Goal: Task Accomplishment & Management: Manage account settings

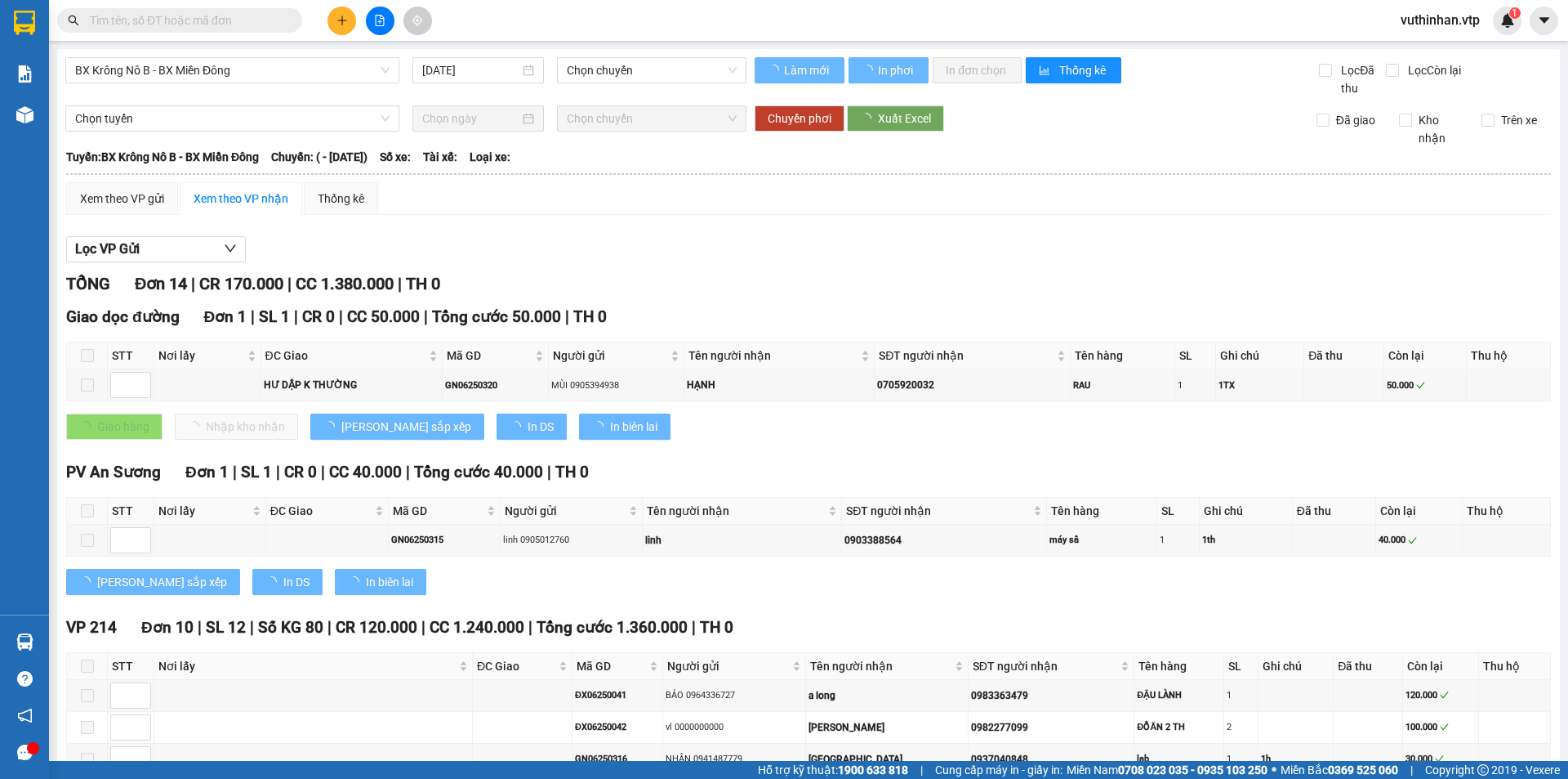
type input "23/06/2025"
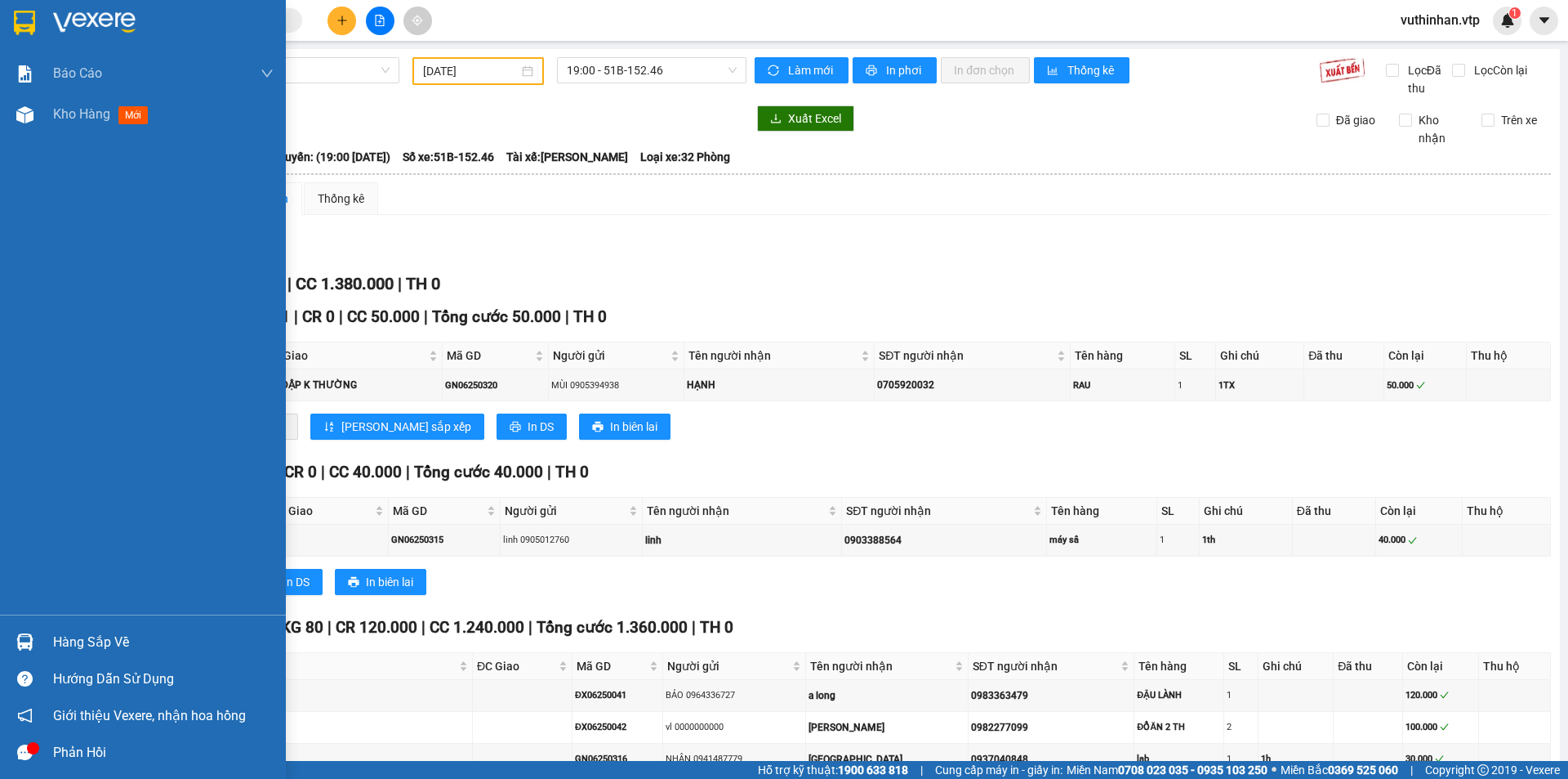
drag, startPoint x: 19, startPoint y: 121, endPoint x: 47, endPoint y: 4, distance: 120.3
click at [19, 122] on img at bounding box center [25, 114] width 17 height 17
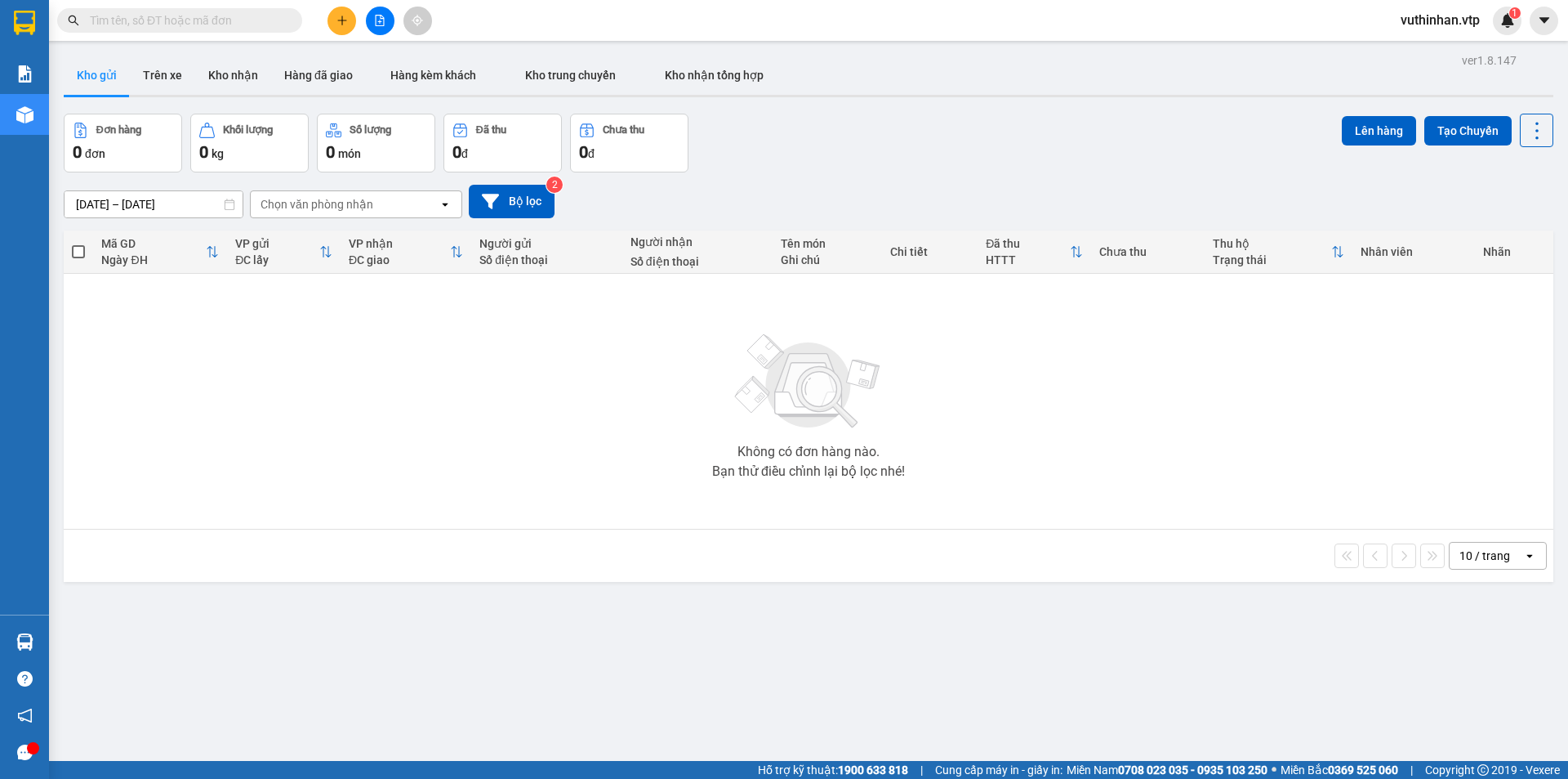
drag, startPoint x: 181, startPoint y: 24, endPoint x: 190, endPoint y: 3, distance: 22.8
click at [182, 21] on input "text" at bounding box center [186, 21] width 192 height 18
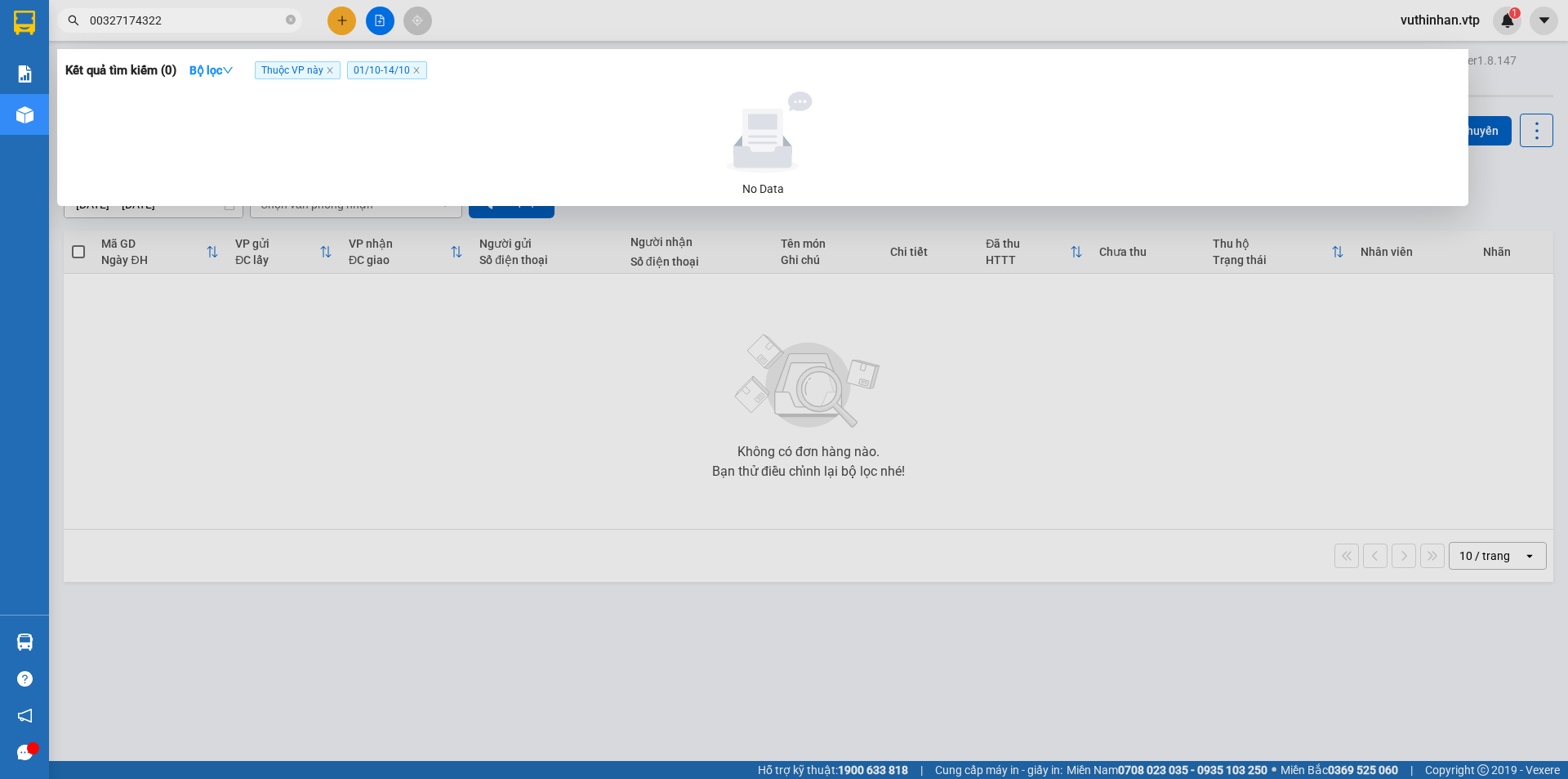
type input "0327174322"
drag, startPoint x: 327, startPoint y: 67, endPoint x: 335, endPoint y: 71, distance: 8.9
click at [329, 69] on span "Thuộc VP này" at bounding box center [297, 71] width 85 height 18
click at [334, 71] on icon "close" at bounding box center [330, 71] width 8 height 8
click at [323, 66] on span "01/10 - 14/10" at bounding box center [294, 71] width 80 height 18
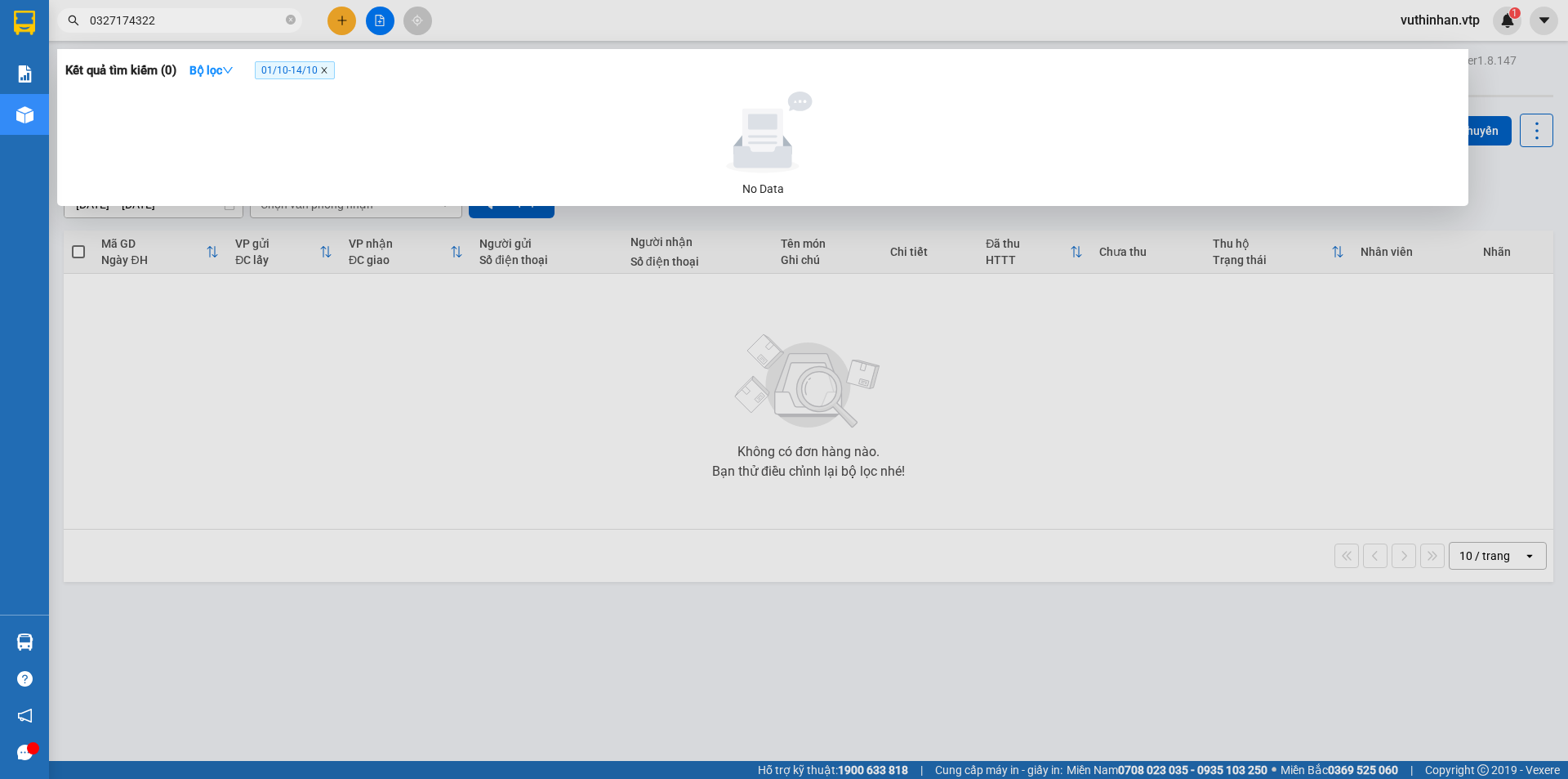
click at [327, 71] on icon "close" at bounding box center [323, 71] width 6 height 6
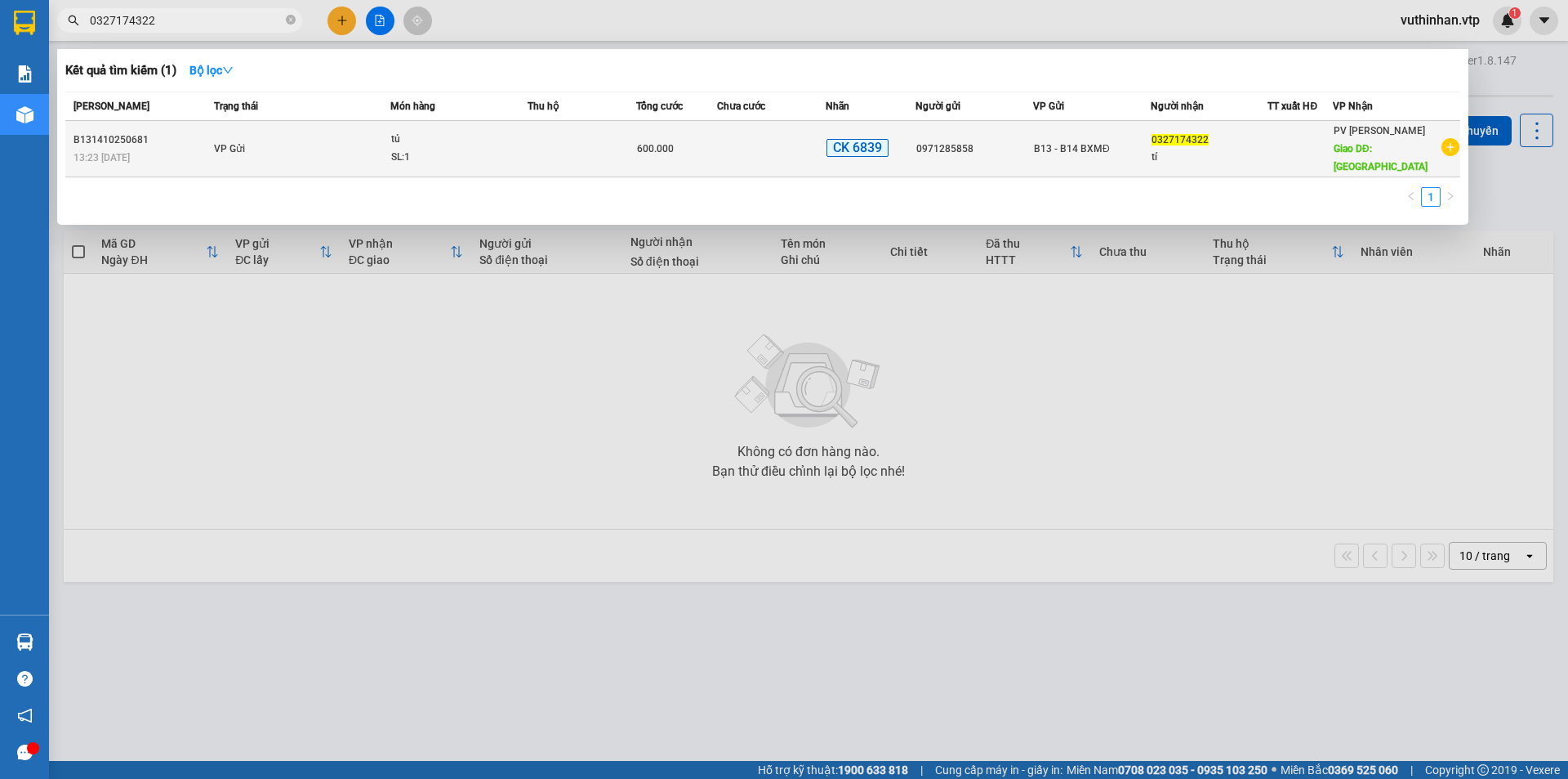
click at [272, 144] on td "VP Gửi" at bounding box center [300, 149] width 181 height 56
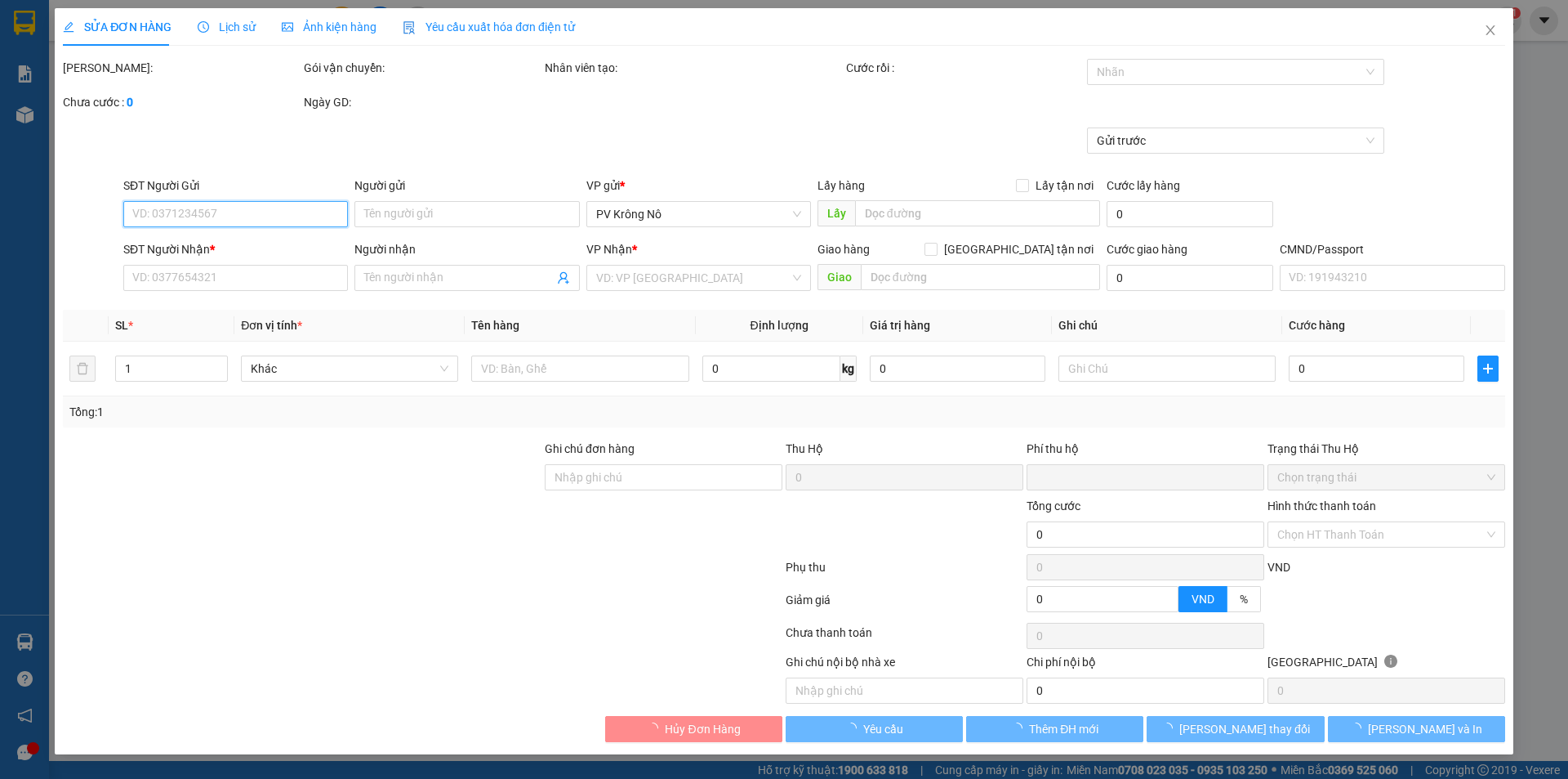
type input "0971285858"
type input "0327174322"
type input "tí"
type input "[GEOGRAPHIC_DATA]"
type input "ck39 600k 13h42 [DATE]"
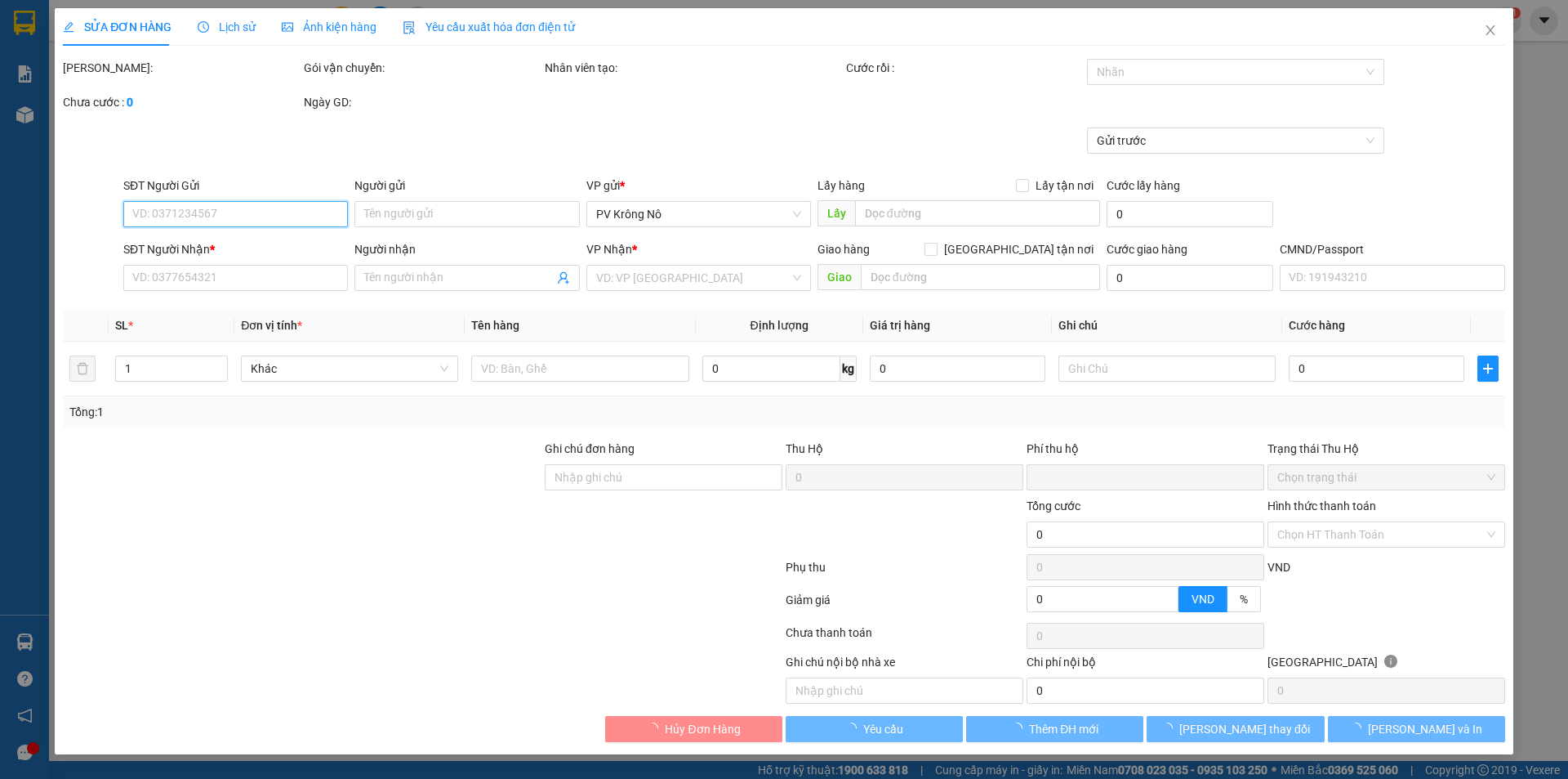
type input "0"
type input "600.000"
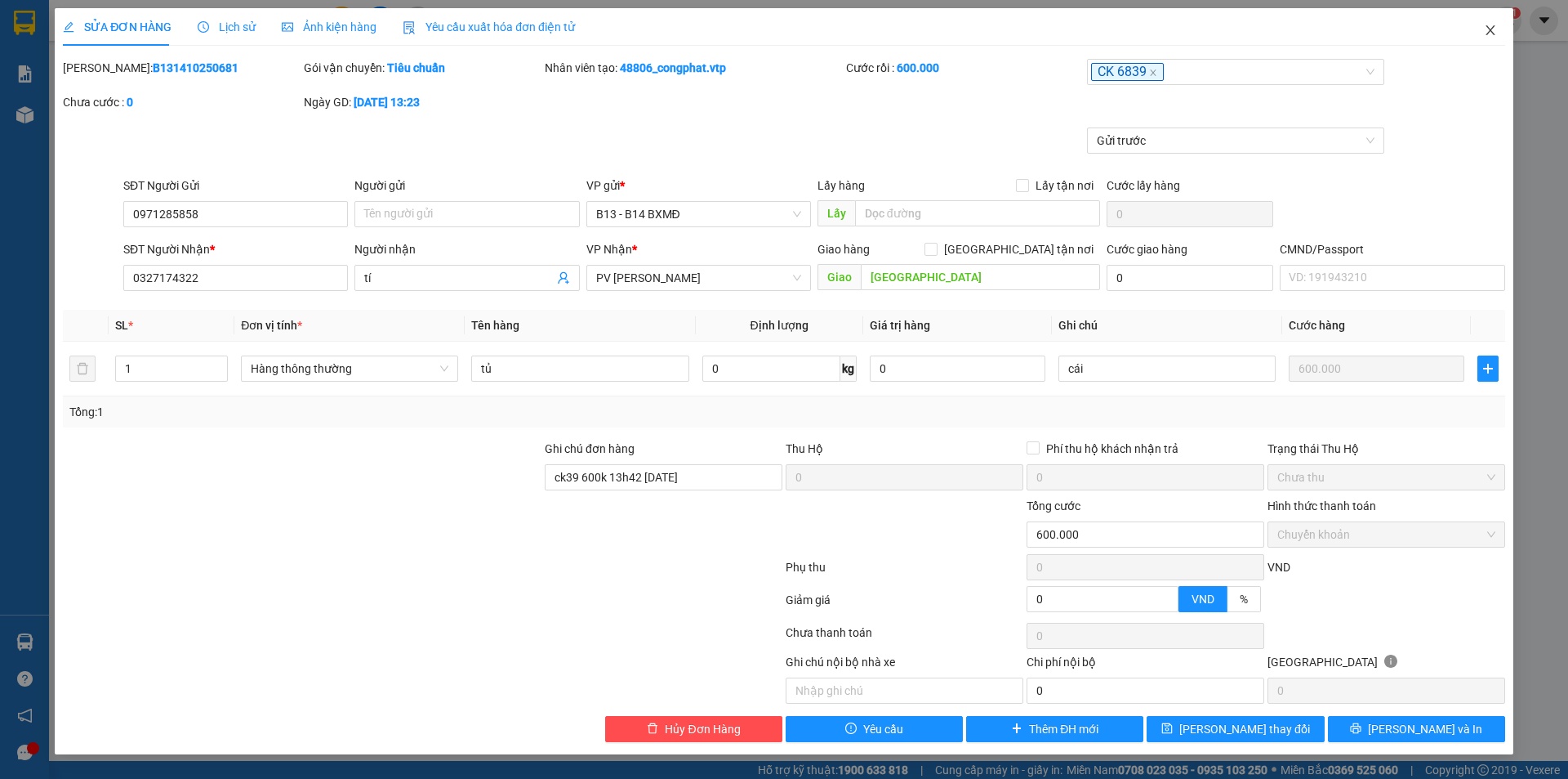
click at [1484, 30] on icon "close" at bounding box center [1491, 31] width 13 height 13
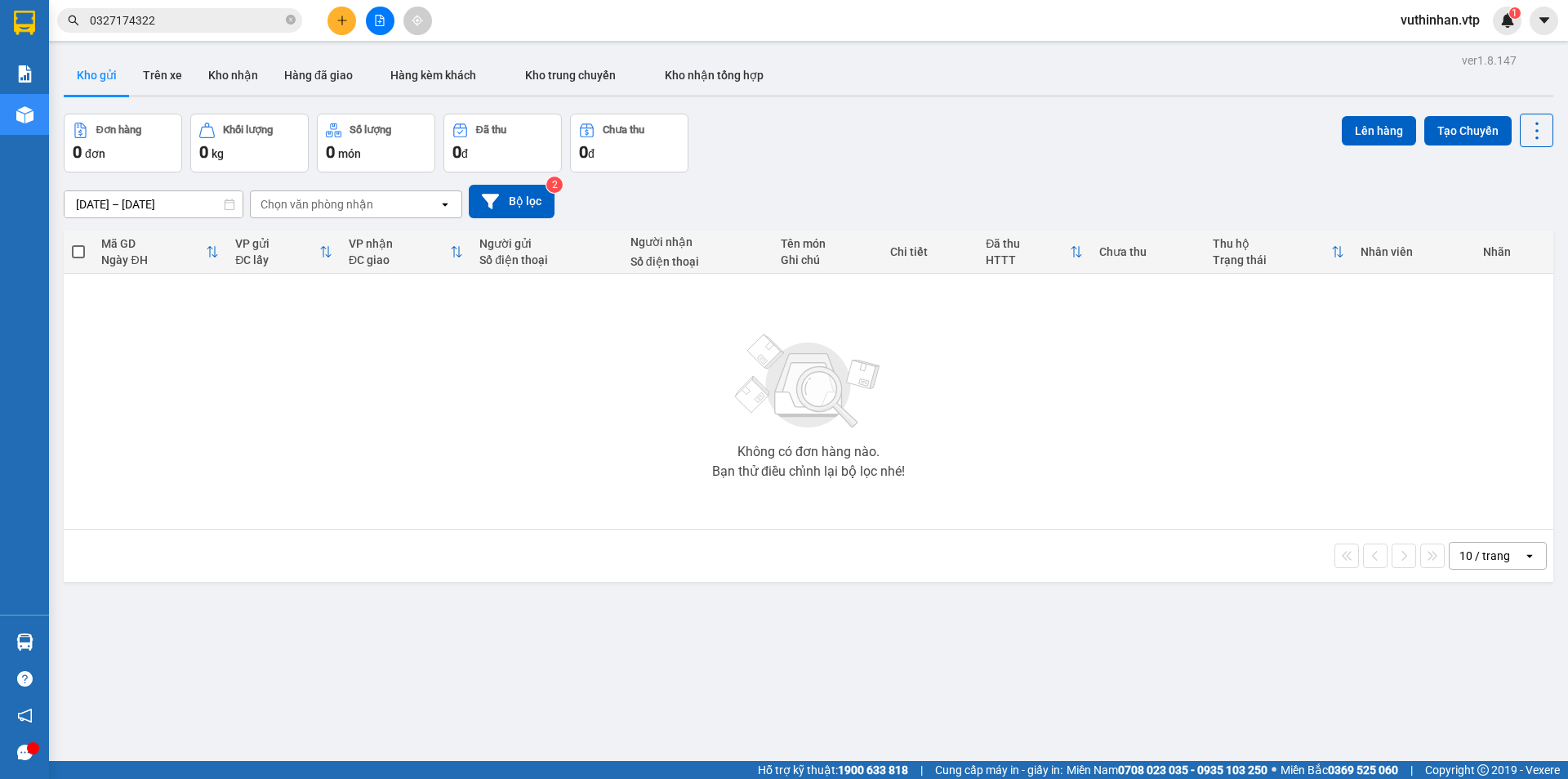
drag, startPoint x: 288, startPoint y: 20, endPoint x: 337, endPoint y: 11, distance: 49.8
click at [289, 19] on icon "close-circle" at bounding box center [291, 20] width 10 height 10
click at [376, 18] on icon "file-add" at bounding box center [380, 21] width 12 height 12
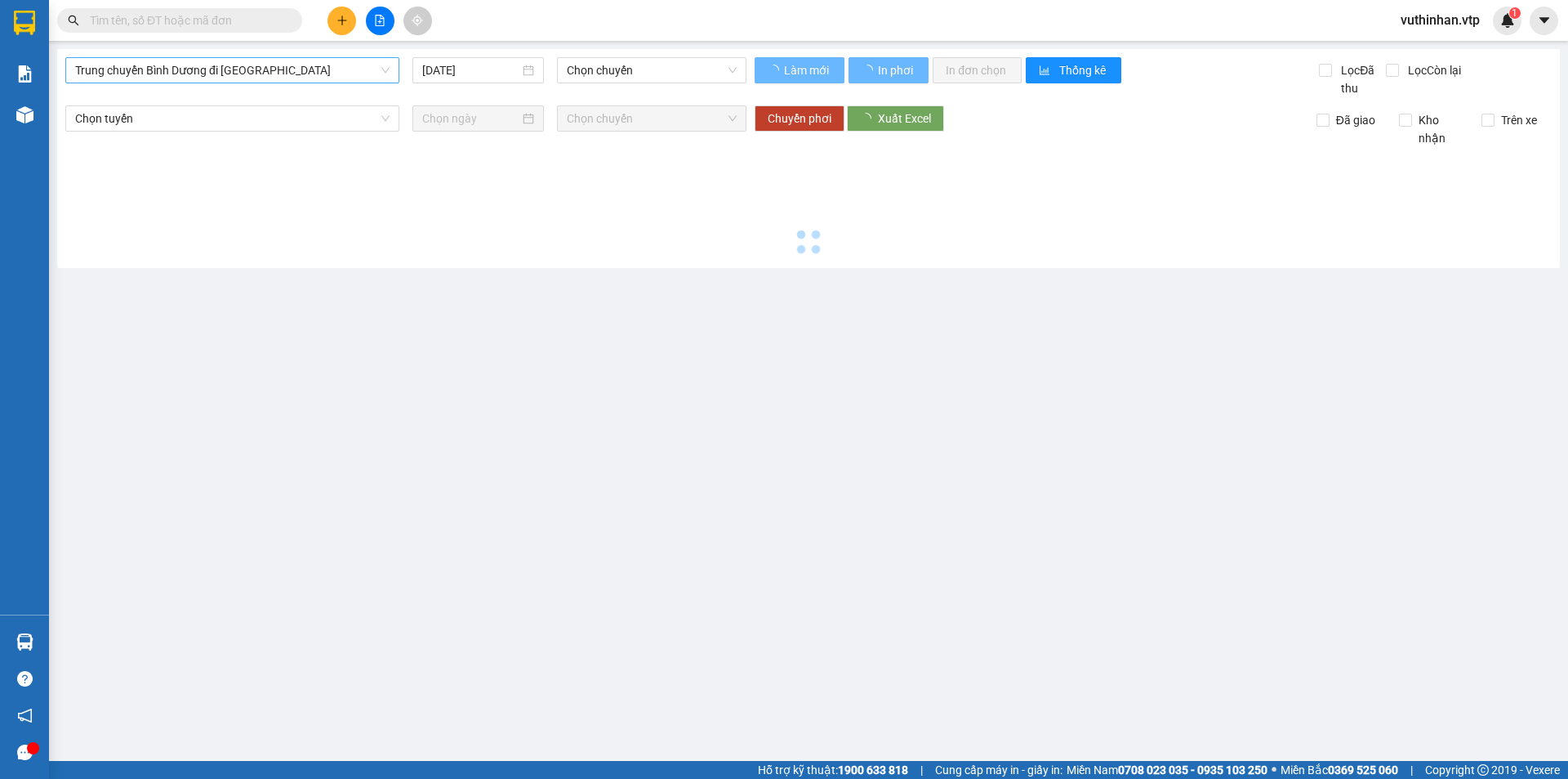
type input "[DATE]"
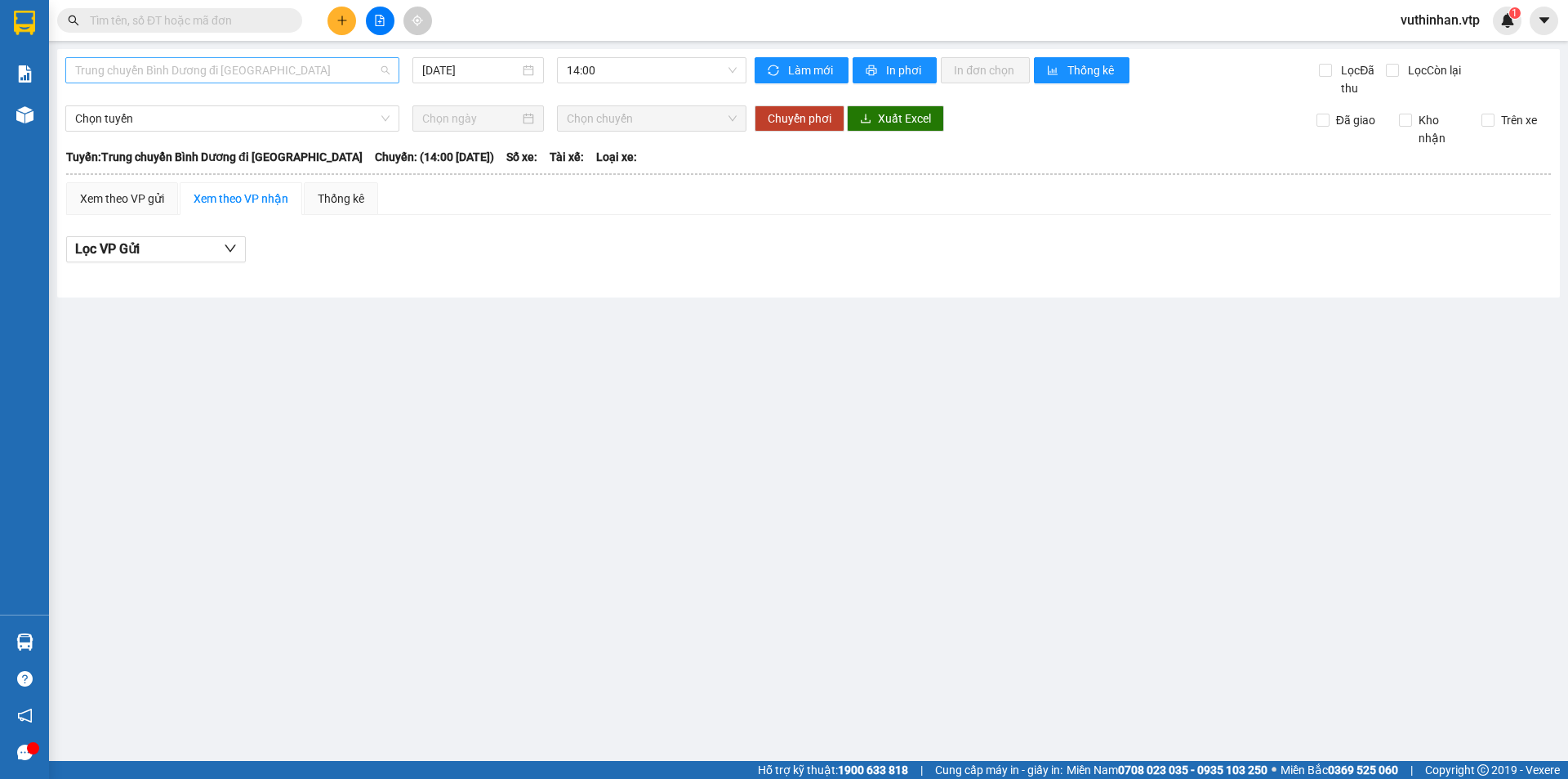
click at [184, 62] on span "Trung chuyển Bình Dương đi [GEOGRAPHIC_DATA]" at bounding box center [232, 71] width 314 height 25
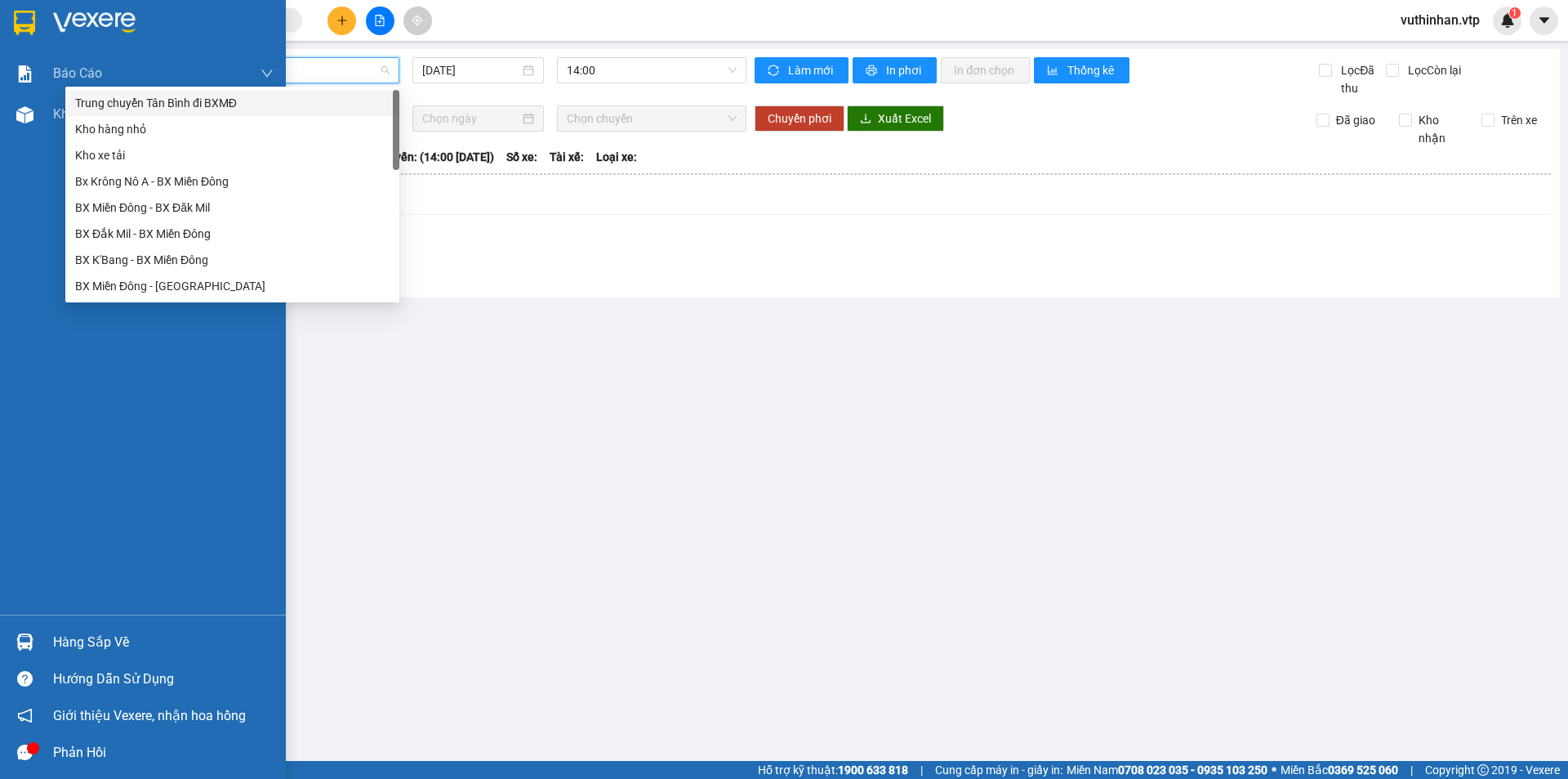
type input "a"
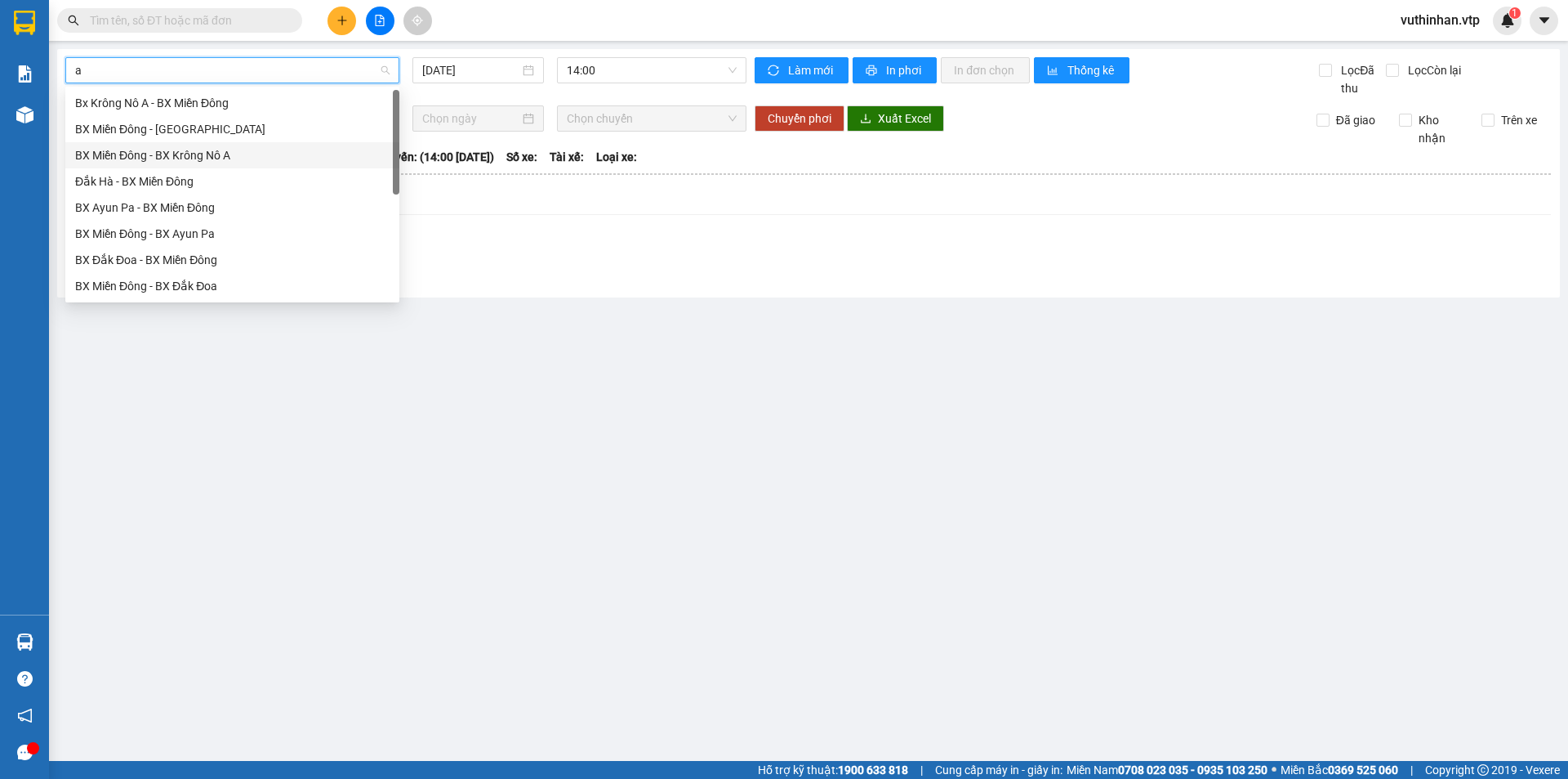
click at [279, 162] on div "BX Miền Đông - BX Krông Nô A" at bounding box center [232, 155] width 314 height 18
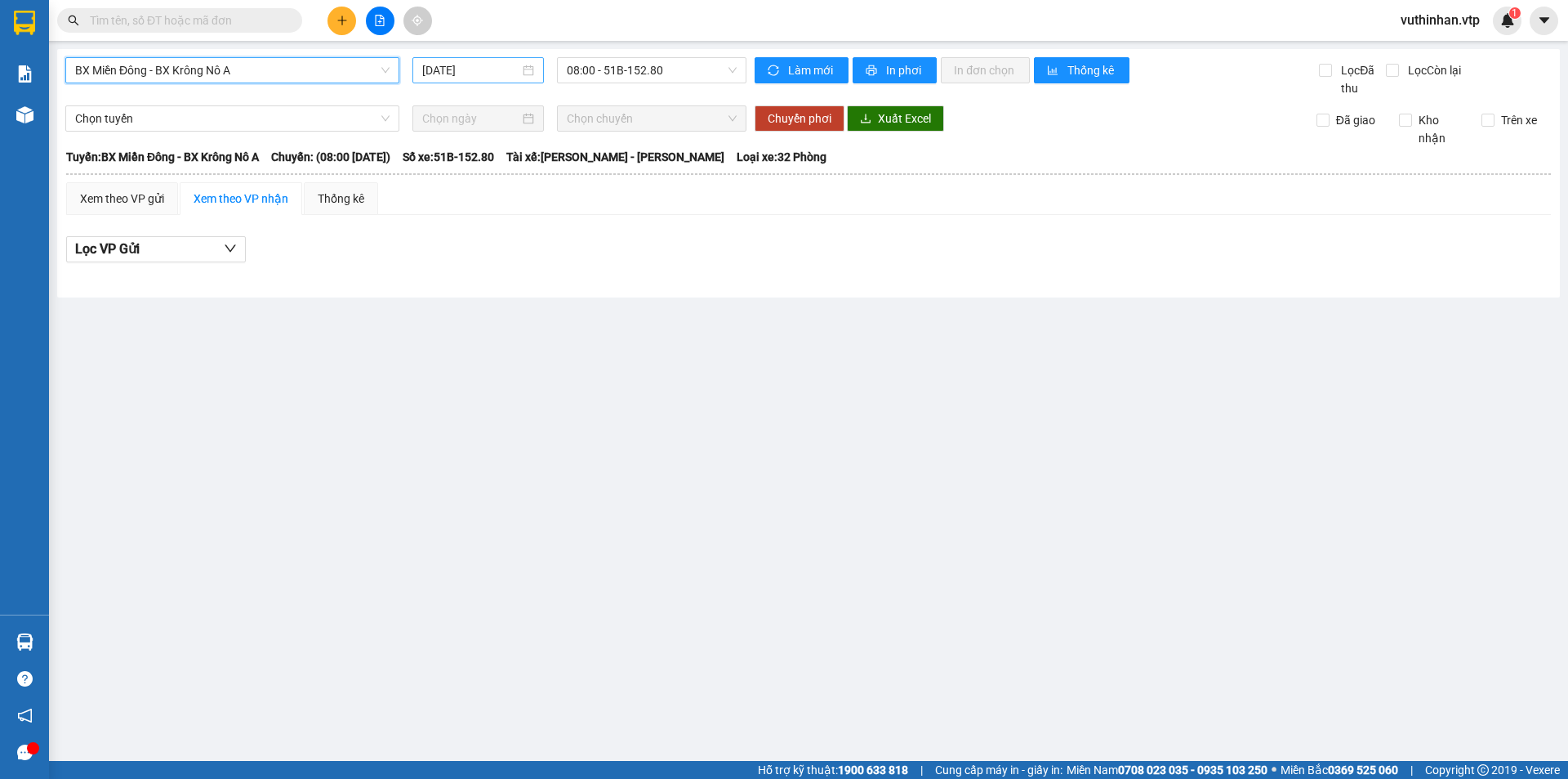
click at [479, 72] on input "[DATE]" at bounding box center [470, 71] width 97 height 18
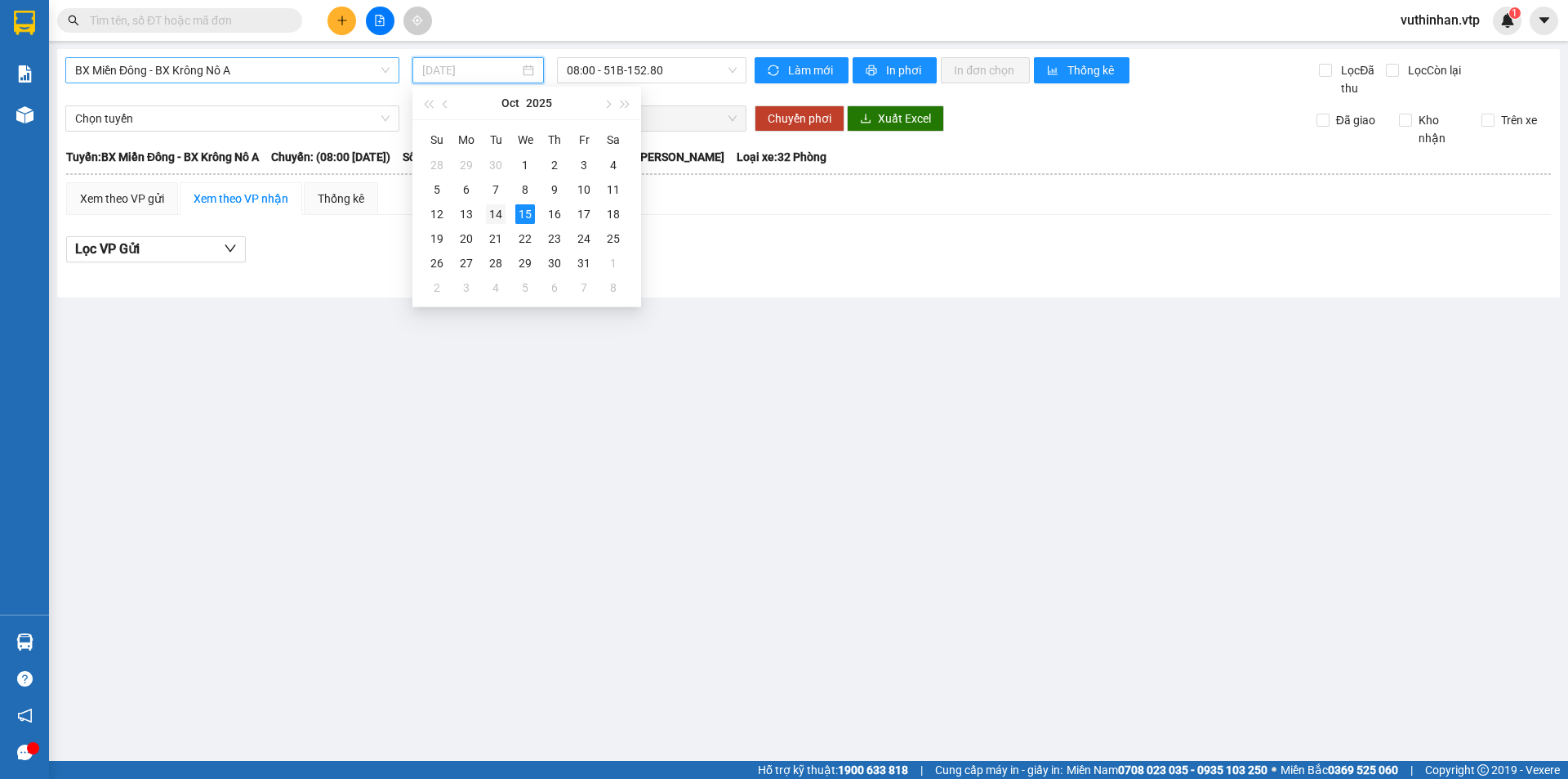
click at [500, 217] on div "14" at bounding box center [496, 214] width 20 height 20
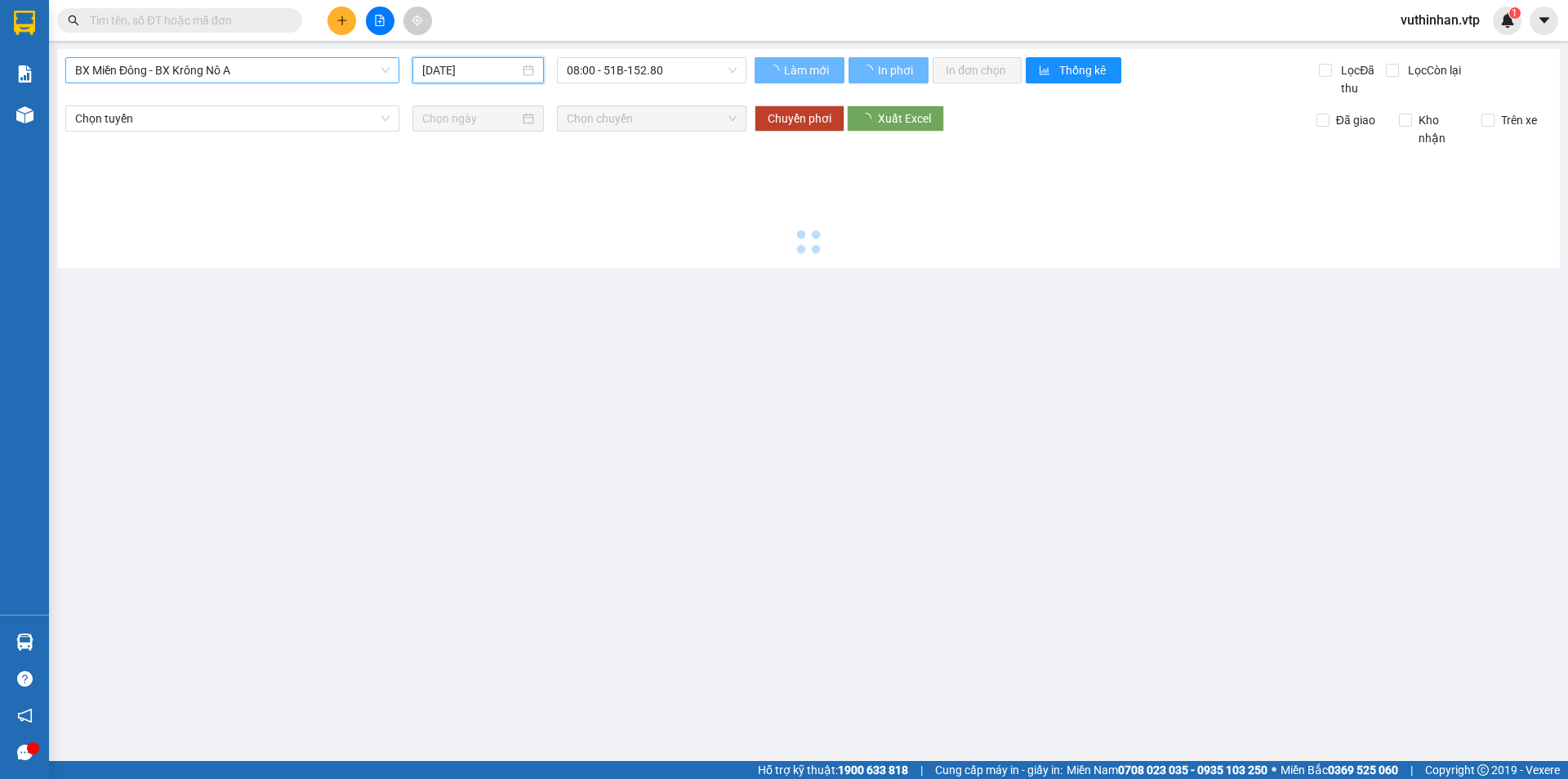
type input "[DATE]"
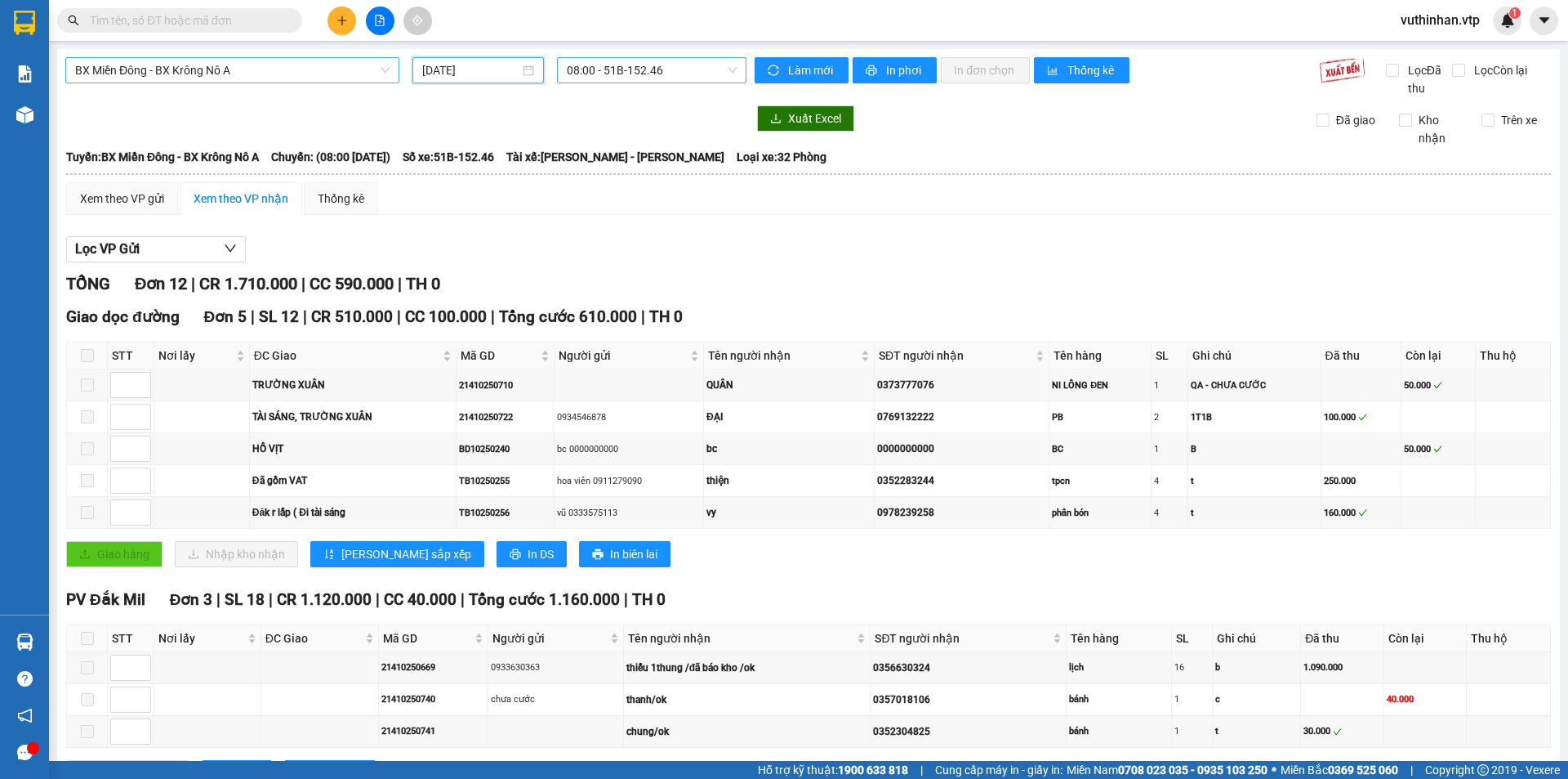
click at [620, 77] on span "08:00 - 51B-152.46" at bounding box center [652, 71] width 170 height 25
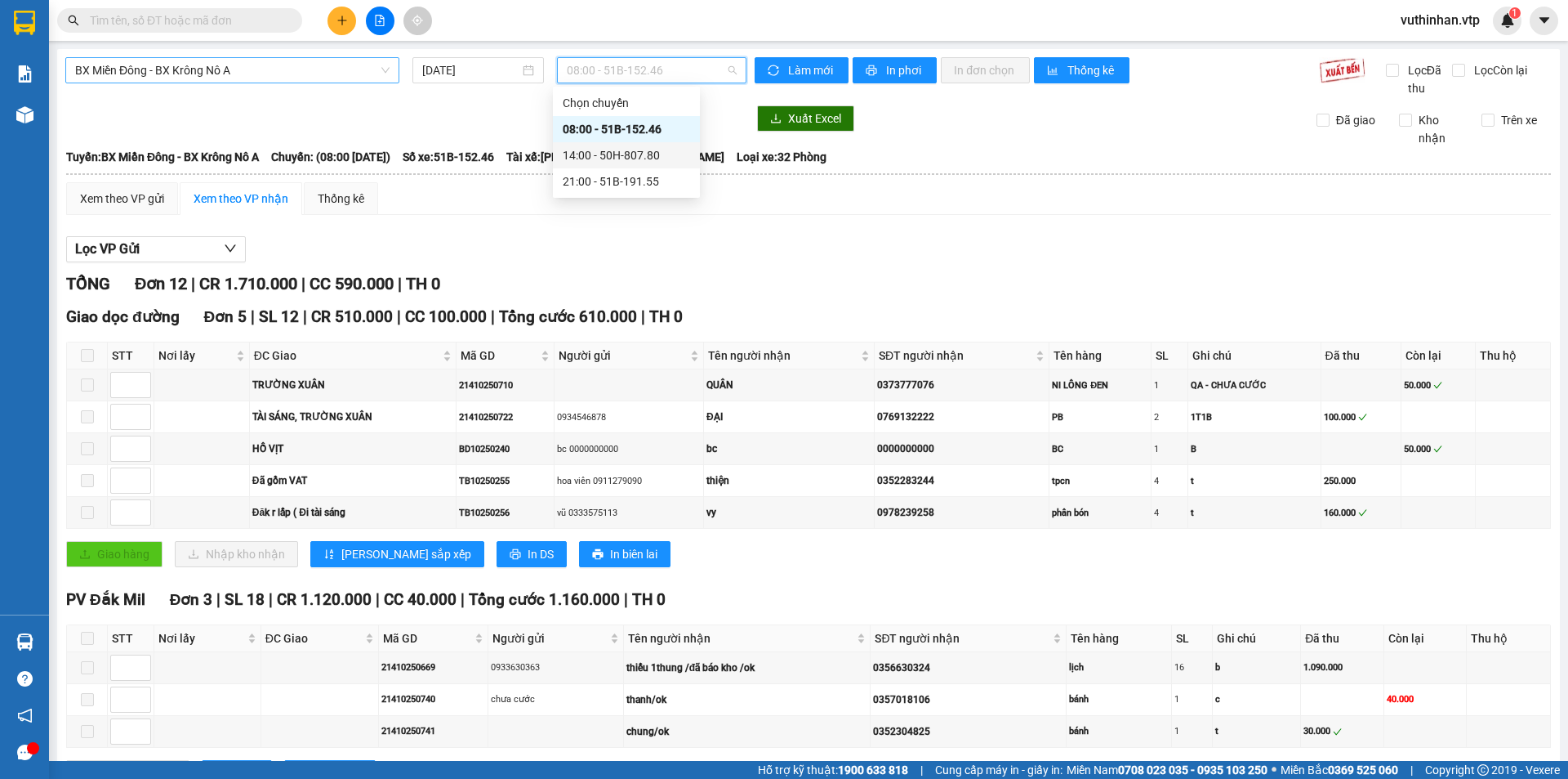
click at [625, 148] on div "14:00 - 50H-807.80" at bounding box center [627, 155] width 128 height 18
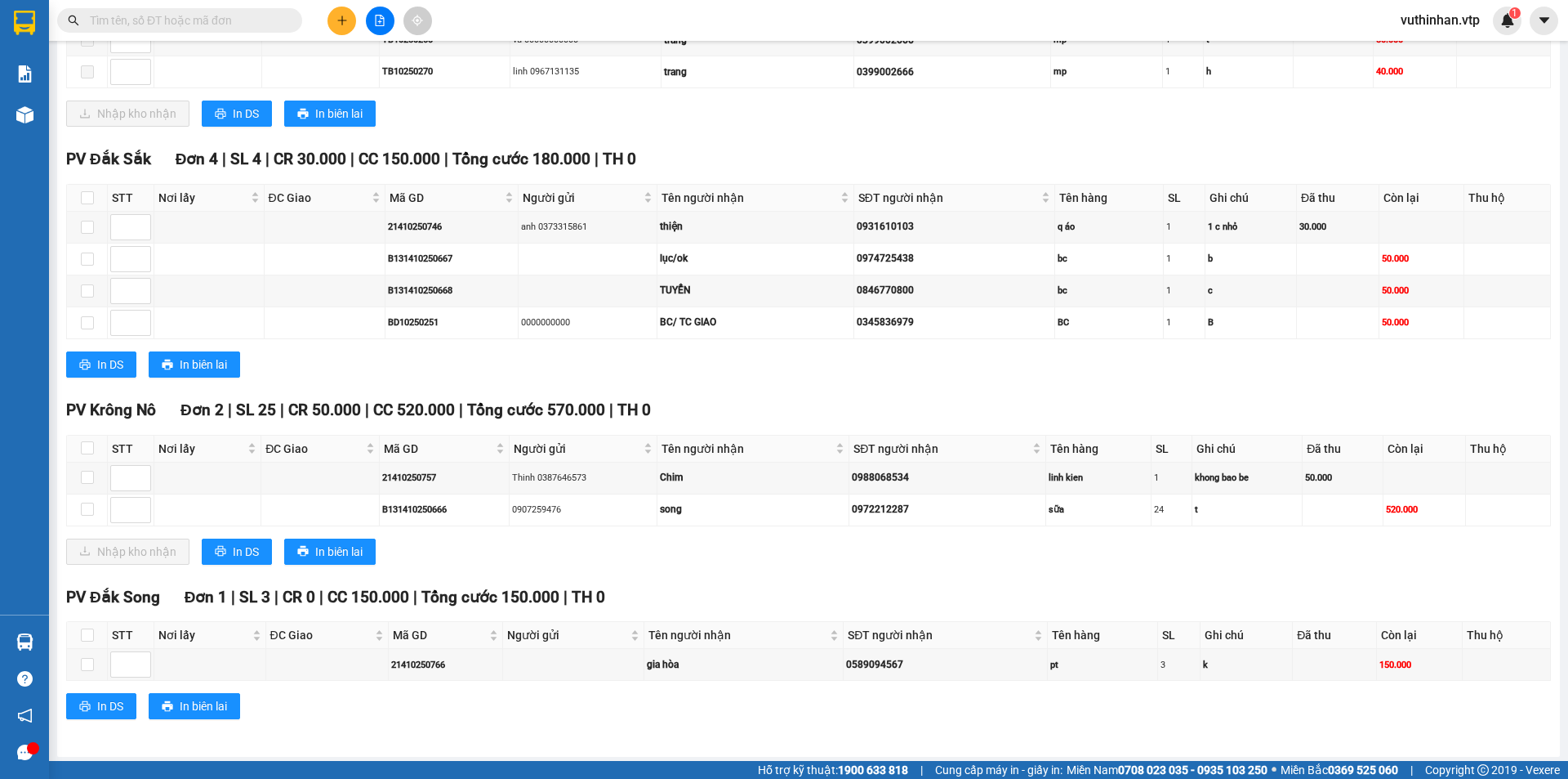
scroll to position [1233, 0]
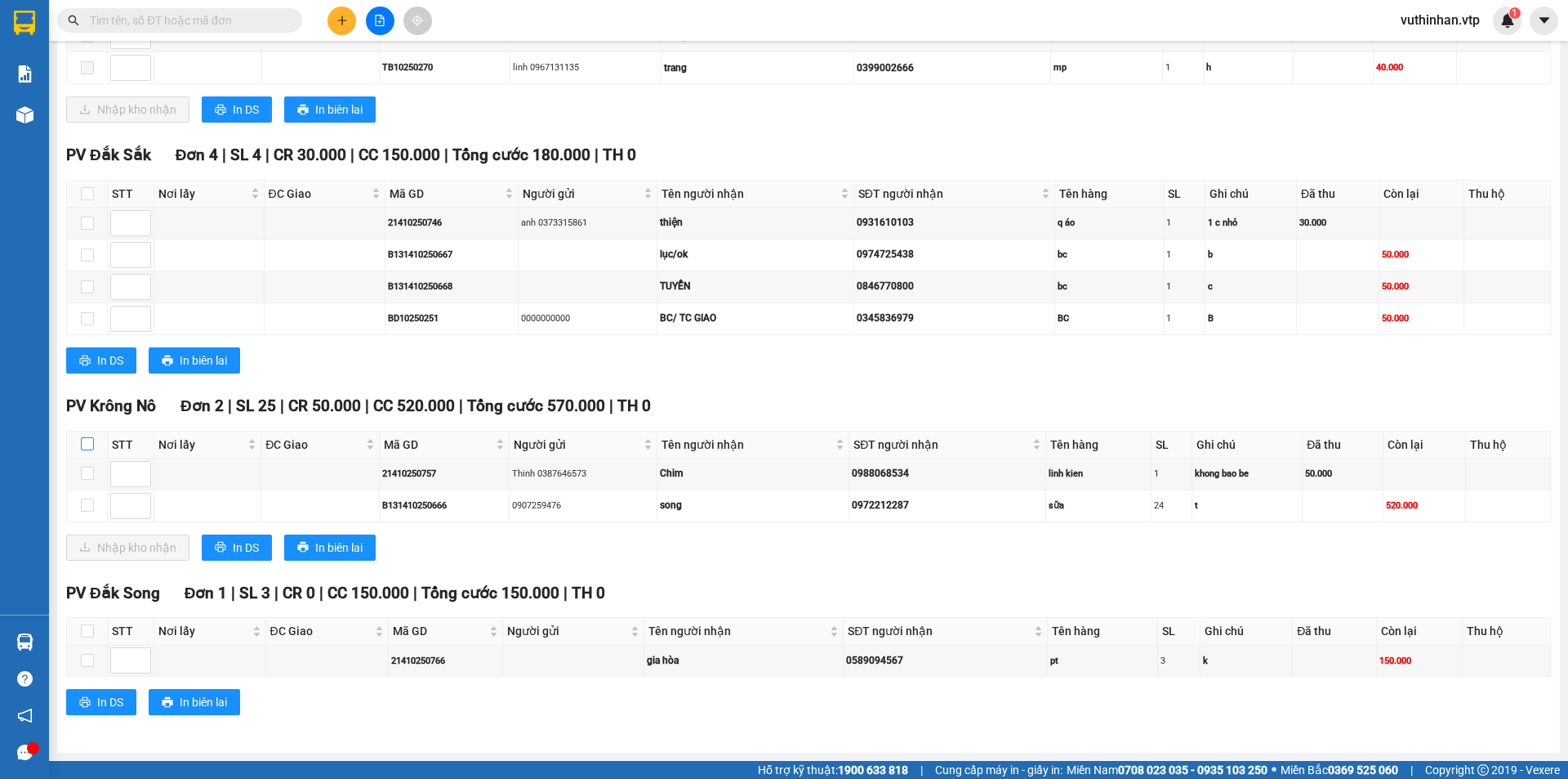
click at [91, 444] on input "checkbox" at bounding box center [88, 444] width 13 height 13
checkbox input "true"
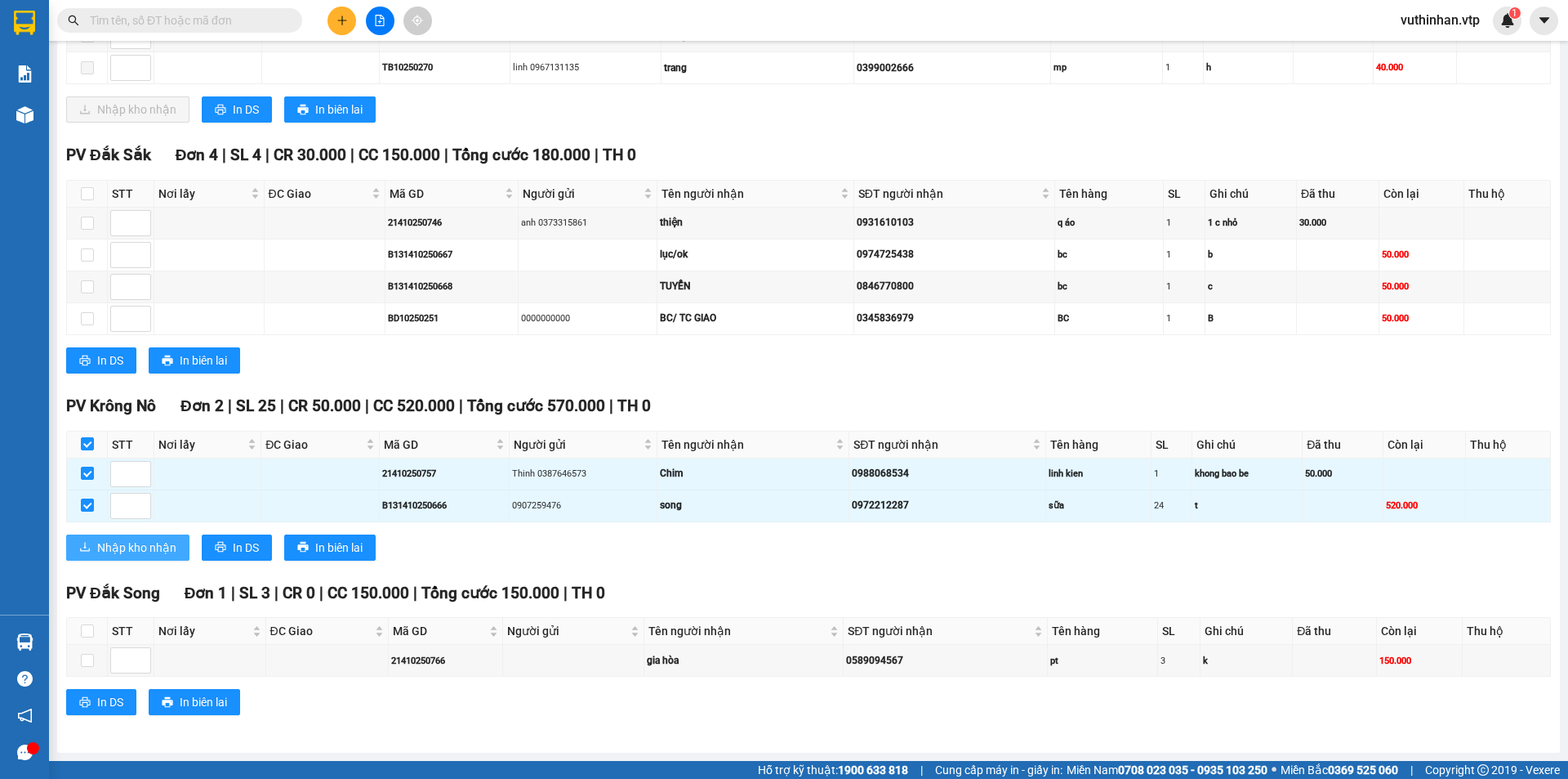
drag, startPoint x: 151, startPoint y: 551, endPoint x: 158, endPoint y: 542, distance: 11.4
click at [151, 548] on span "Nhập kho nhận" at bounding box center [137, 548] width 80 height 18
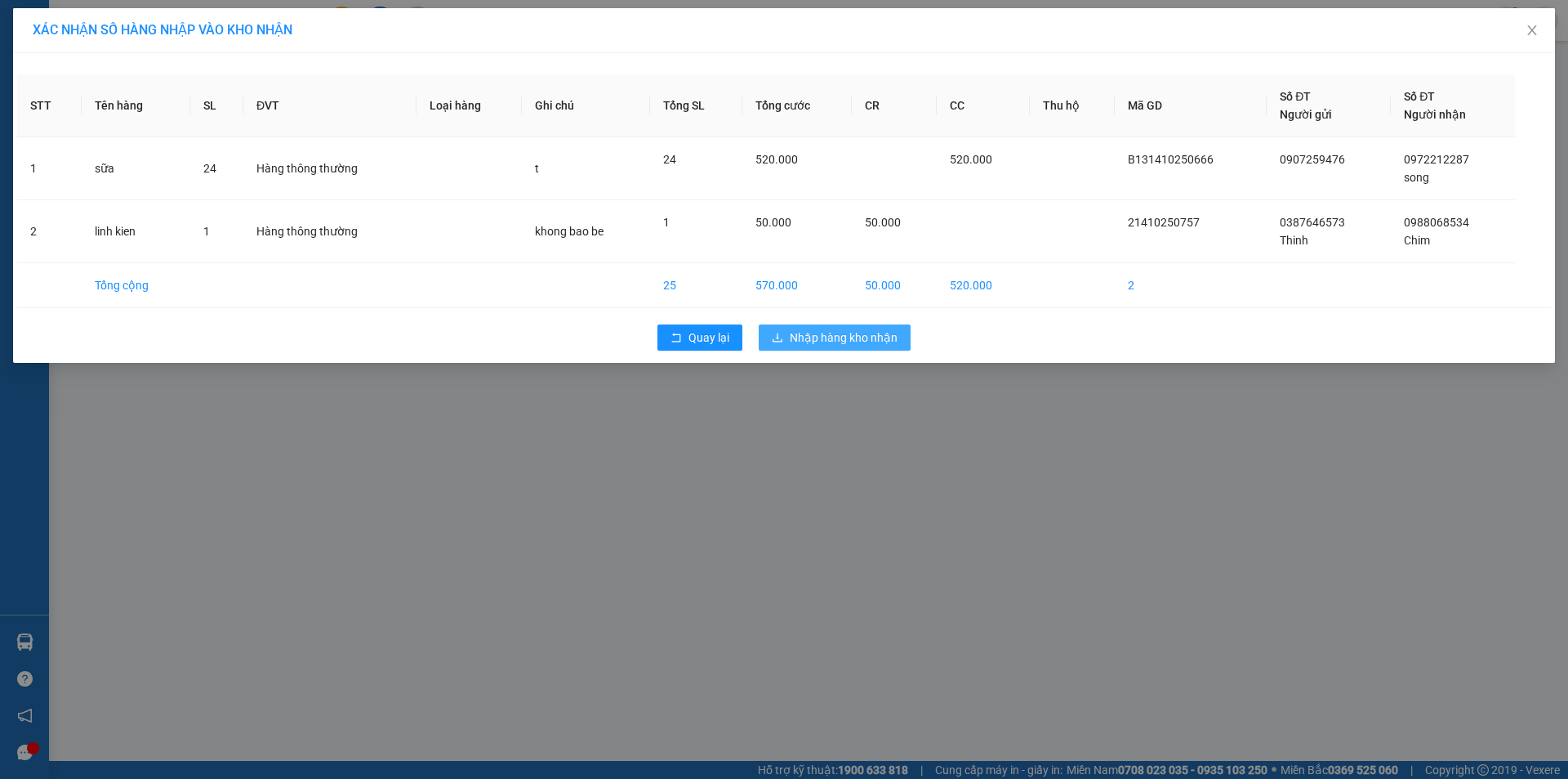
click at [813, 329] on span "Nhập hàng kho nhận" at bounding box center [843, 338] width 108 height 18
click at [830, 348] on button "Nhập hàng kho nhận" at bounding box center [834, 338] width 152 height 27
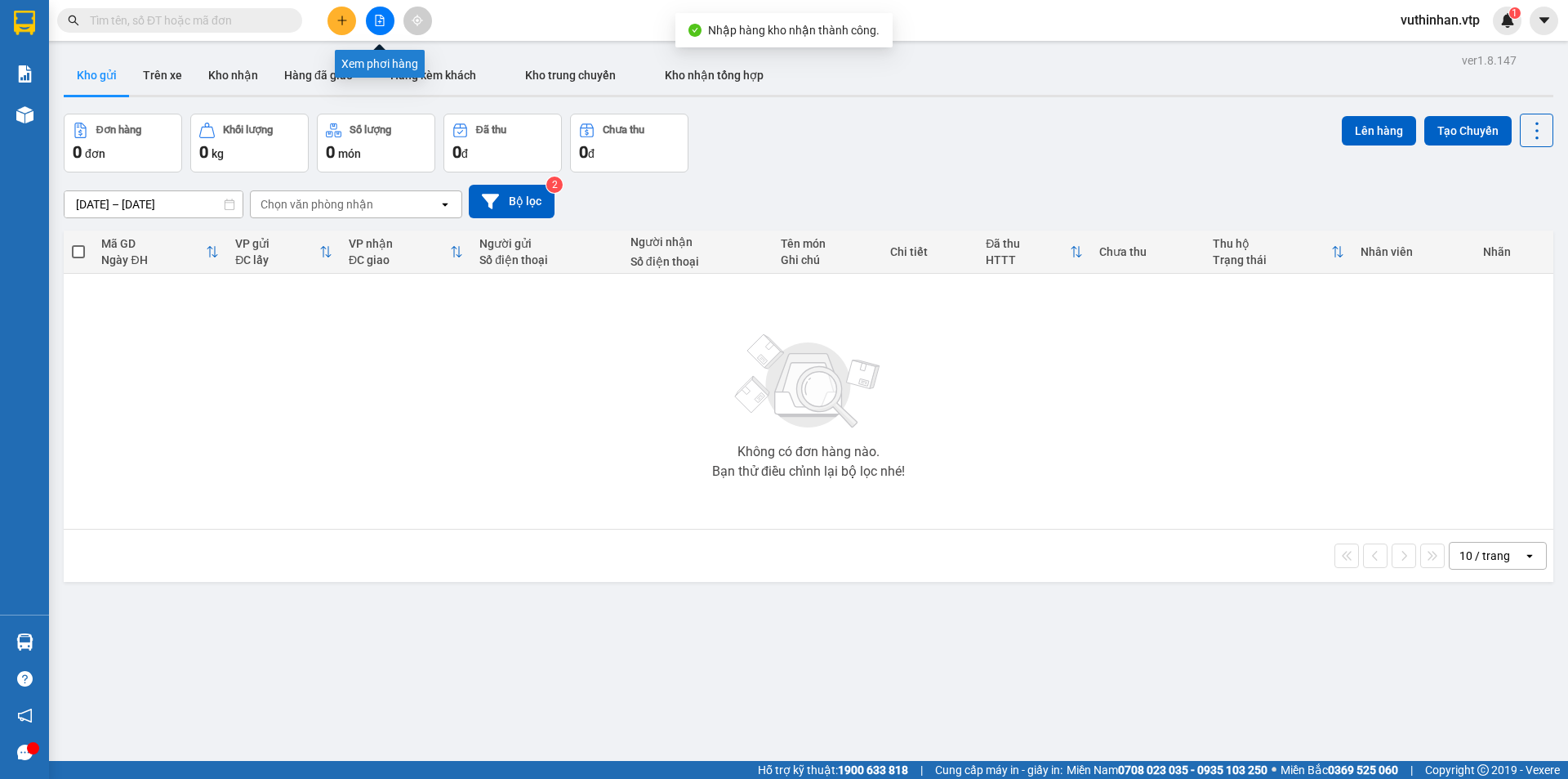
click at [377, 7] on button at bounding box center [380, 21] width 28 height 28
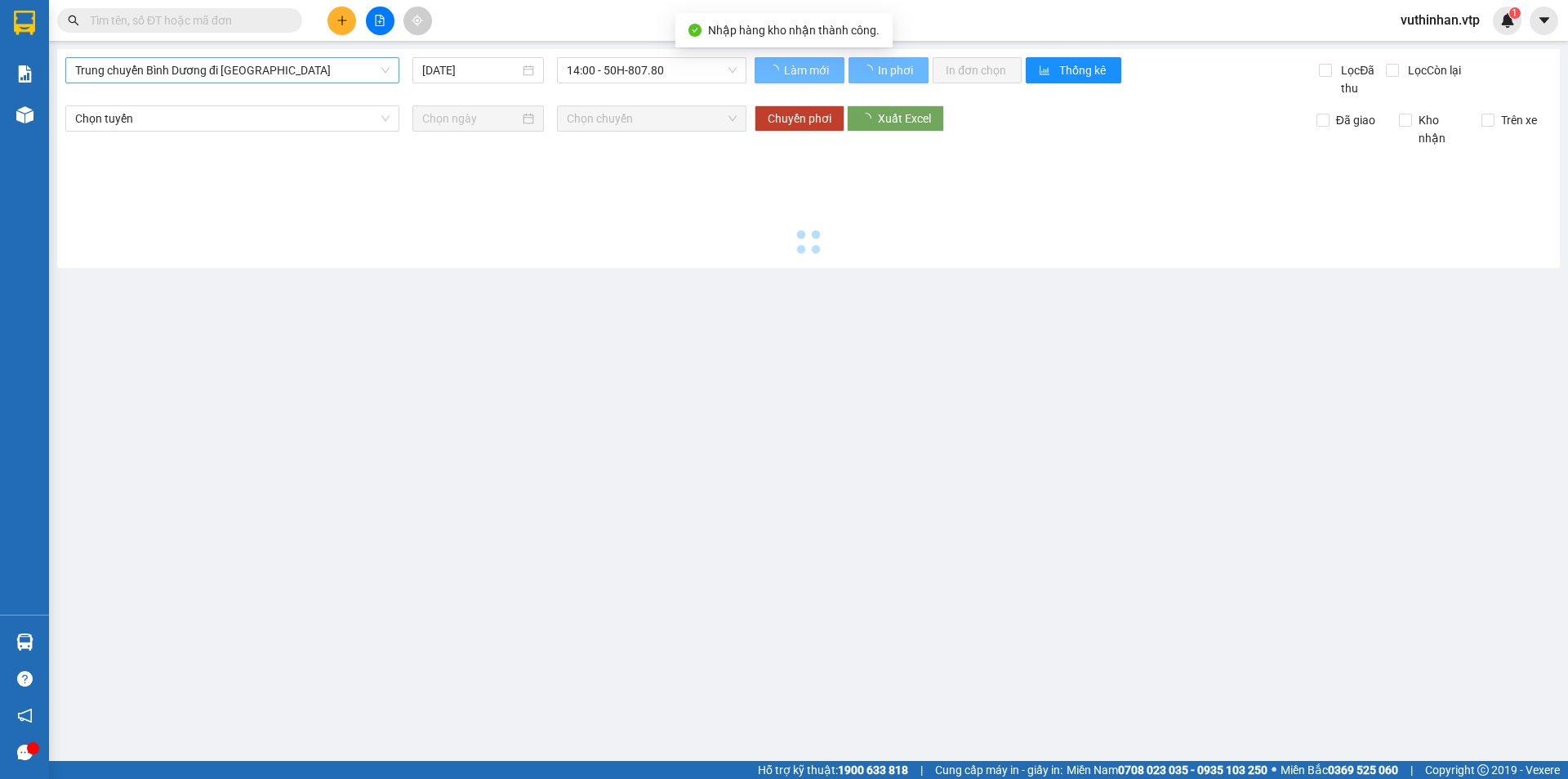
type input "[DATE]"
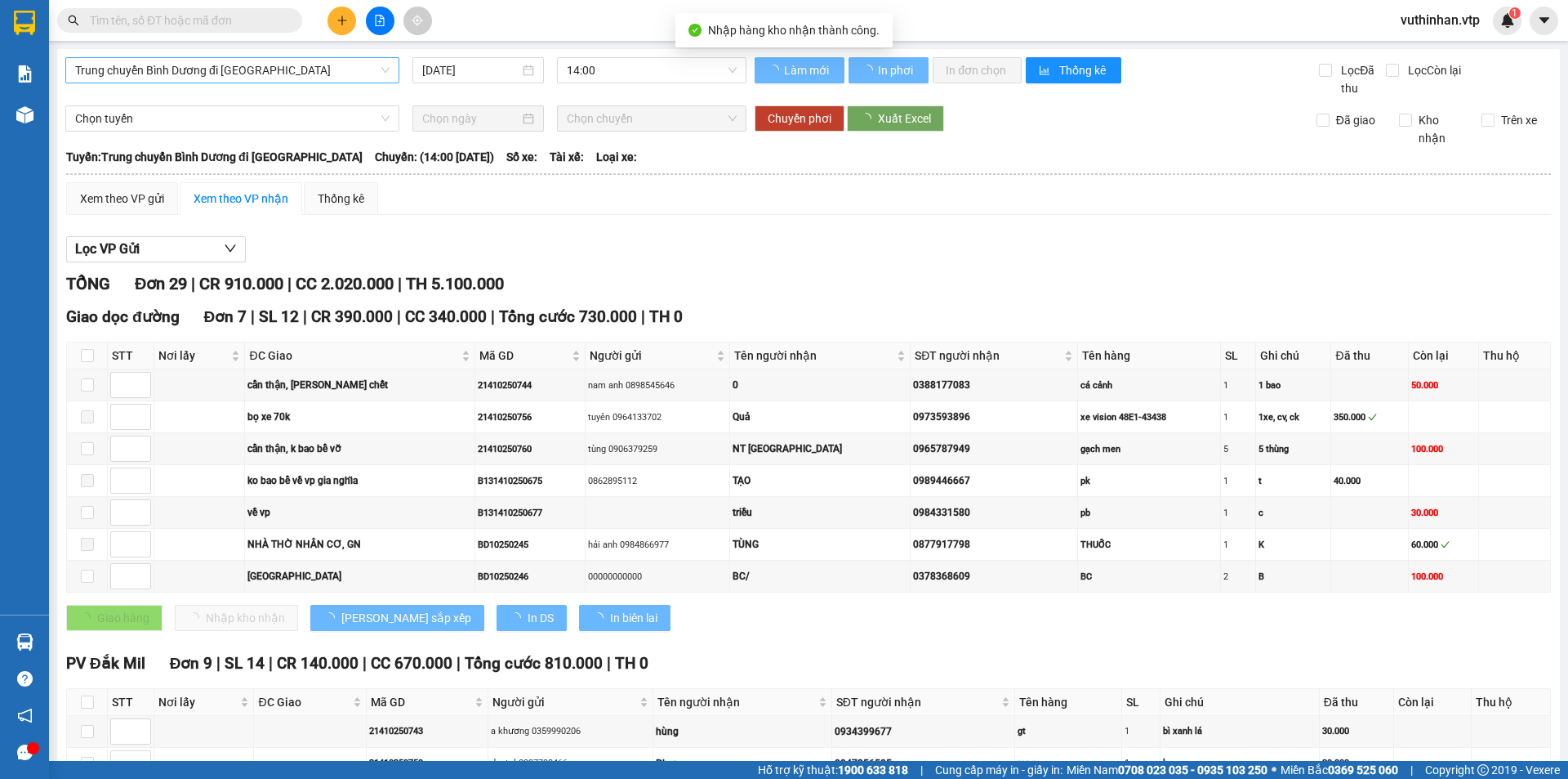
click at [226, 66] on span "Trung chuyển Bình Dương đi [GEOGRAPHIC_DATA]" at bounding box center [232, 71] width 314 height 25
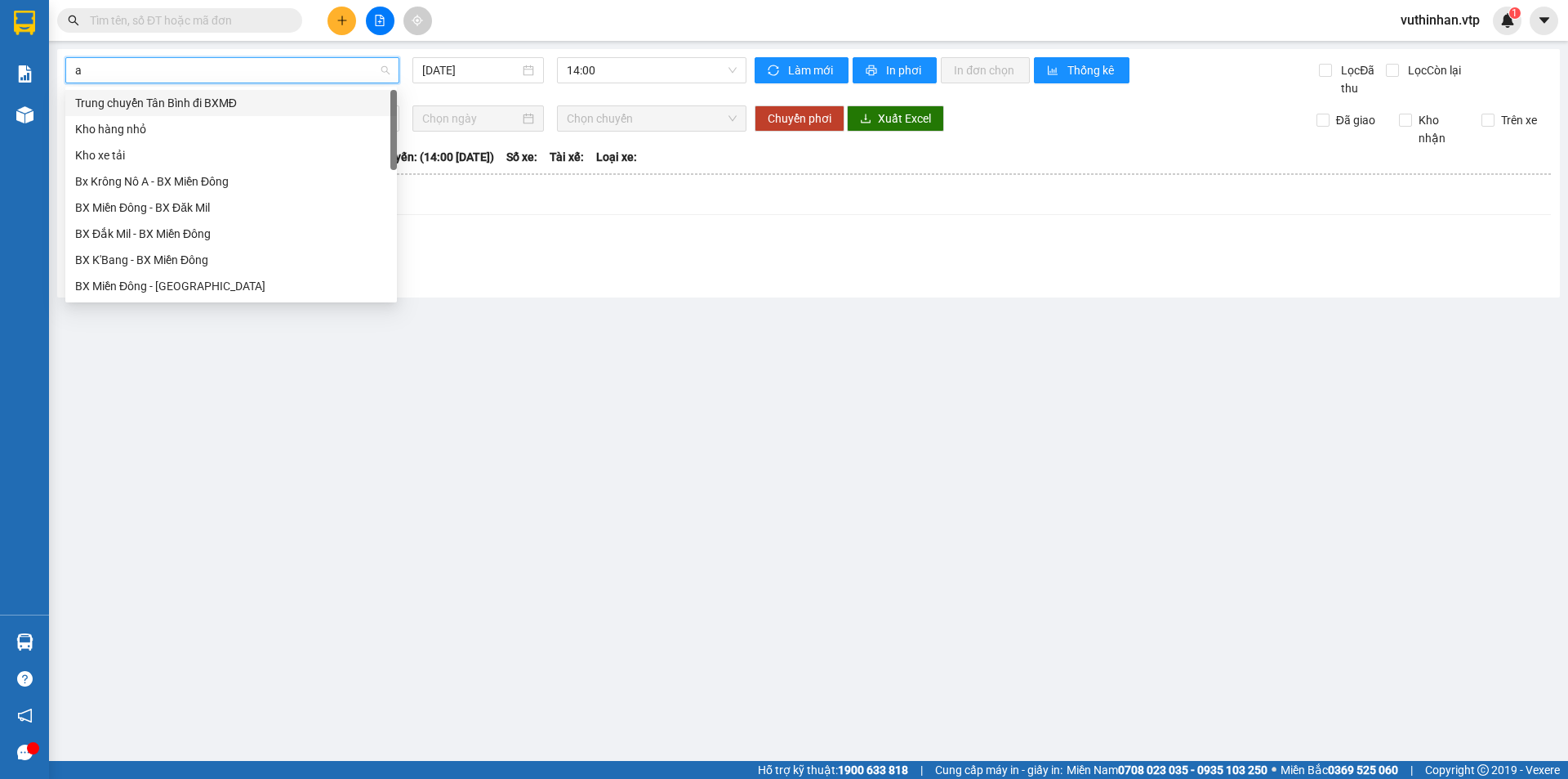
type input "a"
click at [189, 150] on div "BX Miền Đông - BX Krông Nô A" at bounding box center [231, 155] width 312 height 18
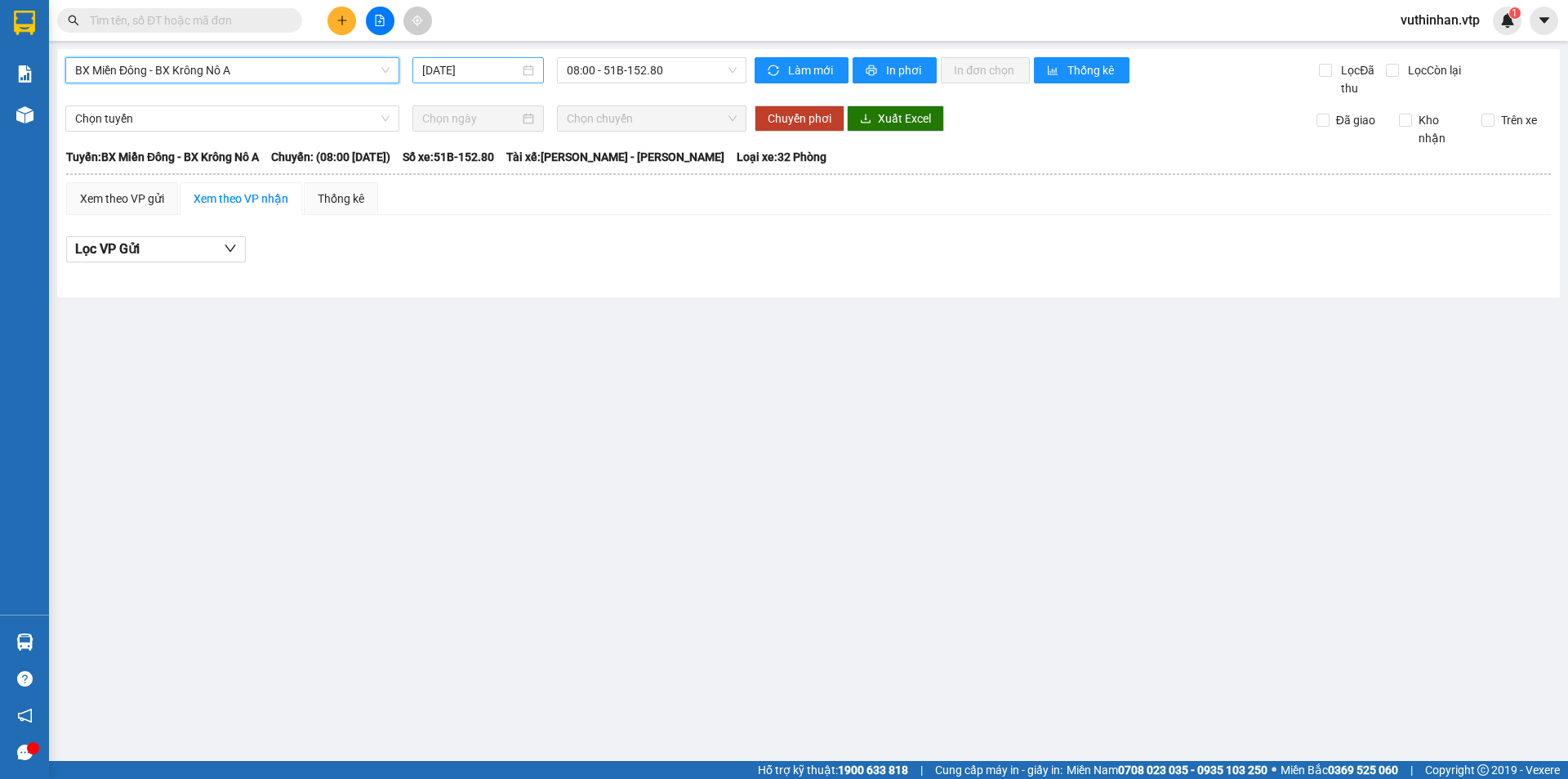
click at [472, 69] on input "[DATE]" at bounding box center [470, 71] width 97 height 18
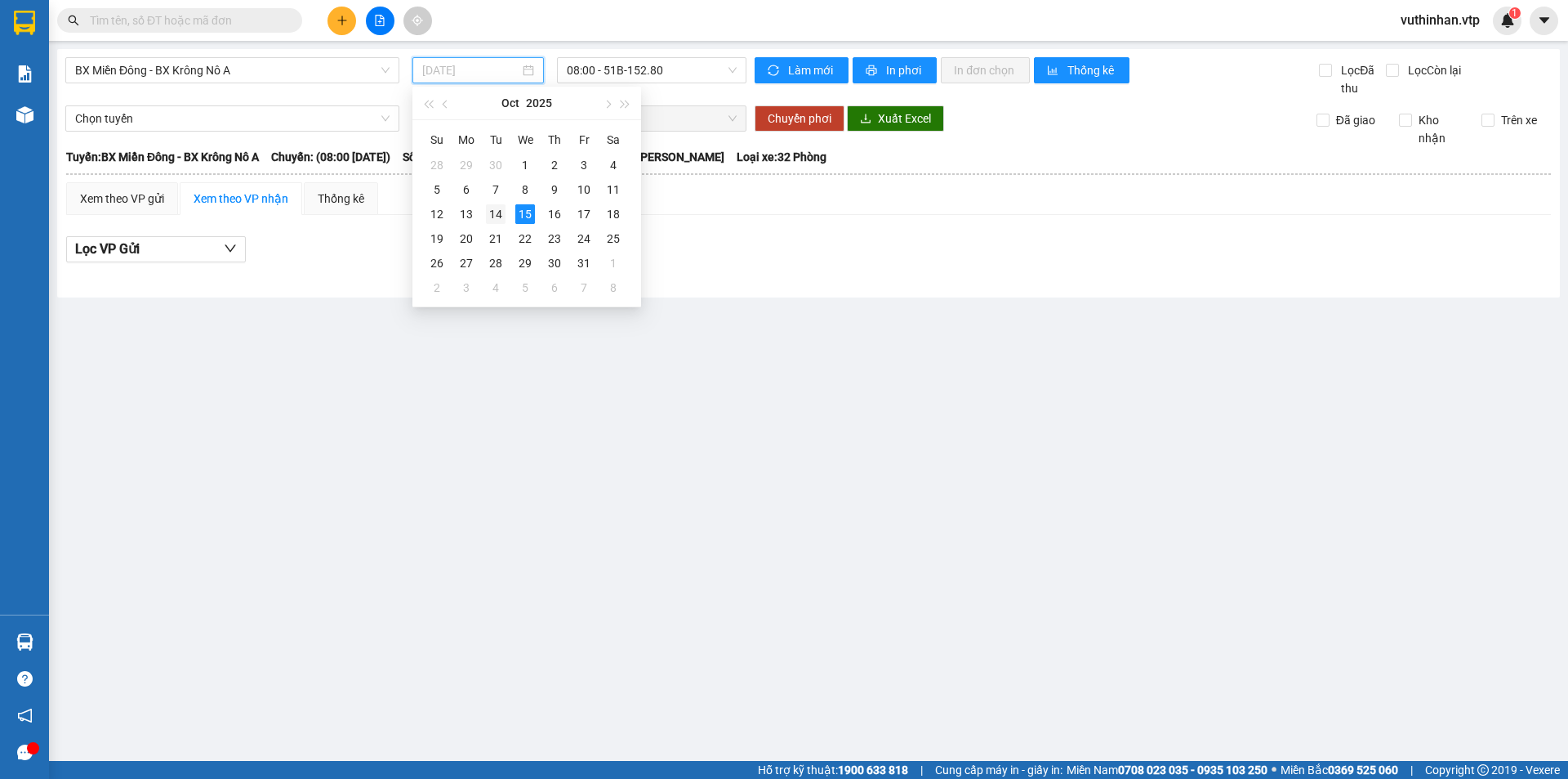
click at [502, 214] on div "14" at bounding box center [496, 214] width 20 height 20
type input "[DATE]"
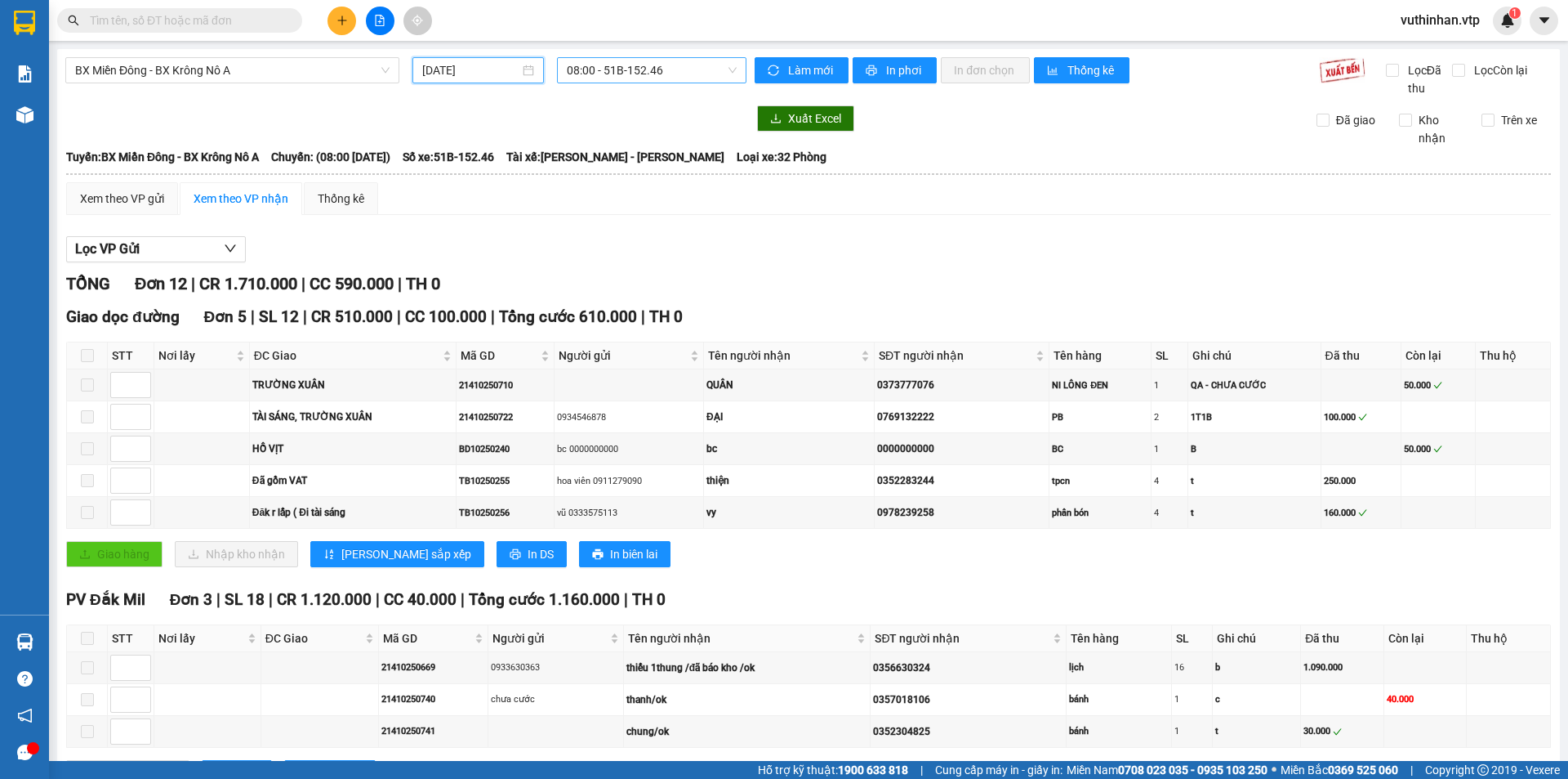
click at [649, 75] on span "08:00 - 51B-152.46" at bounding box center [652, 71] width 170 height 25
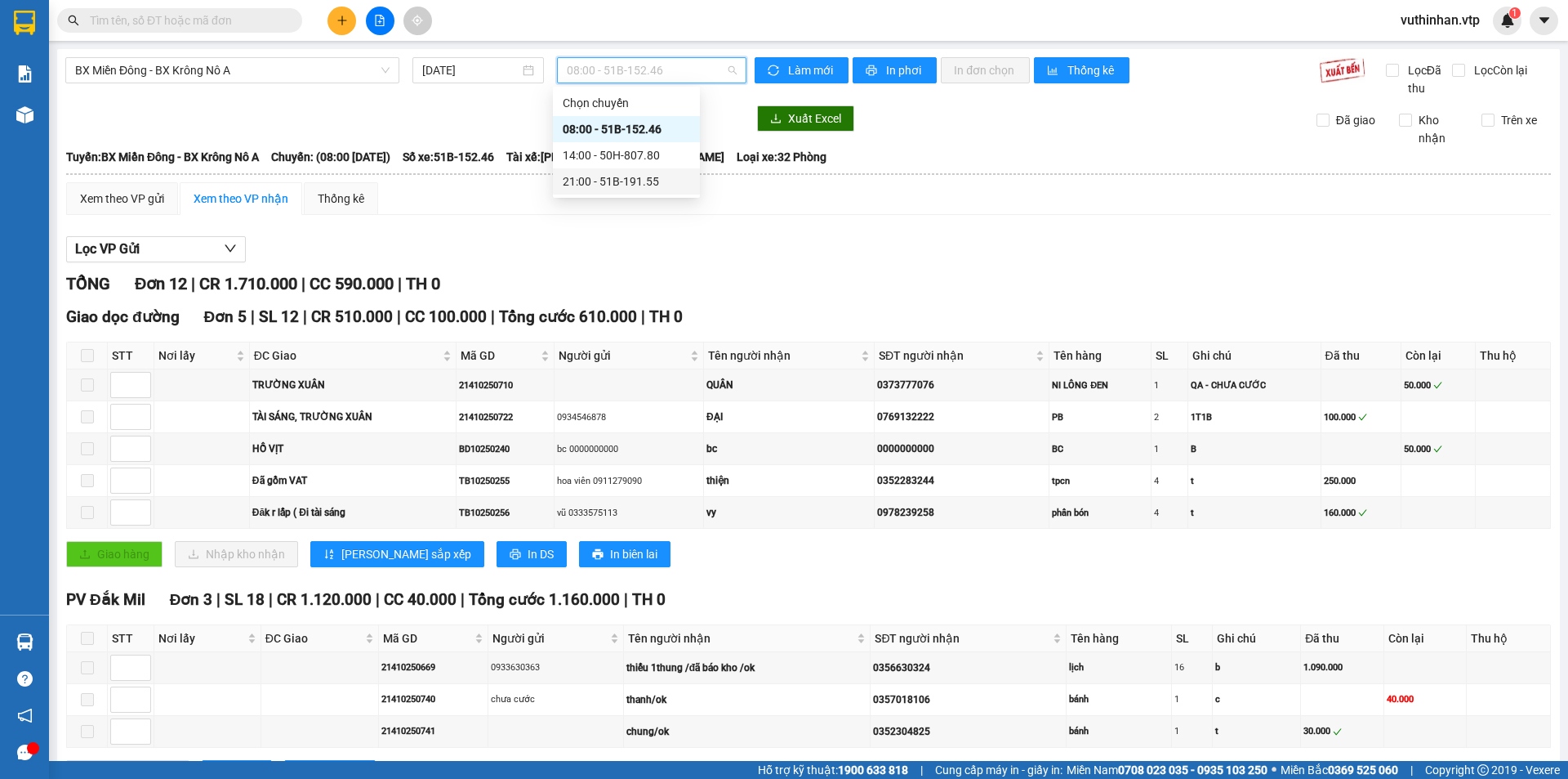
click at [614, 183] on div "21:00 - 51B-191.55" at bounding box center [627, 182] width 128 height 18
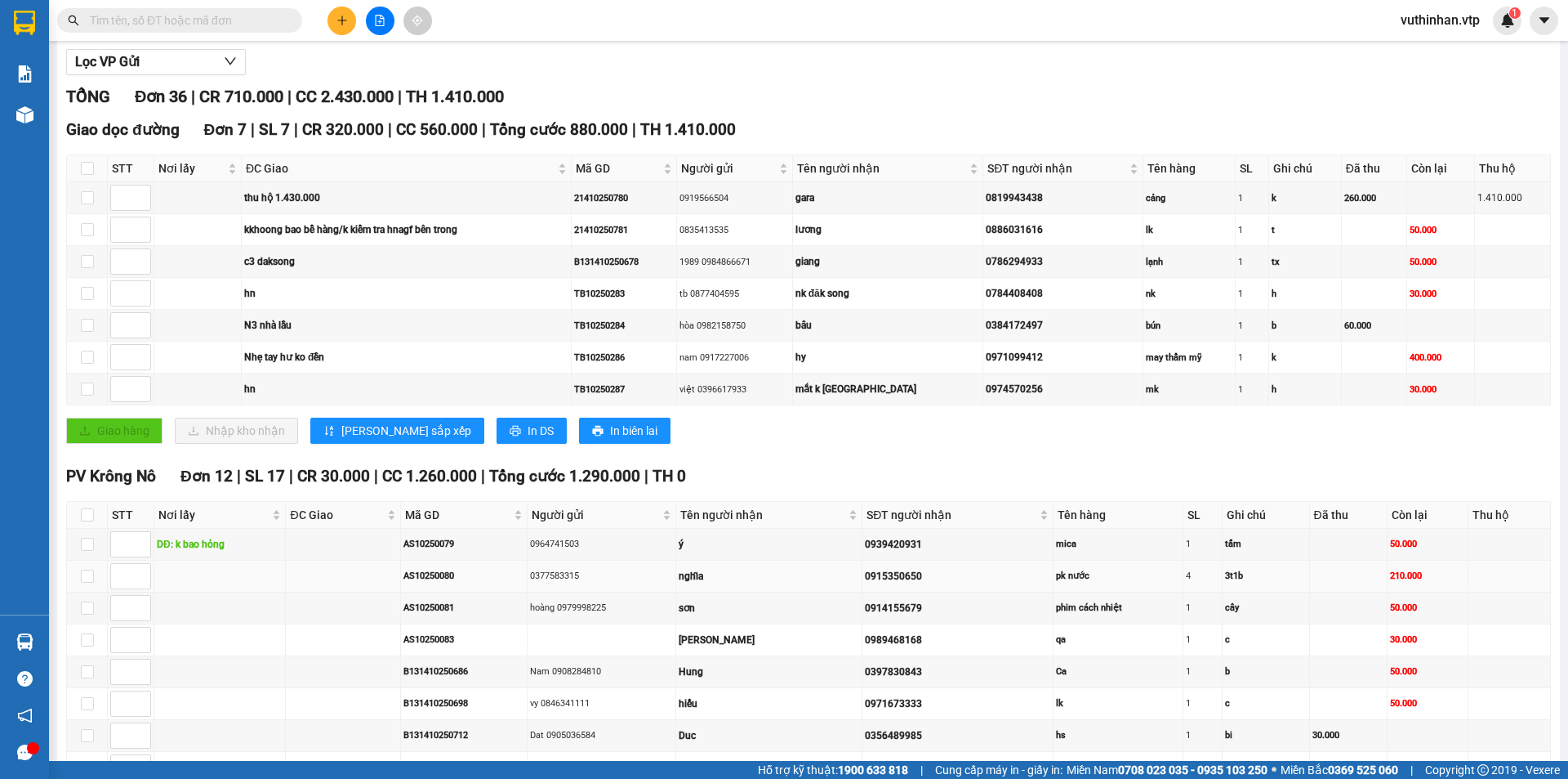
scroll to position [490, 0]
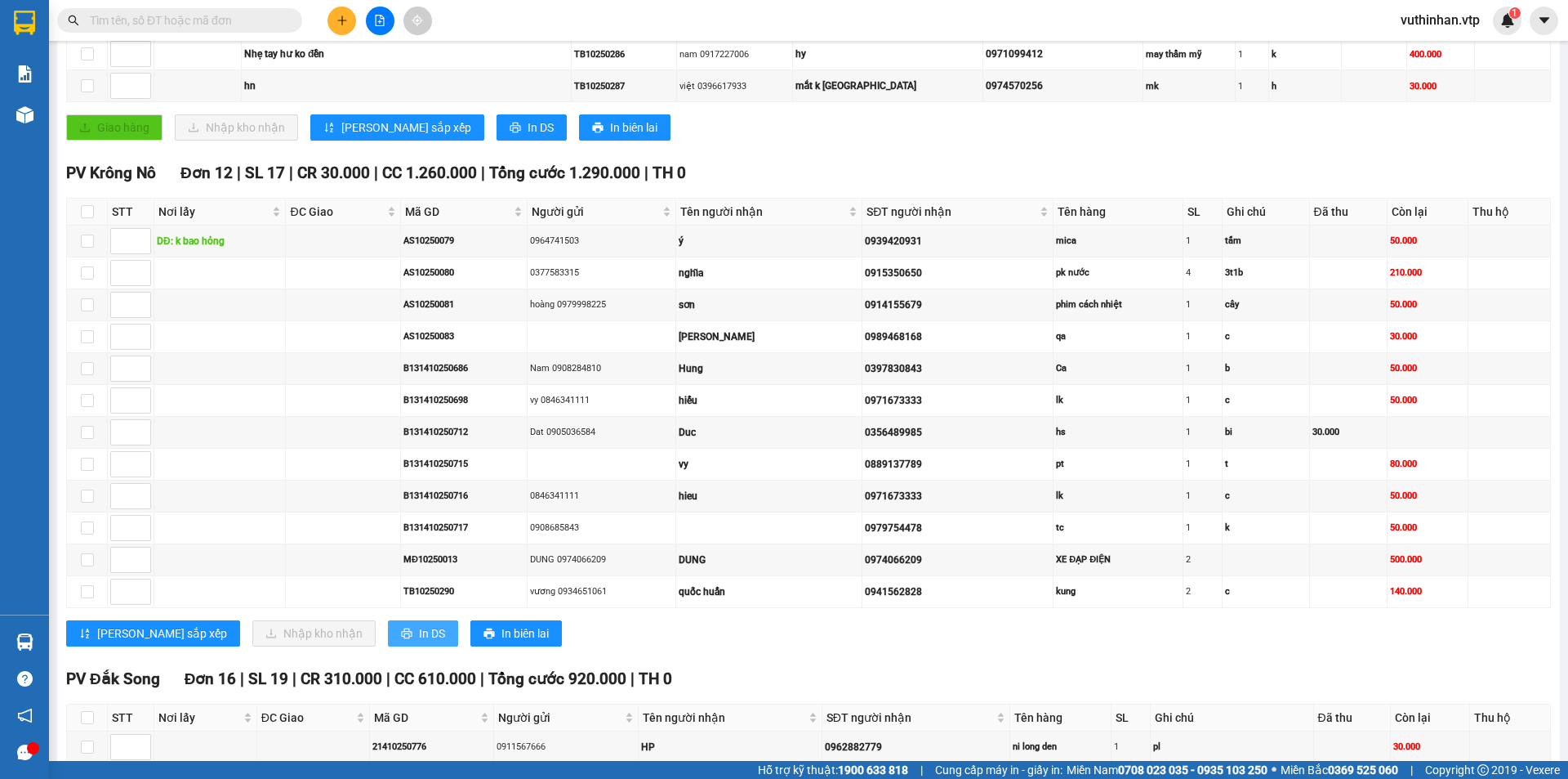
drag, startPoint x: 352, startPoint y: 637, endPoint x: 366, endPoint y: 618, distance: 23.6
click at [419, 635] on span "In DS" at bounding box center [432, 634] width 27 height 18
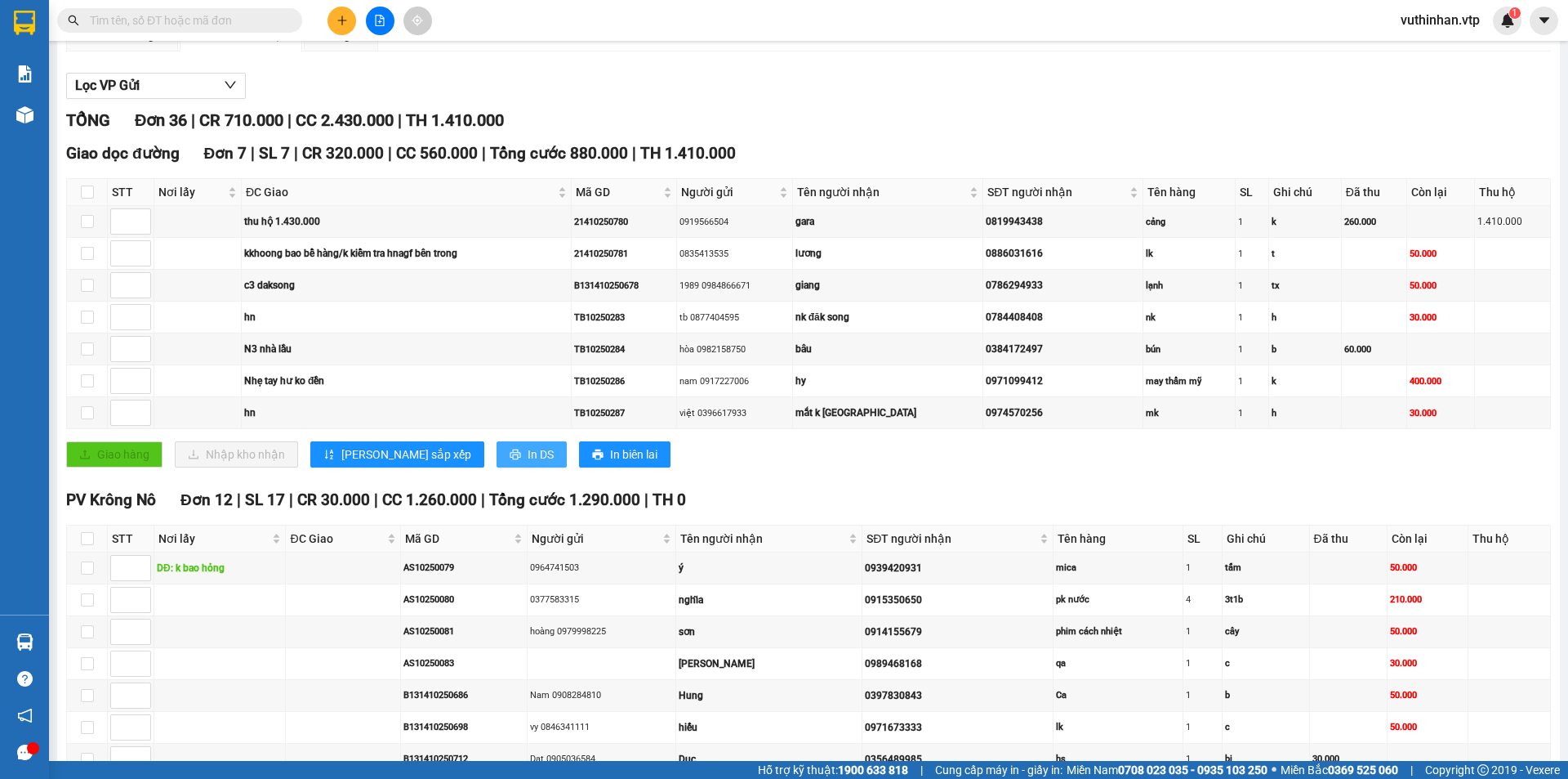
click at [527, 457] on span "In DS" at bounding box center [541, 455] width 27 height 18
drag, startPoint x: 89, startPoint y: 222, endPoint x: 100, endPoint y: 222, distance: 11.0
click at [95, 222] on td at bounding box center [87, 222] width 41 height 32
click at [89, 217] on input "checkbox" at bounding box center [88, 222] width 13 height 13
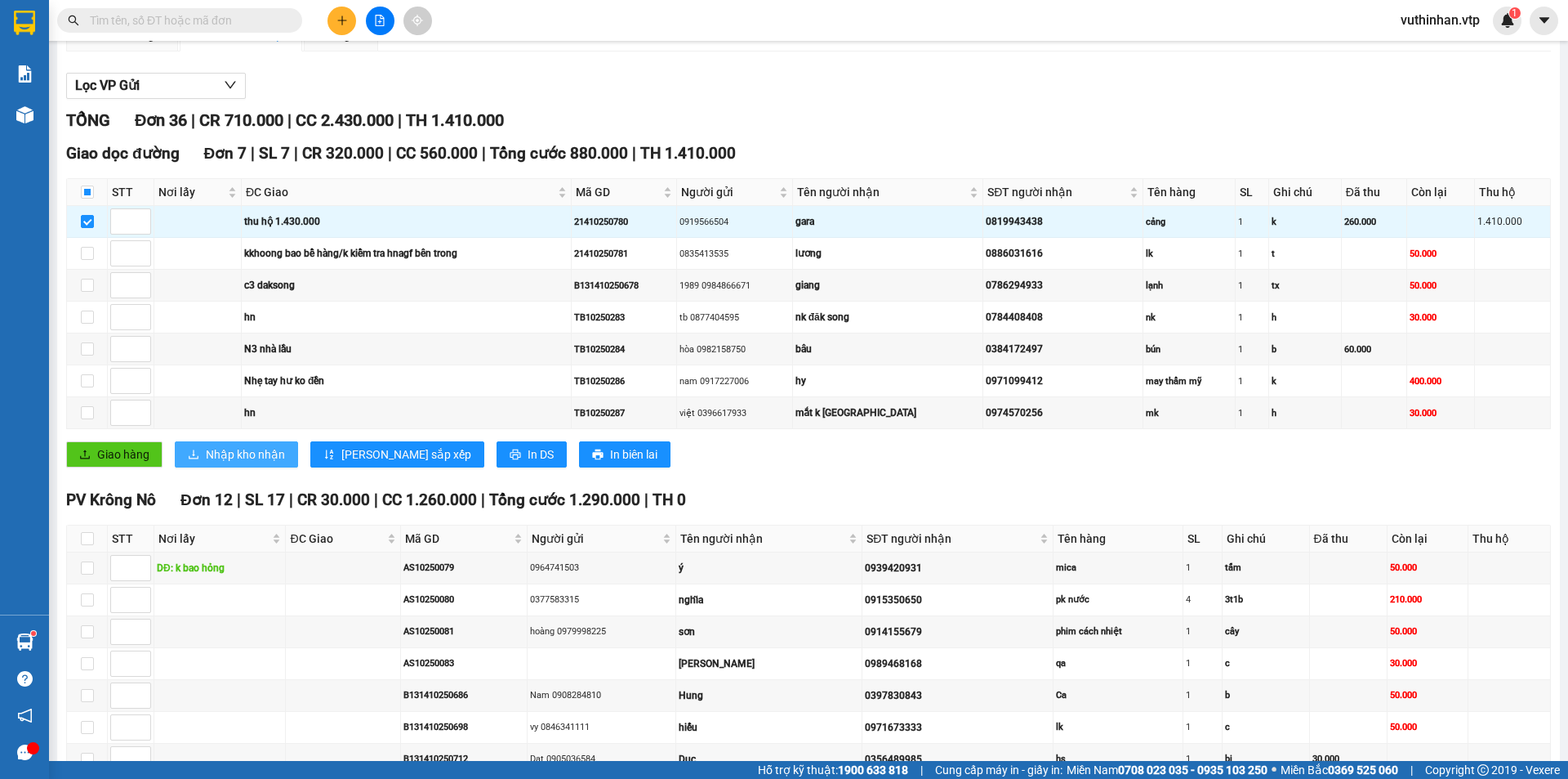
drag, startPoint x: 214, startPoint y: 457, endPoint x: 218, endPoint y: 444, distance: 13.6
click at [215, 456] on span "Nhập kho nhận" at bounding box center [245, 455] width 80 height 18
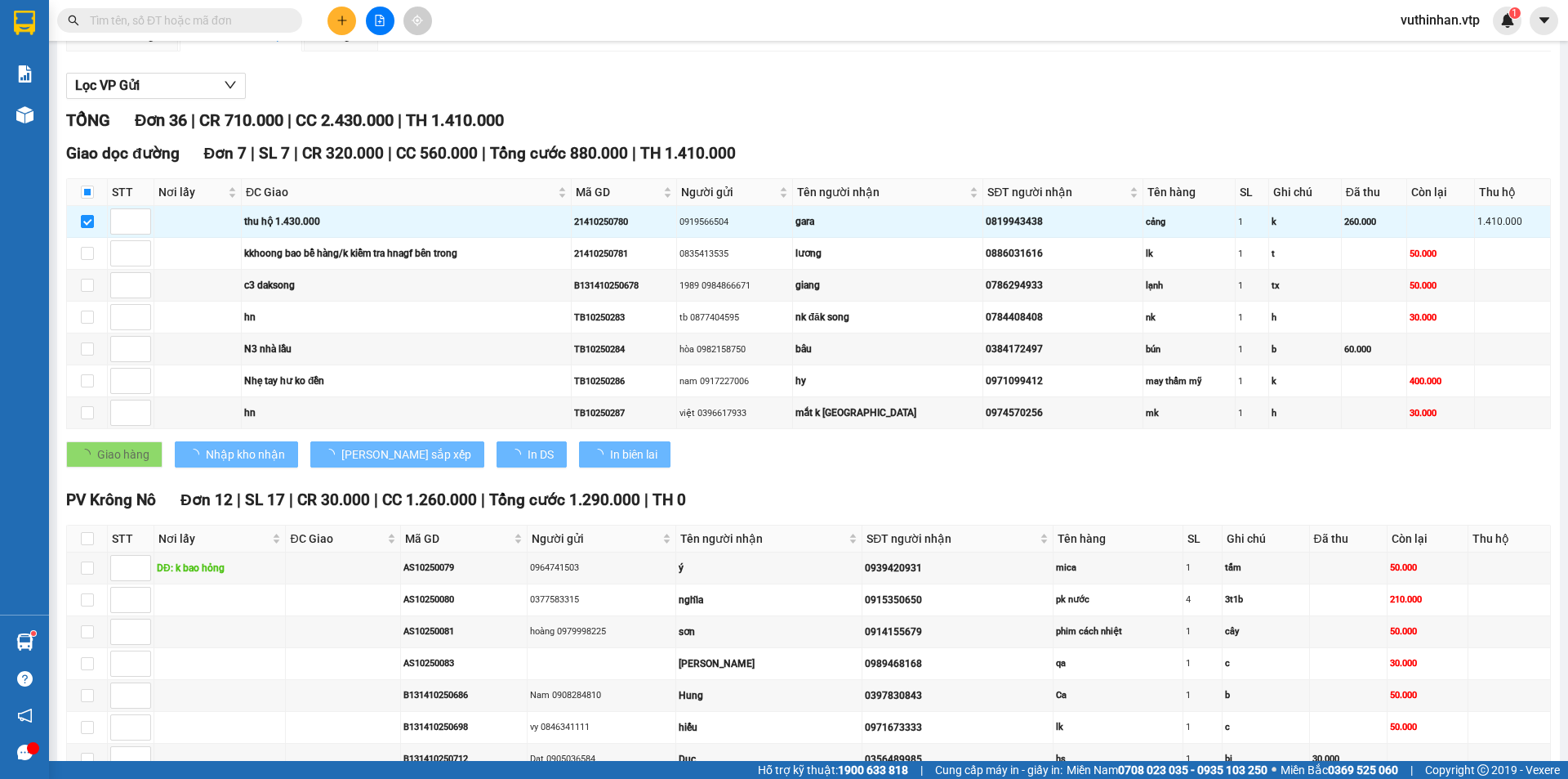
checkbox input "false"
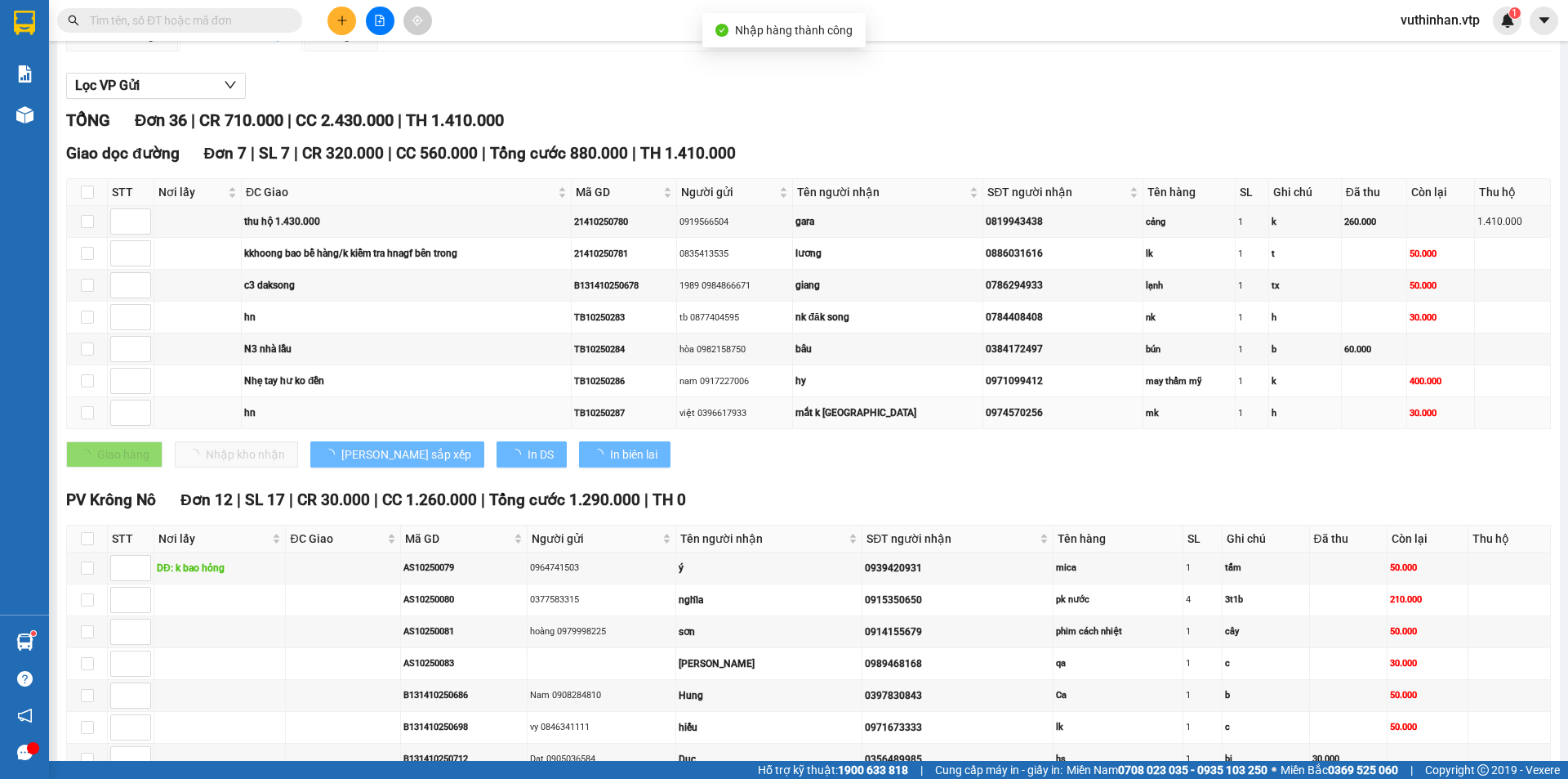
click at [98, 411] on td at bounding box center [87, 413] width 41 height 32
click at [85, 415] on input "checkbox" at bounding box center [88, 413] width 13 height 13
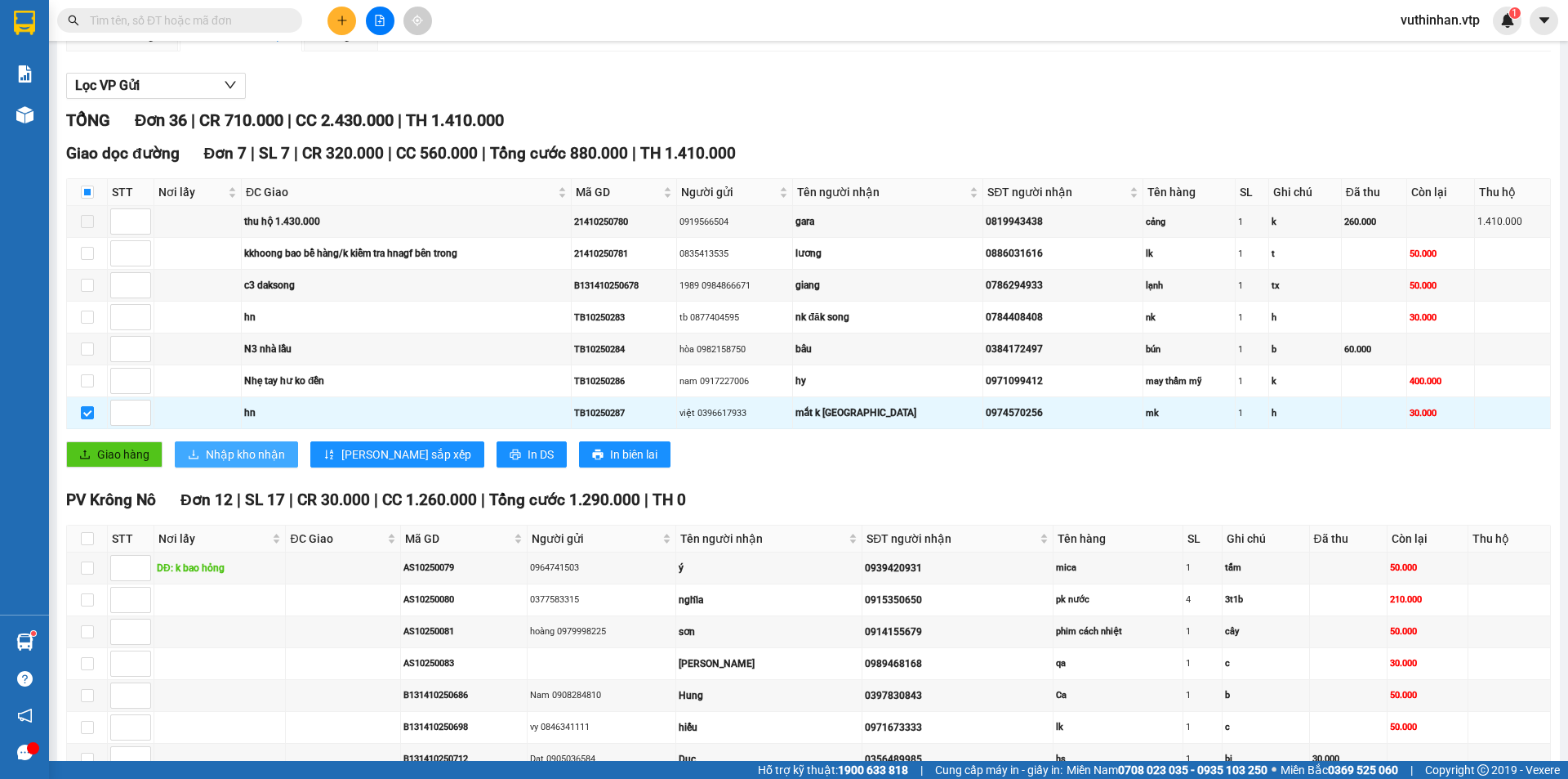
click at [207, 453] on span "Nhập kho nhận" at bounding box center [245, 455] width 80 height 18
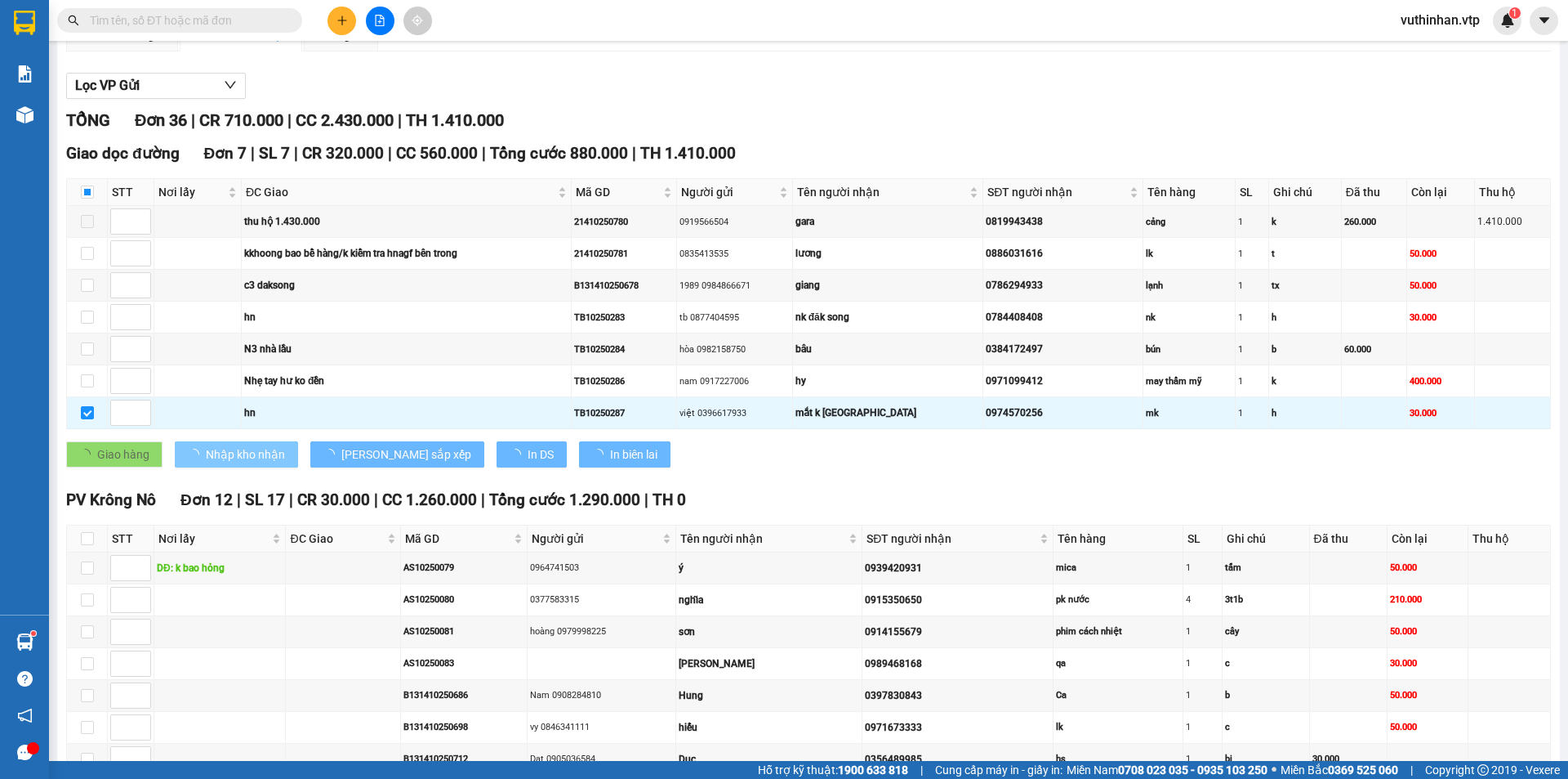
checkbox input "false"
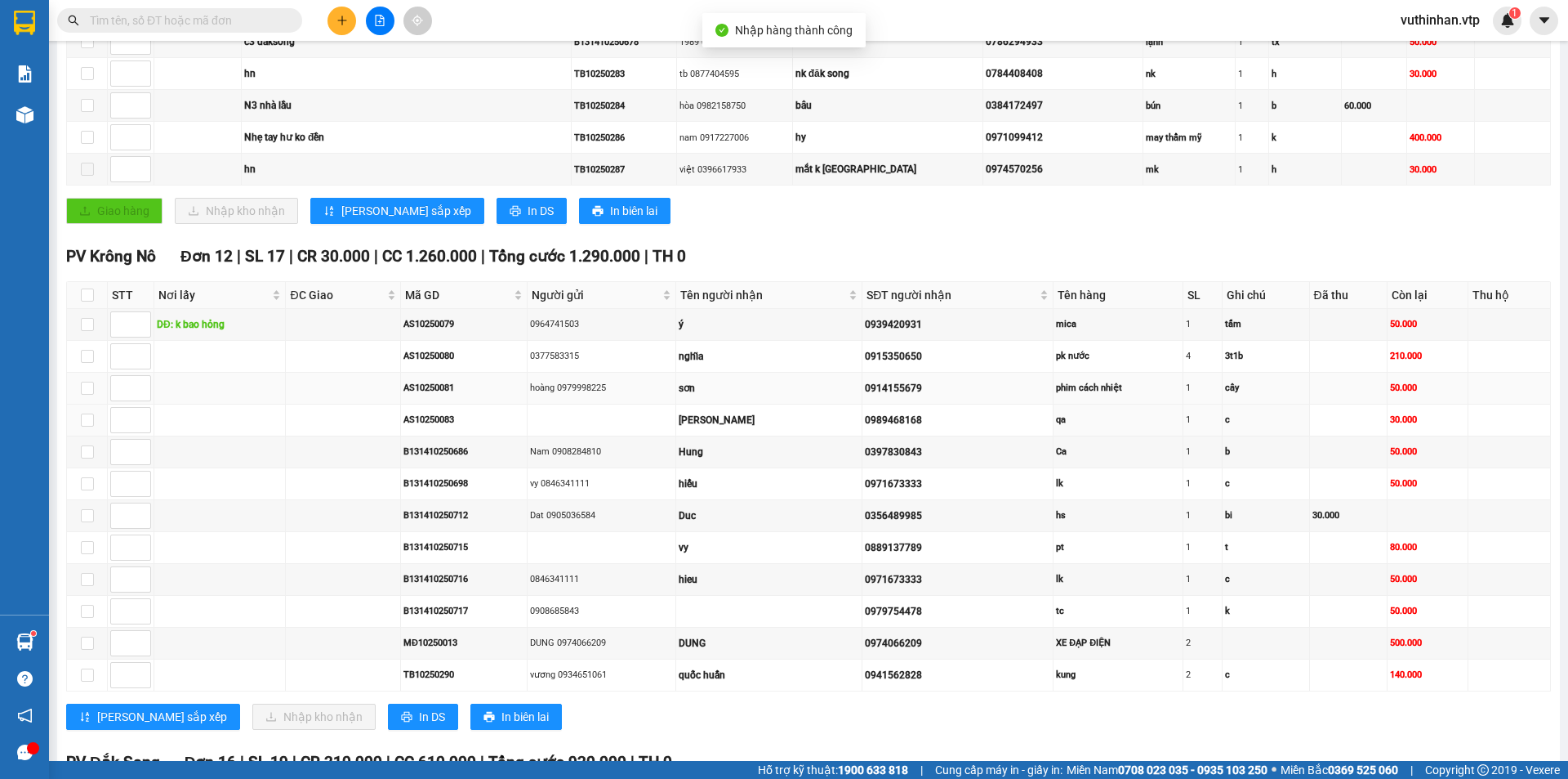
scroll to position [408, 0]
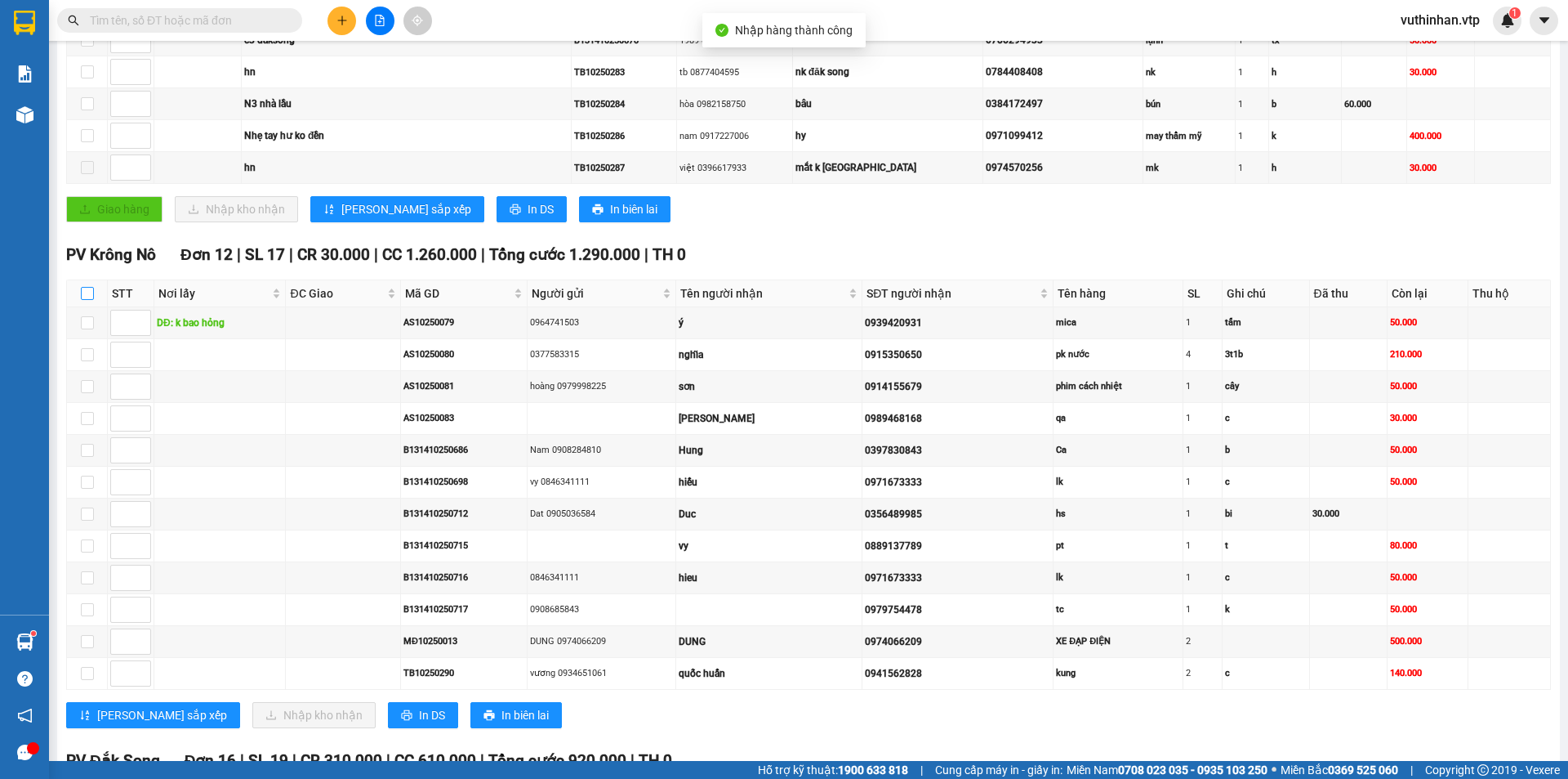
click at [88, 296] on input "checkbox" at bounding box center [88, 294] width 13 height 13
checkbox input "true"
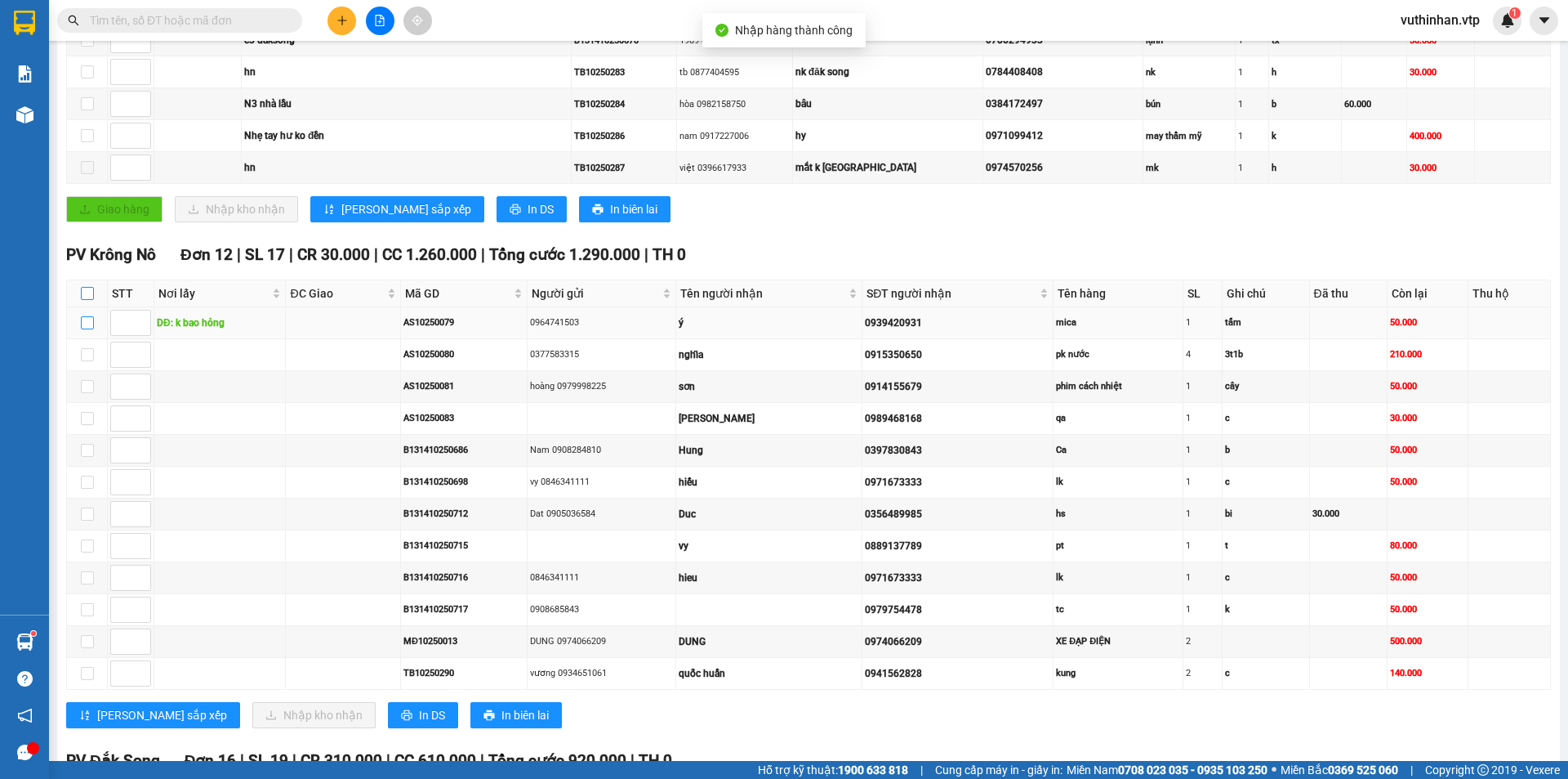
checkbox input "true"
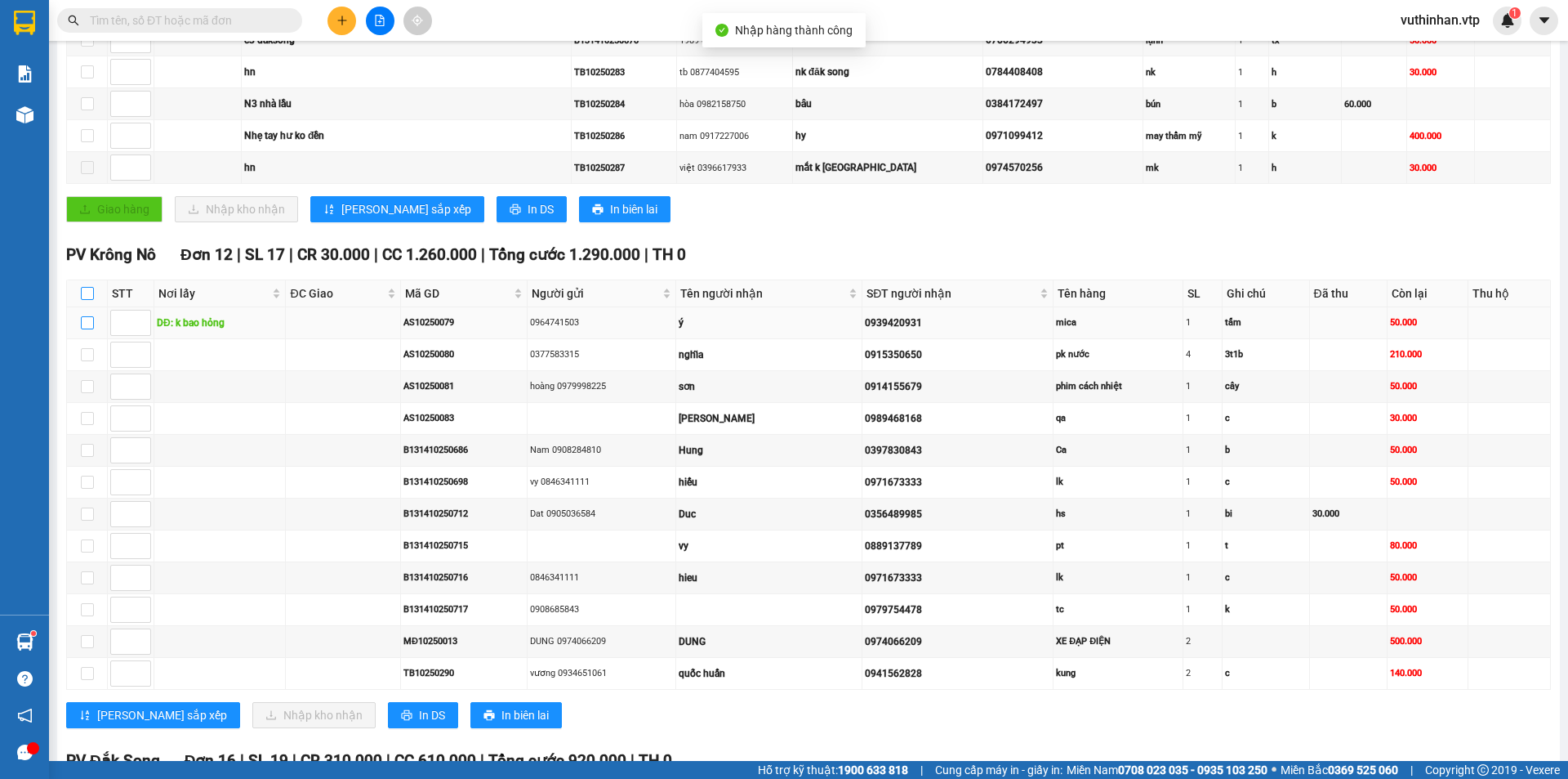
checkbox input "true"
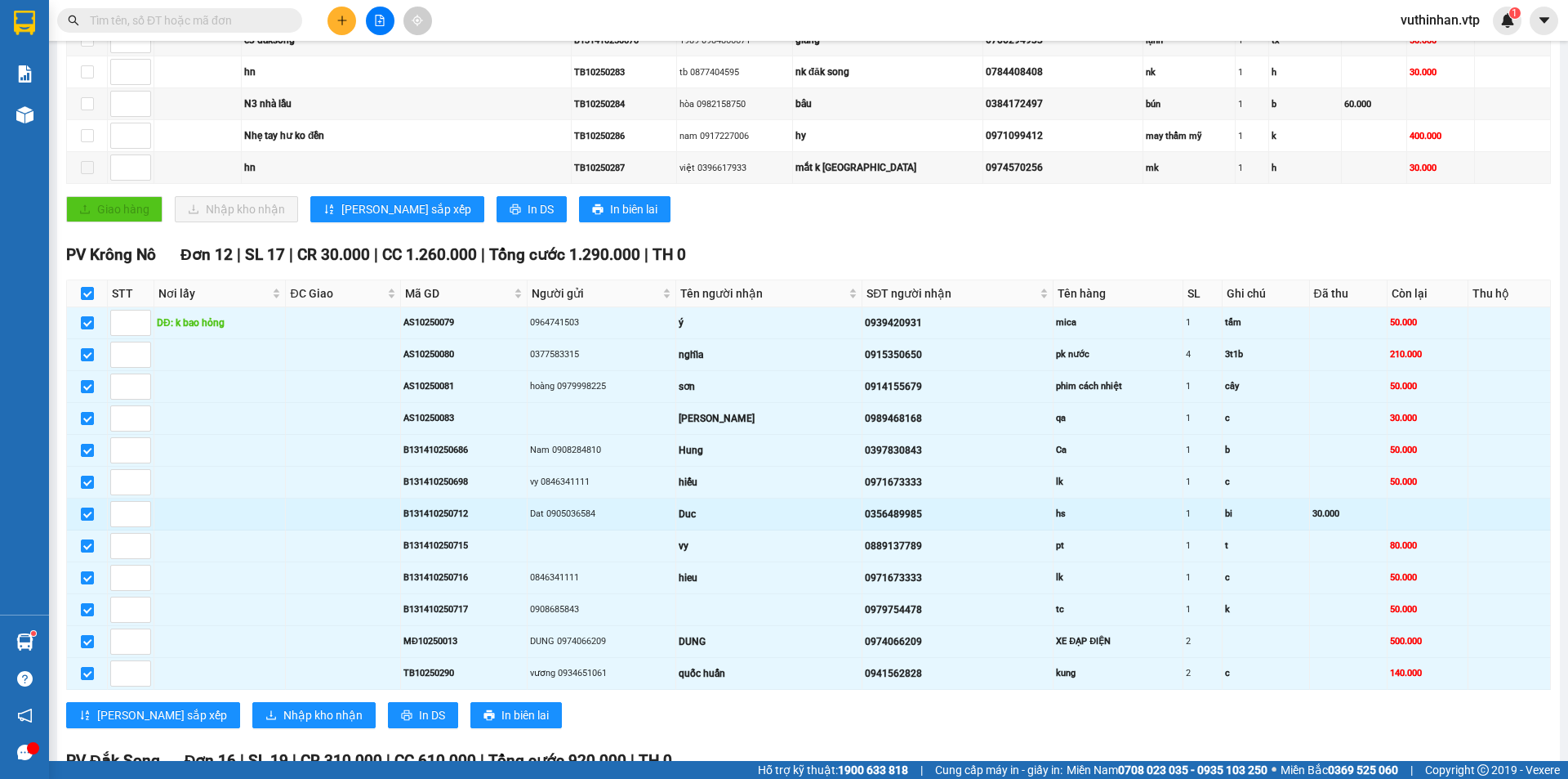
scroll to position [572, 0]
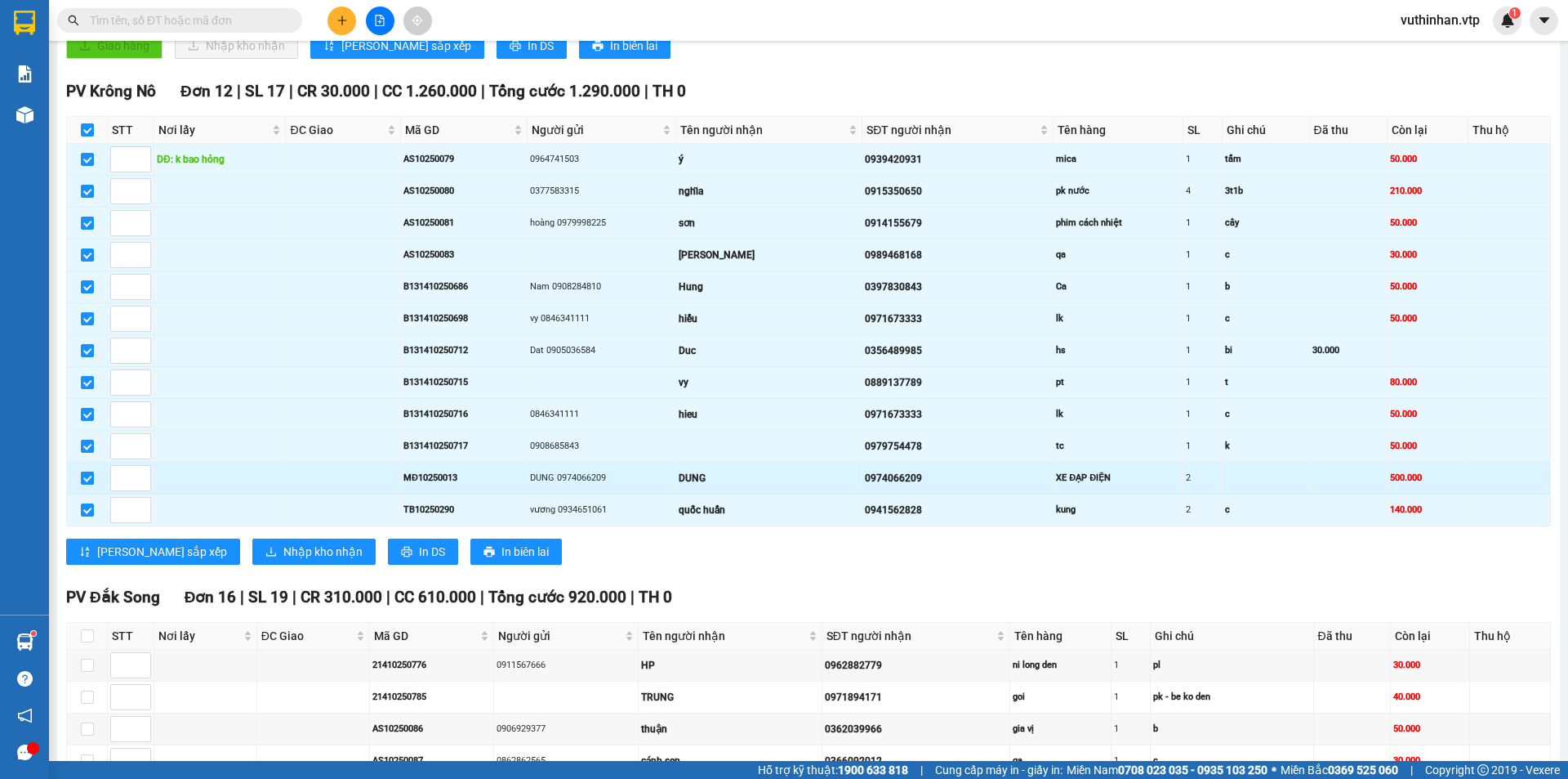
click at [81, 479] on input "checkbox" at bounding box center [88, 478] width 13 height 13
checkbox input "false"
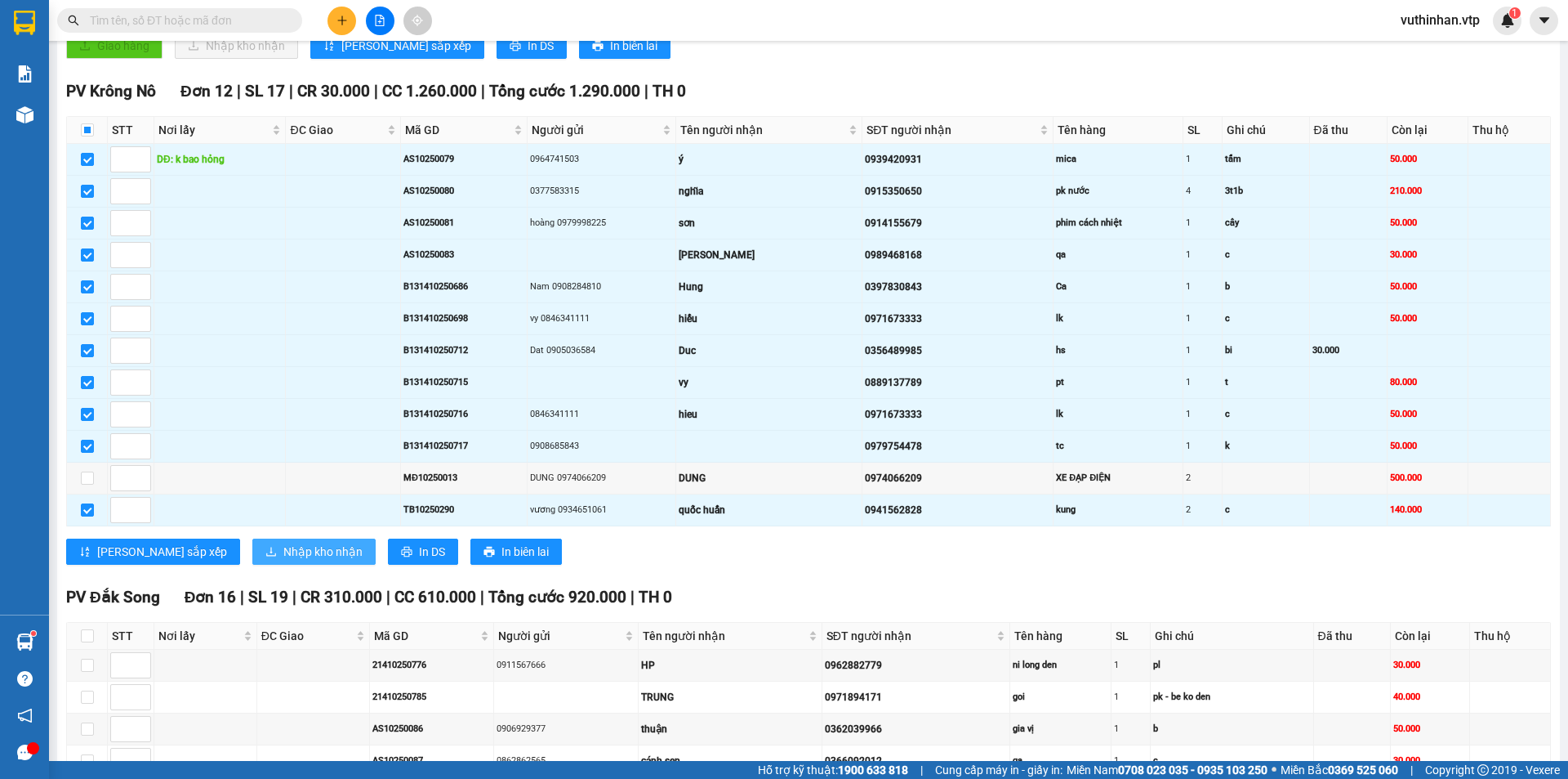
click at [284, 561] on span "Nhập kho nhận" at bounding box center [323, 552] width 80 height 18
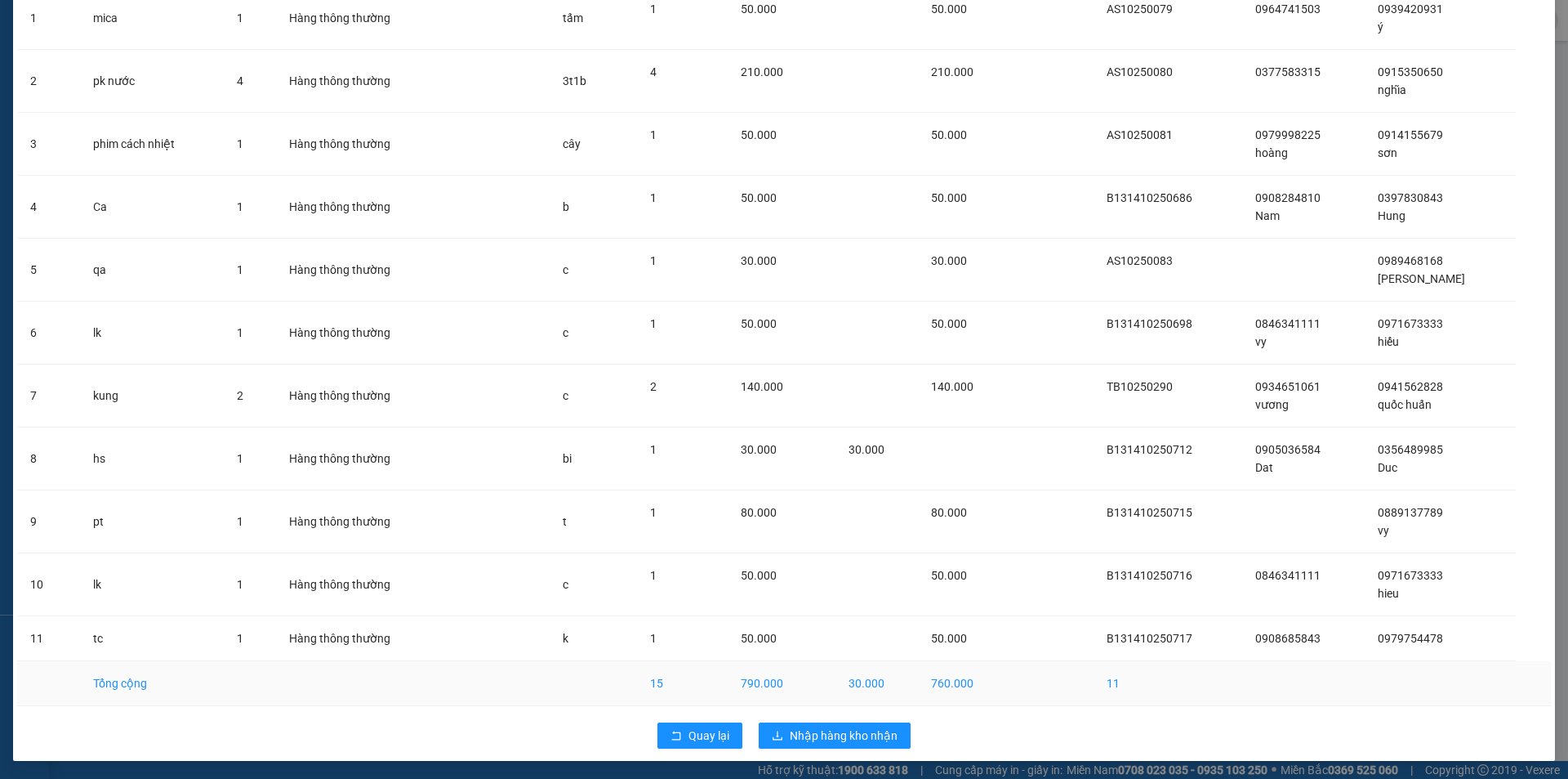
scroll to position [152, 0]
drag, startPoint x: 823, startPoint y: 733, endPoint x: 823, endPoint y: 718, distance: 15.0
click at [824, 734] on span "Nhập hàng kho nhận" at bounding box center [843, 734] width 108 height 18
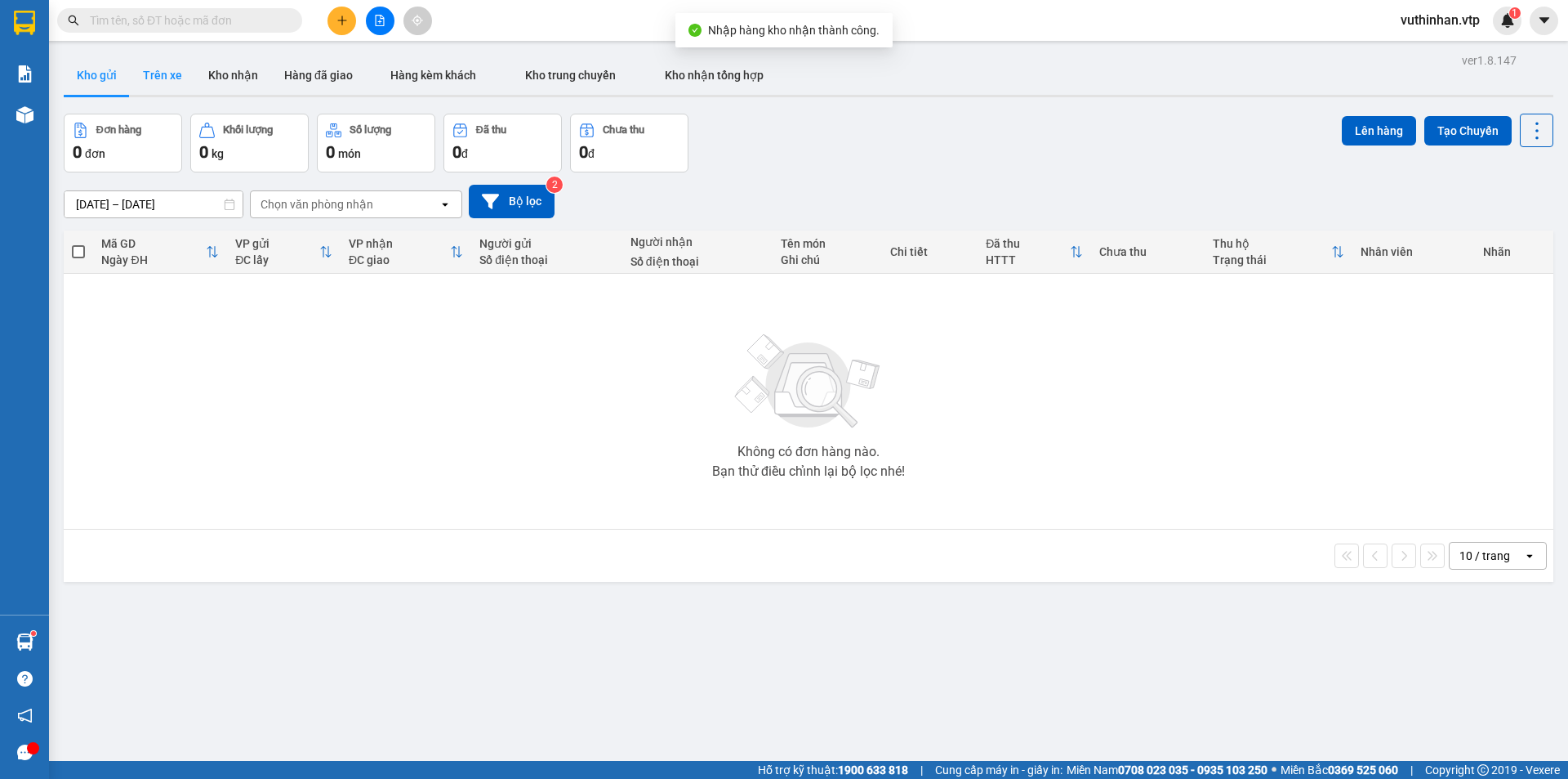
click at [157, 71] on button "Trên xe" at bounding box center [163, 75] width 66 height 39
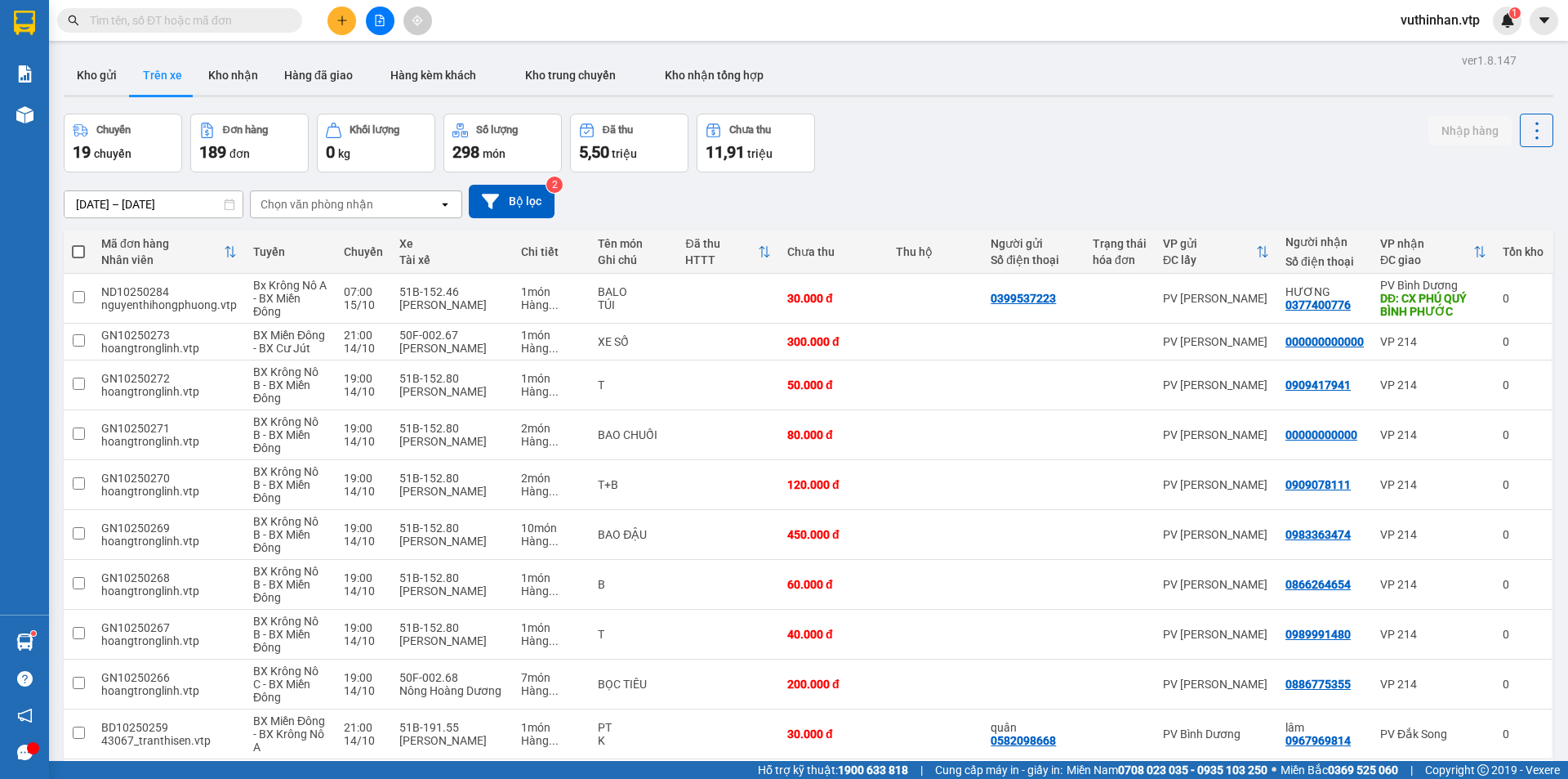
click at [343, 194] on div "Chọn văn phòng nhận" at bounding box center [344, 204] width 188 height 27
type input "kr"
click at [318, 240] on span "PV Krông Nô" at bounding box center [298, 239] width 70 height 17
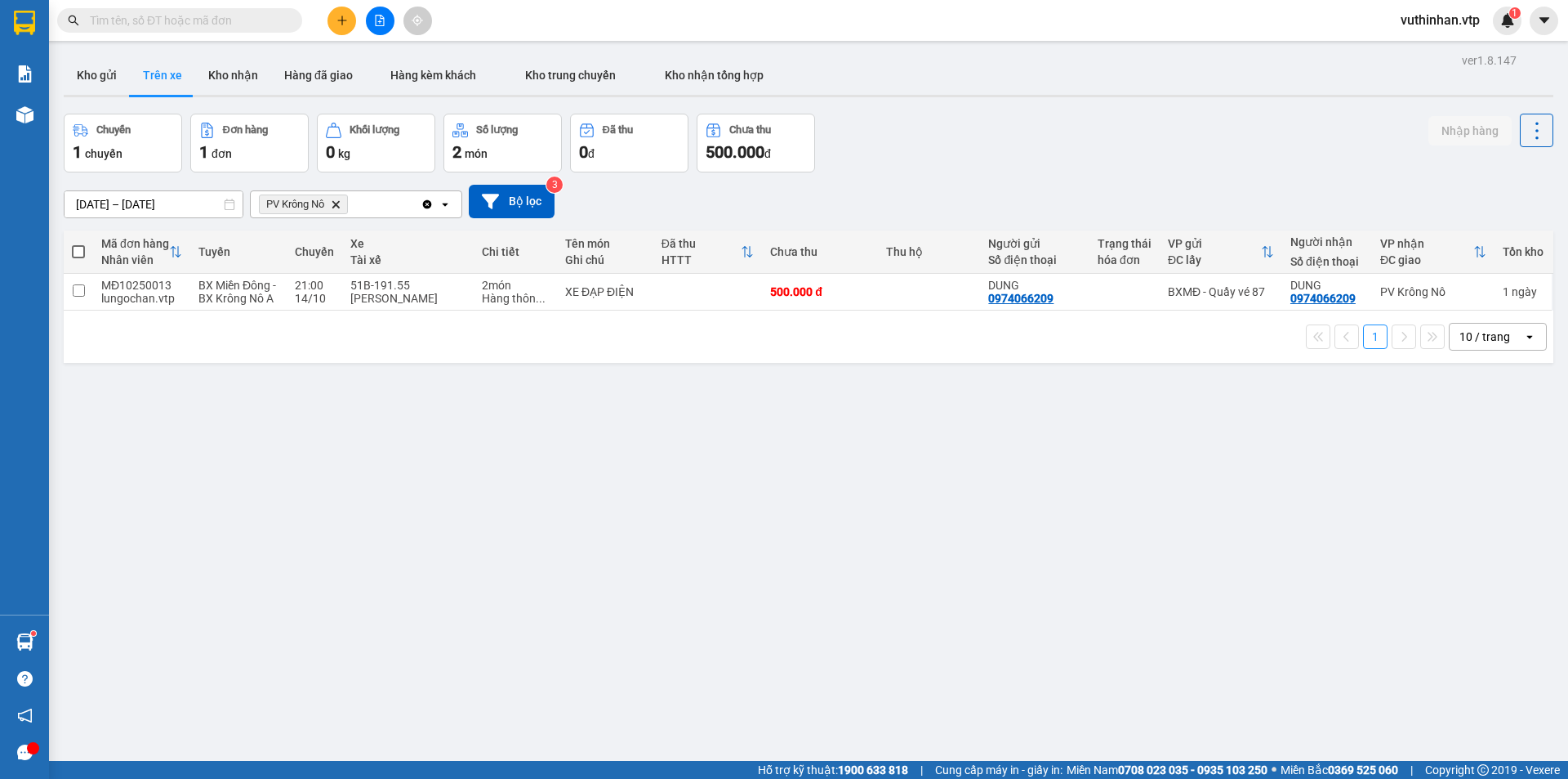
click at [1464, 345] on div "10 / trang" at bounding box center [1484, 337] width 51 height 17
click at [1492, 525] on span "100 / trang" at bounding box center [1478, 531] width 59 height 17
click at [1464, 302] on button at bounding box center [1468, 292] width 23 height 28
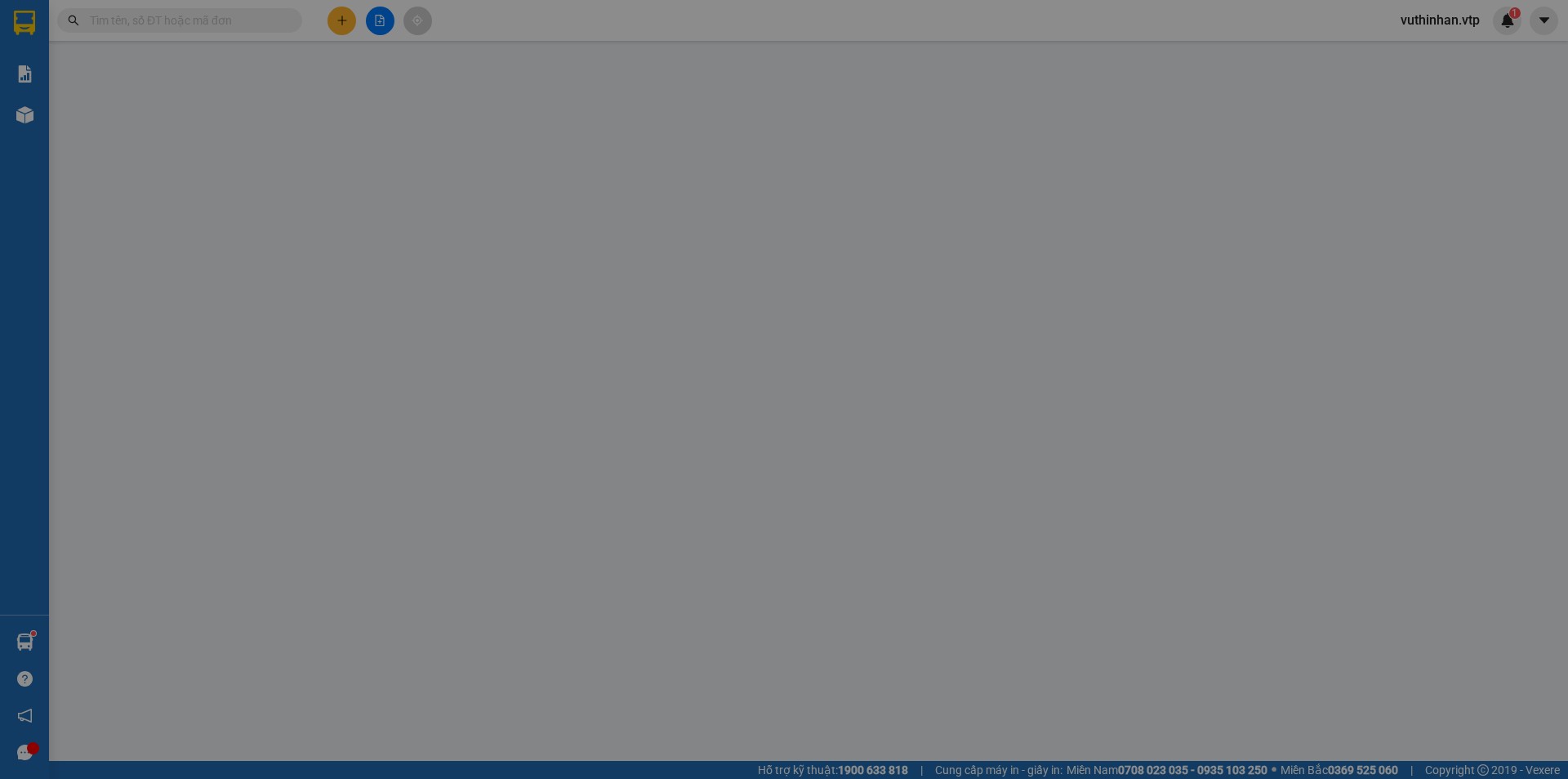
type input "0974066209"
type input "DUNG"
type input "0974066209"
type input "DUNG"
type input "0"
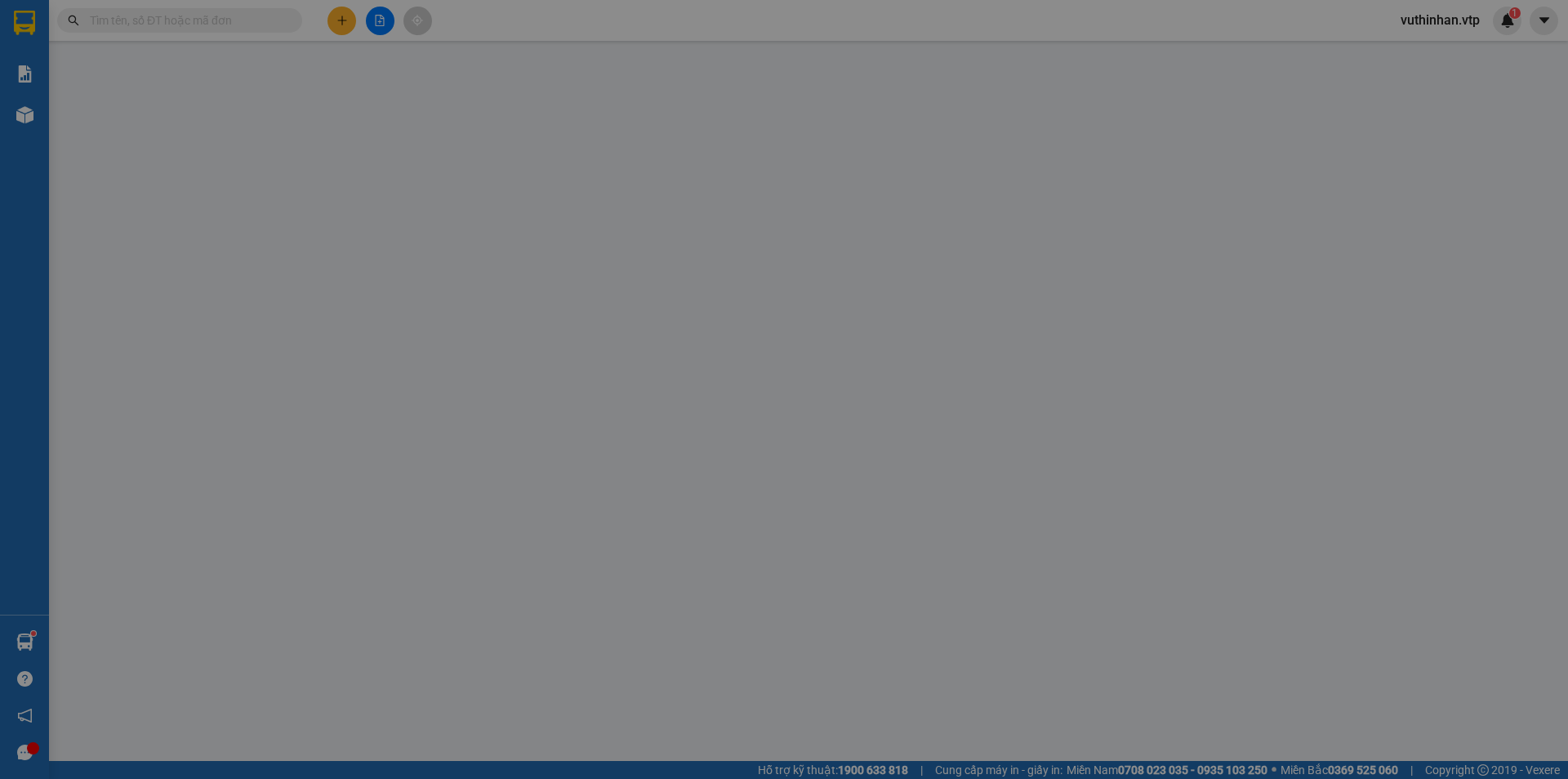
type input "500.000"
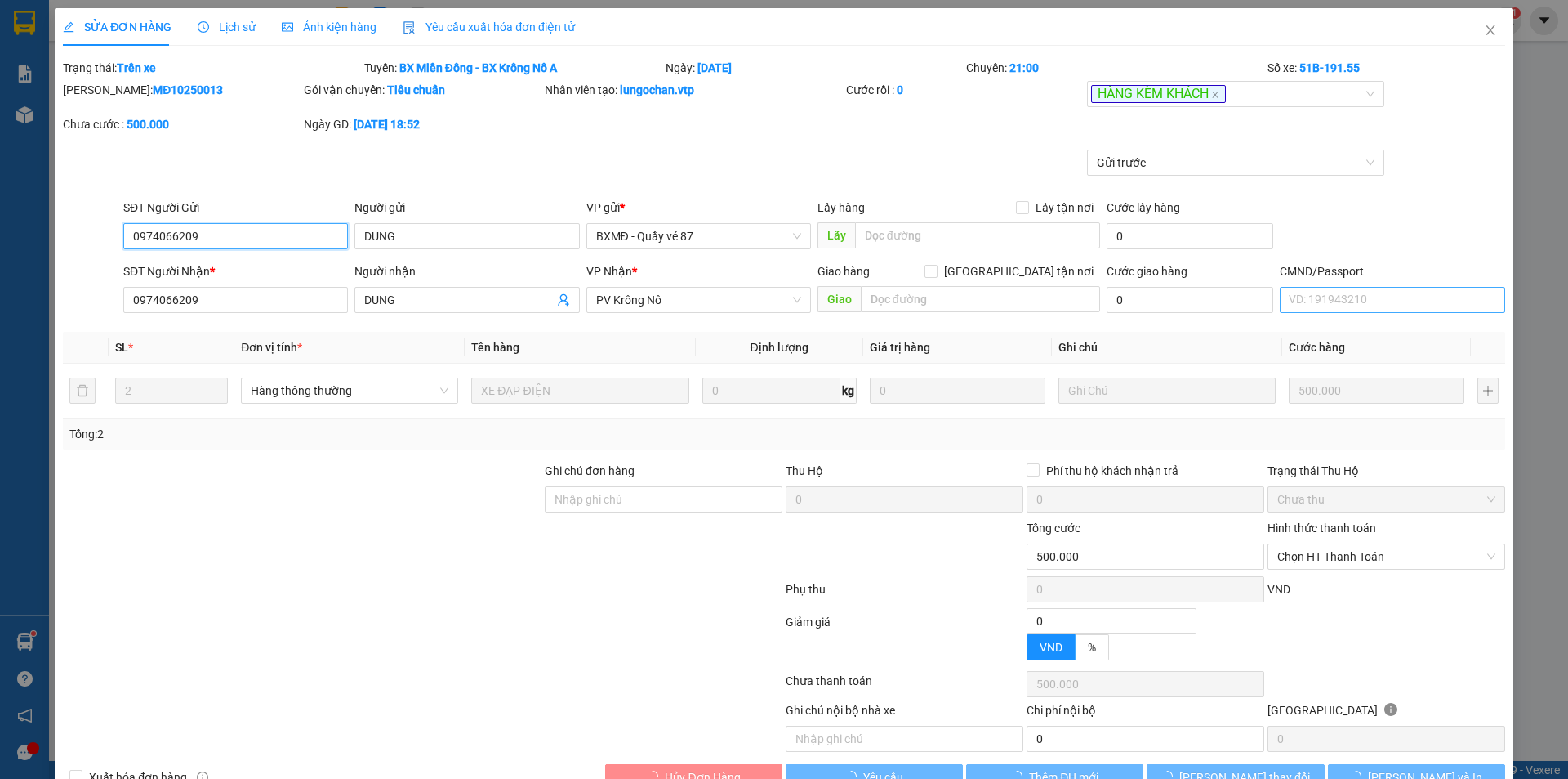
type input "25.000"
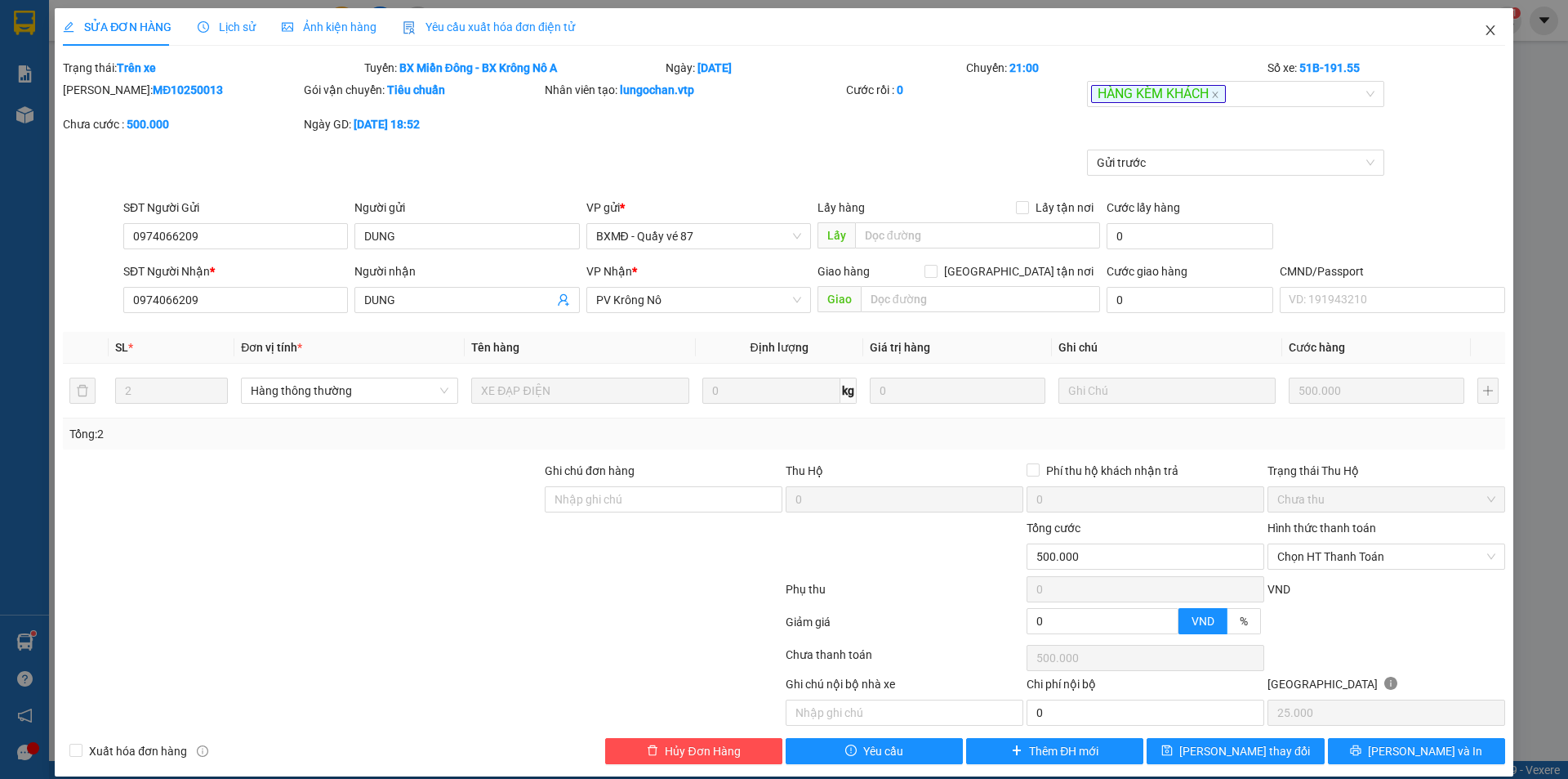
click at [1484, 27] on icon "close" at bounding box center [1491, 31] width 13 height 13
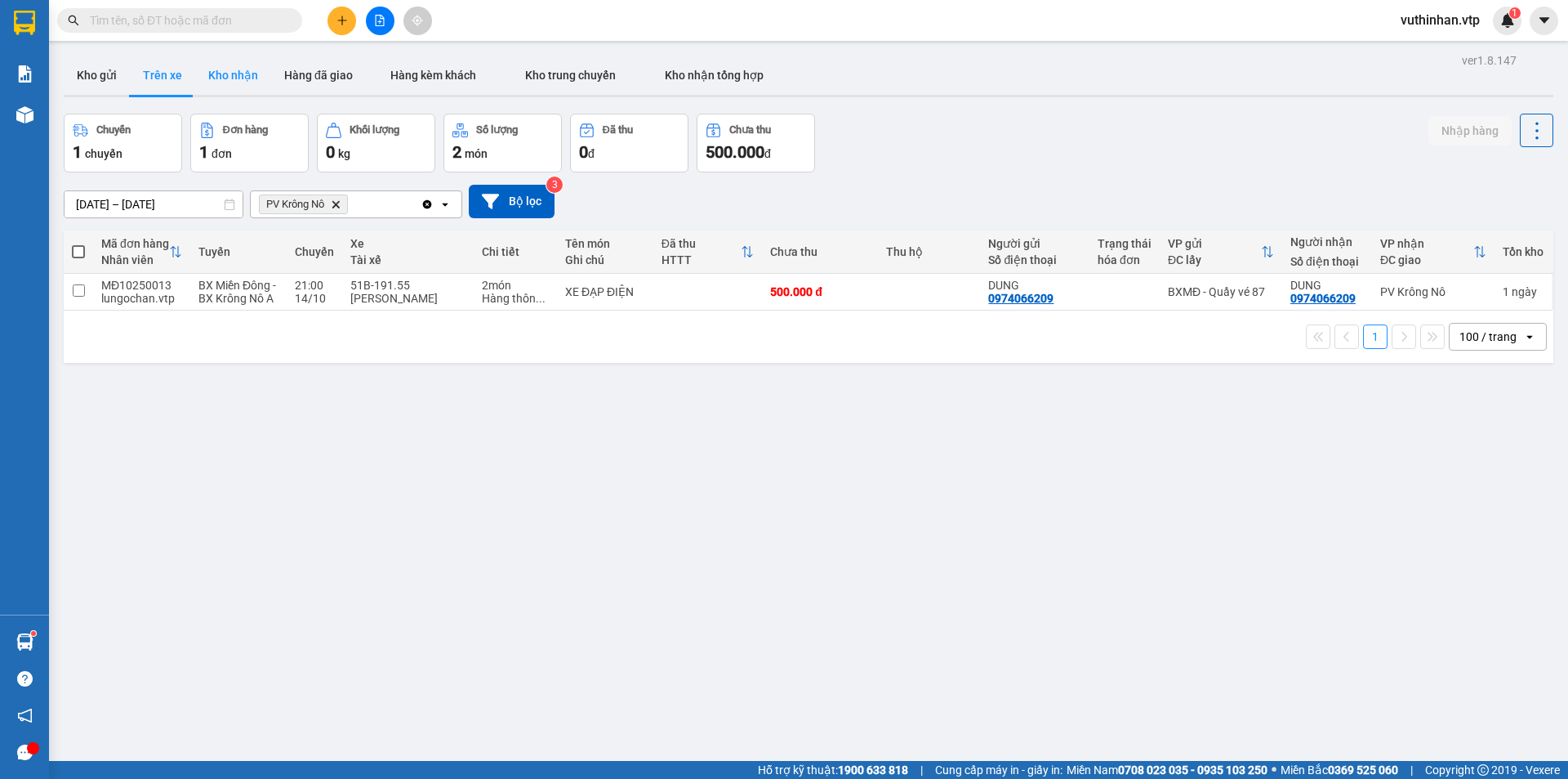
click at [245, 75] on button "Kho nhận" at bounding box center [233, 75] width 76 height 39
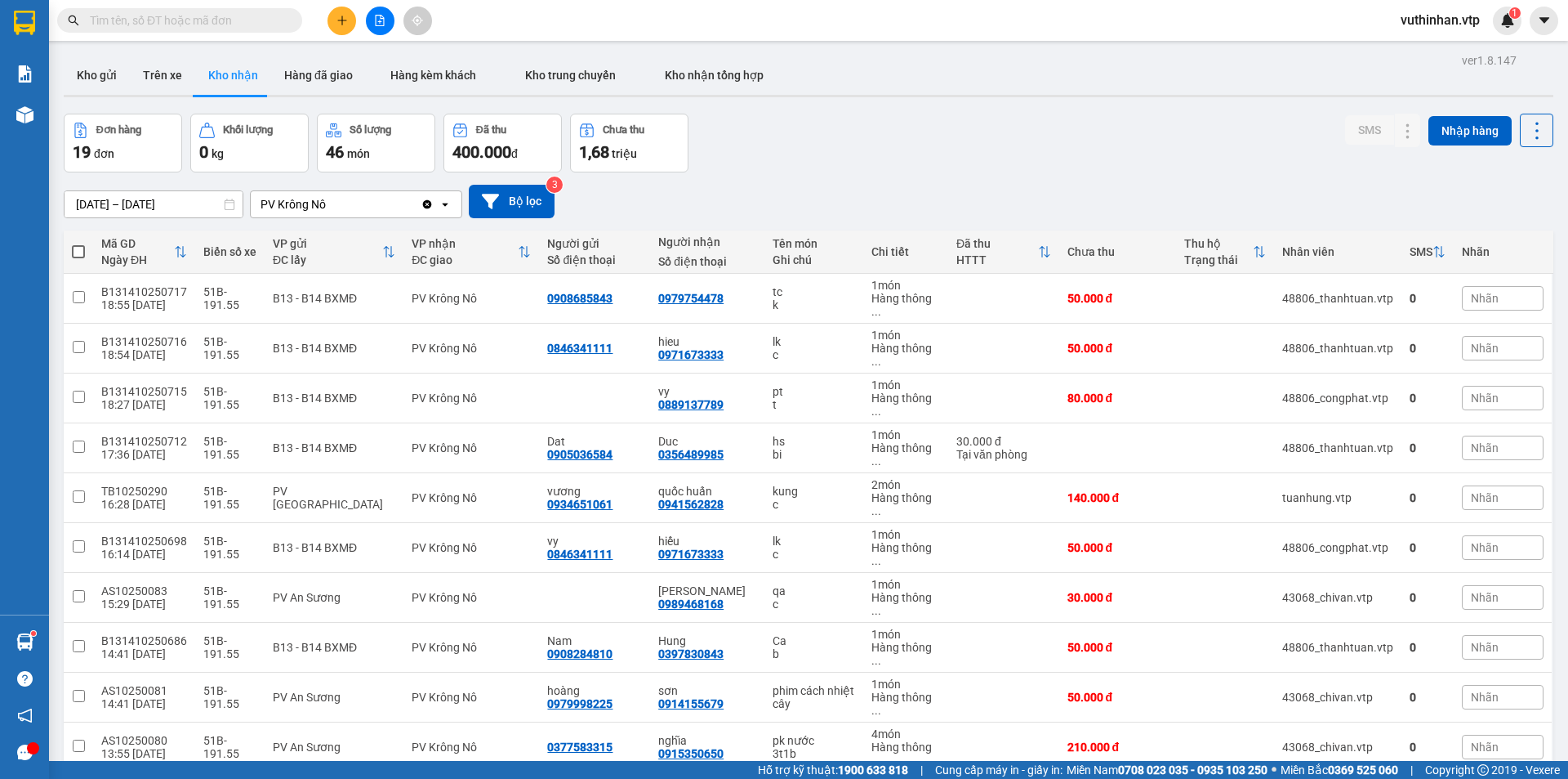
click at [1463, 628] on span "100 / trang" at bounding box center [1478, 632] width 59 height 17
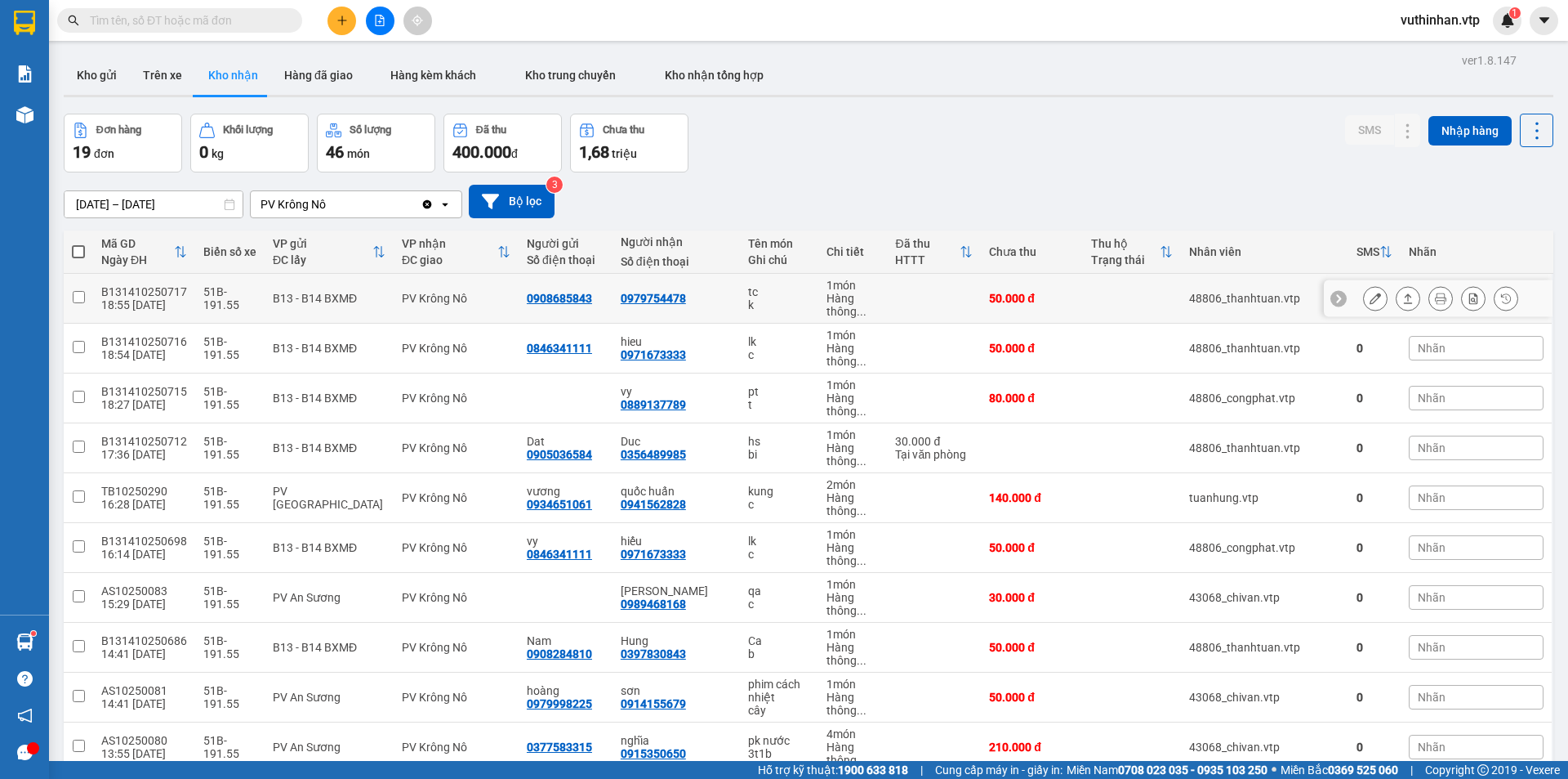
scroll to position [545, 0]
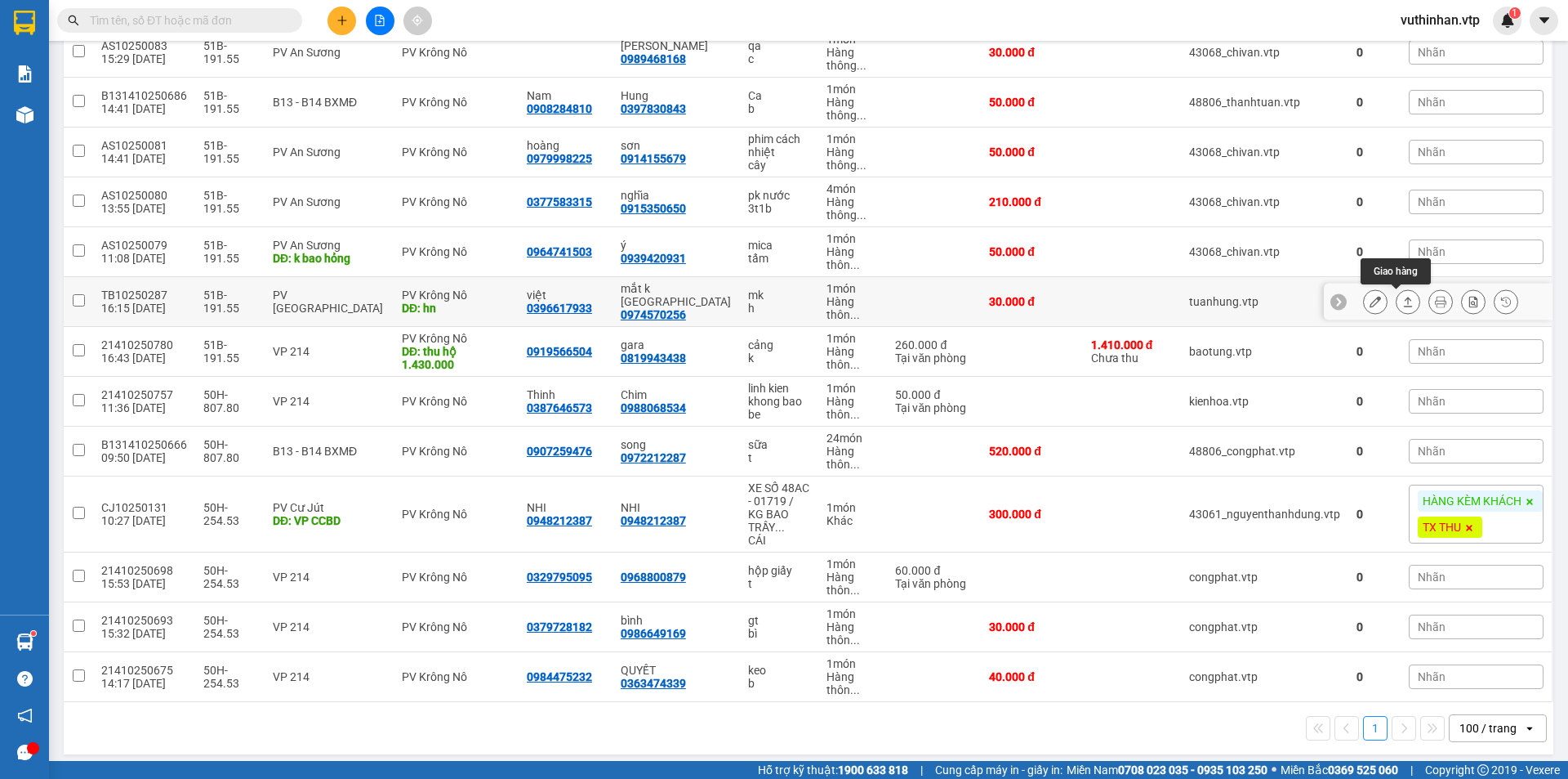
click at [1402, 305] on icon at bounding box center [1408, 302] width 12 height 12
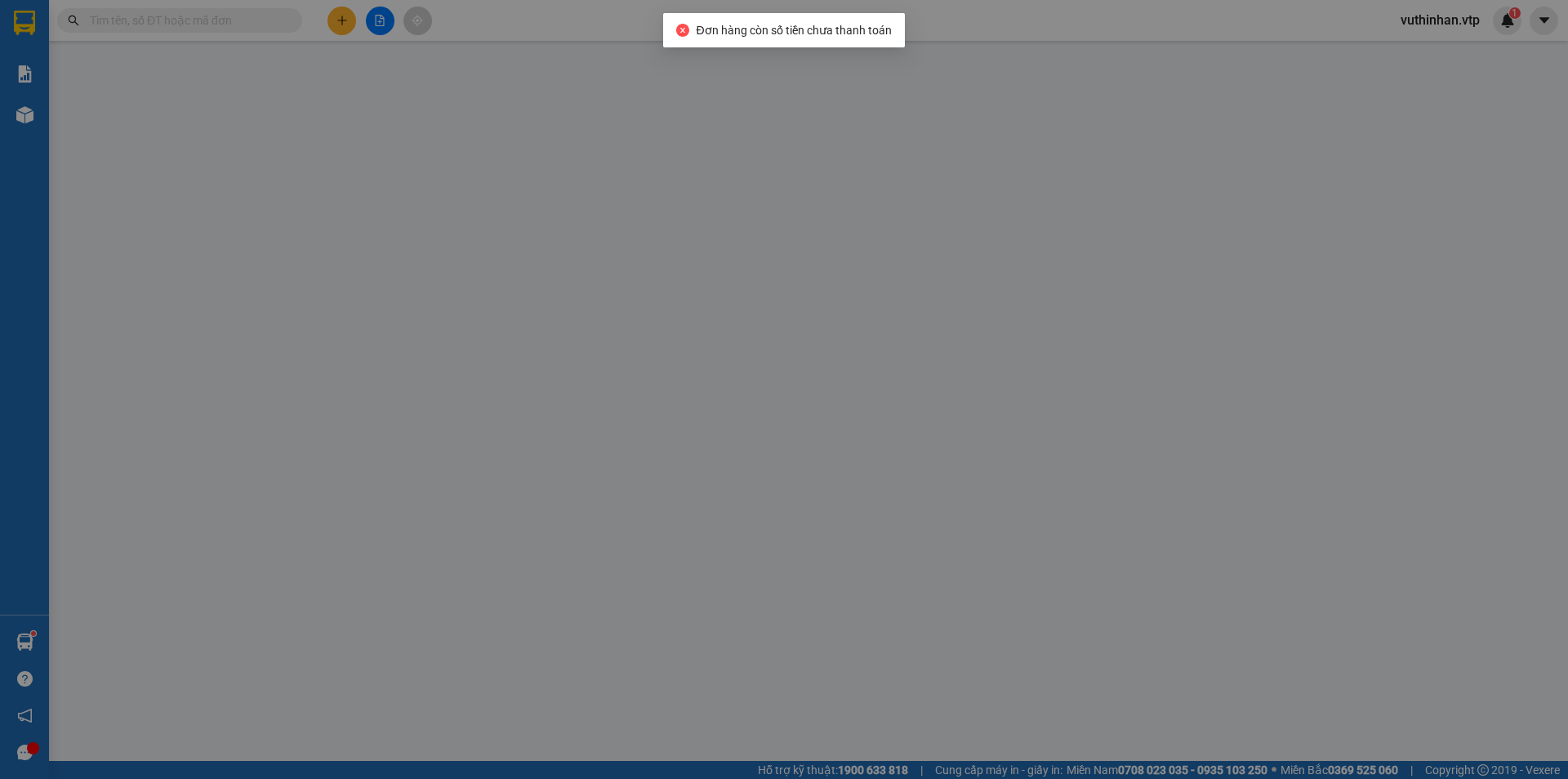
type input "1.500"
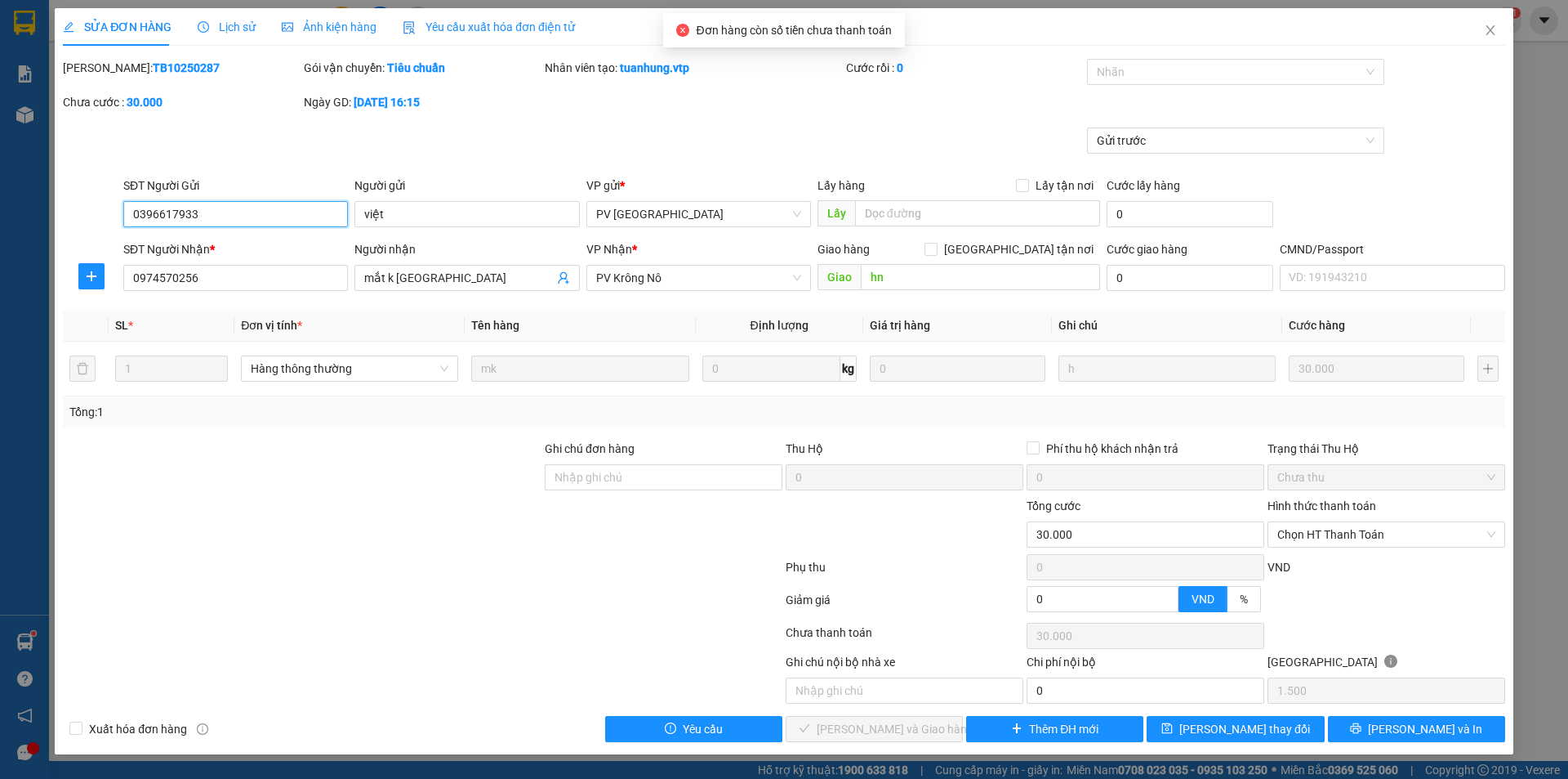
type input "0396617933"
type input "việt"
type input "0974570256"
type input "mắt k [GEOGRAPHIC_DATA]"
type input "hn"
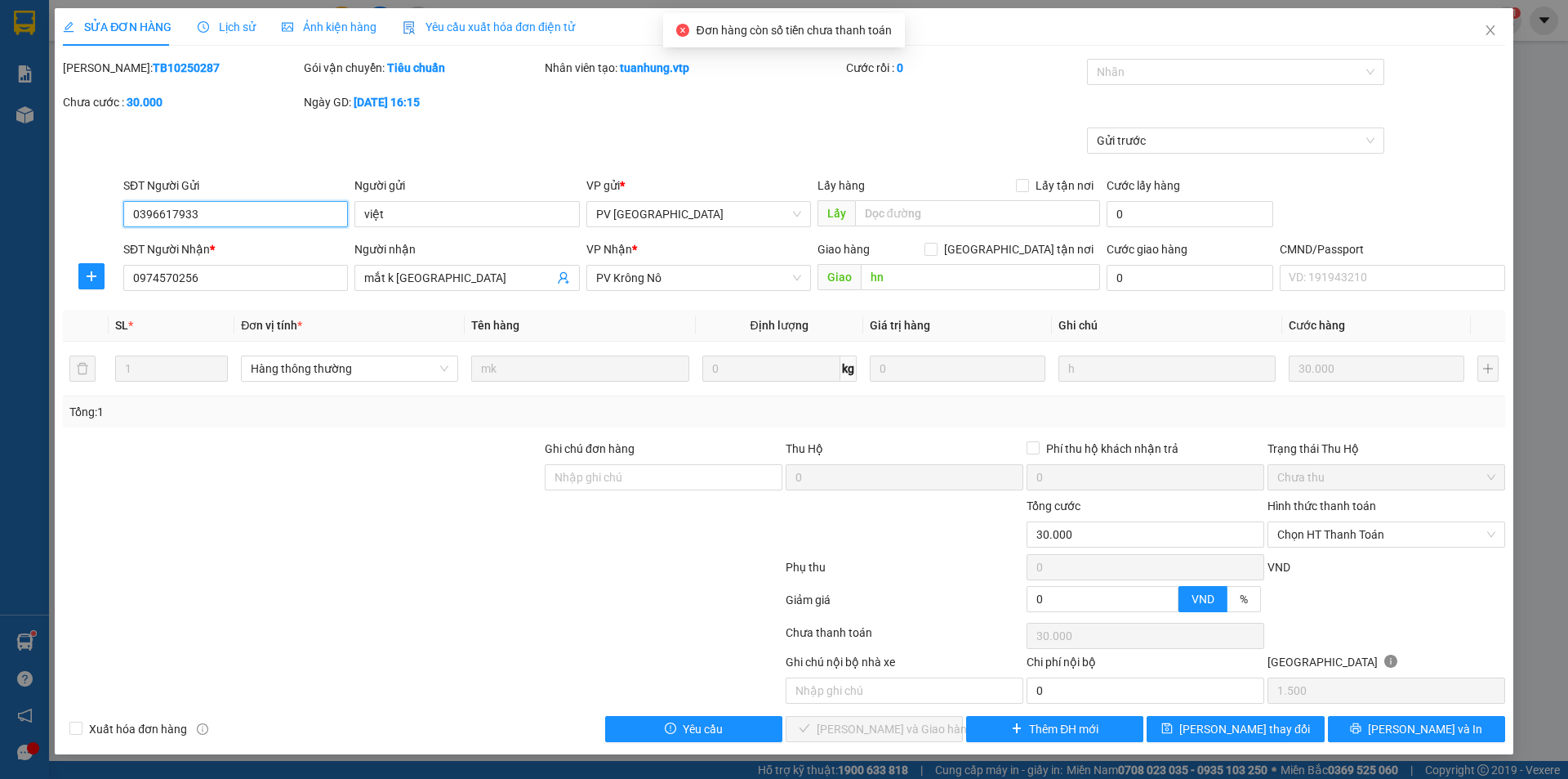
type input "0"
type input "30.000"
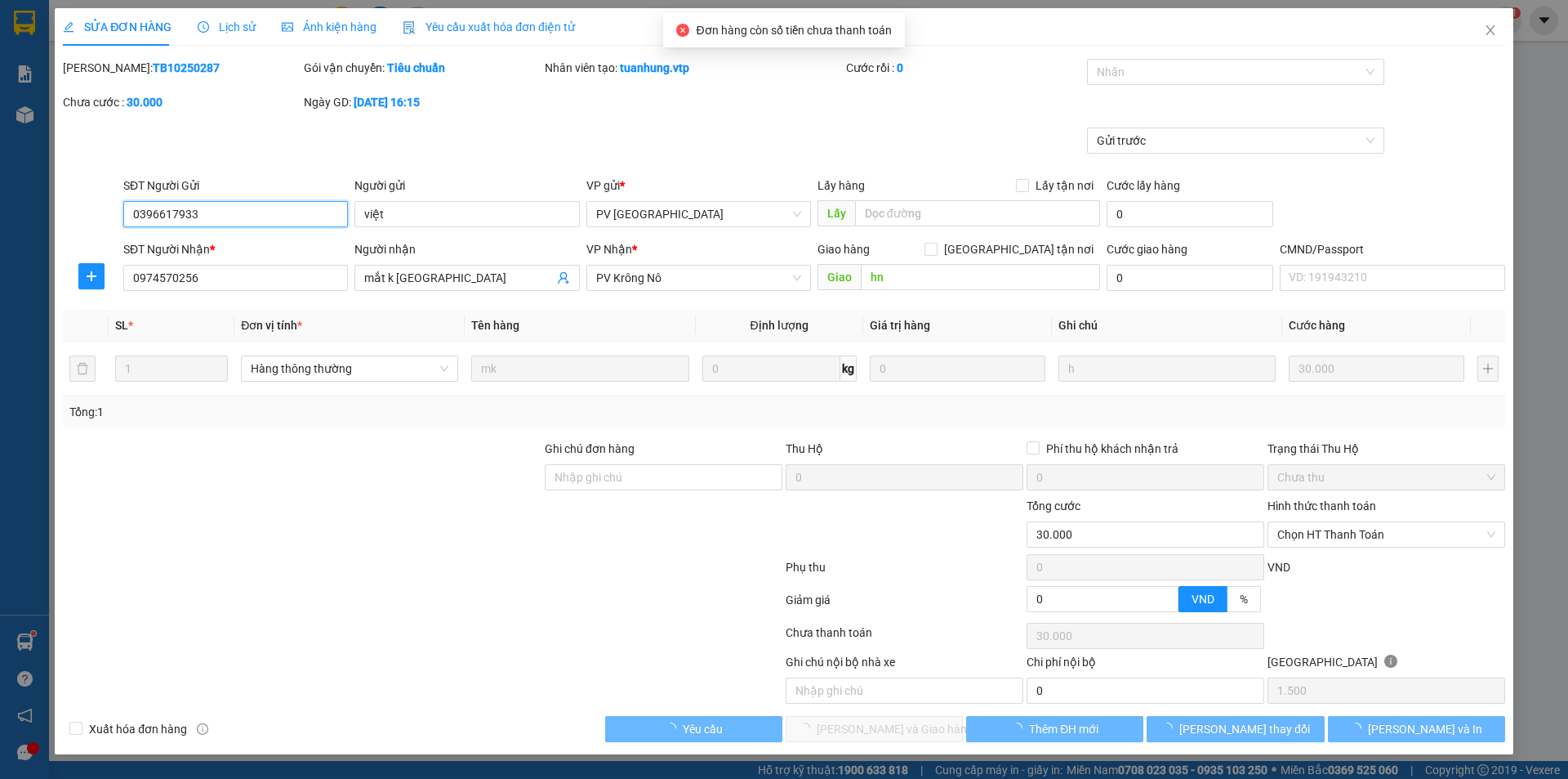
drag, startPoint x: 1326, startPoint y: 524, endPoint x: 1332, endPoint y: 548, distance: 24.7
click at [1330, 525] on span "Chọn HT Thanh Toán" at bounding box center [1386, 534] width 218 height 25
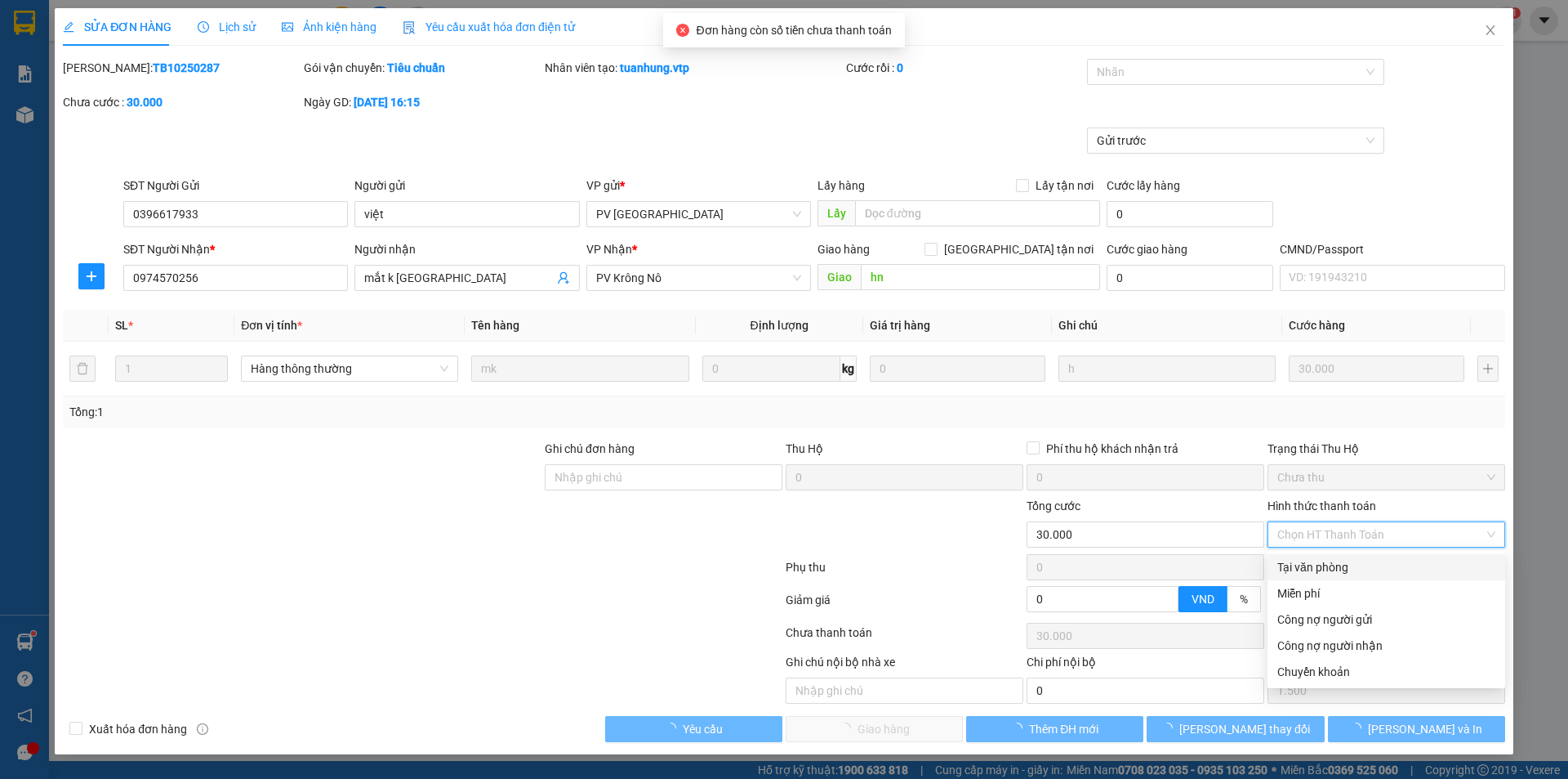
click at [1319, 562] on div "Tại văn phòng" at bounding box center [1386, 567] width 218 height 18
type input "0"
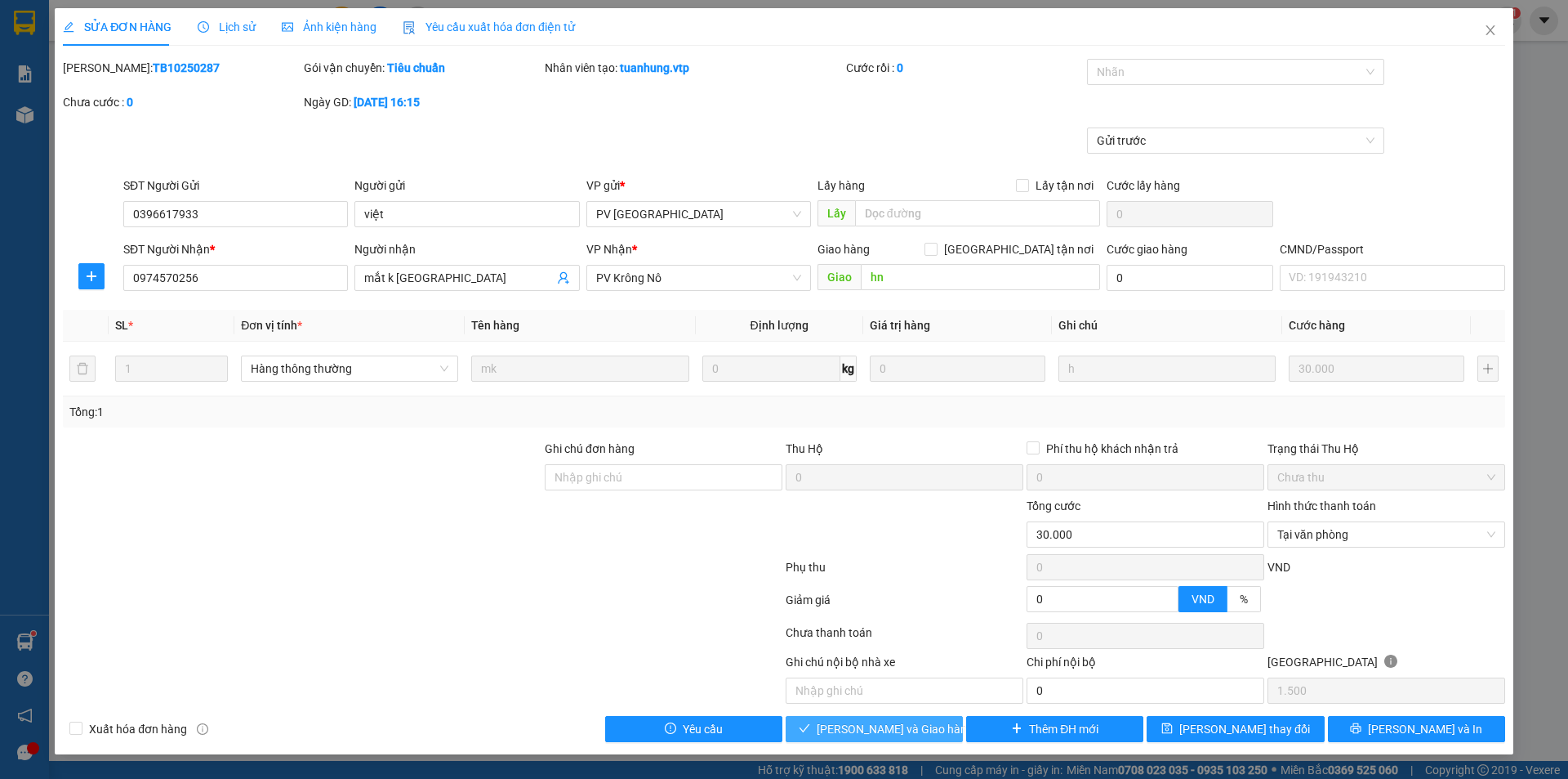
drag, startPoint x: 867, startPoint y: 738, endPoint x: 870, endPoint y: 730, distance: 8.5
click at [867, 737] on button "[PERSON_NAME] và Giao hàng" at bounding box center [875, 729] width 177 height 27
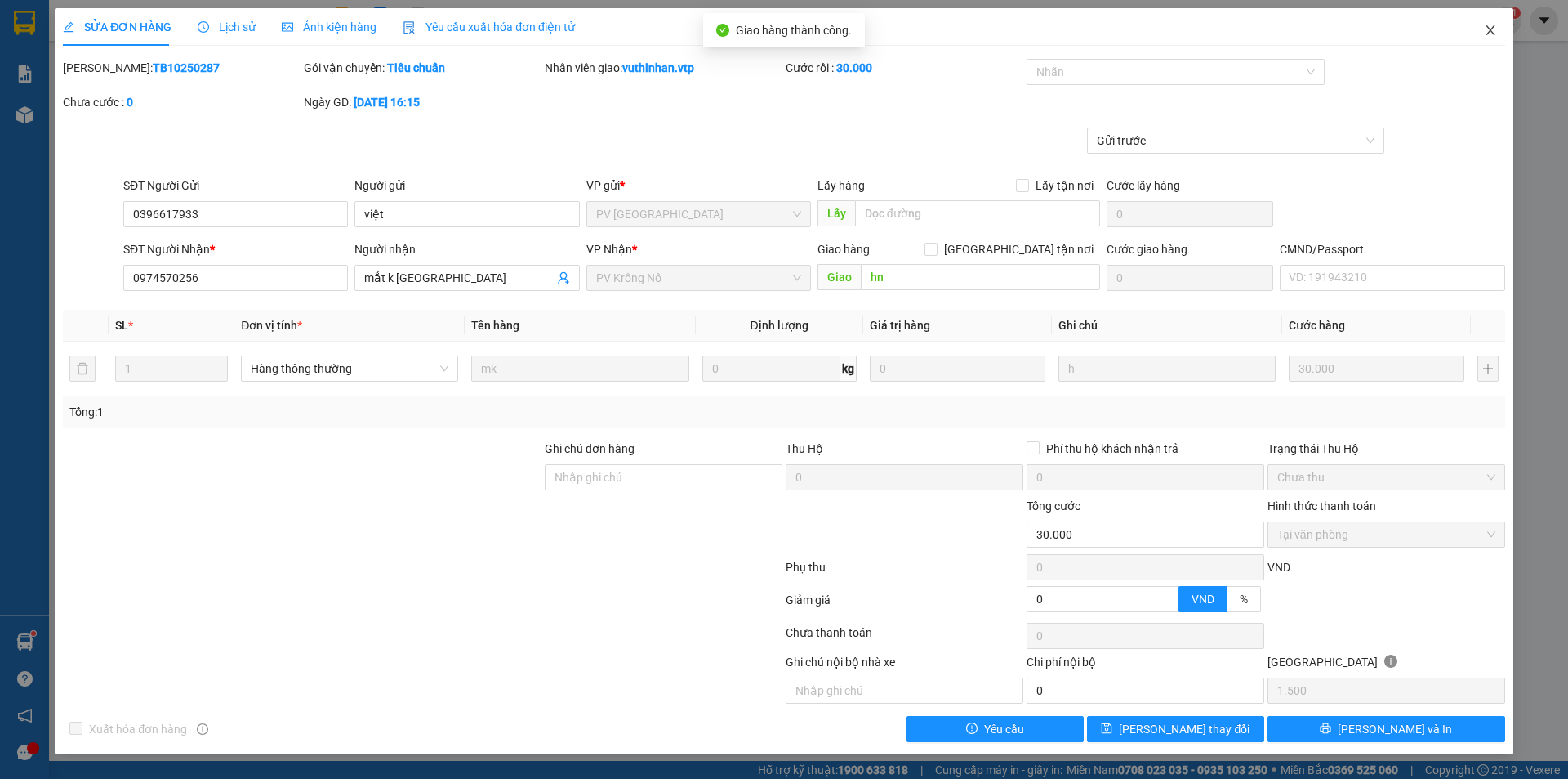
click at [1492, 30] on icon "close" at bounding box center [1490, 31] width 9 height 10
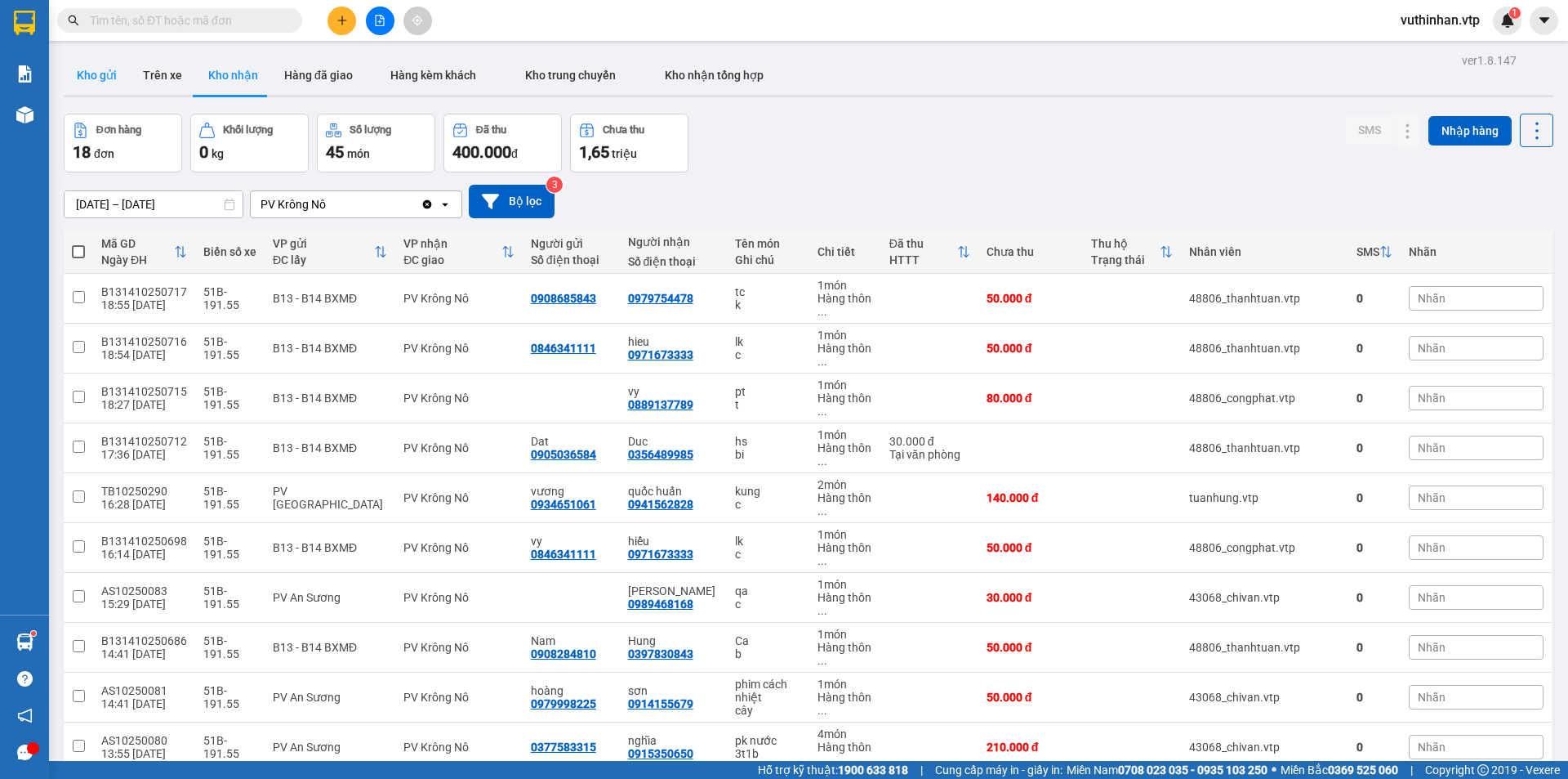
click at [116, 85] on button "Kho gửi" at bounding box center [97, 75] width 66 height 39
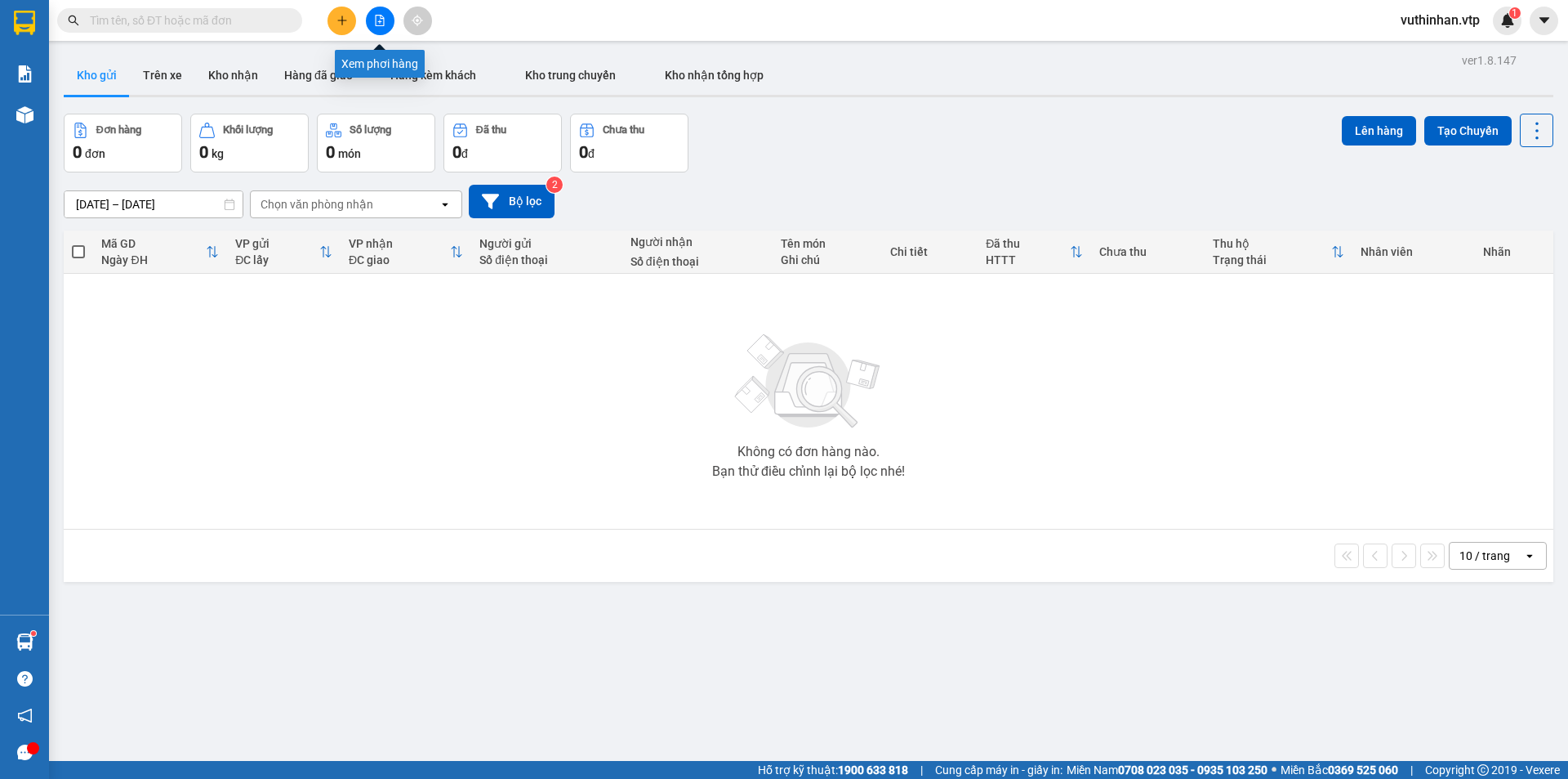
click at [387, 22] on button at bounding box center [380, 21] width 28 height 28
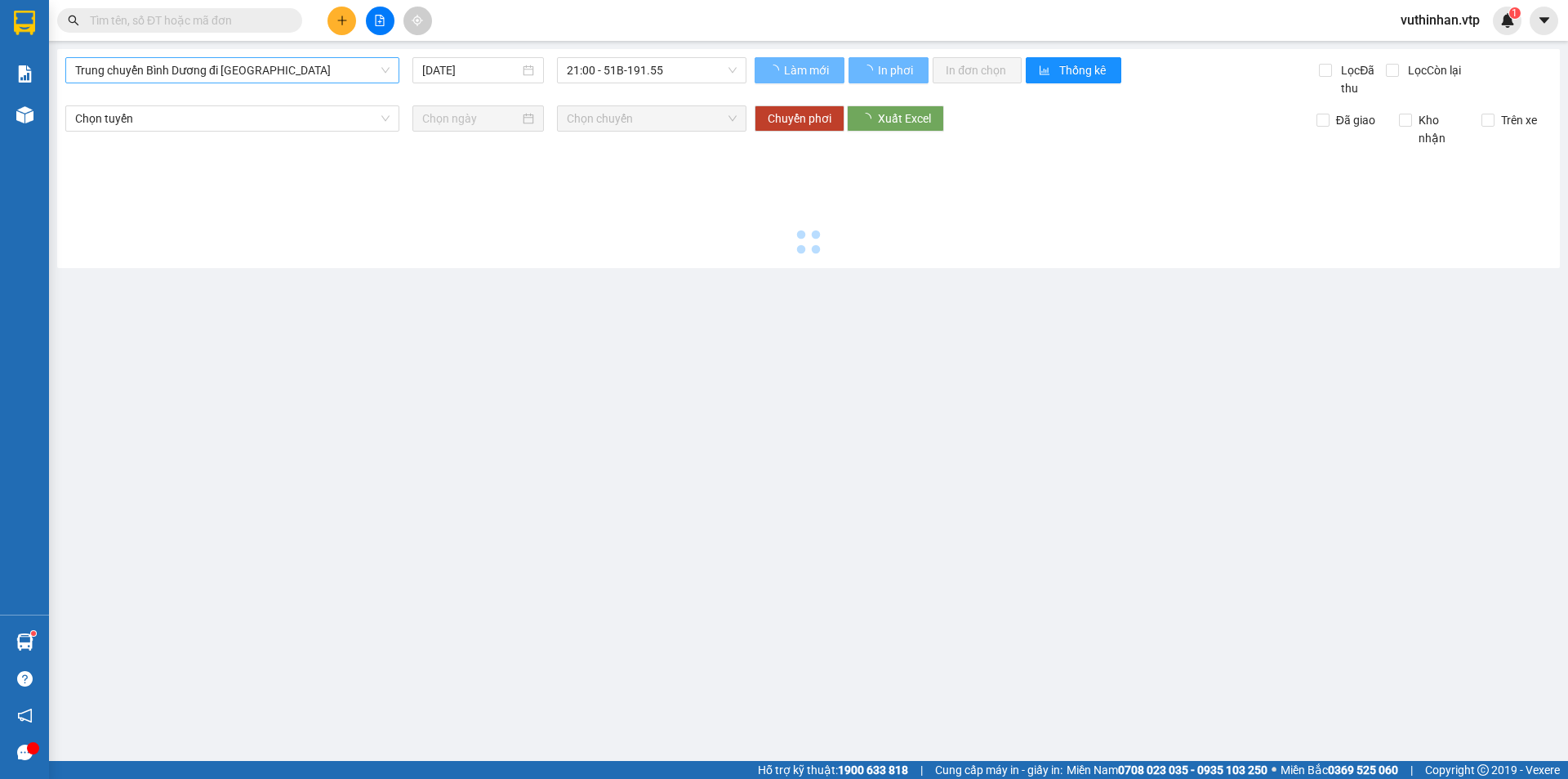
type input "[DATE]"
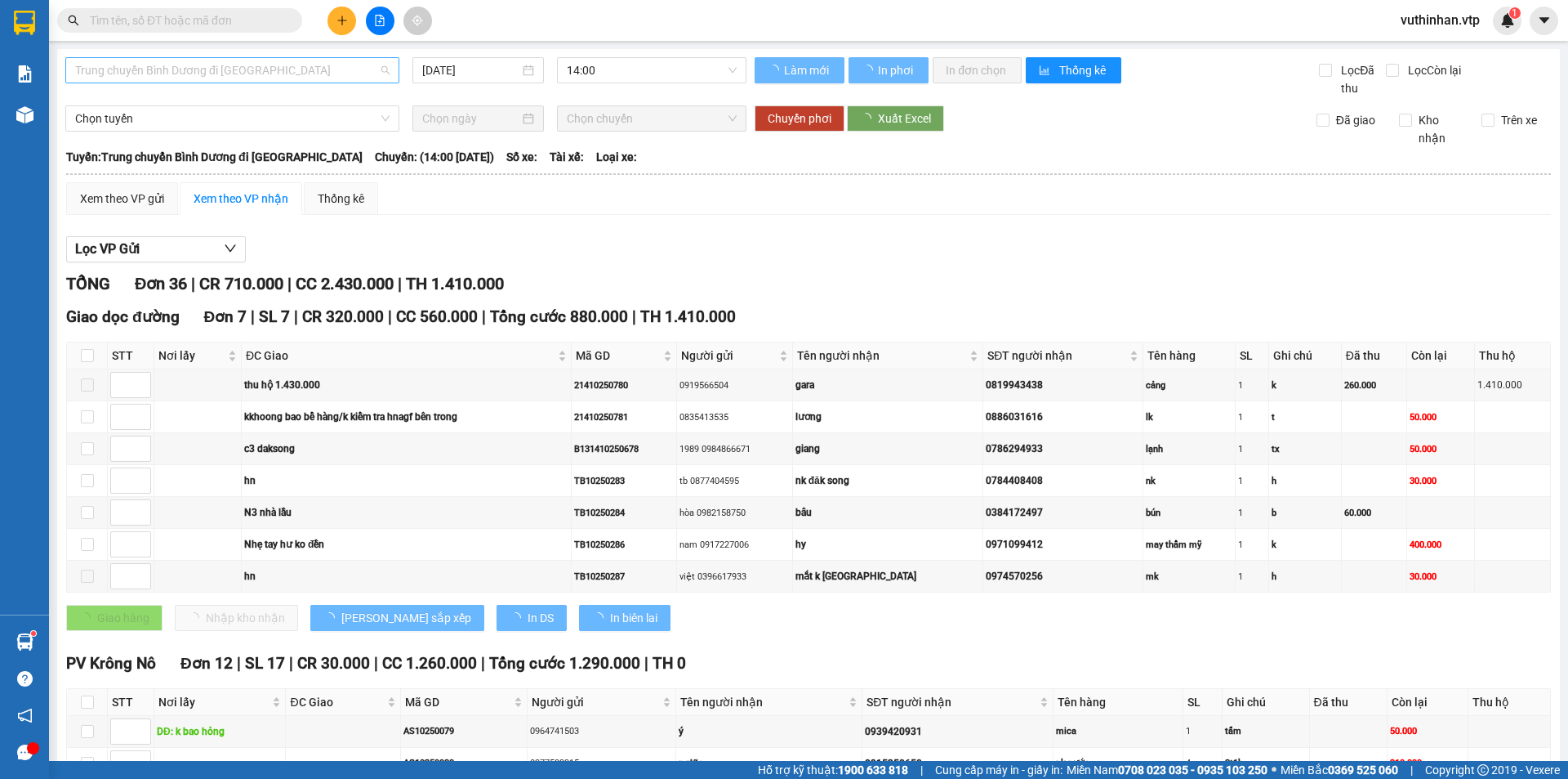
click at [174, 68] on span "Trung chuyển Bình Dương đi [GEOGRAPHIC_DATA]" at bounding box center [232, 71] width 314 height 25
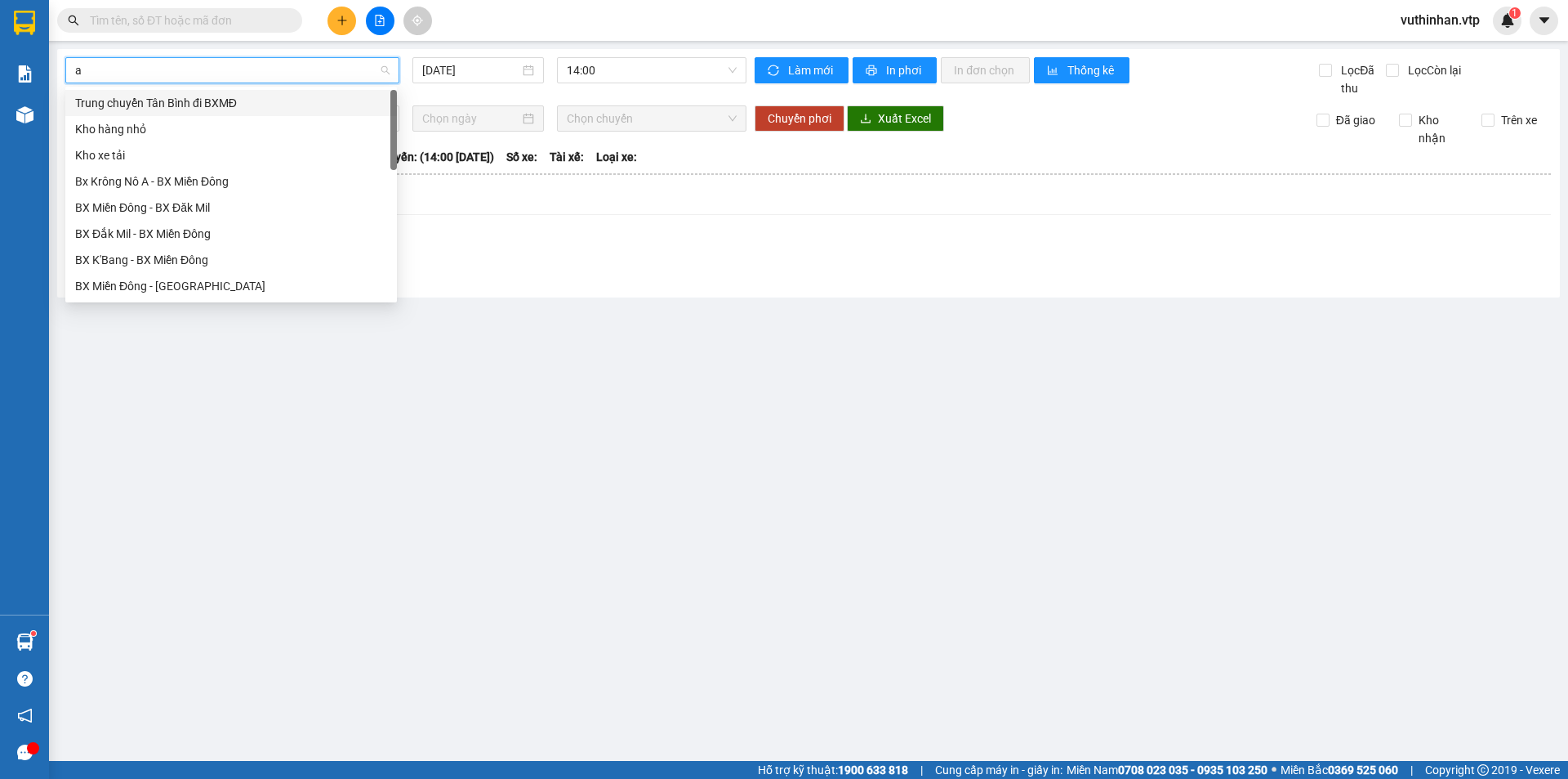
type input "a"
click at [144, 110] on div "Bx Krông Nô A - BX Miền Đông" at bounding box center [231, 103] width 312 height 18
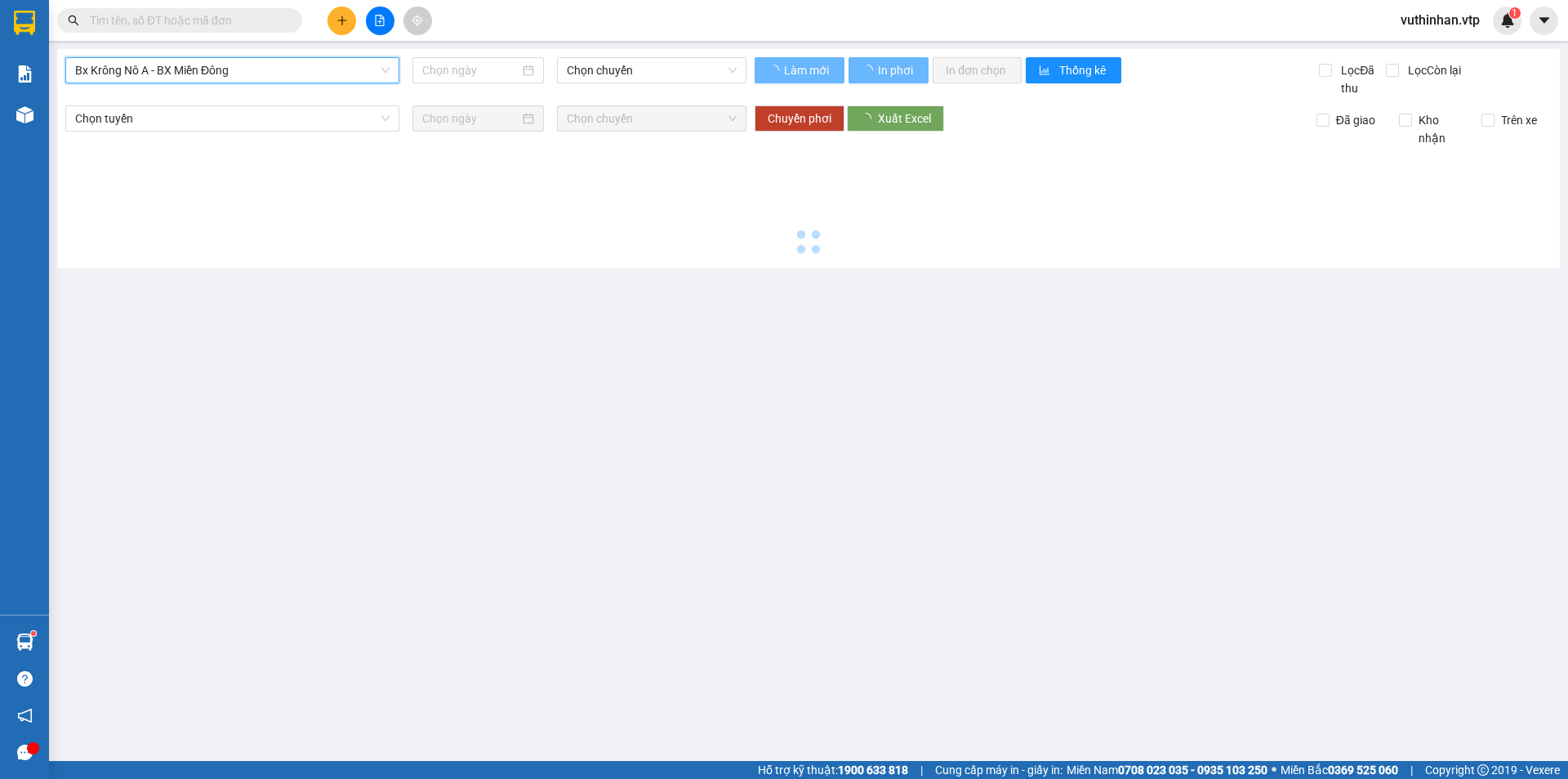
type input "[DATE]"
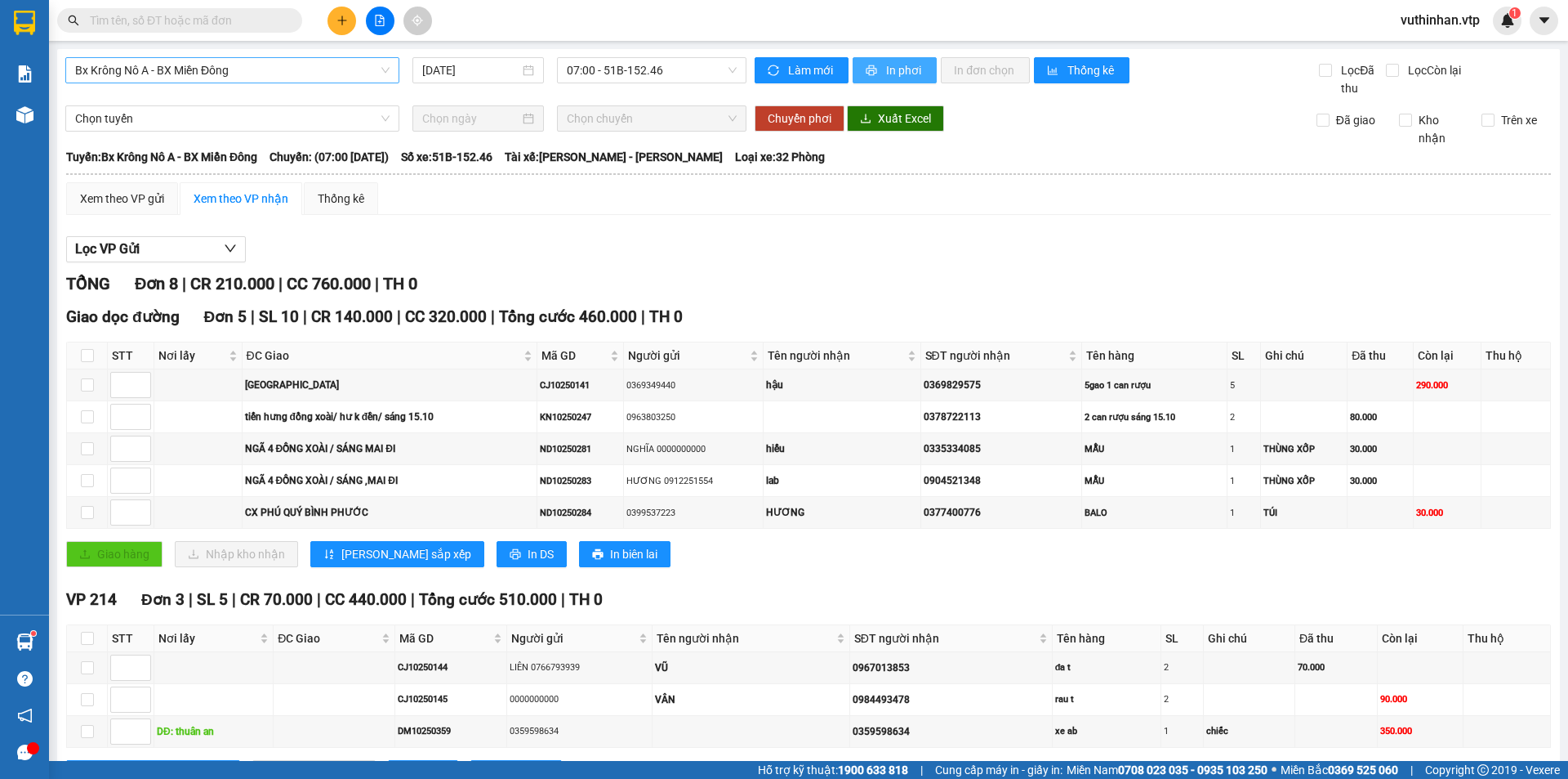
click at [871, 69] on span "printer" at bounding box center [872, 71] width 14 height 13
click at [50, 114] on main "Bx Krông Nô A - BX Miền Đông [DATE] 07:00 - 51B-152.46 Làm mới In phơi In đơn c…" at bounding box center [784, 380] width 1568 height 761
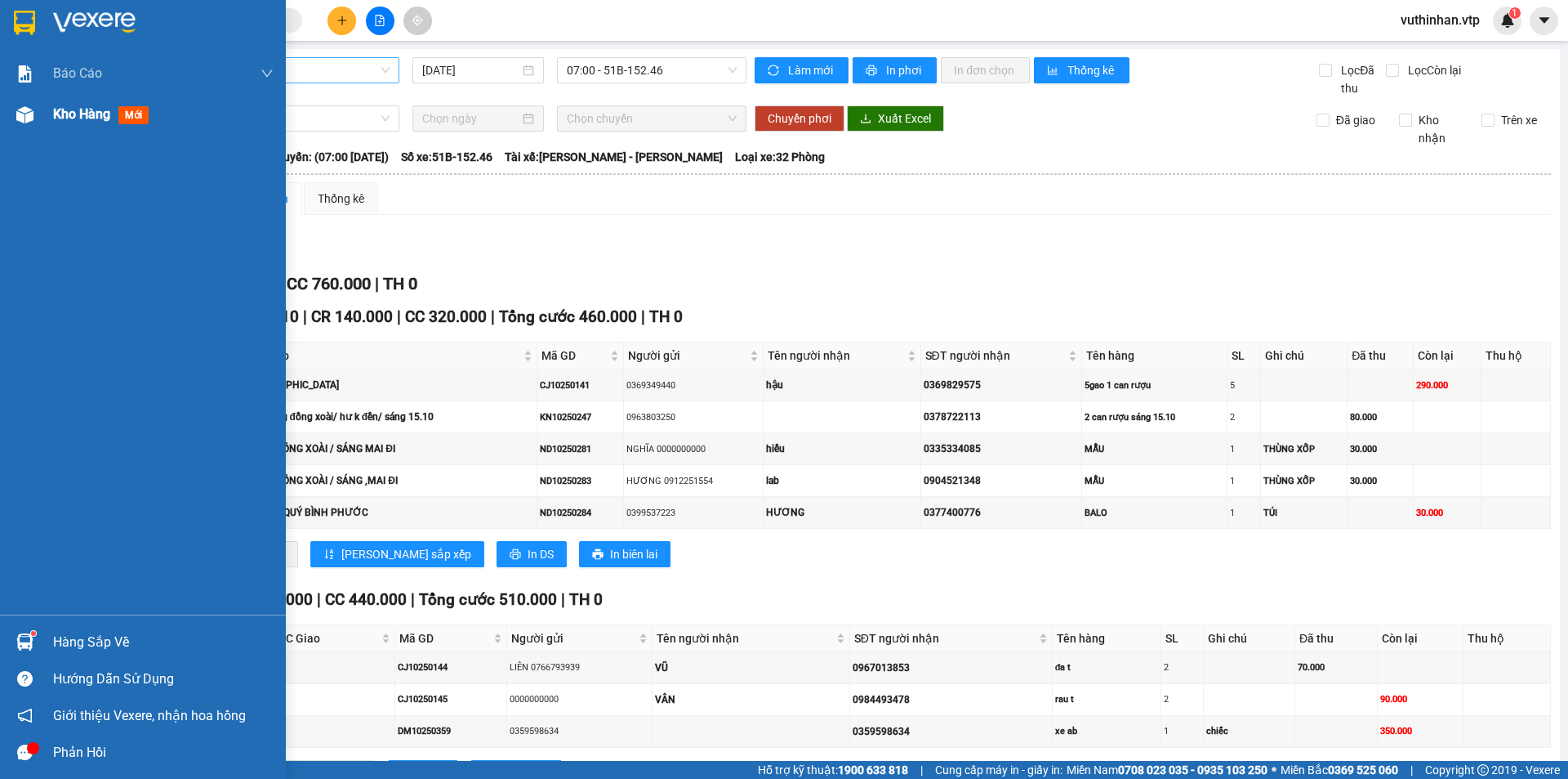
click at [48, 114] on div "Kho hàng mới" at bounding box center [143, 114] width 286 height 41
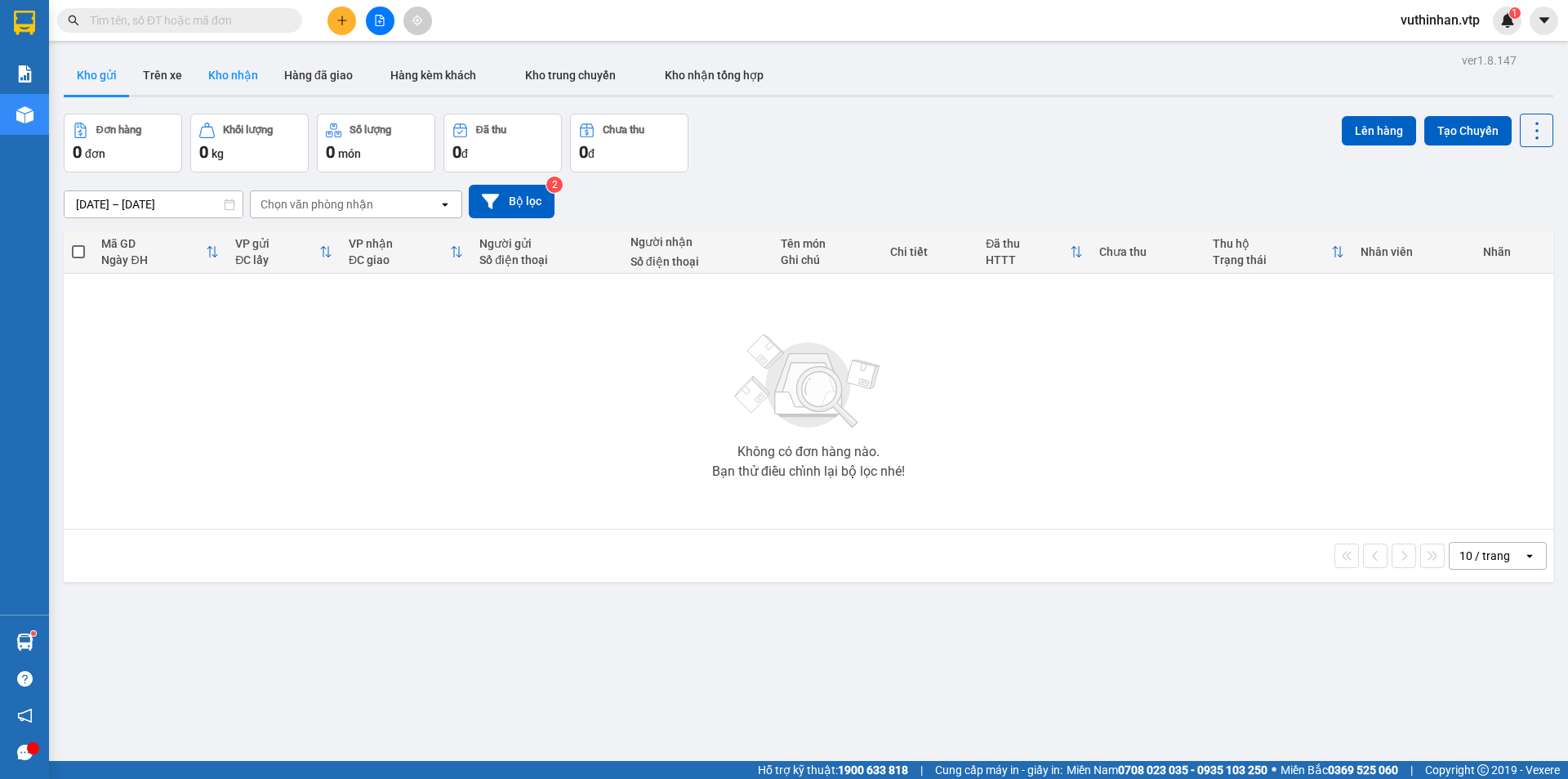
click at [206, 71] on button "Kho nhận" at bounding box center [233, 75] width 76 height 39
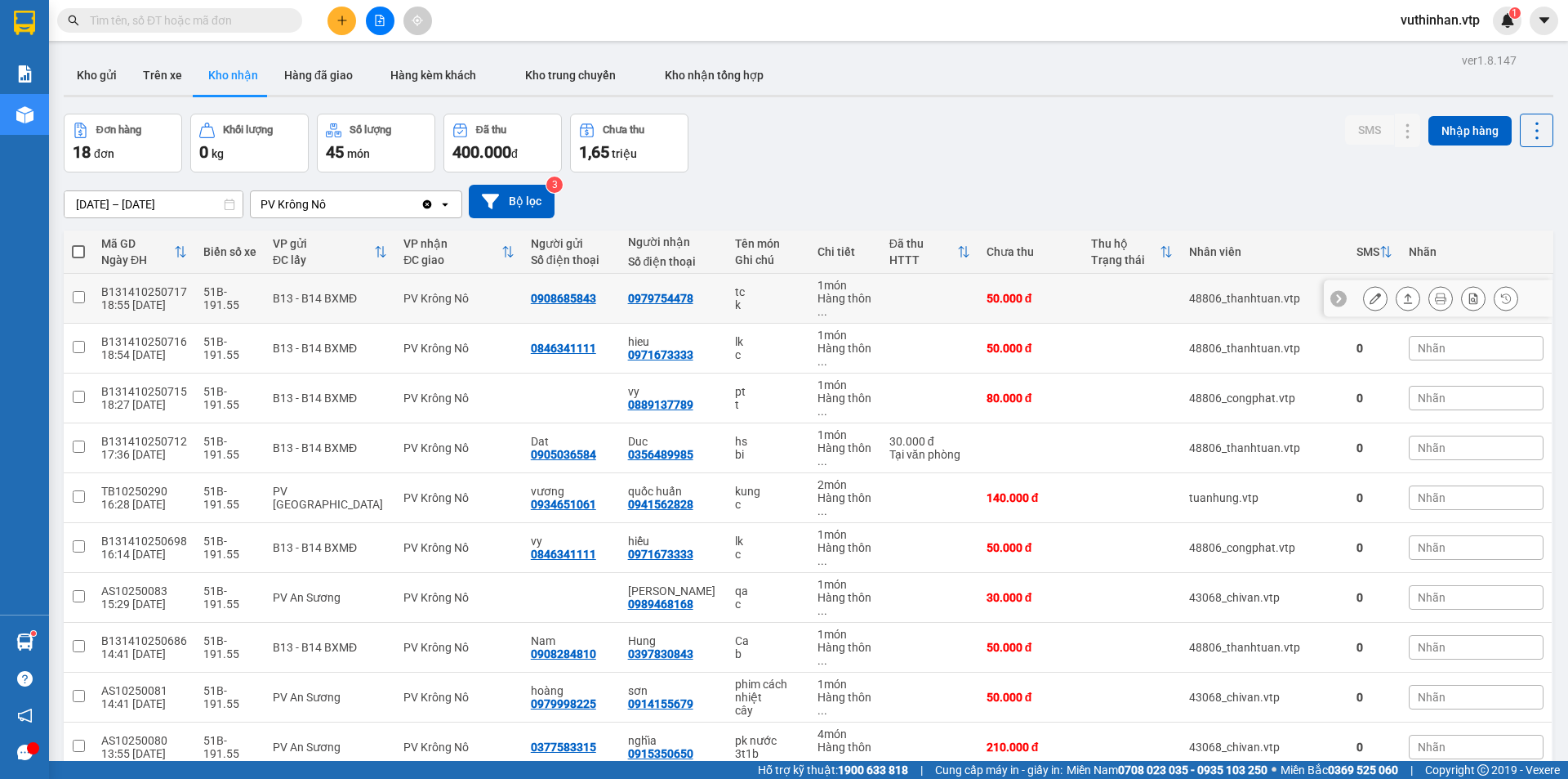
click at [778, 297] on div "tc" at bounding box center [767, 292] width 66 height 13
checkbox input "true"
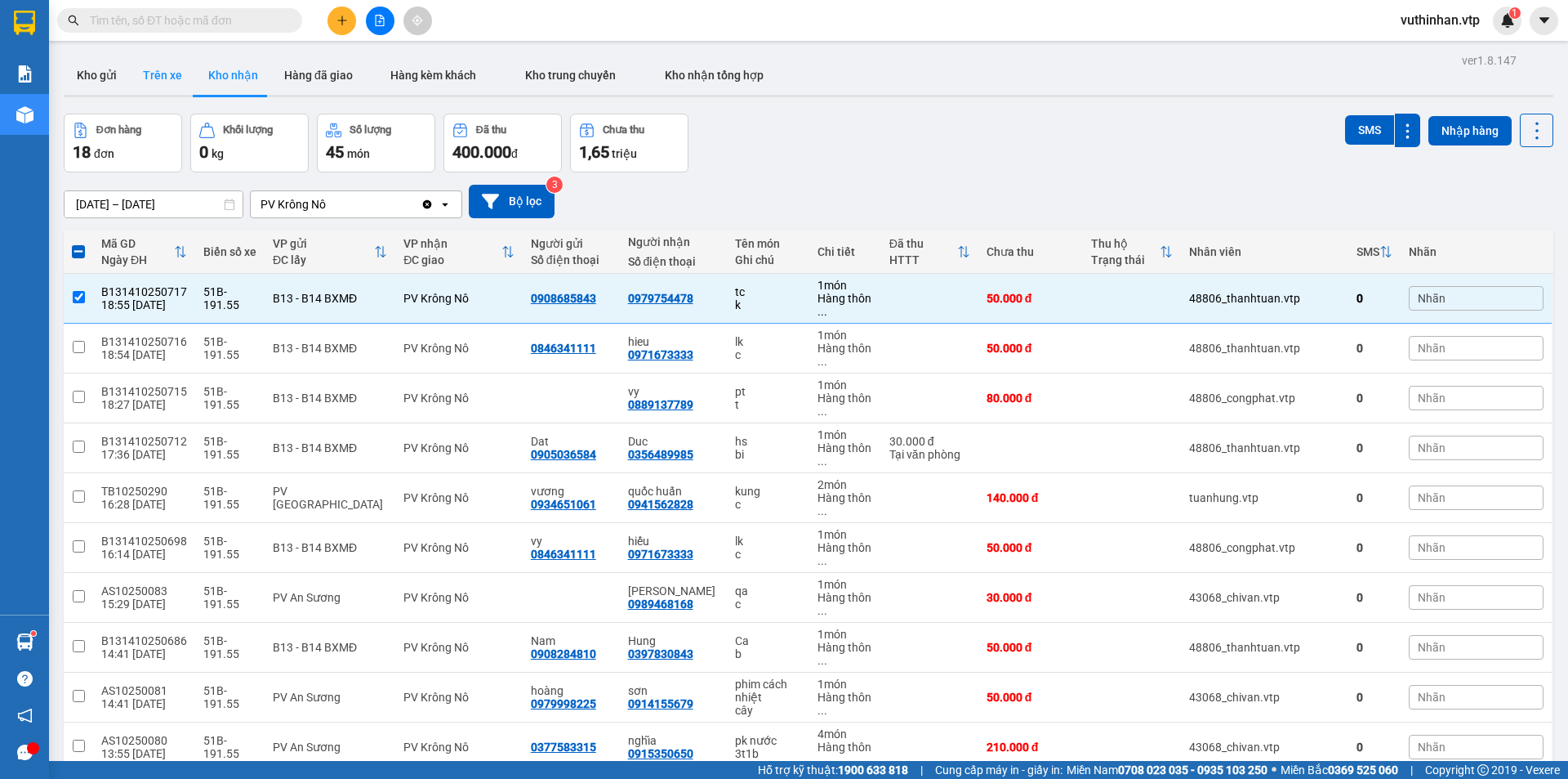
click at [177, 62] on button "Trên xe" at bounding box center [163, 75] width 66 height 39
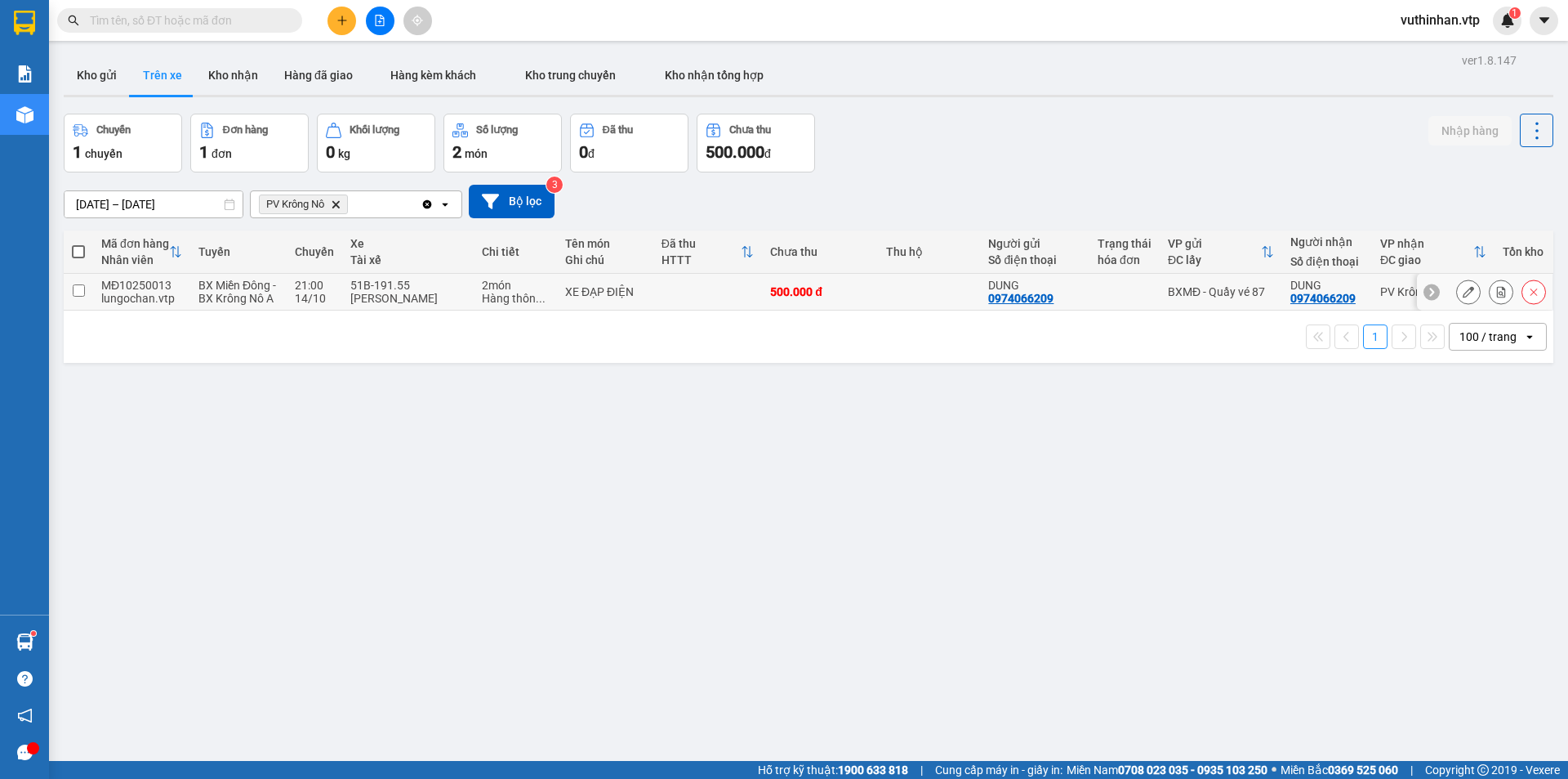
click at [1100, 299] on div at bounding box center [1124, 292] width 54 height 13
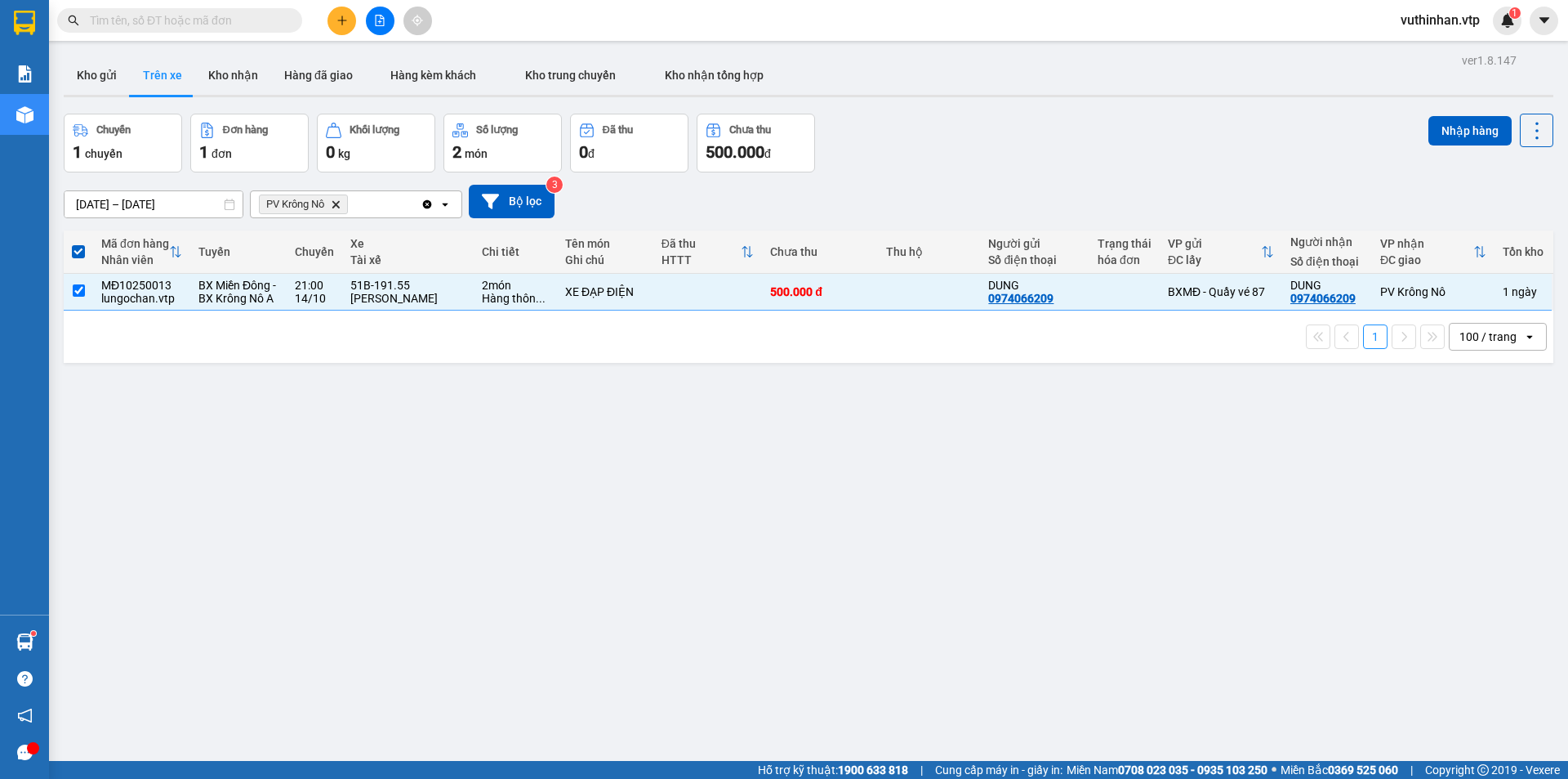
drag, startPoint x: 1449, startPoint y: 127, endPoint x: 1368, endPoint y: 141, distance: 82.2
click at [1449, 131] on button "Nhập hàng" at bounding box center [1470, 130] width 83 height 29
checkbox input "false"
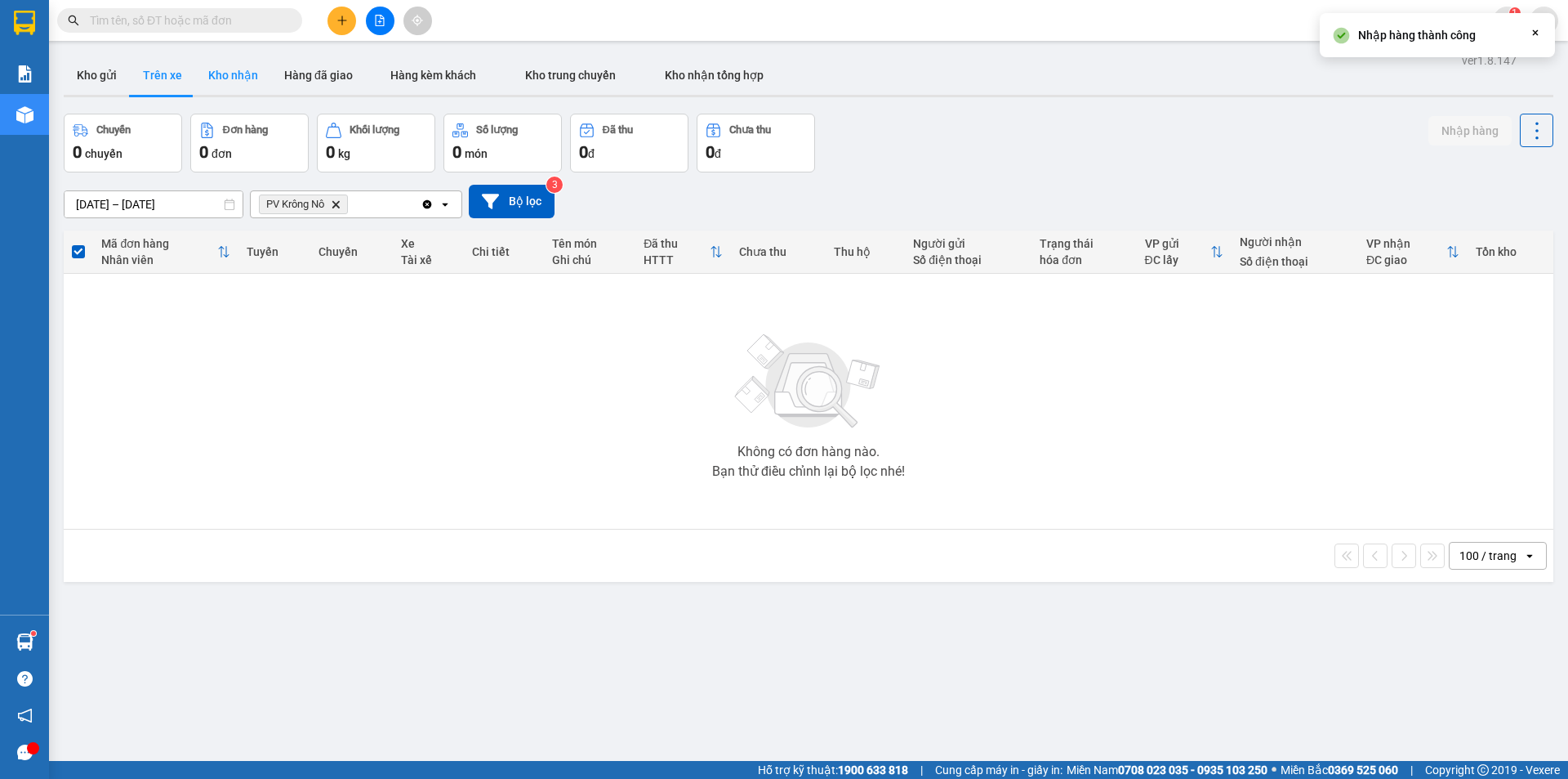
drag, startPoint x: 227, startPoint y: 69, endPoint x: 259, endPoint y: 61, distance: 33.0
click at [228, 68] on button "Kho nhận" at bounding box center [233, 75] width 76 height 39
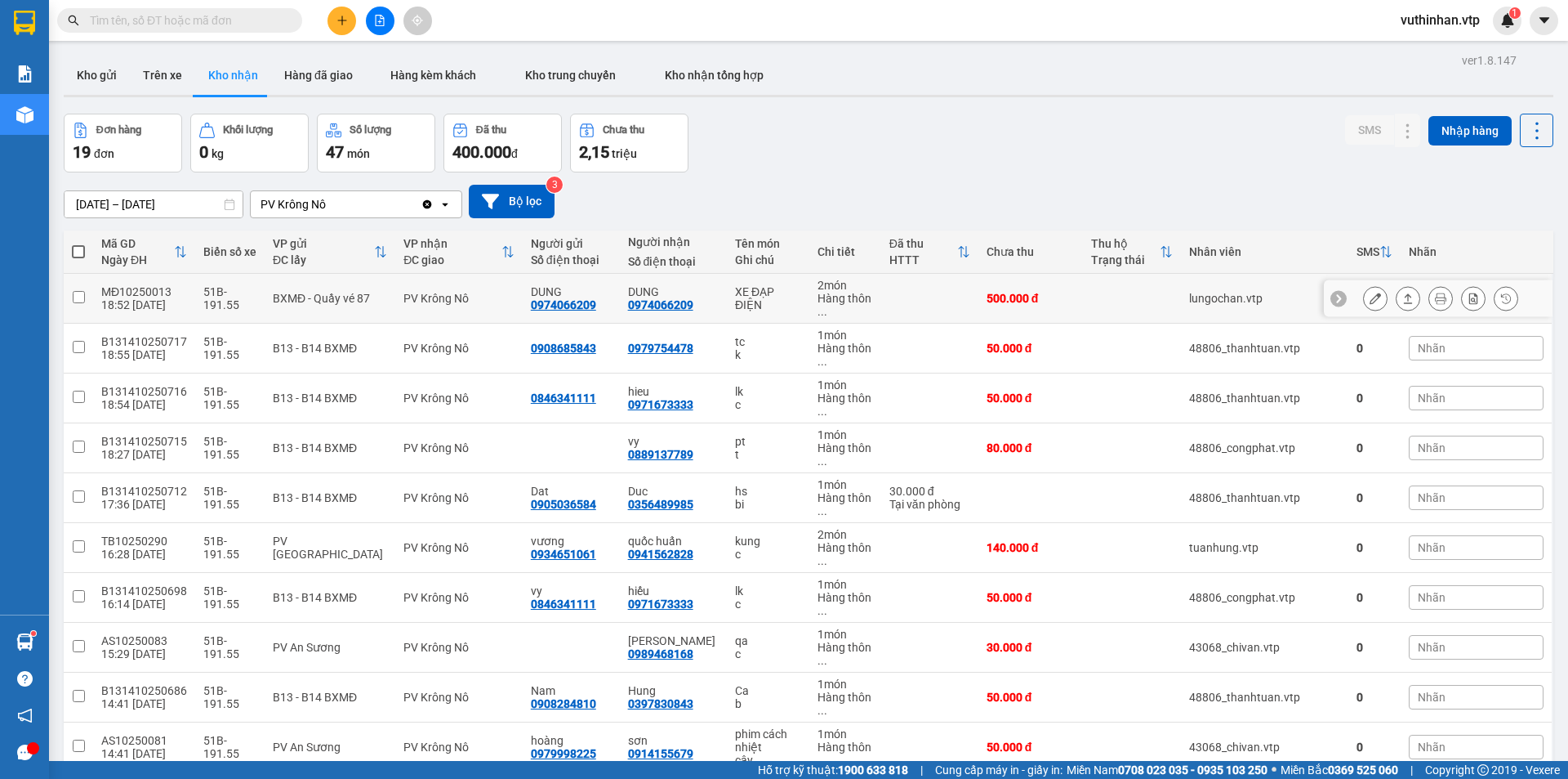
click at [1364, 299] on button at bounding box center [1376, 299] width 23 height 28
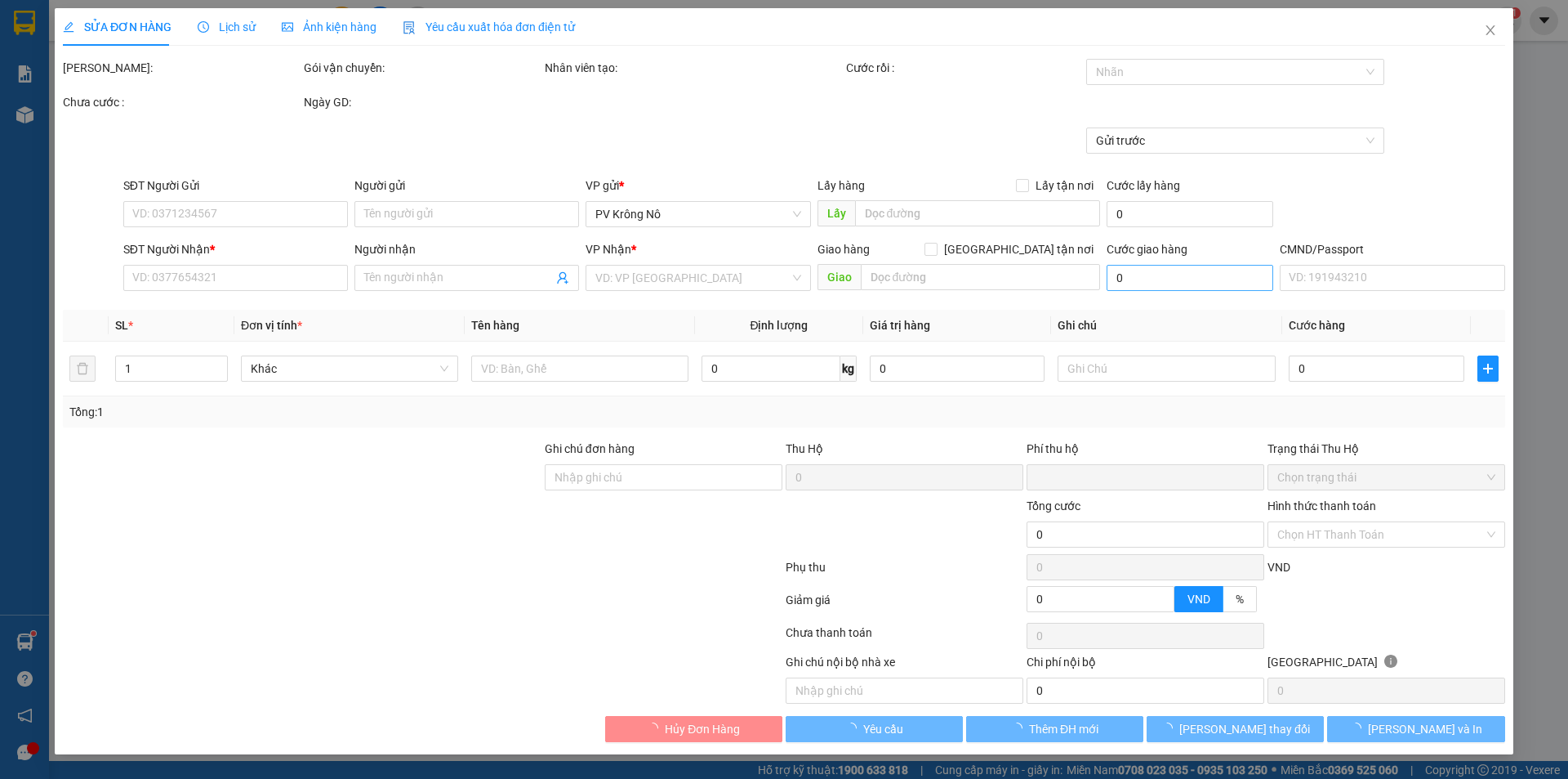
type input "0974066209"
type input "DUNG"
type input "0974066209"
type input "DUNG"
type input "0"
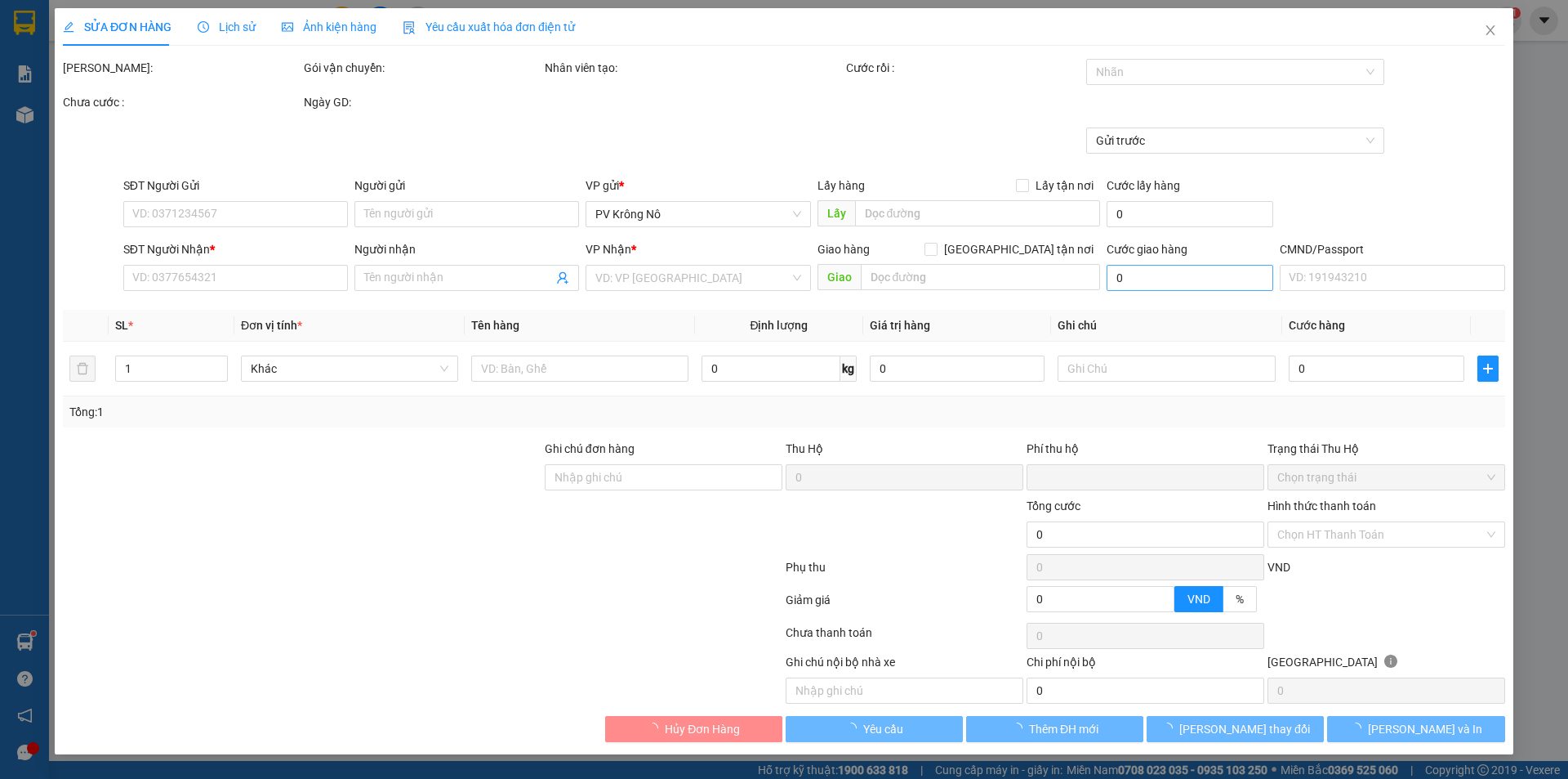
type input "500.000"
type input "25.000"
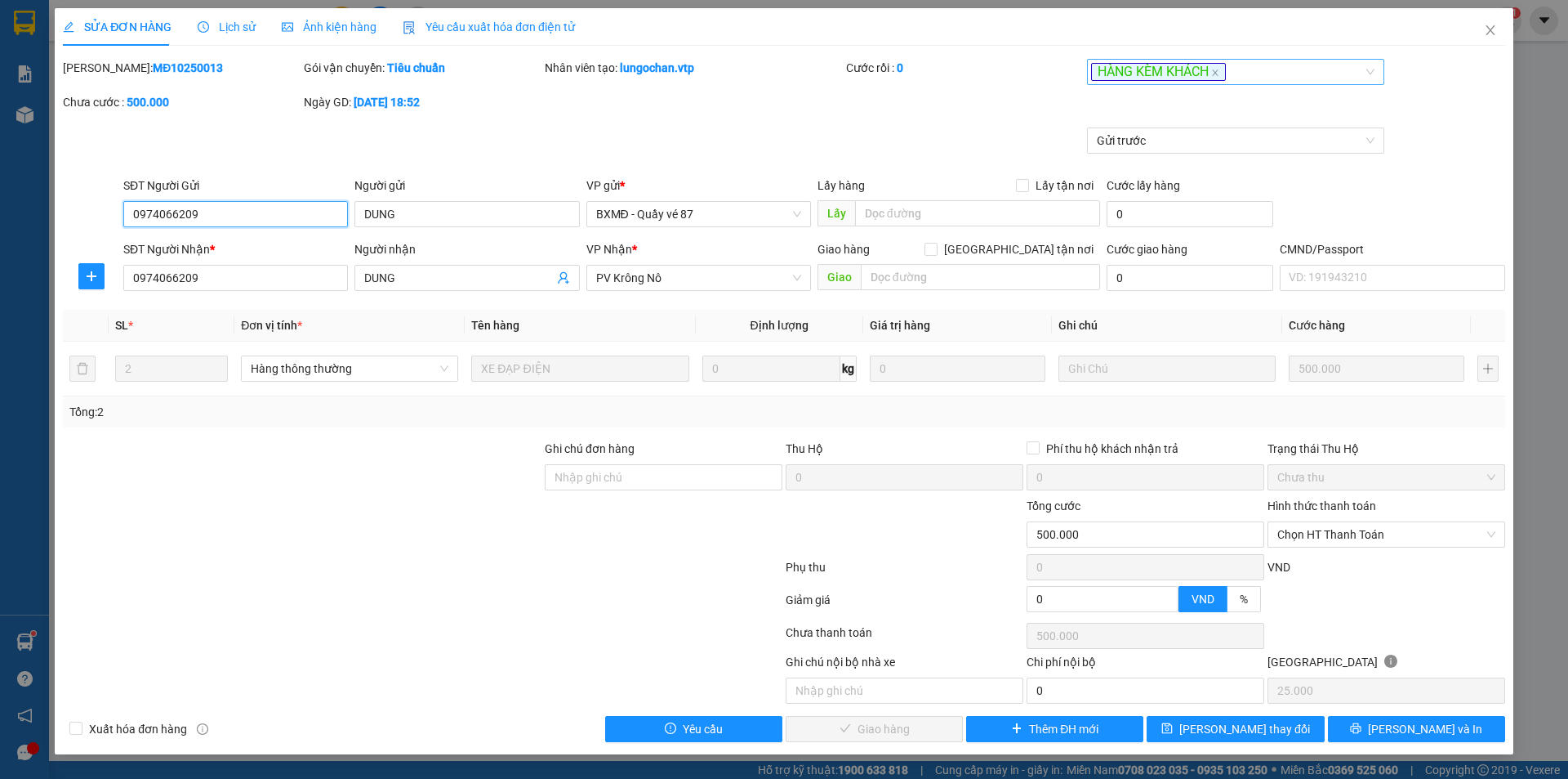
click at [1281, 75] on div "HÀNG KÈM KHÁCH" at bounding box center [1228, 72] width 274 height 20
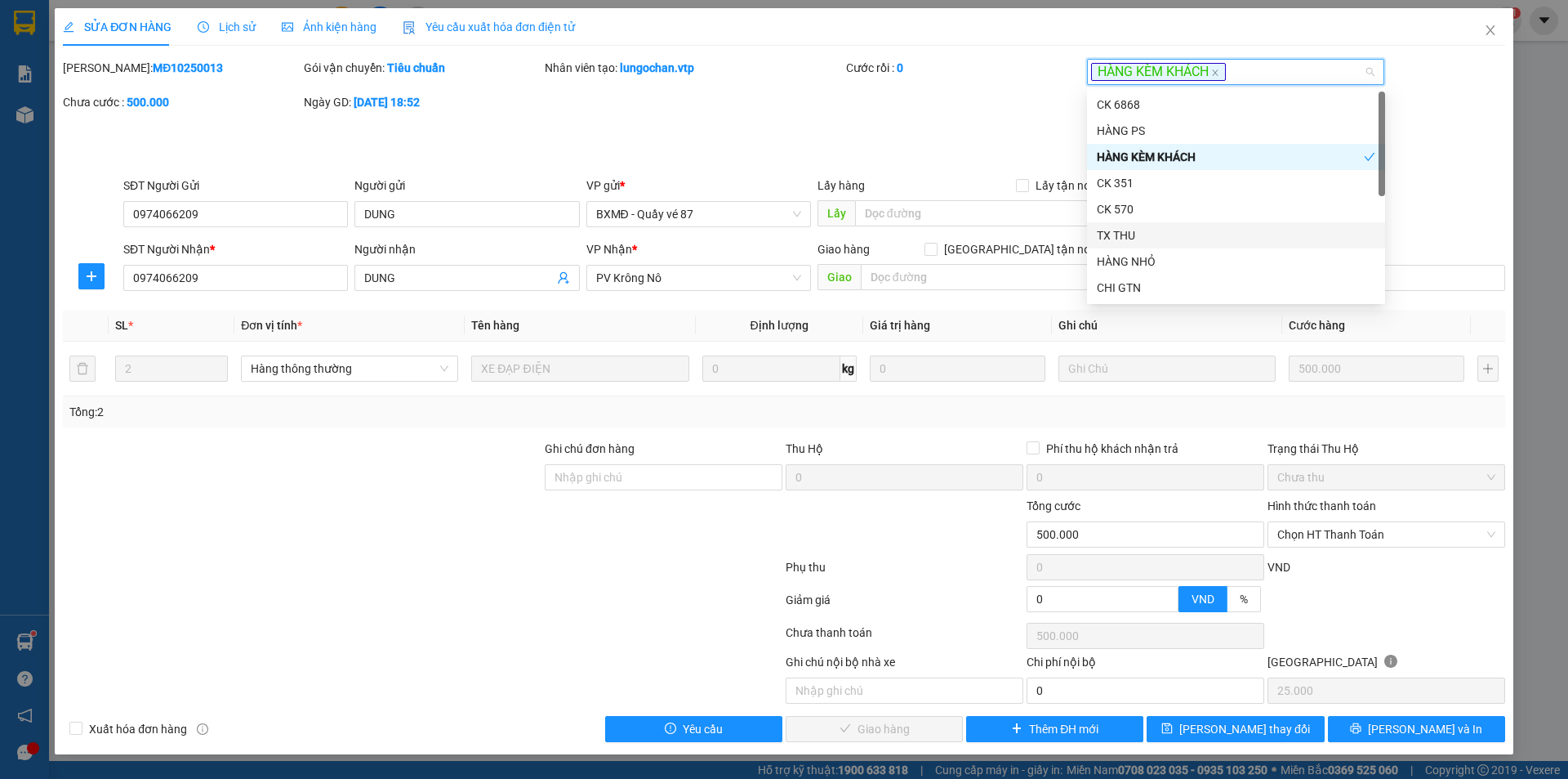
click at [1196, 232] on div "TX THU" at bounding box center [1236, 236] width 279 height 18
drag, startPoint x: 573, startPoint y: 473, endPoint x: 589, endPoint y: 472, distance: 16.0
click at [573, 472] on input "Ghi chú đơn hàng" at bounding box center [663, 477] width 238 height 27
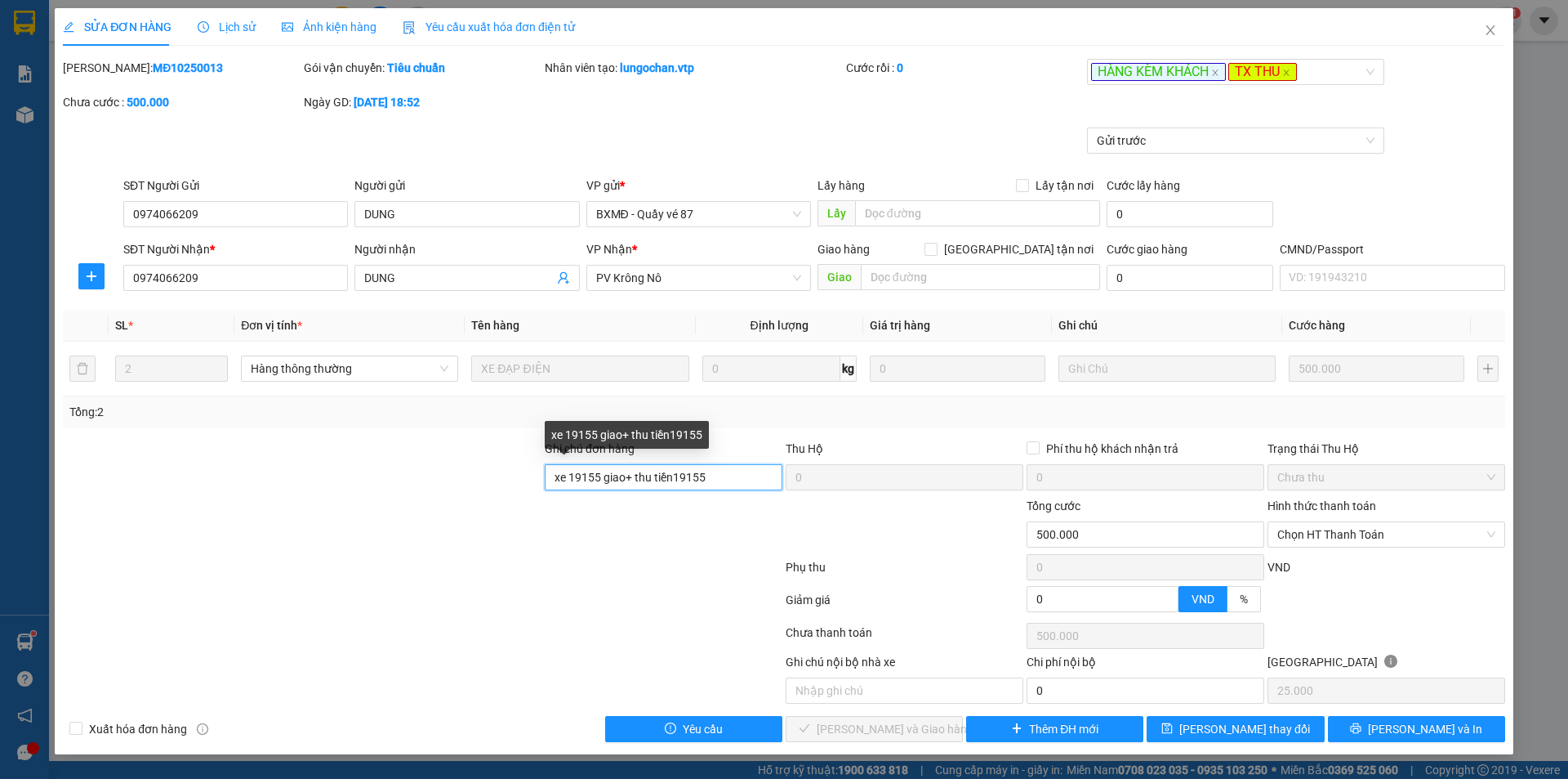
drag, startPoint x: 678, startPoint y: 478, endPoint x: 746, endPoint y: 479, distance: 68.0
click at [746, 479] on input "xe 19155 giao+ thu tiền19155" at bounding box center [663, 477] width 238 height 27
type input "xe 19155 giao+ thu tiền"
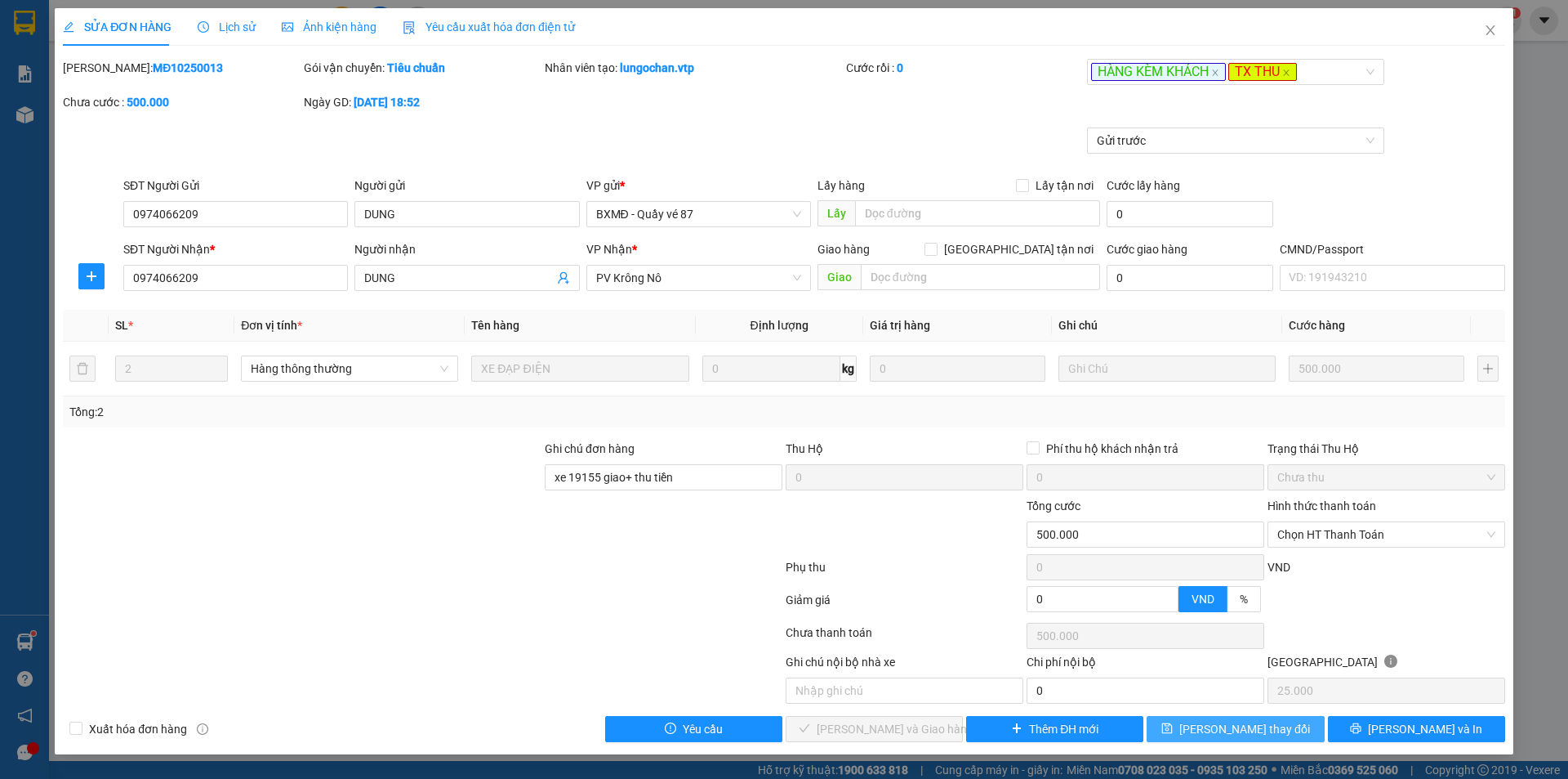
drag, startPoint x: 1220, startPoint y: 723, endPoint x: 1114, endPoint y: 677, distance: 115.6
click at [1222, 723] on span "[PERSON_NAME] thay đổi" at bounding box center [1245, 729] width 131 height 18
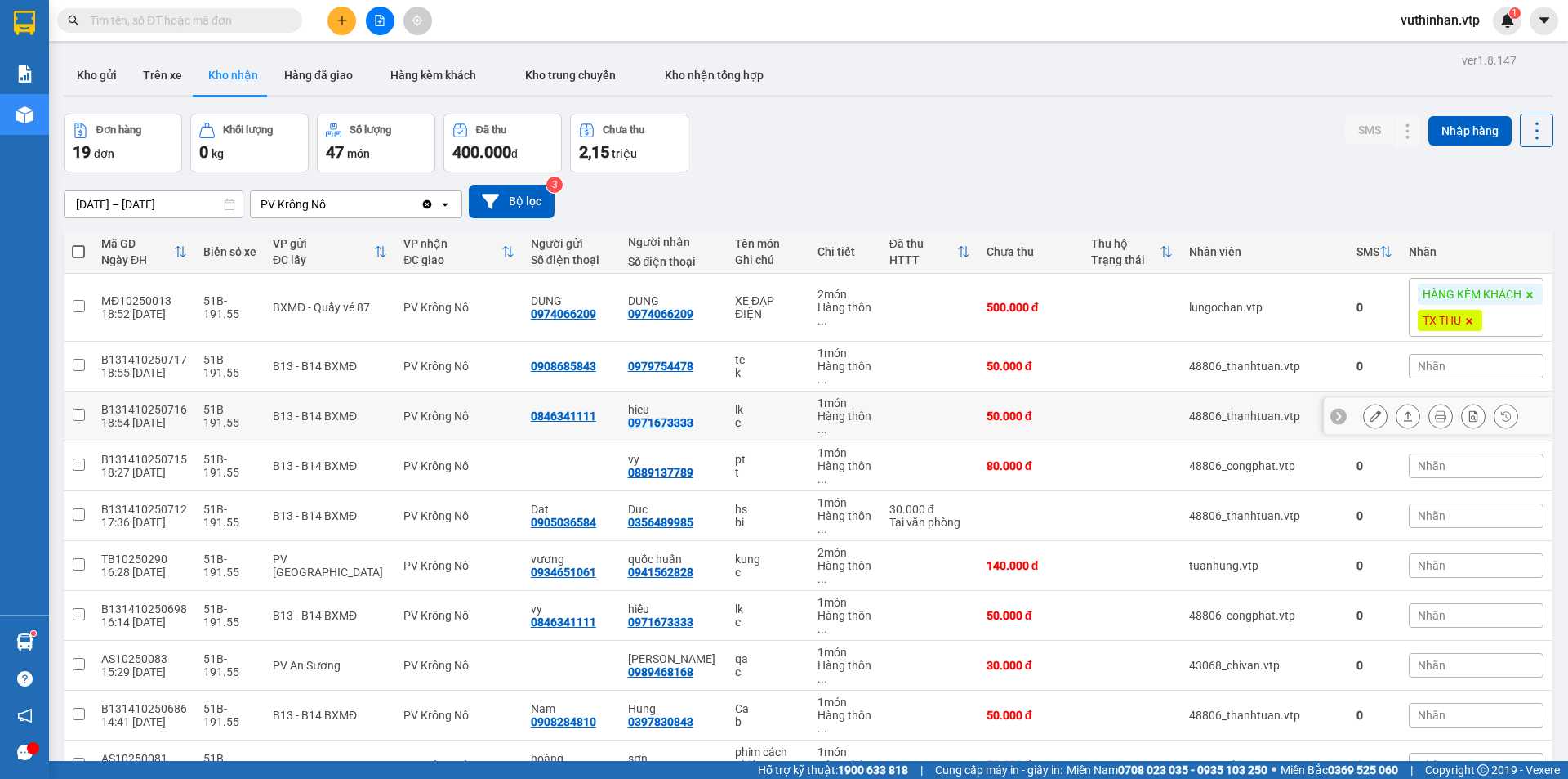
click at [764, 419] on div "c" at bounding box center [767, 422] width 66 height 13
checkbox input "true"
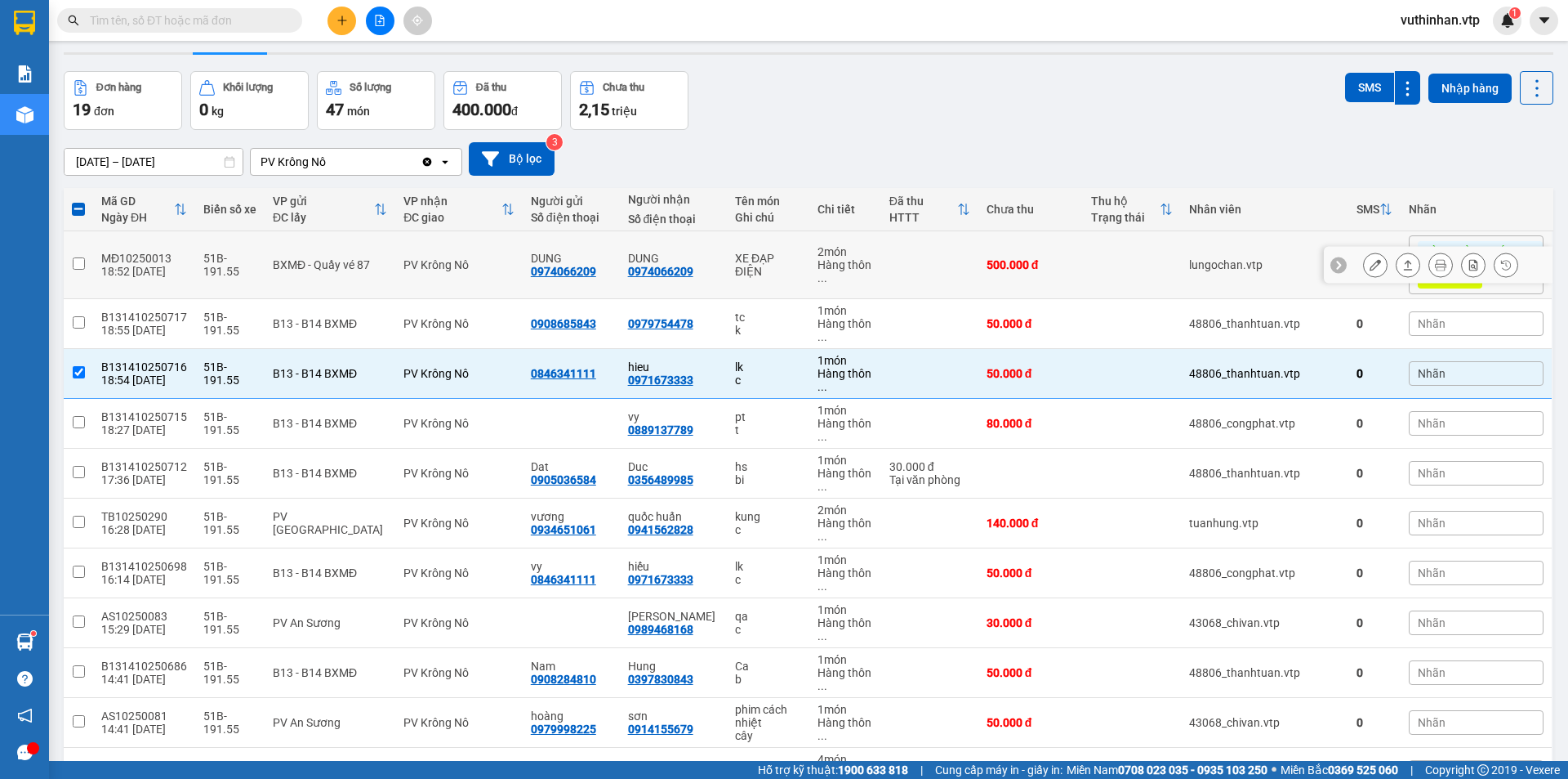
scroll to position [81, 0]
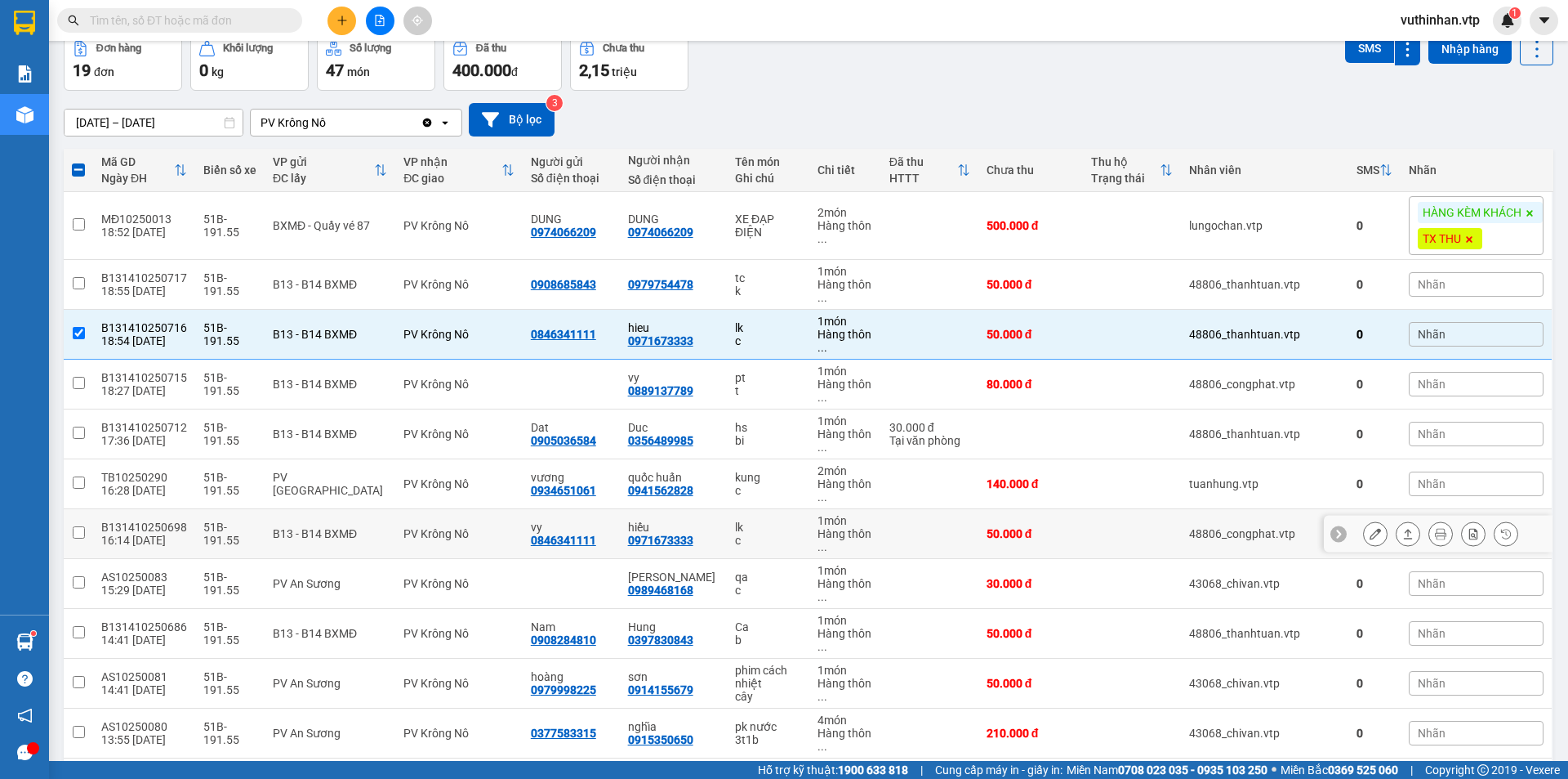
click at [785, 523] on div "lk" at bounding box center [767, 527] width 66 height 13
checkbox input "true"
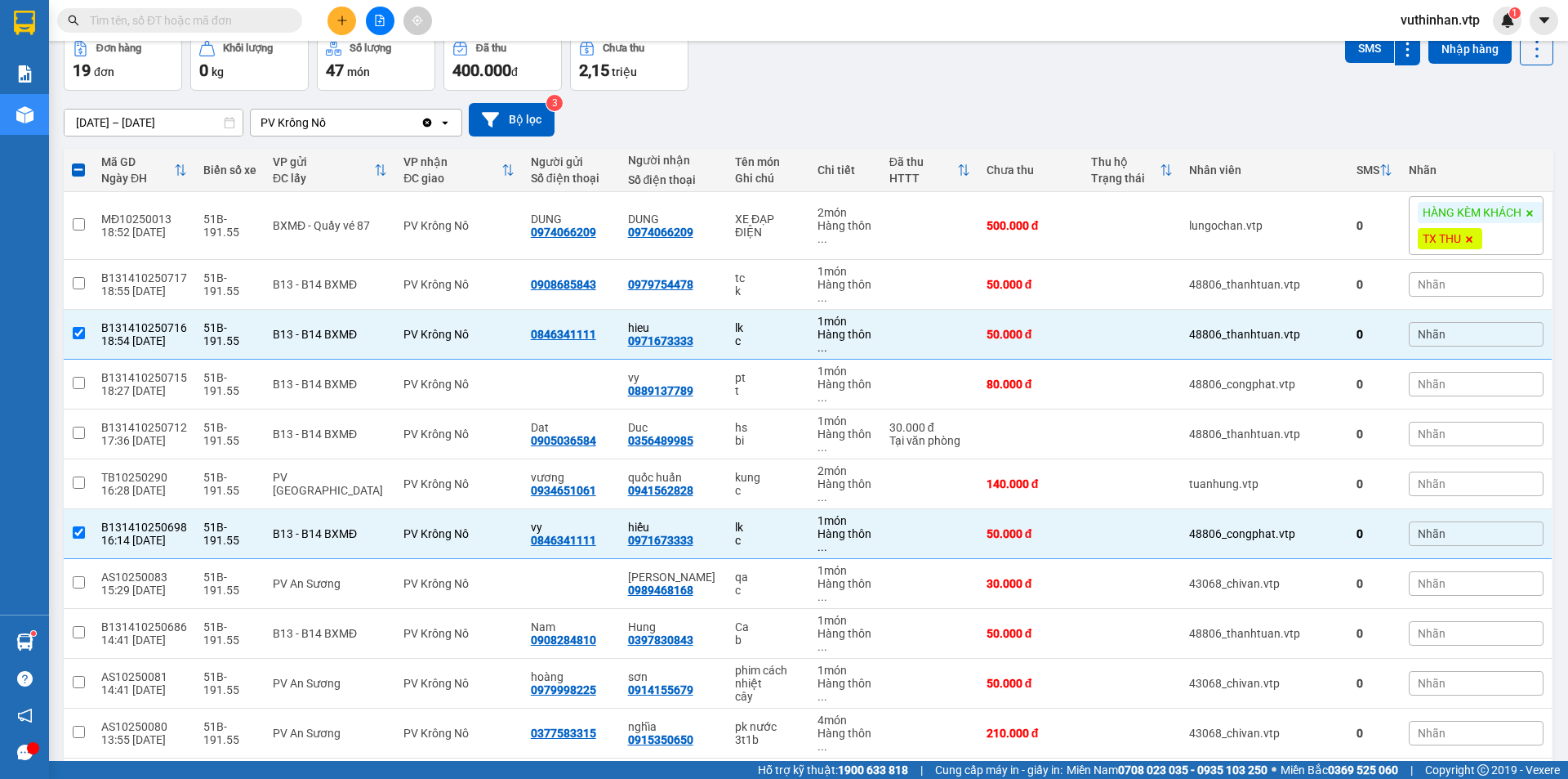
click at [342, 21] on icon "plus" at bounding box center [342, 20] width 9 height 1
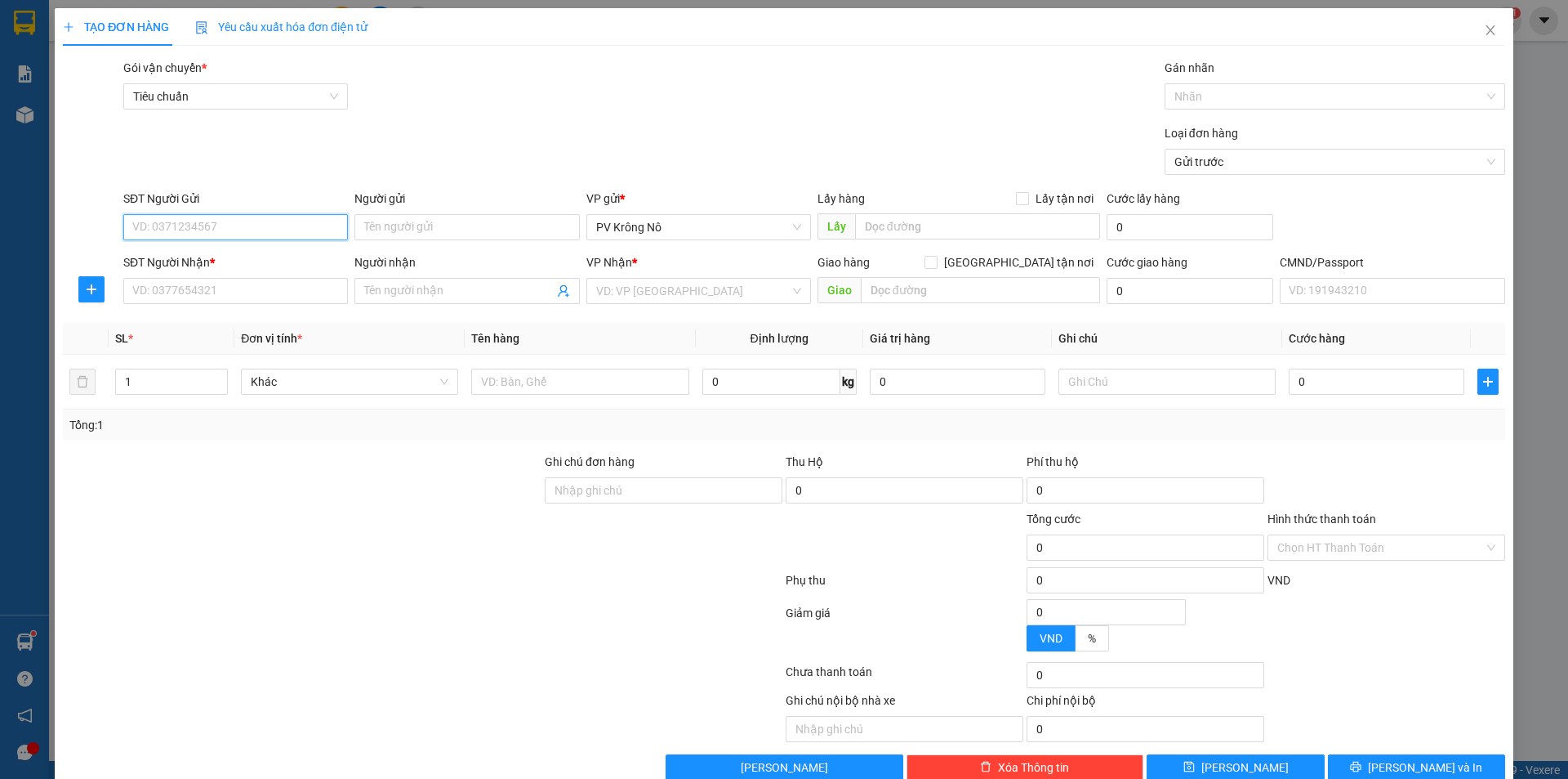
click at [189, 218] on input "SĐT Người Gửi" at bounding box center [235, 227] width 225 height 27
click at [189, 220] on input "SĐT Người Gửi" at bounding box center [235, 227] width 225 height 27
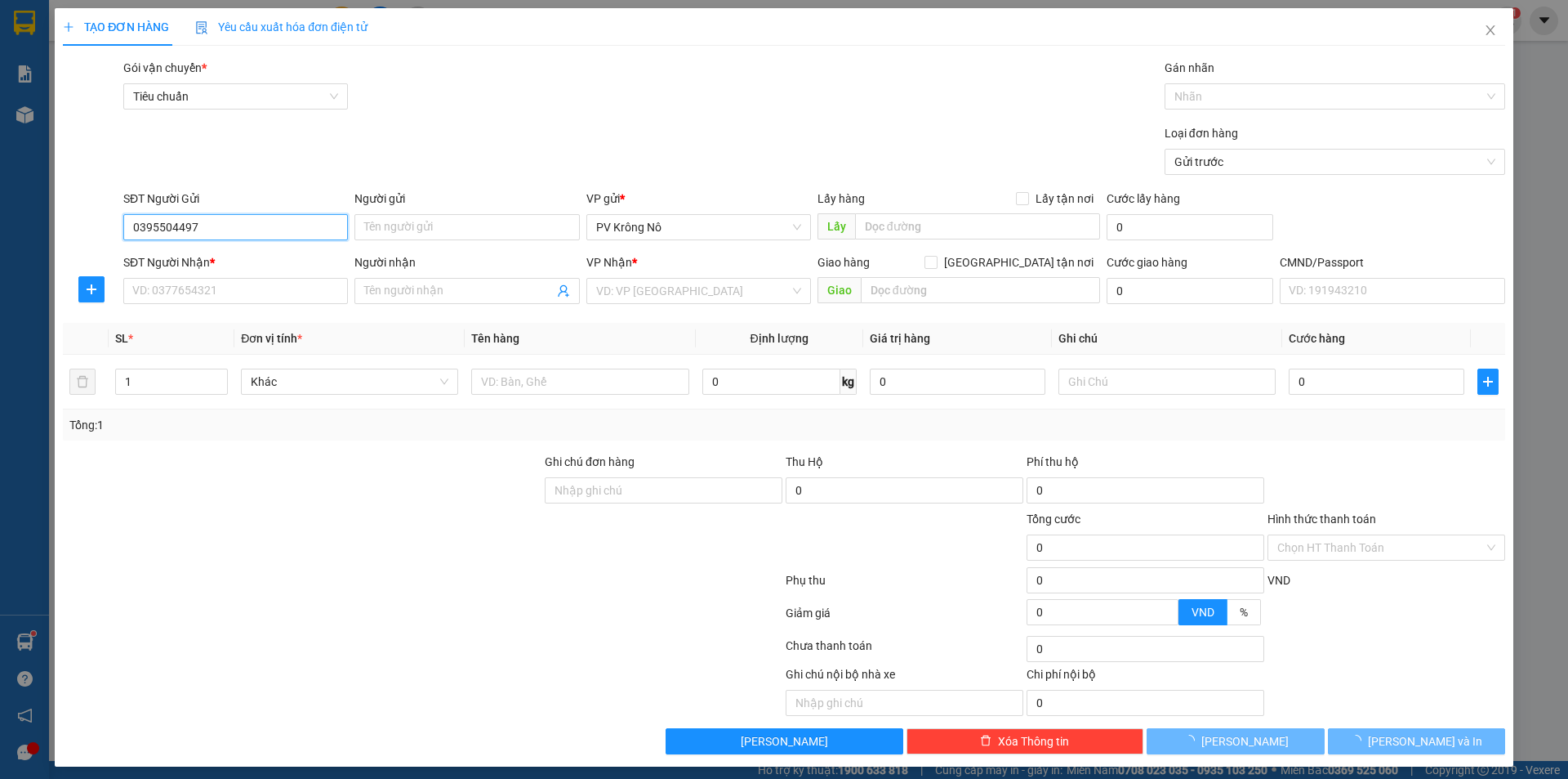
type input "0395504497"
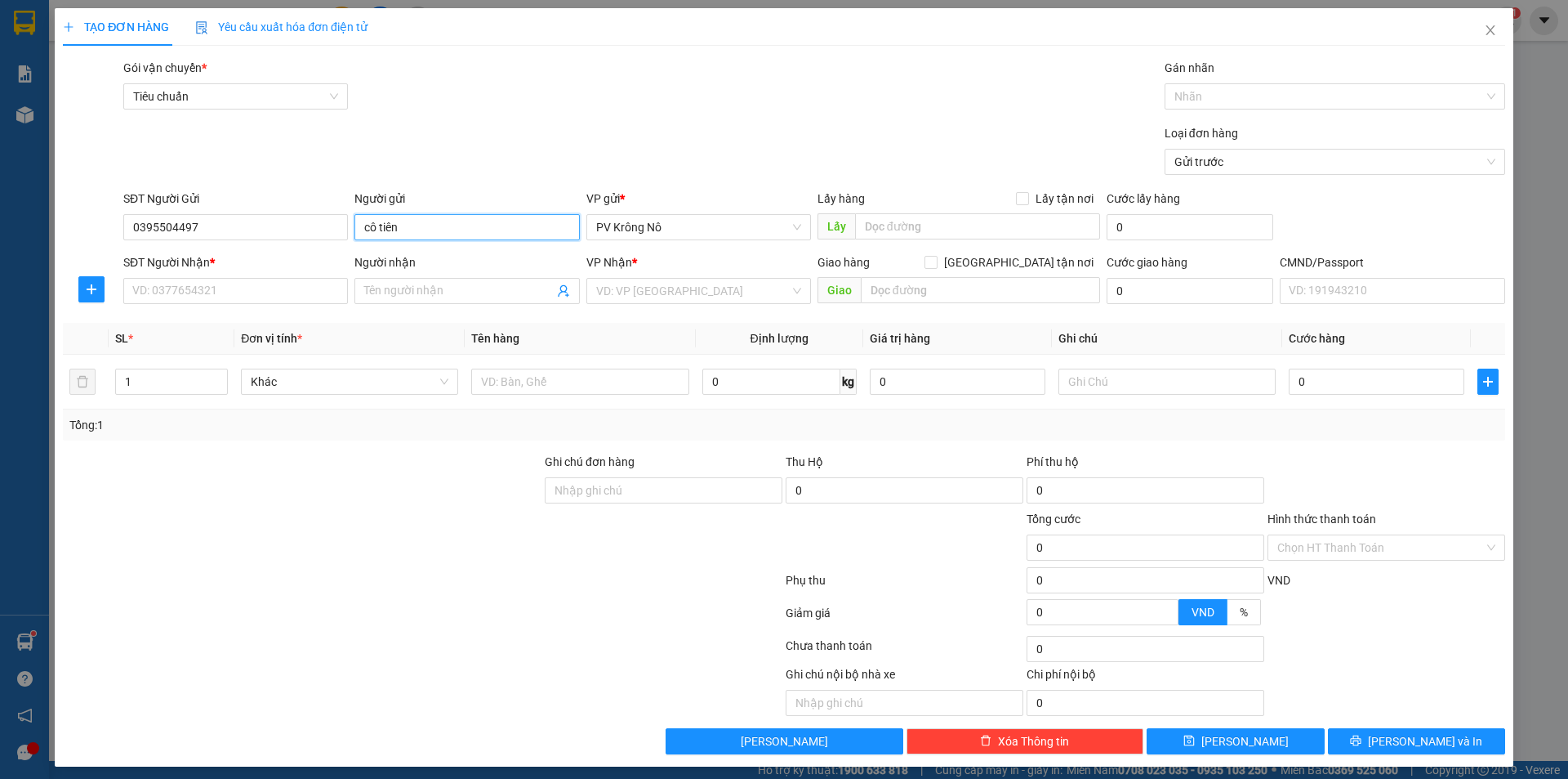
type input "cô tiên"
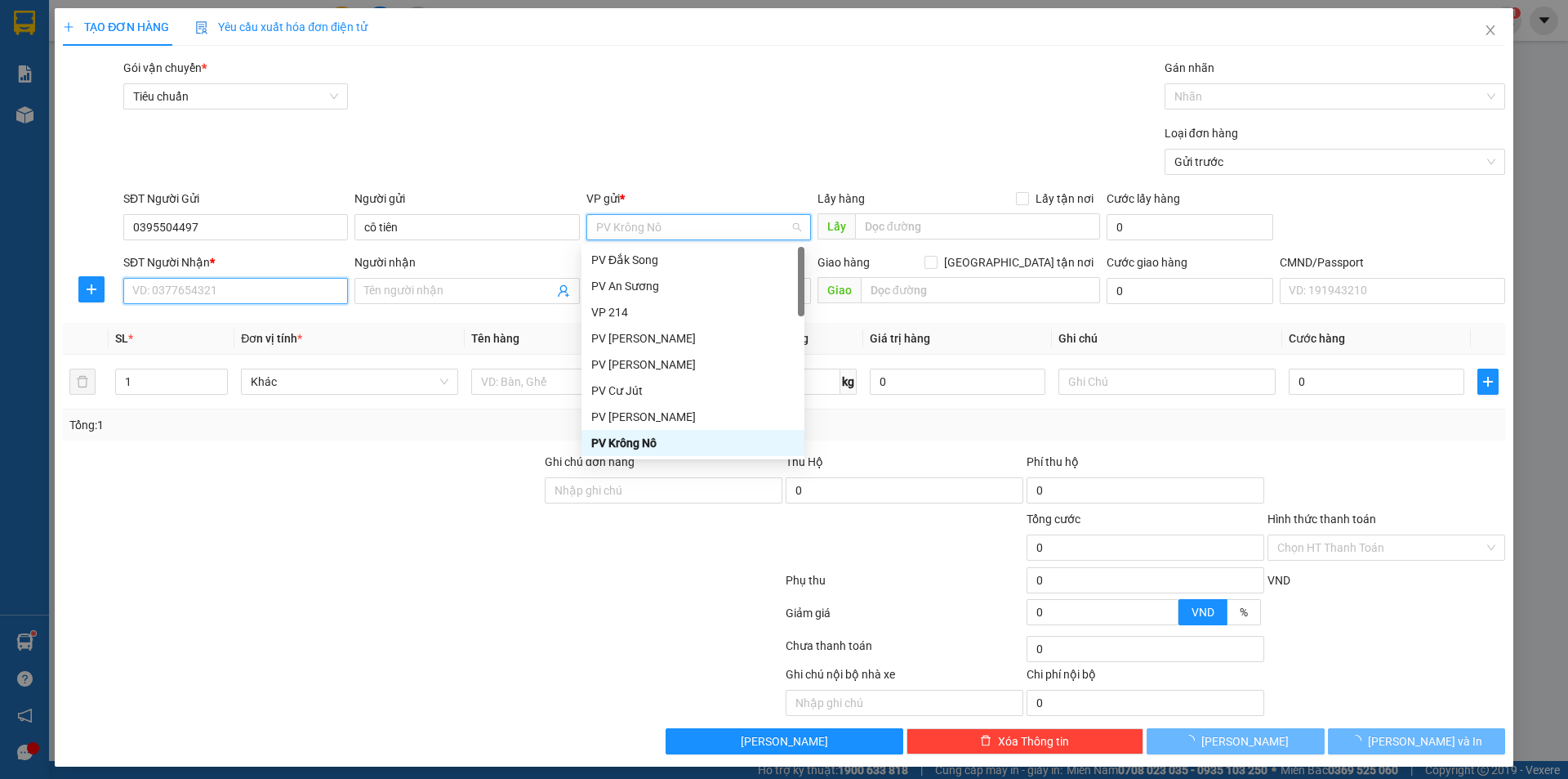
click at [174, 297] on input "SĐT Người Nhận *" at bounding box center [235, 291] width 225 height 27
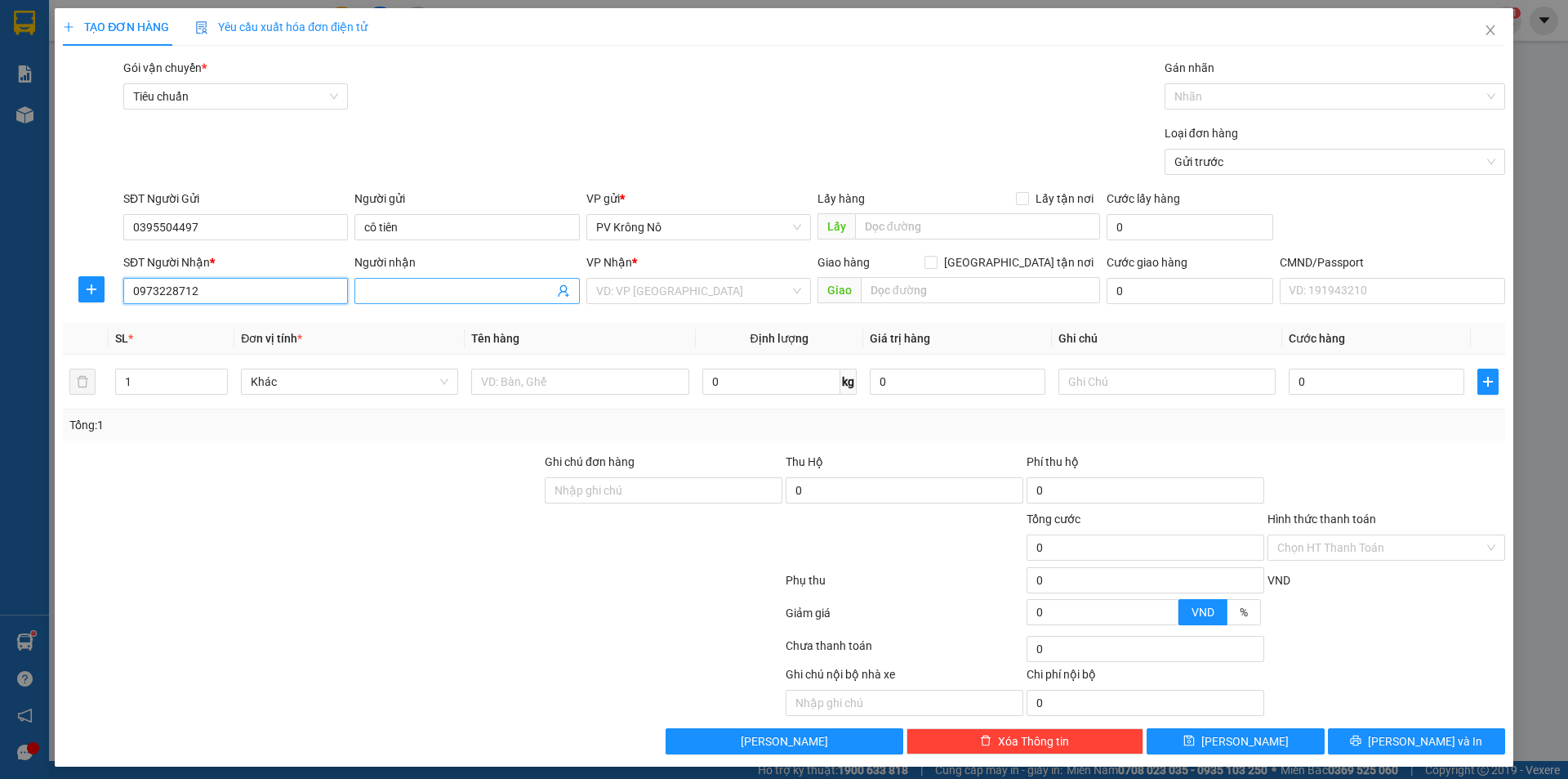
type input "0973228712"
click at [464, 292] on input "Người nhận" at bounding box center [459, 291] width 189 height 18
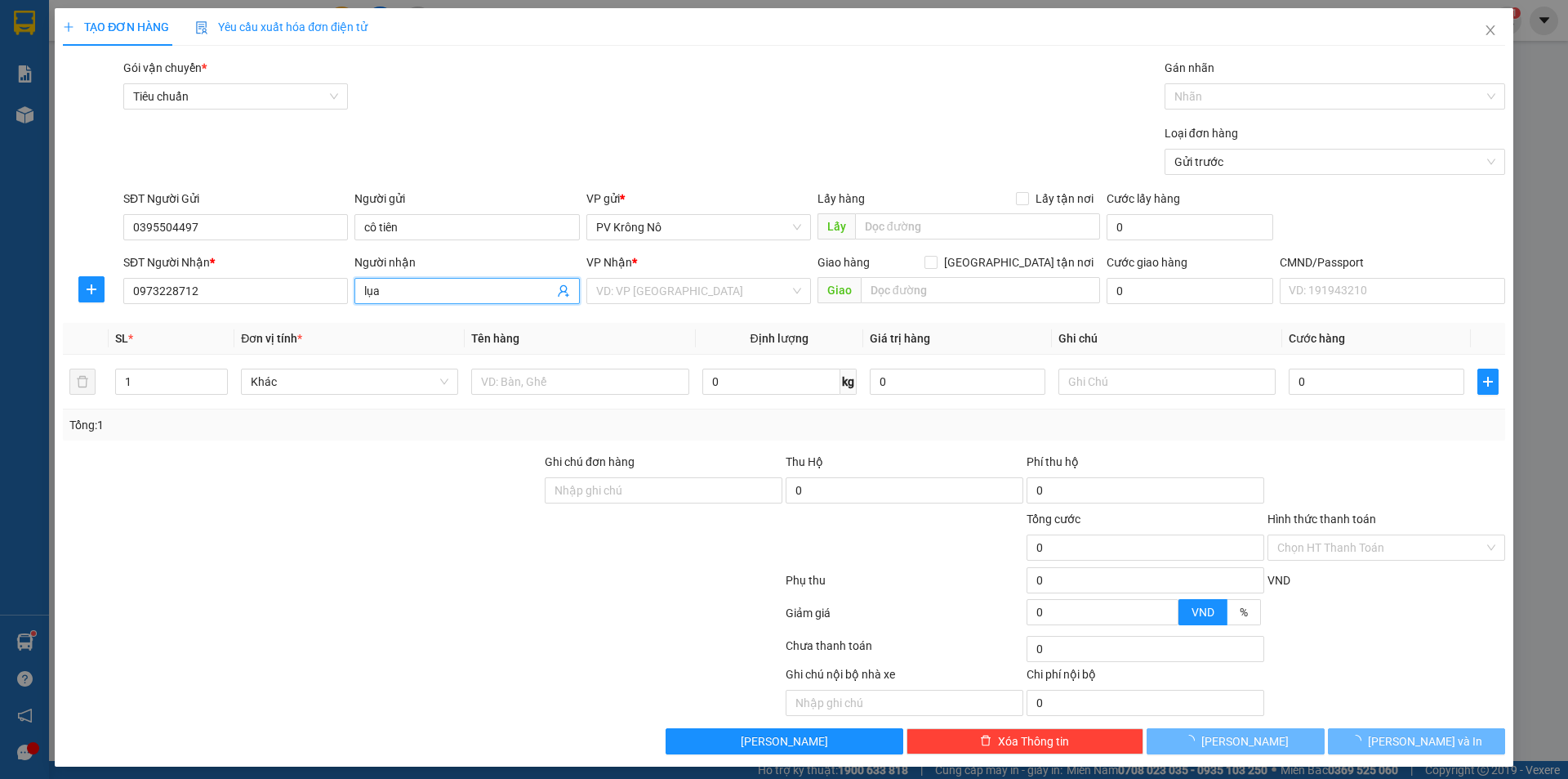
type input "lụa"
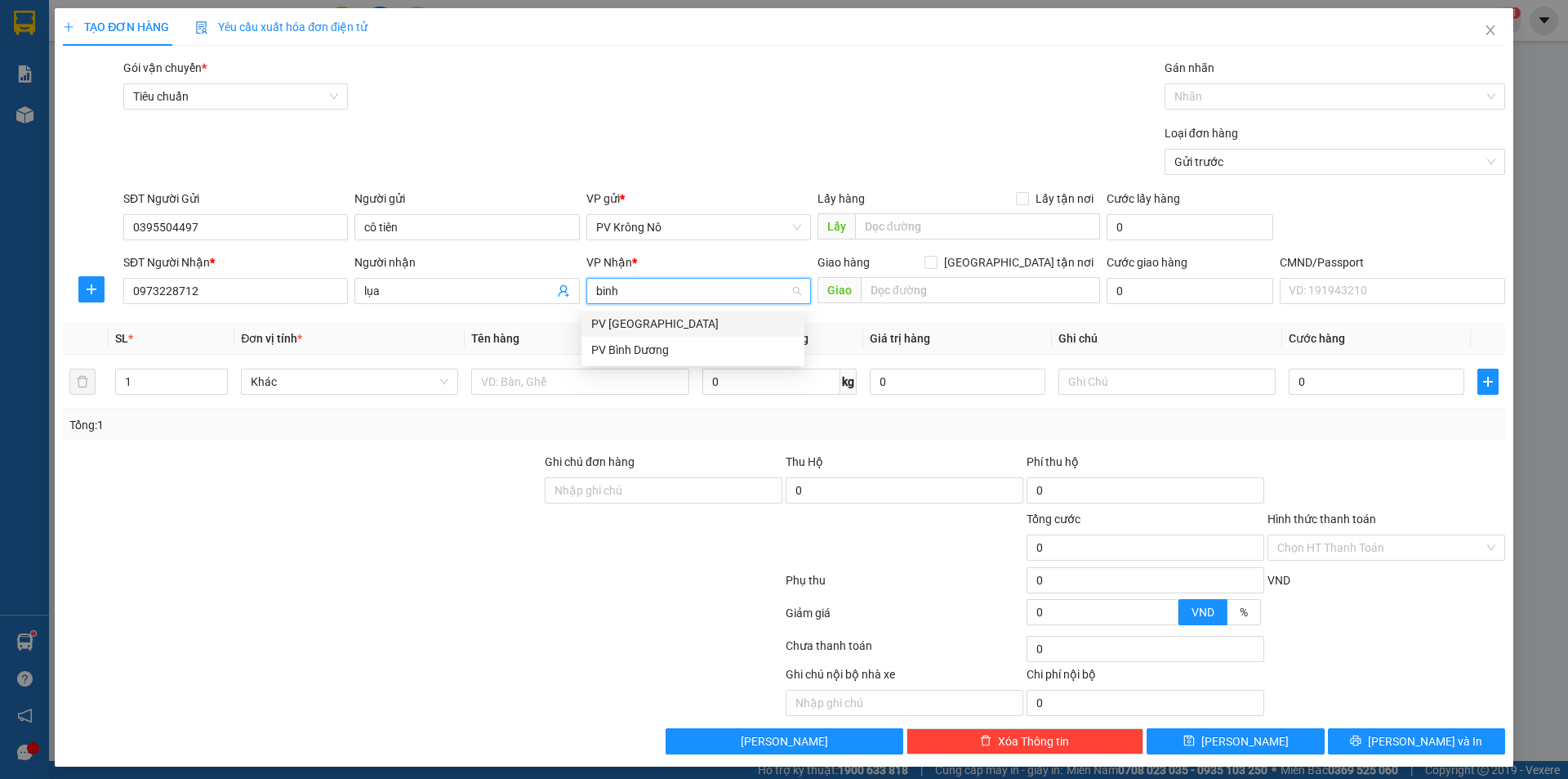
type input "bình"
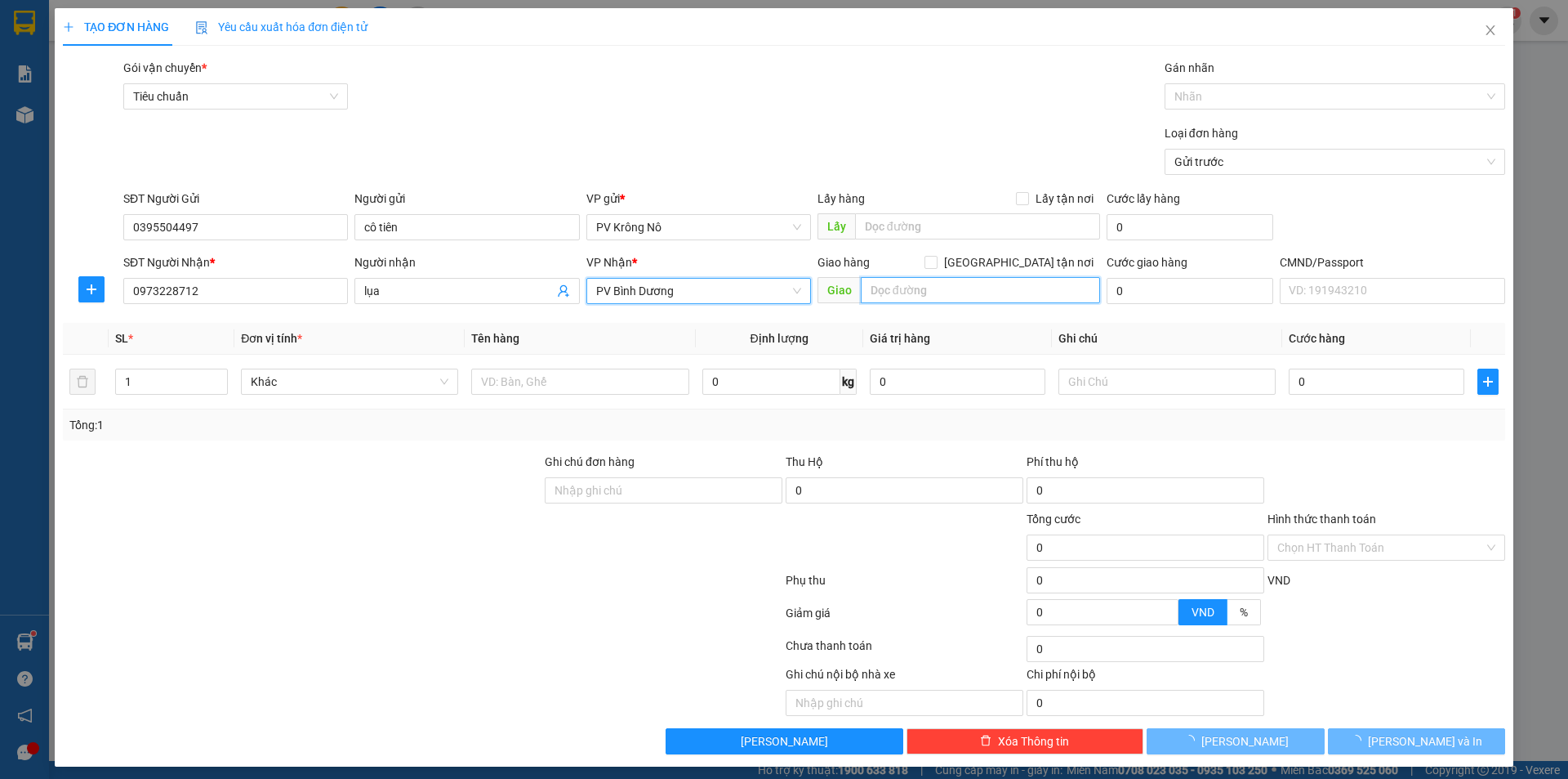
click at [914, 286] on input "text" at bounding box center [980, 290] width 240 height 27
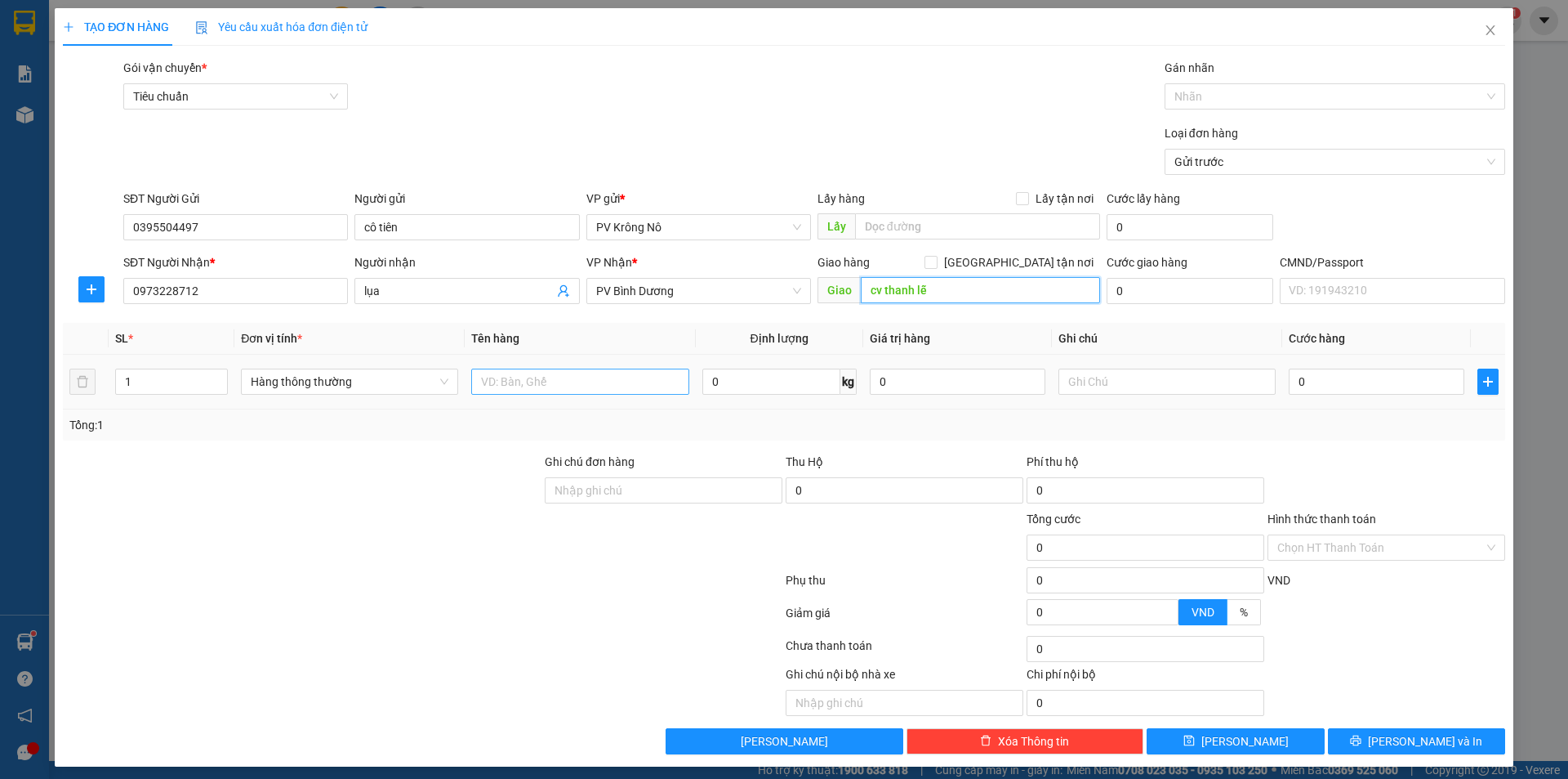
type input "cv thanh lễ"
click at [510, 384] on input "text" at bounding box center [580, 382] width 217 height 27
type input "chuối hột"
click at [1106, 384] on input "text" at bounding box center [1168, 382] width 217 height 27
type input "họp giấy"
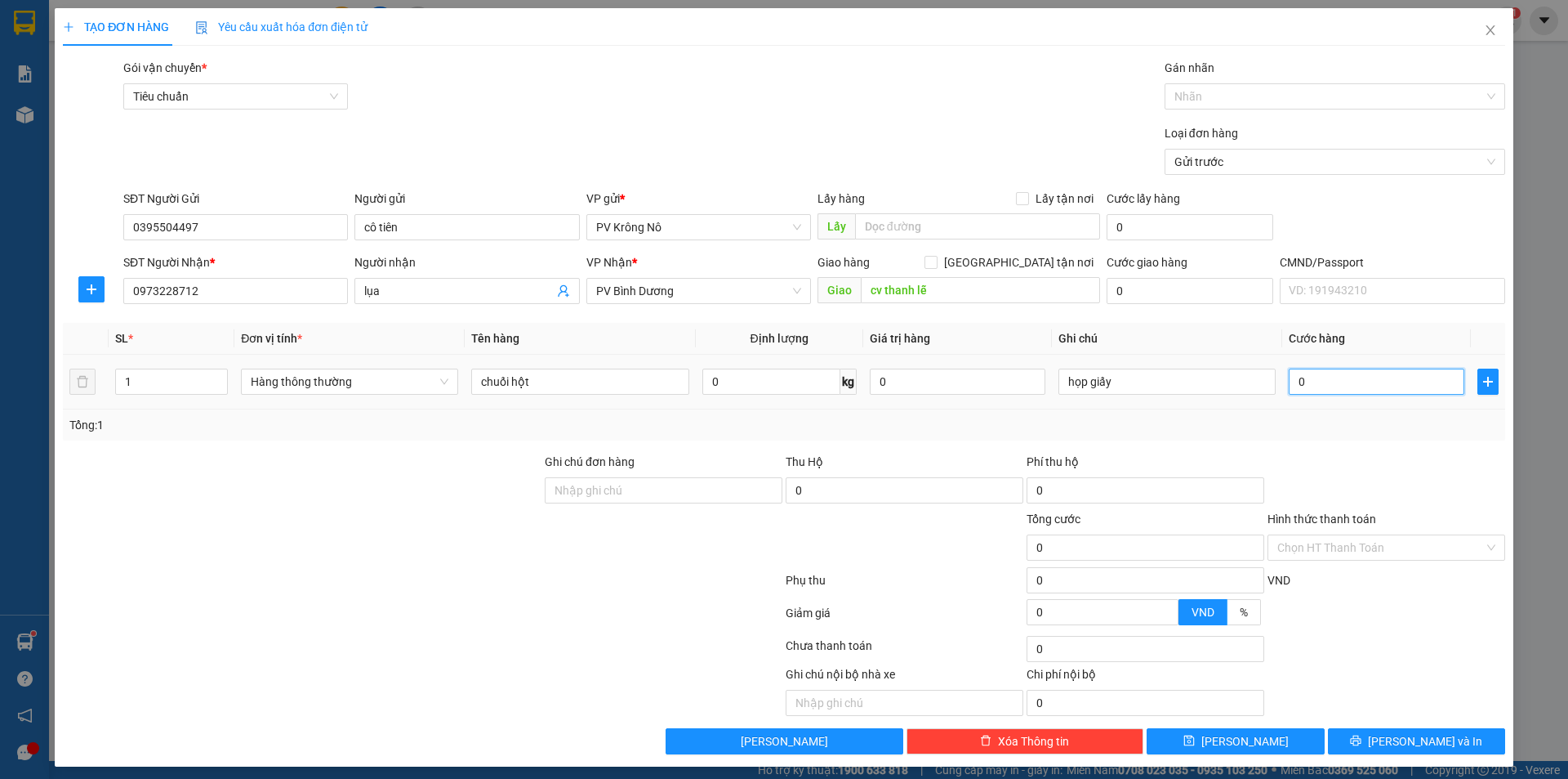
type input "003"
type input "3"
type input "0.030"
type input "30"
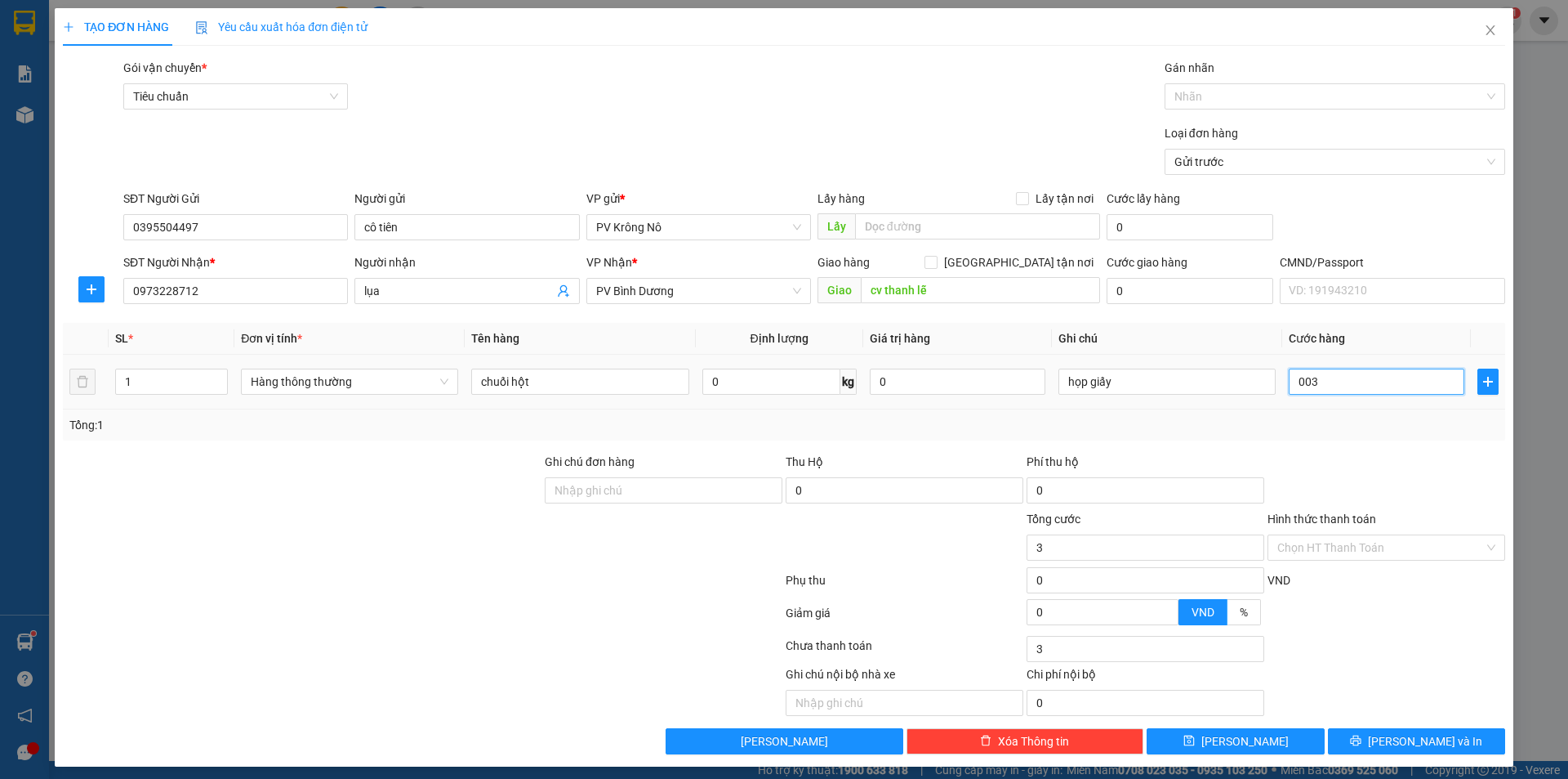
type input "30"
type input "00.300"
type input "300"
type input "0.003.000"
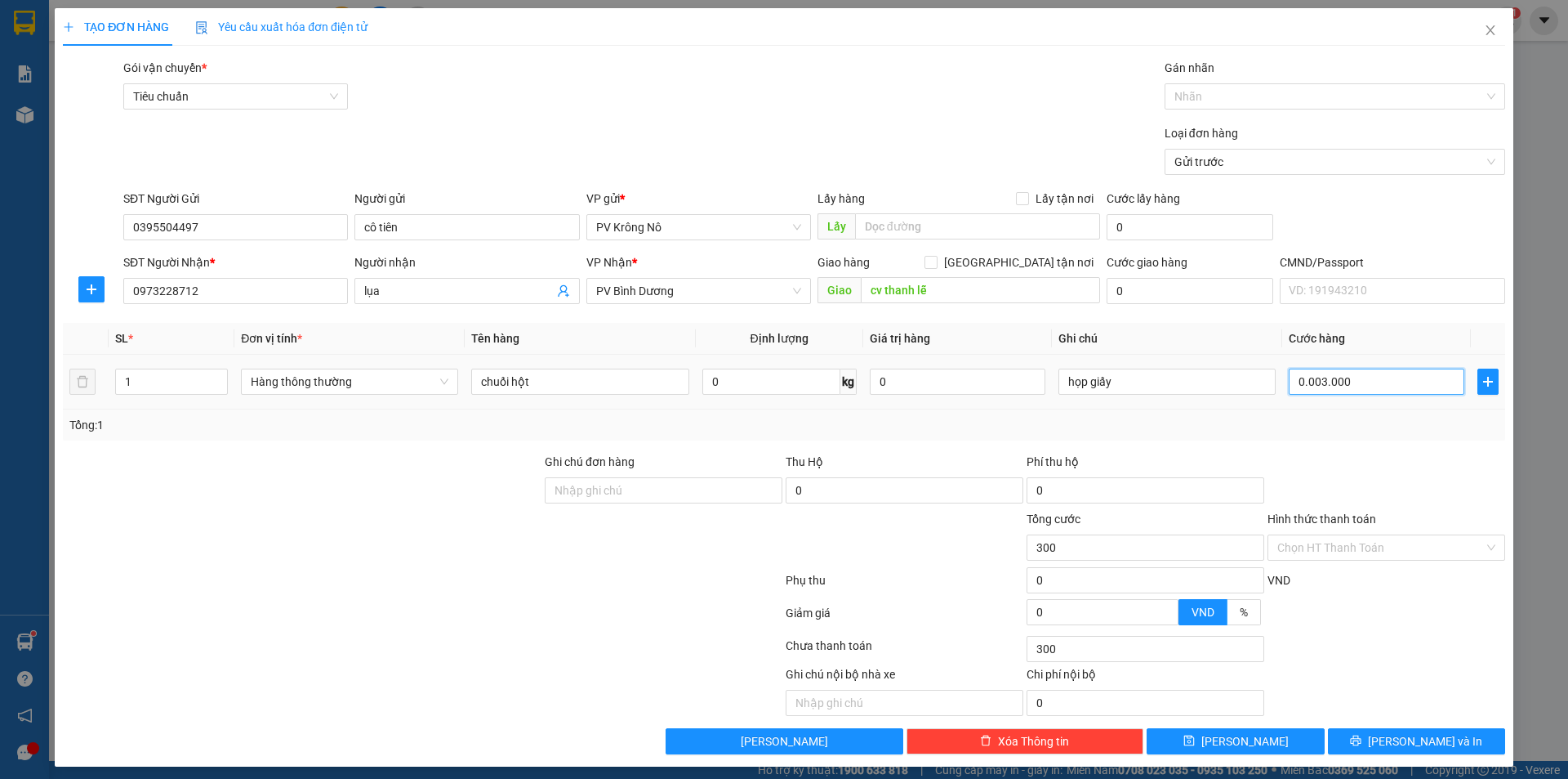
type input "3.000"
type input "000.030.000"
type input "30.000"
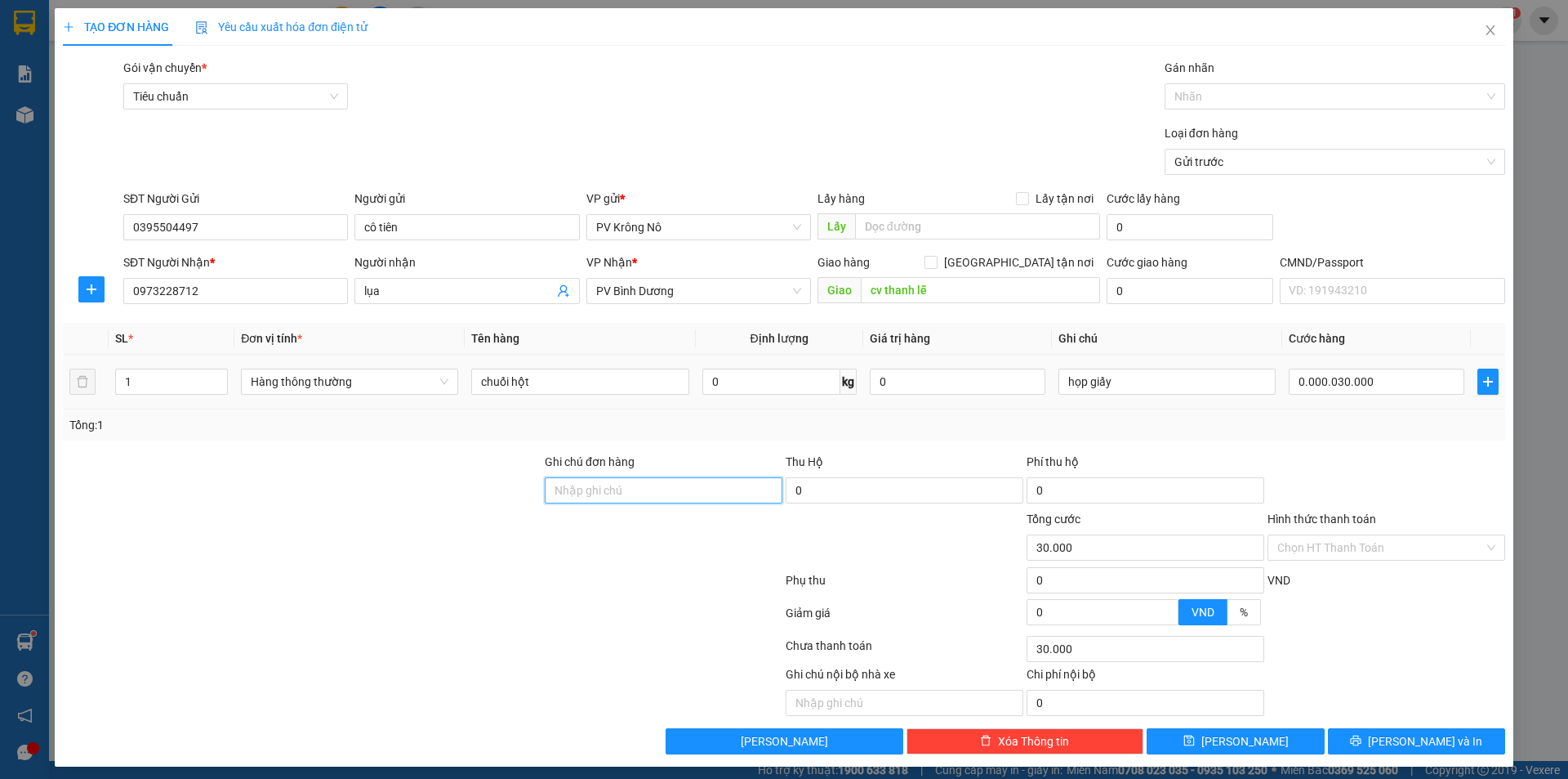
type input "30.000"
click at [1347, 553] on input "Hình thức thanh toán" at bounding box center [1380, 548] width 206 height 25
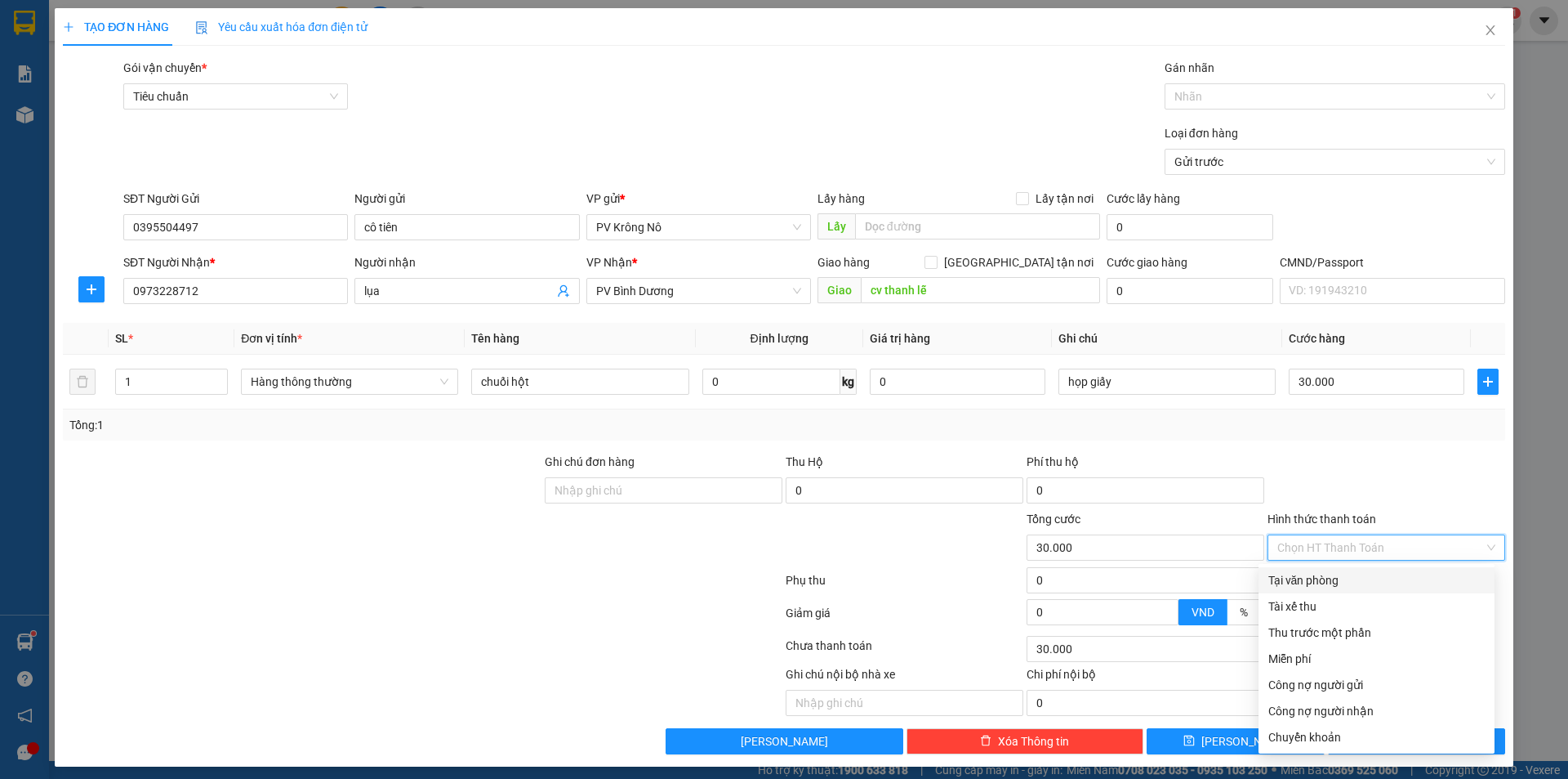
drag, startPoint x: 1307, startPoint y: 575, endPoint x: 1308, endPoint y: 565, distance: 10.0
click at [1308, 575] on div "Tại văn phòng" at bounding box center [1376, 580] width 216 height 18
type input "0"
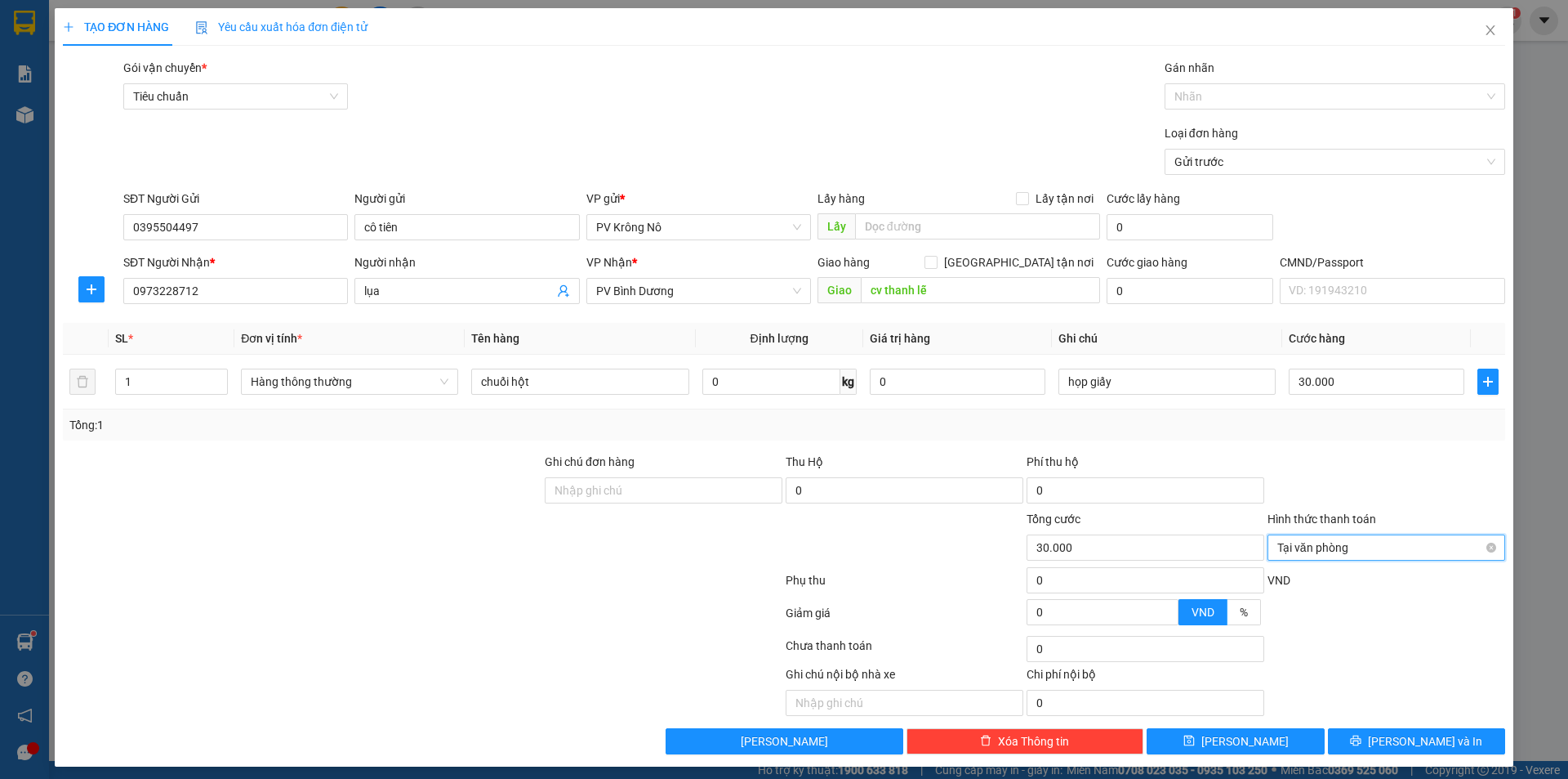
scroll to position [7, 0]
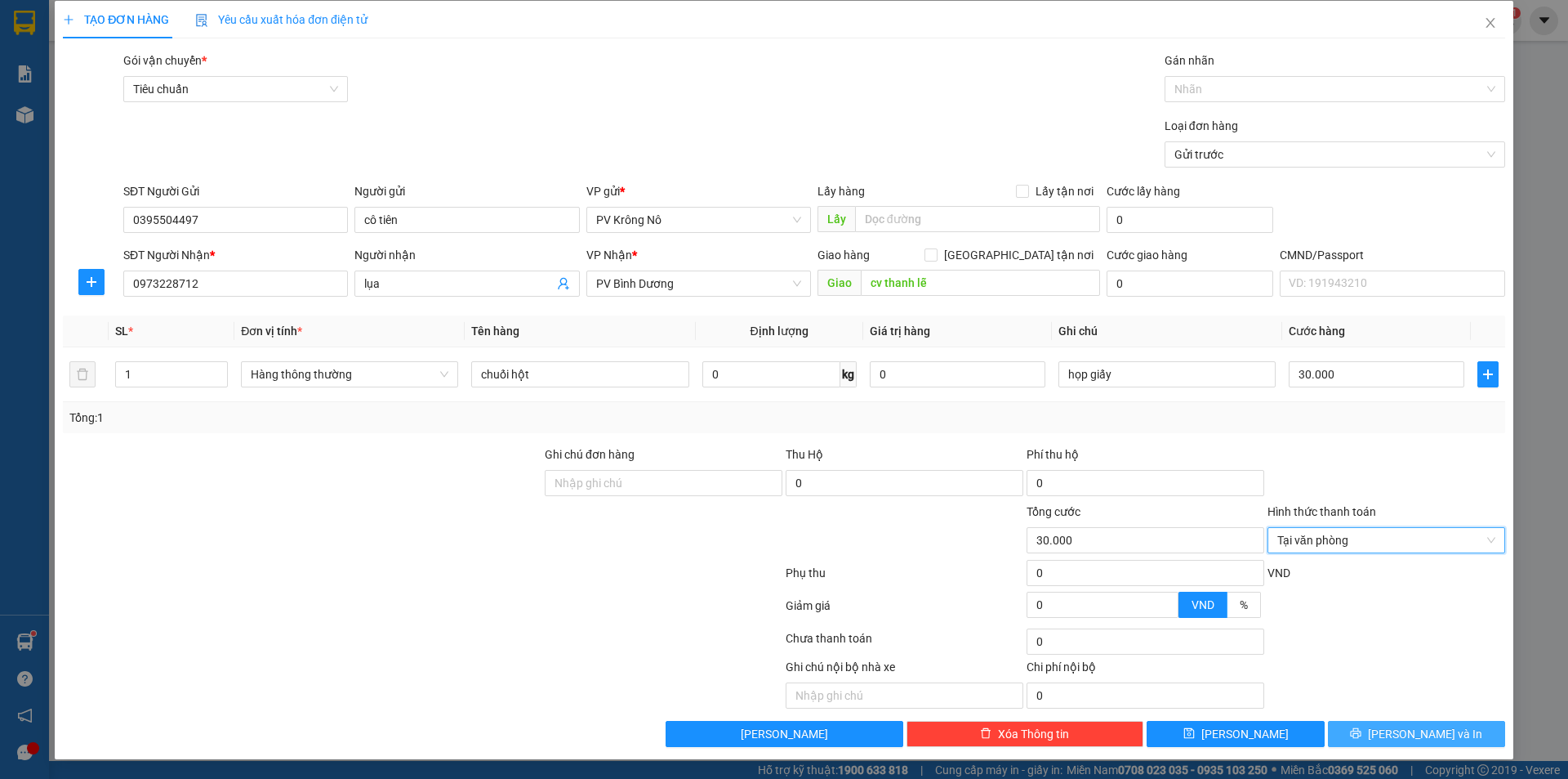
click at [1396, 741] on span "[PERSON_NAME] và In" at bounding box center [1425, 734] width 114 height 18
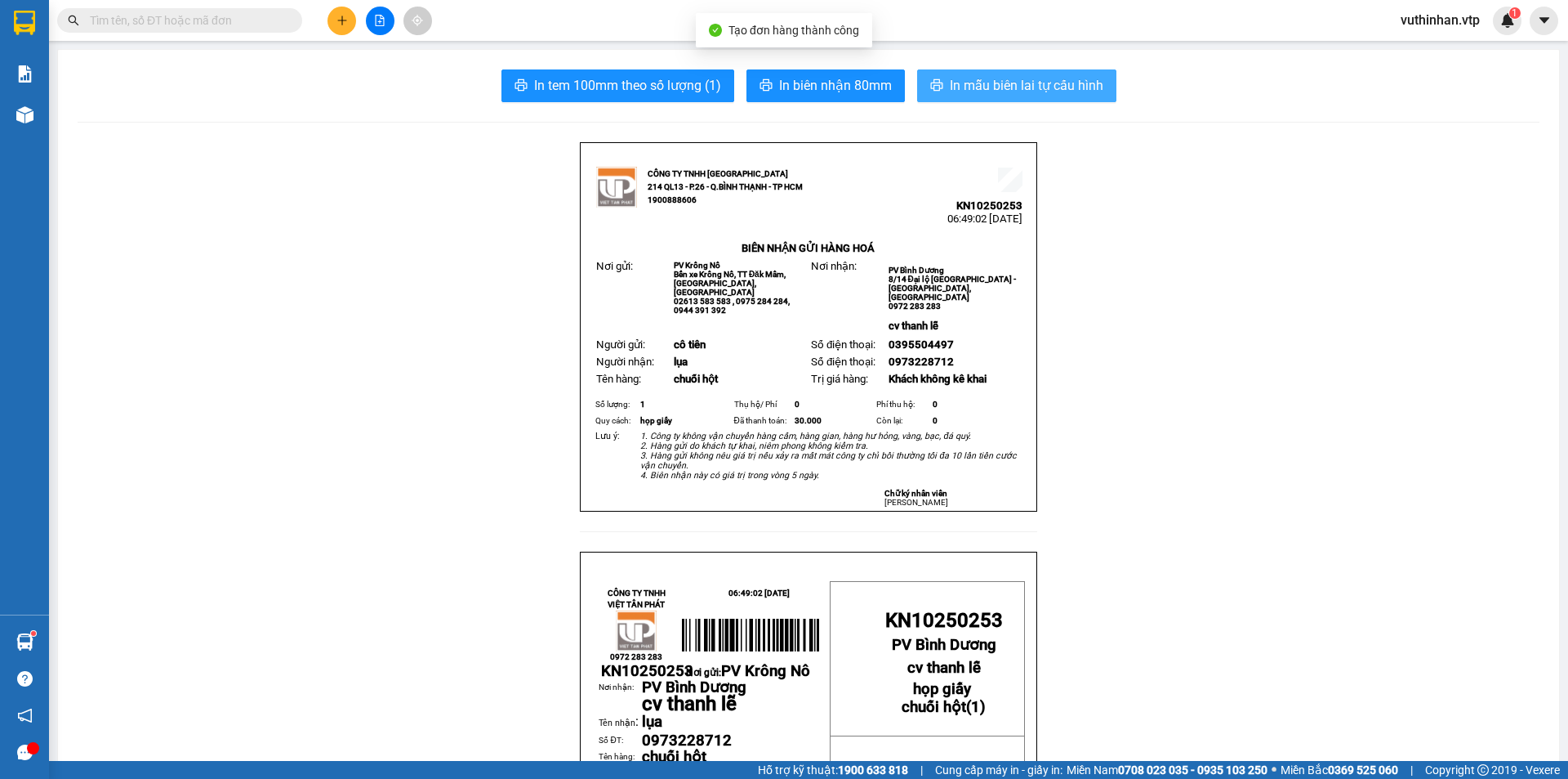
click at [960, 82] on span "In mẫu biên lai tự cấu hình" at bounding box center [1027, 85] width 153 height 21
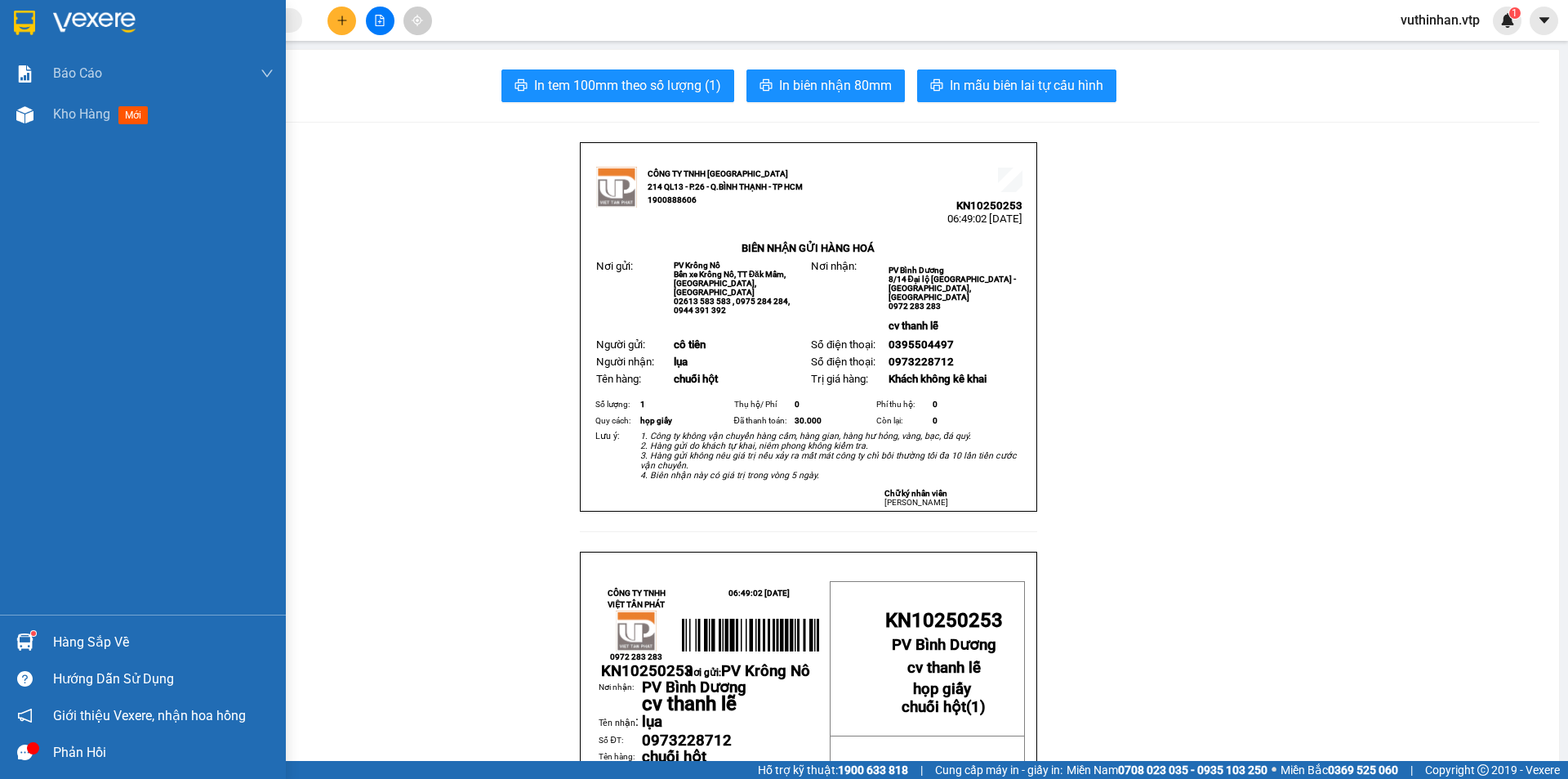
drag, startPoint x: 68, startPoint y: 122, endPoint x: 286, endPoint y: 11, distance: 244.6
click at [68, 120] on span "Kho hàng" at bounding box center [81, 114] width 57 height 16
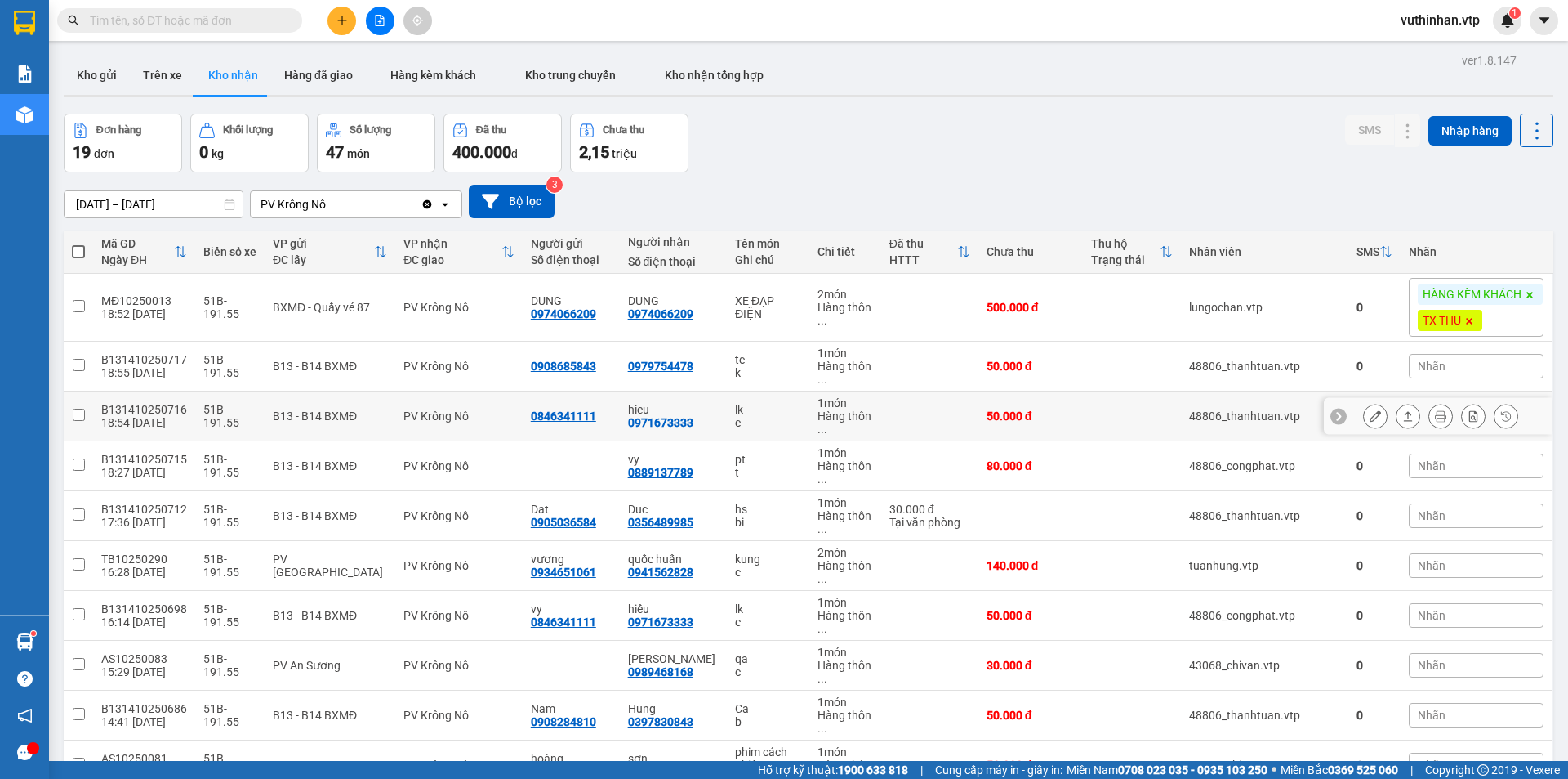
click at [746, 410] on div "lk" at bounding box center [767, 410] width 66 height 13
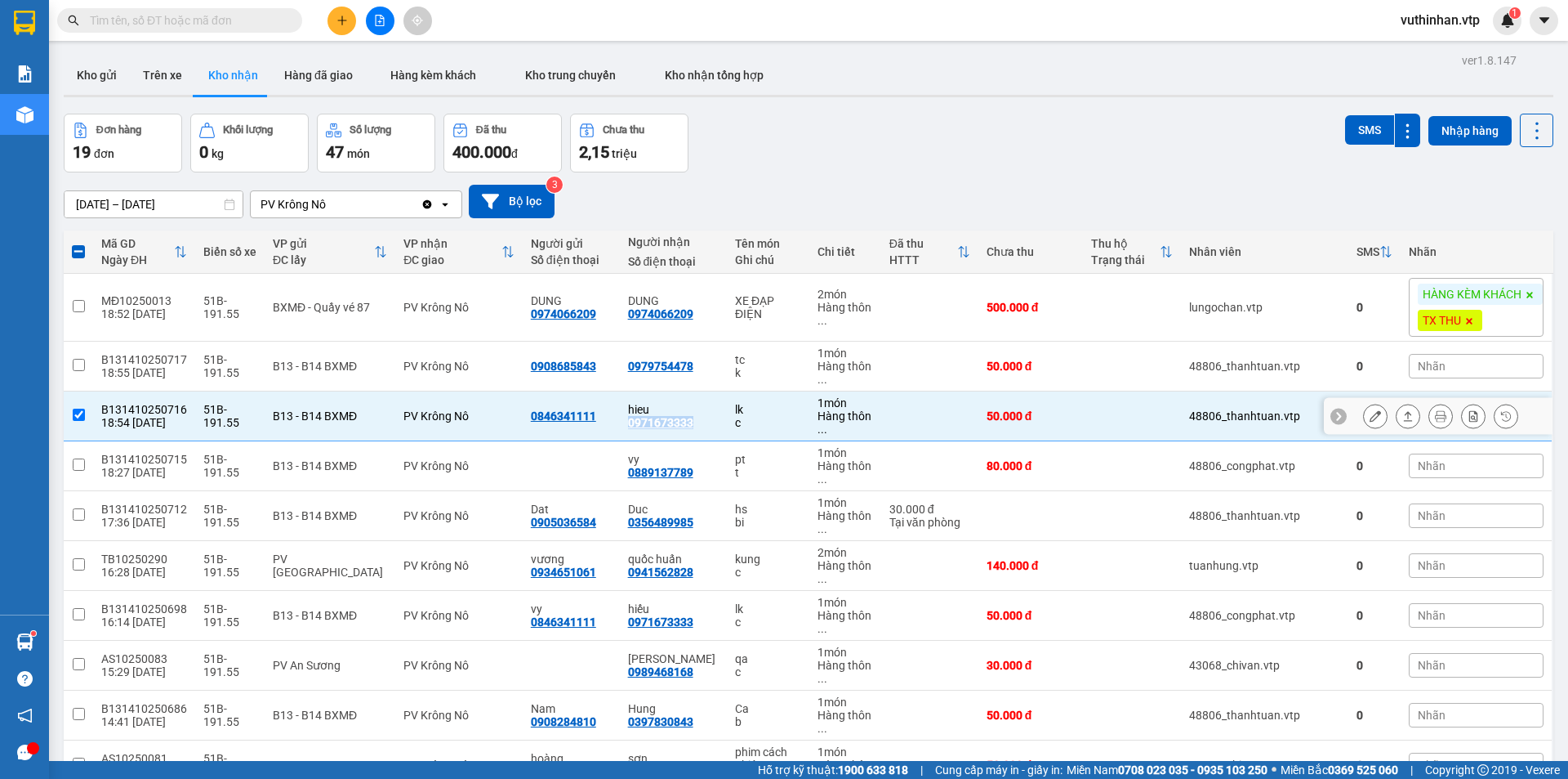
drag, startPoint x: 687, startPoint y: 417, endPoint x: 618, endPoint y: 426, distance: 69.6
click at [620, 426] on td "hieu 0971673333" at bounding box center [673, 416] width 107 height 50
checkbox input "false"
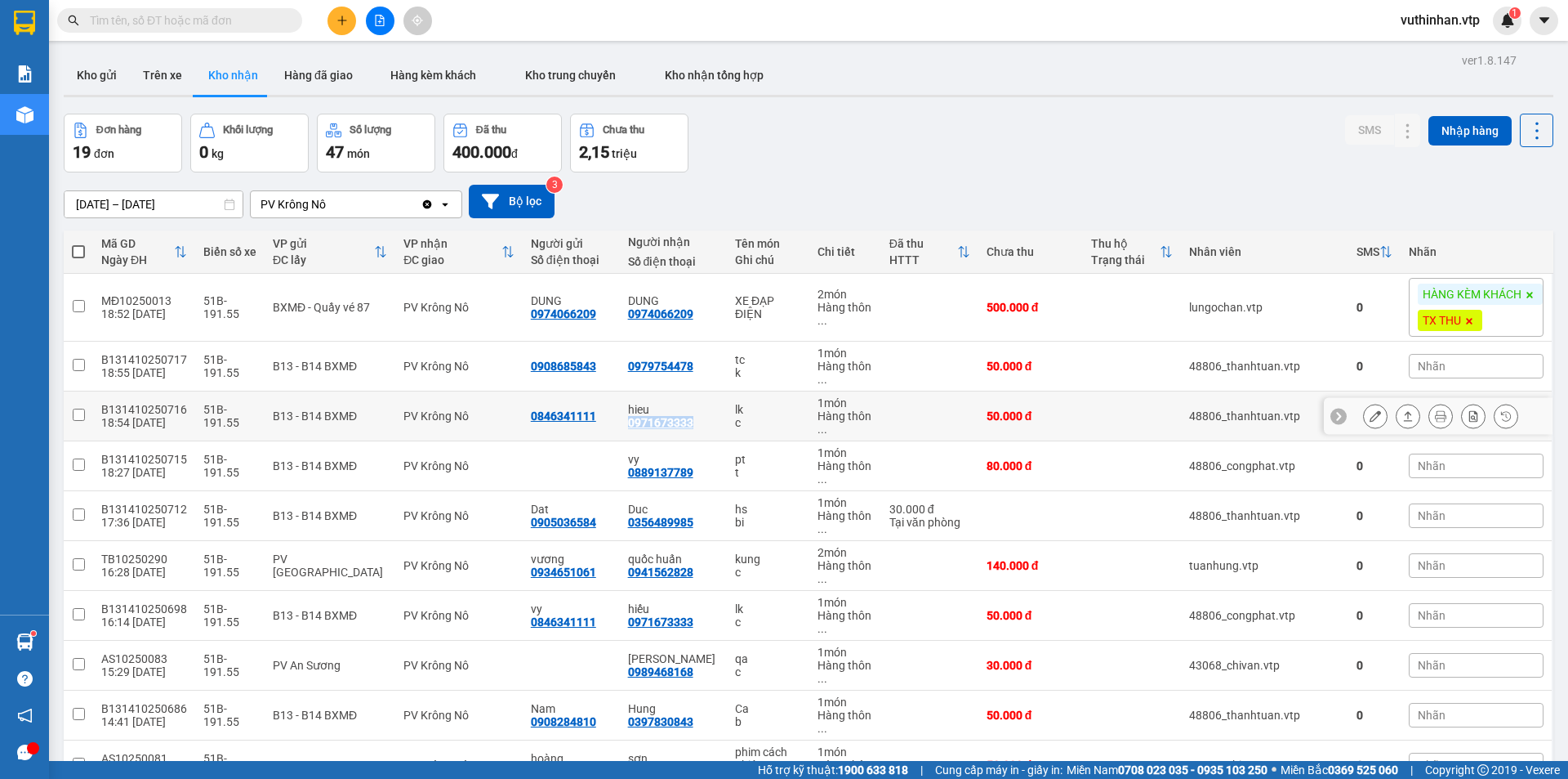
copy div "0971673333"
click at [735, 458] on div "pt" at bounding box center [767, 460] width 66 height 13
checkbox input "true"
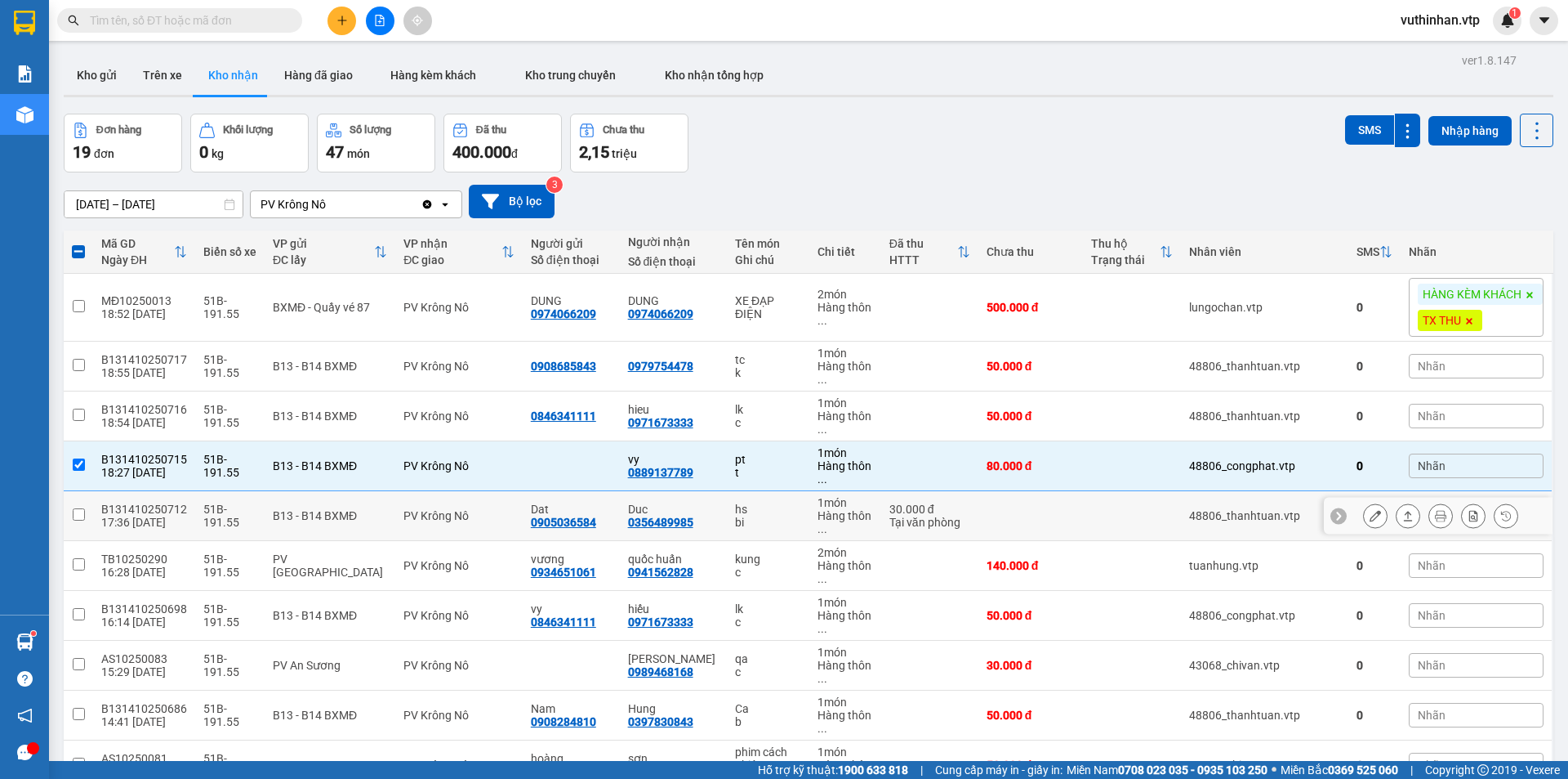
click at [763, 501] on td "hs bi" at bounding box center [768, 516] width 81 height 50
checkbox input "true"
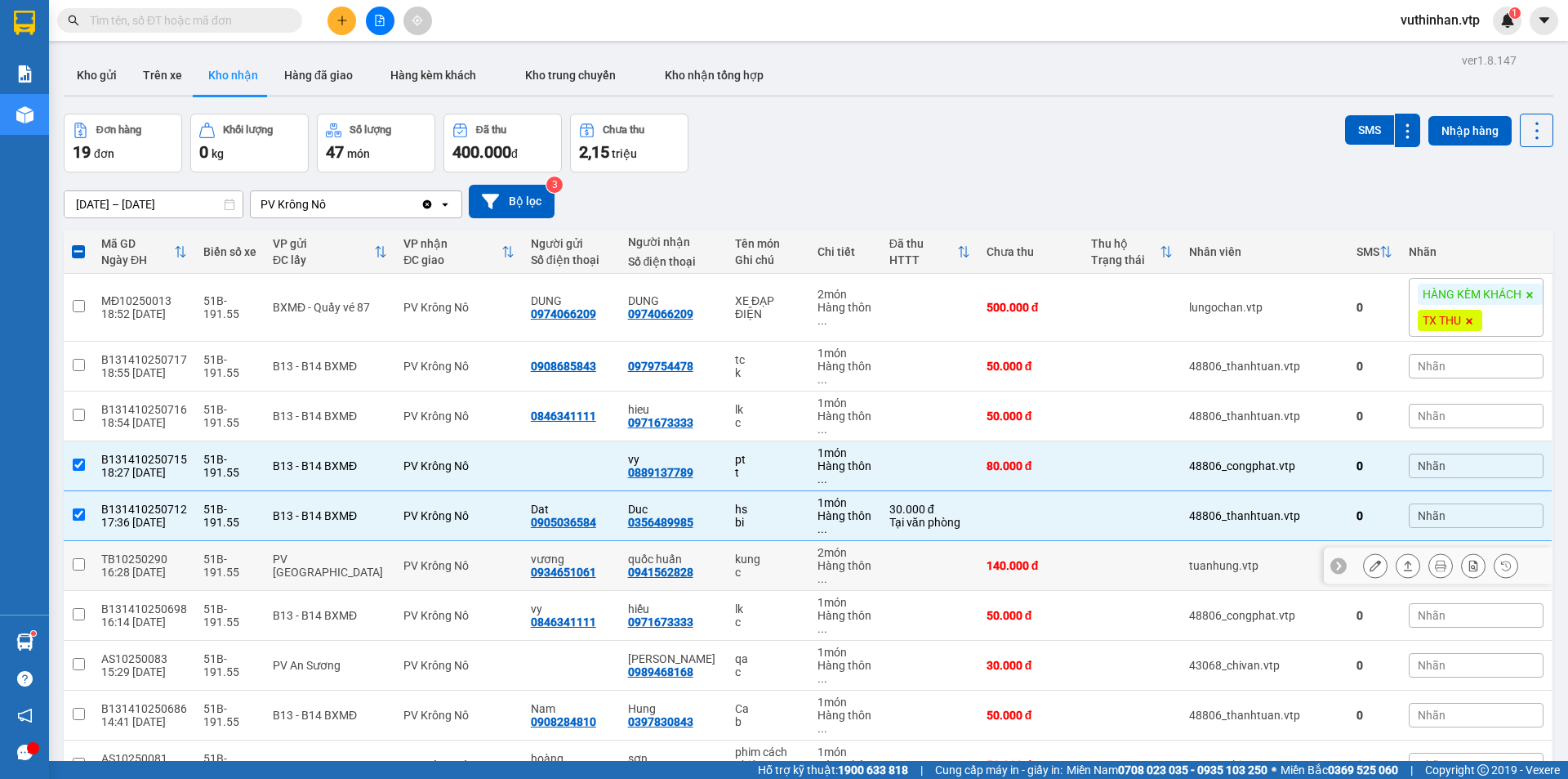
click at [735, 566] on div "c" at bounding box center [767, 572] width 66 height 13
checkbox input "true"
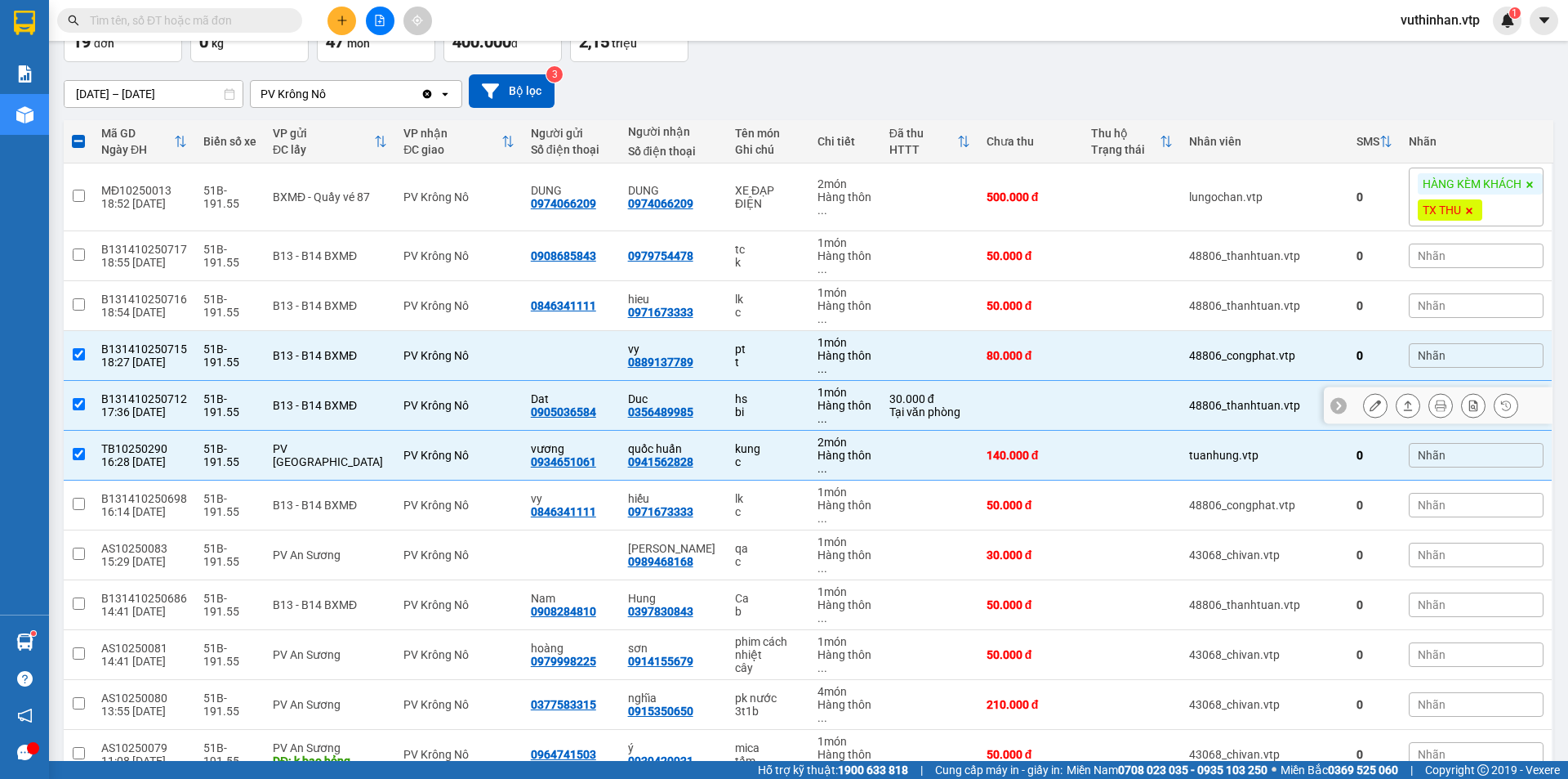
scroll to position [245, 0]
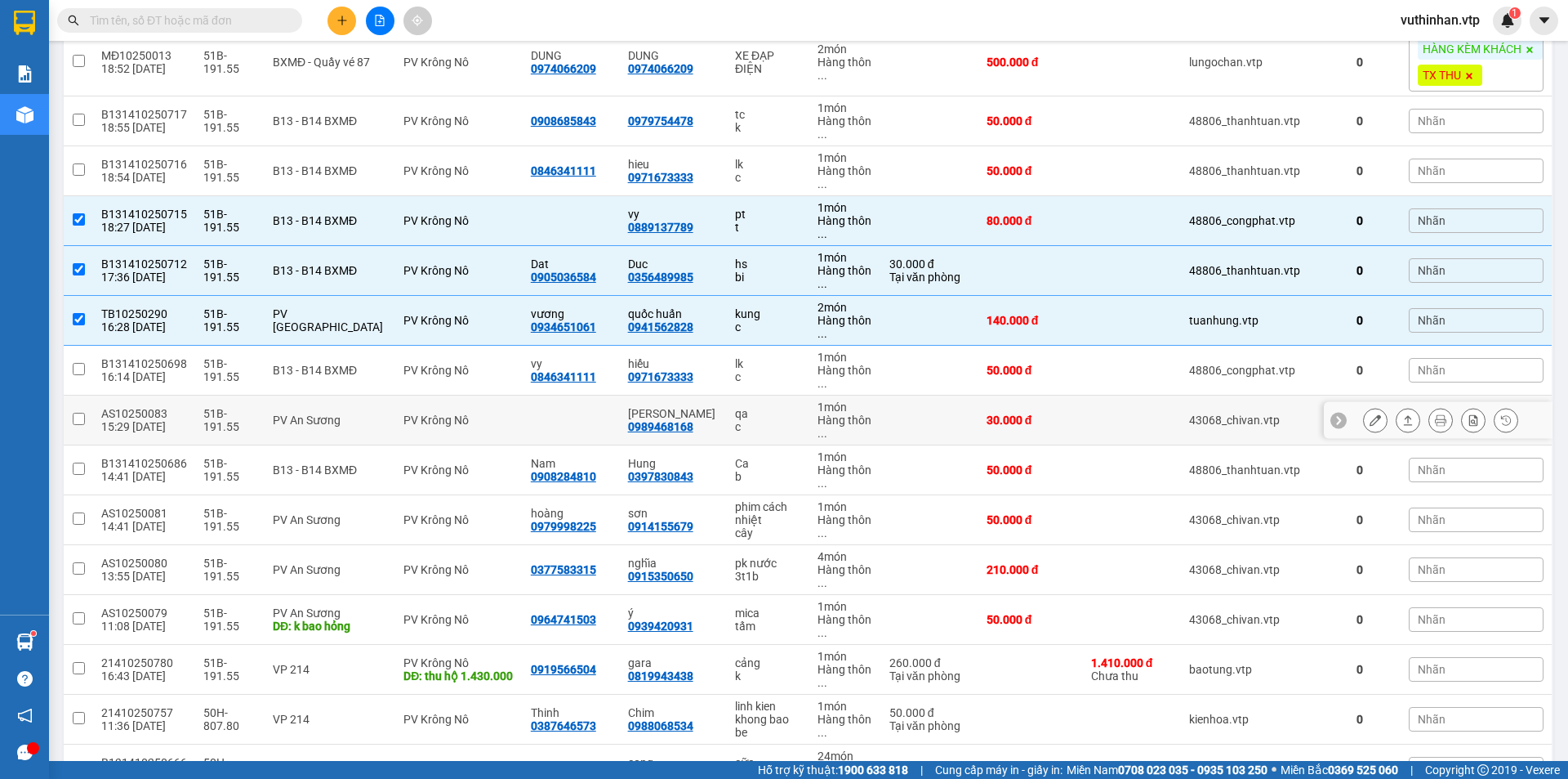
click at [735, 411] on div "qa" at bounding box center [767, 414] width 66 height 13
checkbox input "true"
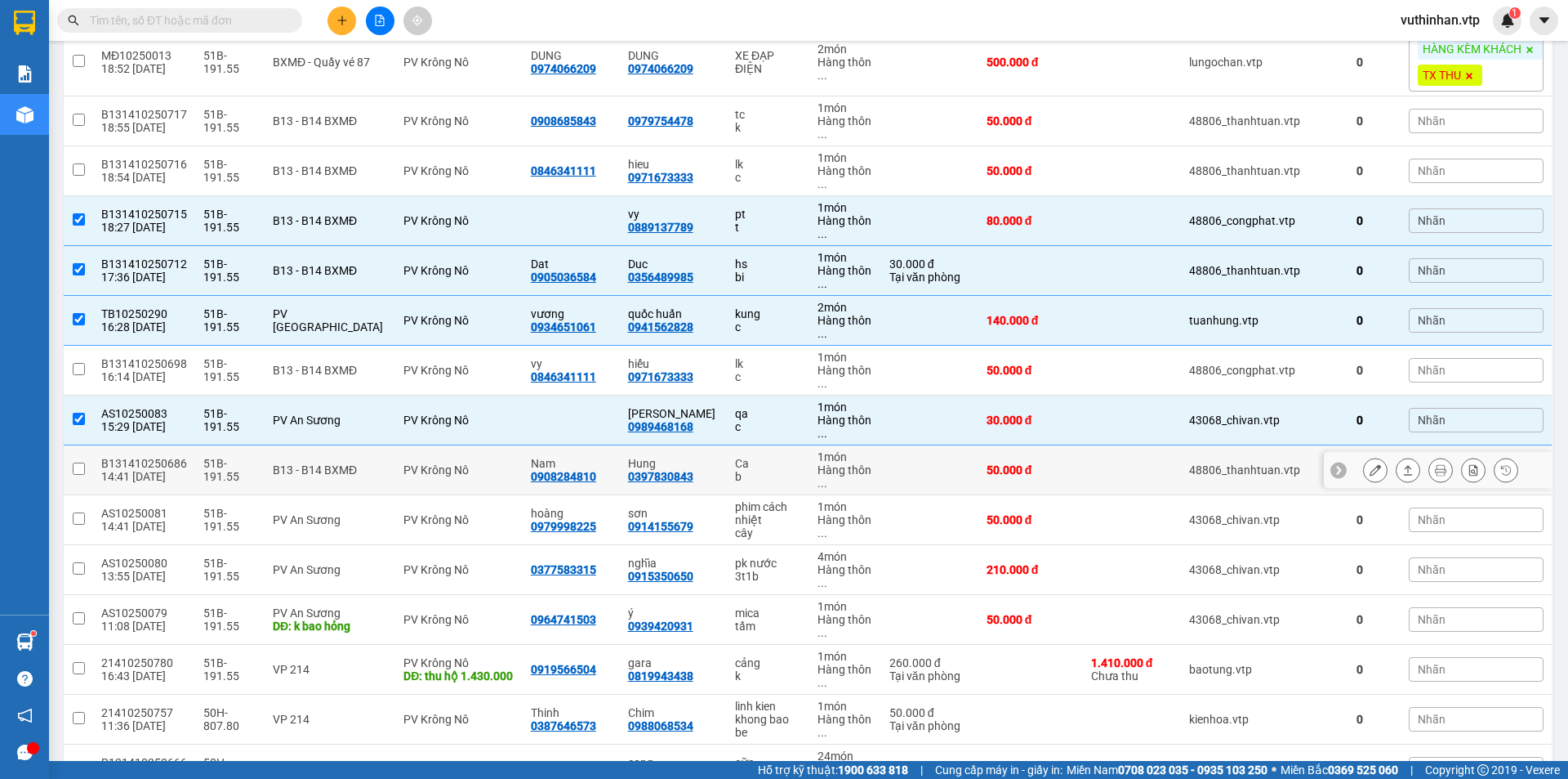
click at [765, 475] on div "b" at bounding box center [767, 476] width 66 height 13
checkbox input "true"
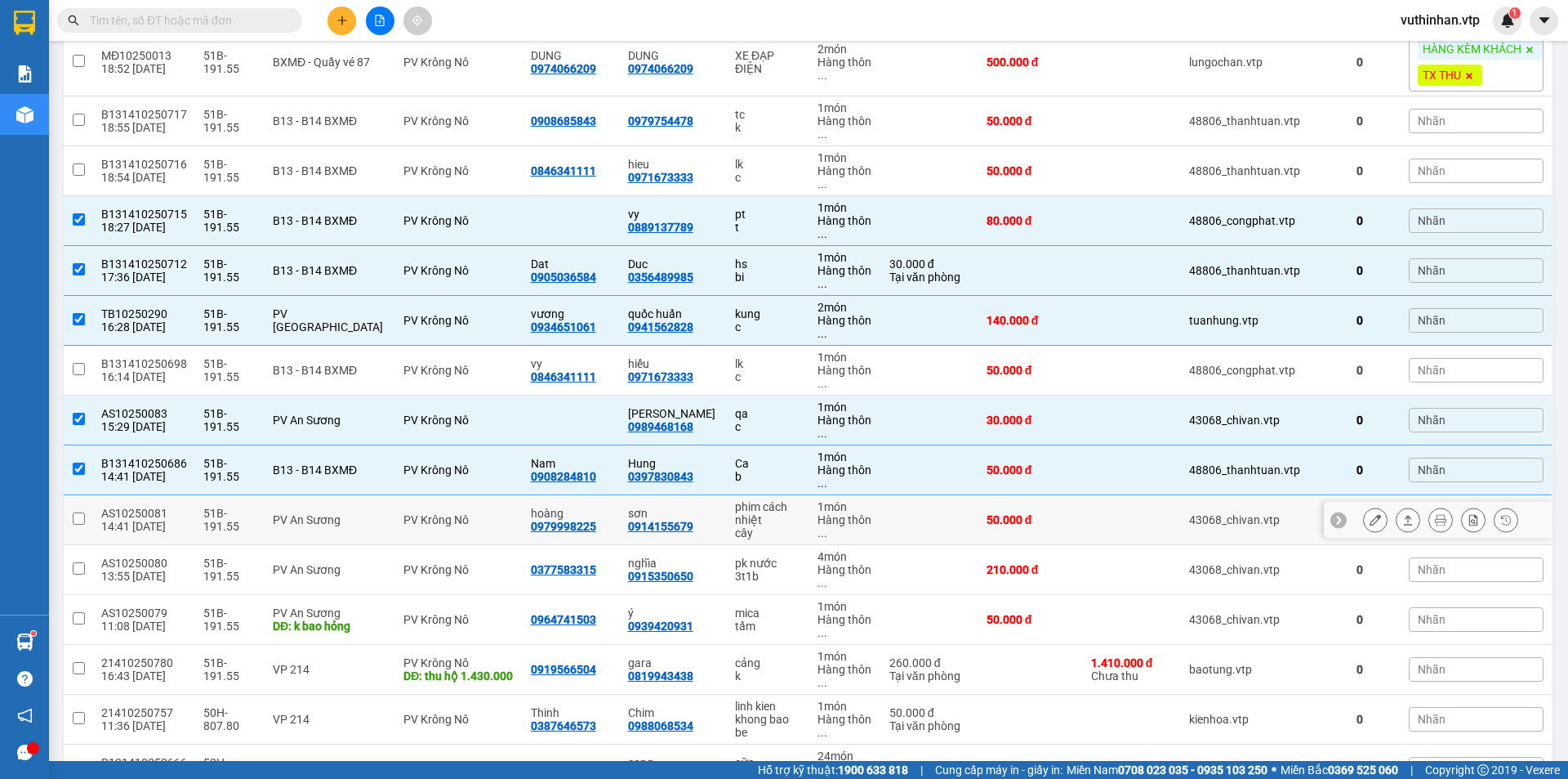
drag, startPoint x: 715, startPoint y: 517, endPoint x: 736, endPoint y: 534, distance: 27.0
click at [727, 518] on td "phim cách nhiệt cây" at bounding box center [768, 520] width 81 height 50
checkbox input "true"
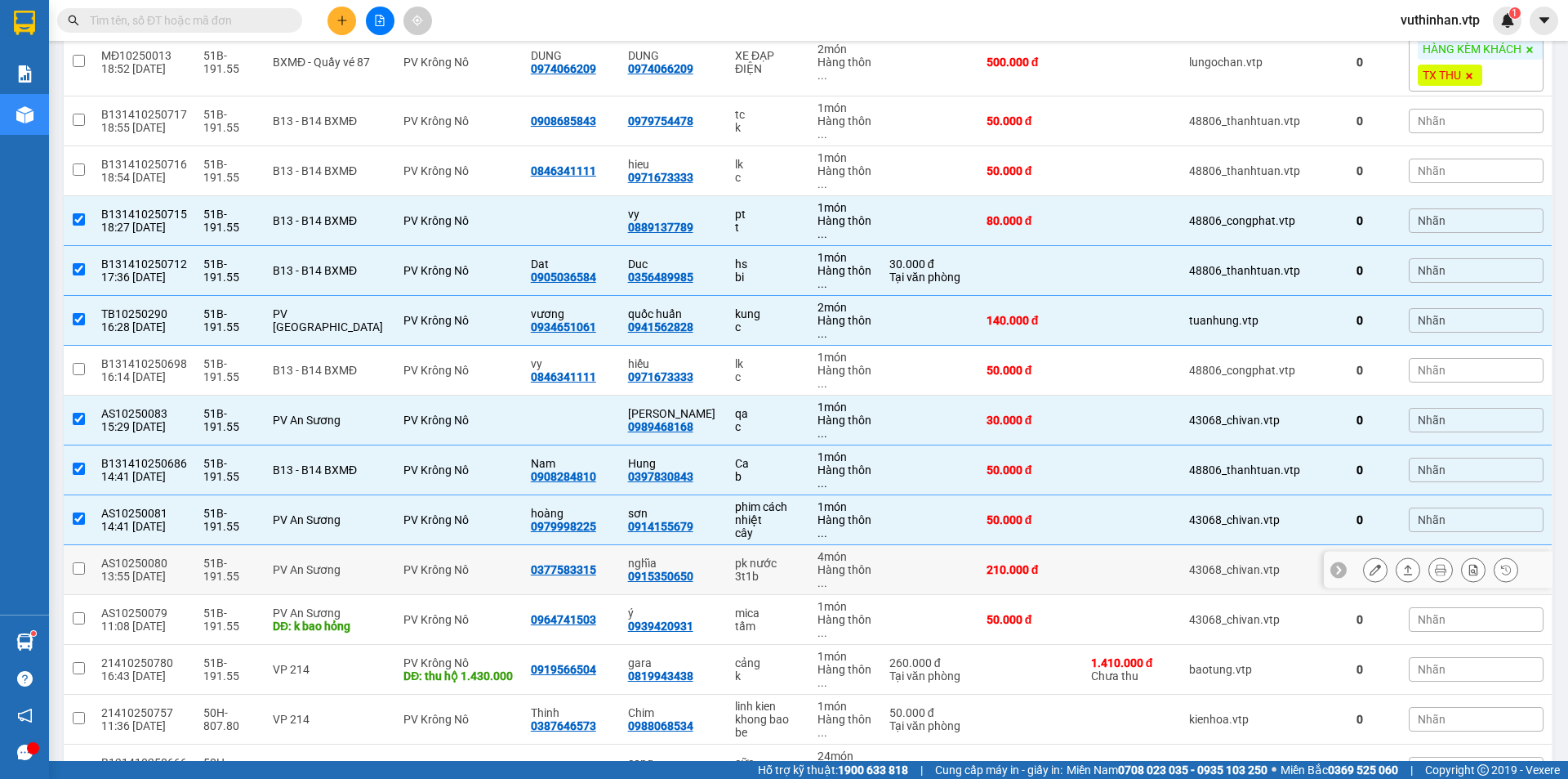
drag, startPoint x: 677, startPoint y: 570, endPoint x: 689, endPoint y: 563, distance: 13.9
click at [680, 566] on div "nghĩa 0915350650" at bounding box center [672, 570] width 90 height 27
checkbox input "true"
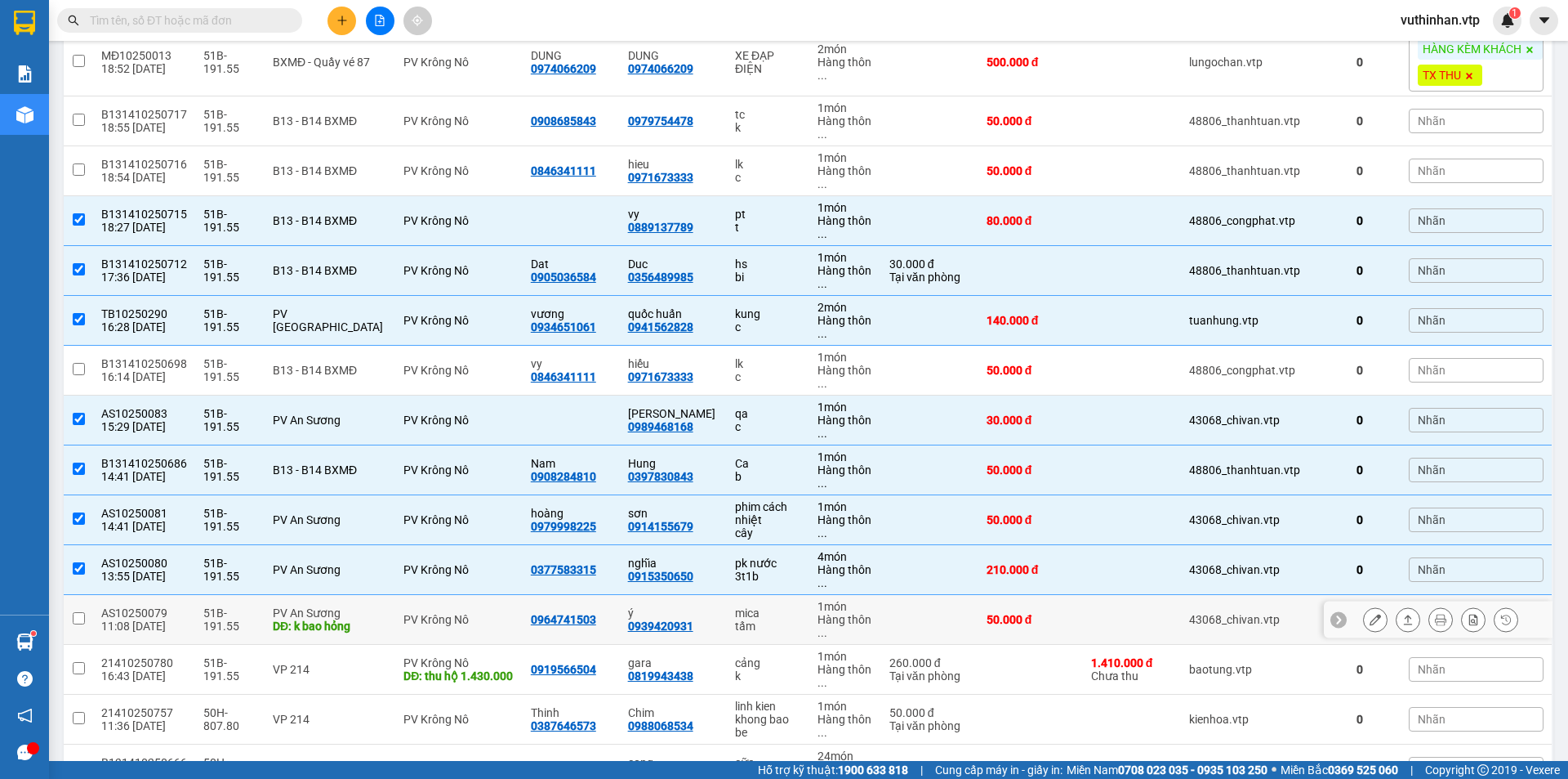
click at [752, 624] on div "tấm" at bounding box center [767, 626] width 66 height 13
checkbox input "true"
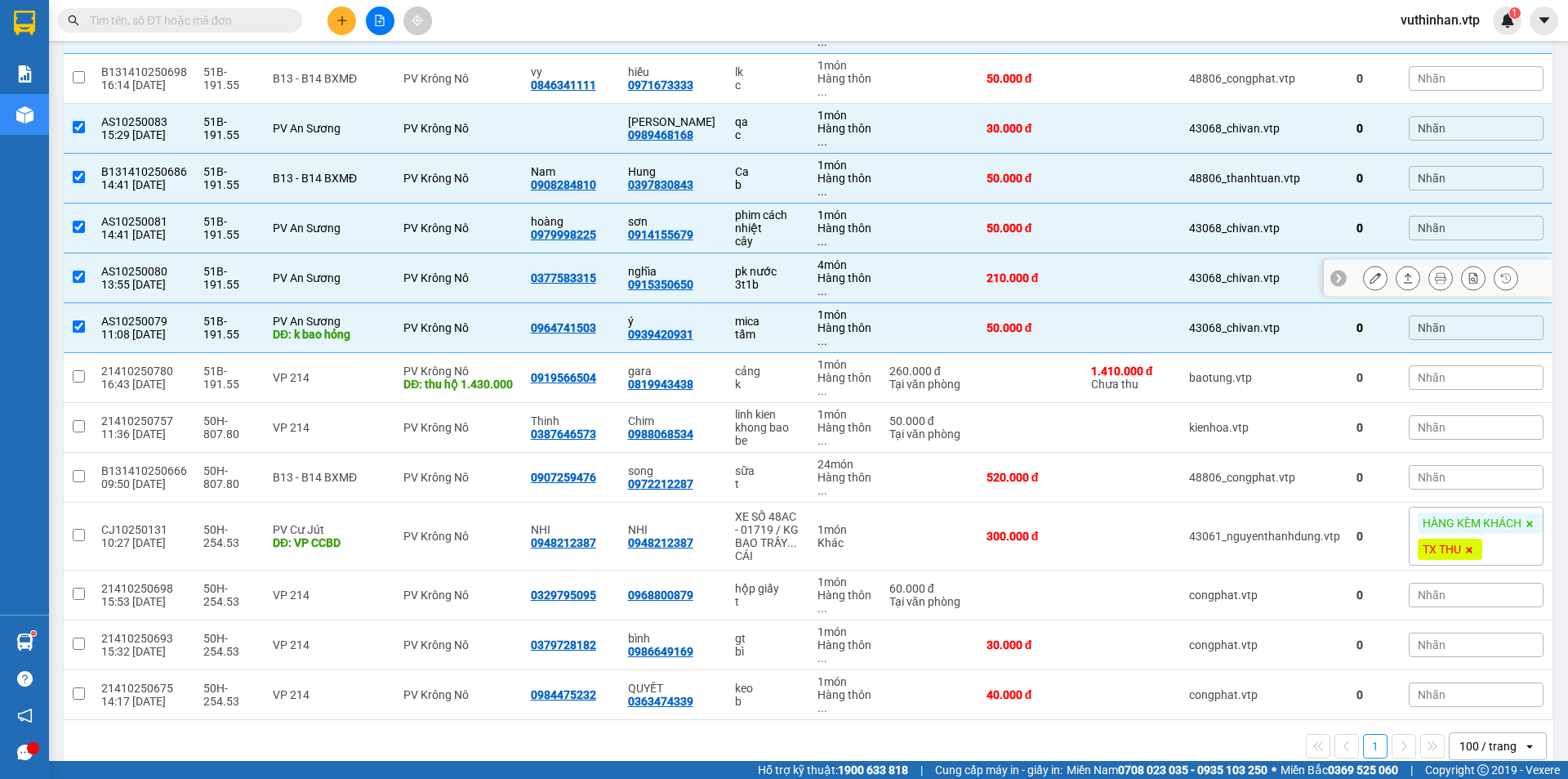
scroll to position [563, 0]
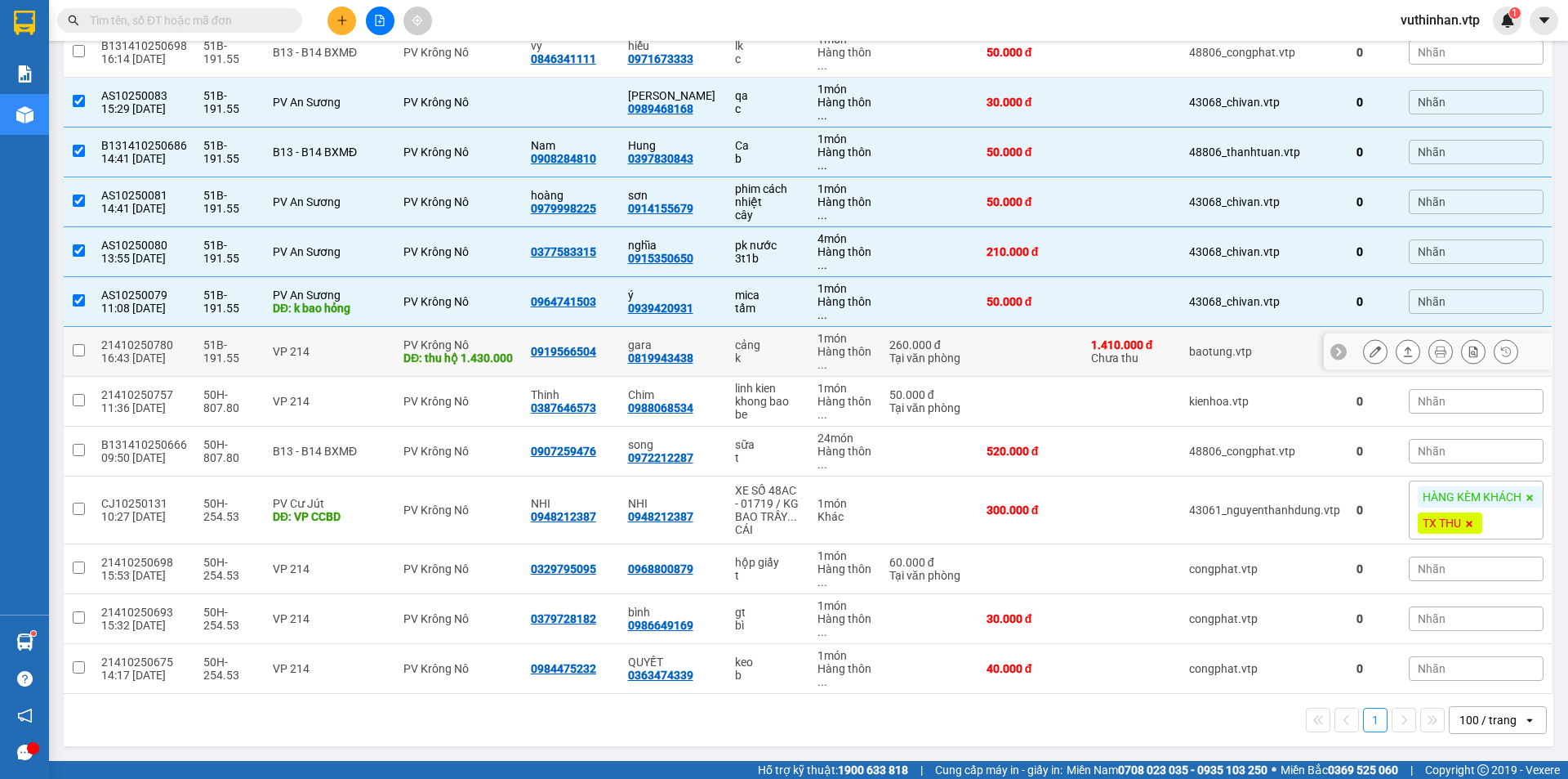
click at [682, 355] on div "0819943438" at bounding box center [660, 358] width 66 height 13
click at [727, 363] on td "cảng k" at bounding box center [768, 352] width 81 height 50
checkbox input "true"
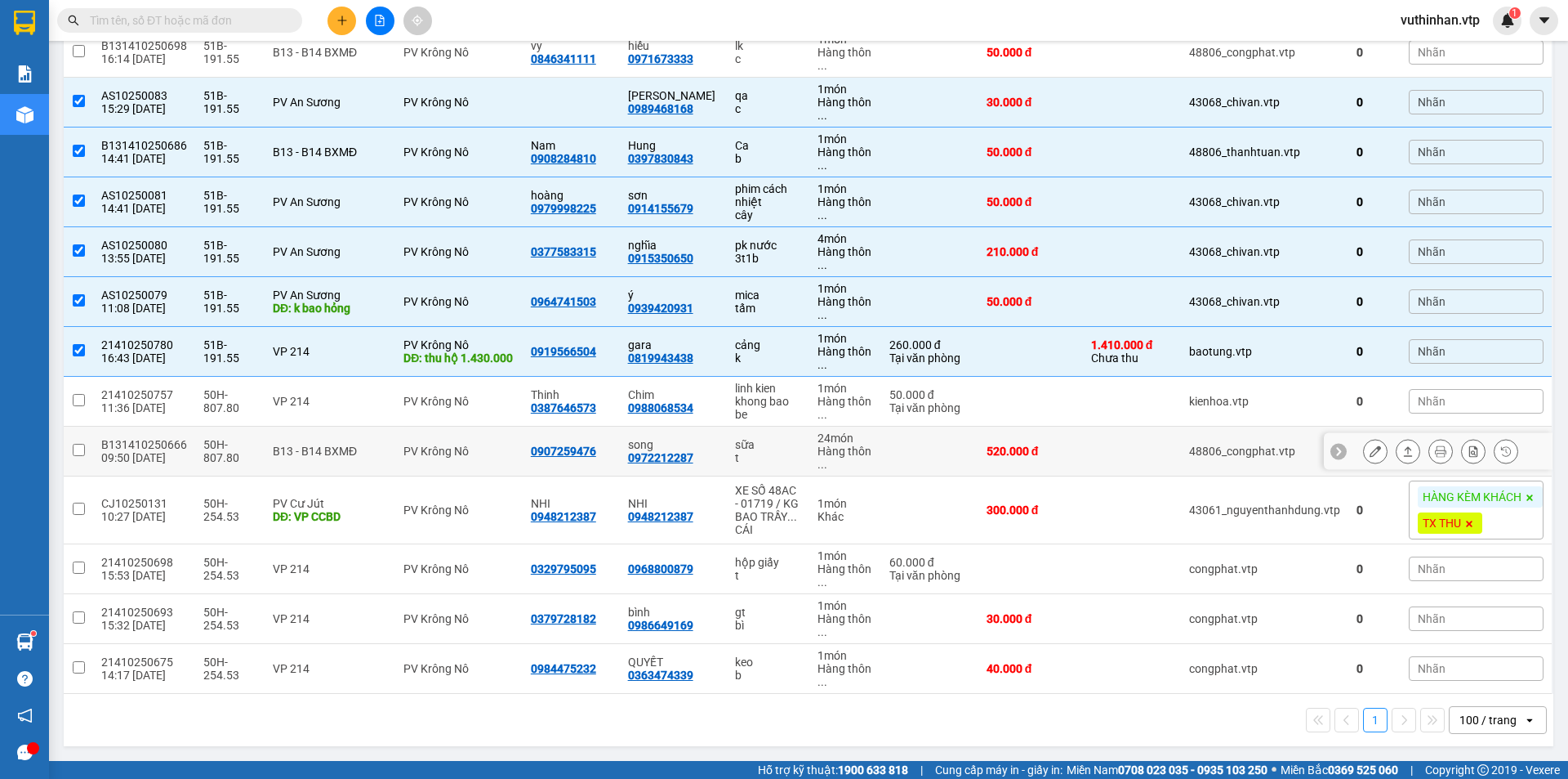
click at [792, 412] on td "linh kien khong bao be" at bounding box center [768, 402] width 81 height 50
checkbox input "true"
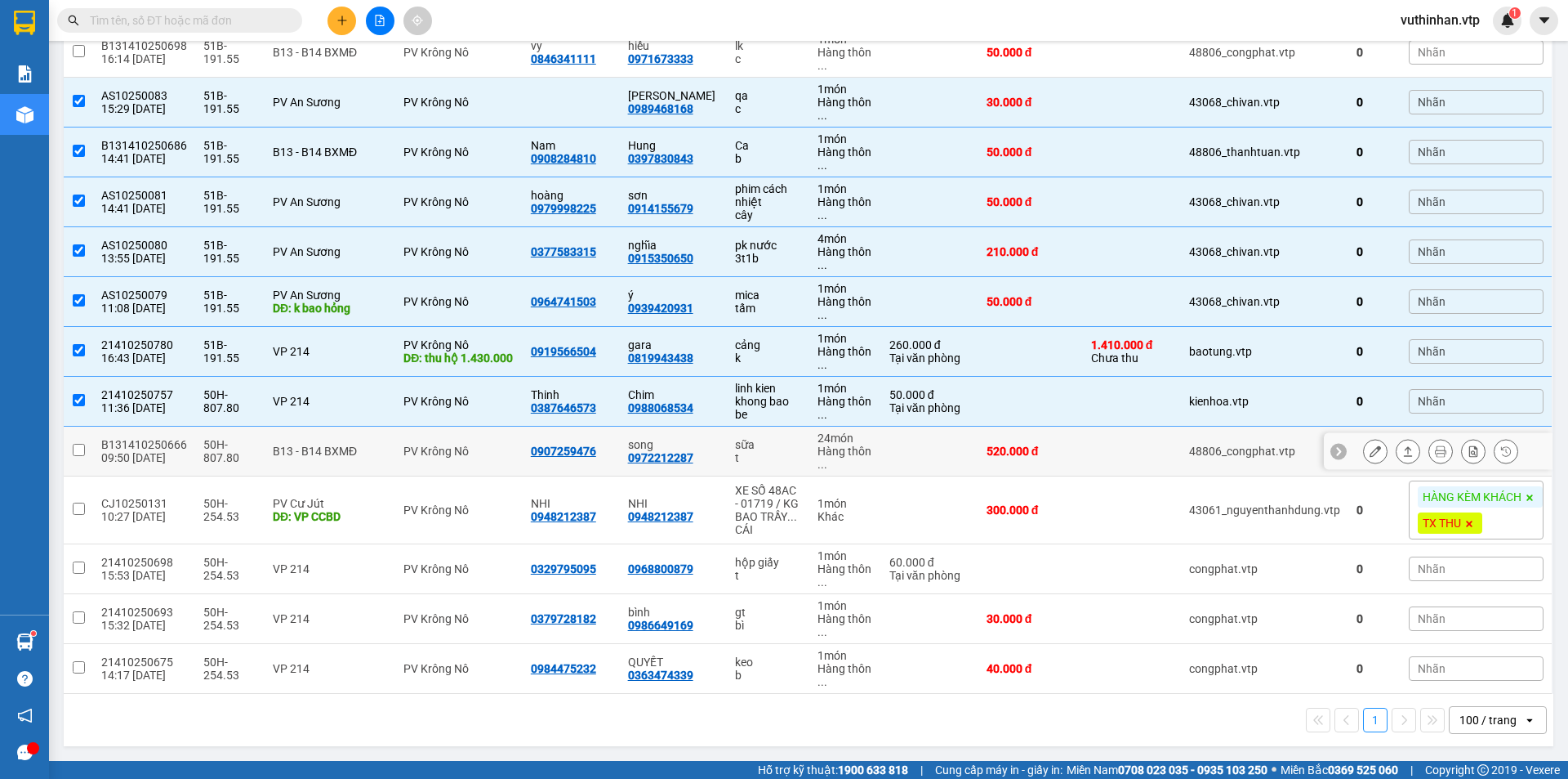
click at [697, 435] on td "song 0972212287" at bounding box center [673, 451] width 107 height 50
checkbox input "true"
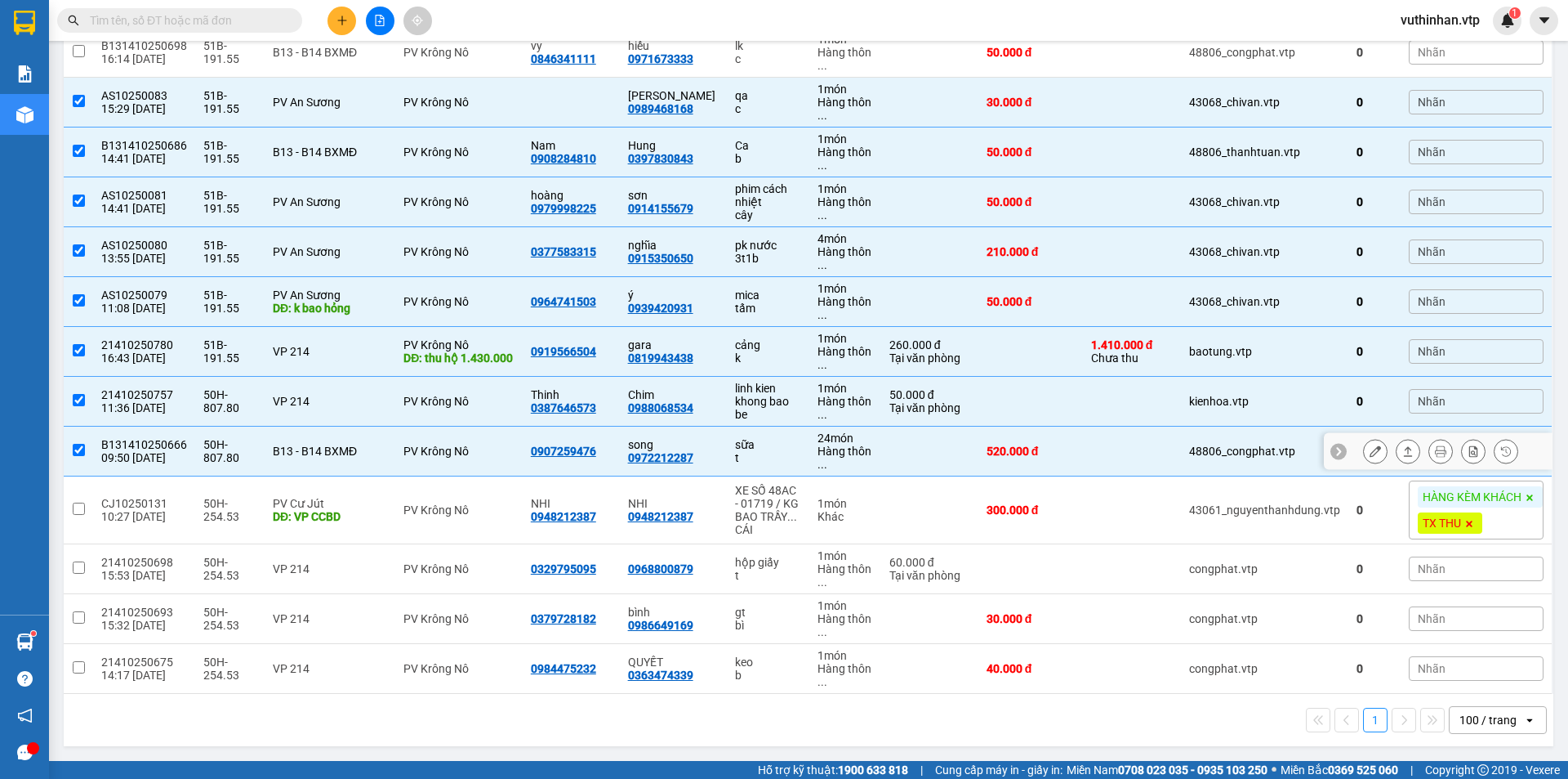
click at [1370, 452] on icon at bounding box center [1376, 451] width 12 height 12
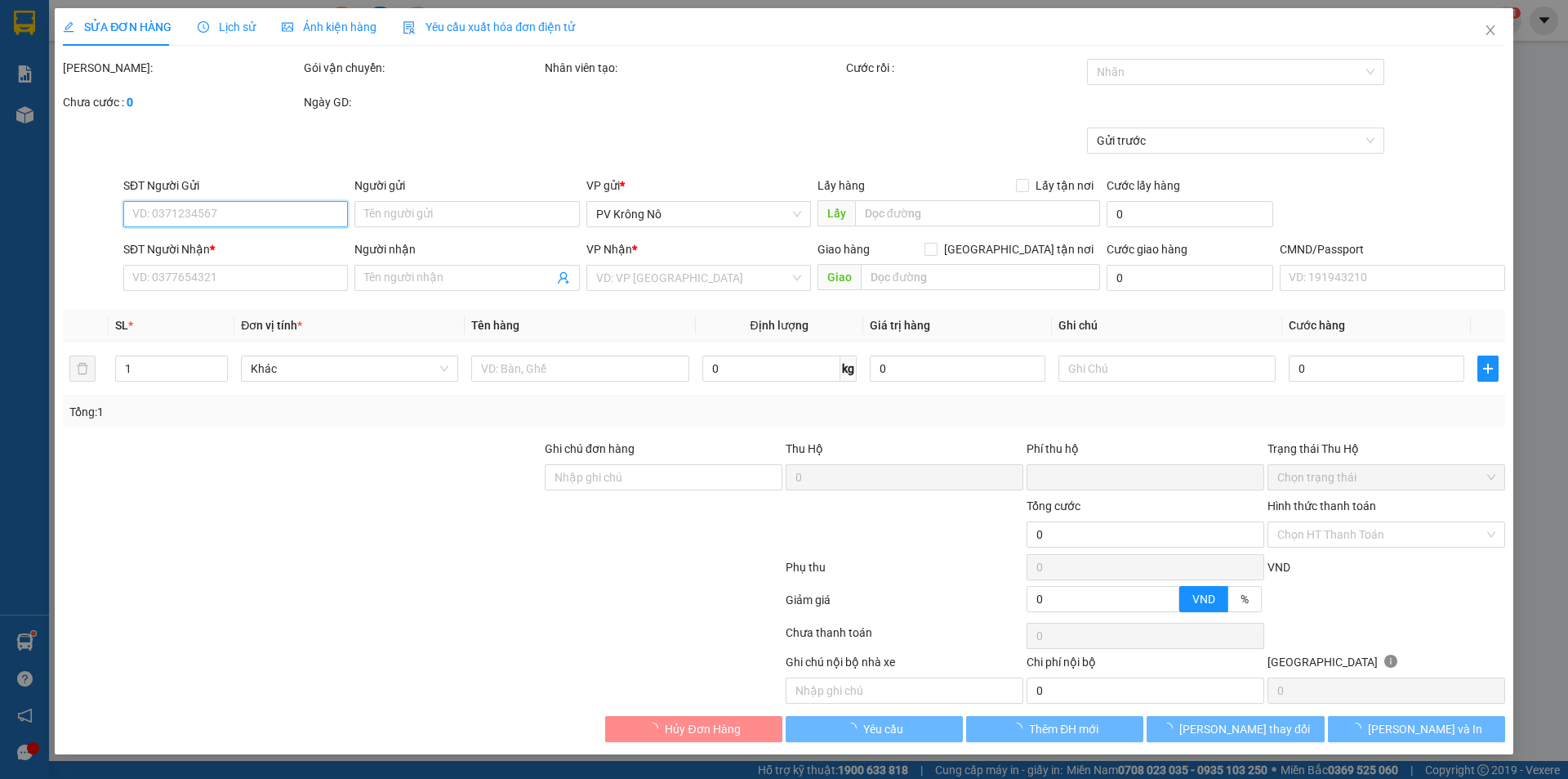
type input "26.000"
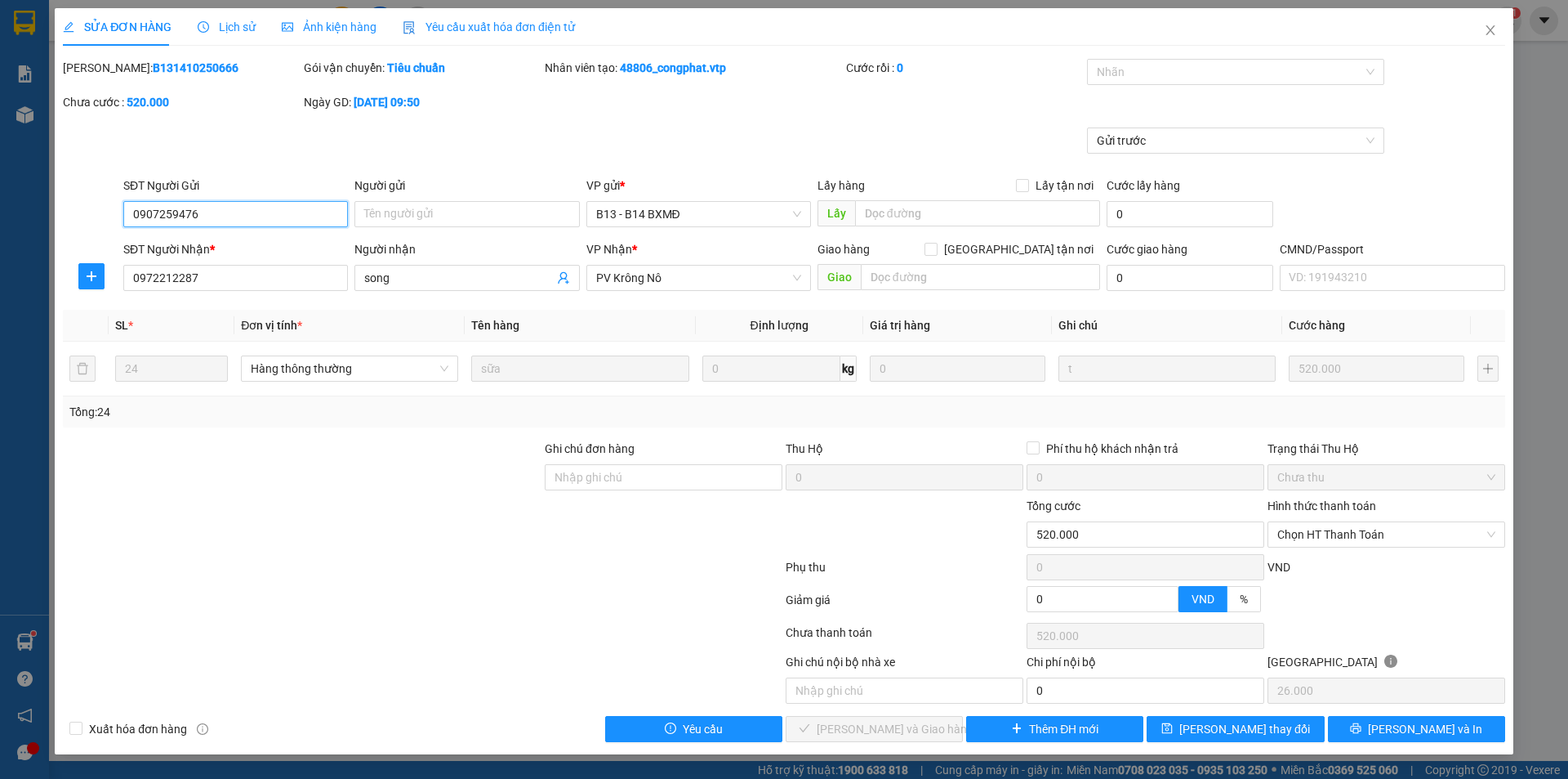
type input "0907259476"
type input "0972212287"
type input "song"
type input "0"
type input "520.000"
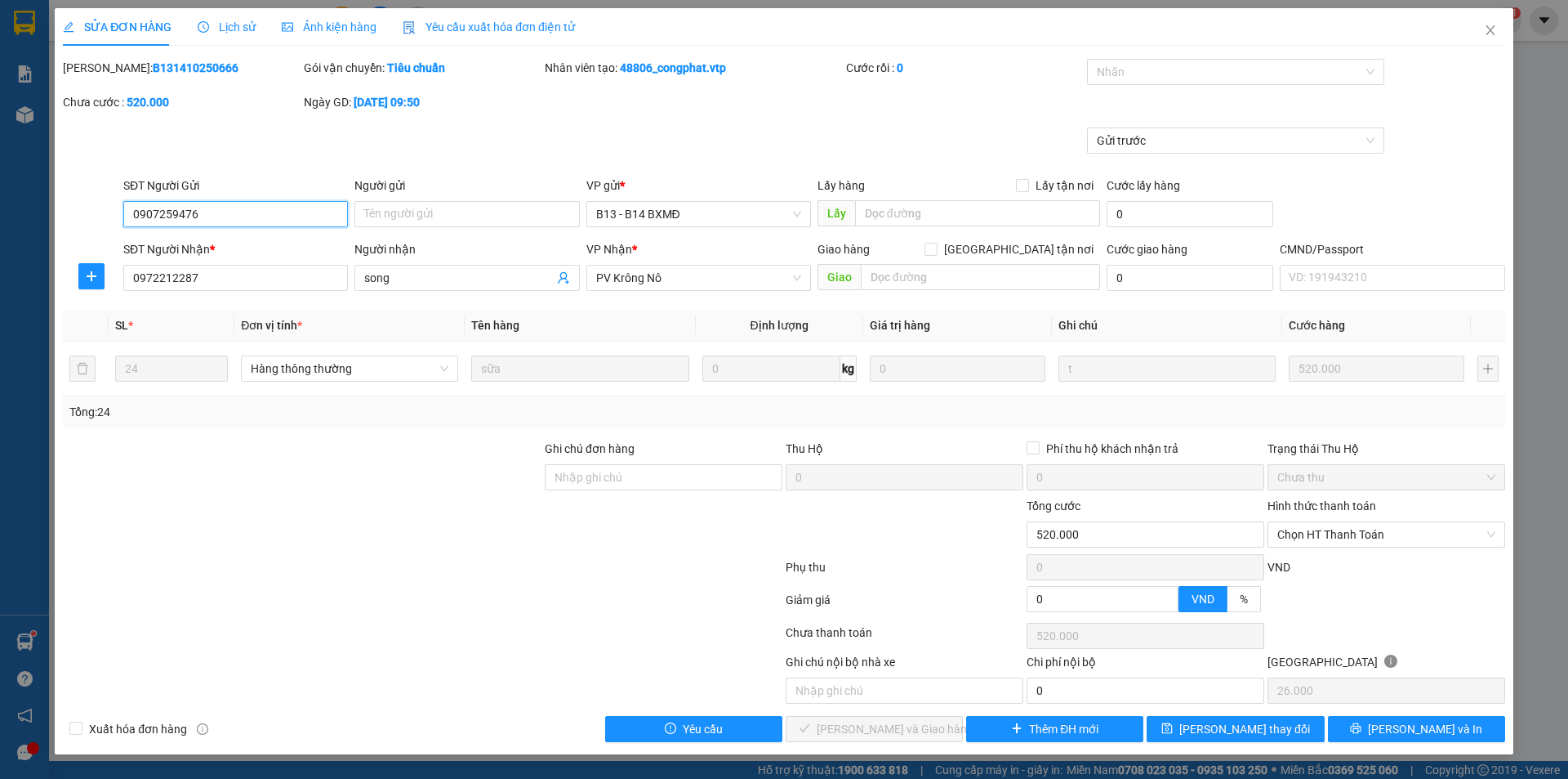
type input "520.000"
click at [235, 25] on span "Lịch sử" at bounding box center [226, 27] width 58 height 13
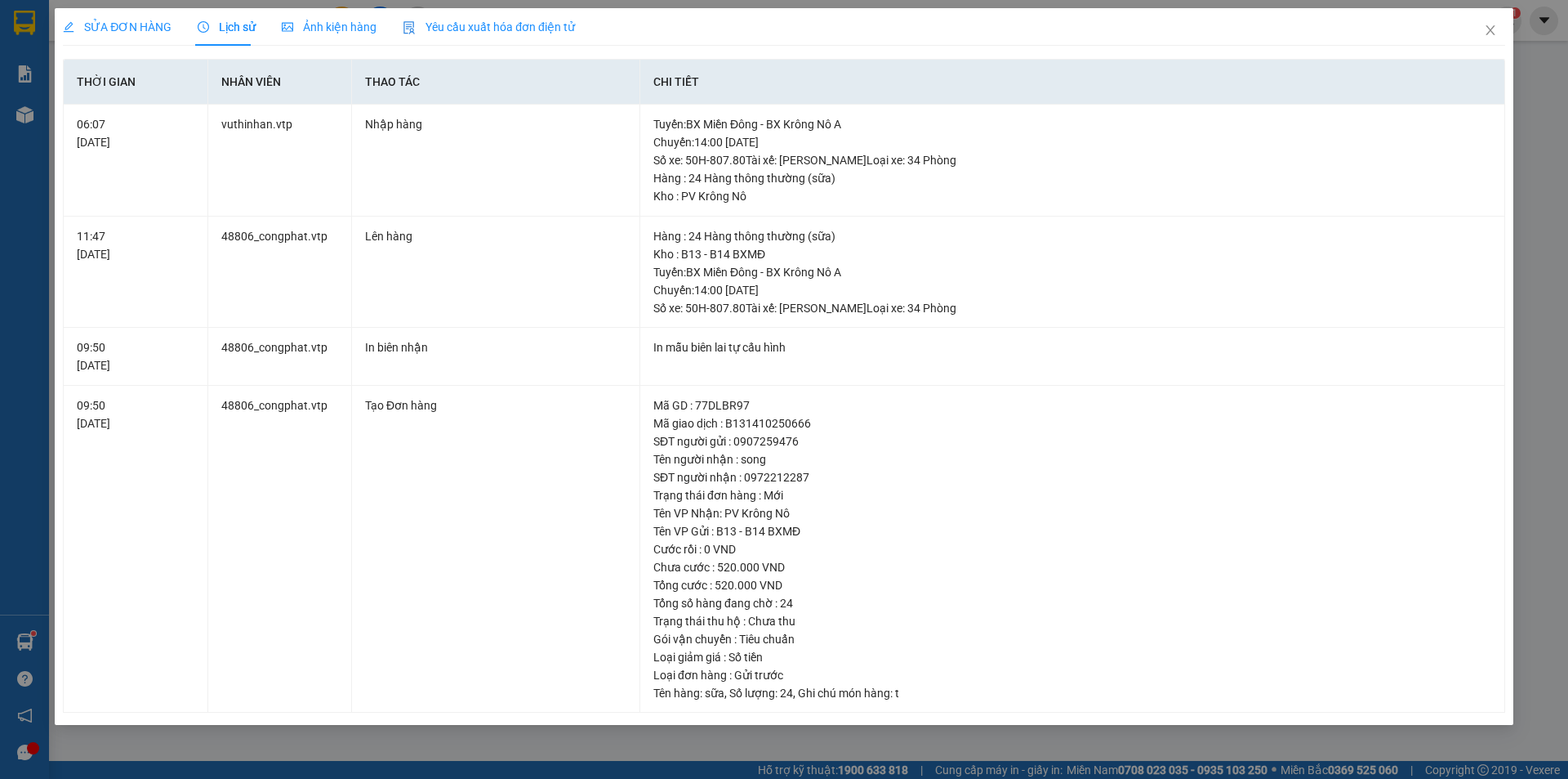
click at [323, 21] on span "Ảnh kiện hàng" at bounding box center [329, 27] width 95 height 13
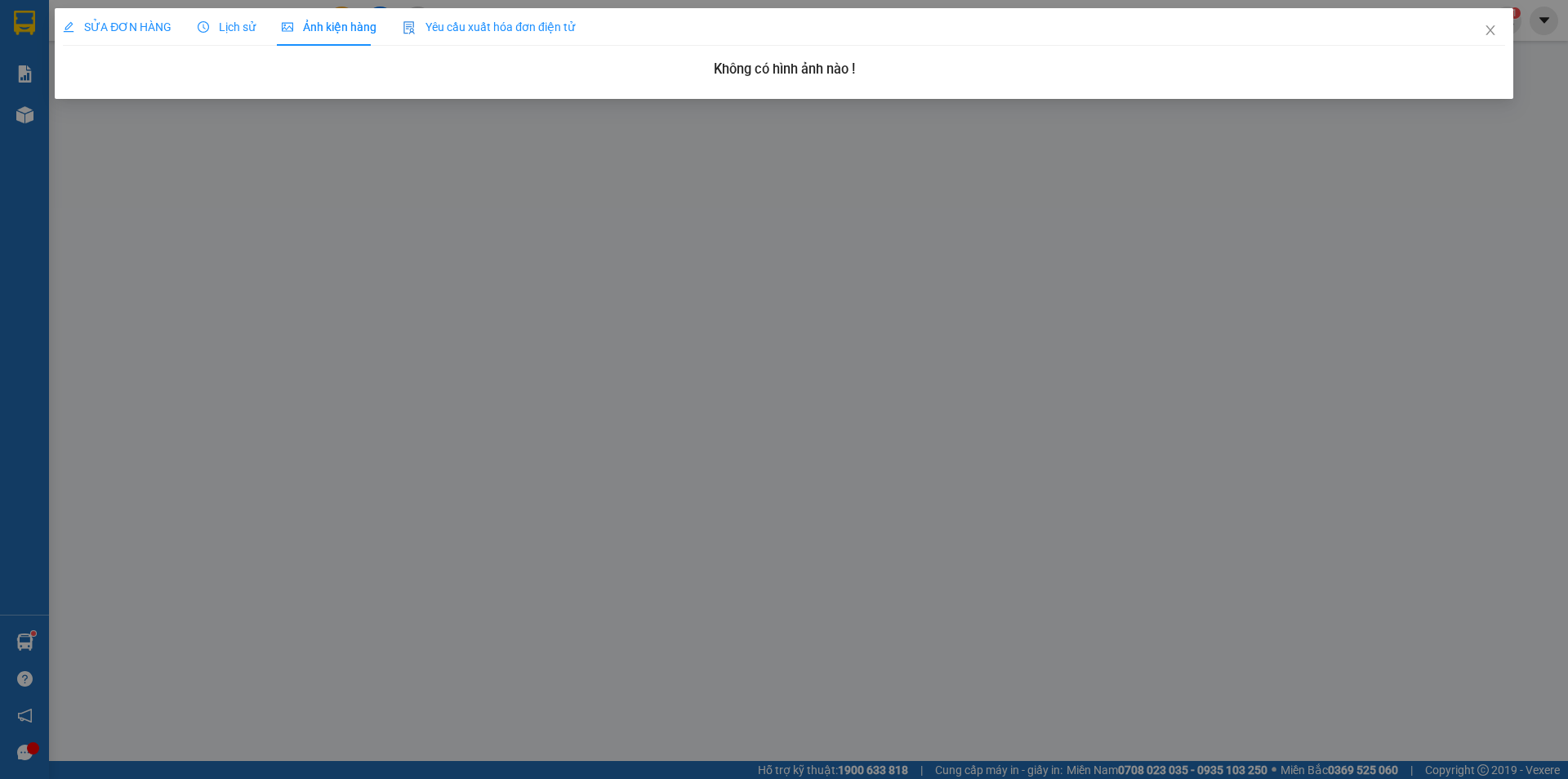
click at [131, 28] on span "SỬA ĐƠN HÀNG" at bounding box center [117, 27] width 109 height 13
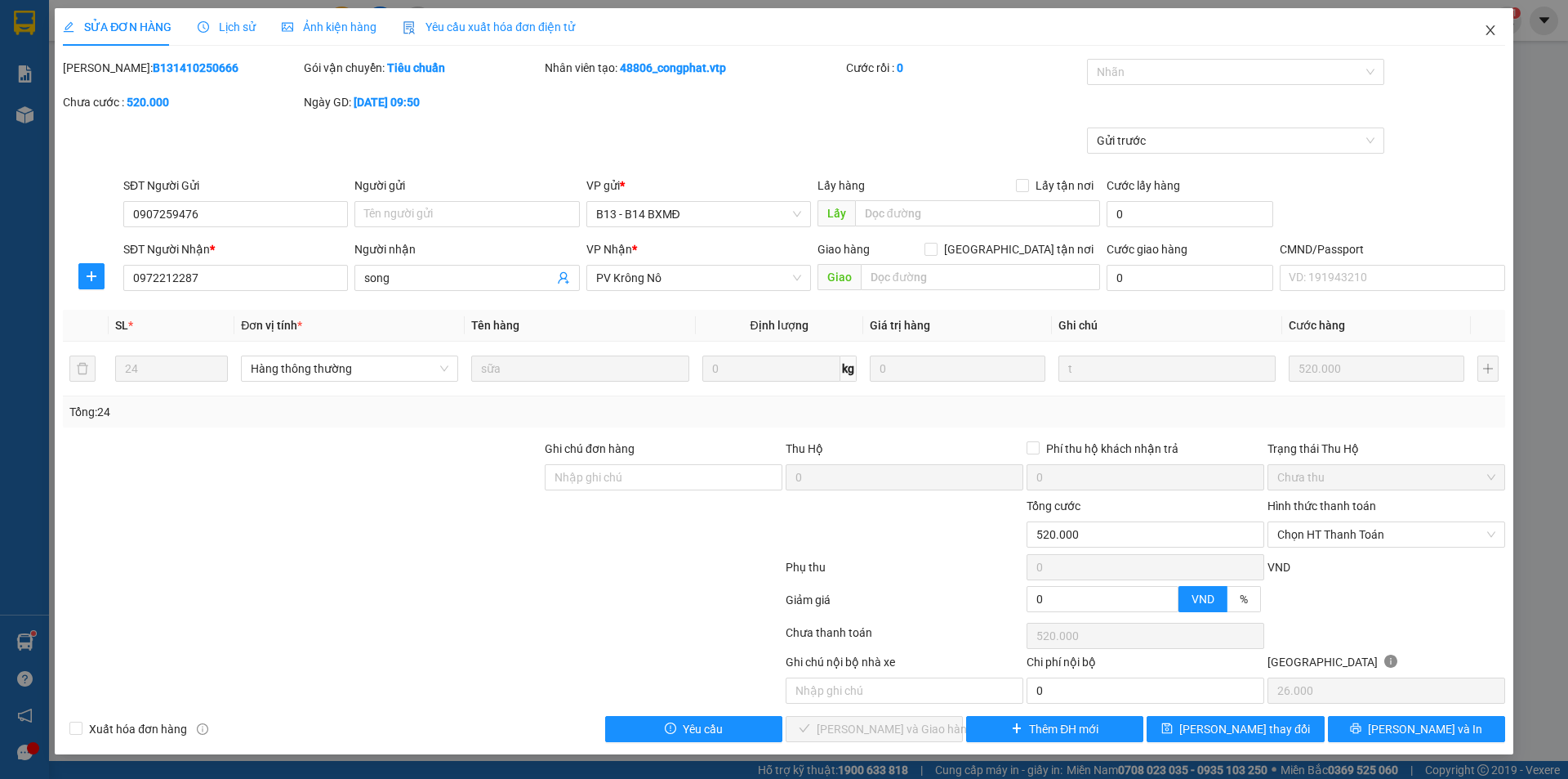
click at [1488, 22] on span "Close" at bounding box center [1490, 31] width 46 height 46
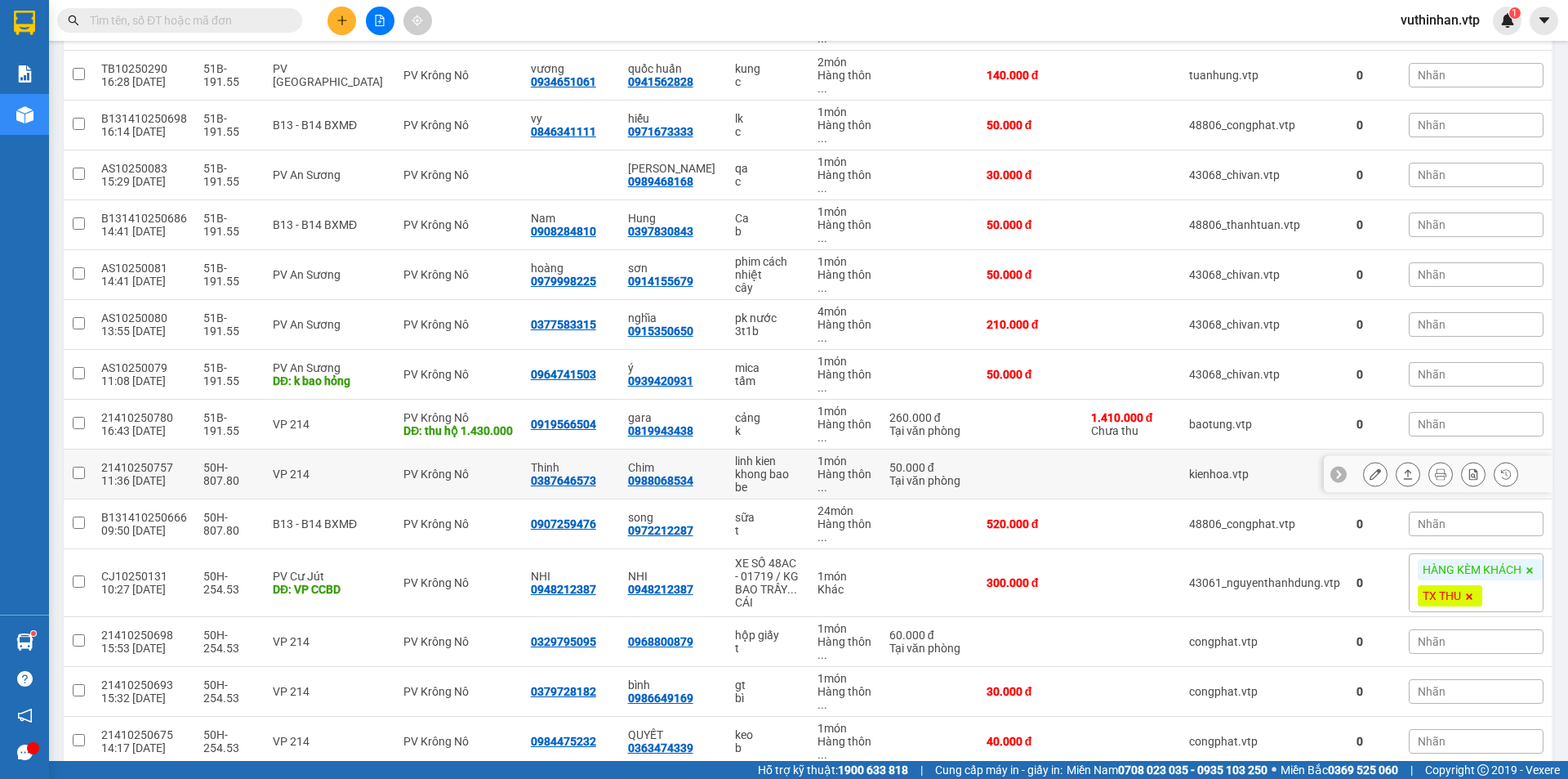
scroll to position [563, 0]
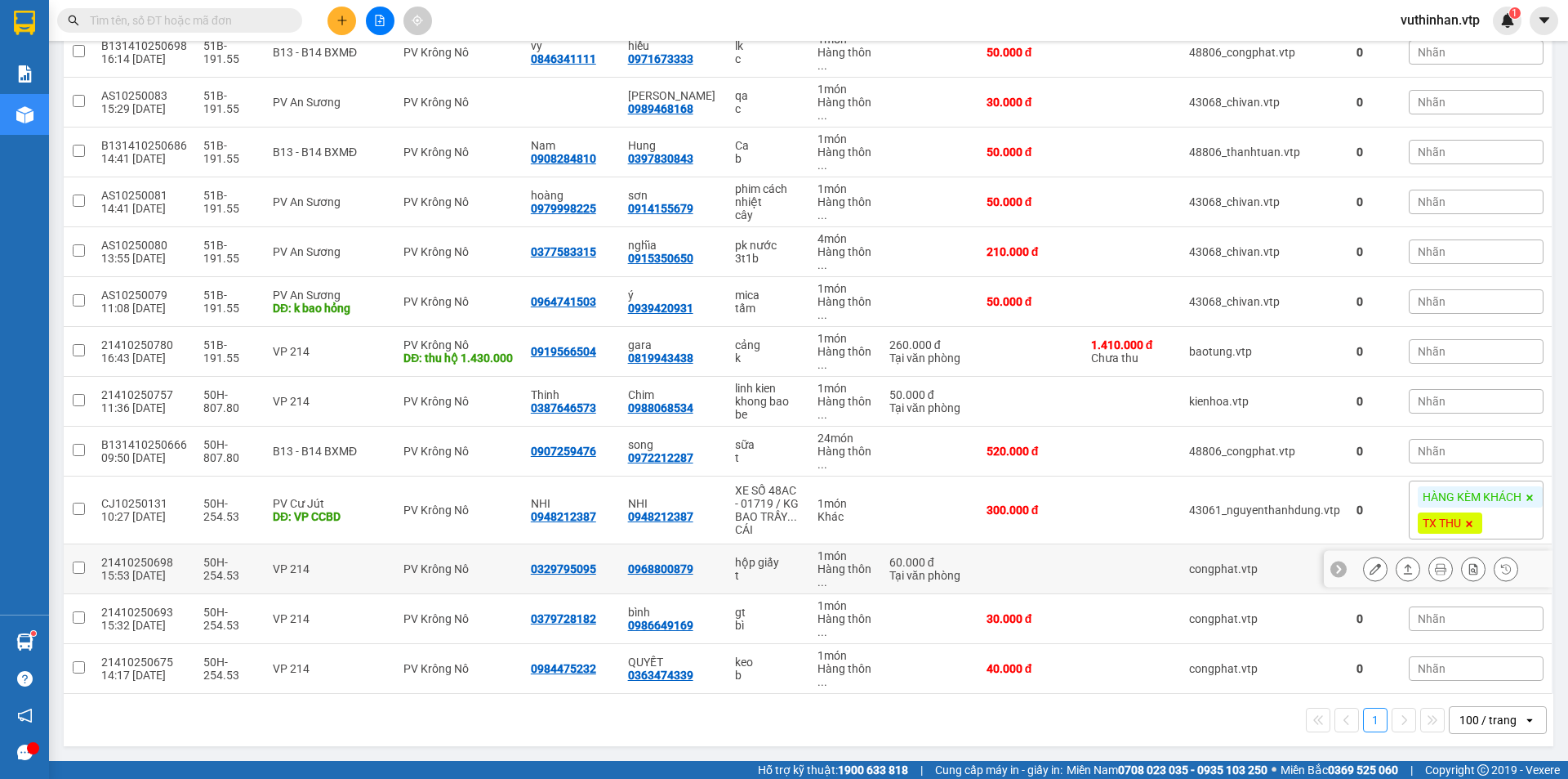
drag, startPoint x: 701, startPoint y: 581, endPoint x: 712, endPoint y: 576, distance: 12.1
click at [701, 580] on td "0968800879" at bounding box center [673, 569] width 107 height 50
checkbox input "true"
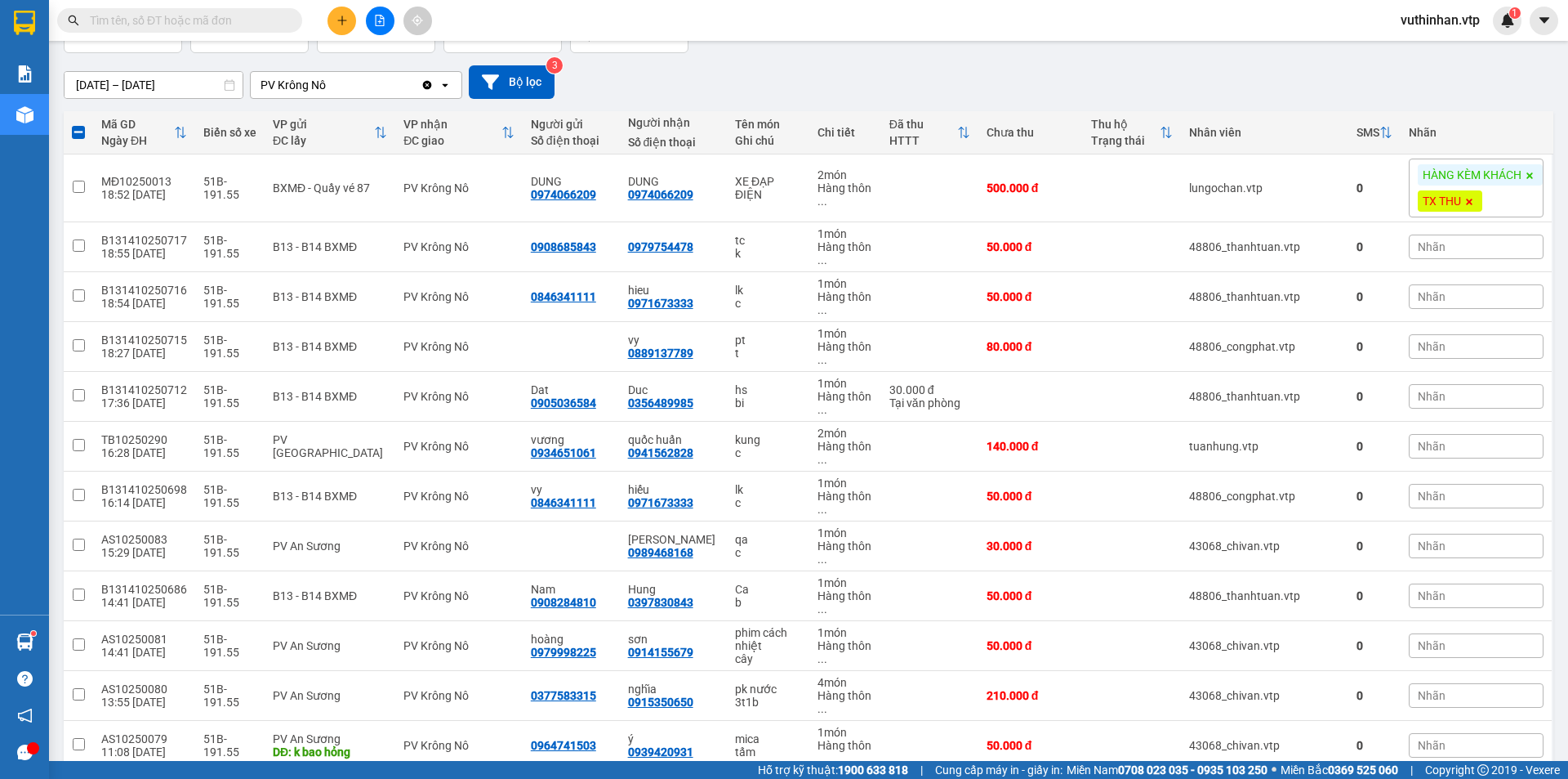
scroll to position [0, 0]
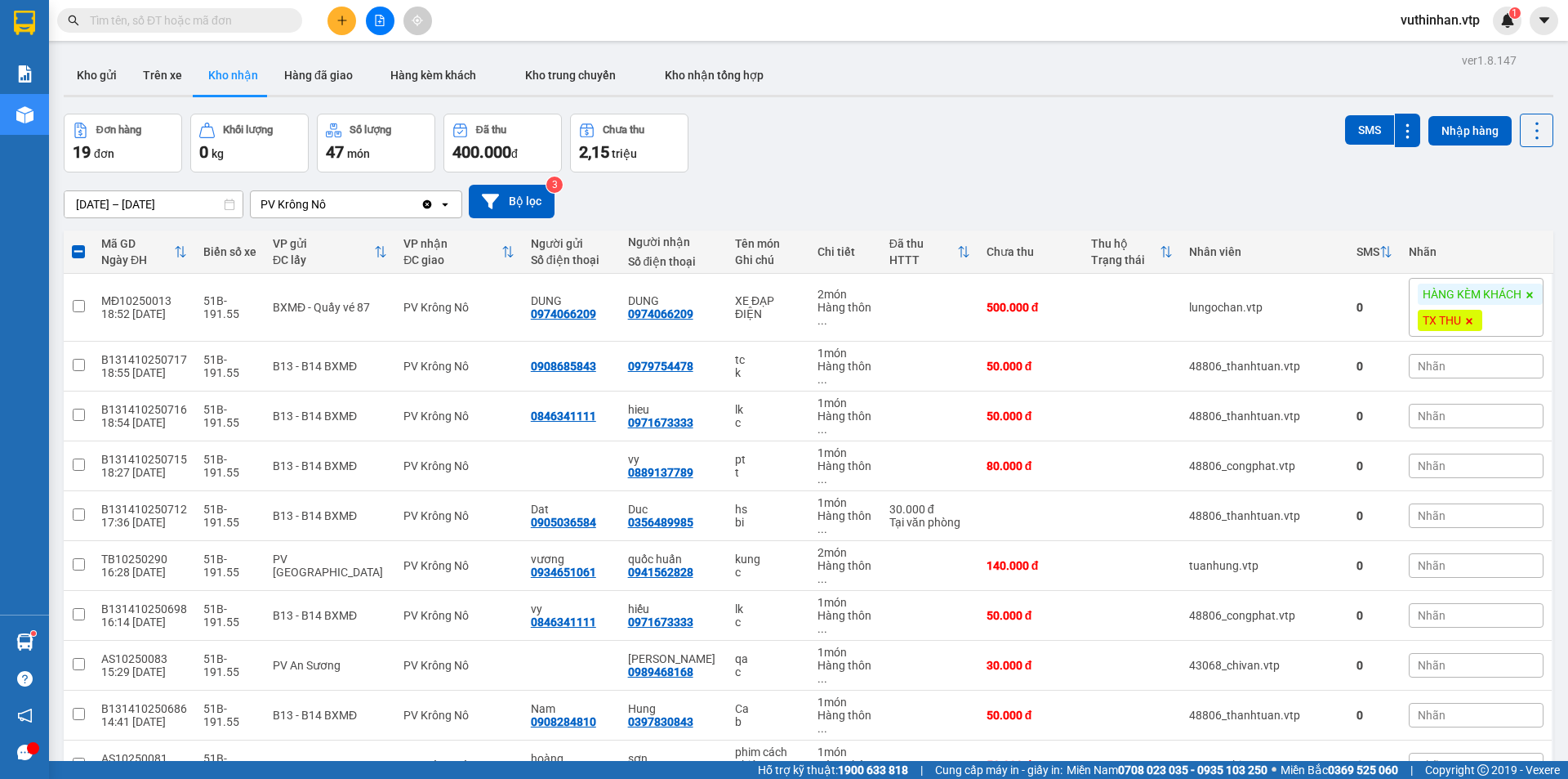
click at [102, 206] on input "[DATE] – [DATE]" at bounding box center [153, 204] width 178 height 27
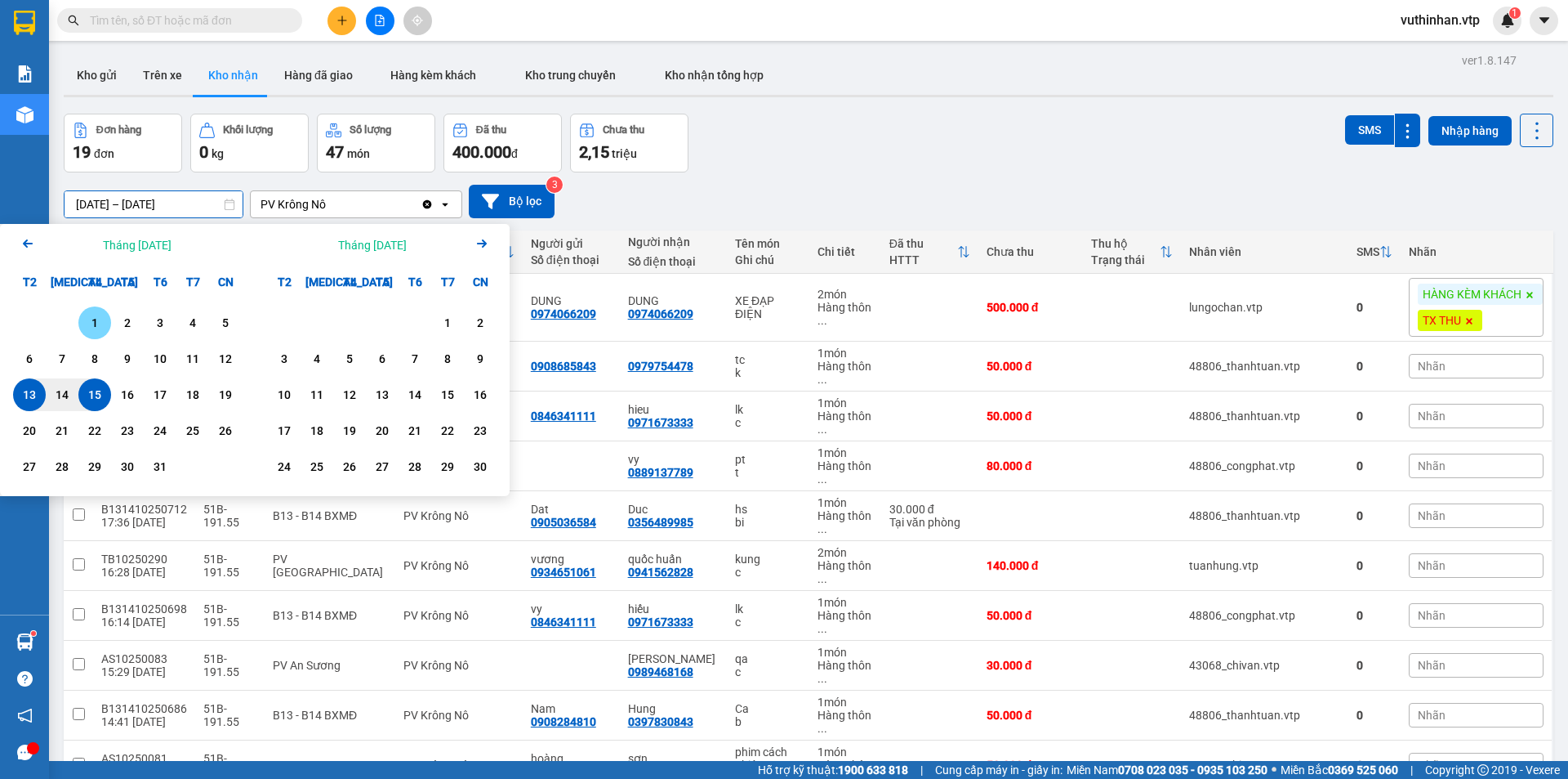
click at [92, 314] on div "1" at bounding box center [95, 323] width 23 height 20
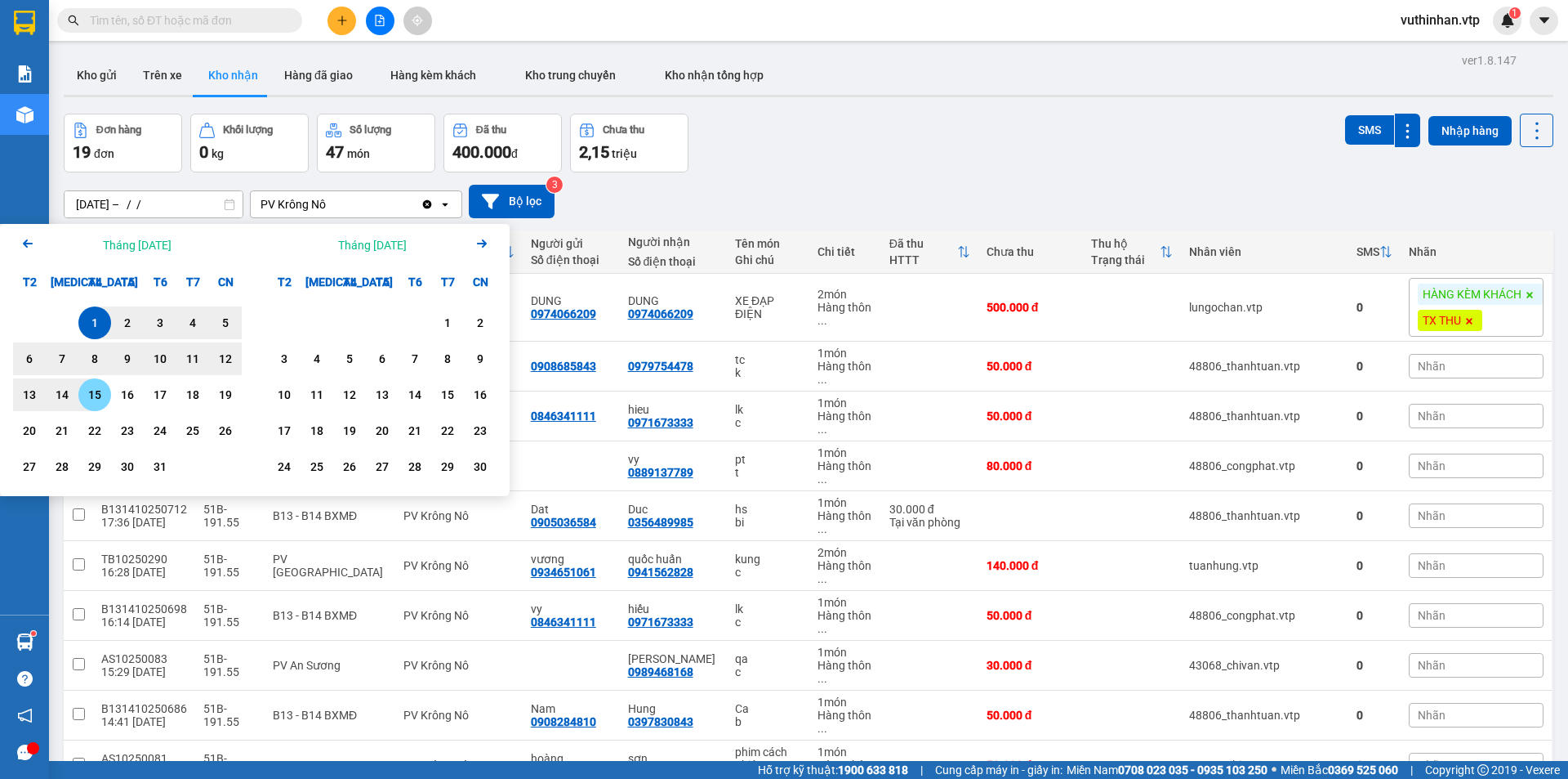
click at [100, 392] on div "15" at bounding box center [95, 395] width 23 height 20
type input "[DATE] – [DATE]"
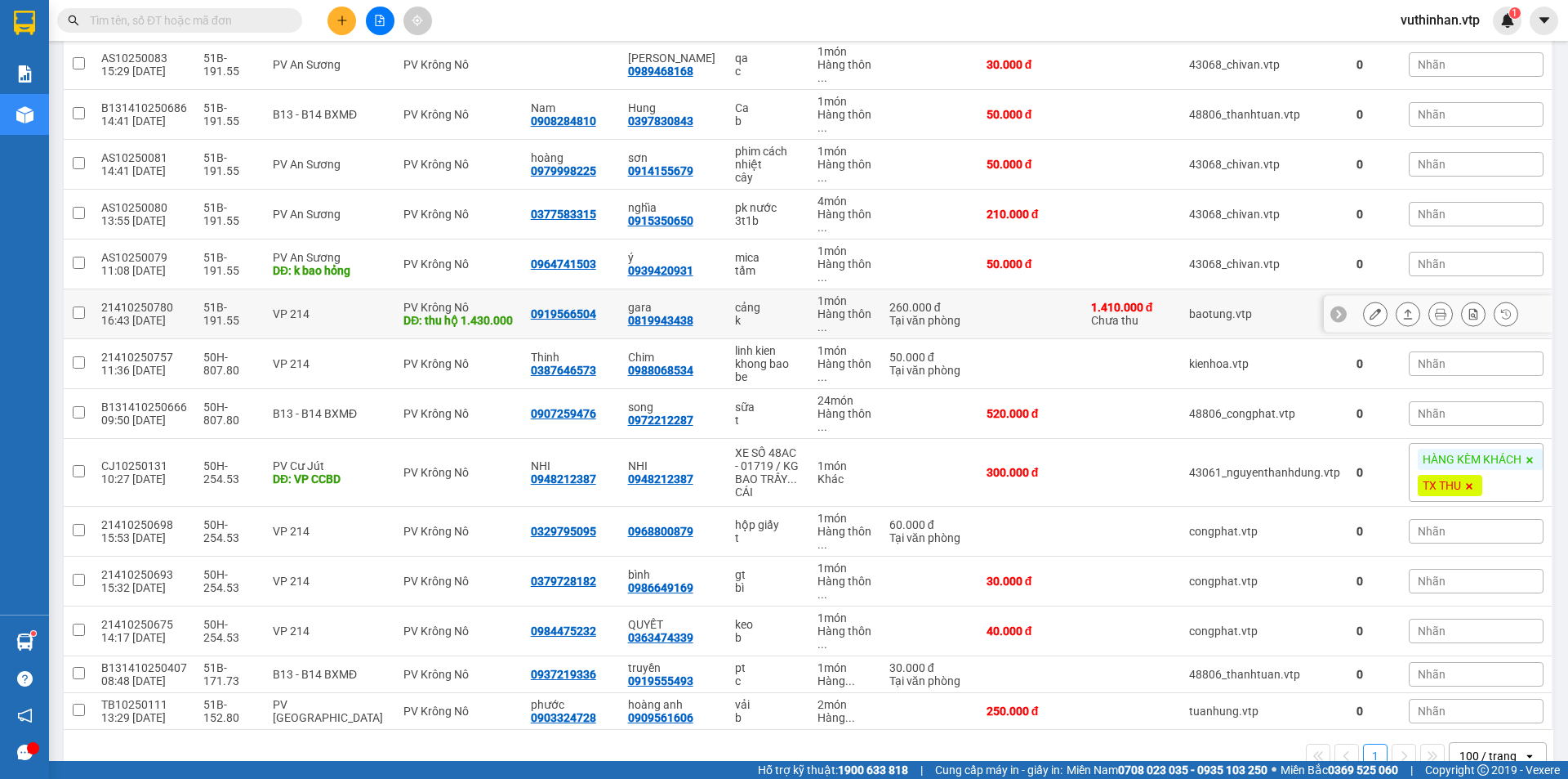
scroll to position [636, 0]
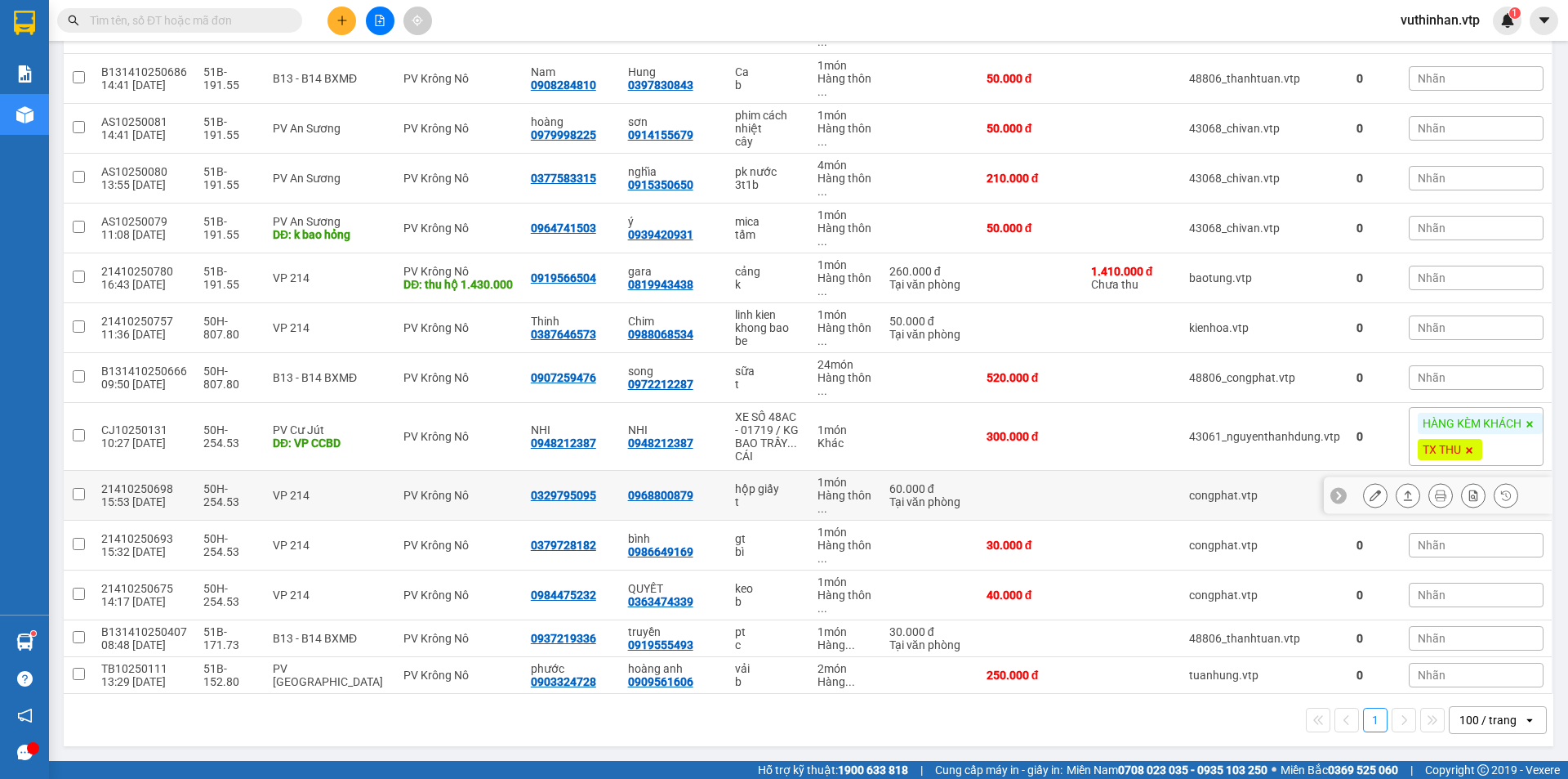
click at [743, 495] on div "hộp giấy" at bounding box center [767, 489] width 66 height 13
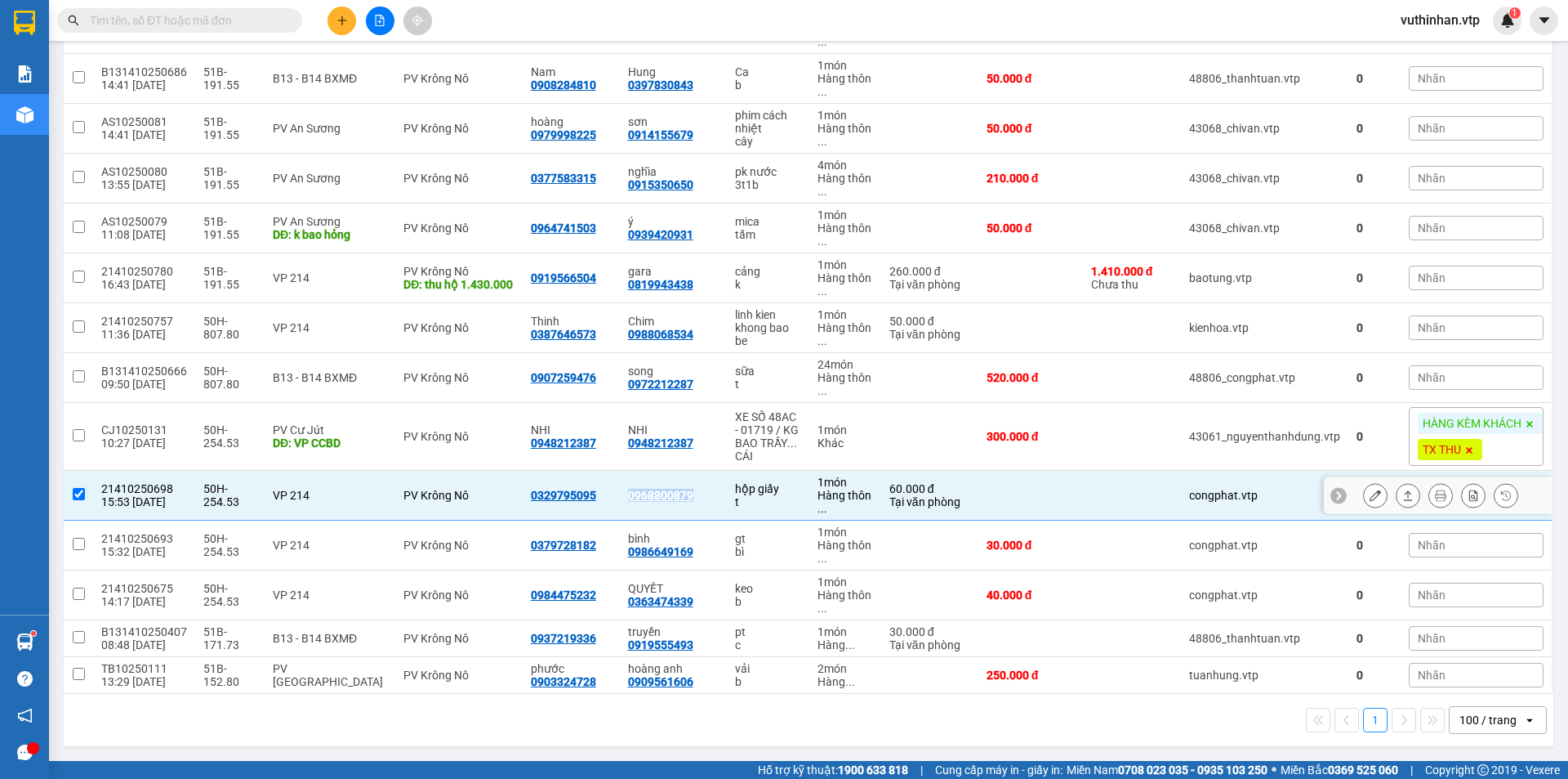
drag, startPoint x: 692, startPoint y: 494, endPoint x: 622, endPoint y: 499, distance: 70.2
click at [622, 499] on td "0968800879" at bounding box center [673, 495] width 107 height 50
checkbox input "false"
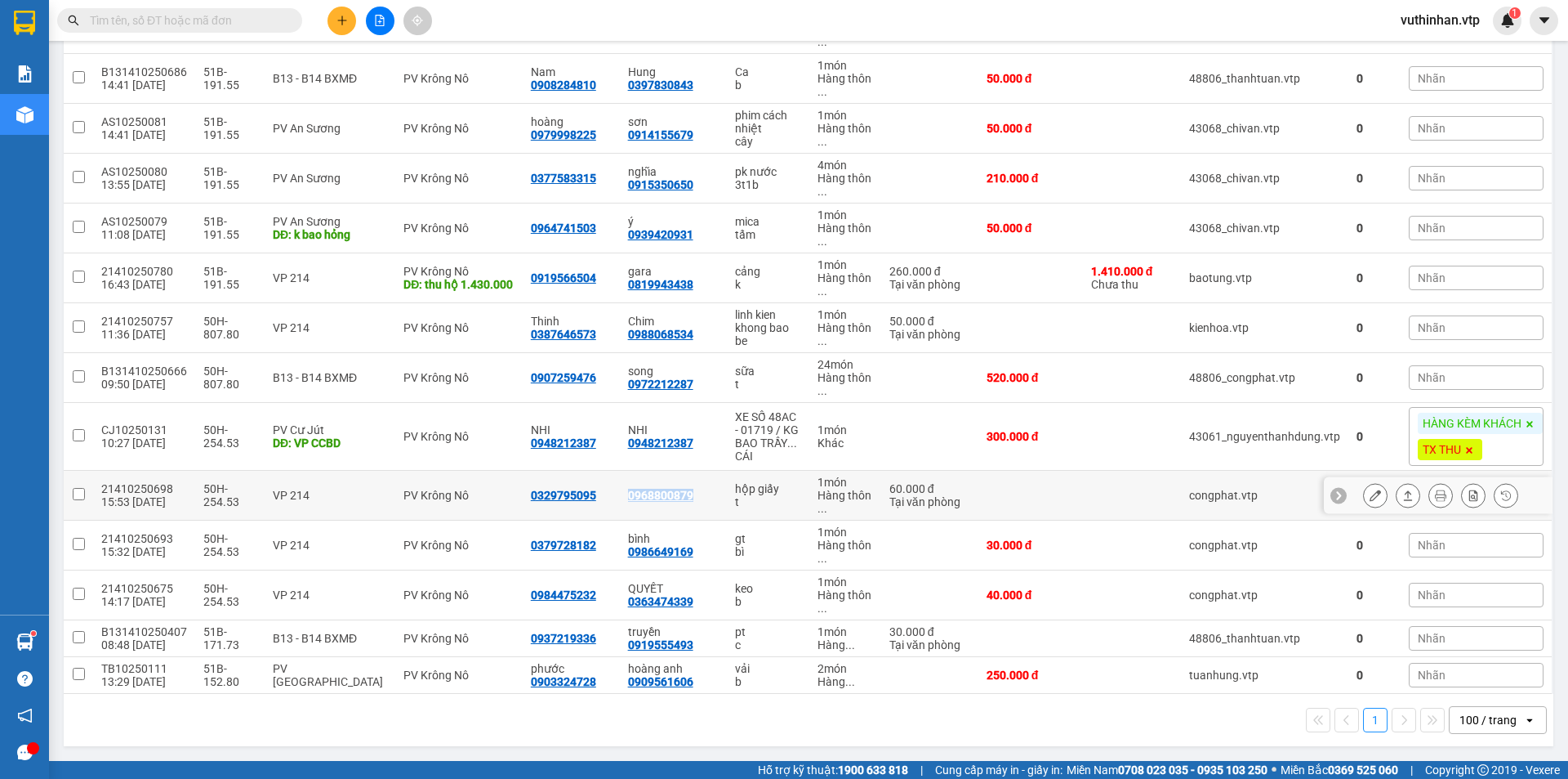
copy div "0968800879"
drag, startPoint x: 833, startPoint y: 716, endPoint x: 818, endPoint y: 670, distance: 48.4
click at [833, 716] on div "1 100 / trang open" at bounding box center [808, 719] width 1477 height 27
drag, startPoint x: 696, startPoint y: 548, endPoint x: 604, endPoint y: 566, distance: 93.7
click at [604, 566] on tr "21410250693 15:32 [DATE] 50H-254.53 VP 214 PV Krông Nô 0379728182 bình 09866491…" at bounding box center [808, 545] width 1490 height 50
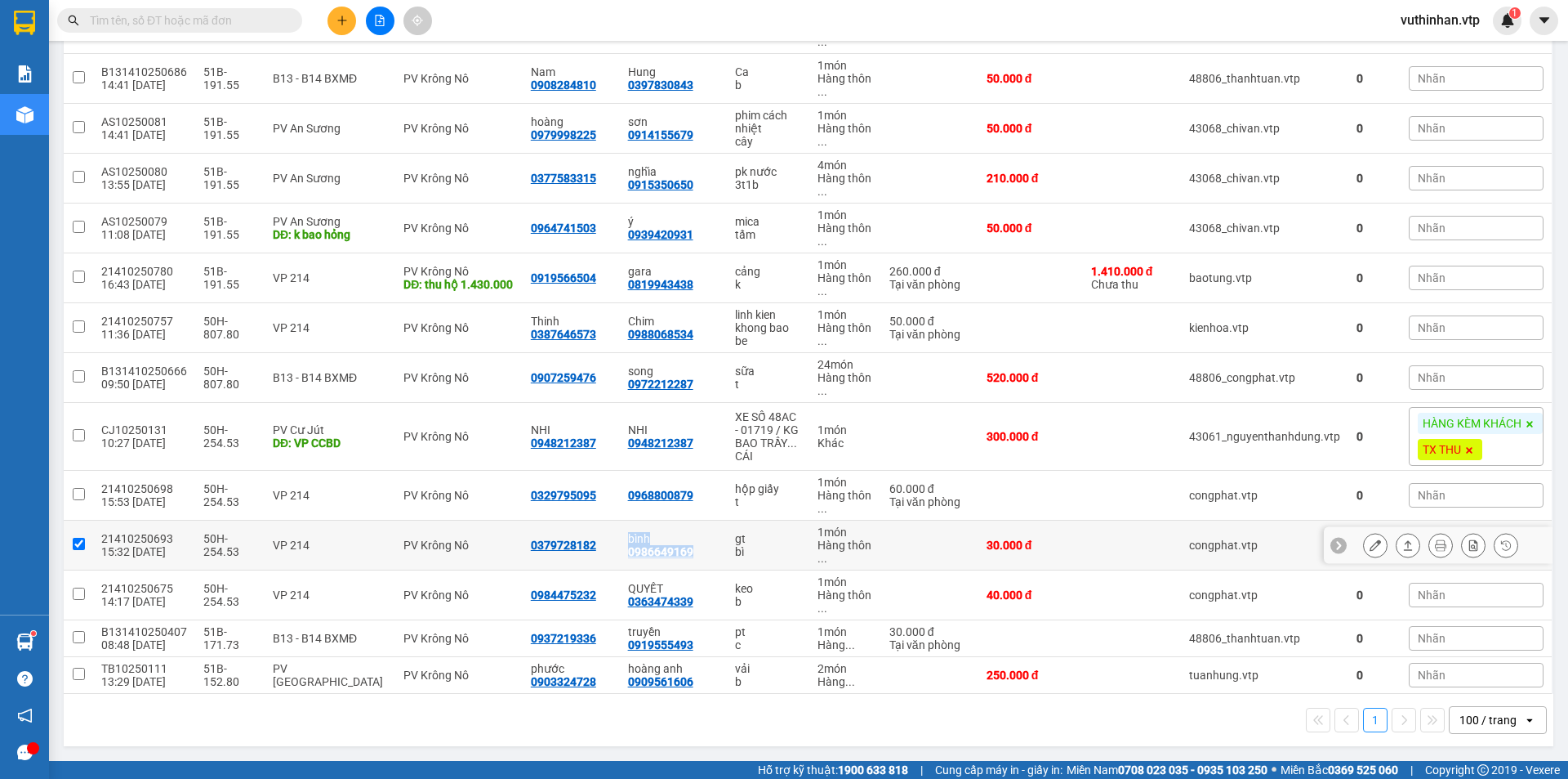
checkbox input "true"
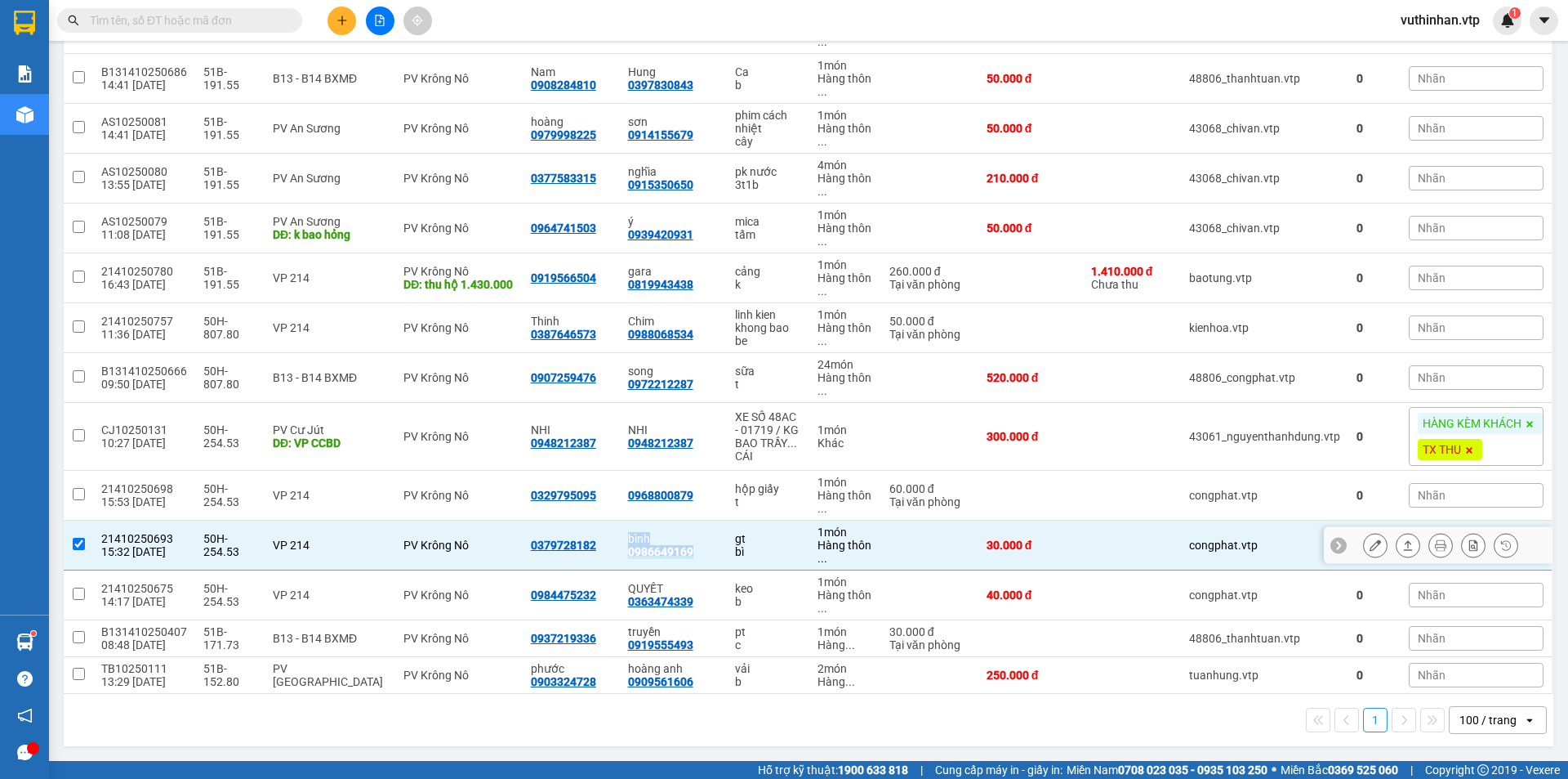
copy tr "bình 0986649169"
drag, startPoint x: 773, startPoint y: 578, endPoint x: 752, endPoint y: 564, distance: 25.2
click at [771, 578] on td "keo b" at bounding box center [768, 596] width 81 height 50
checkbox input "true"
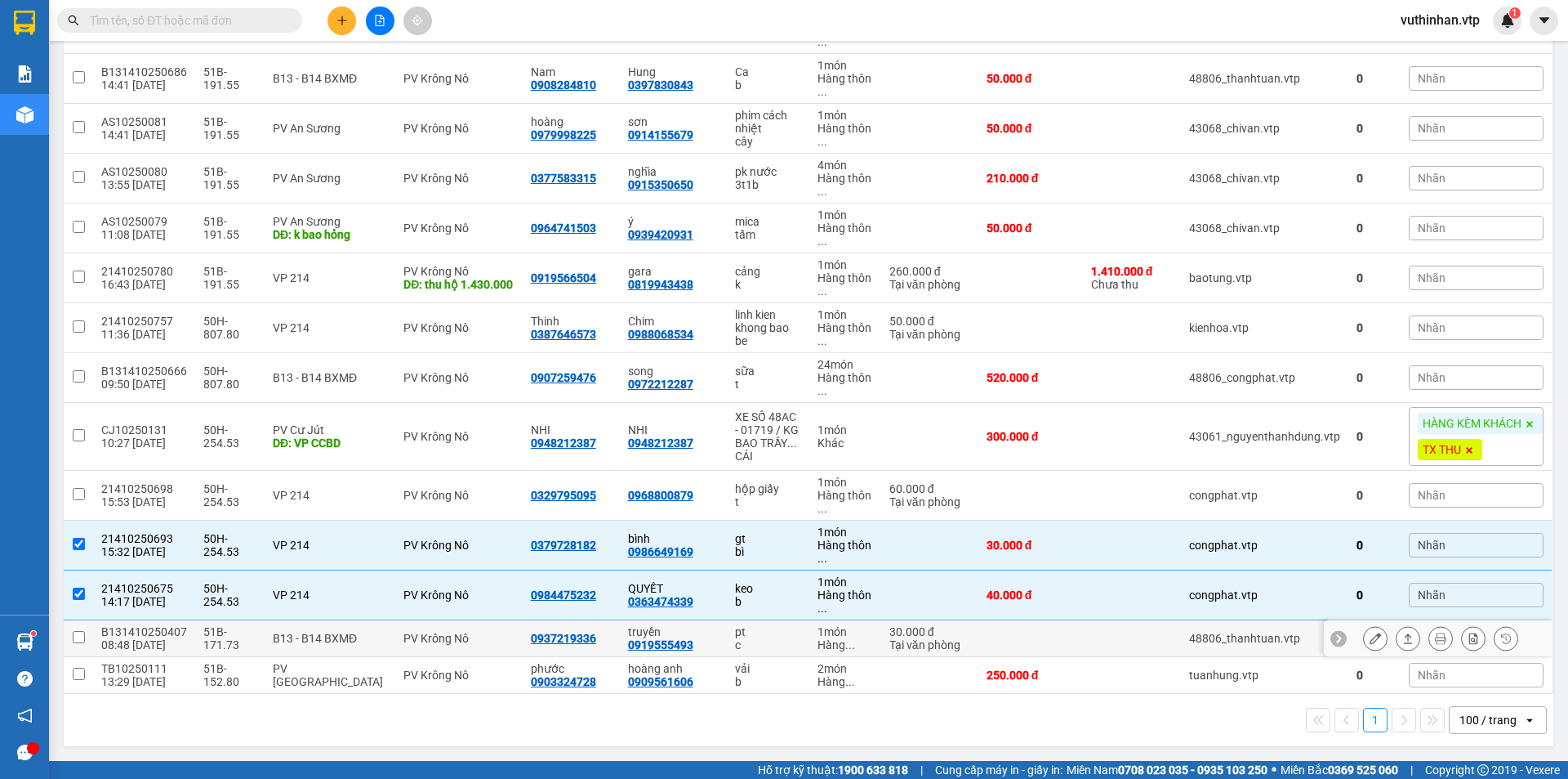
drag, startPoint x: 767, startPoint y: 641, endPoint x: 756, endPoint y: 650, distance: 14.2
click at [767, 640] on div "c" at bounding box center [767, 645] width 66 height 13
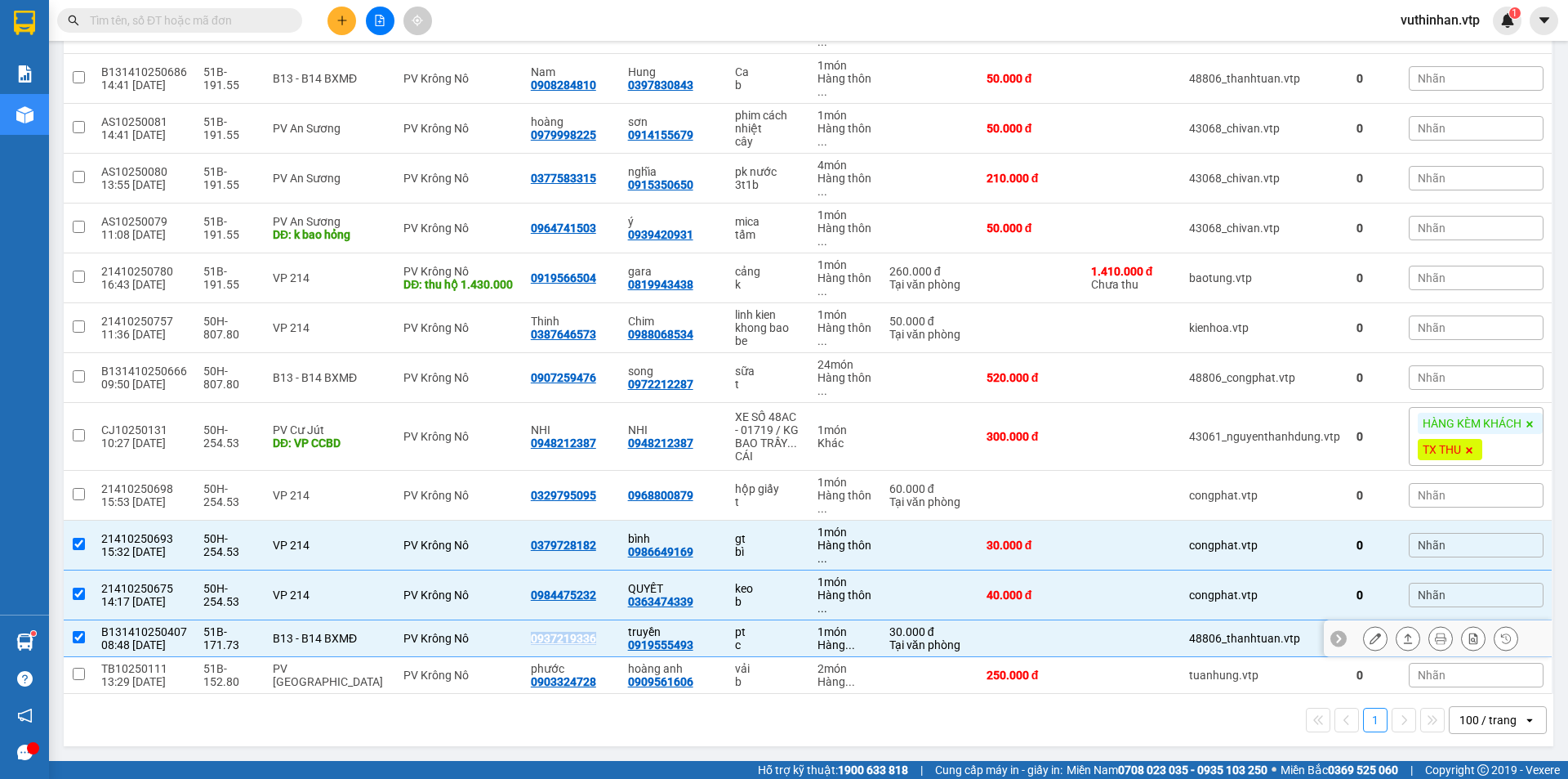
drag, startPoint x: 590, startPoint y: 635, endPoint x: 529, endPoint y: 635, distance: 61.0
click at [531, 636] on div "0937219336" at bounding box center [571, 638] width 81 height 13
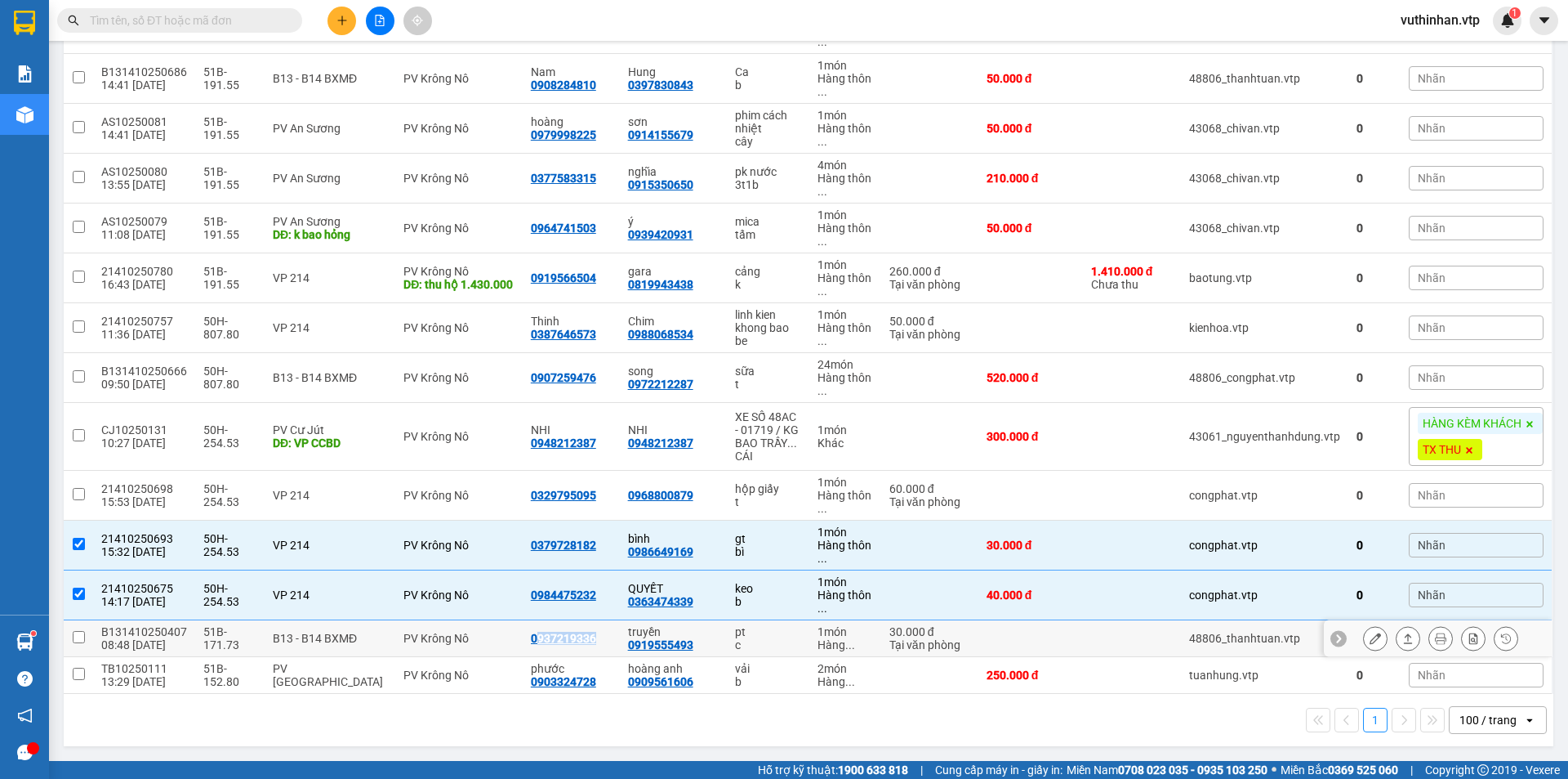
copy div "937219336"
click at [612, 640] on td "0937219336" at bounding box center [570, 639] width 97 height 37
checkbox input "true"
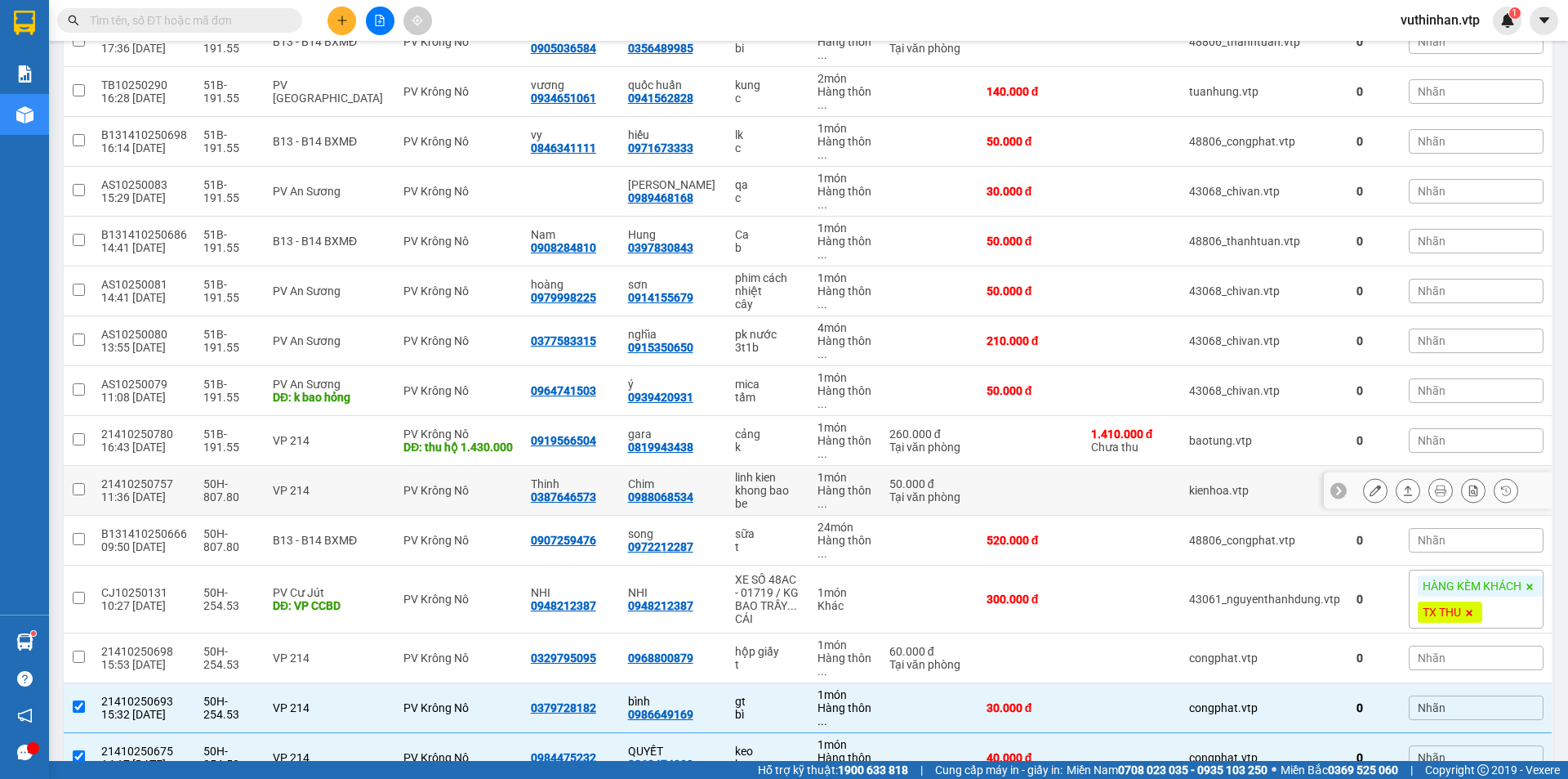
scroll to position [473, 0]
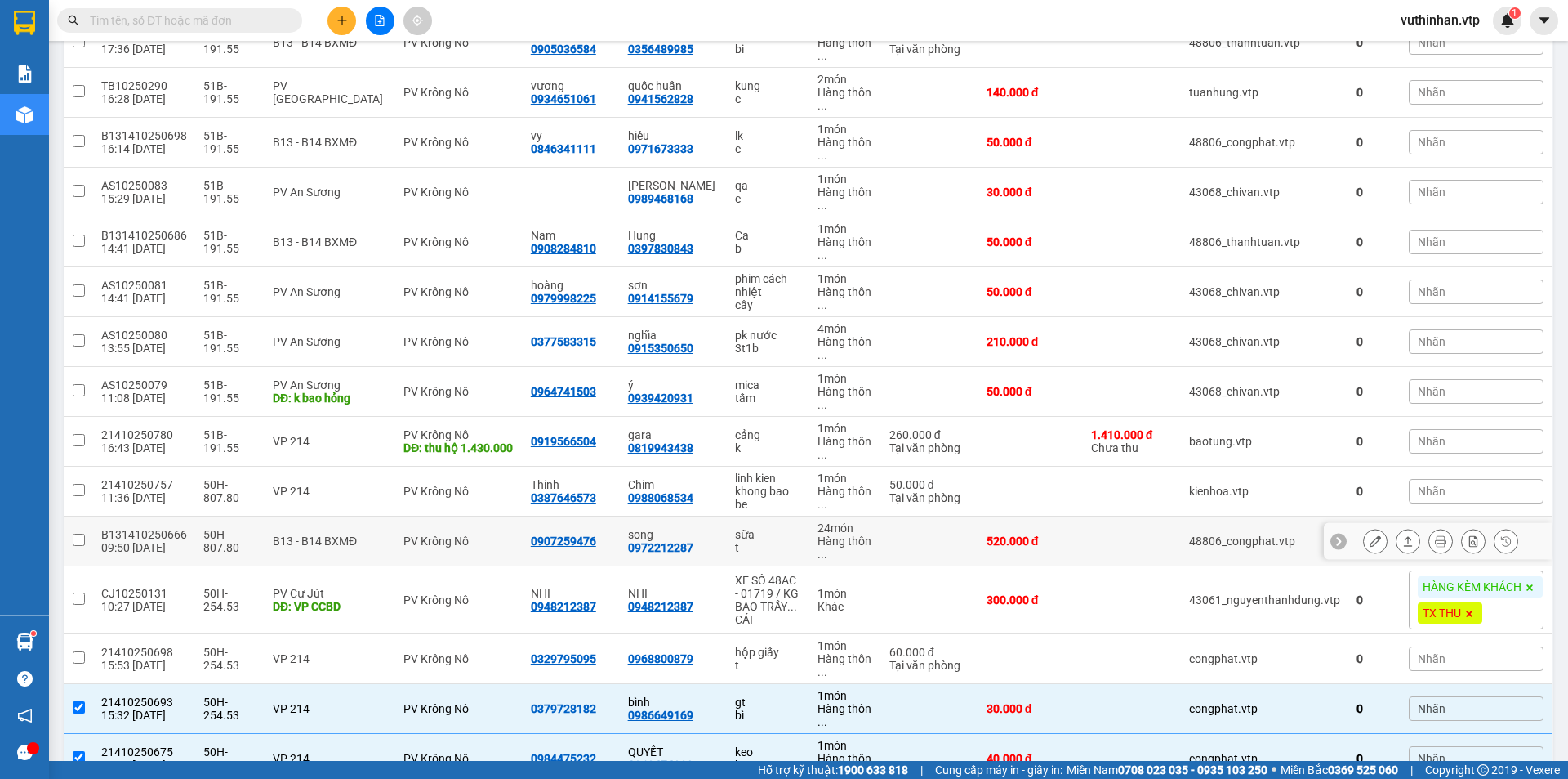
click at [741, 538] on div "sữa" at bounding box center [767, 534] width 66 height 13
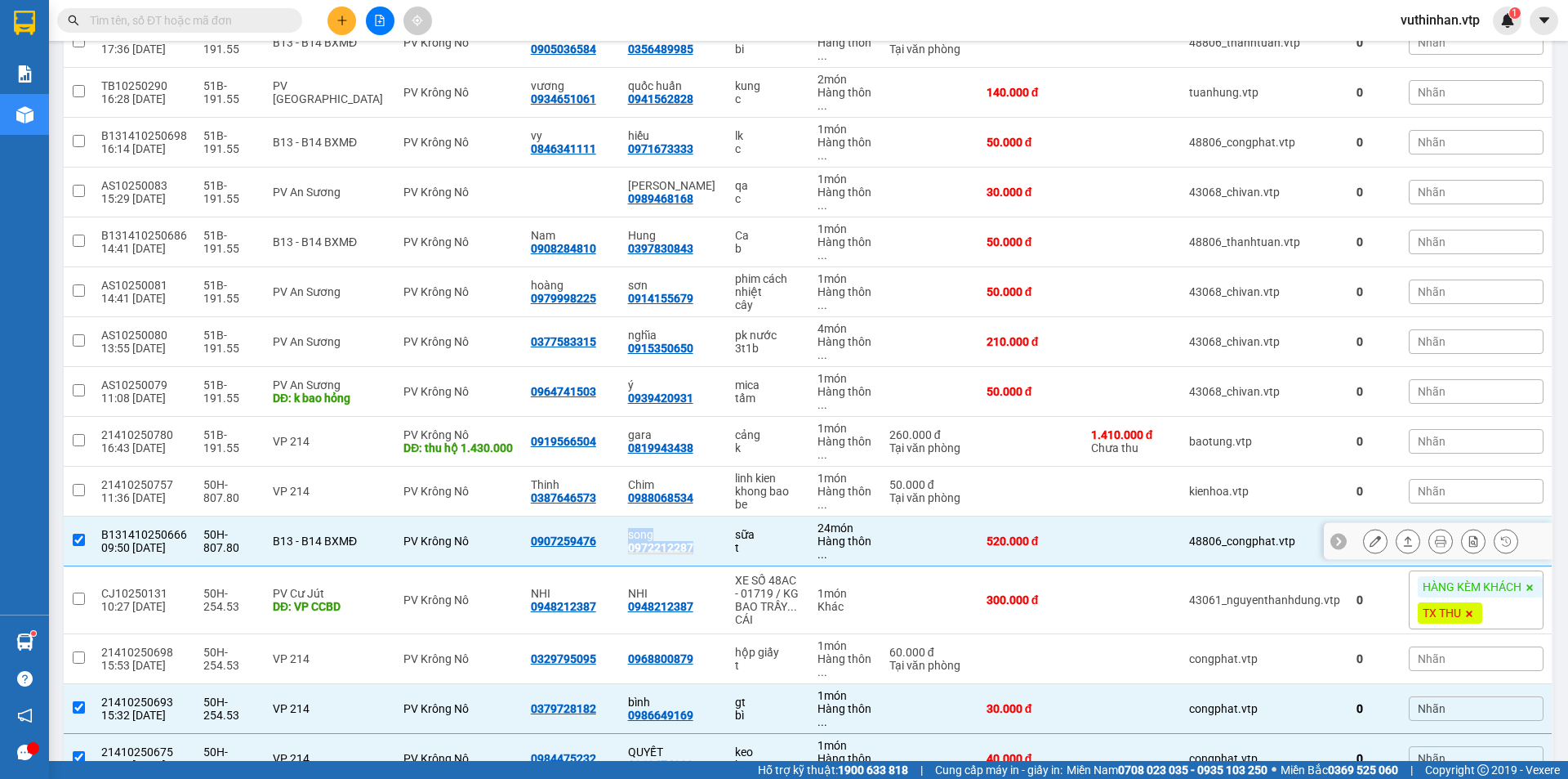
drag, startPoint x: 687, startPoint y: 548, endPoint x: 613, endPoint y: 550, distance: 74.0
click at [613, 550] on tr "B131410250666 09:50 [DATE] 50H-807.80 B13 - B14 BXMĐ PV Krông Nô 0907259476 son…" at bounding box center [808, 541] width 1490 height 50
checkbox input "false"
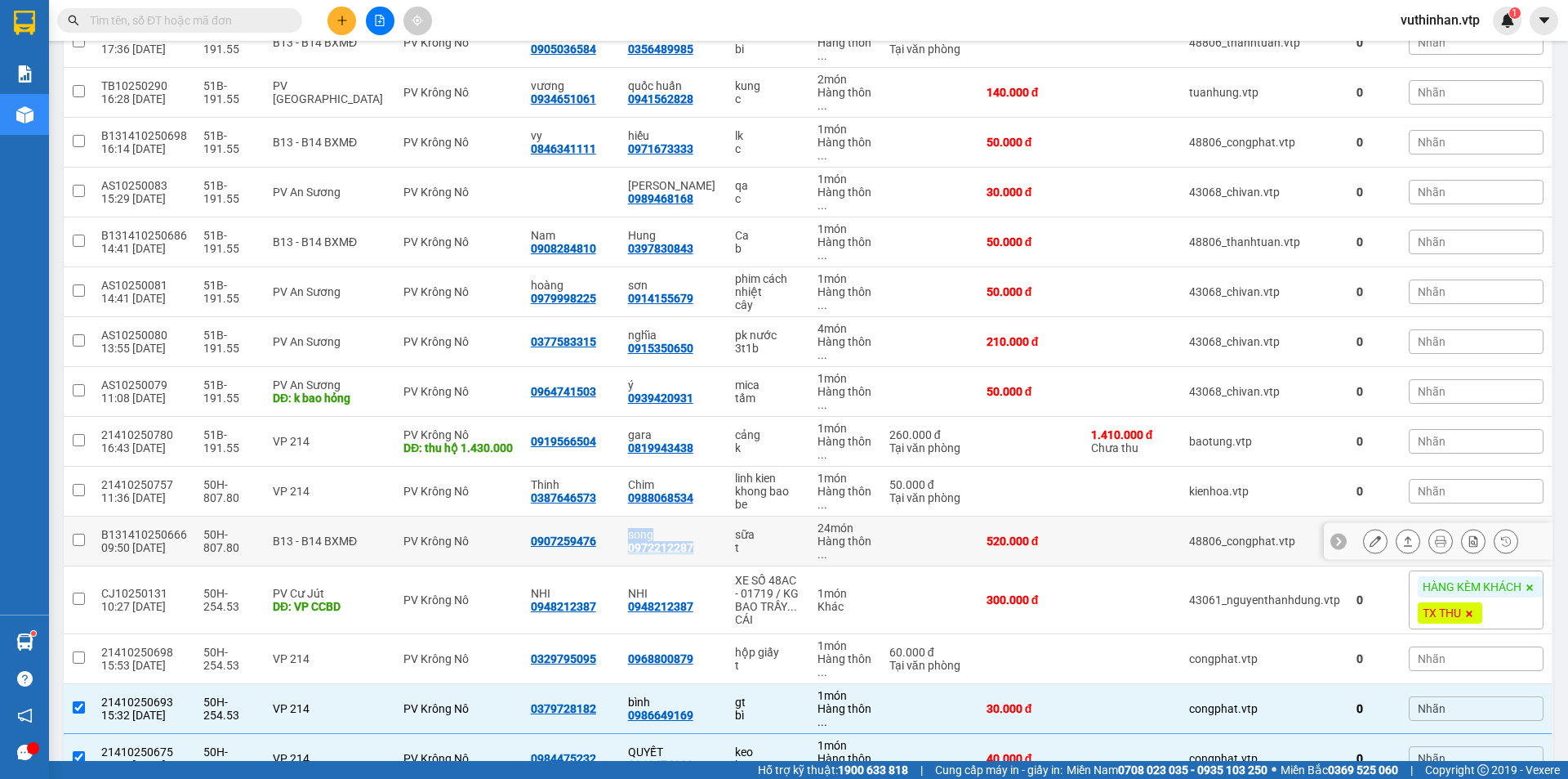
copy tr "song 0972212287"
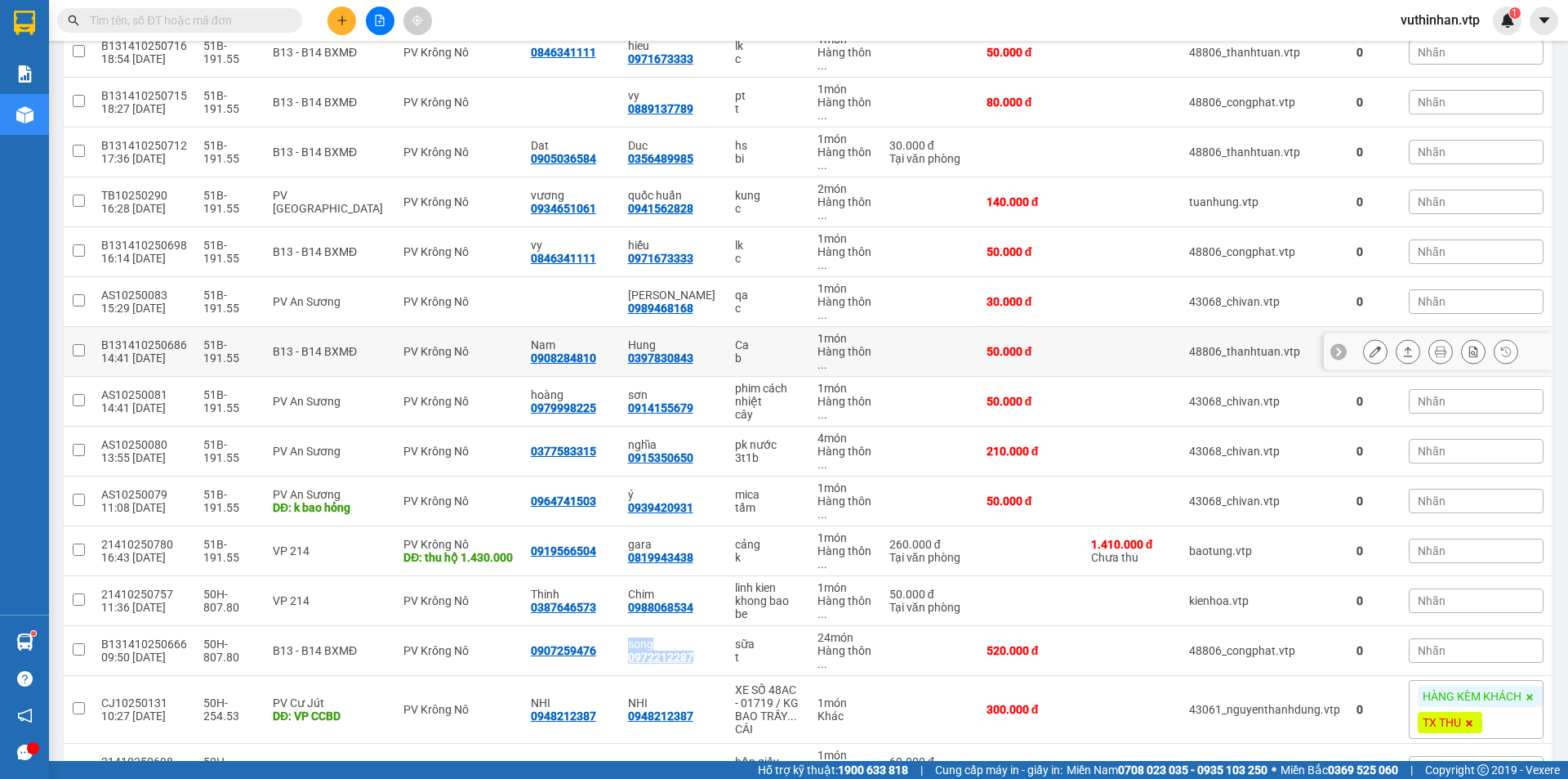
scroll to position [490, 0]
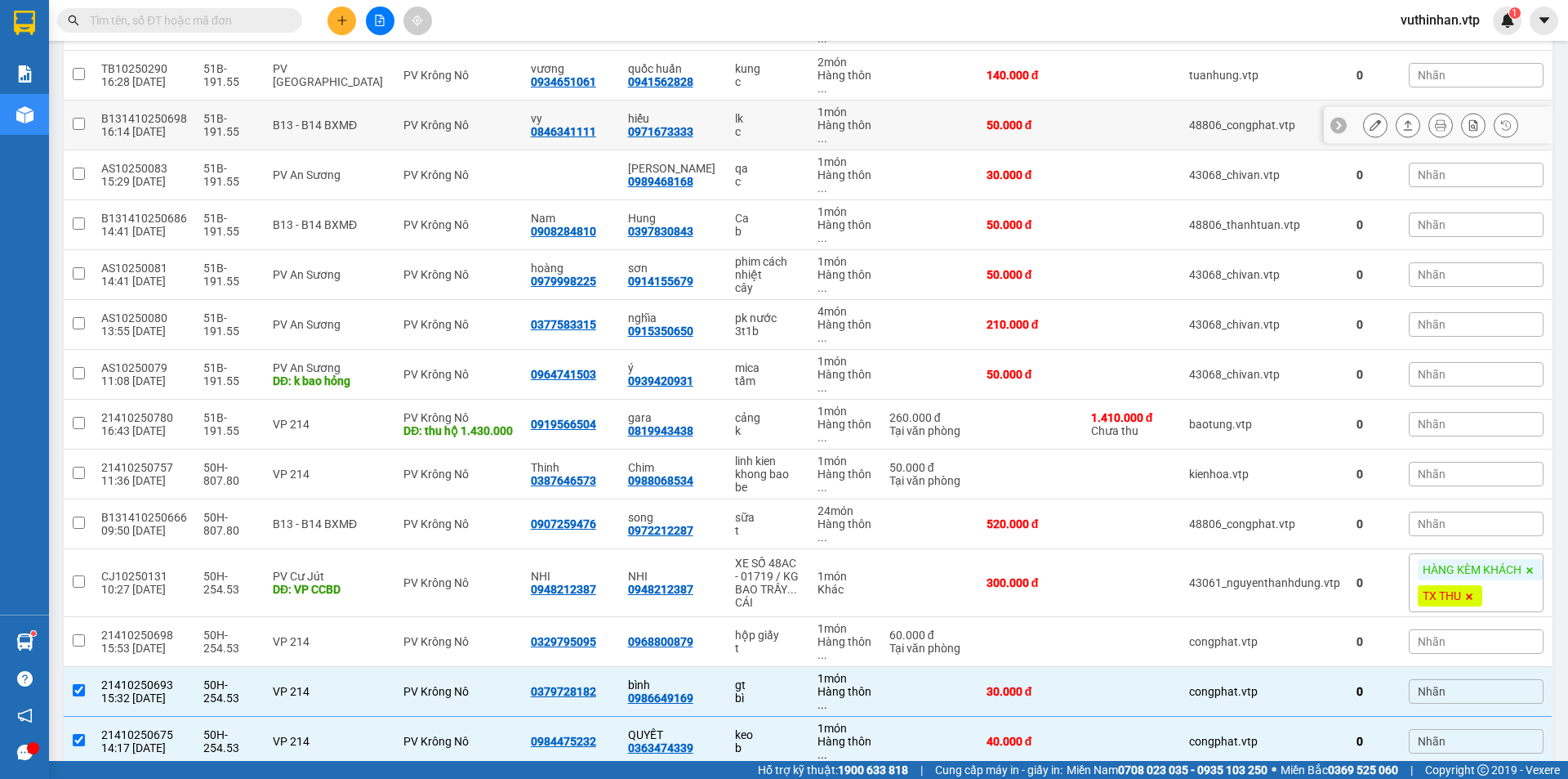
click at [707, 125] on td "hiếu 0971673333" at bounding box center [673, 125] width 107 height 50
checkbox input "true"
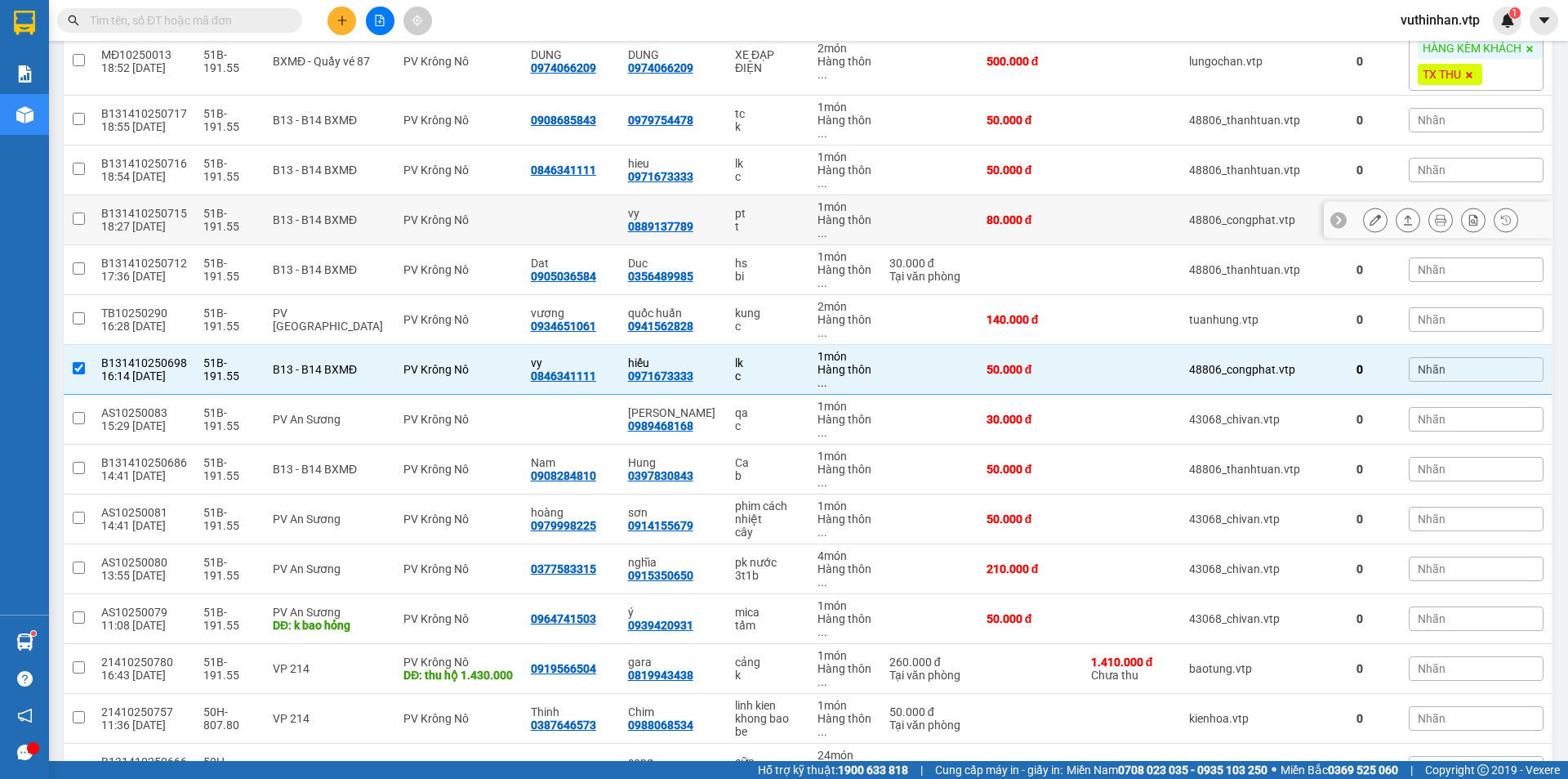
scroll to position [245, 0]
click at [1402, 368] on icon at bounding box center [1408, 370] width 12 height 12
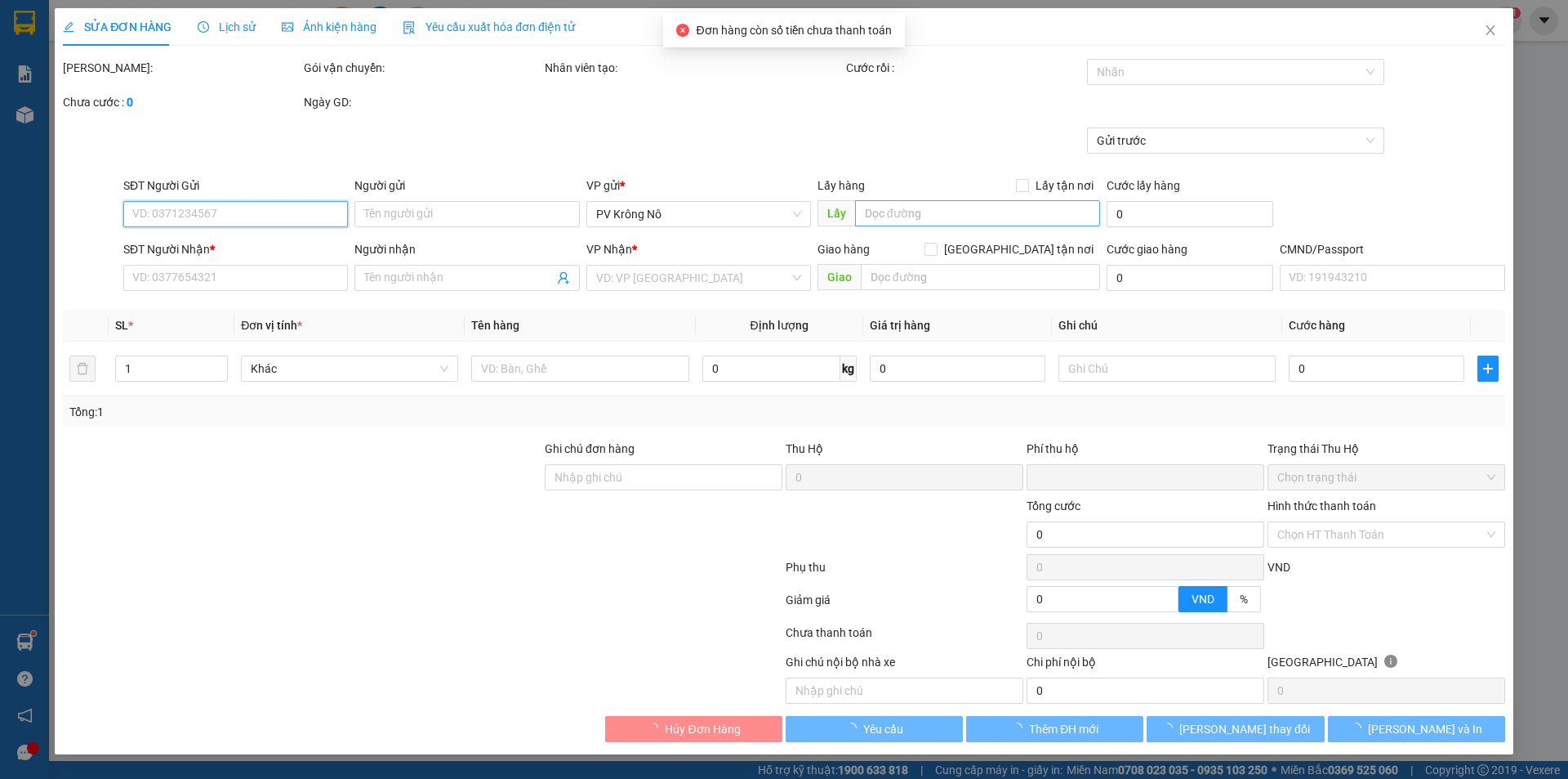
type input "2.500"
type input "0846341111"
type input "vy"
type input "0971673333"
type input "hiếu"
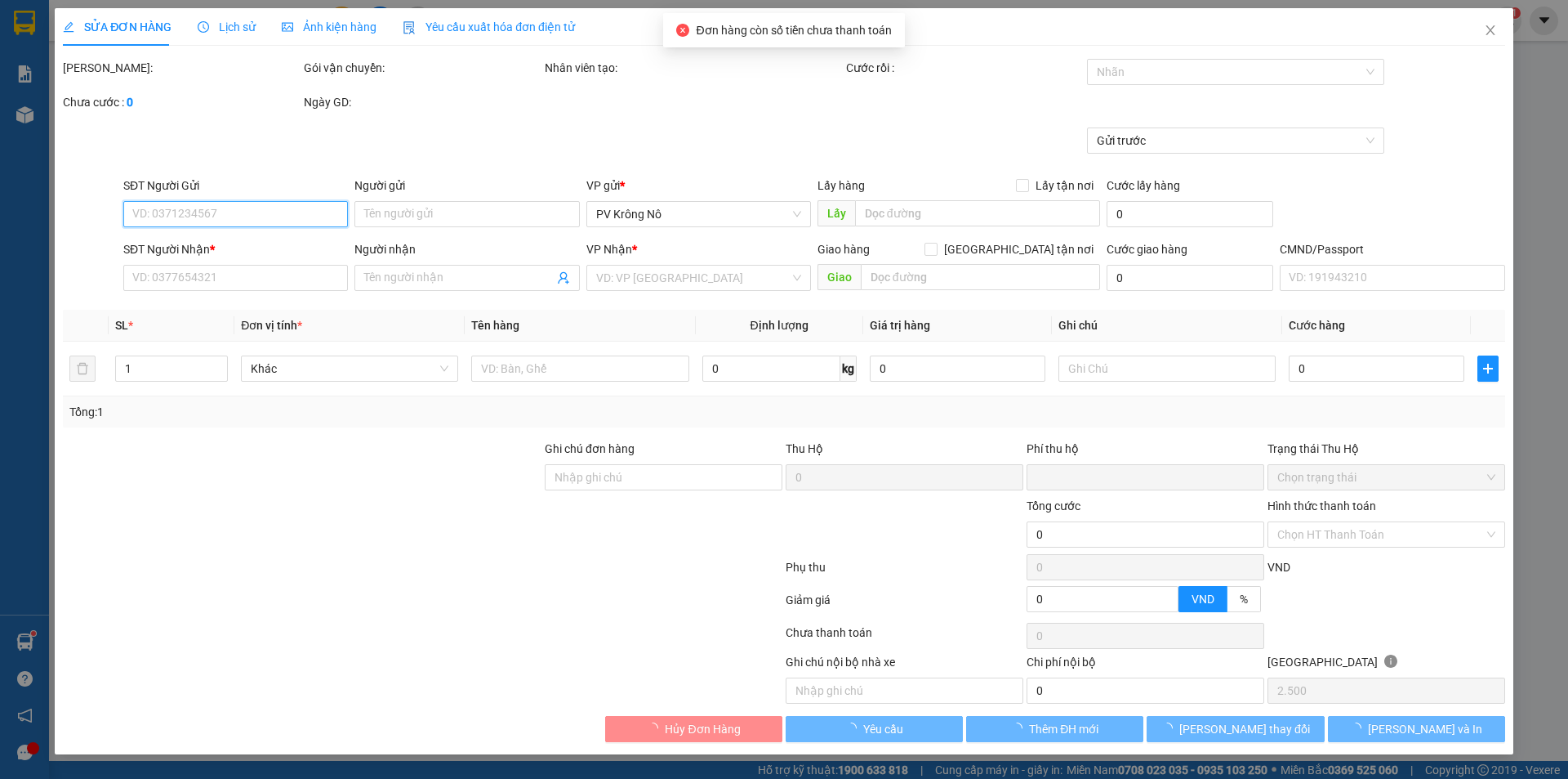
type input "0"
type input "50.000"
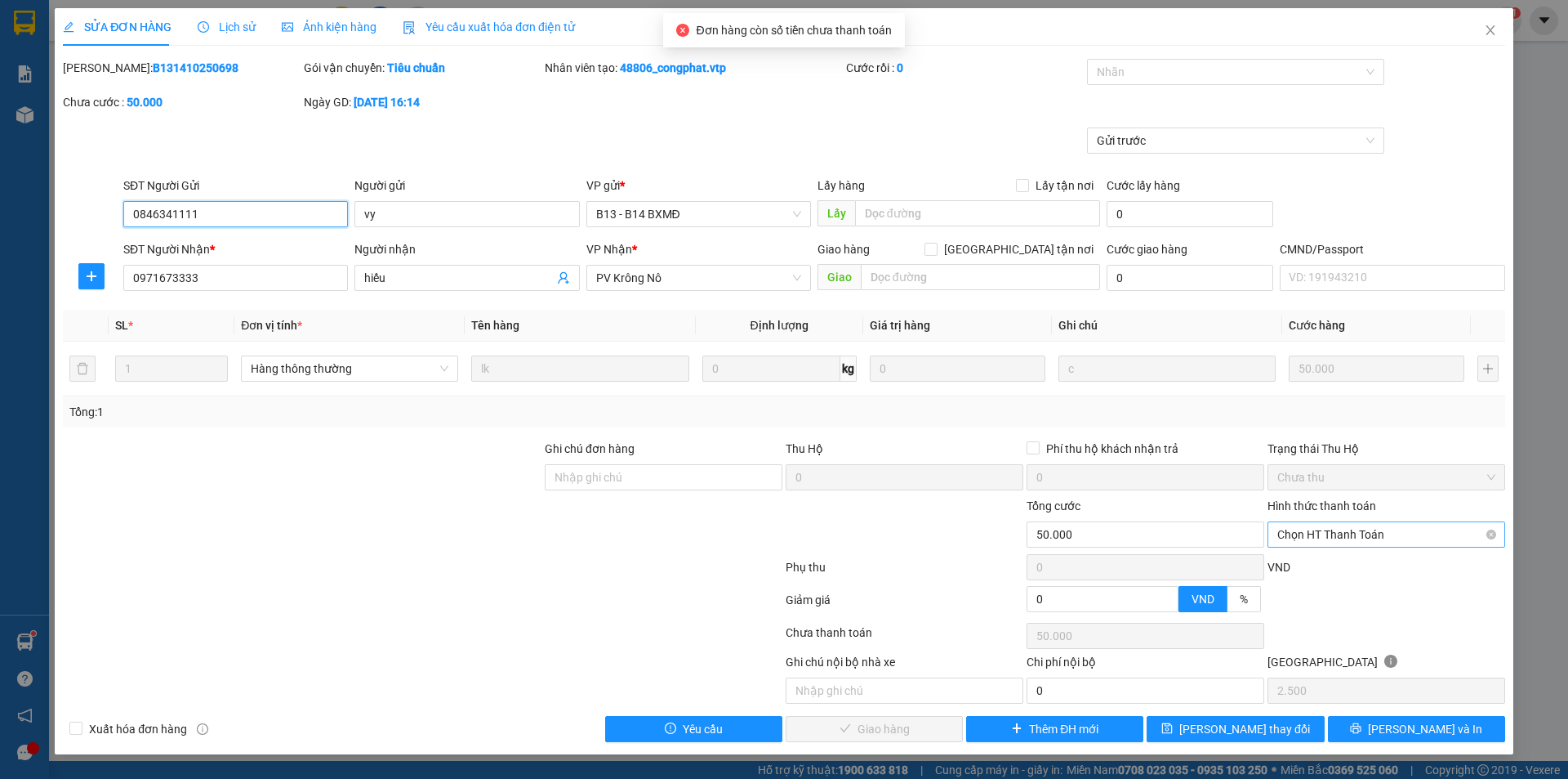
click at [1320, 533] on span "Chọn HT Thanh Toán" at bounding box center [1386, 534] width 218 height 25
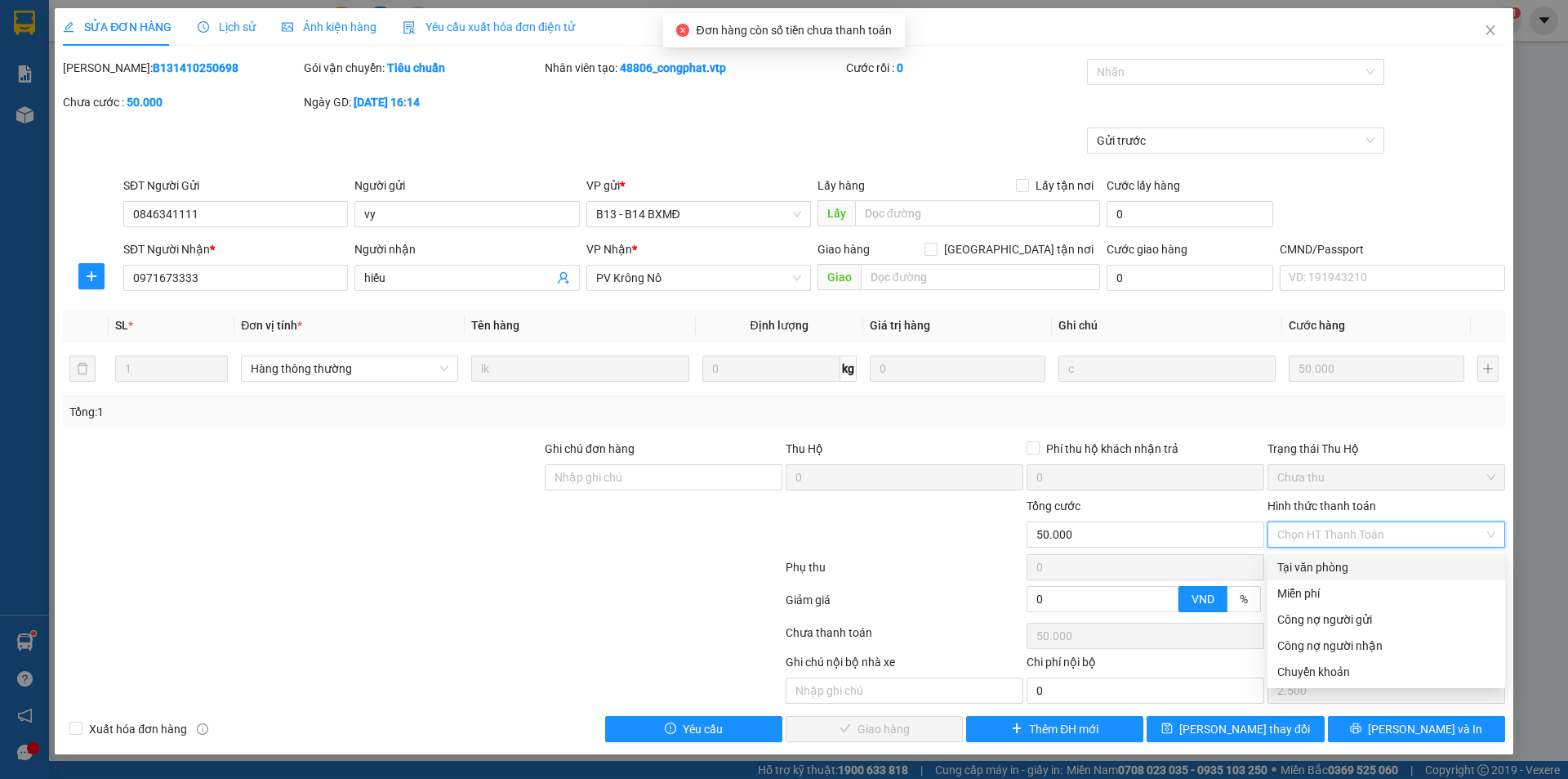
drag, startPoint x: 1316, startPoint y: 569, endPoint x: 1127, endPoint y: 662, distance: 210.6
click at [1316, 567] on div "Tại văn phòng" at bounding box center [1386, 567] width 218 height 18
type input "0"
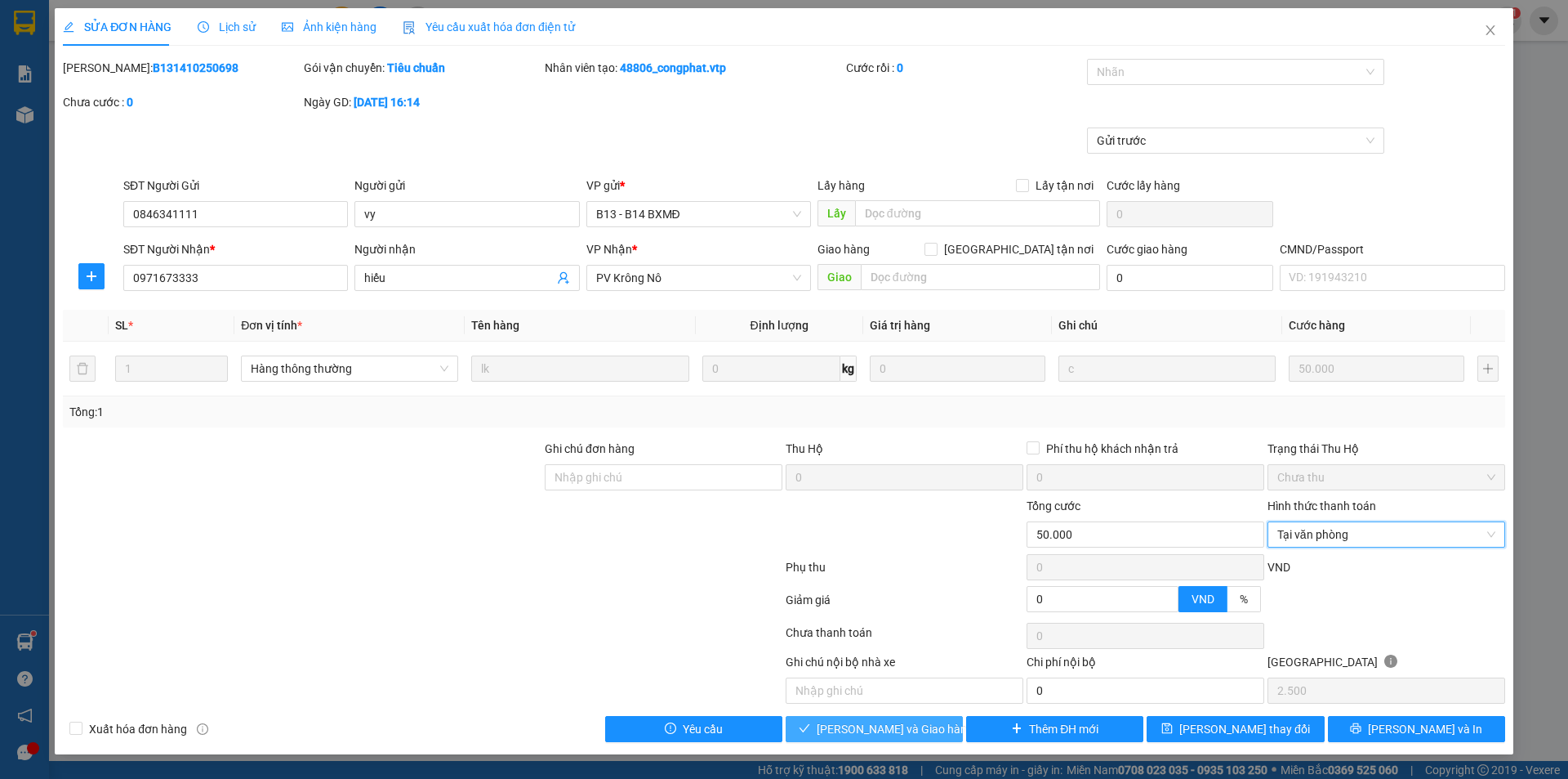
click at [852, 733] on span "[PERSON_NAME] và Giao hàng" at bounding box center [895, 729] width 157 height 18
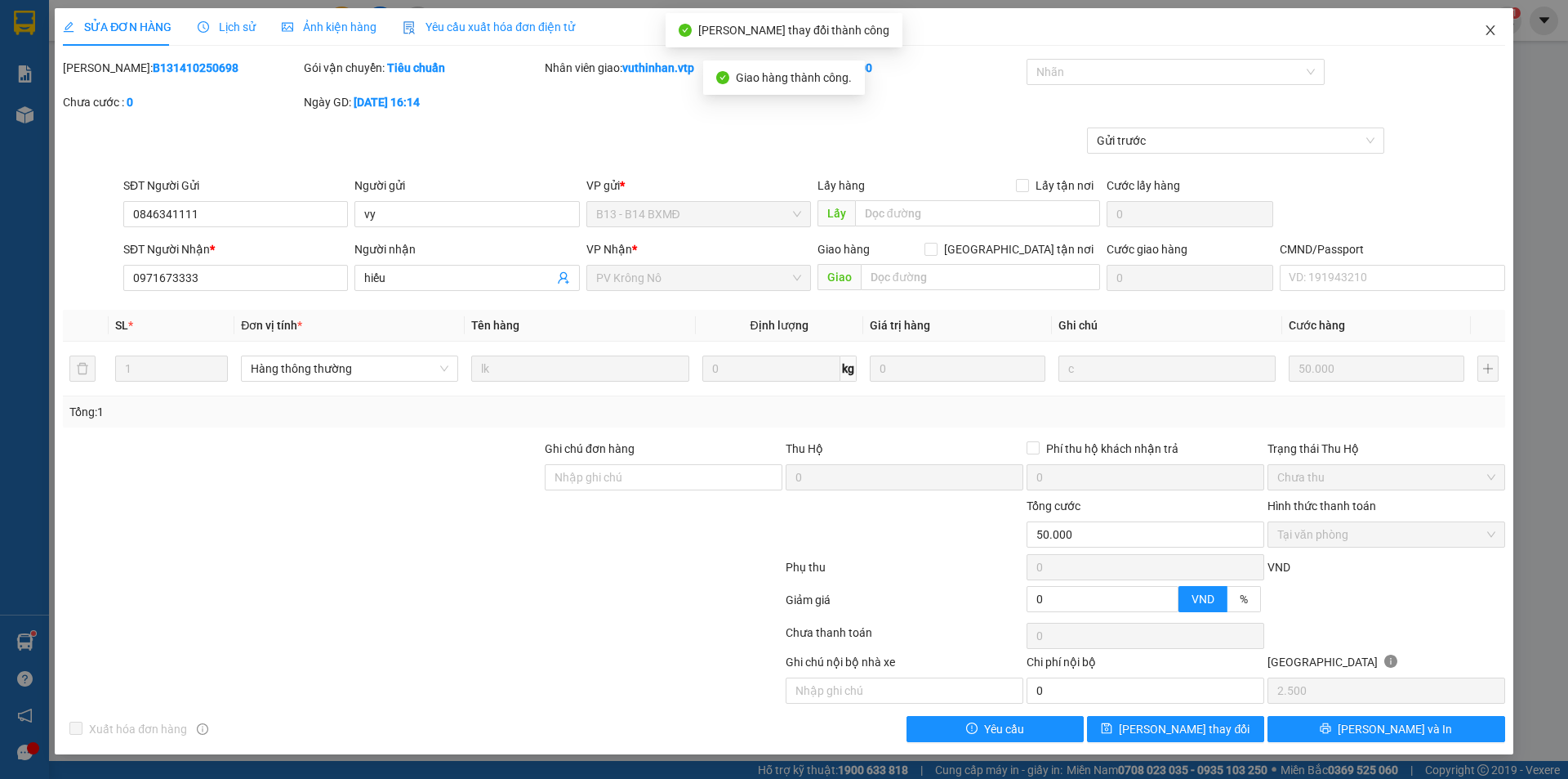
click at [1488, 26] on icon "close" at bounding box center [1491, 31] width 13 height 13
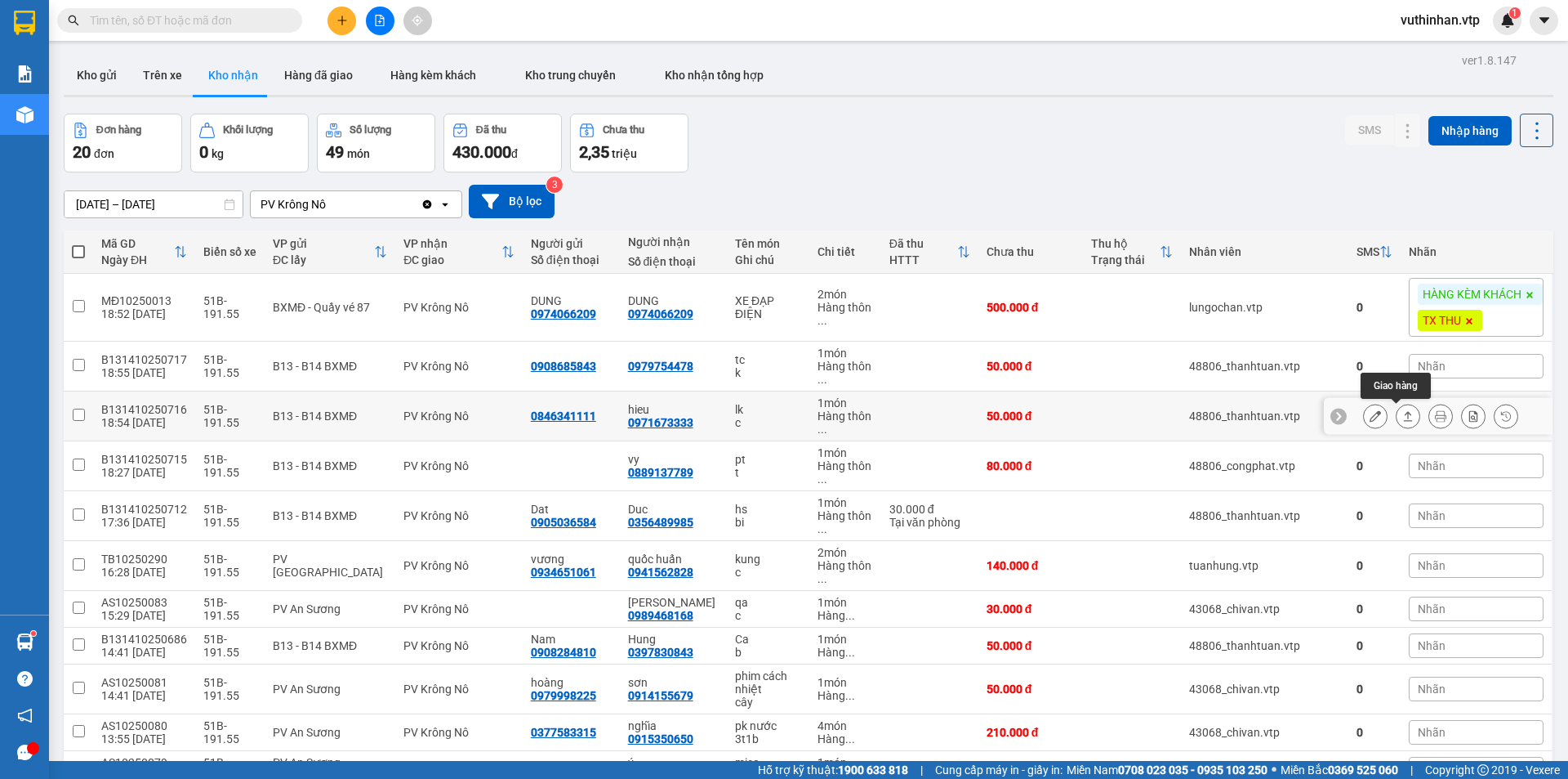
click at [1400, 422] on button at bounding box center [1408, 416] width 23 height 28
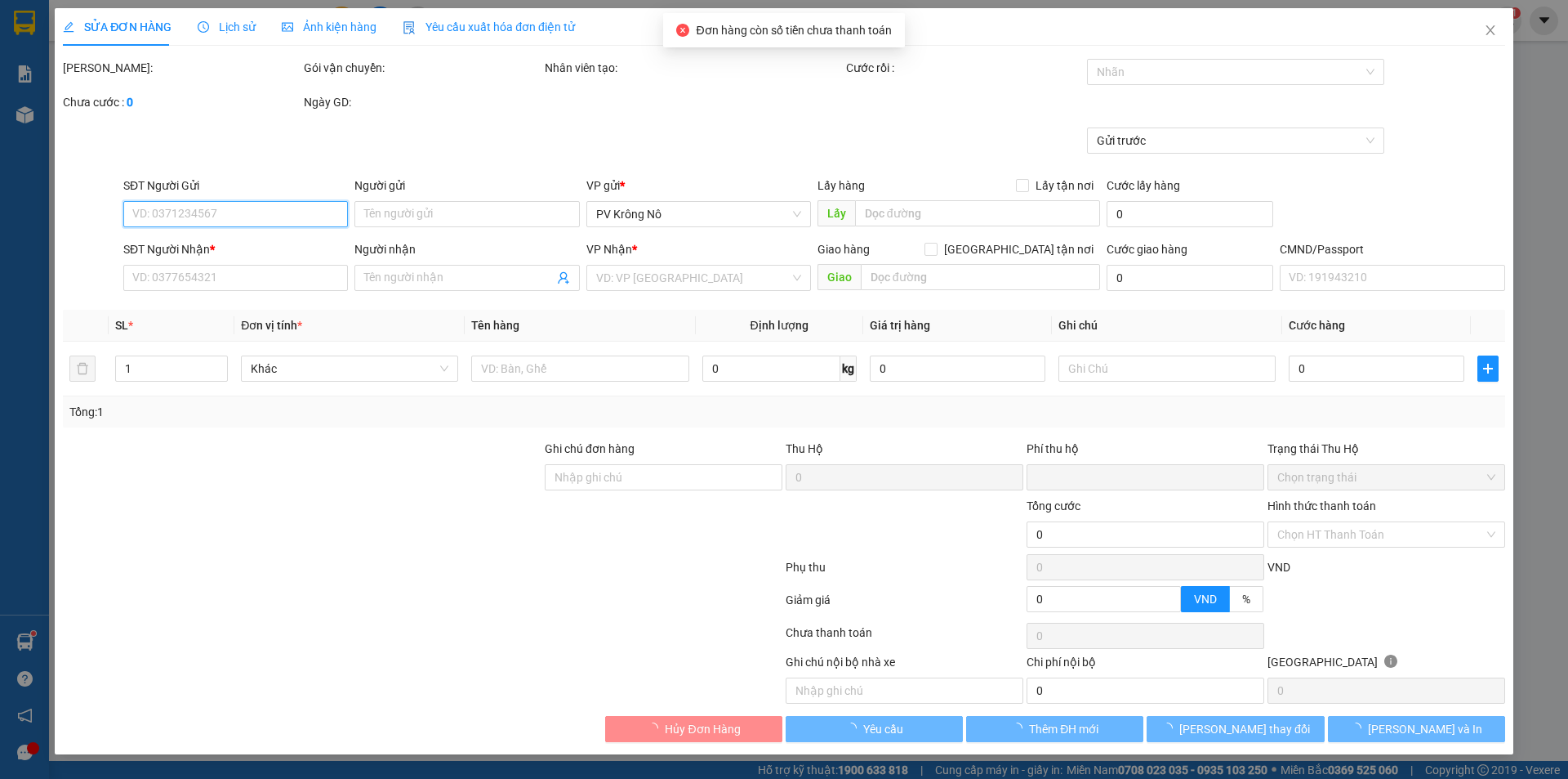
type input "0846341111"
type input "0971673333"
type input "hieu"
type input "0"
type input "50.000"
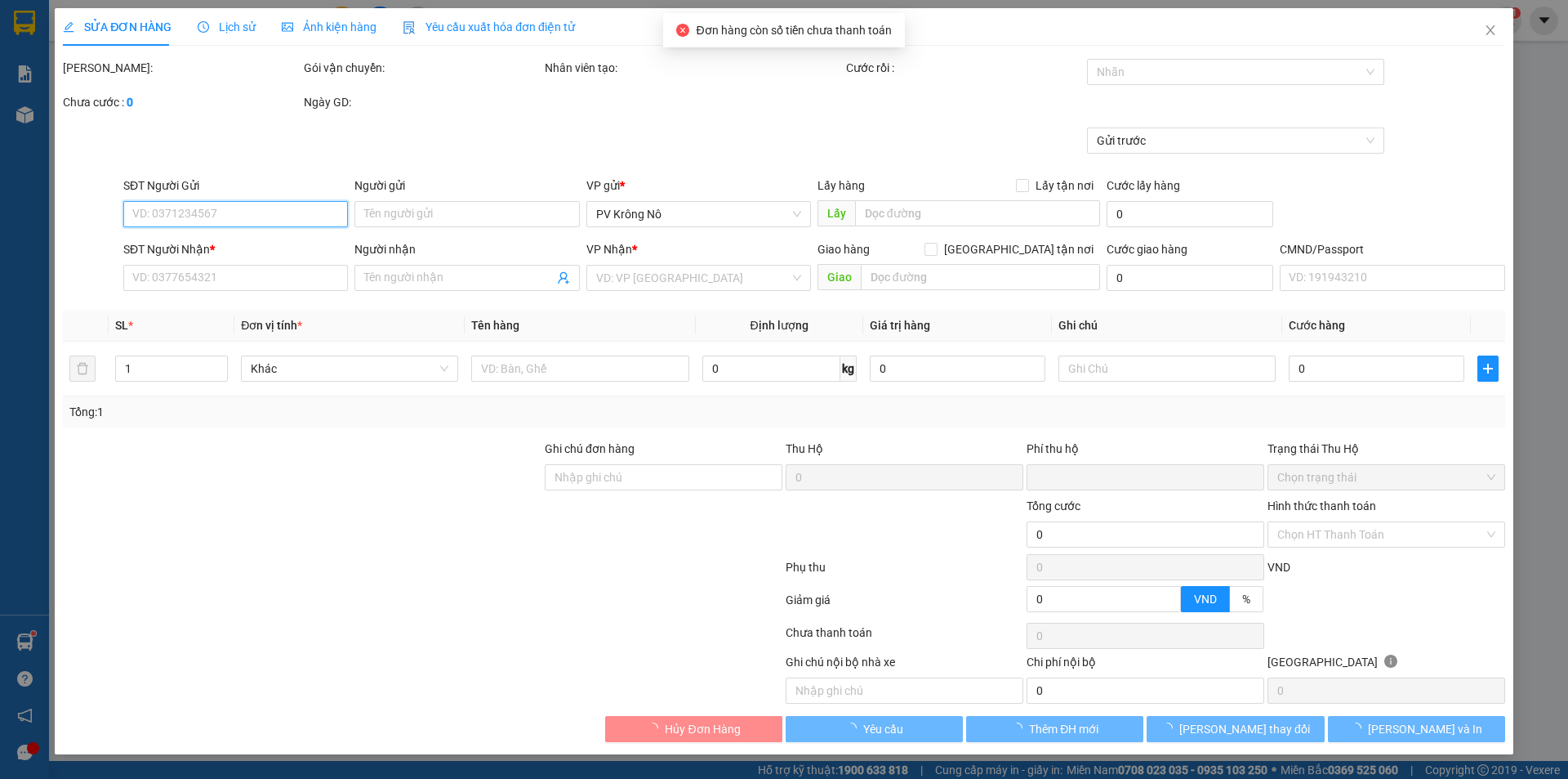
type input "50.000"
type input "2.500"
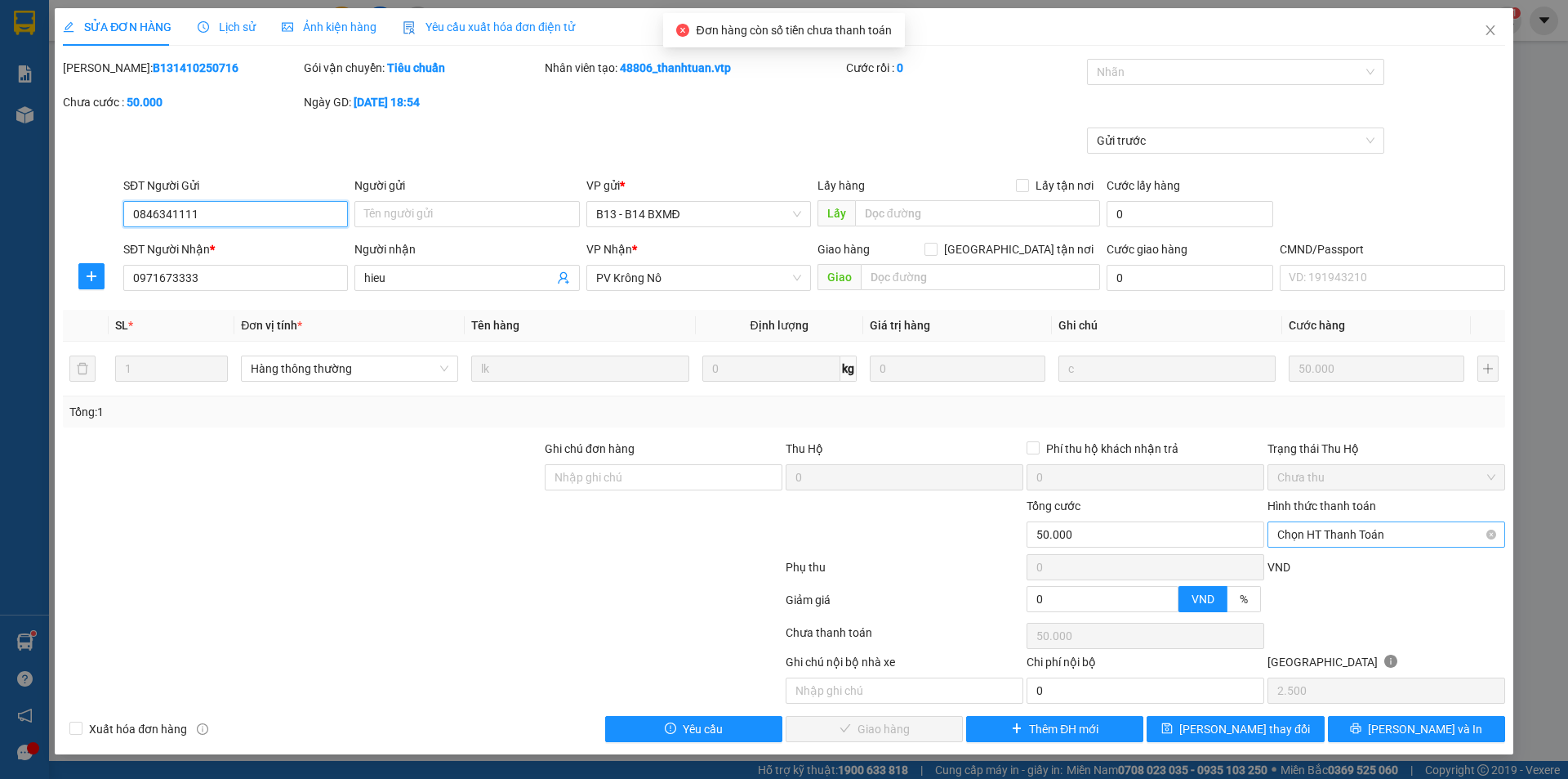
click at [1316, 538] on span "Chọn HT Thanh Toán" at bounding box center [1386, 534] width 218 height 25
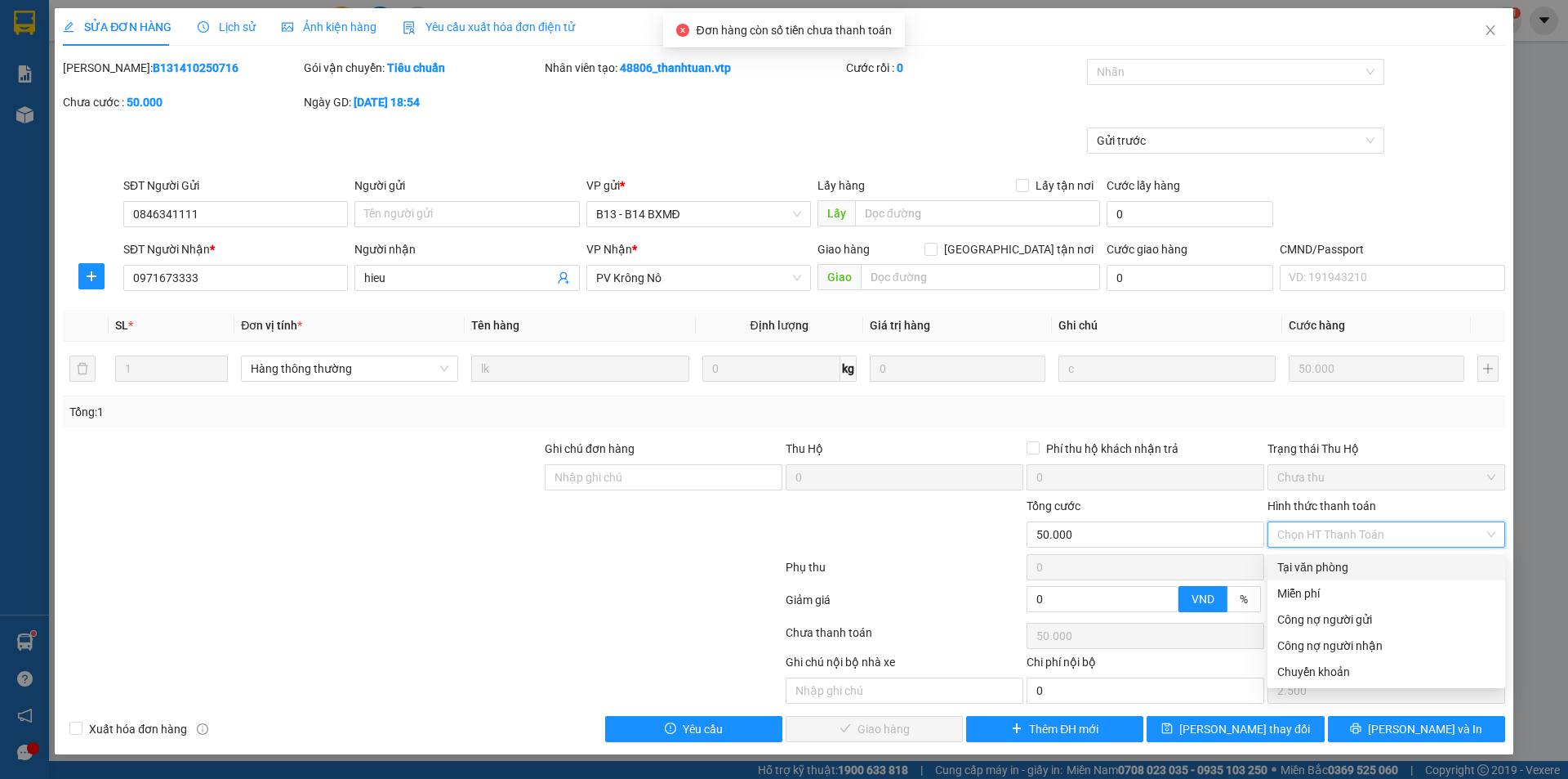
click at [1282, 569] on div "Tại văn phòng" at bounding box center [1386, 567] width 218 height 18
type input "0"
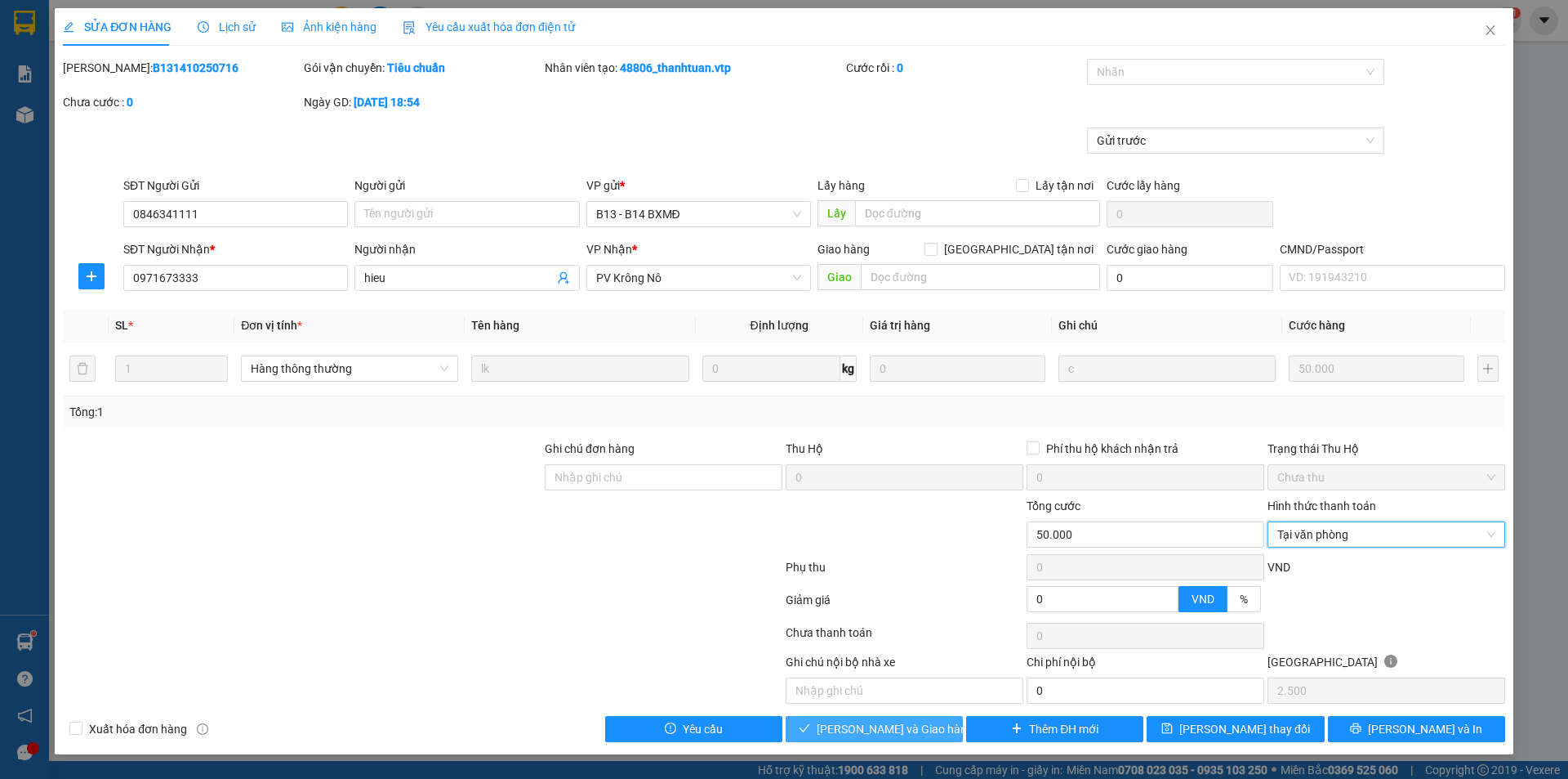
click at [874, 728] on span "[PERSON_NAME] và Giao hàng" at bounding box center [895, 729] width 157 height 18
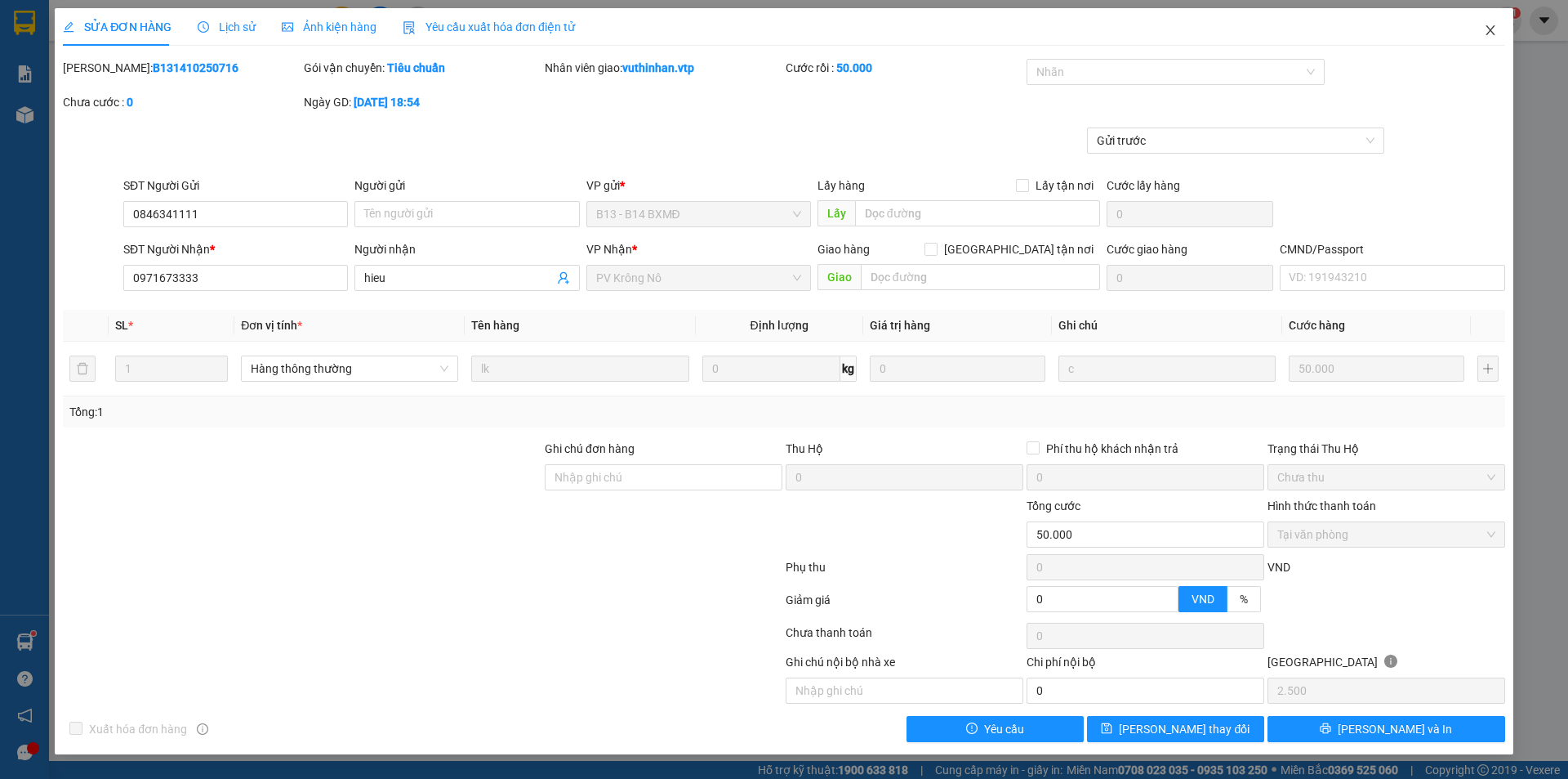
click at [1495, 32] on icon "close" at bounding box center [1491, 31] width 13 height 13
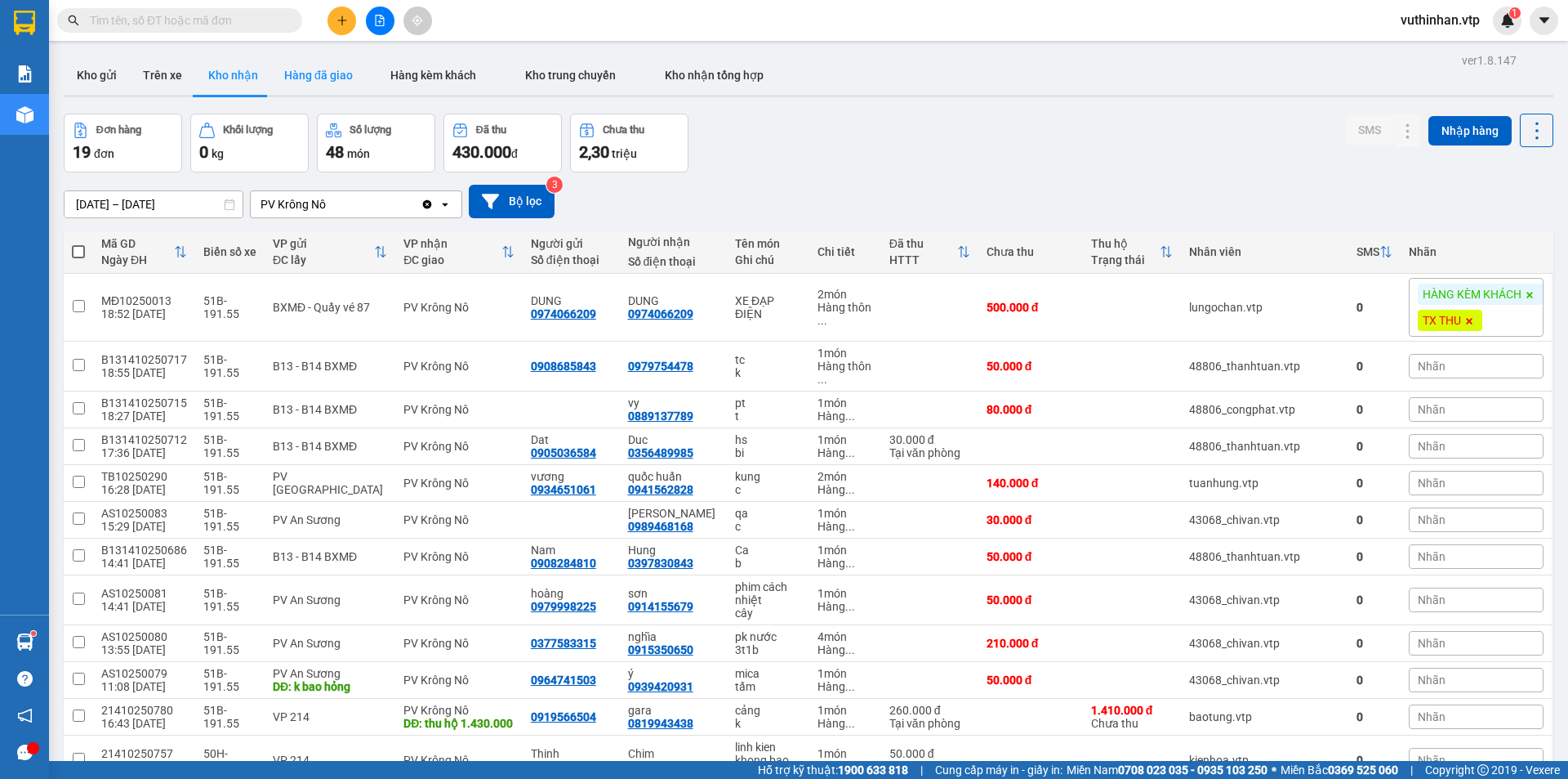
click at [310, 76] on button "Hàng đã giao" at bounding box center [318, 75] width 95 height 39
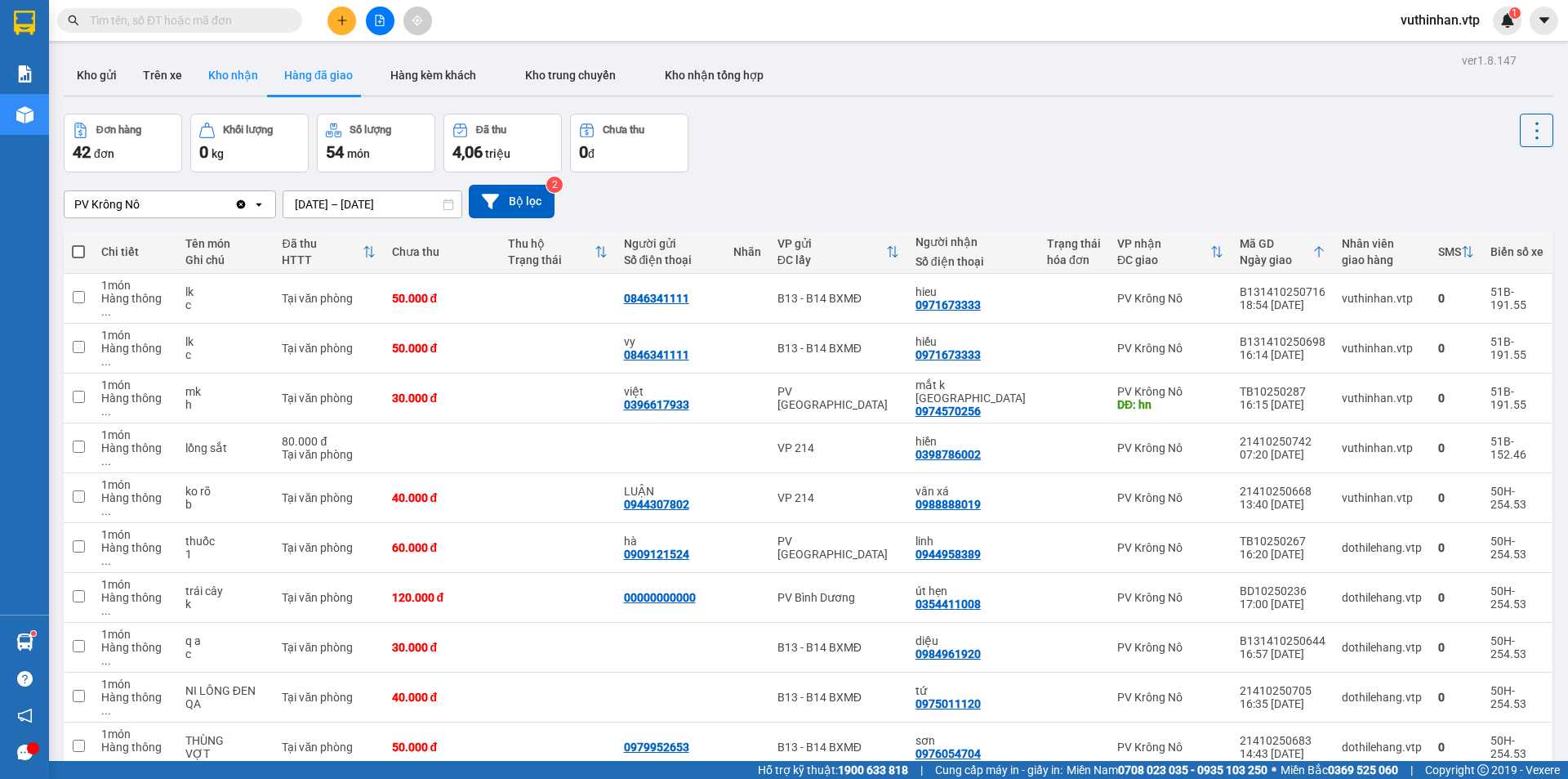
click at [221, 78] on button "Kho nhận" at bounding box center [233, 75] width 76 height 39
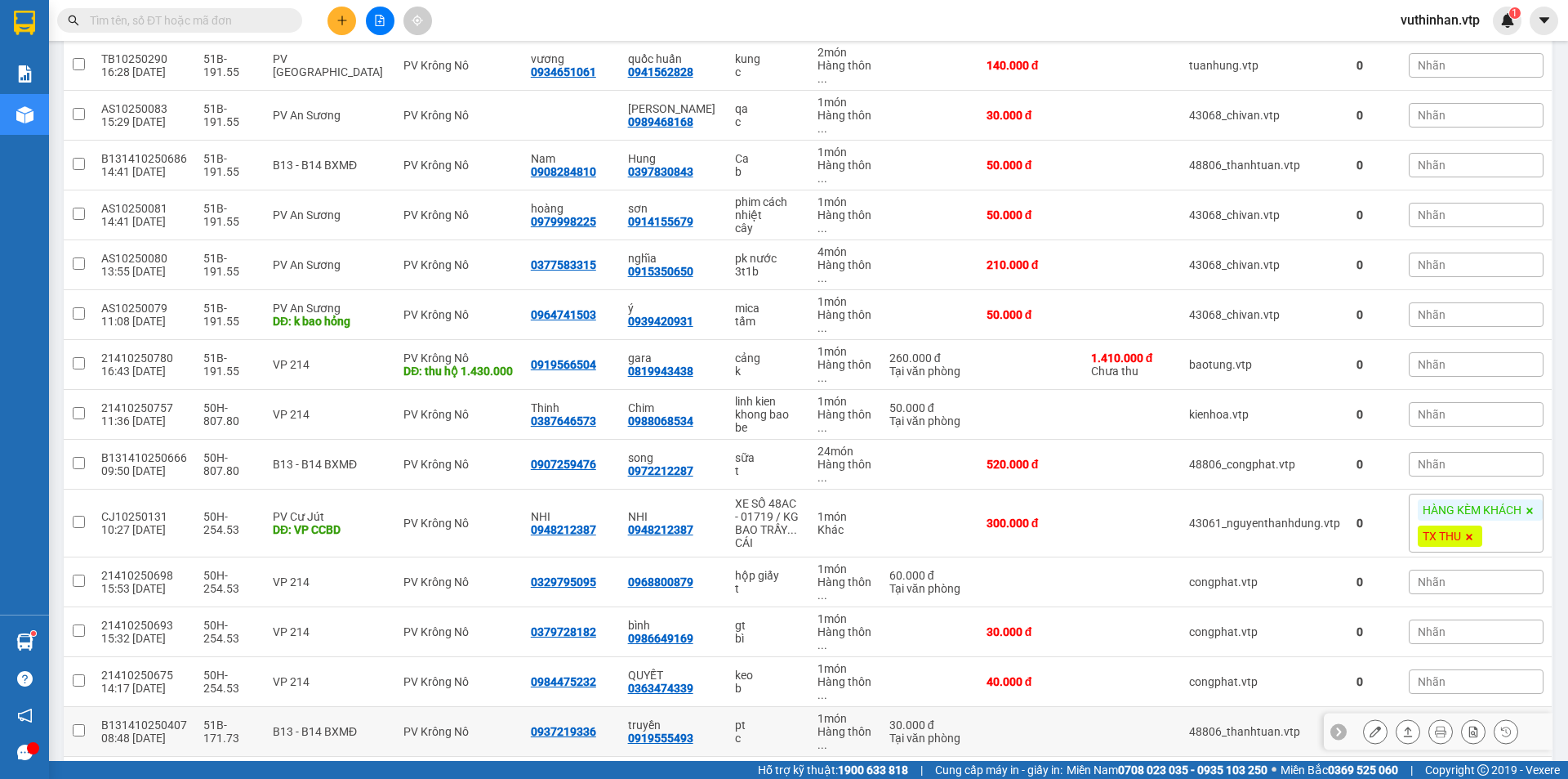
scroll to position [563, 0]
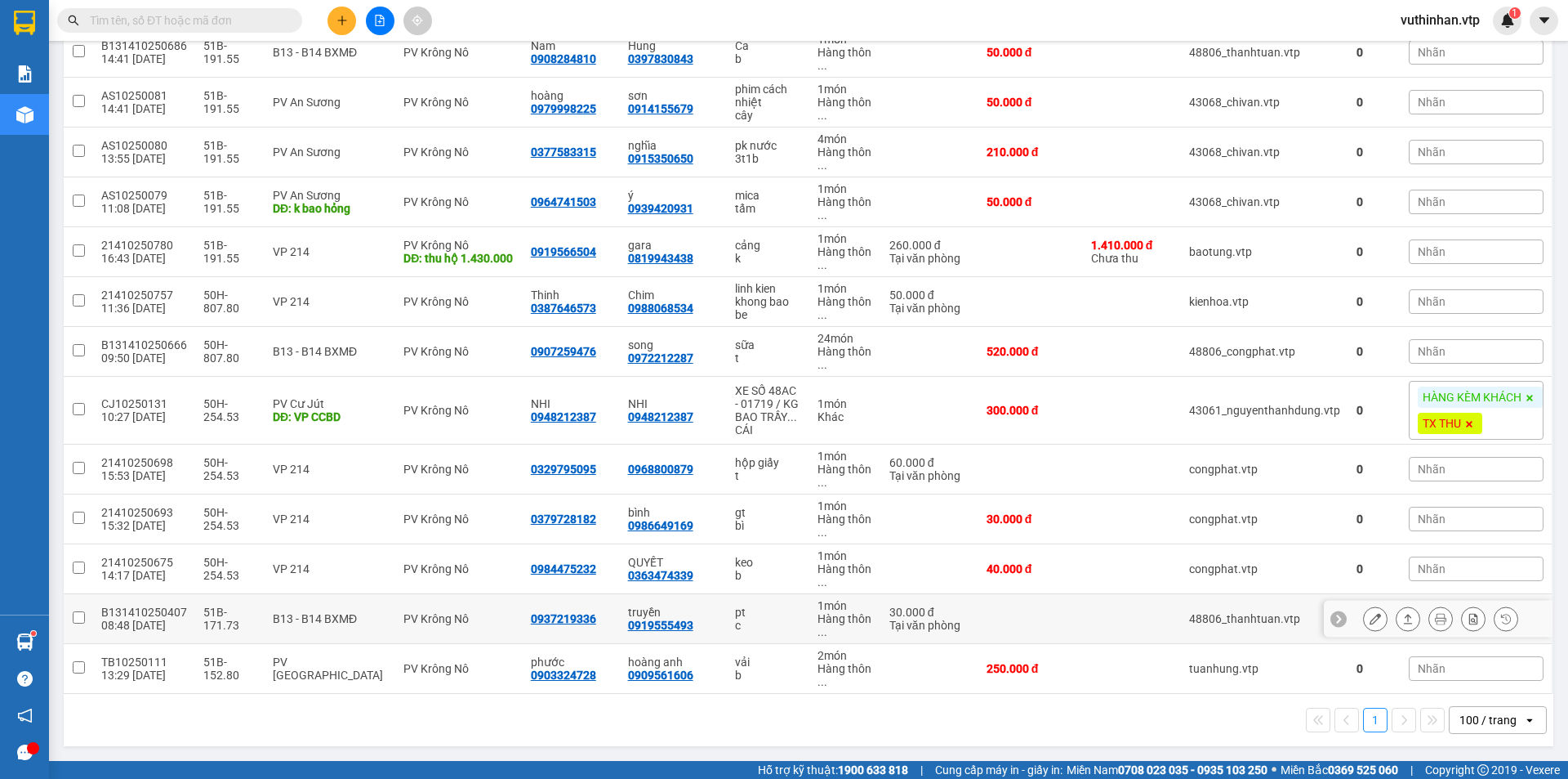
drag, startPoint x: 706, startPoint y: 627, endPoint x: 609, endPoint y: 641, distance: 98.0
click at [707, 626] on td "truyền 0919555493" at bounding box center [673, 619] width 107 height 50
checkbox input "true"
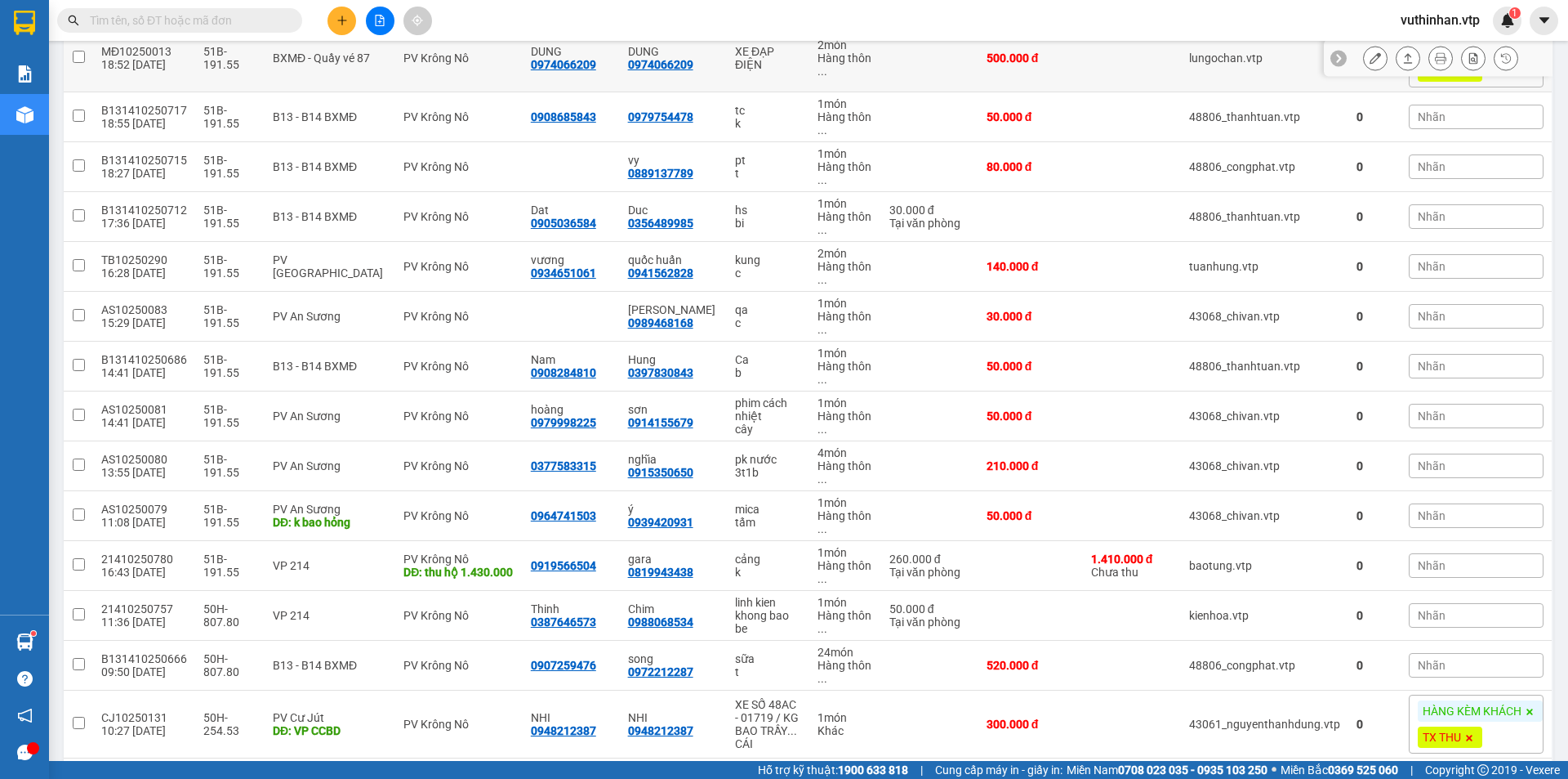
scroll to position [327, 0]
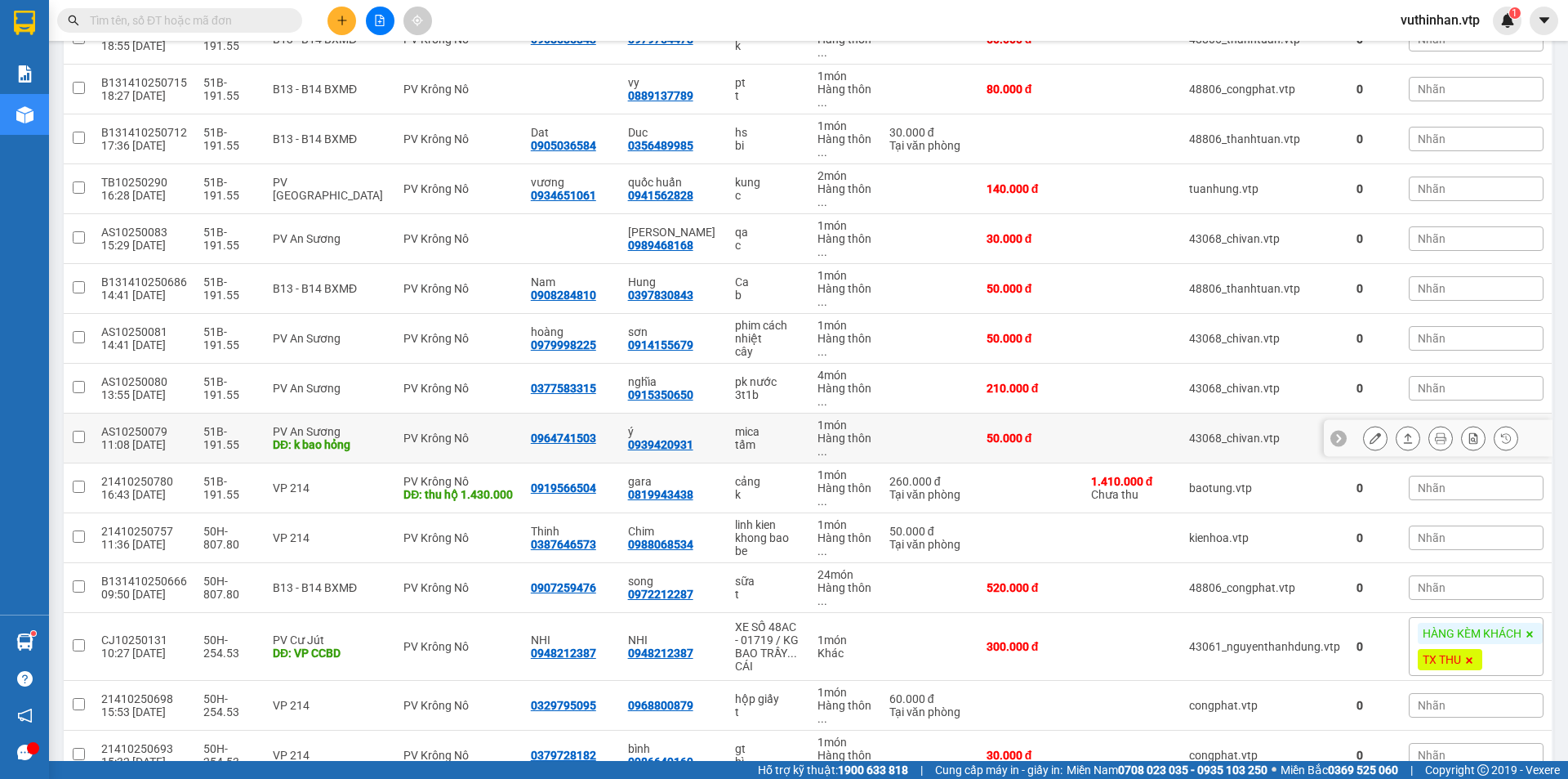
click at [765, 439] on div "tấm" at bounding box center [767, 445] width 66 height 13
checkbox input "true"
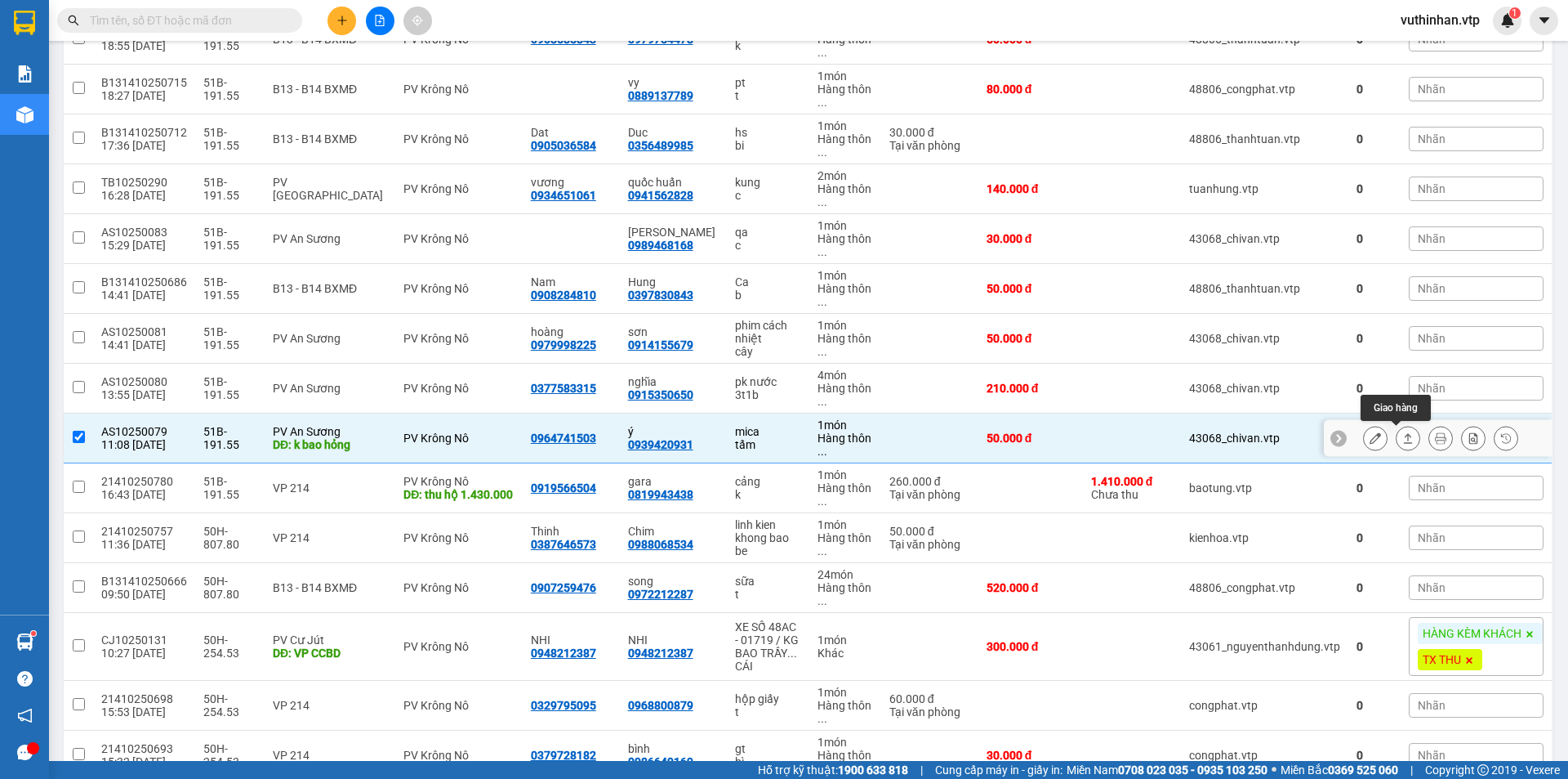
click at [1402, 435] on icon at bounding box center [1408, 438] width 12 height 12
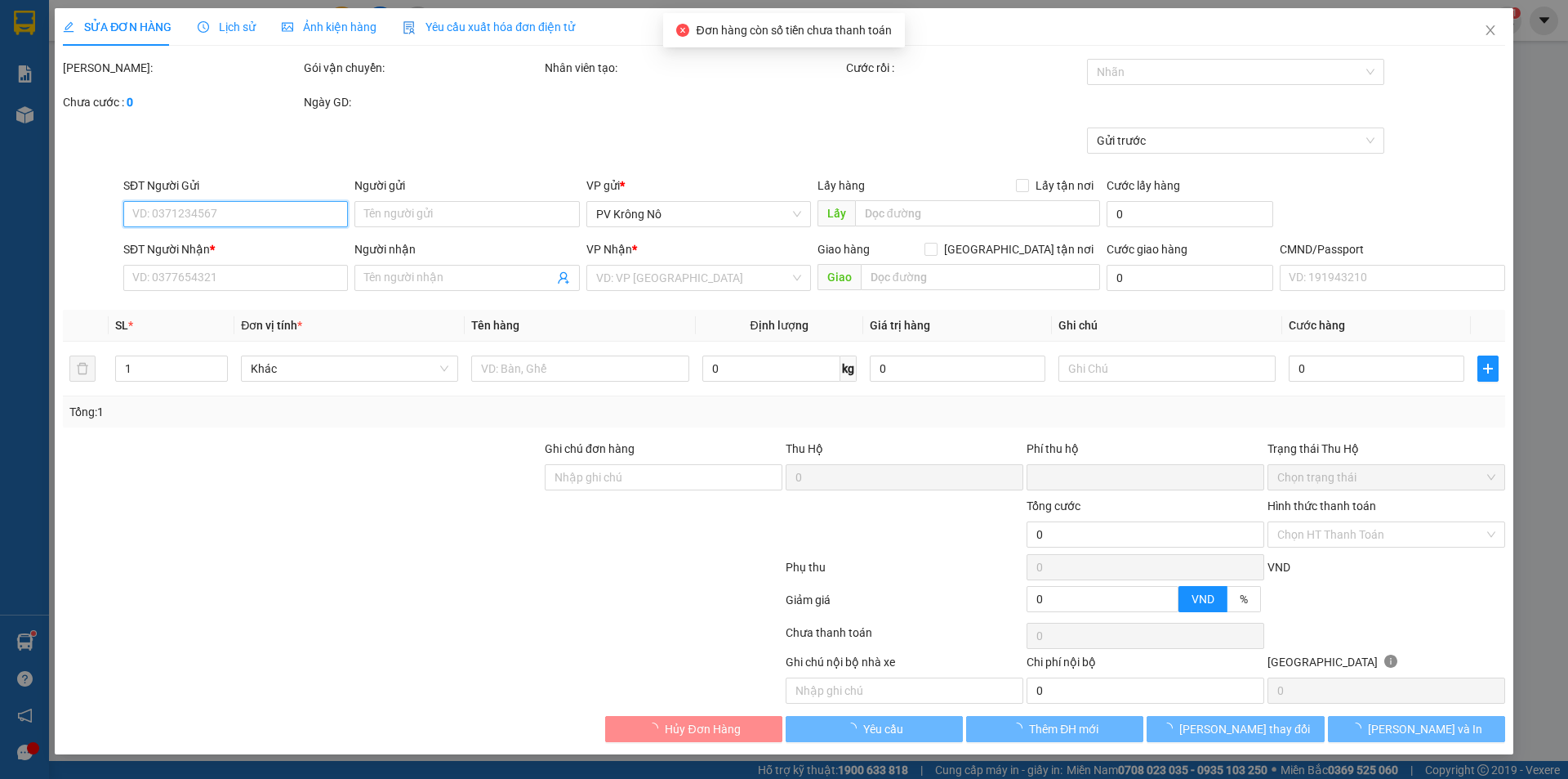
type input "2.500"
type input "0964741503"
type input "k bao hỏng"
type input "0939420931"
type input "ý"
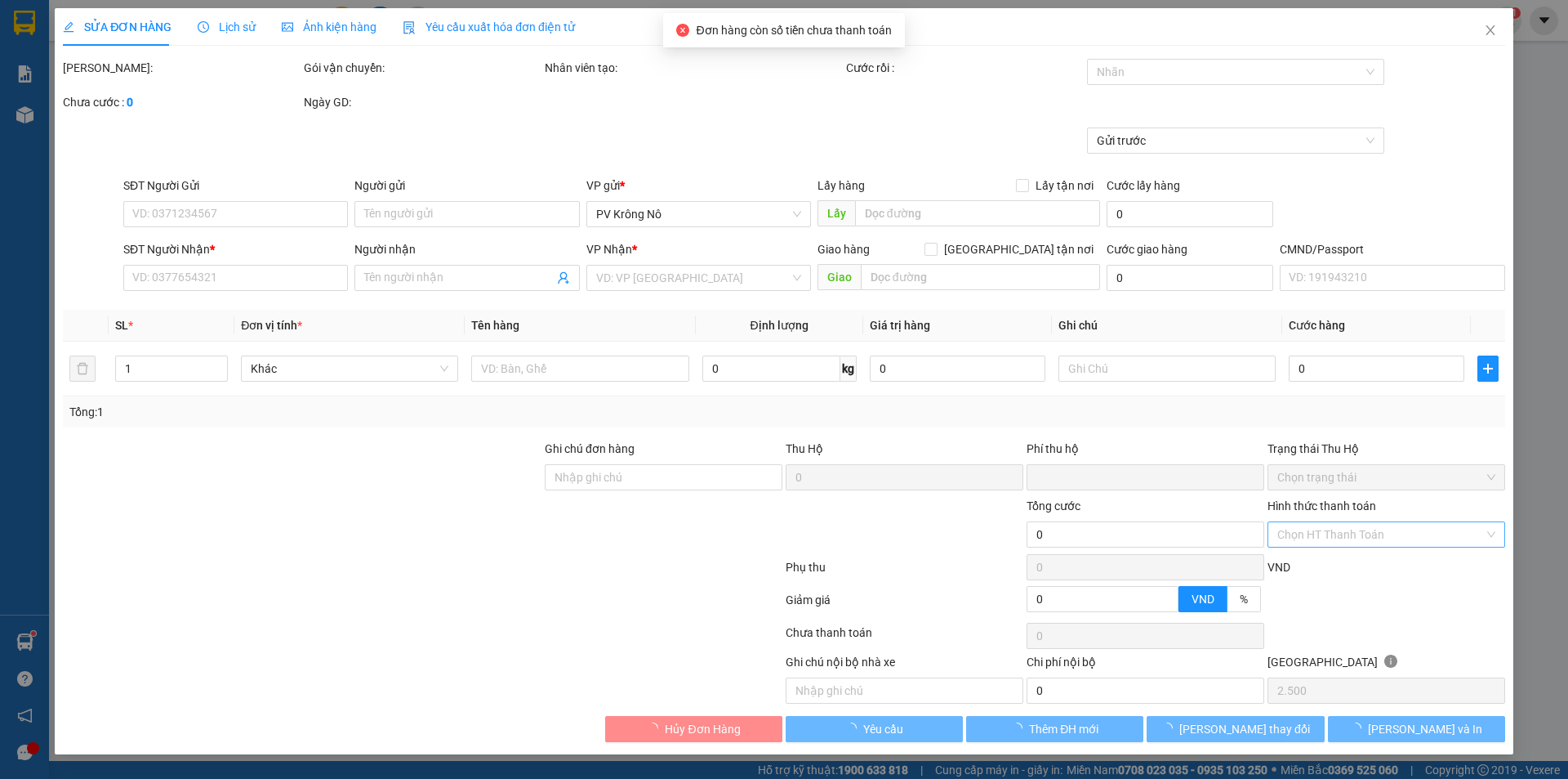
type input "0"
type input "50.000"
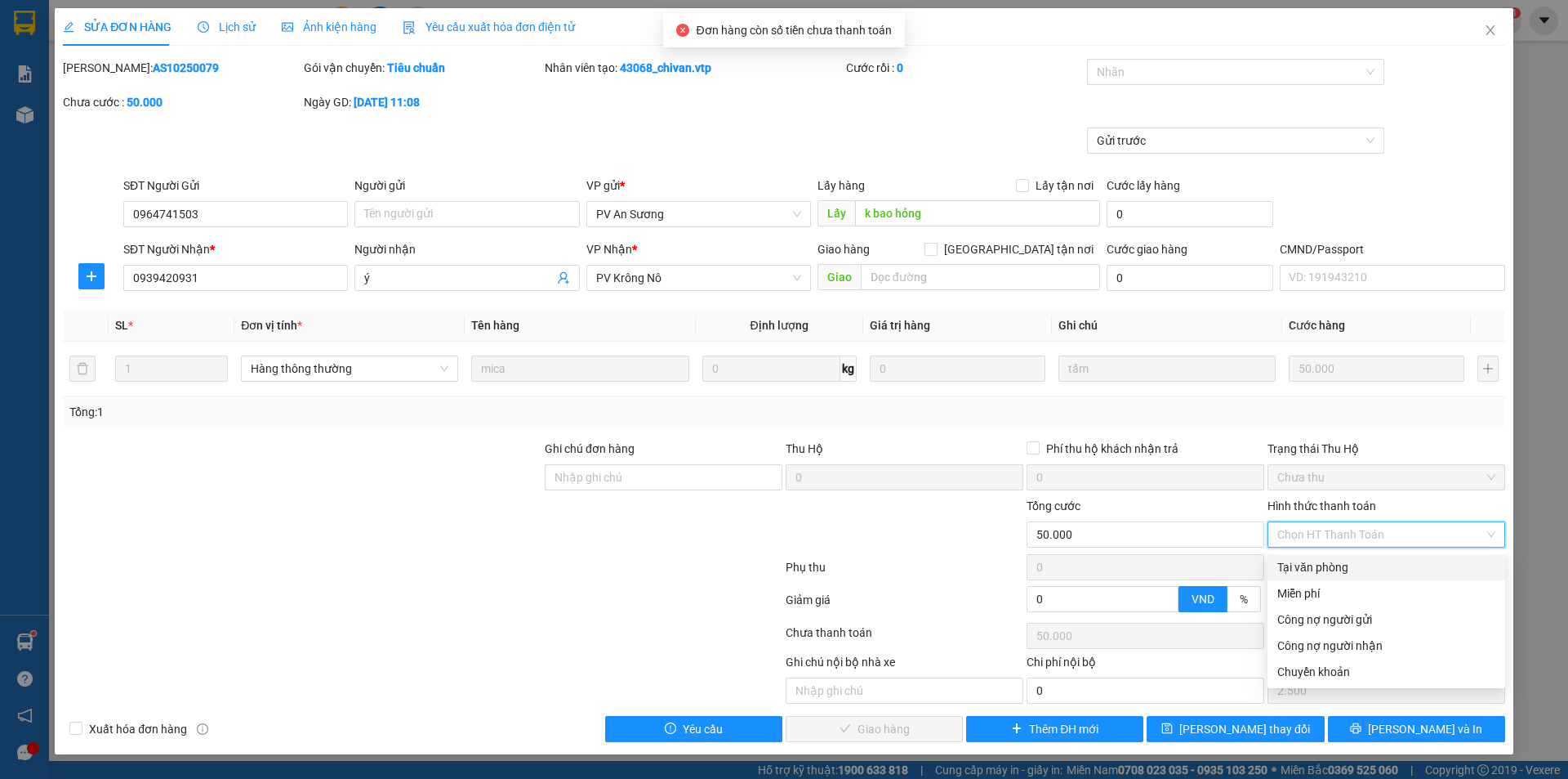
click at [1305, 566] on div "Tại văn phòng" at bounding box center [1386, 567] width 218 height 18
type input "0"
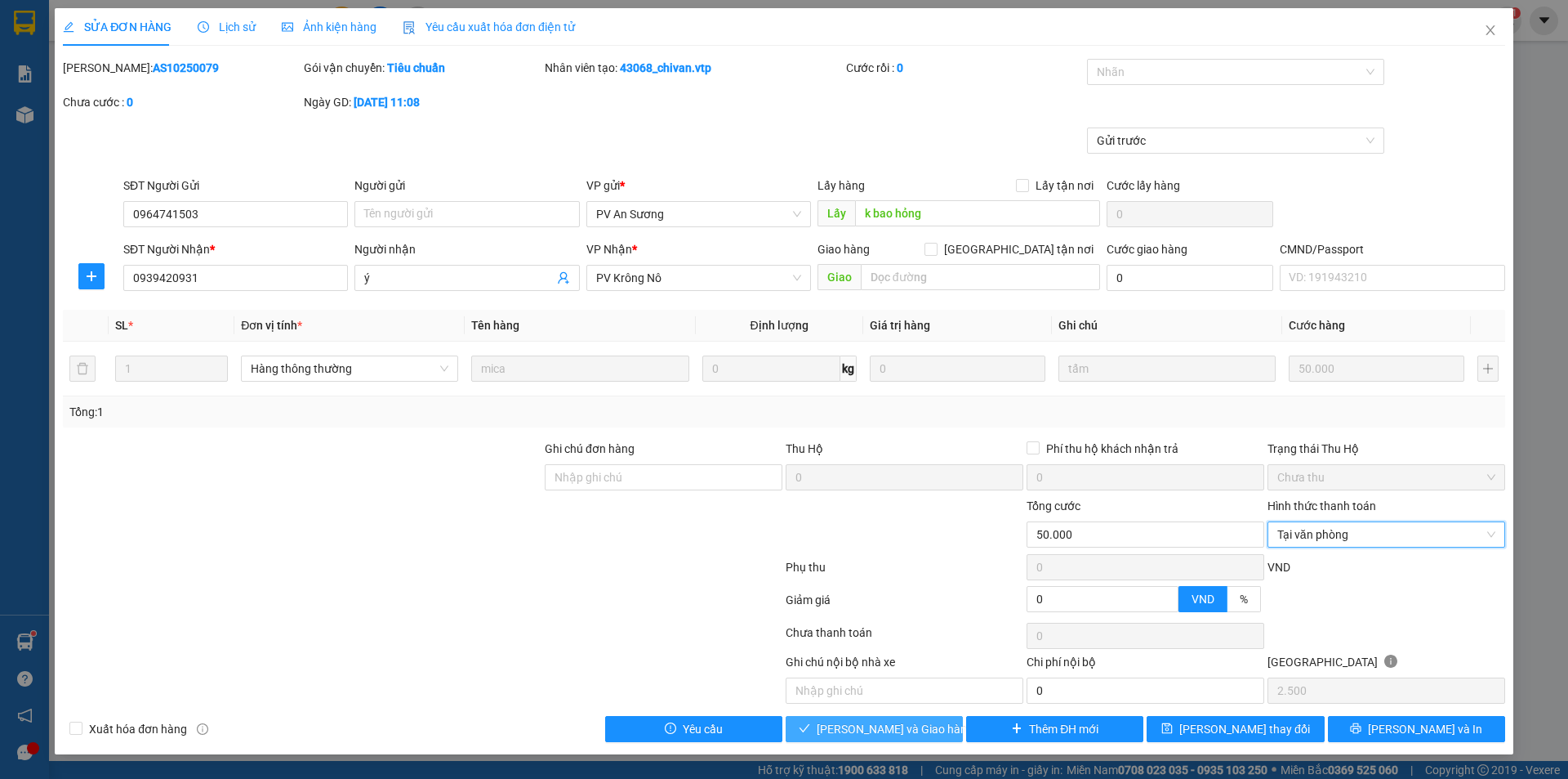
click at [875, 727] on span "[PERSON_NAME] và Giao hàng" at bounding box center [895, 729] width 157 height 18
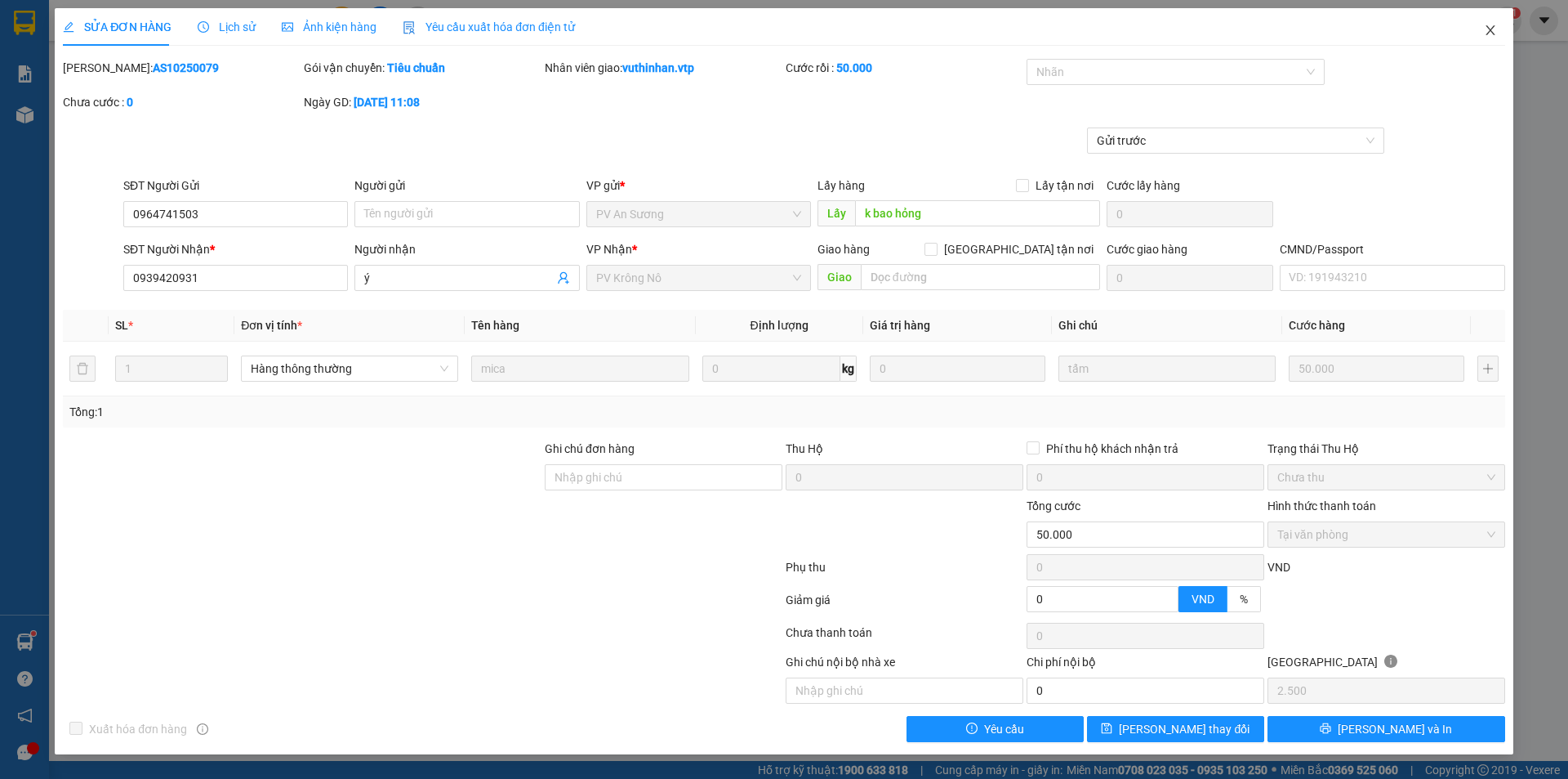
drag, startPoint x: 1495, startPoint y: 34, endPoint x: 1439, endPoint y: 27, distance: 56.4
click at [1494, 34] on icon "close" at bounding box center [1491, 31] width 13 height 13
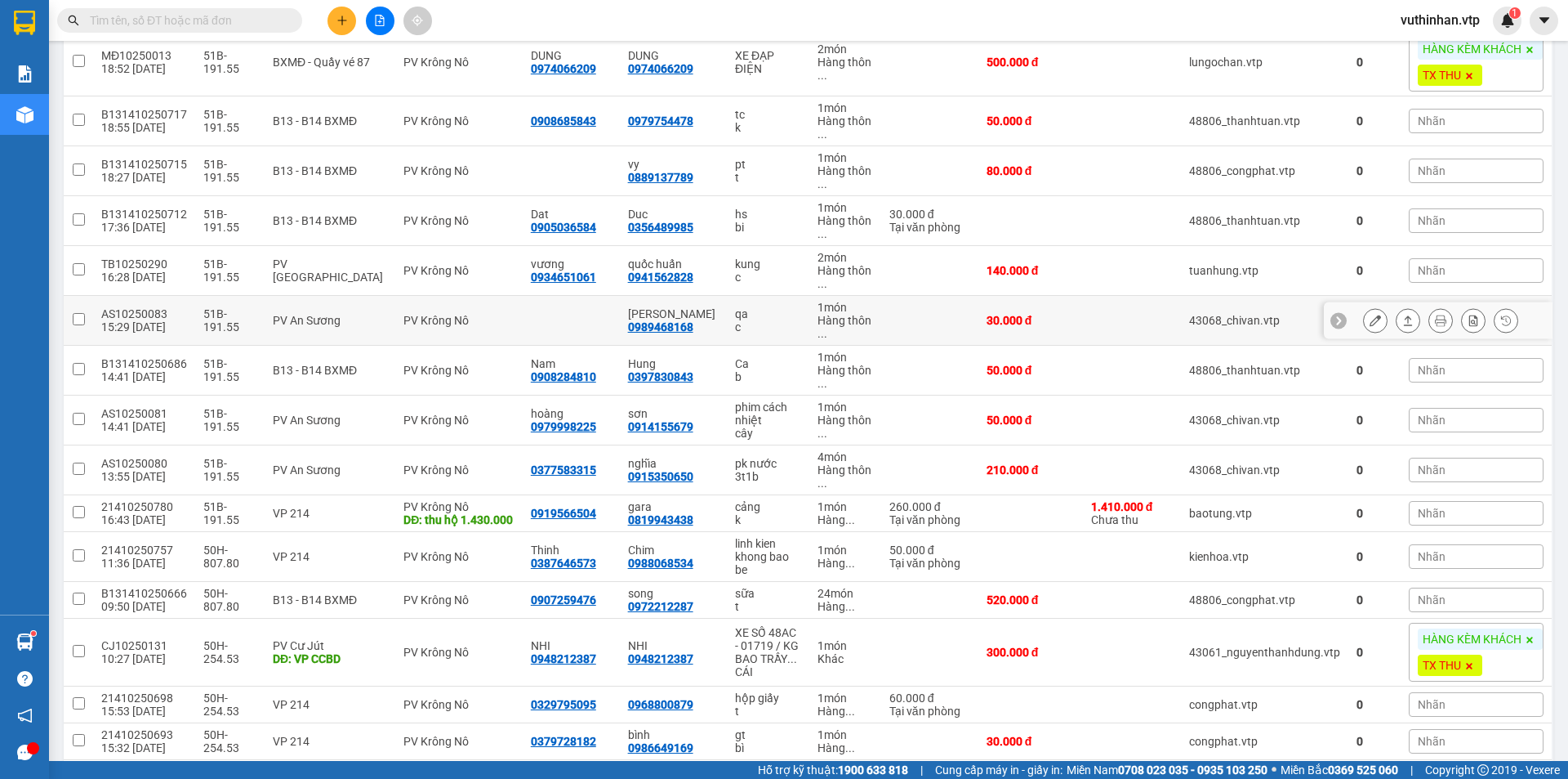
scroll to position [408, 0]
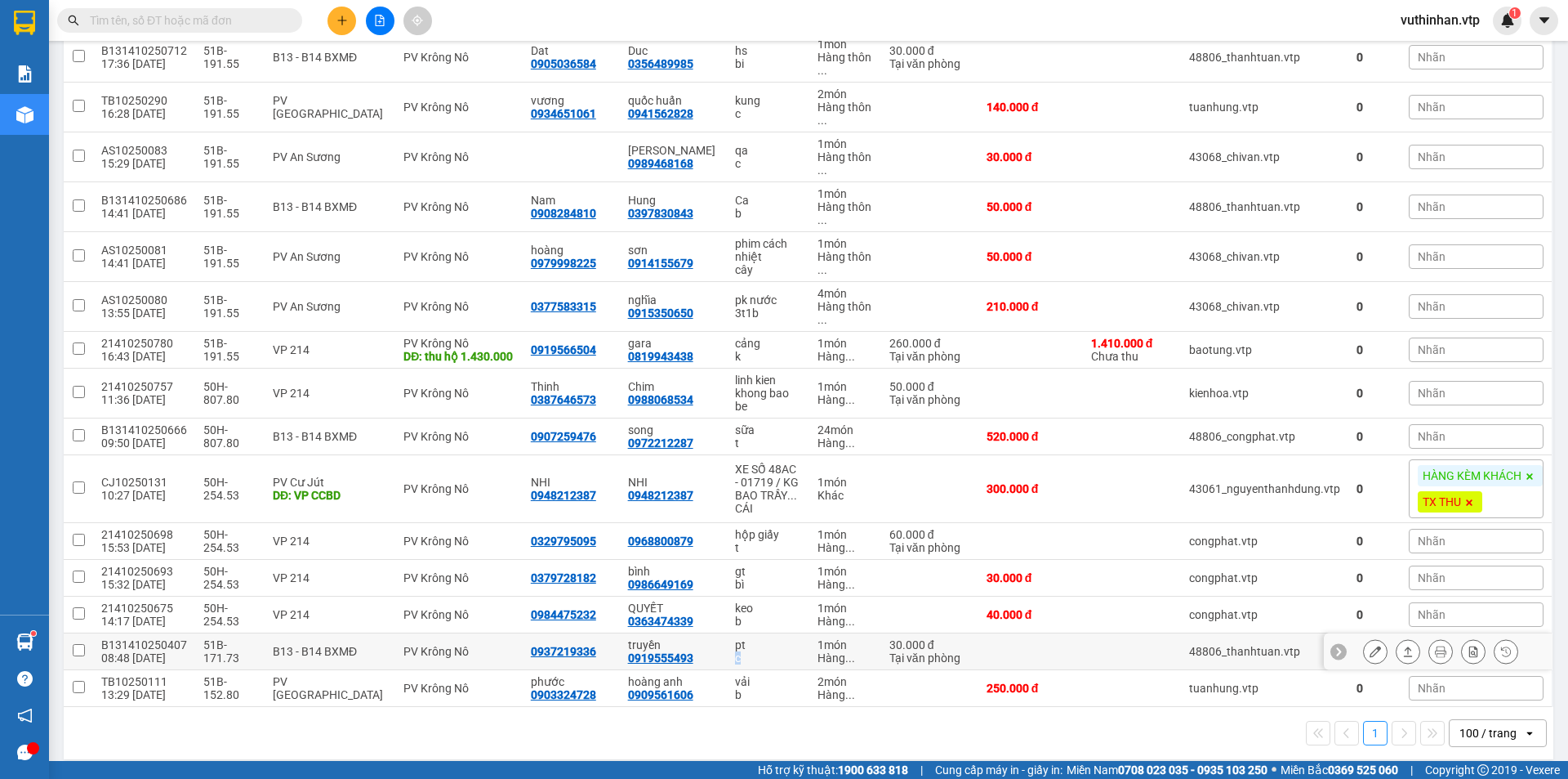
click at [755, 661] on td "pt c" at bounding box center [768, 651] width 81 height 37
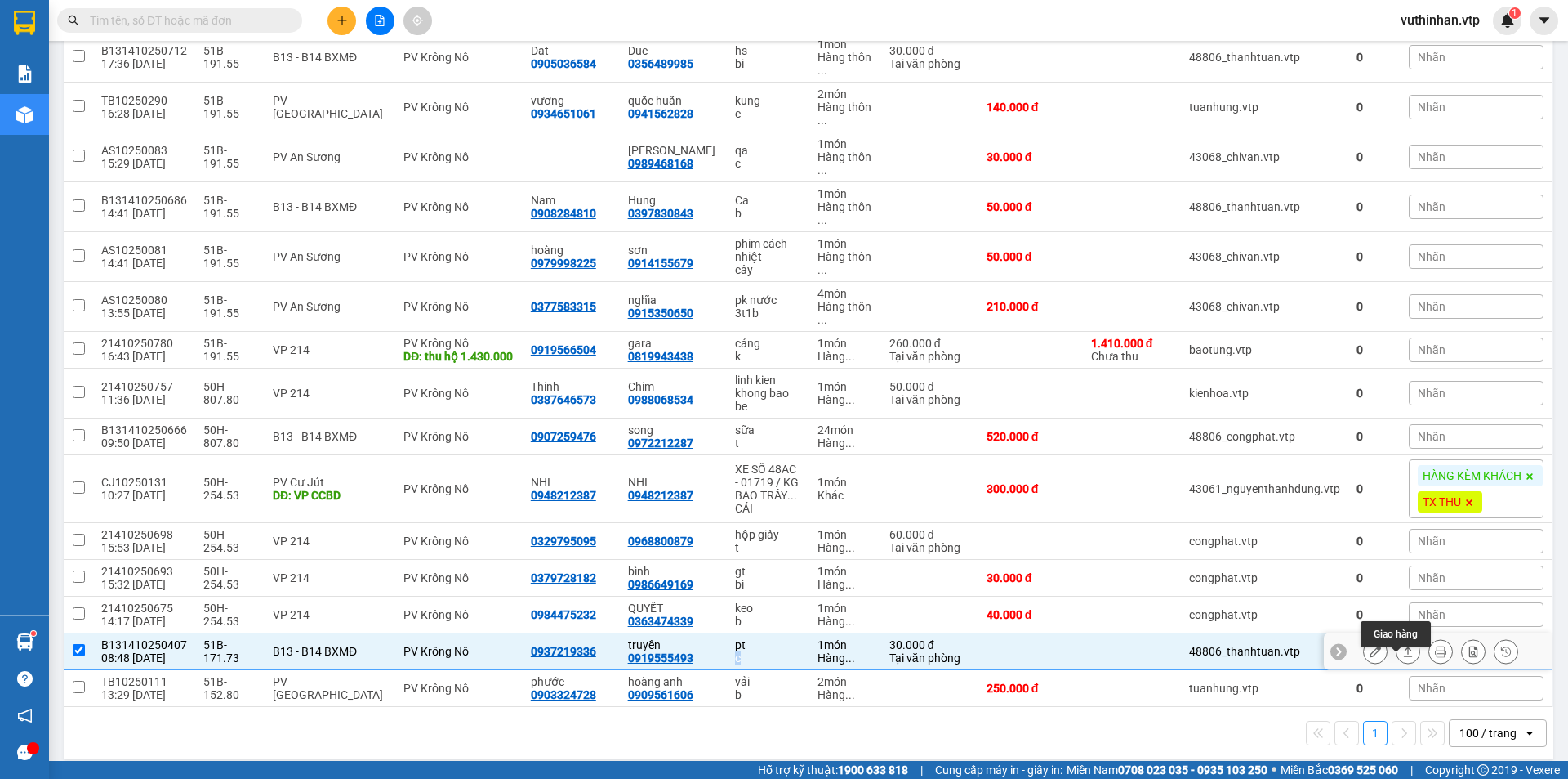
click at [1402, 657] on icon at bounding box center [1408, 651] width 12 height 12
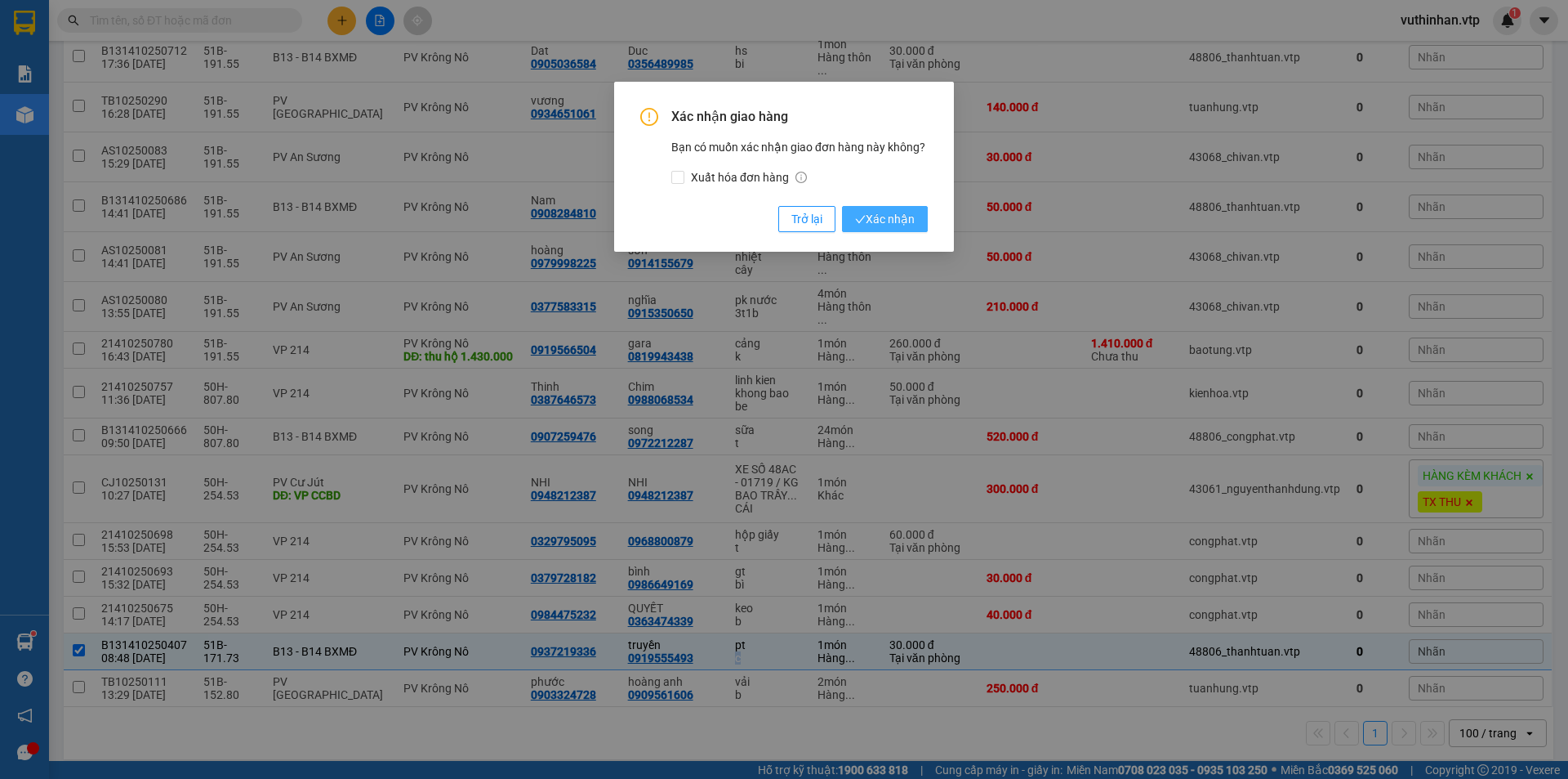
click at [886, 217] on span "Xác nhận" at bounding box center [885, 219] width 60 height 18
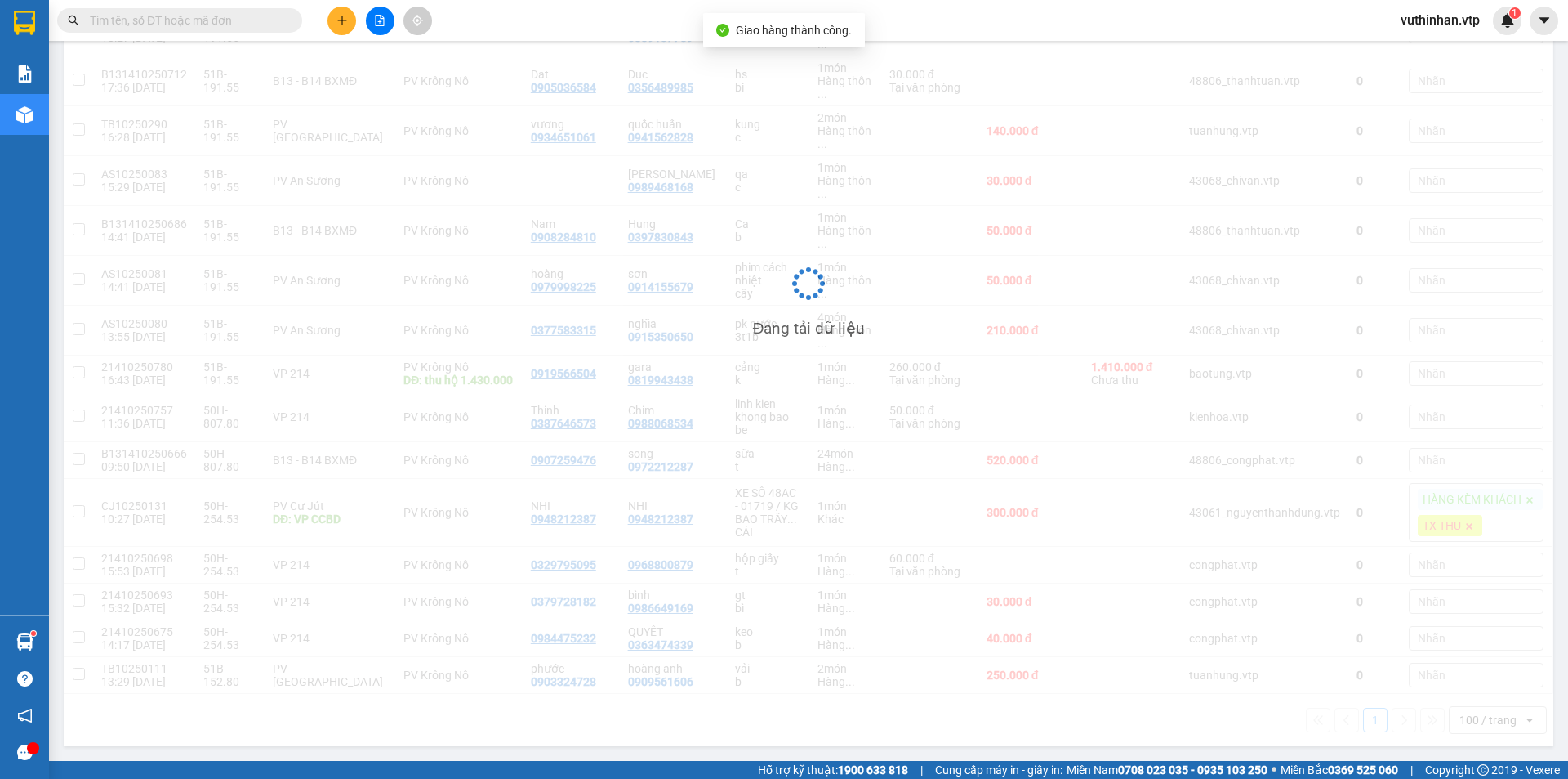
checkbox input "false"
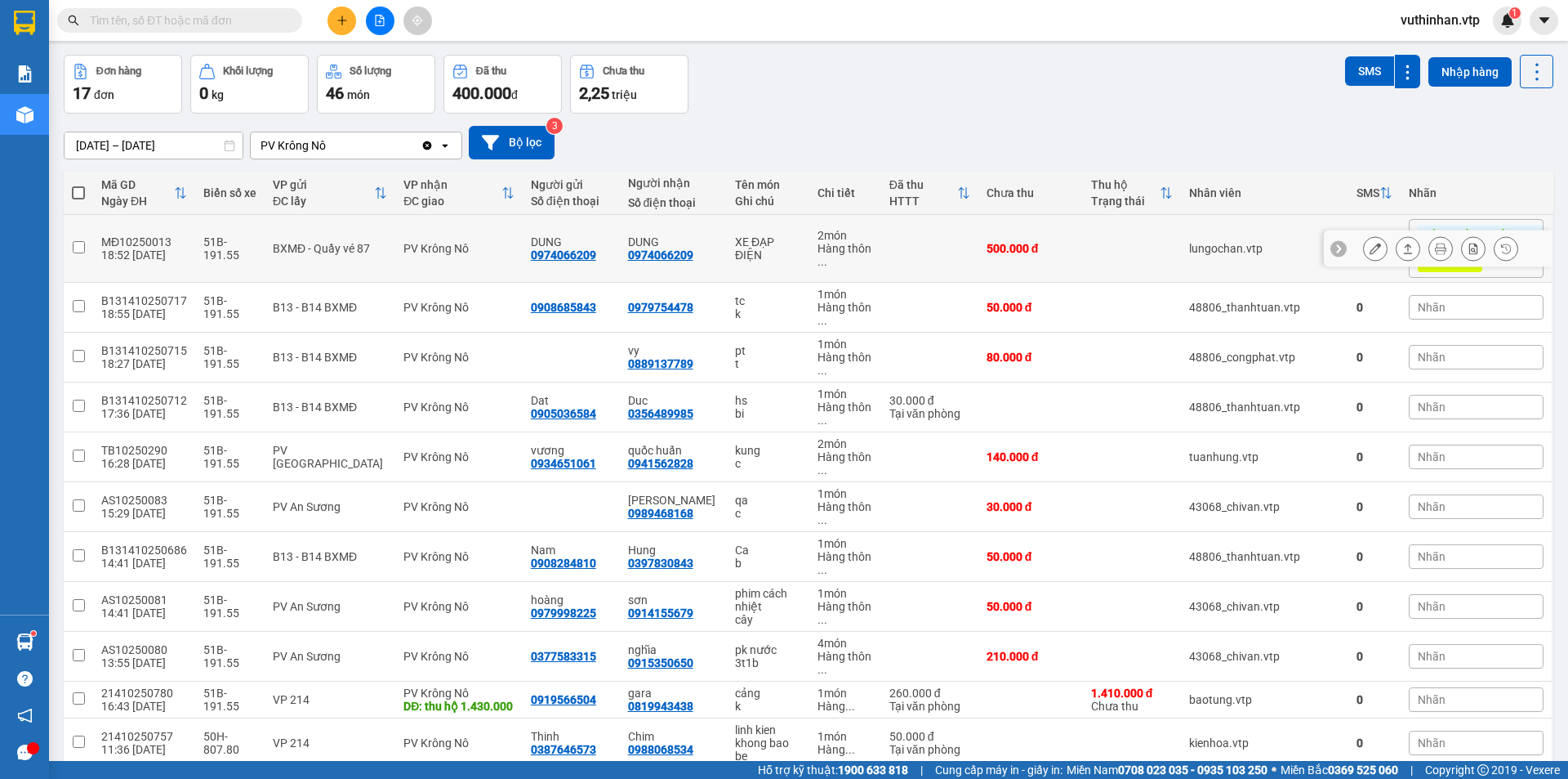
scroll to position [0, 0]
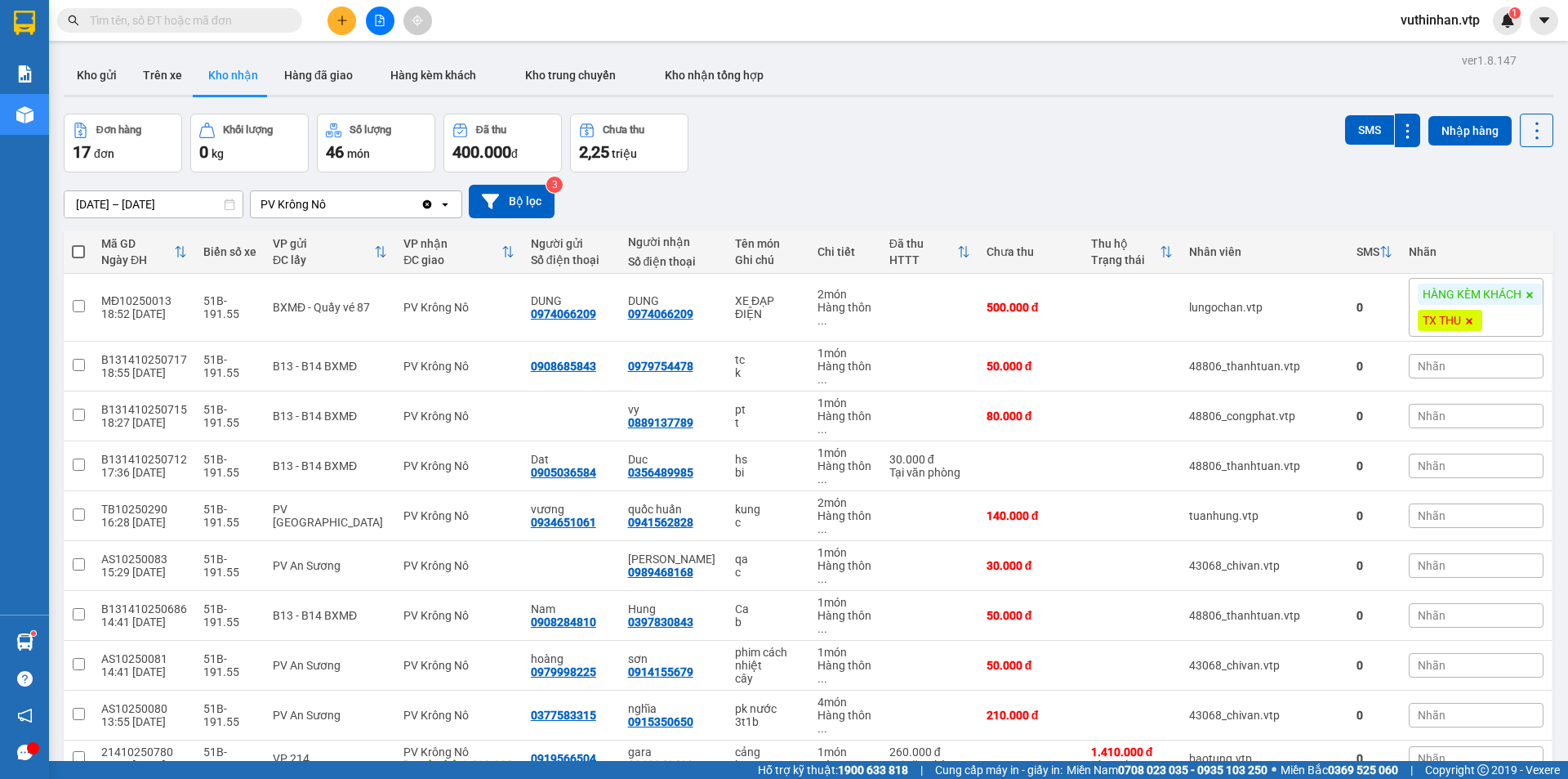
click at [165, 2] on div "Kết quả tìm kiếm ( 1 ) Bộ lọc Mã ĐH Trạng thái Món hàng Thu hộ Tổng cước Chưa c…" at bounding box center [784, 20] width 1568 height 41
click at [153, 12] on input "text" at bounding box center [186, 21] width 192 height 18
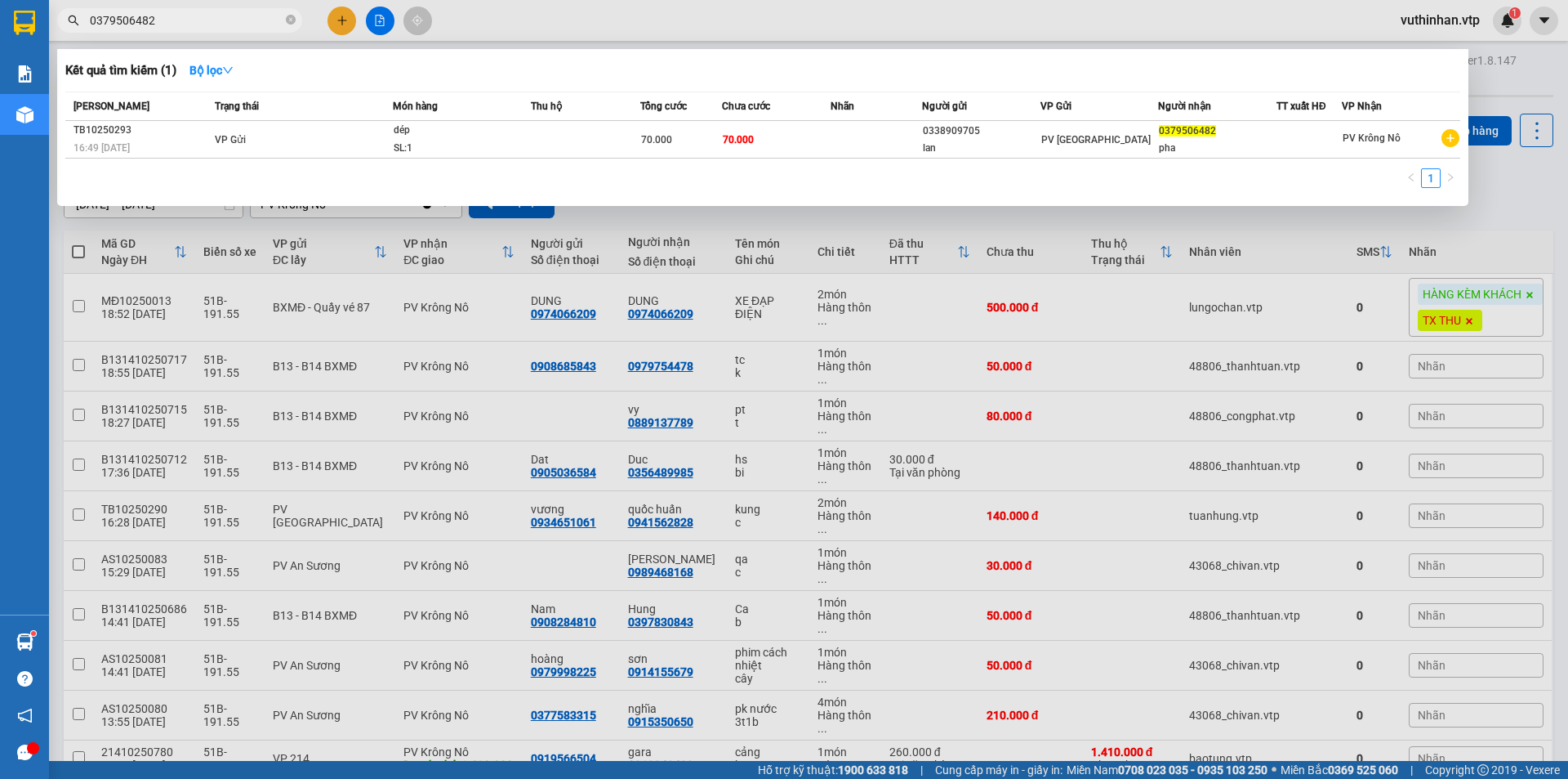
type input "0379506482"
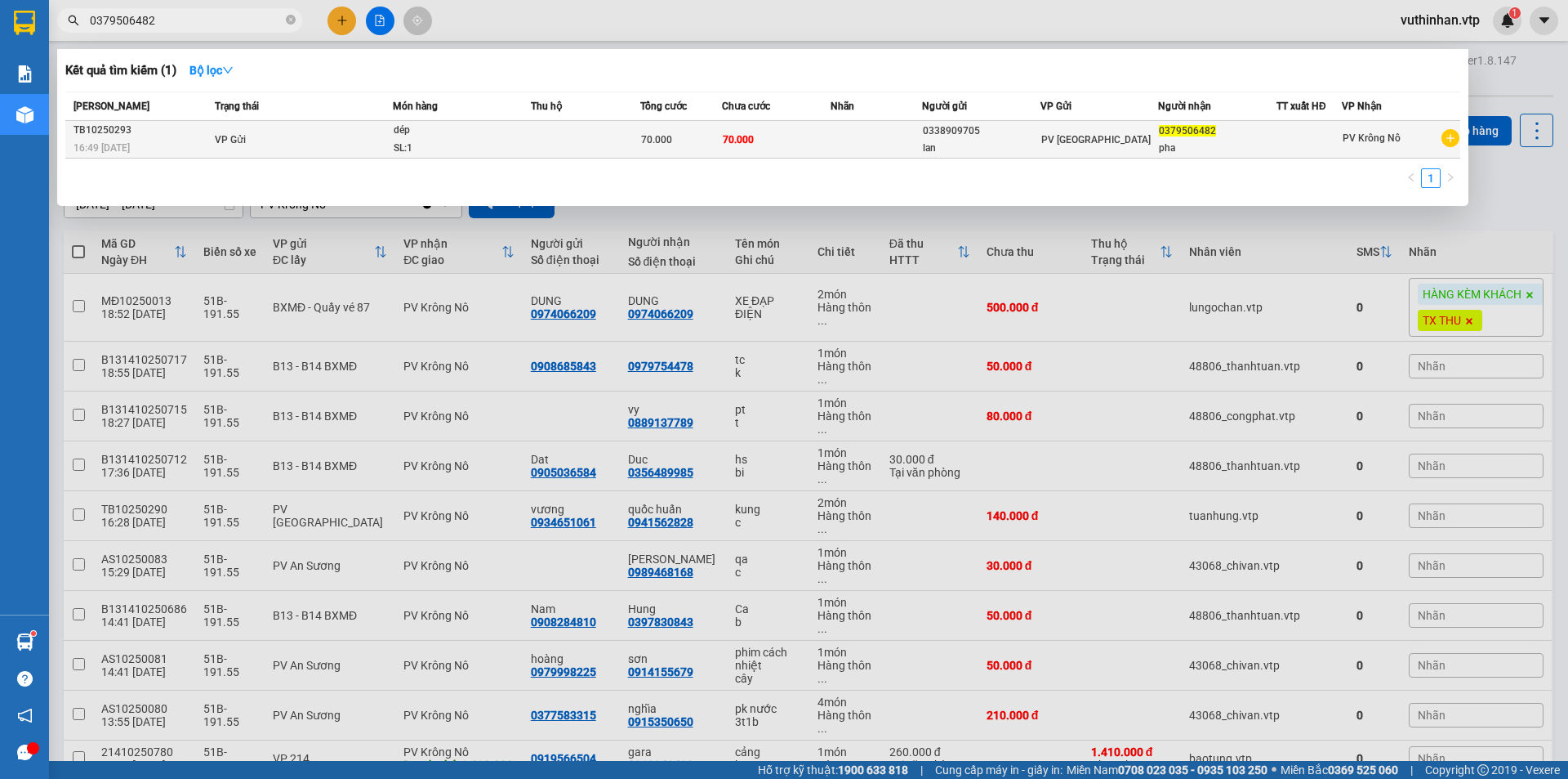
click at [330, 136] on td "VP Gửi" at bounding box center [302, 139] width 182 height 37
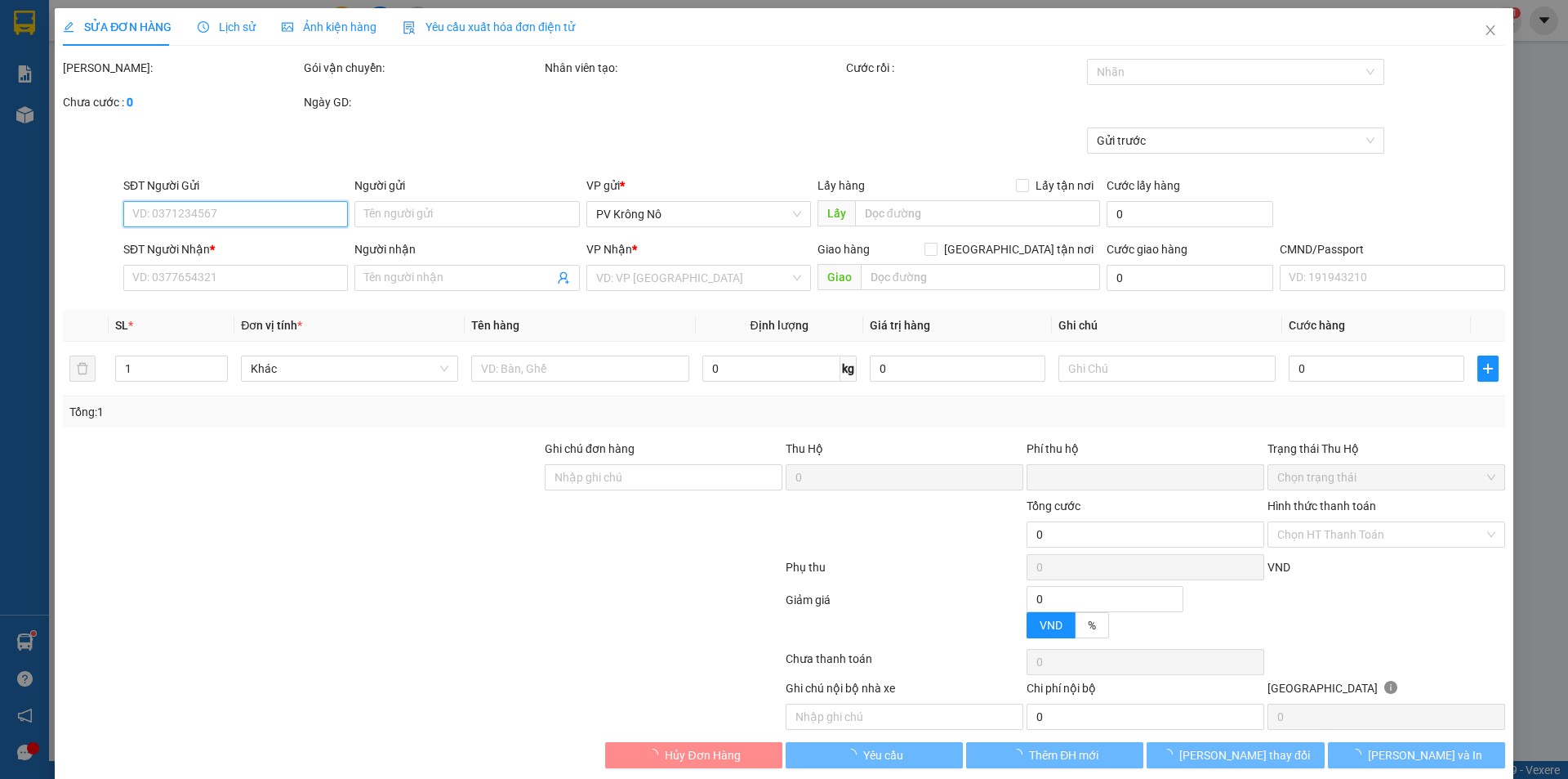
type input "0338909705"
type input "lan"
type input "0379506482"
type input "pha"
type input "0"
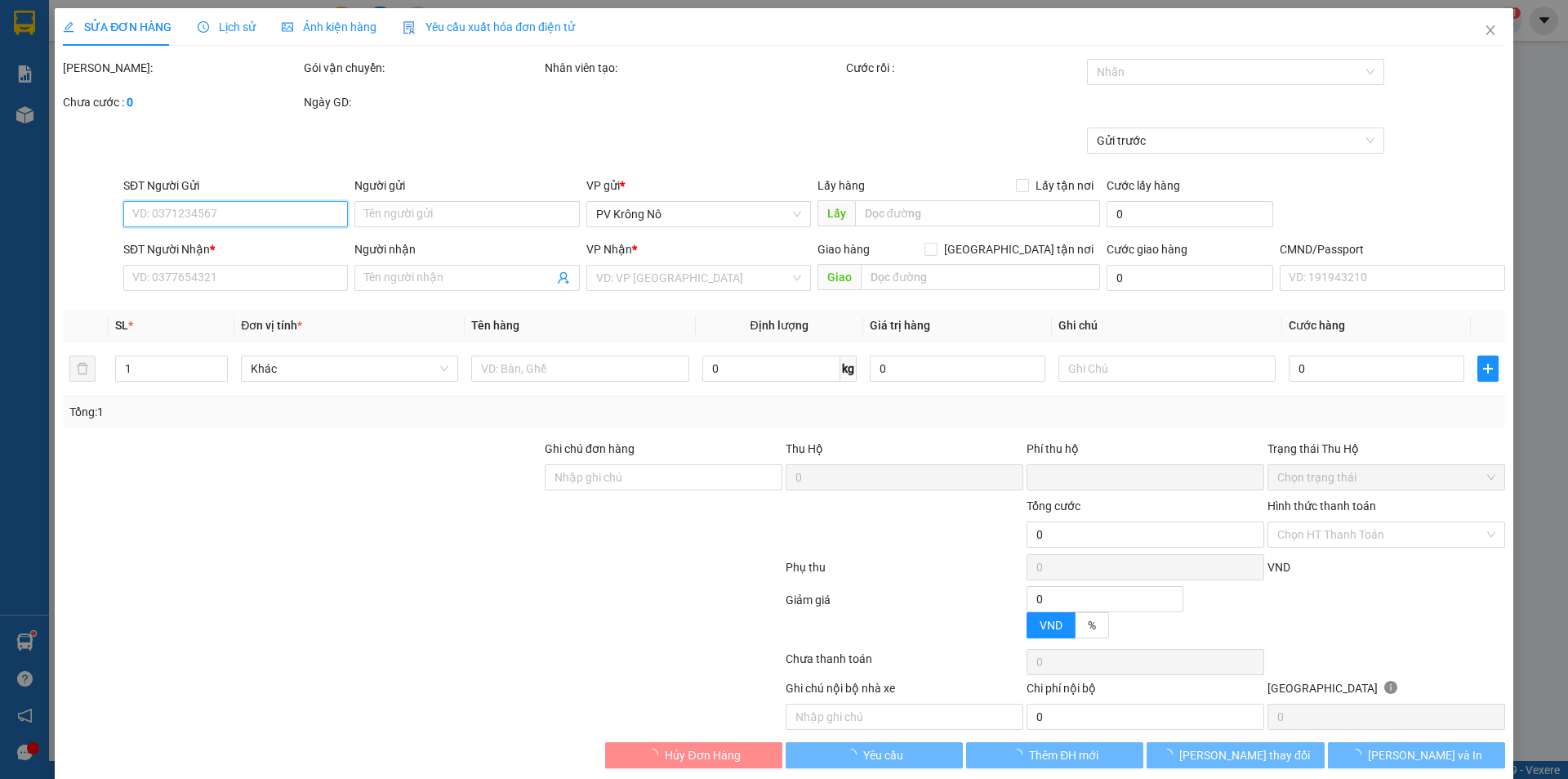
type input "70.000"
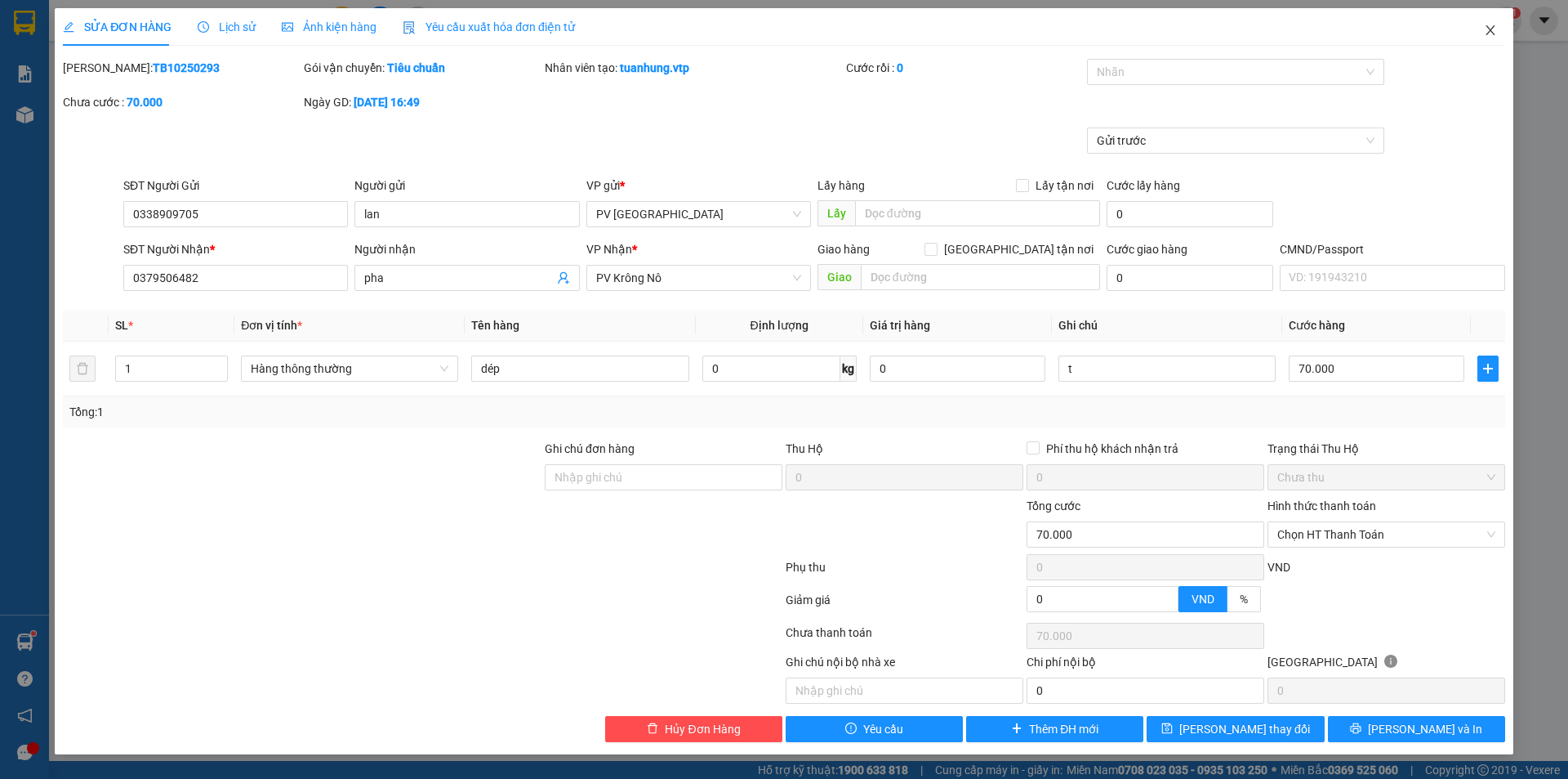
click at [1498, 26] on span "Close" at bounding box center [1490, 31] width 46 height 46
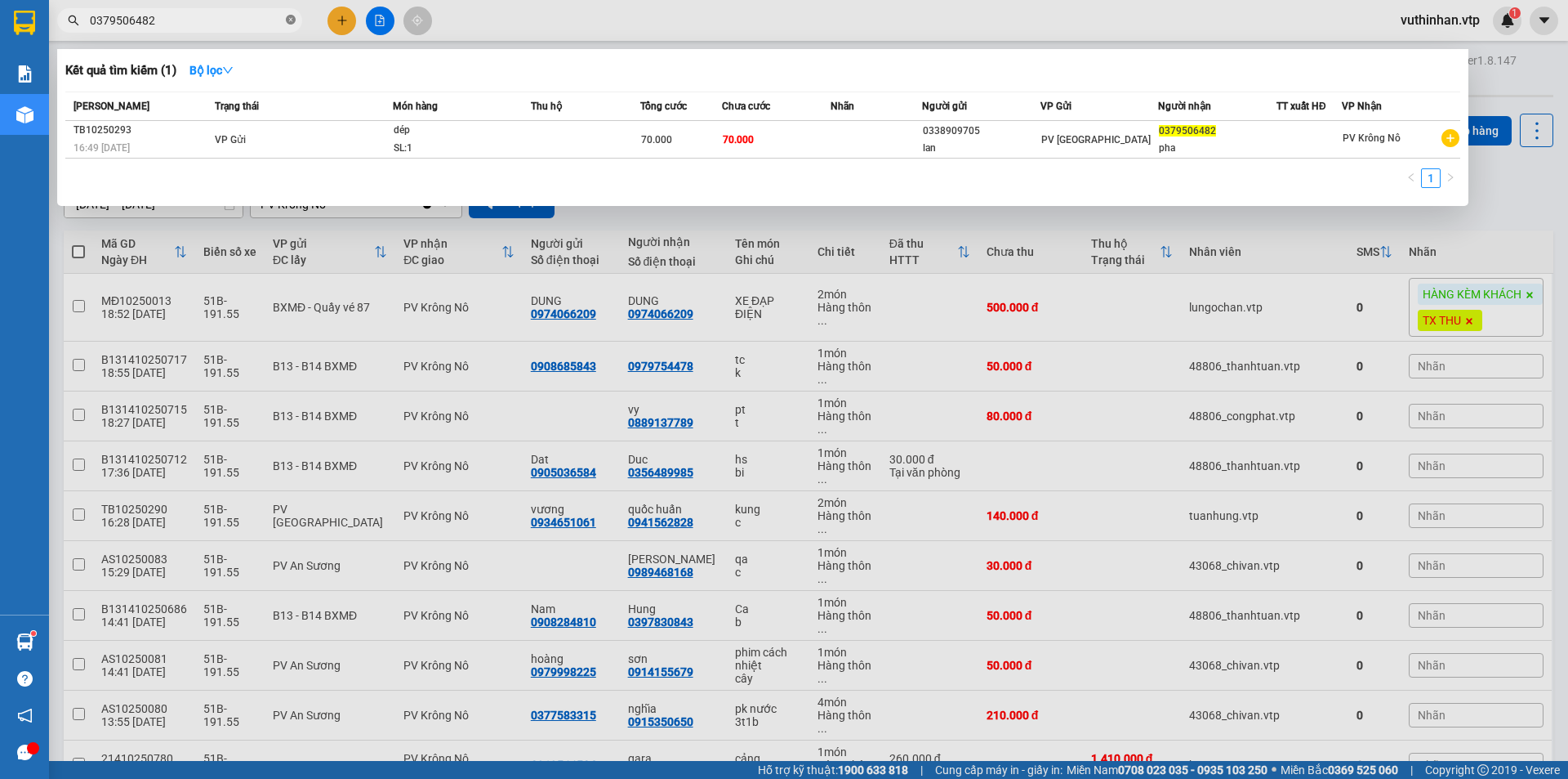
click at [292, 23] on icon "close-circle" at bounding box center [291, 20] width 10 height 10
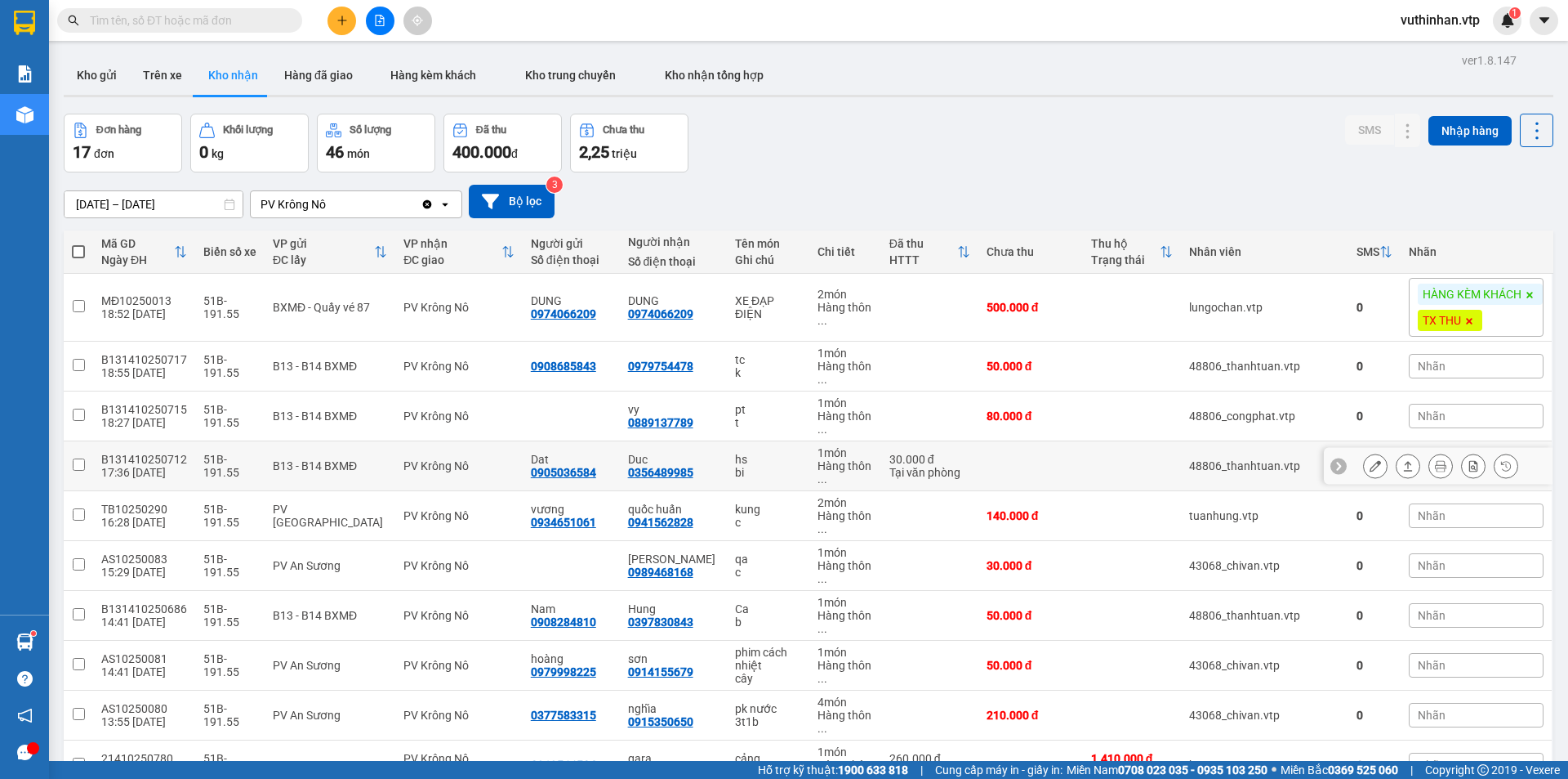
click at [702, 476] on div "Duc 0356489985" at bounding box center [672, 466] width 90 height 27
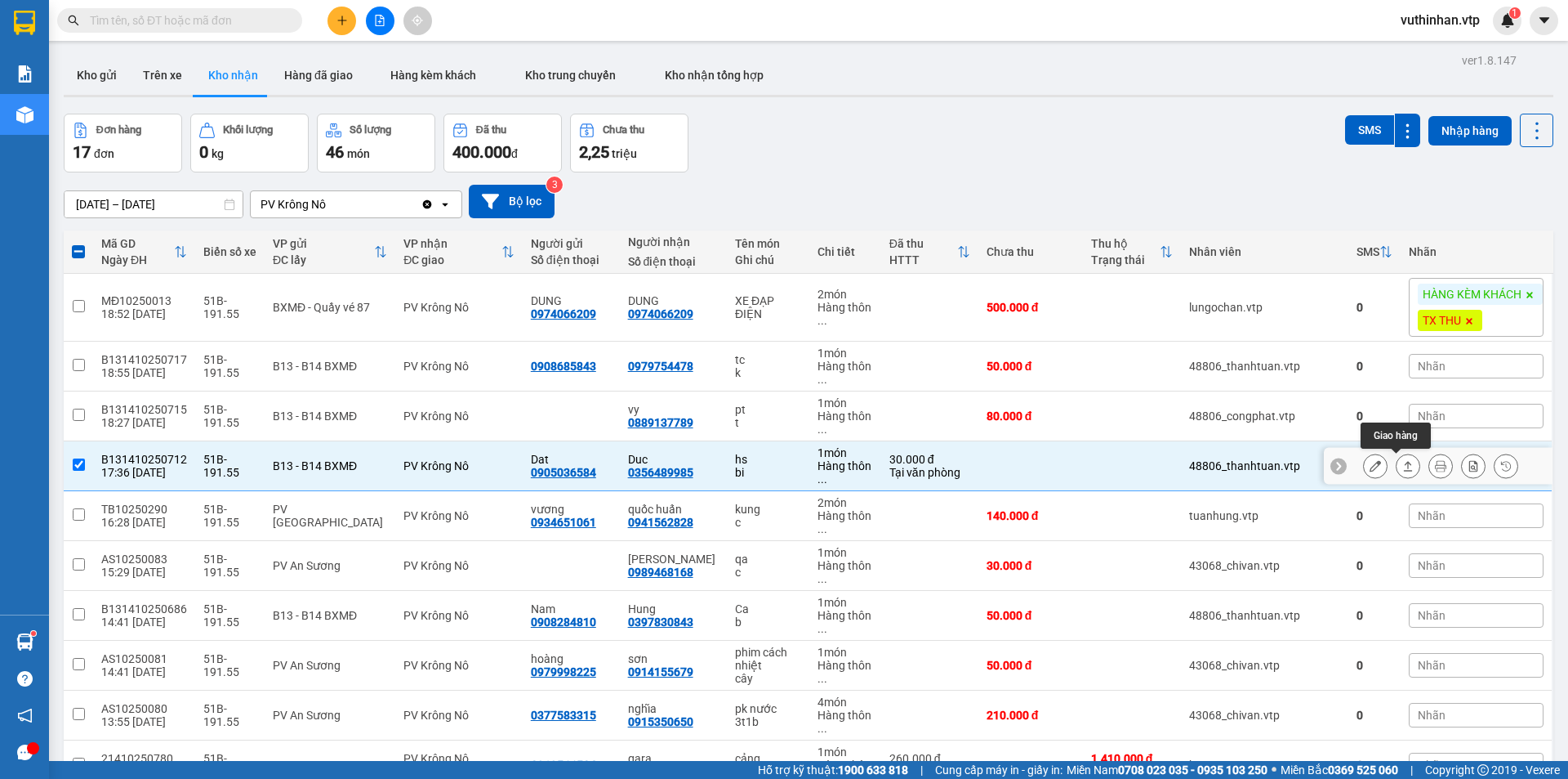
click at [1404, 467] on icon at bounding box center [1408, 466] width 9 height 10
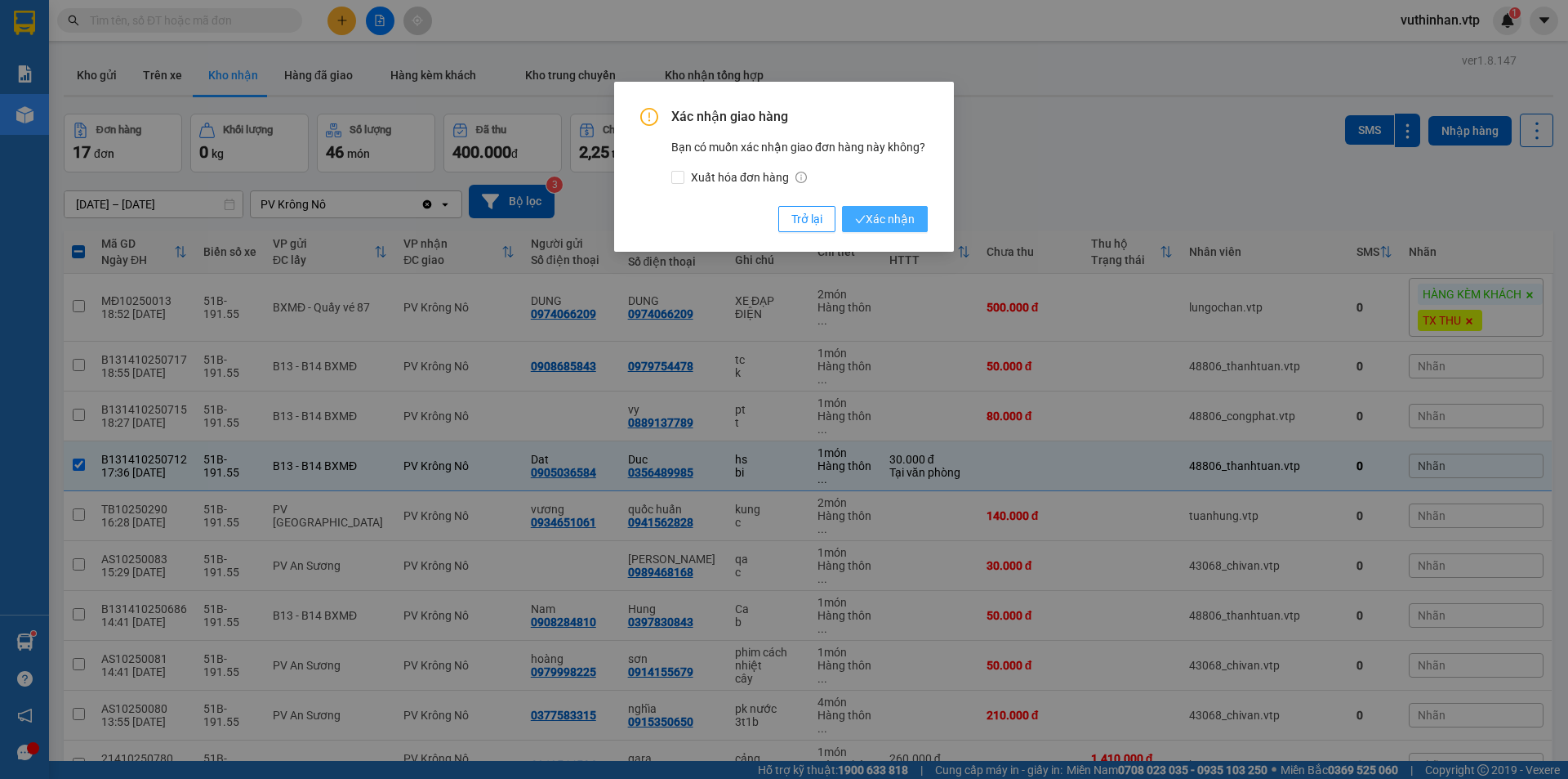
click at [879, 219] on span "Xác nhận" at bounding box center [885, 219] width 60 height 18
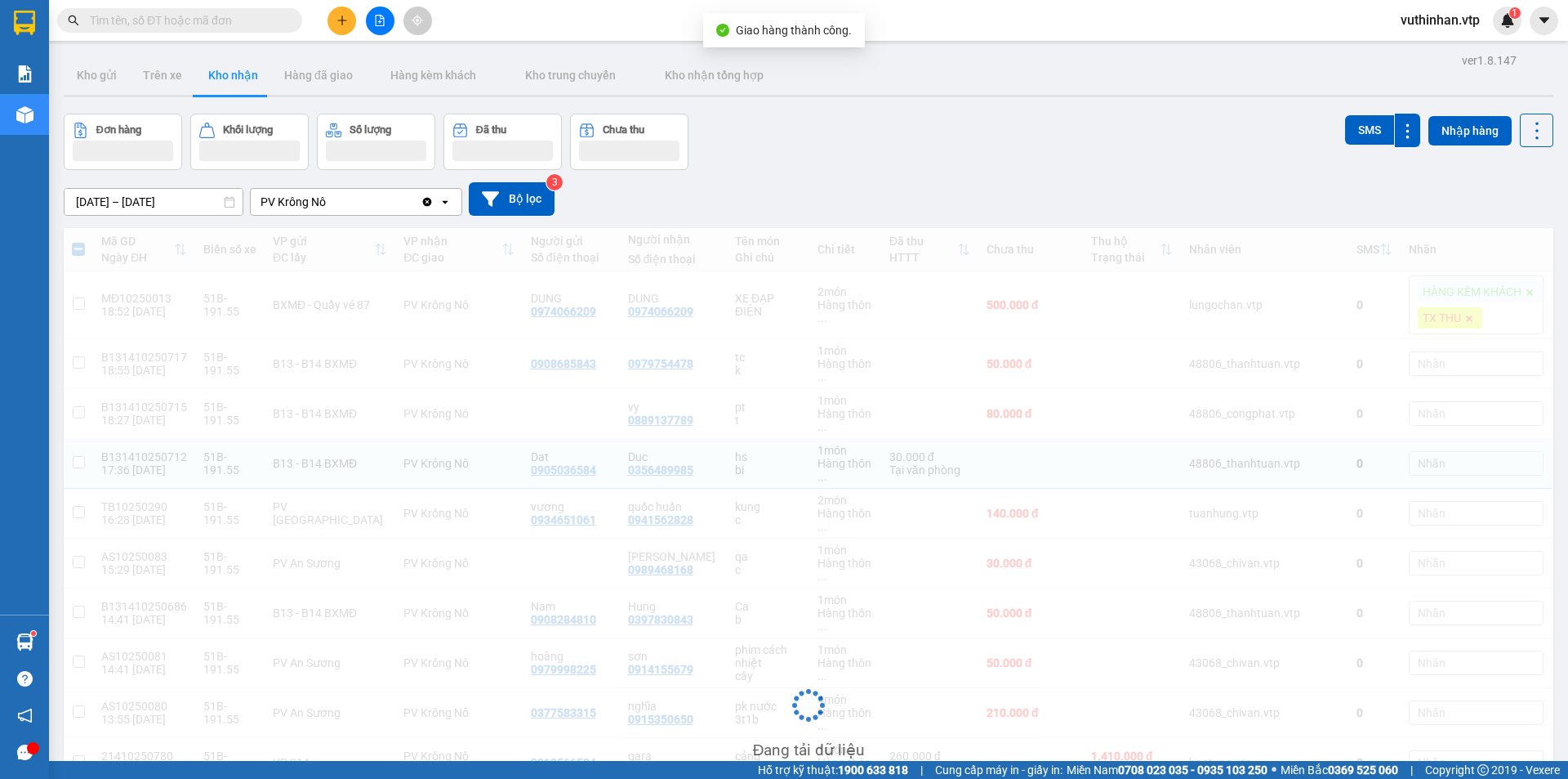
checkbox input "false"
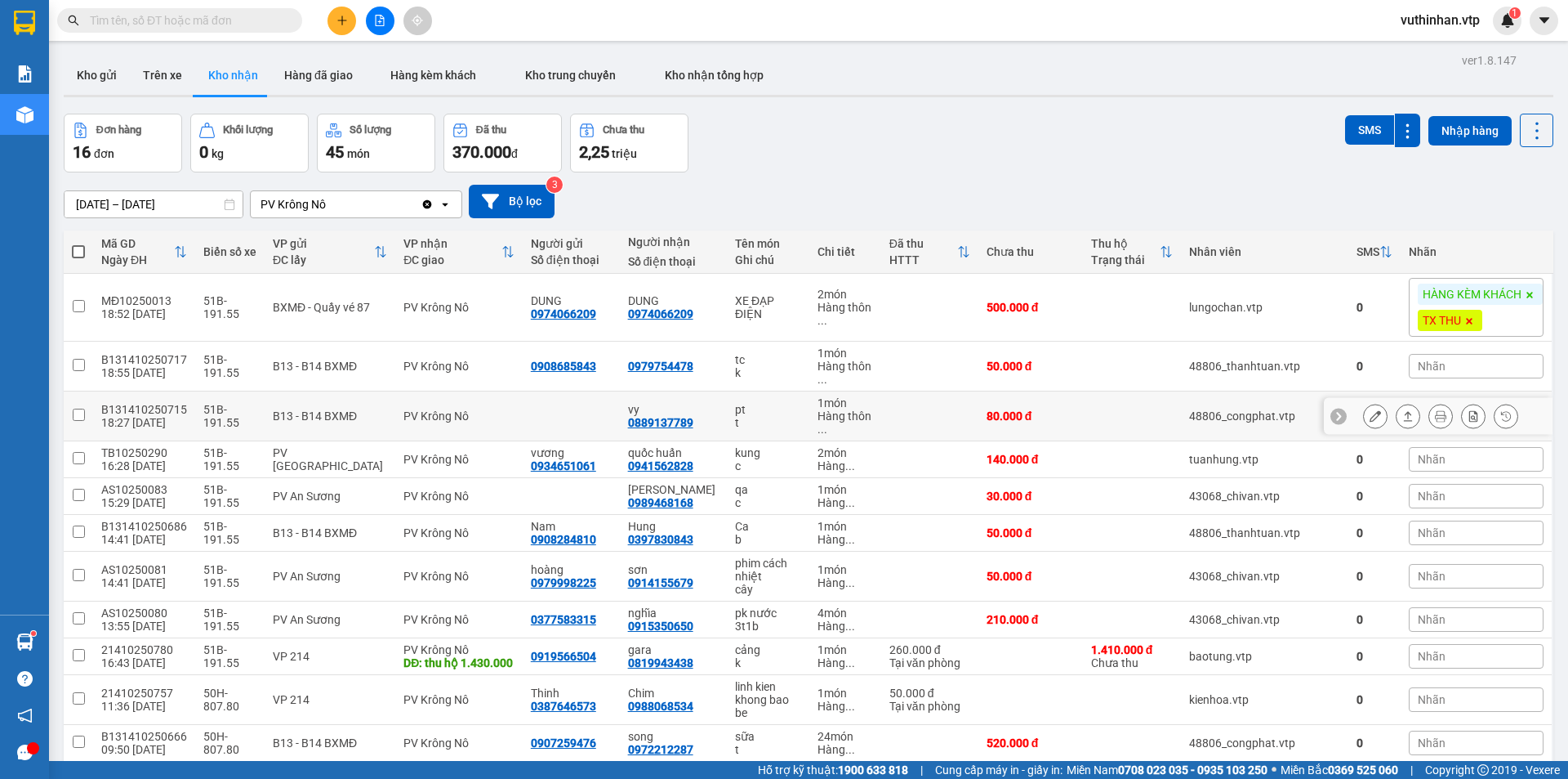
click at [809, 419] on td "1 món Hàng thôn ..." at bounding box center [845, 416] width 72 height 50
checkbox input "true"
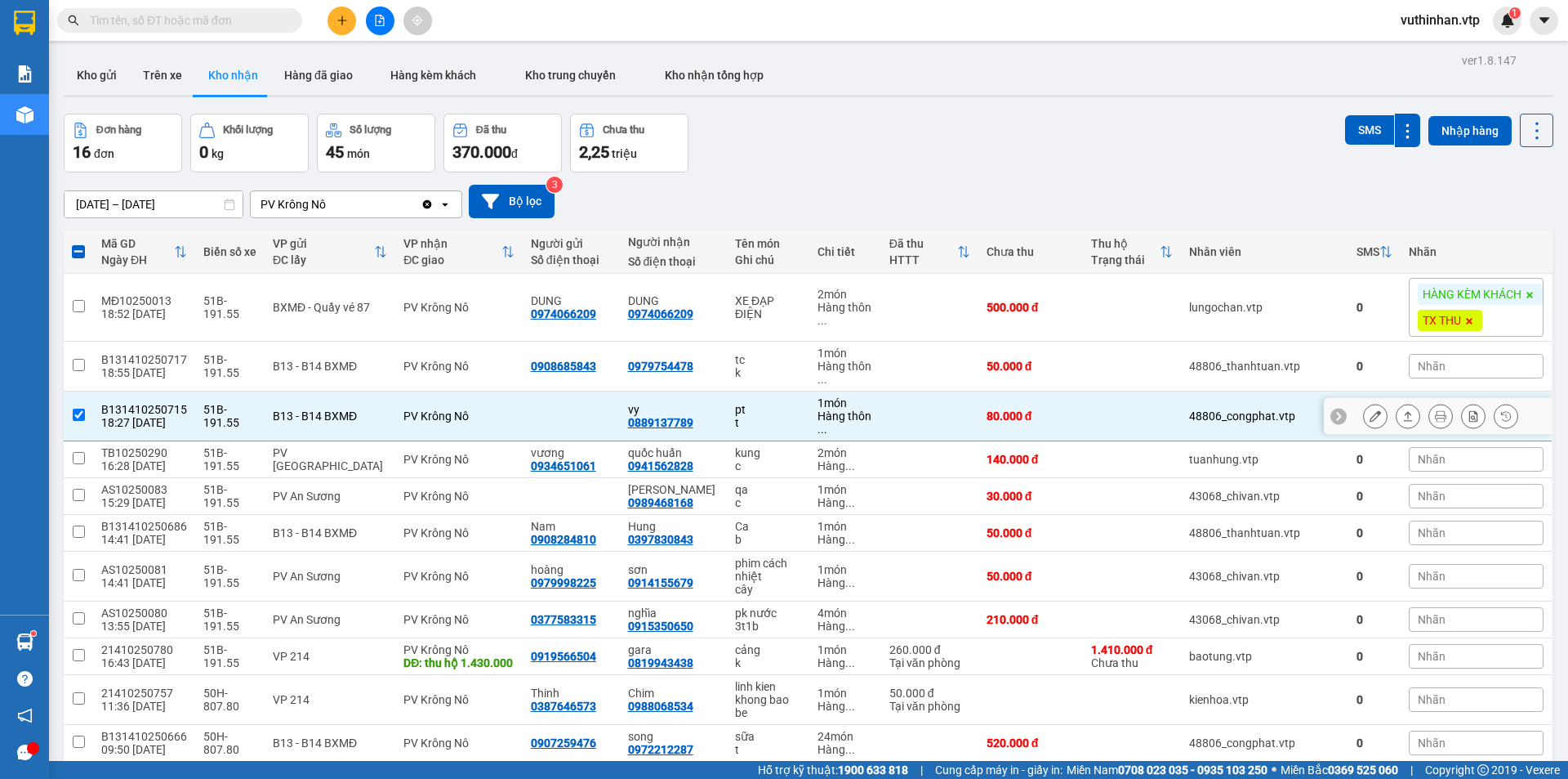
click at [1396, 414] on button at bounding box center [1408, 416] width 23 height 28
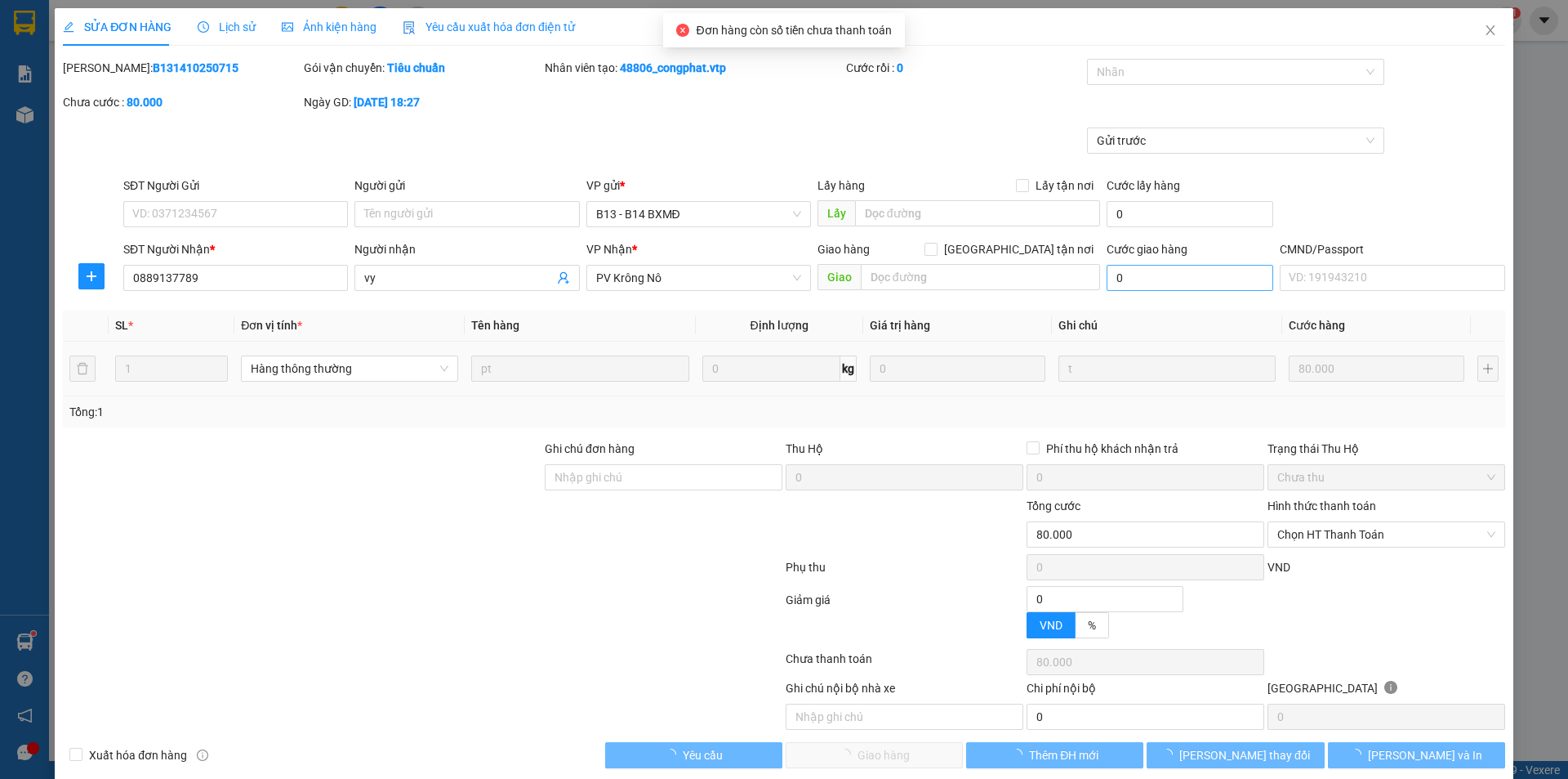
type input "0889137789"
type input "vy"
type input "0"
type input "80.000"
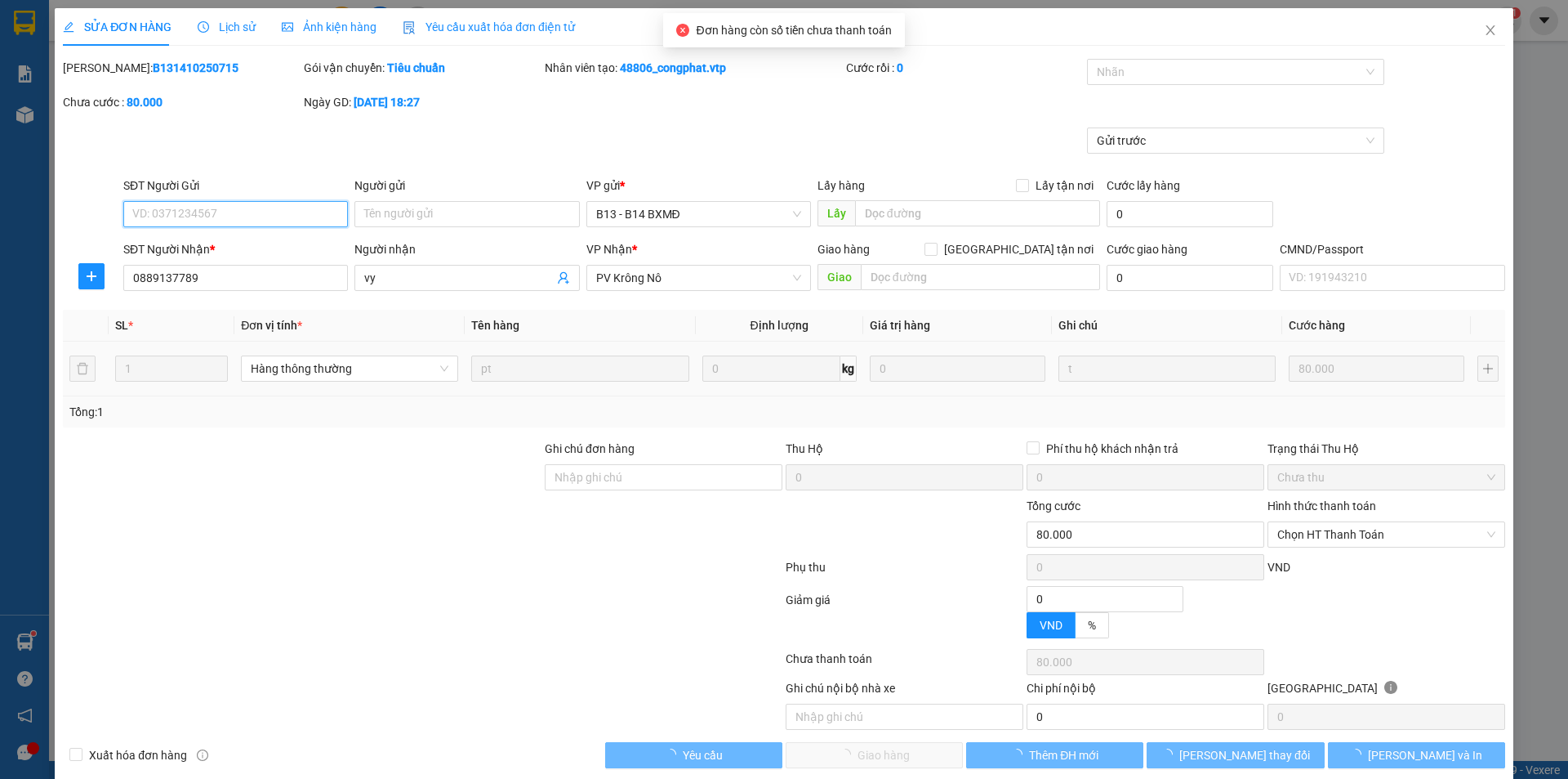
type input "4.000"
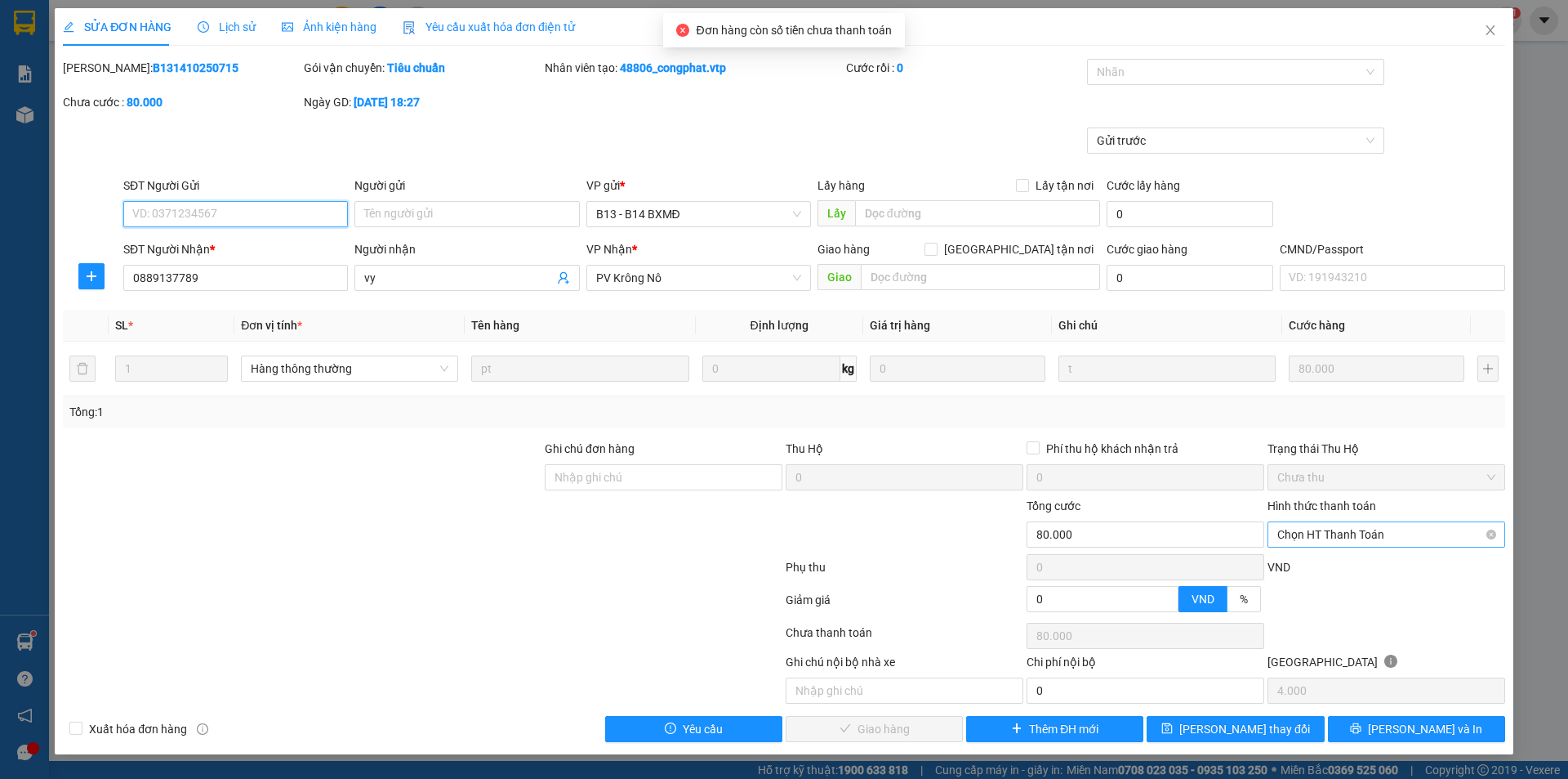
click at [1343, 528] on span "Chọn HT Thanh Toán" at bounding box center [1386, 534] width 218 height 25
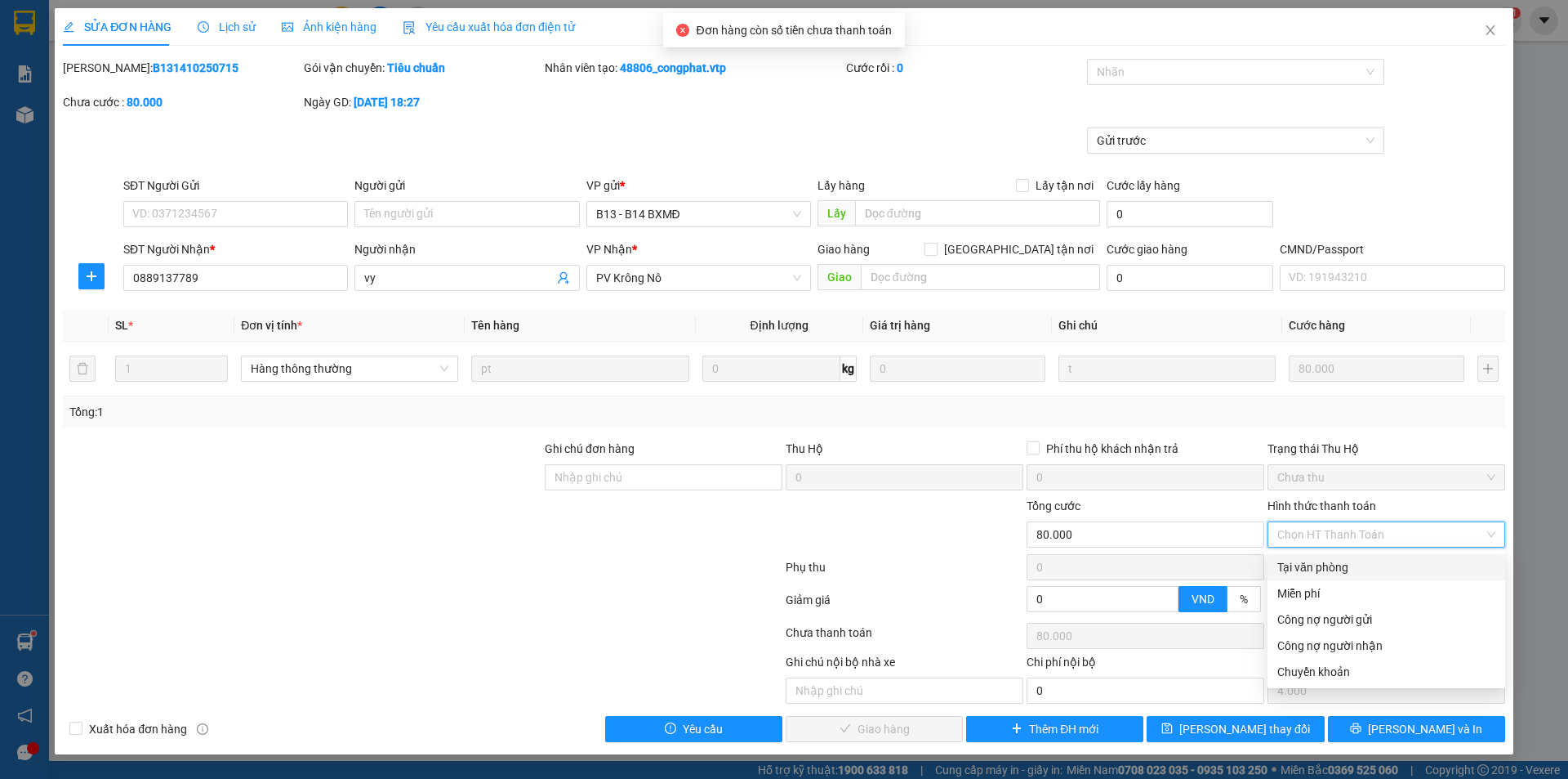
click at [1337, 567] on div "Tại văn phòng" at bounding box center [1386, 567] width 218 height 18
type input "0"
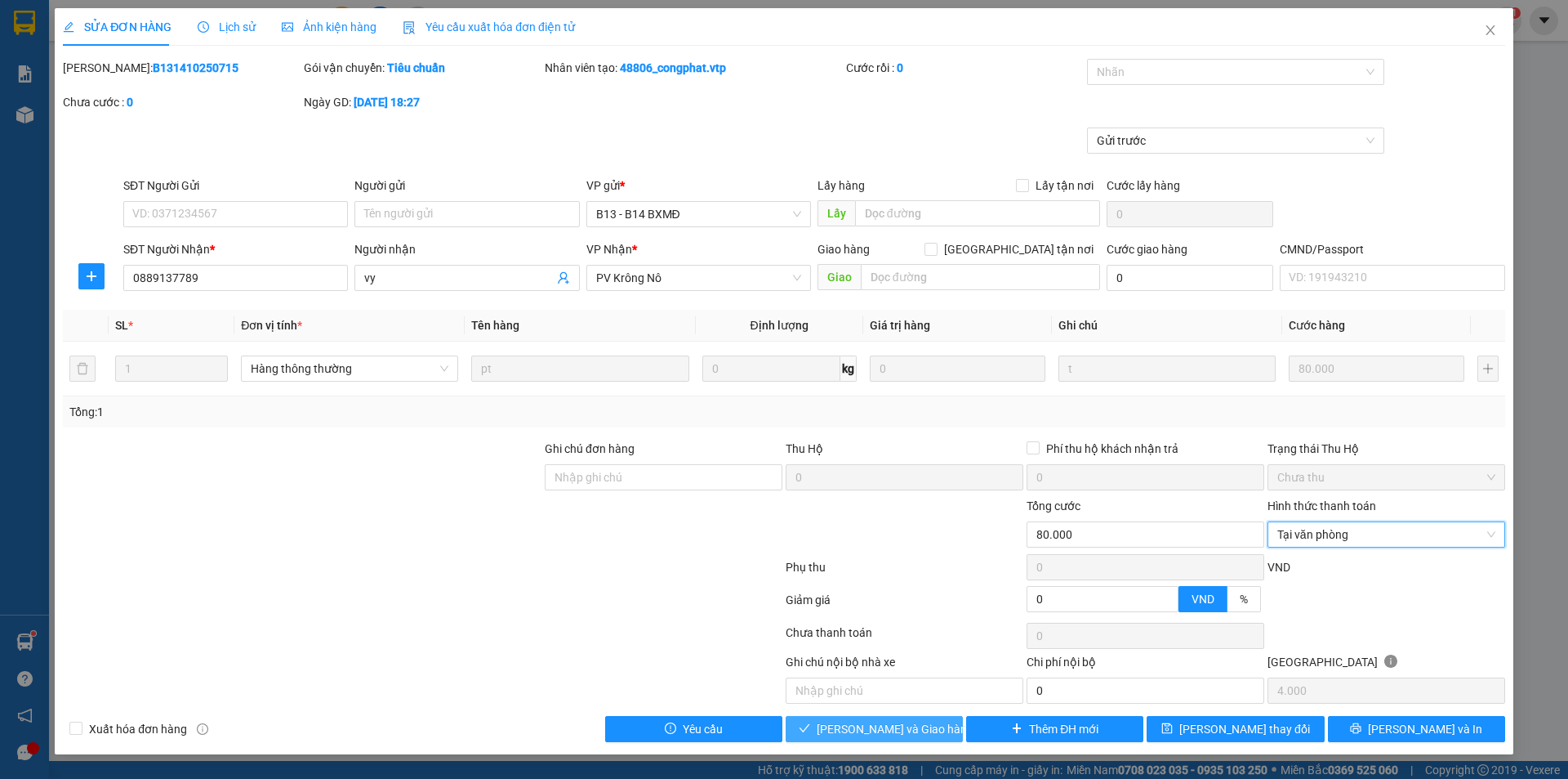
drag, startPoint x: 904, startPoint y: 733, endPoint x: 957, endPoint y: 675, distance: 78.6
click at [904, 731] on span "[PERSON_NAME] và Giao hàng" at bounding box center [895, 729] width 157 height 18
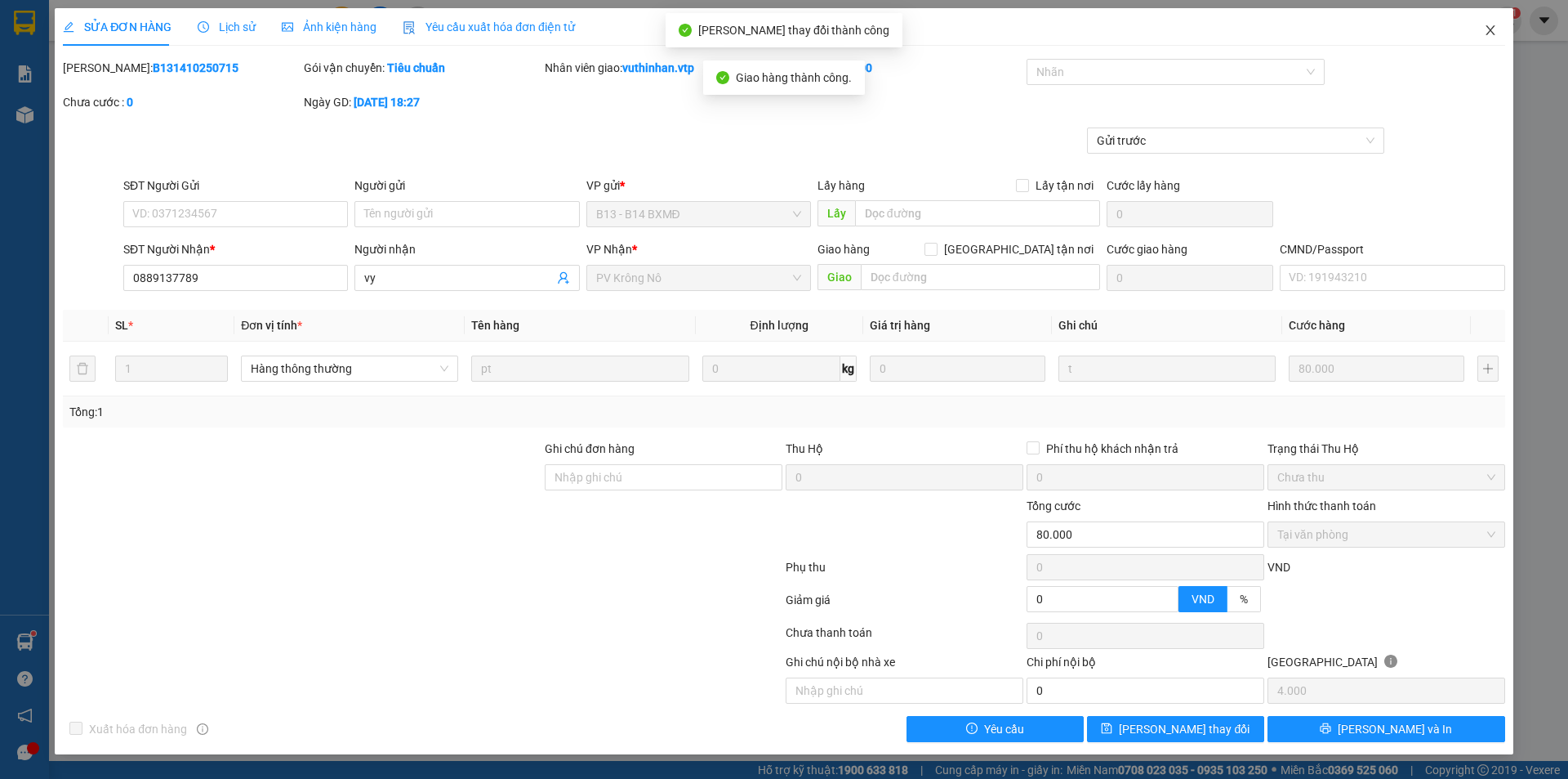
click at [1494, 31] on icon "close" at bounding box center [1491, 31] width 13 height 13
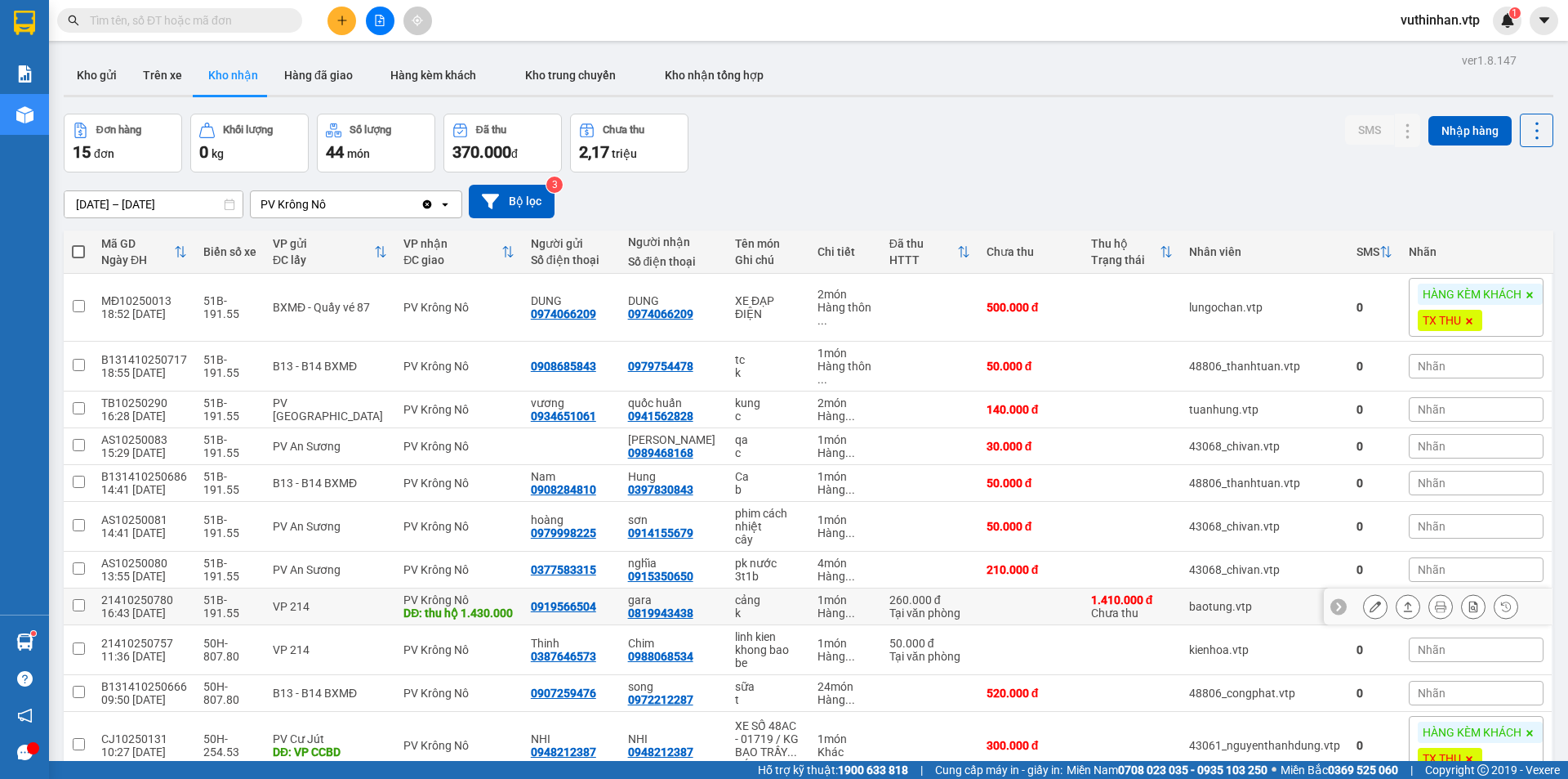
drag, startPoint x: 672, startPoint y: 616, endPoint x: 688, endPoint y: 616, distance: 16.0
click at [677, 616] on div "0819943438" at bounding box center [660, 613] width 66 height 13
click at [1370, 611] on icon at bounding box center [1376, 606] width 12 height 12
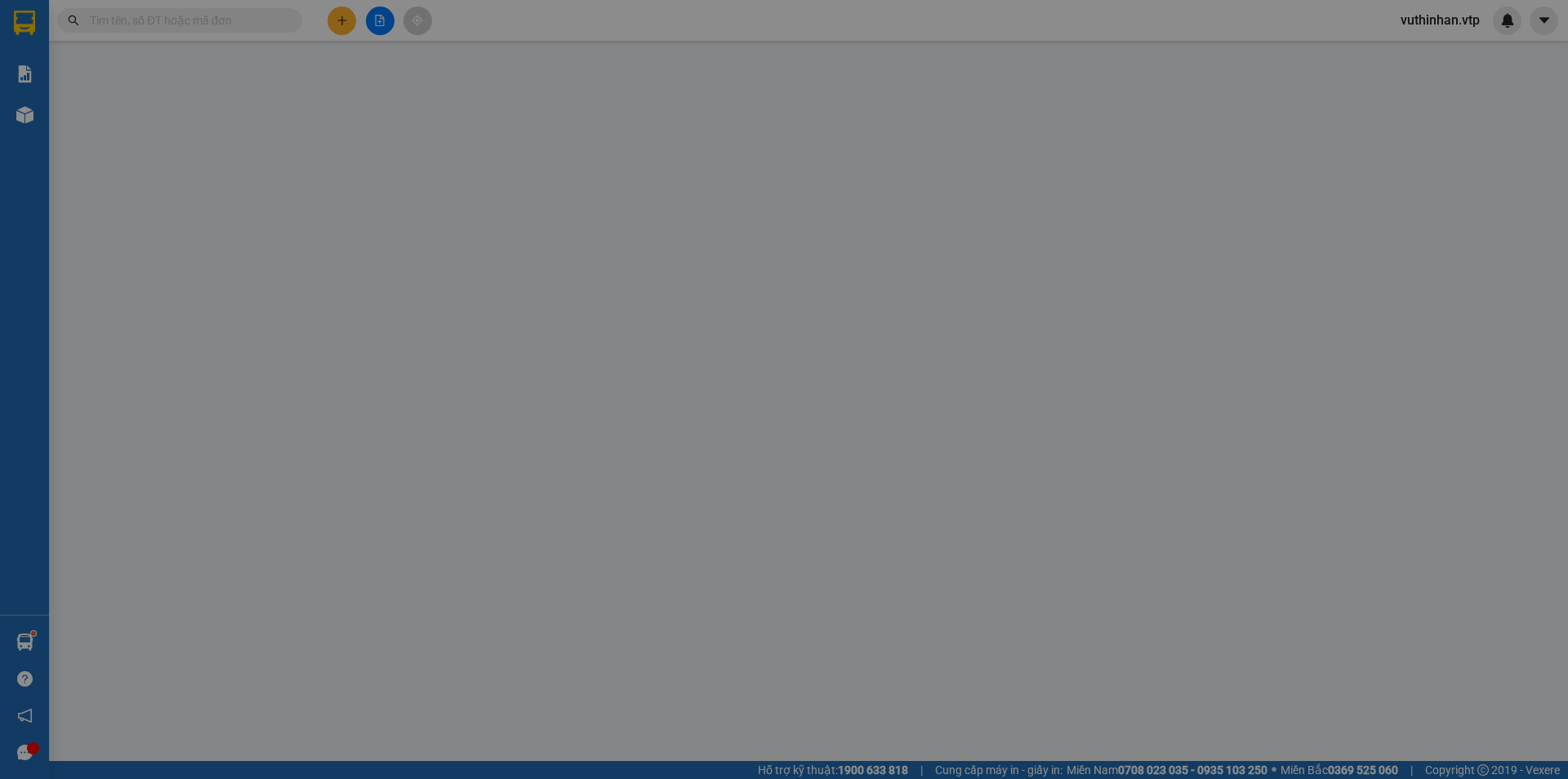
type input "11.500"
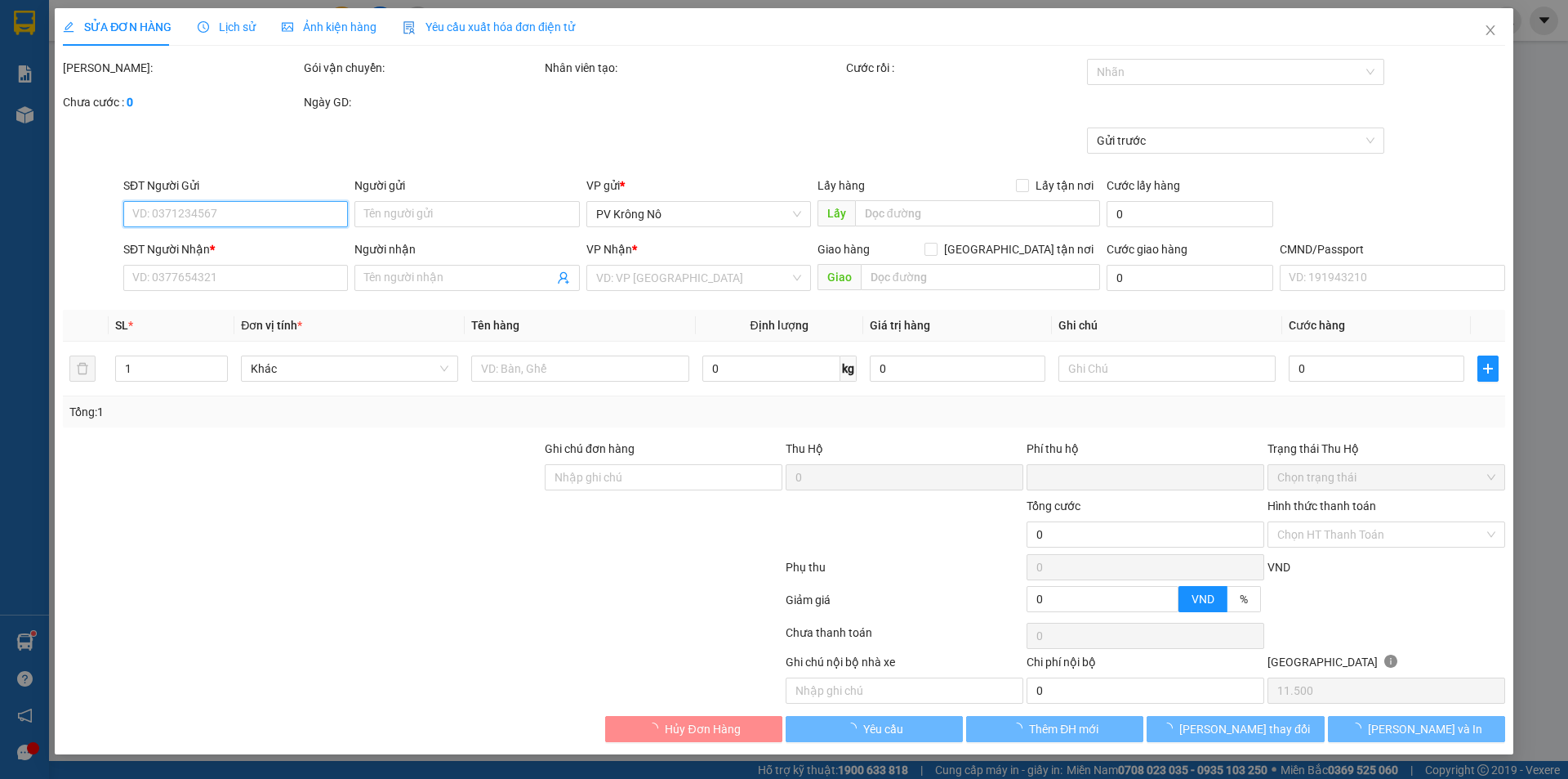
type input "0919566504"
type input "0819943438"
type input "gara"
type input "thu hộ 1.430.000"
type input "30.000"
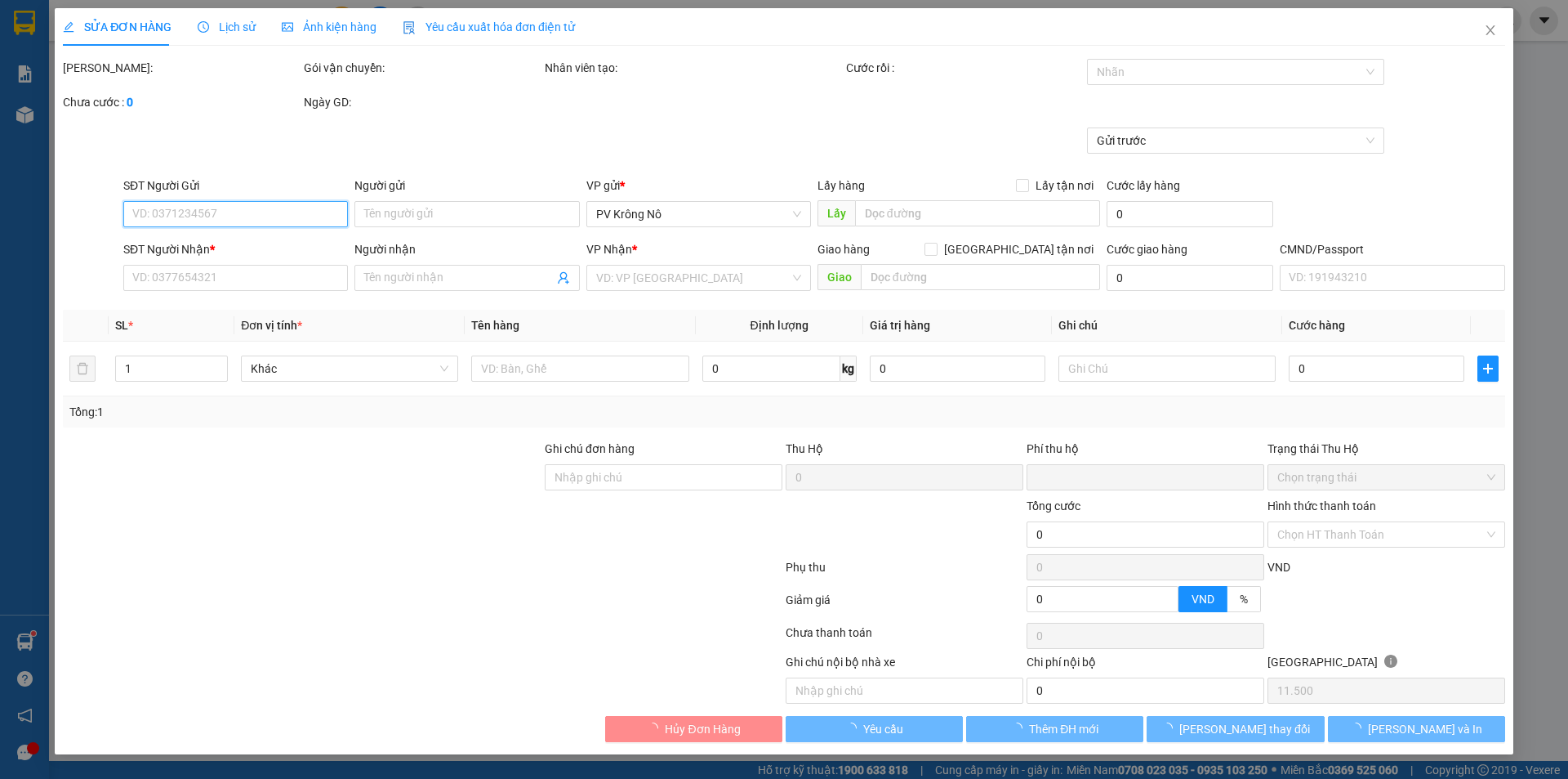
type input "260.000"
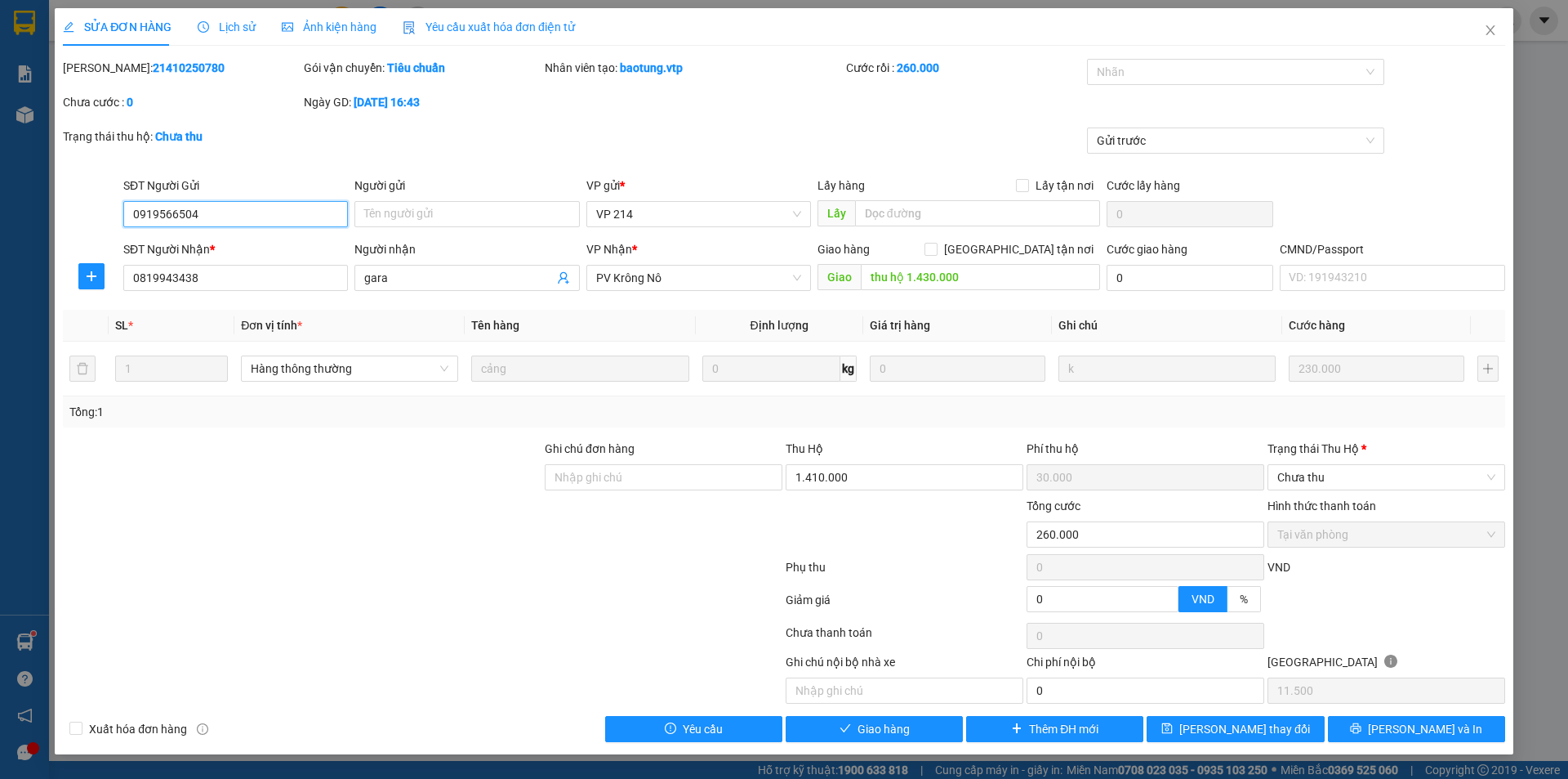
drag, startPoint x: 176, startPoint y: 224, endPoint x: 56, endPoint y: 222, distance: 120.0
click at [56, 222] on div "SỬA ĐƠN HÀNG Lịch sử Ảnh kiện hàng Yêu cầu xuất hóa đơn điện tử Total Paid Fee …" at bounding box center [784, 381] width 1459 height 746
drag, startPoint x: 220, startPoint y: 276, endPoint x: 86, endPoint y: 273, distance: 134.0
click at [36, 277] on div "SỬA ĐƠN HÀNG Lịch sử Ảnh kiện hàng Yêu cầu xuất hóa đơn điện tử Total Paid Fee …" at bounding box center [784, 389] width 1568 height 779
drag, startPoint x: 164, startPoint y: 73, endPoint x: 105, endPoint y: 86, distance: 60.4
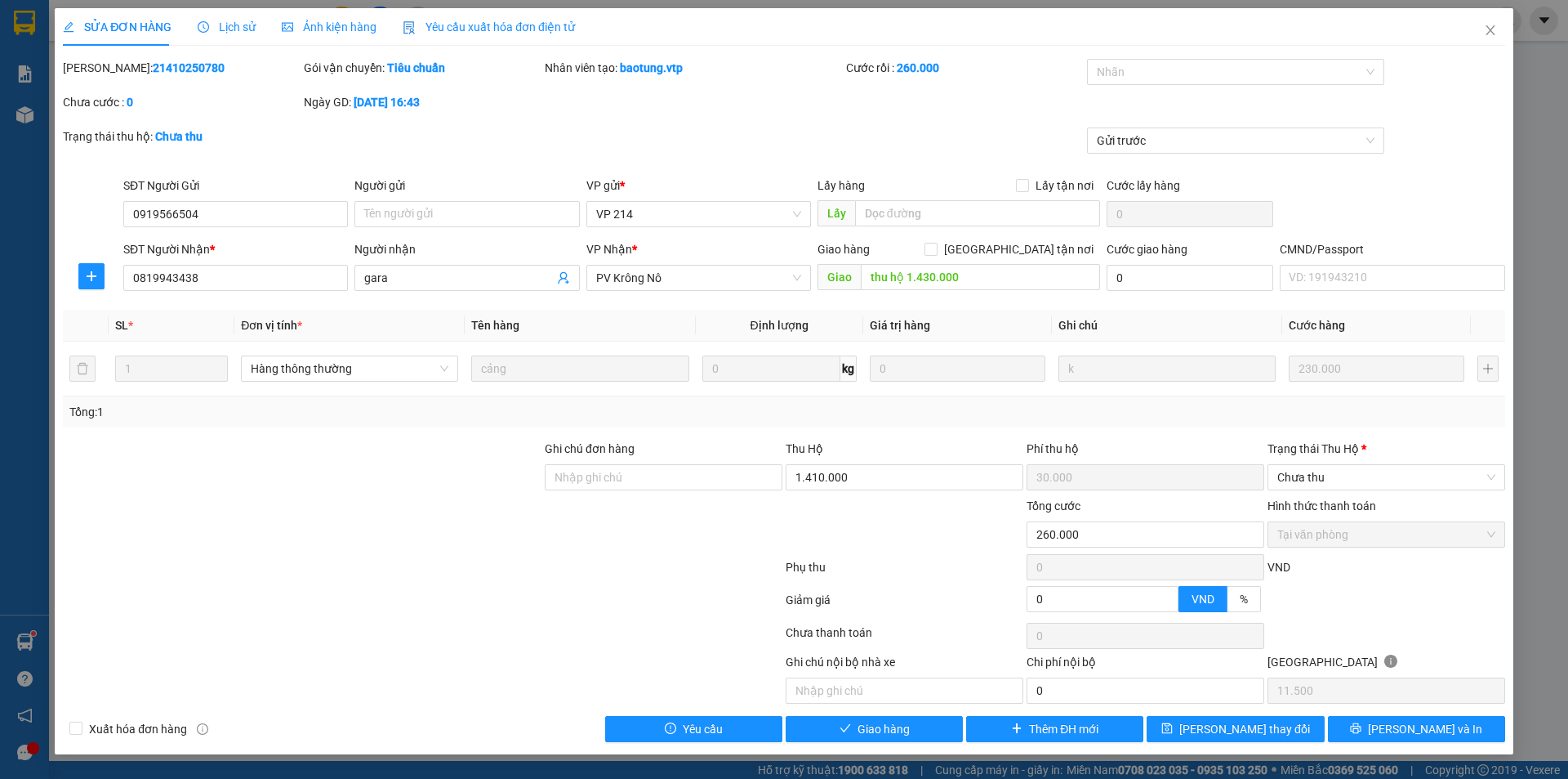
click at [105, 86] on div "Mã ĐH: 21410250780" at bounding box center [182, 75] width 241 height 34
copy b "21410250780"
click at [1492, 32] on icon "close" at bounding box center [1490, 31] width 9 height 10
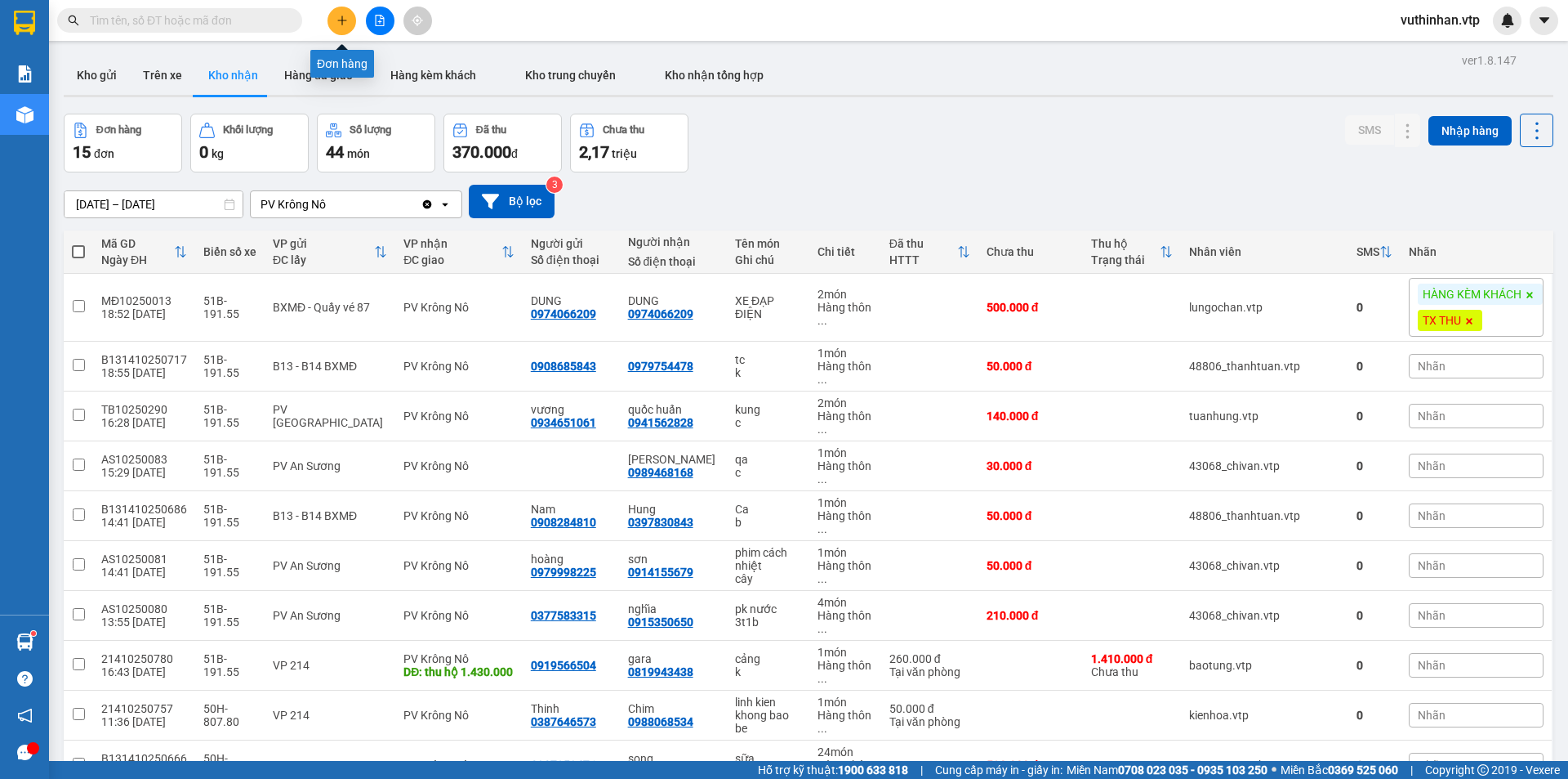
click at [337, 25] on icon "plus" at bounding box center [342, 21] width 12 height 12
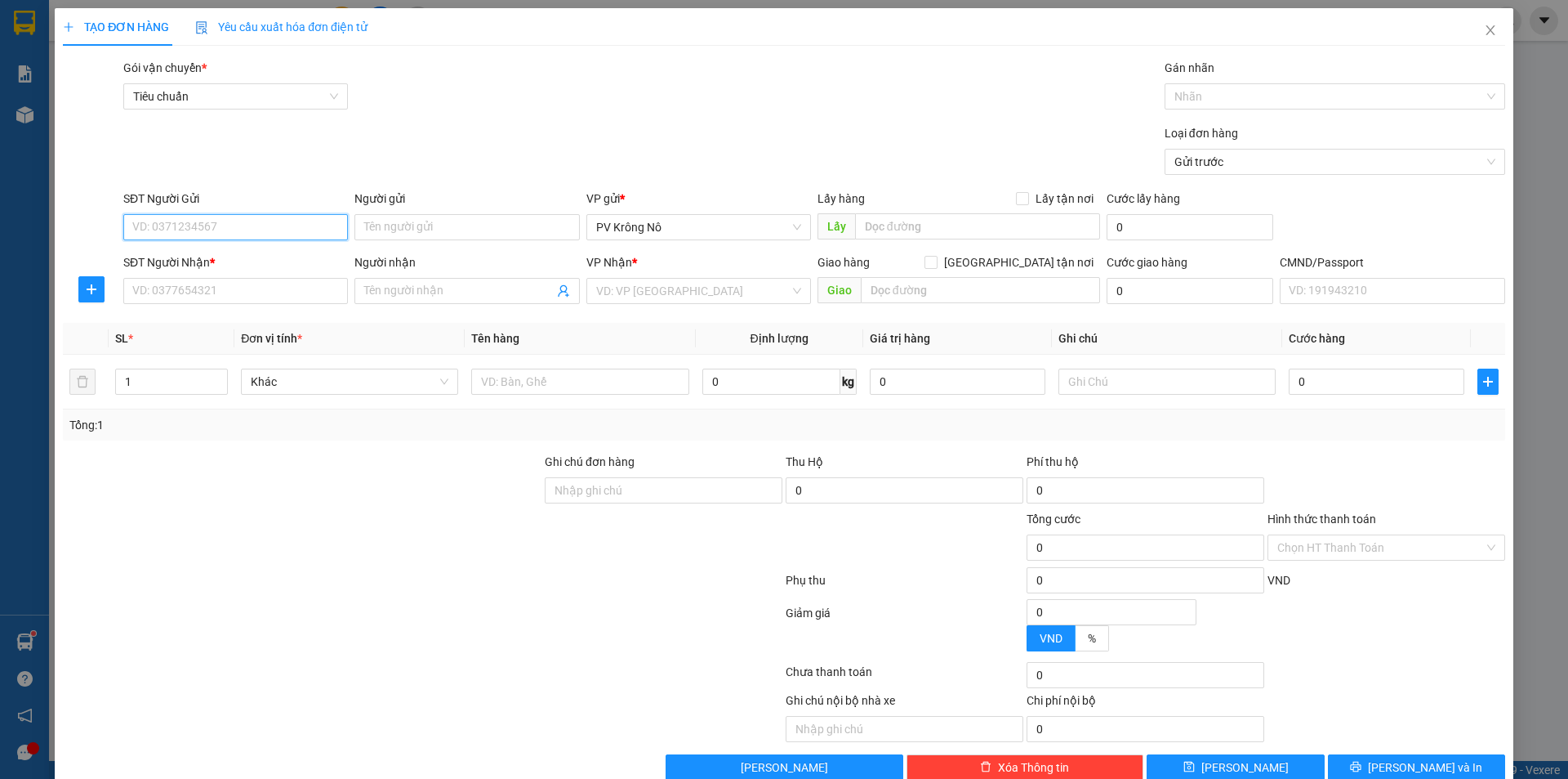
click at [202, 212] on div "SĐT Người Gửi VD: 0371234567" at bounding box center [235, 218] width 225 height 57
click at [512, 386] on input "text" at bounding box center [580, 382] width 217 height 27
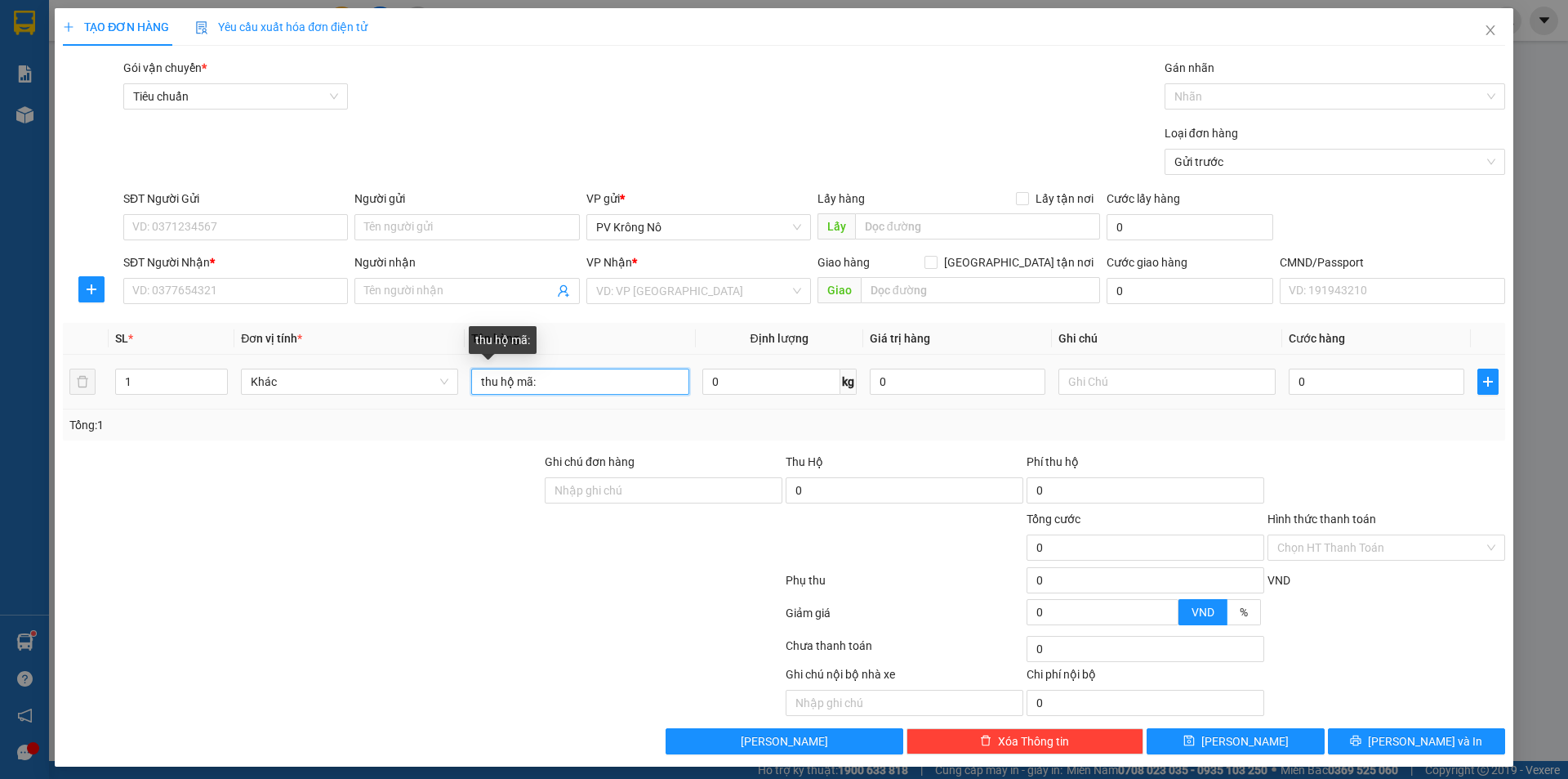
paste input "21410250780"
type input "thu hộ mã: 21410250780"
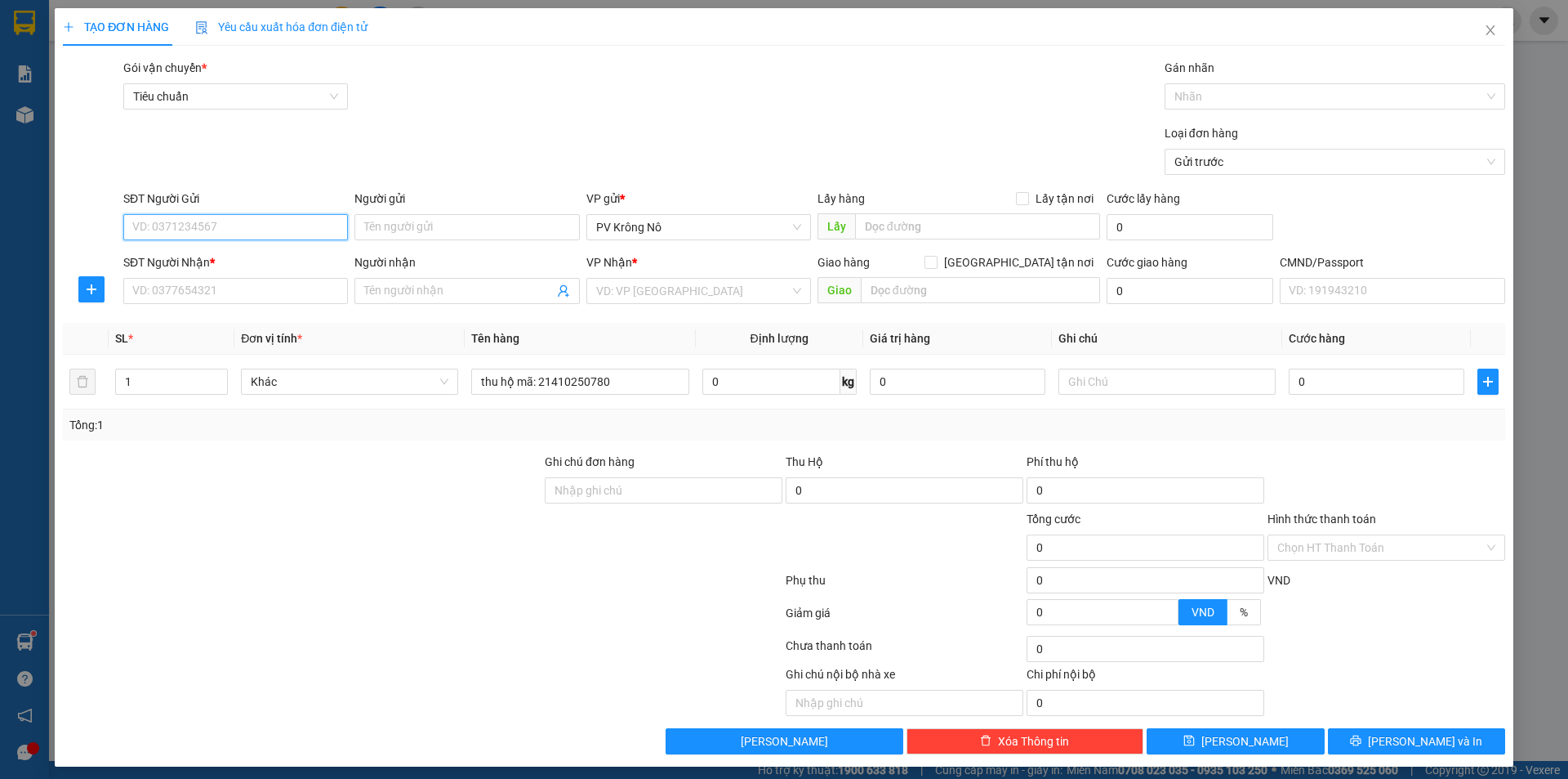
click at [216, 234] on input "SĐT Người Gửi" at bounding box center [235, 227] width 225 height 27
drag, startPoint x: 189, startPoint y: 213, endPoint x: 189, endPoint y: 229, distance: 16.0
click at [189, 229] on div "SĐT Người Gửi VD: 0371234567" at bounding box center [235, 218] width 225 height 57
paste input "0819943438"
click at [274, 234] on input "0819943438" at bounding box center [235, 227] width 225 height 27
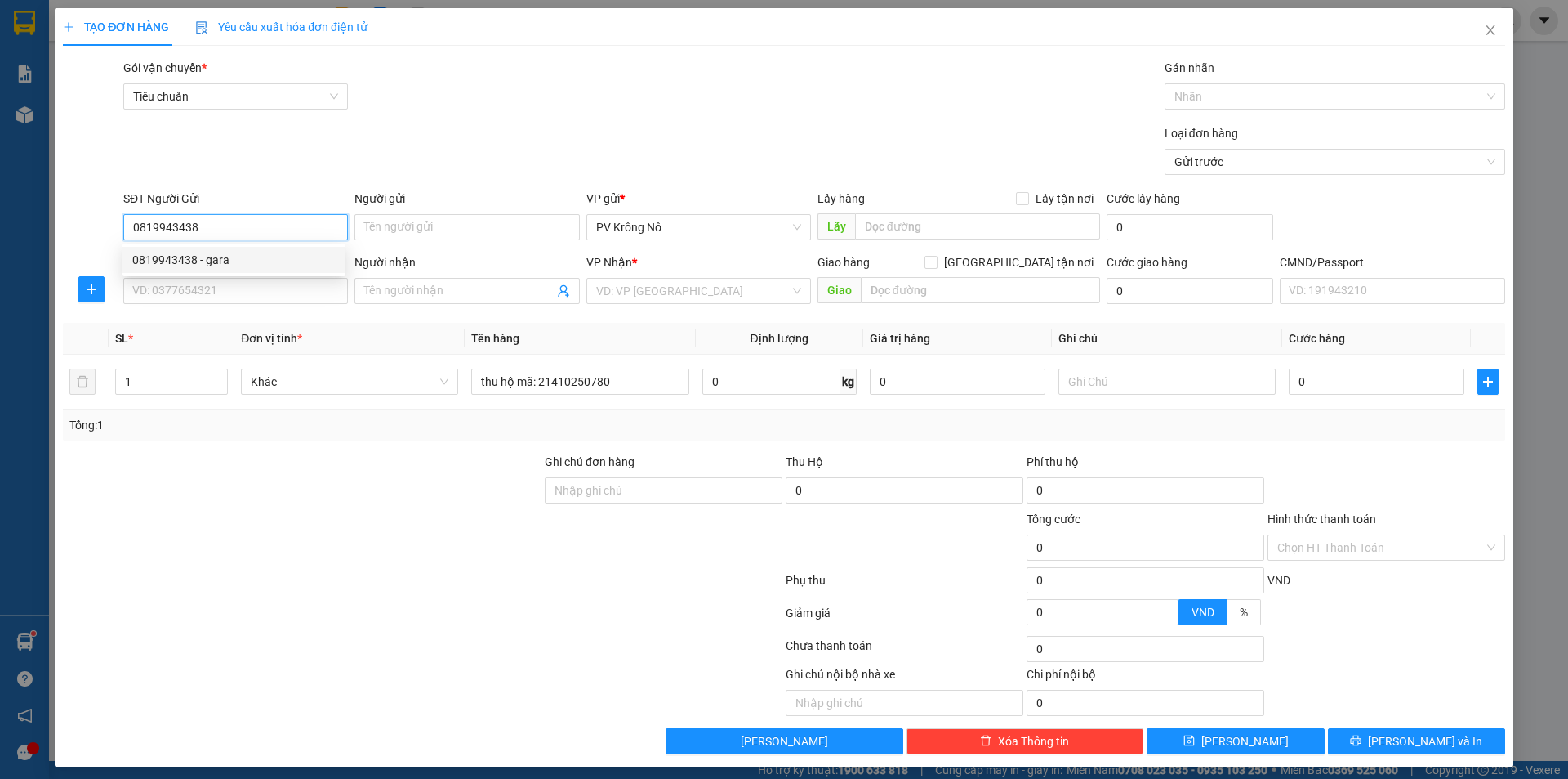
click at [216, 268] on div "0819943438 - gara" at bounding box center [234, 260] width 203 height 18
type input "0819943438"
type input "gara"
type input "0919566504"
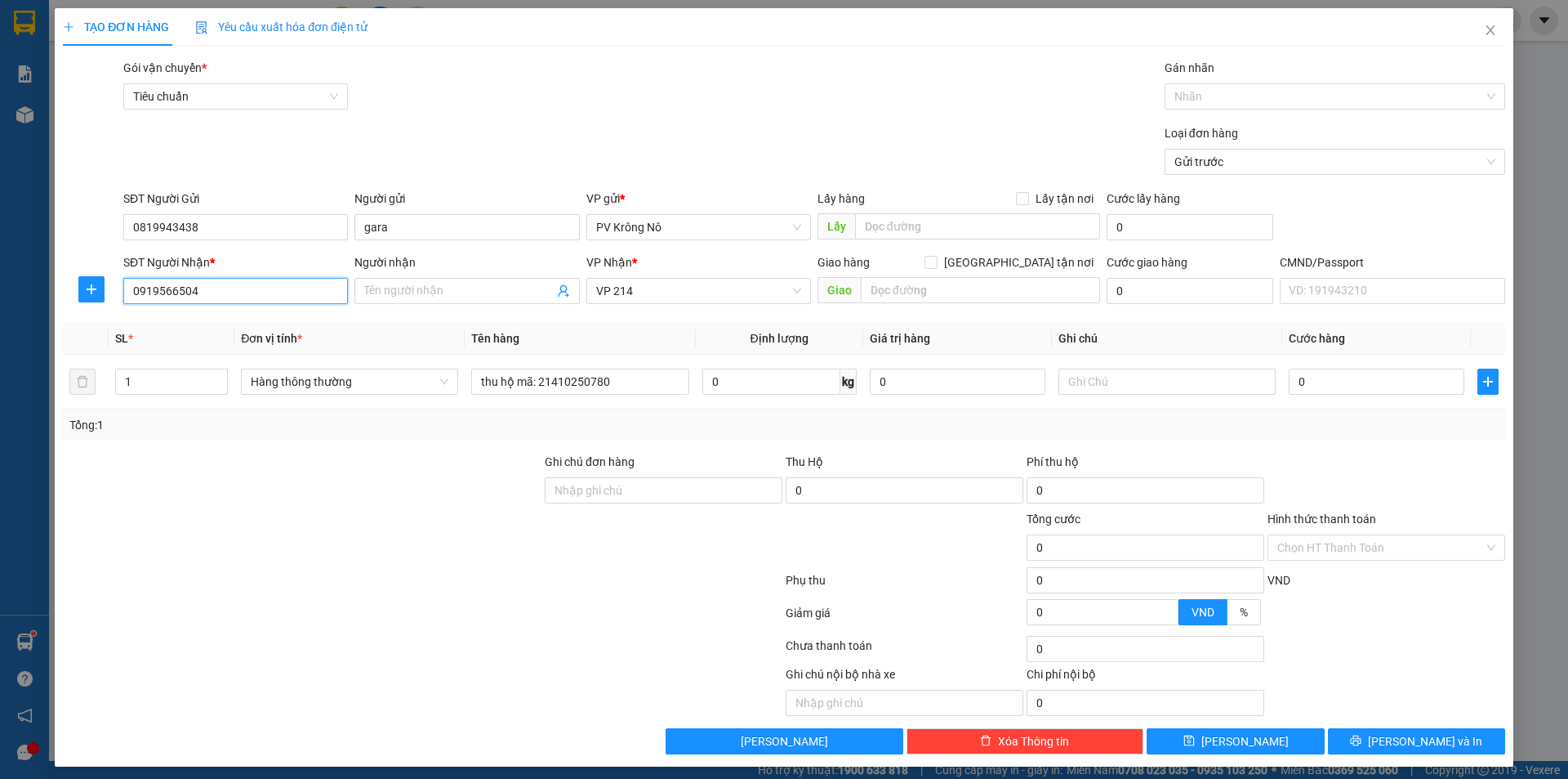
click at [224, 290] on input "0919566504" at bounding box center [235, 291] width 225 height 27
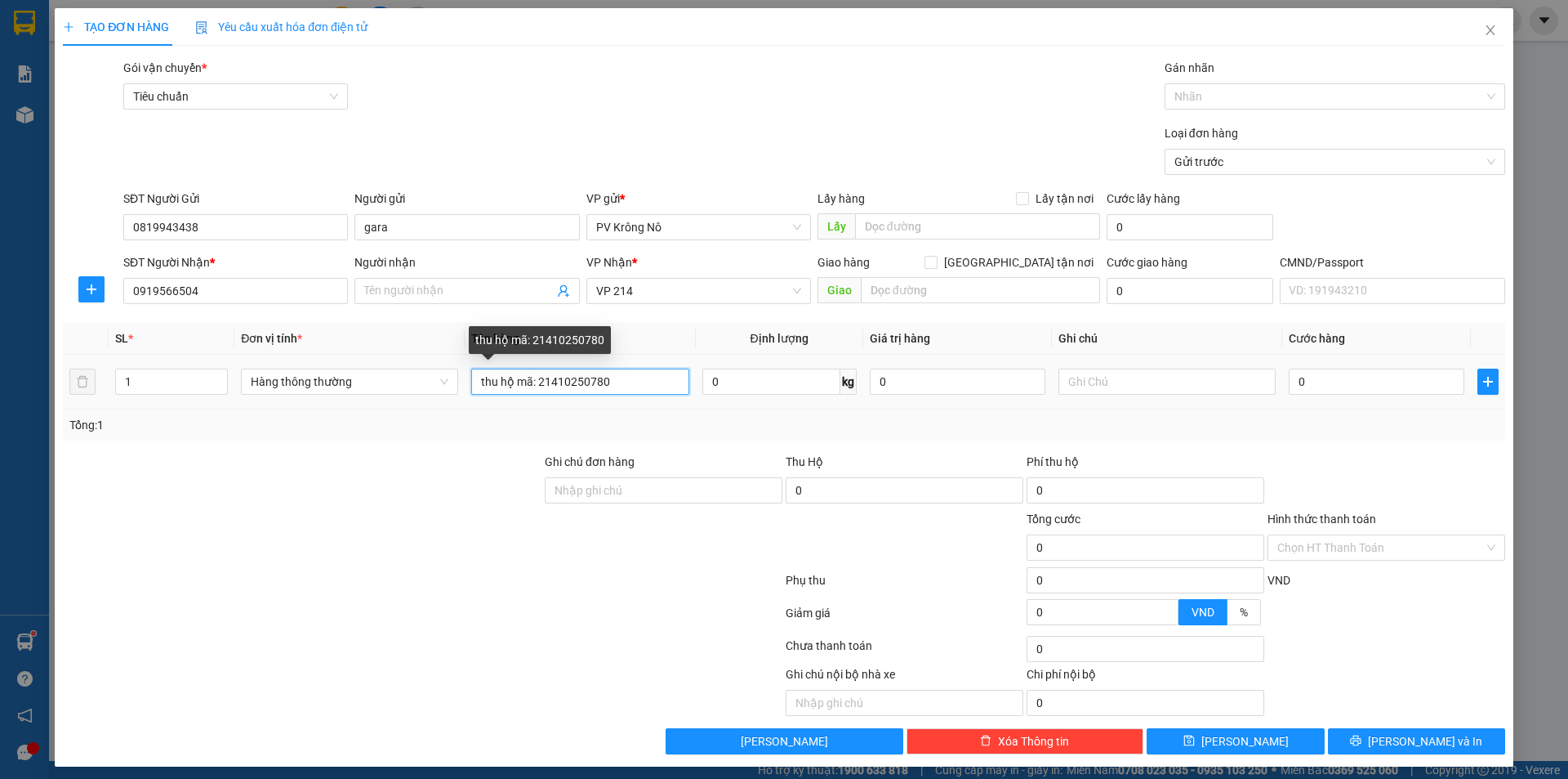
click at [635, 386] on input "thu hộ mã: 21410250780" at bounding box center [580, 382] width 217 height 27
type input "thu hộ mã: 21410250780 ( 1tr410k)"
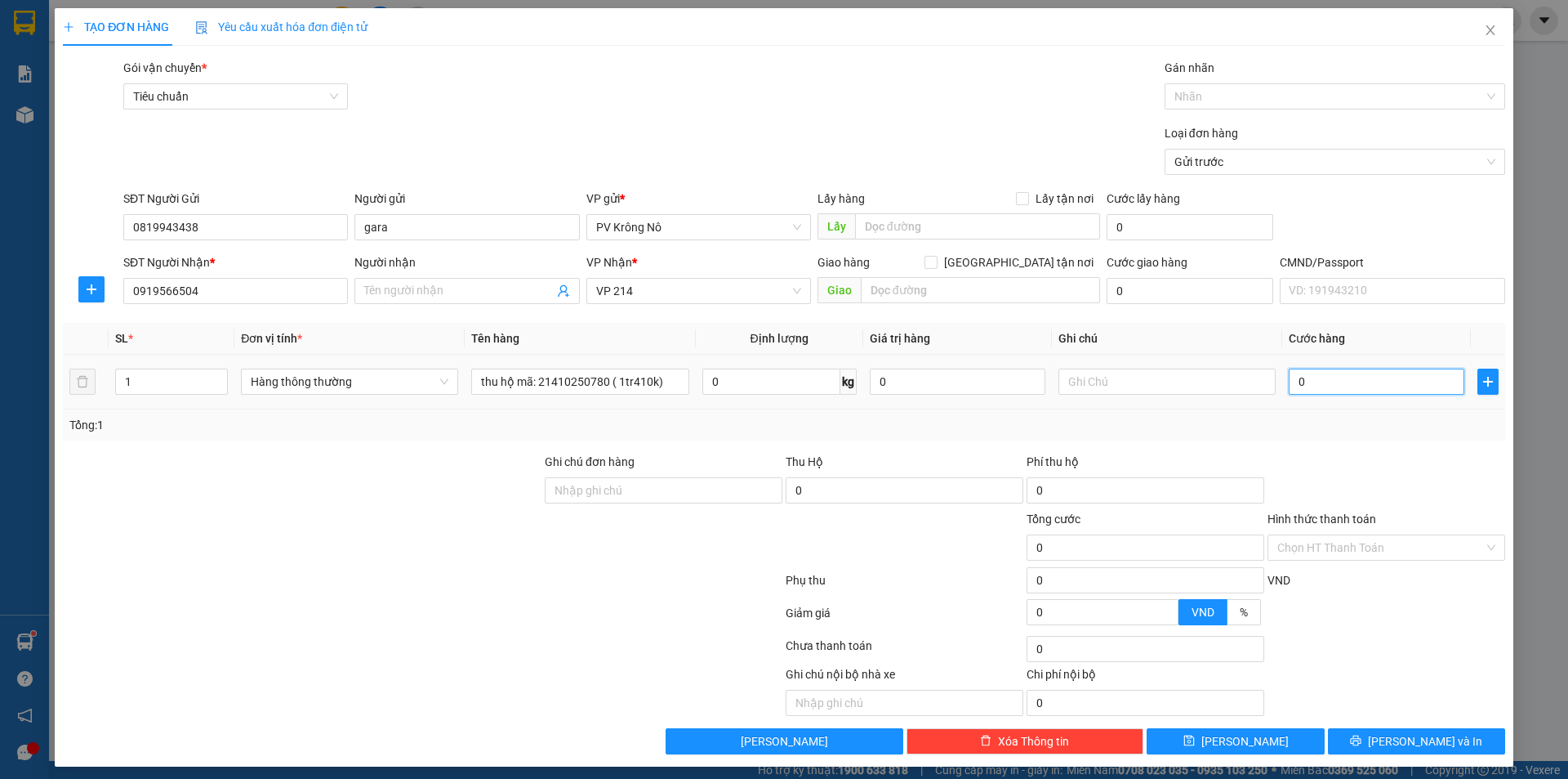
click at [1329, 370] on input "0" at bounding box center [1376, 382] width 176 height 27
click at [1350, 387] on input "0" at bounding box center [1376, 382] width 176 height 27
click at [1350, 544] on input "Hình thức thanh toán" at bounding box center [1380, 548] width 206 height 25
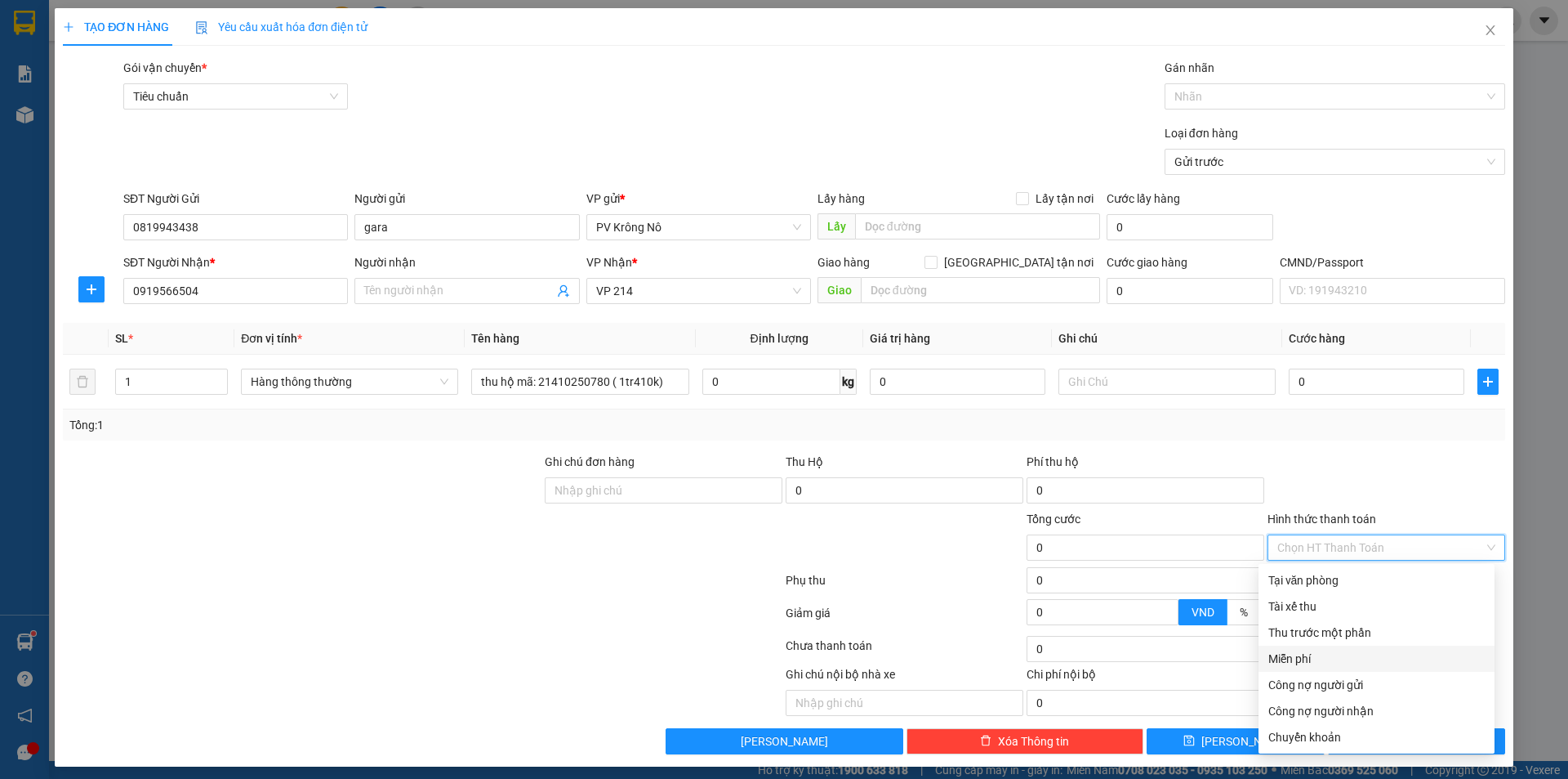
click at [1307, 654] on div "Miễn phí" at bounding box center [1376, 659] width 216 height 18
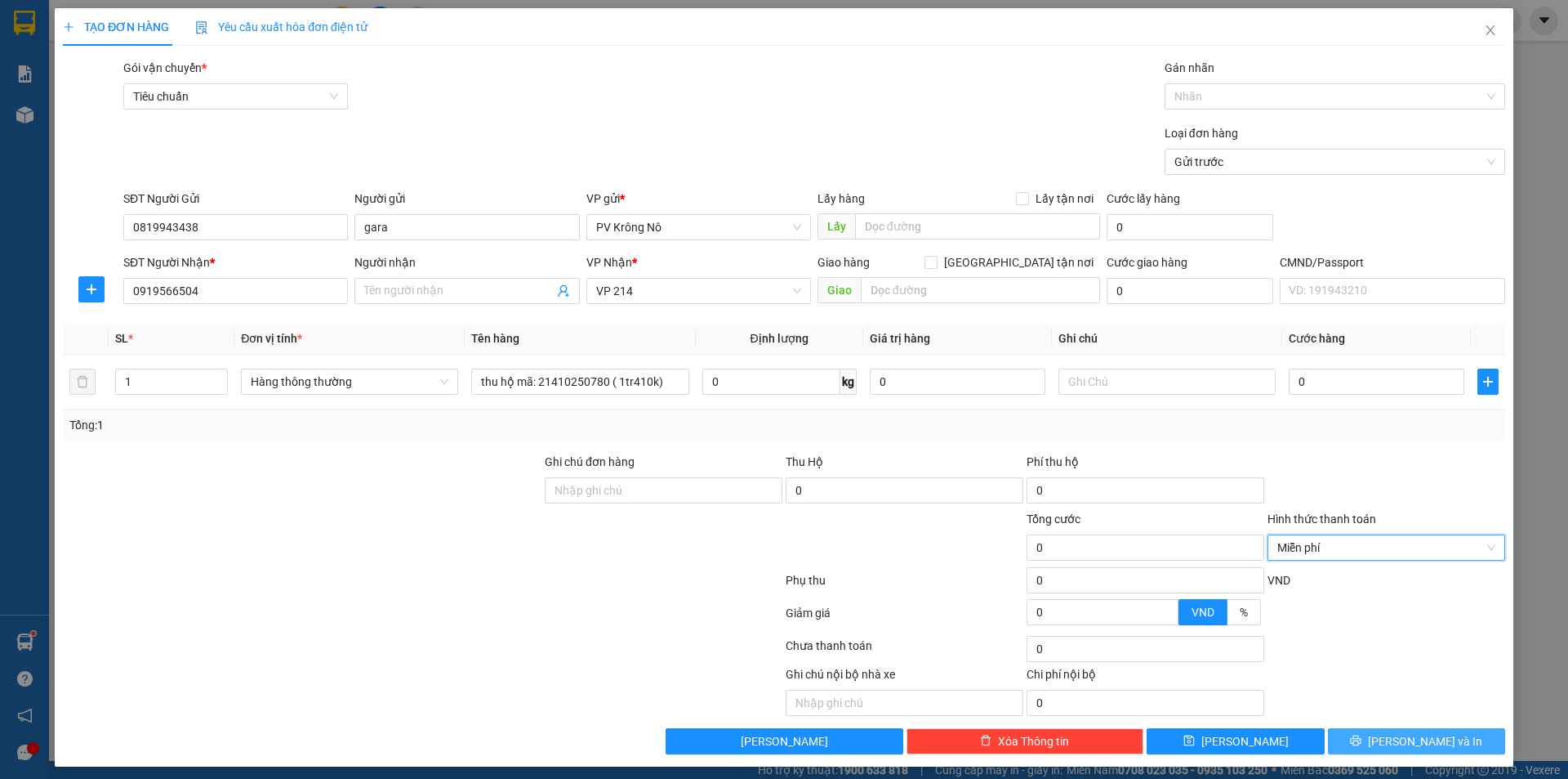
click at [1362, 747] on span "printer" at bounding box center [1356, 741] width 12 height 13
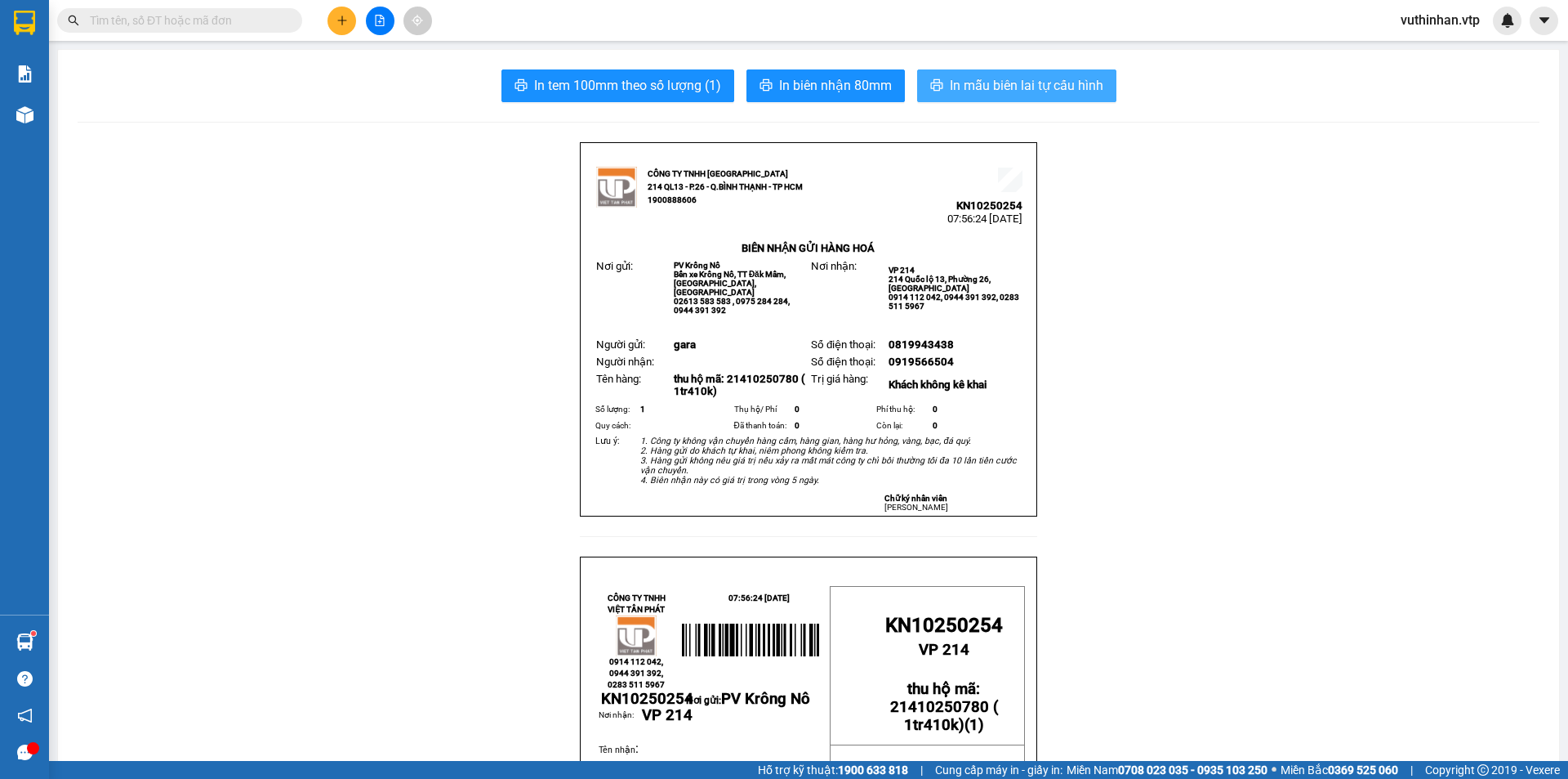
click at [983, 89] on span "In mẫu biên lai tự cấu hình" at bounding box center [1027, 85] width 153 height 21
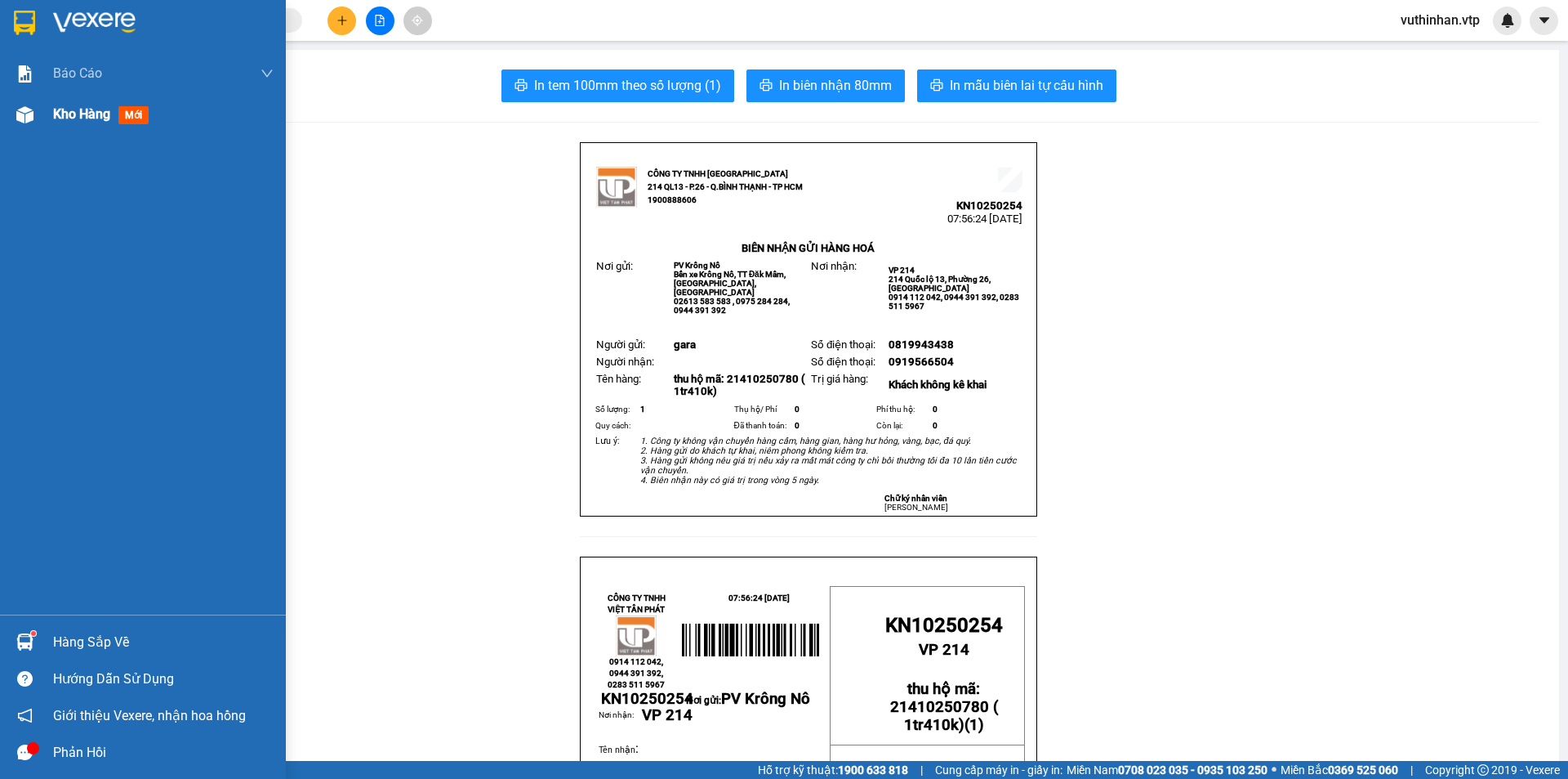
click at [27, 119] on img at bounding box center [25, 114] width 17 height 17
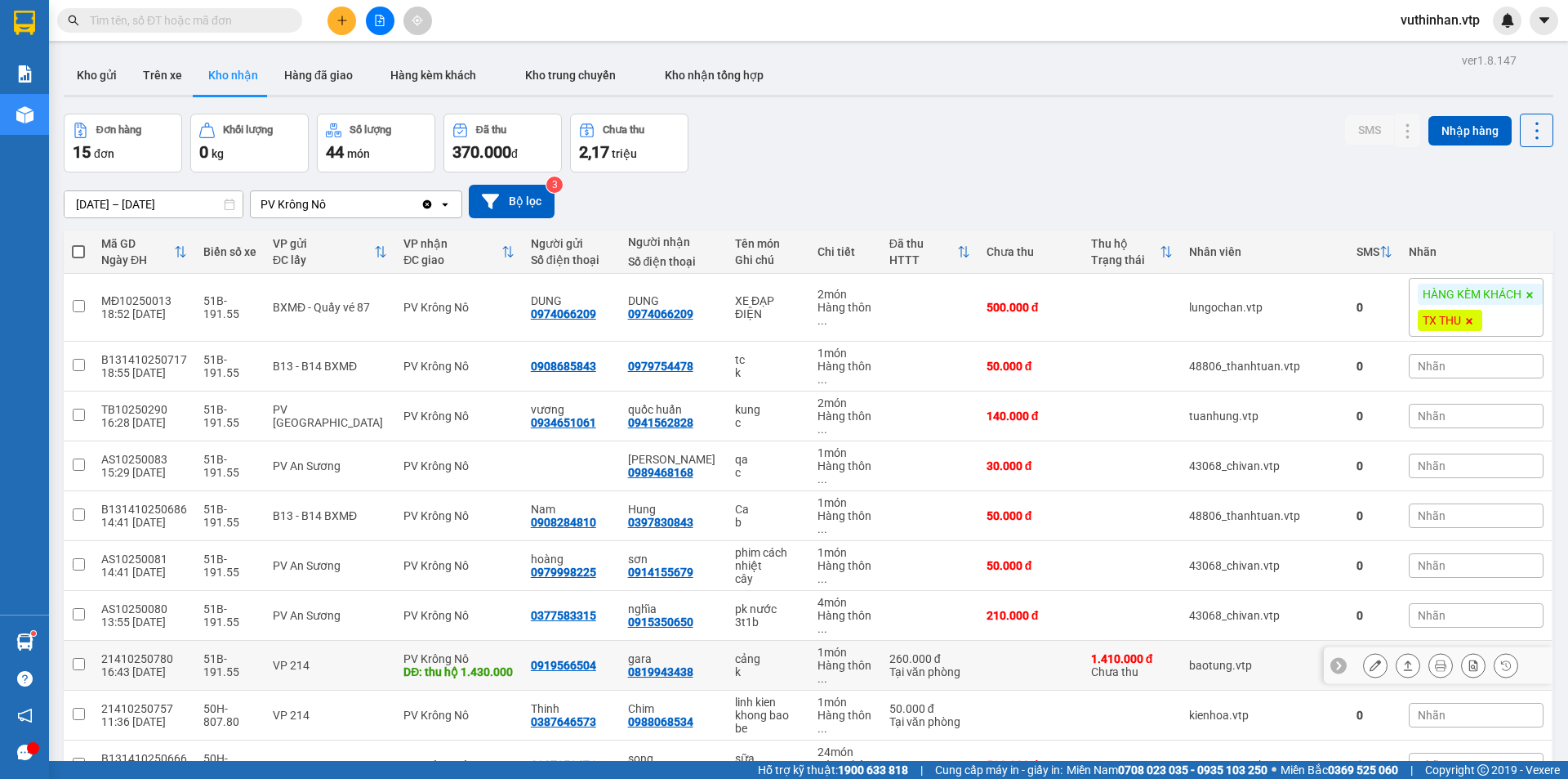
click at [1370, 663] on icon at bounding box center [1376, 665] width 12 height 12
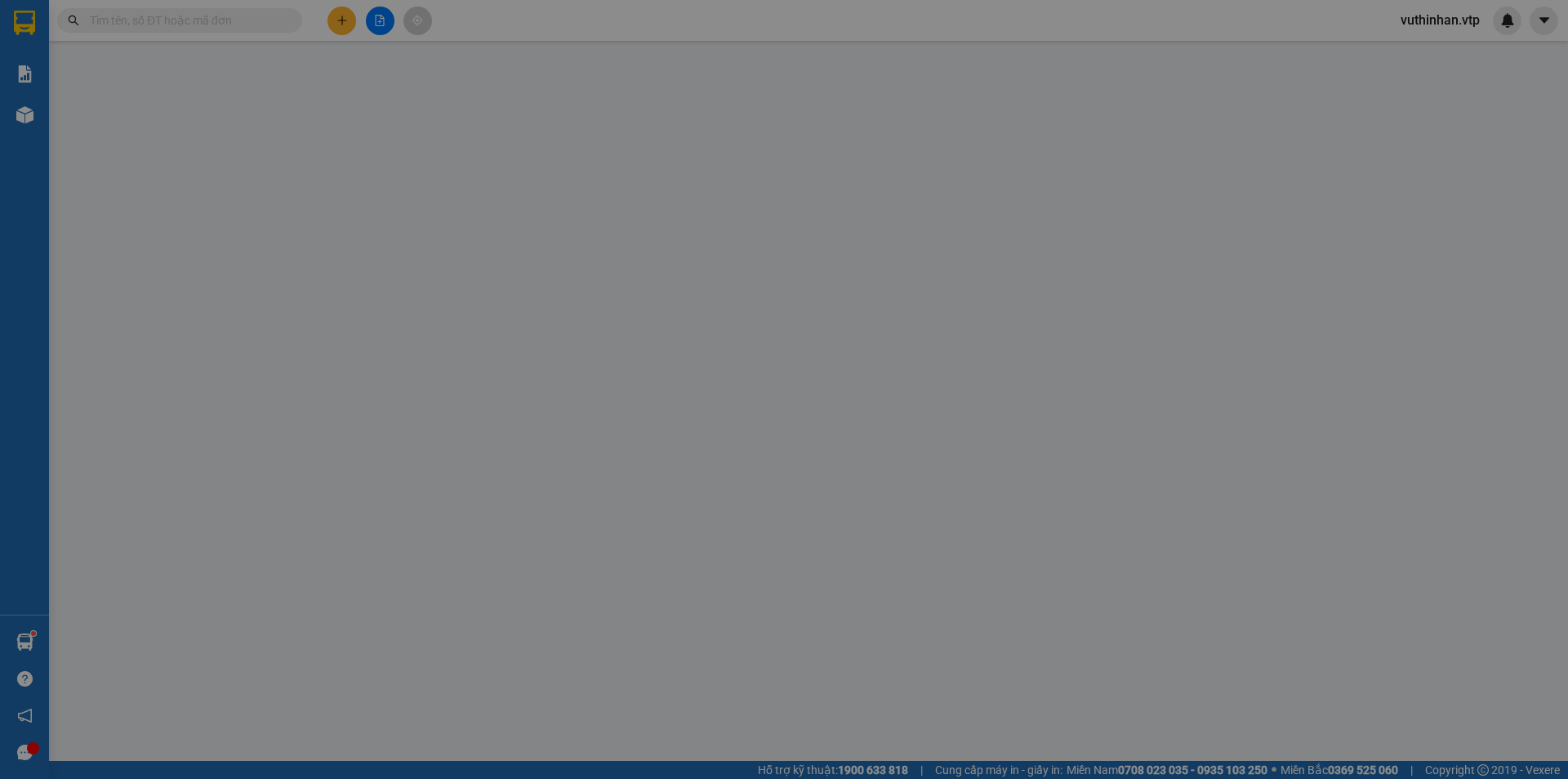
type input "0919566504"
type input "0819943438"
type input "gara"
type input "thu hộ 1.430.000"
type input "30.000"
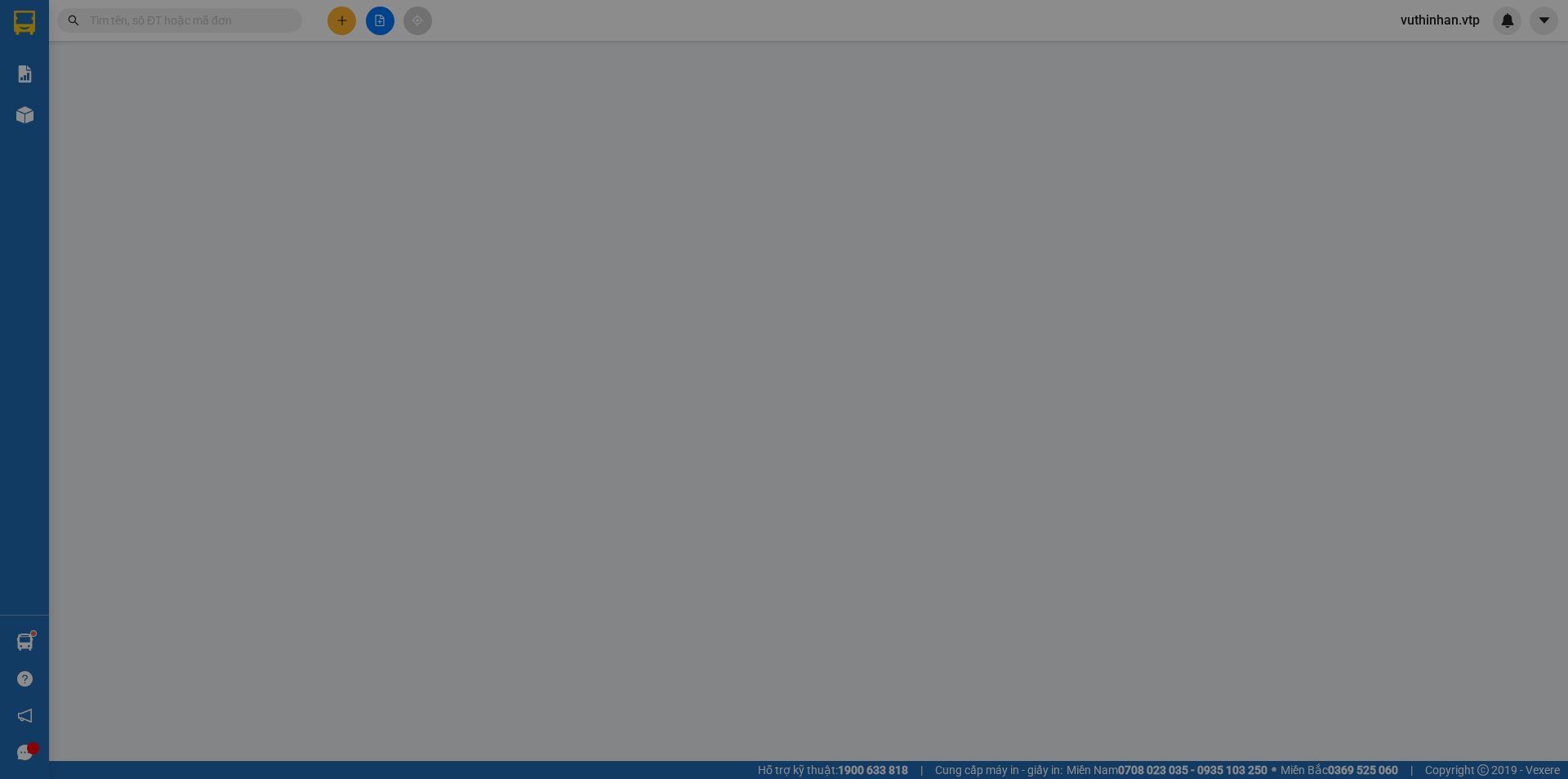
type input "260.000"
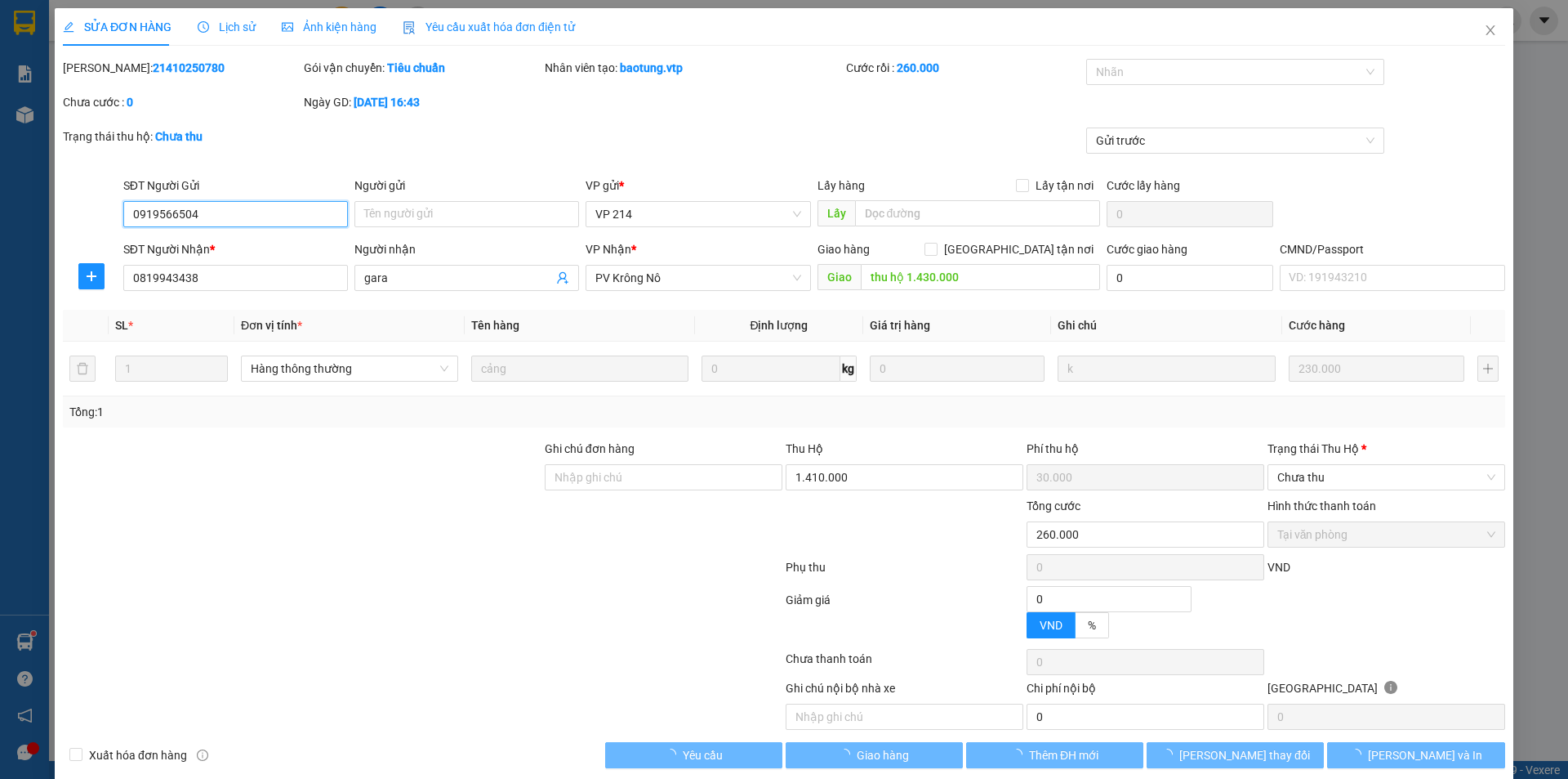
type input "11.500"
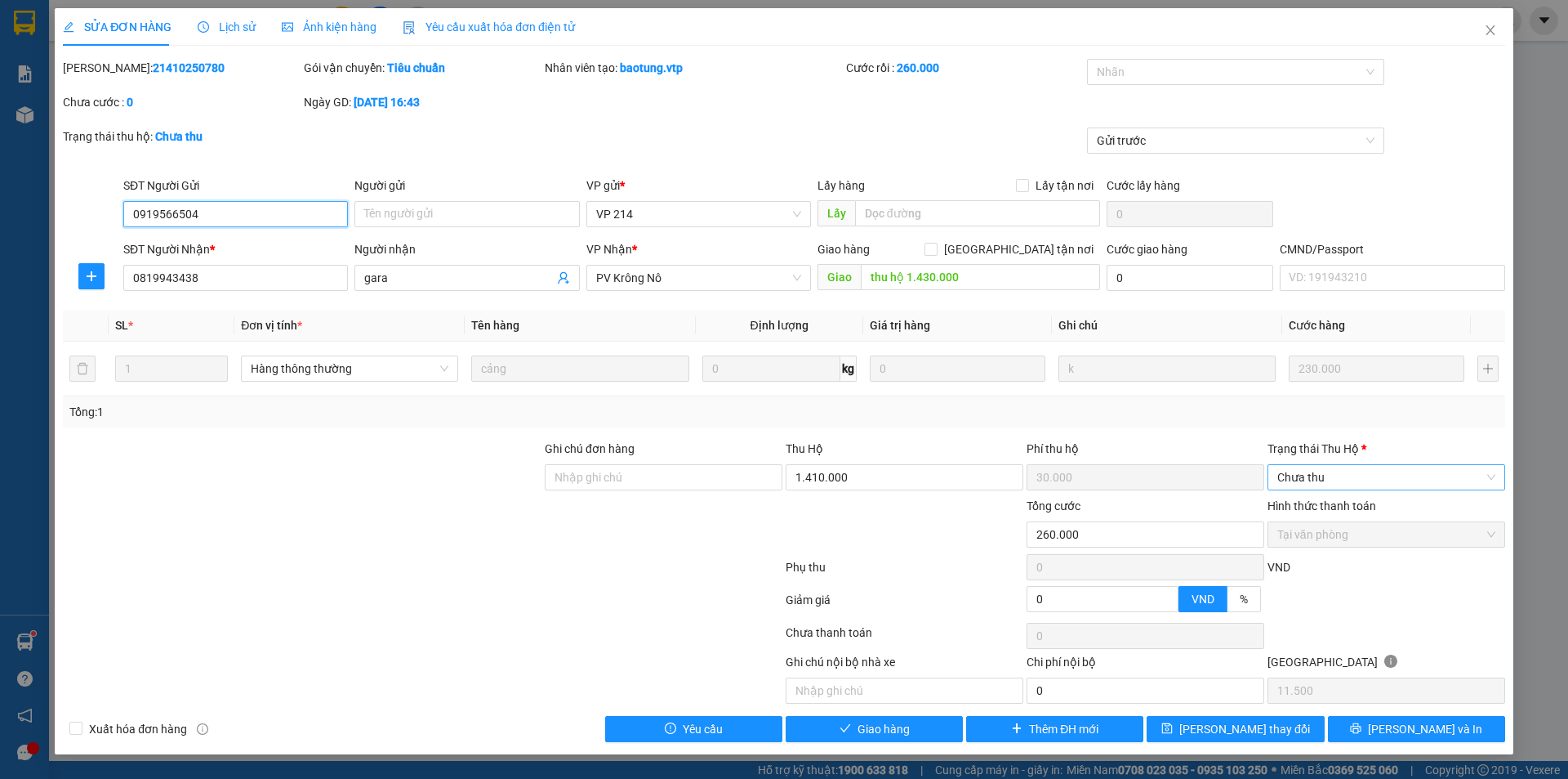
click at [1357, 484] on span "Chưa thu" at bounding box center [1386, 477] width 218 height 25
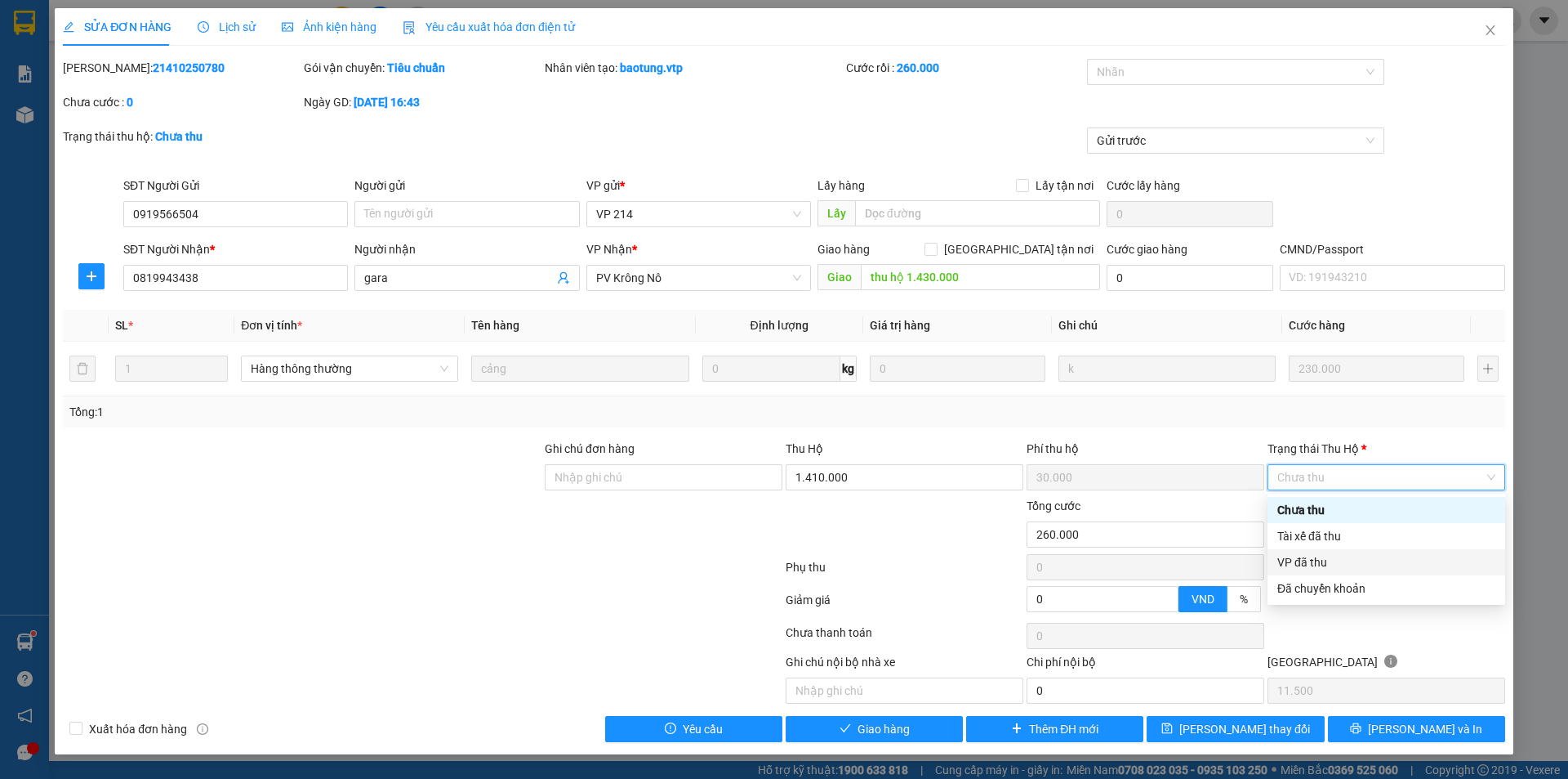
click at [1318, 555] on div "VP đã thu" at bounding box center [1386, 562] width 218 height 18
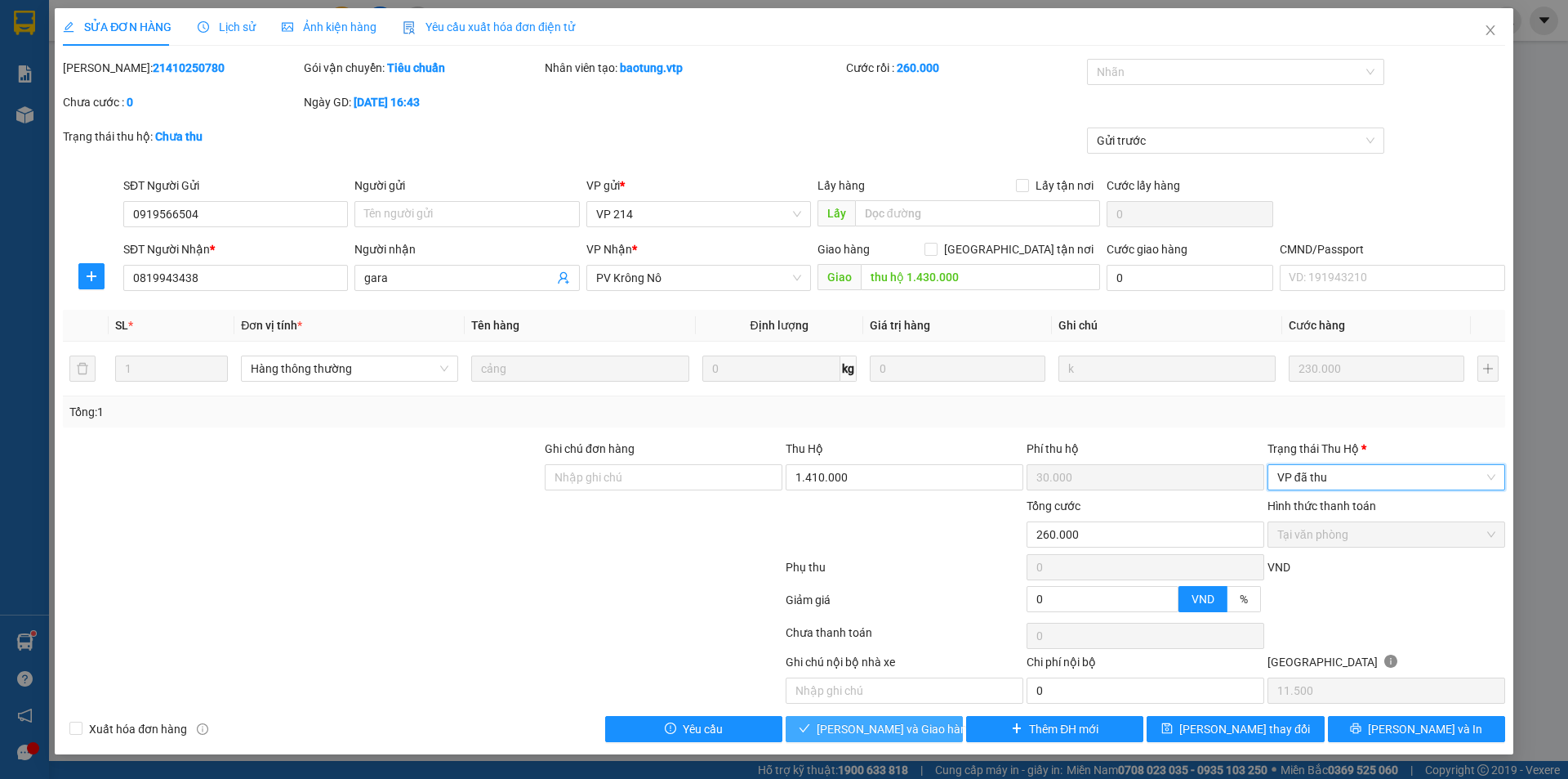
click at [881, 724] on span "[PERSON_NAME] và Giao hàng" at bounding box center [895, 729] width 157 height 18
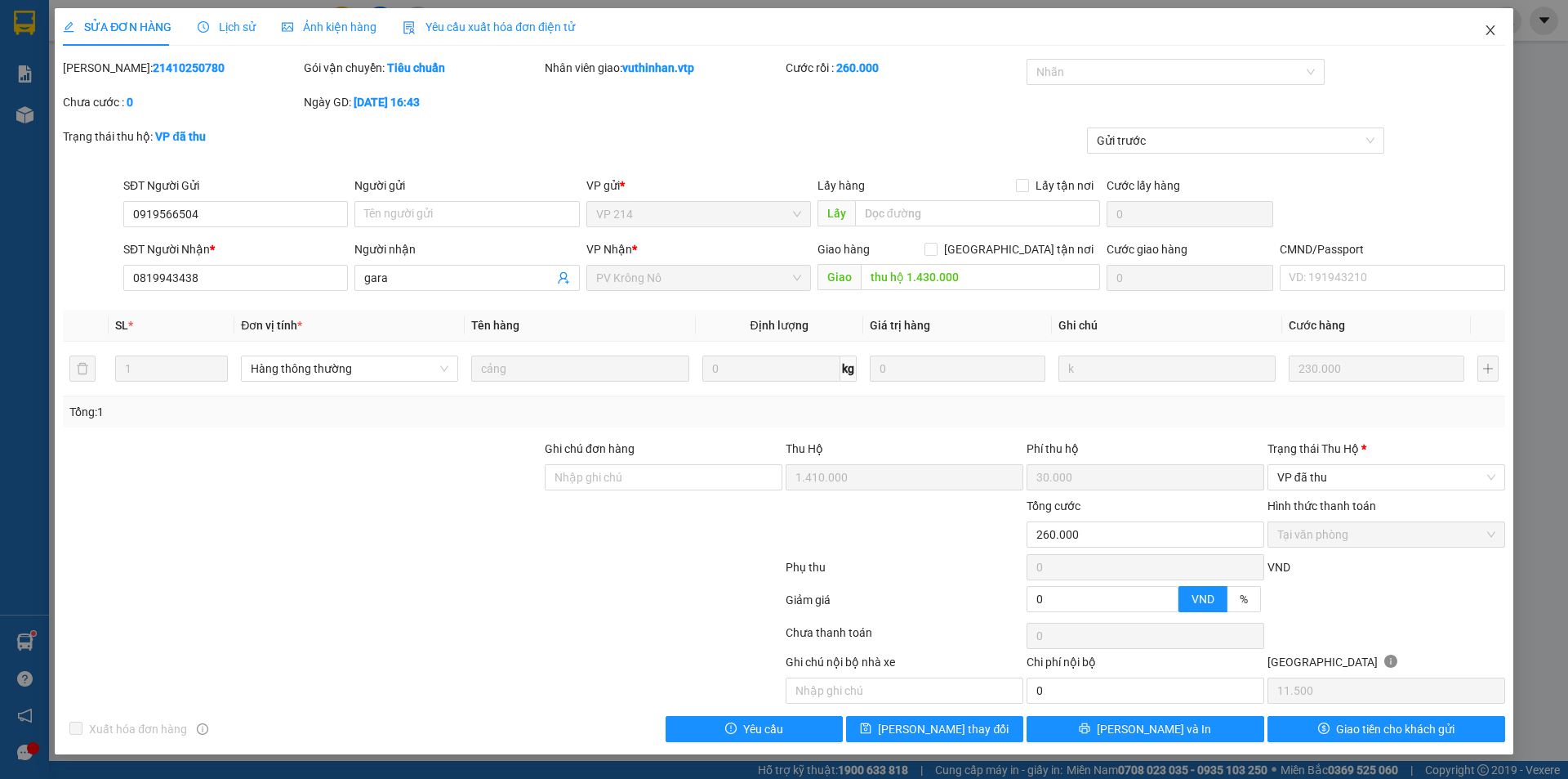
click at [1485, 32] on icon "close" at bounding box center [1491, 31] width 13 height 13
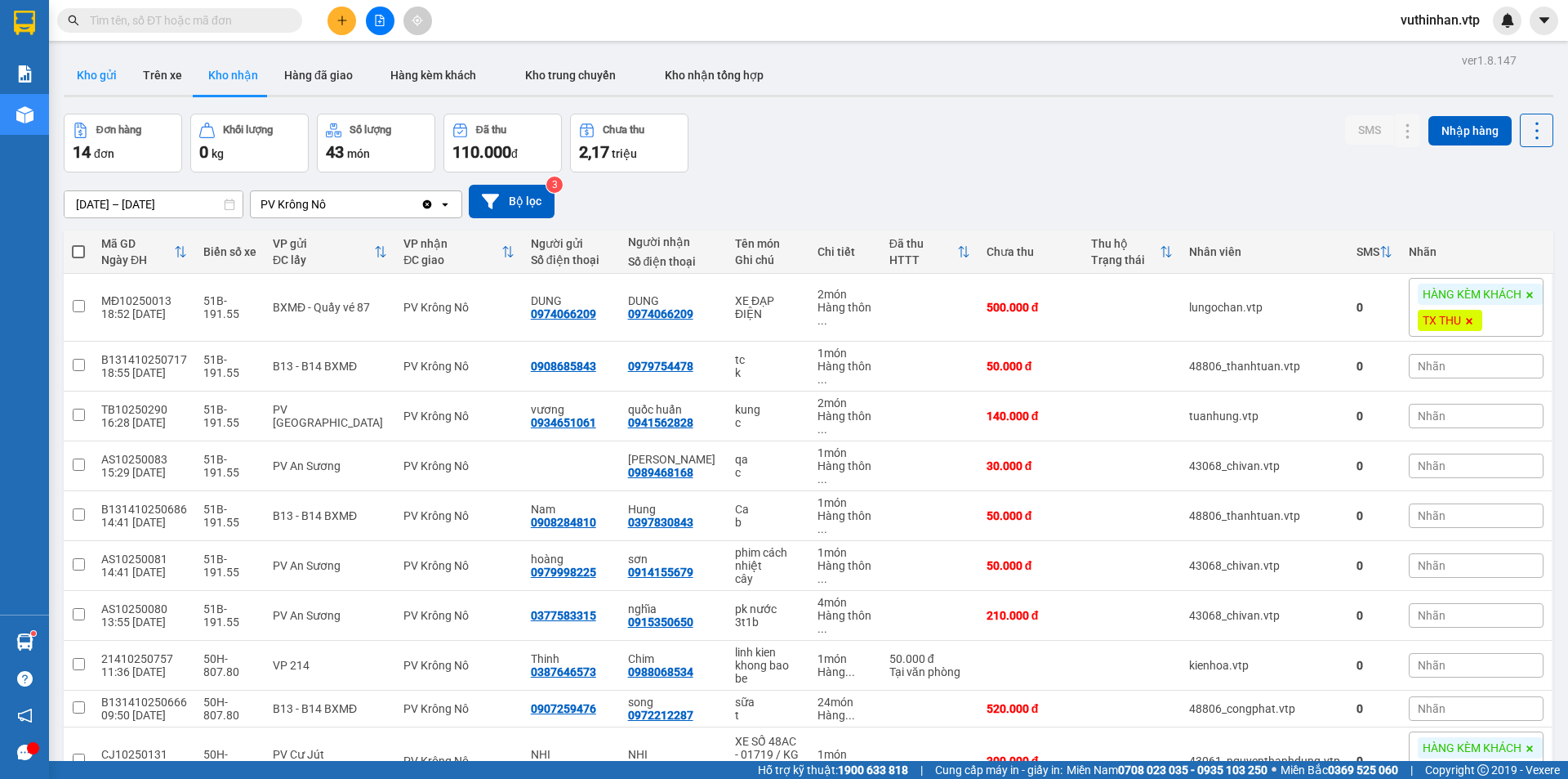
click at [107, 80] on button "Kho gửi" at bounding box center [97, 75] width 66 height 39
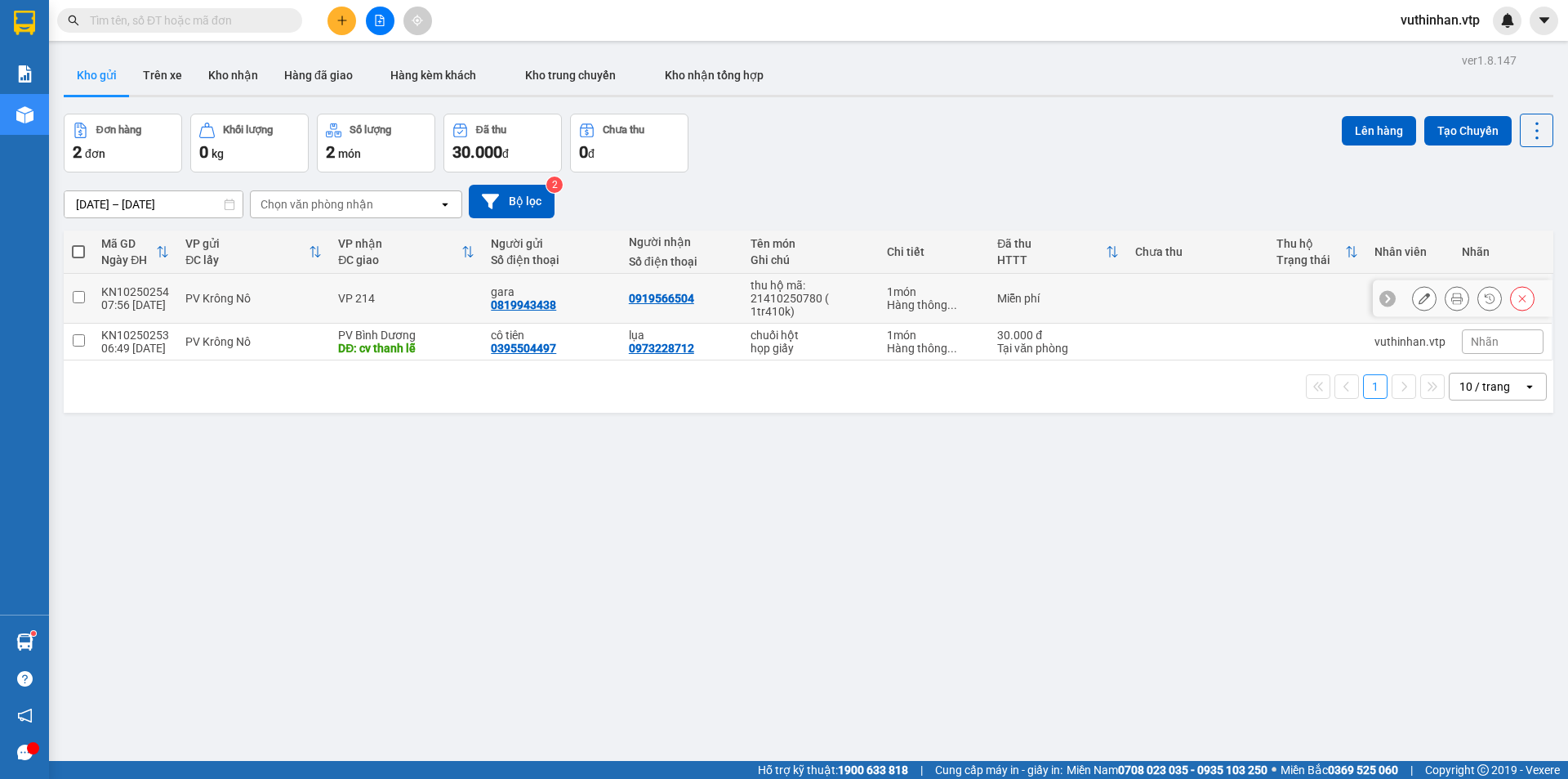
click at [1451, 299] on icon at bounding box center [1457, 299] width 12 height 12
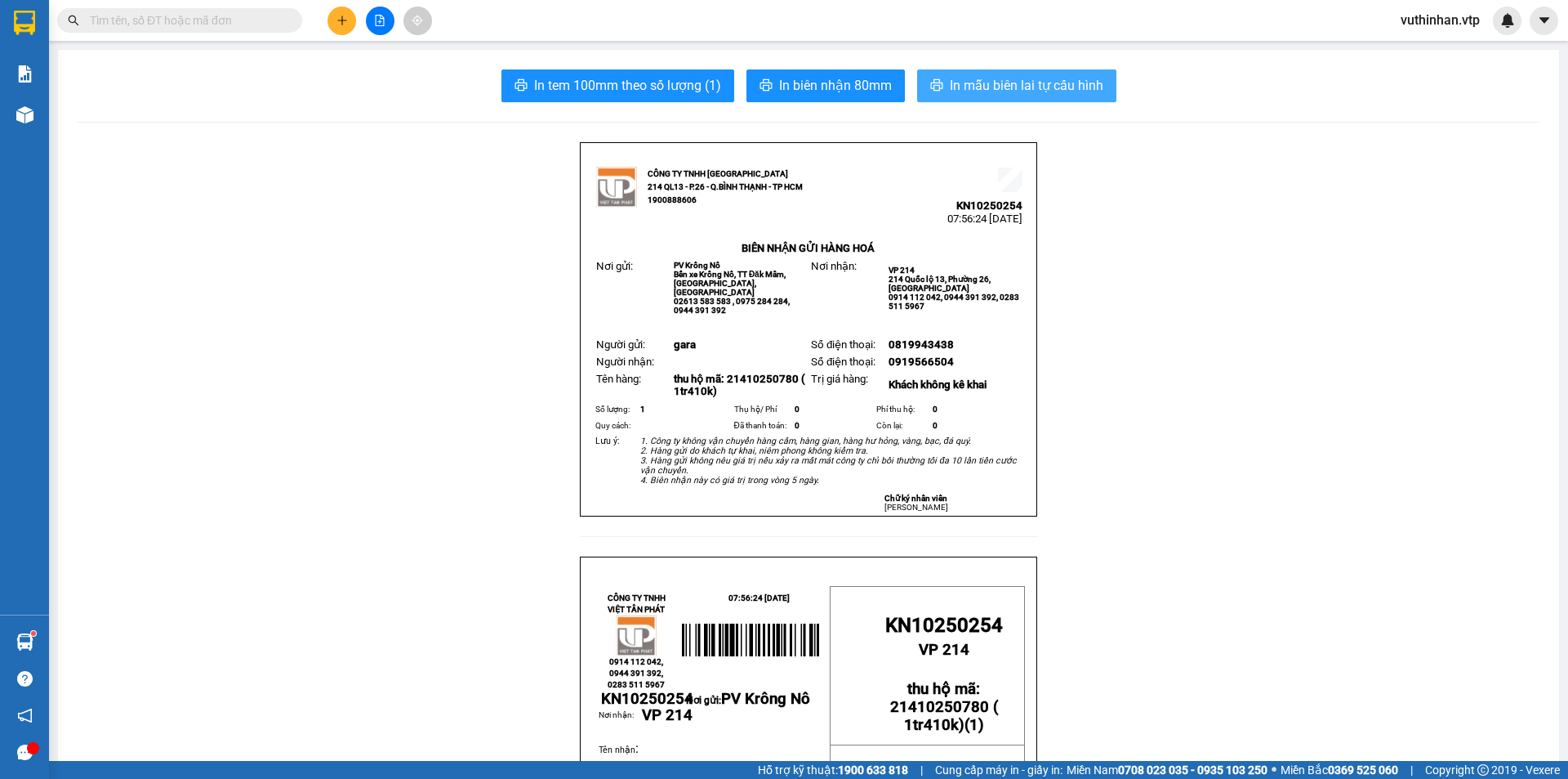
drag, startPoint x: 1014, startPoint y: 84, endPoint x: 994, endPoint y: 102, distance: 26.9
click at [1013, 85] on span "In mẫu biên lai tự cấu hình" at bounding box center [1027, 85] width 153 height 21
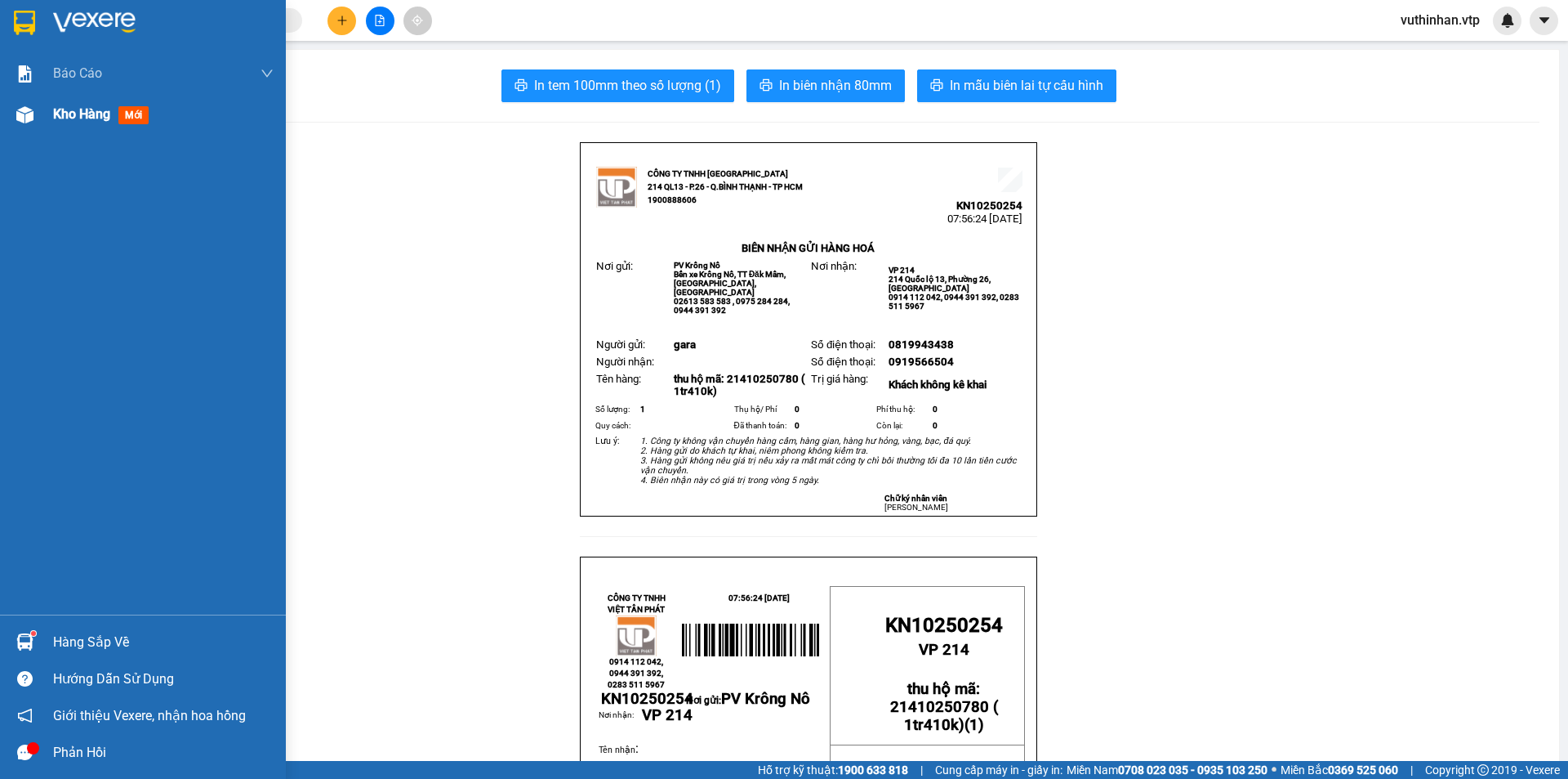
click at [74, 110] on span "Kho hàng" at bounding box center [81, 114] width 57 height 16
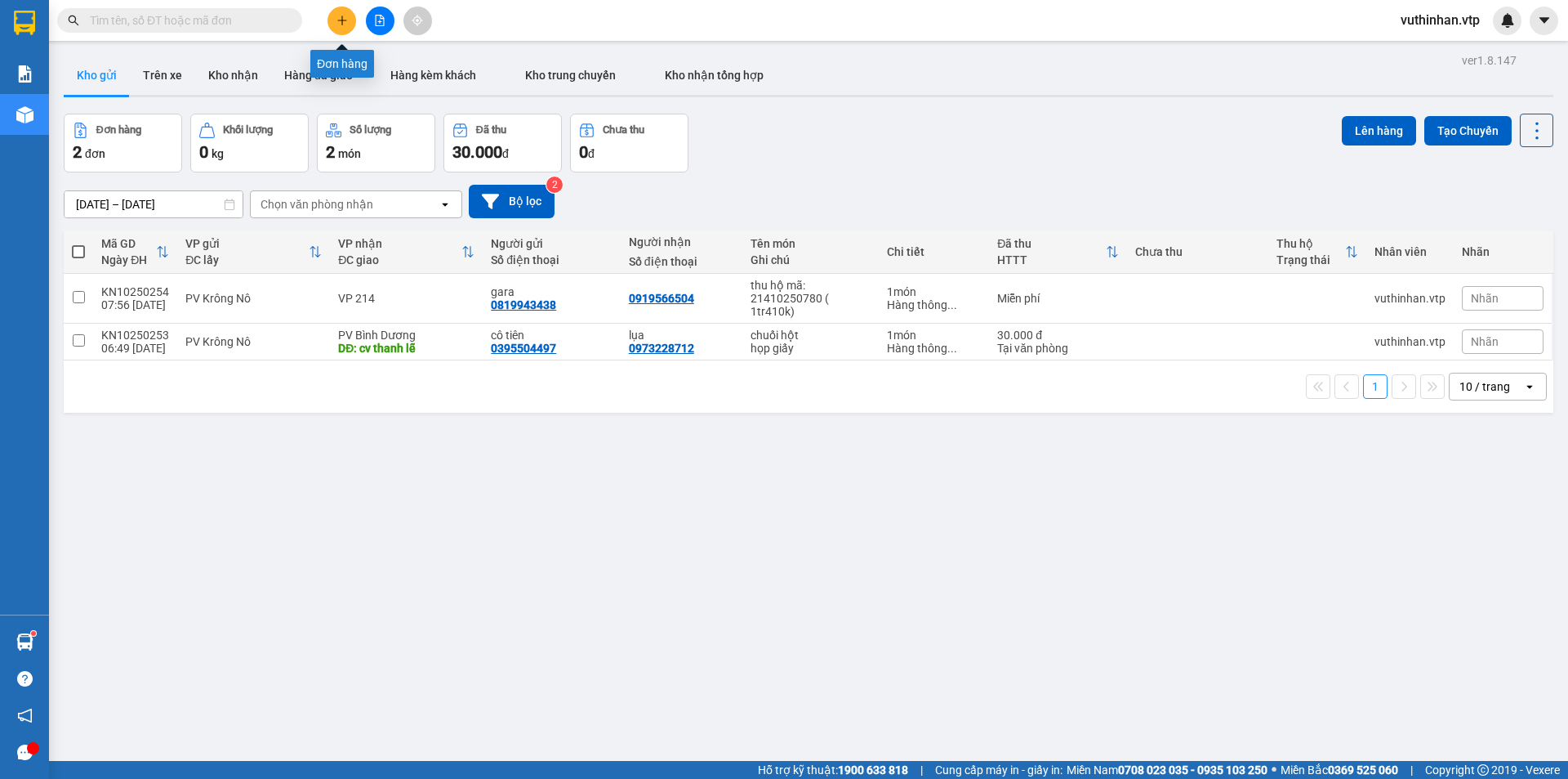
click at [338, 18] on icon "plus" at bounding box center [342, 21] width 12 height 12
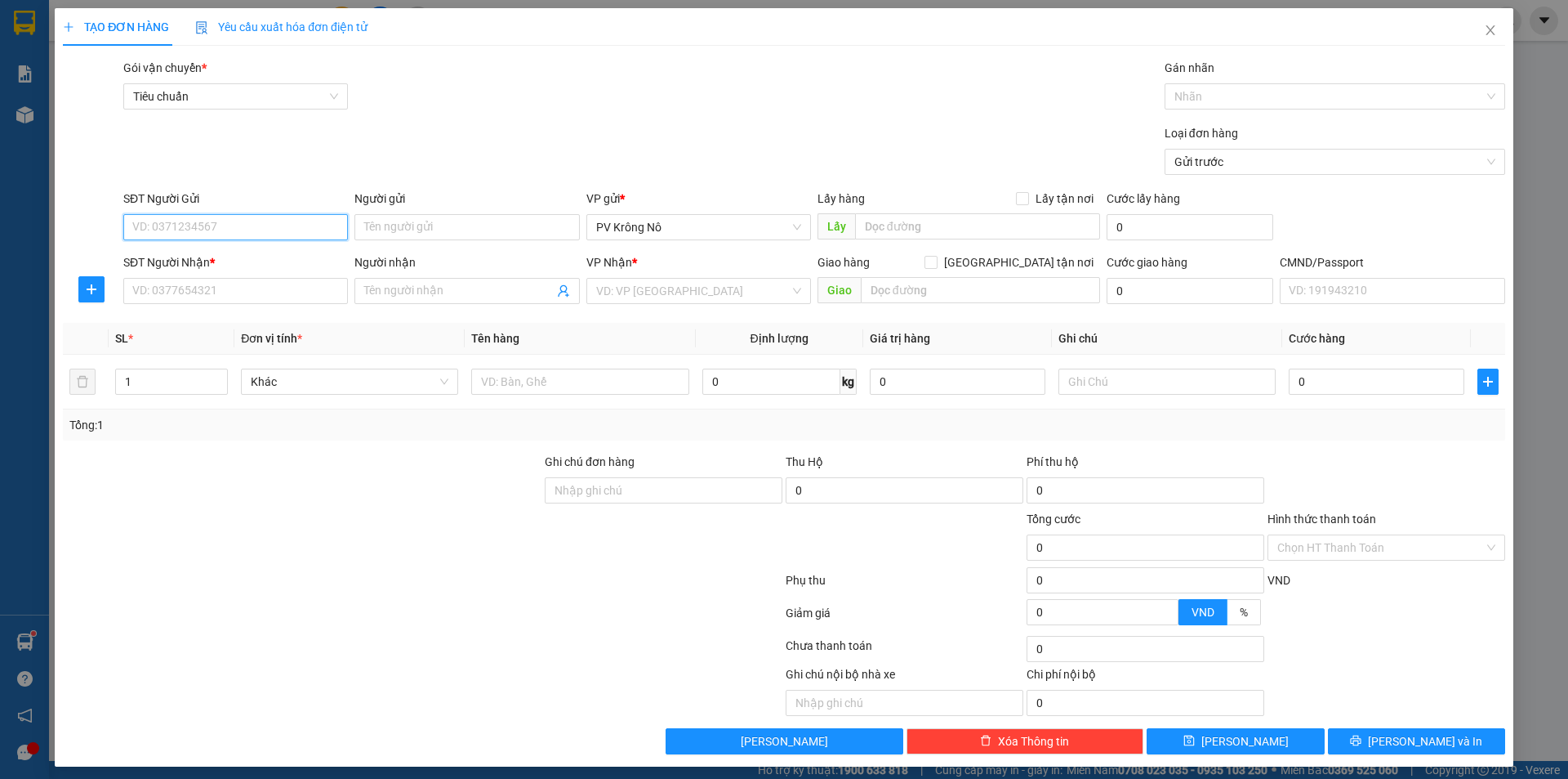
click at [210, 219] on input "SĐT Người Gửi" at bounding box center [235, 227] width 225 height 27
type input "9"
type input "0962872173"
click at [187, 256] on div "0962872173" at bounding box center [234, 260] width 203 height 18
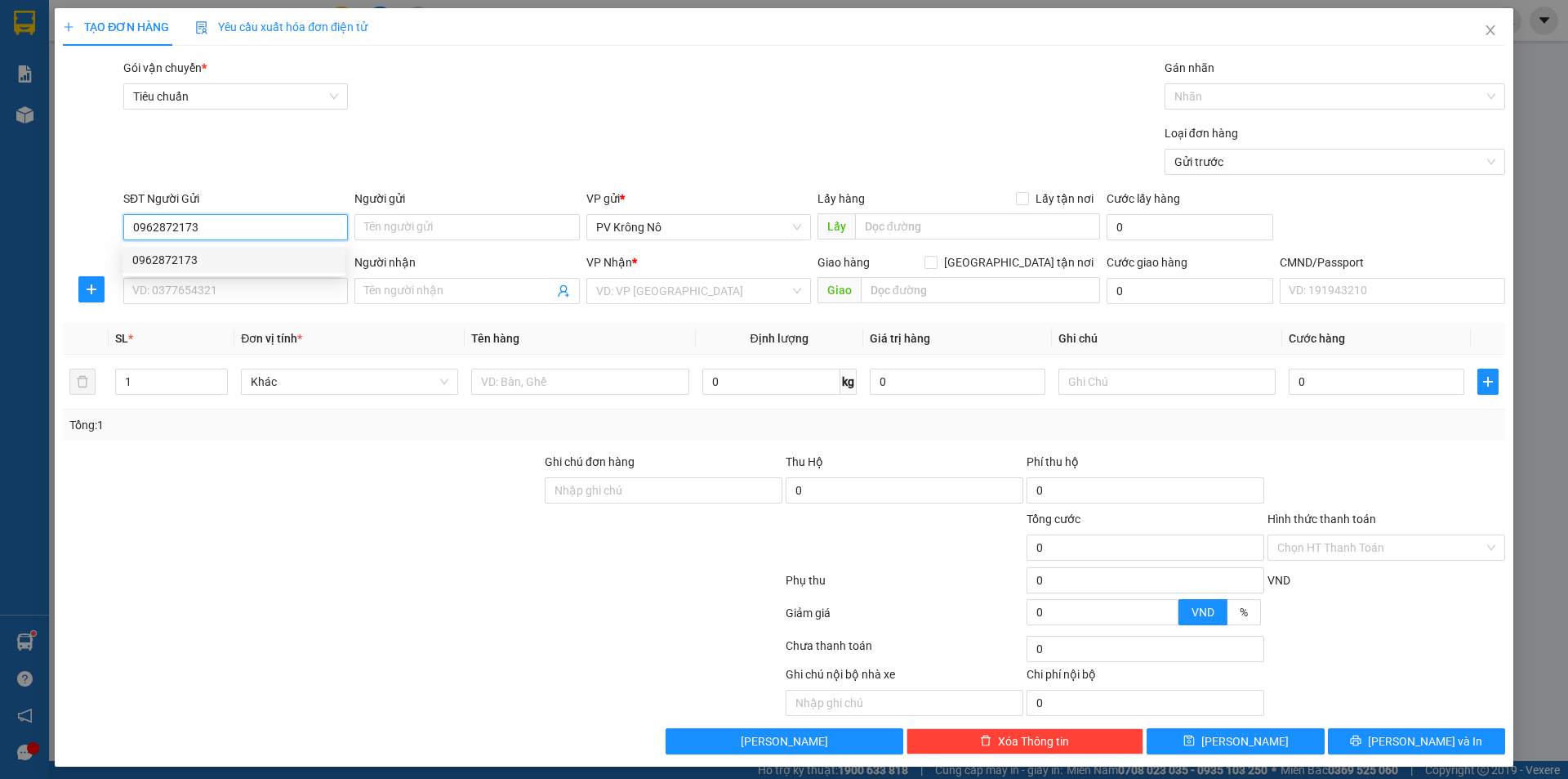
type input "0976507636"
type input "THẮNG"
type input "siêu thị compart"
type input "0962872173"
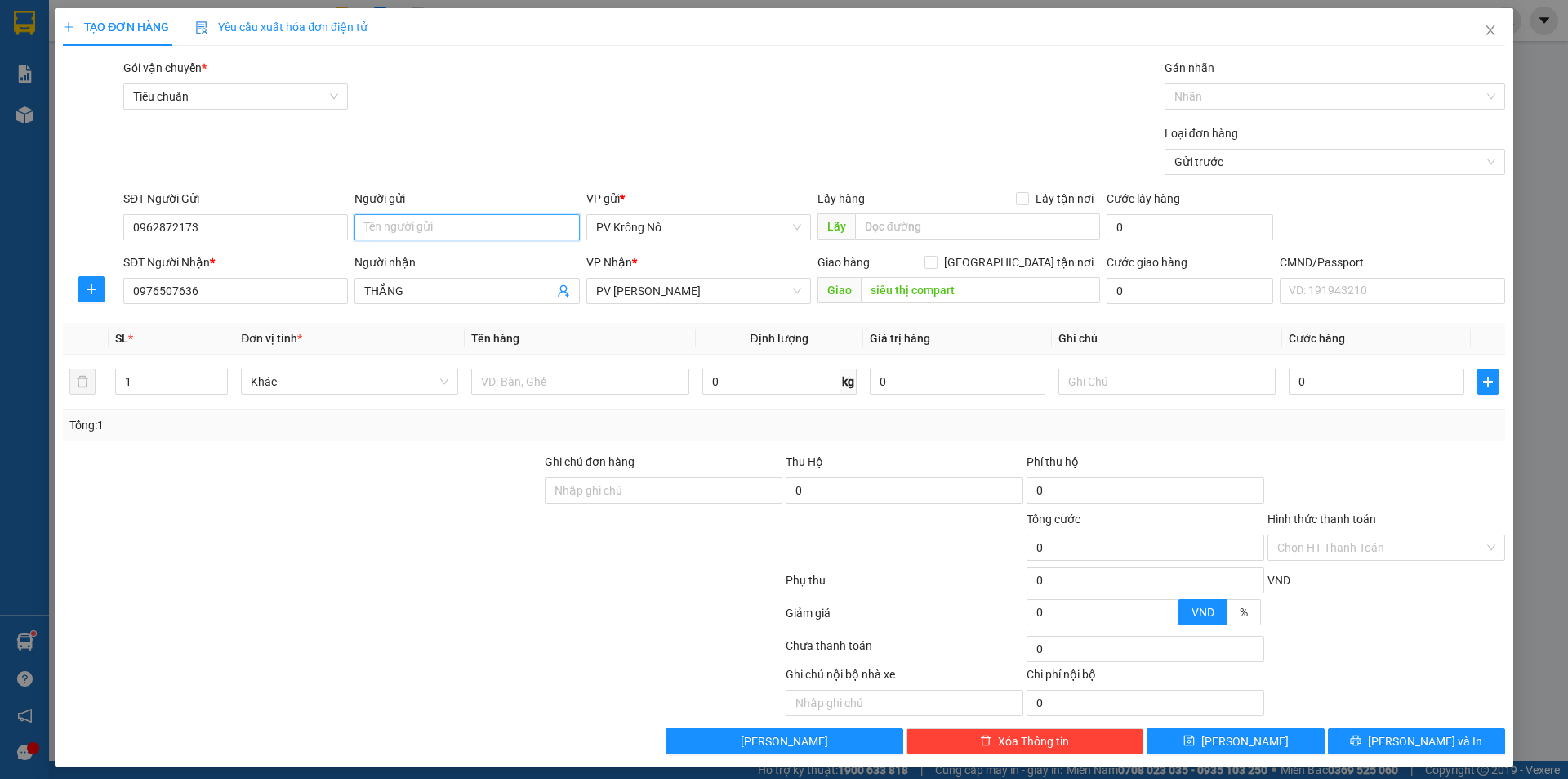
click at [489, 218] on input "Người gửi" at bounding box center [466, 227] width 225 height 27
type input "anh quang"
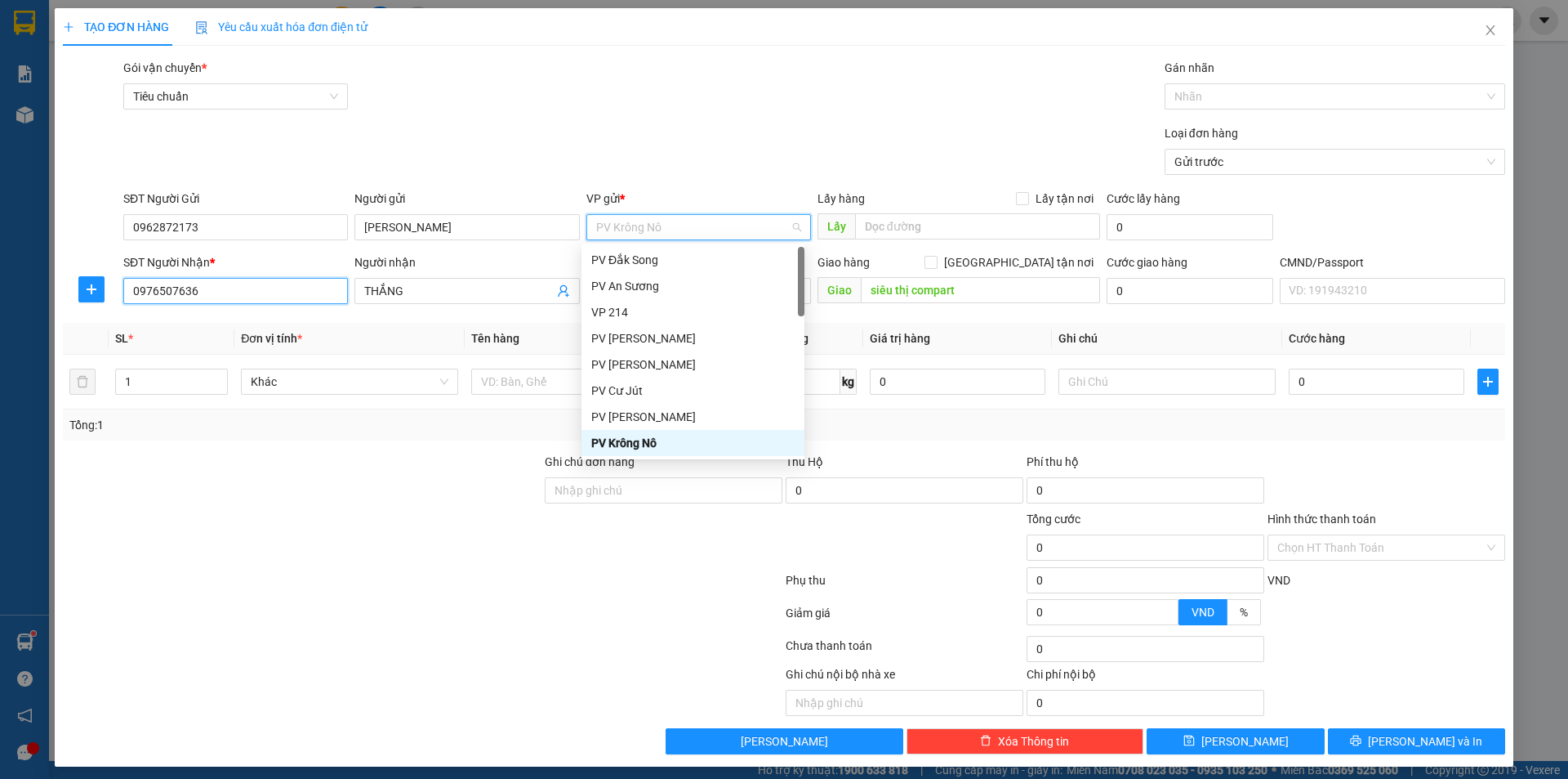
click at [205, 295] on input "0976507636" at bounding box center [235, 291] width 225 height 27
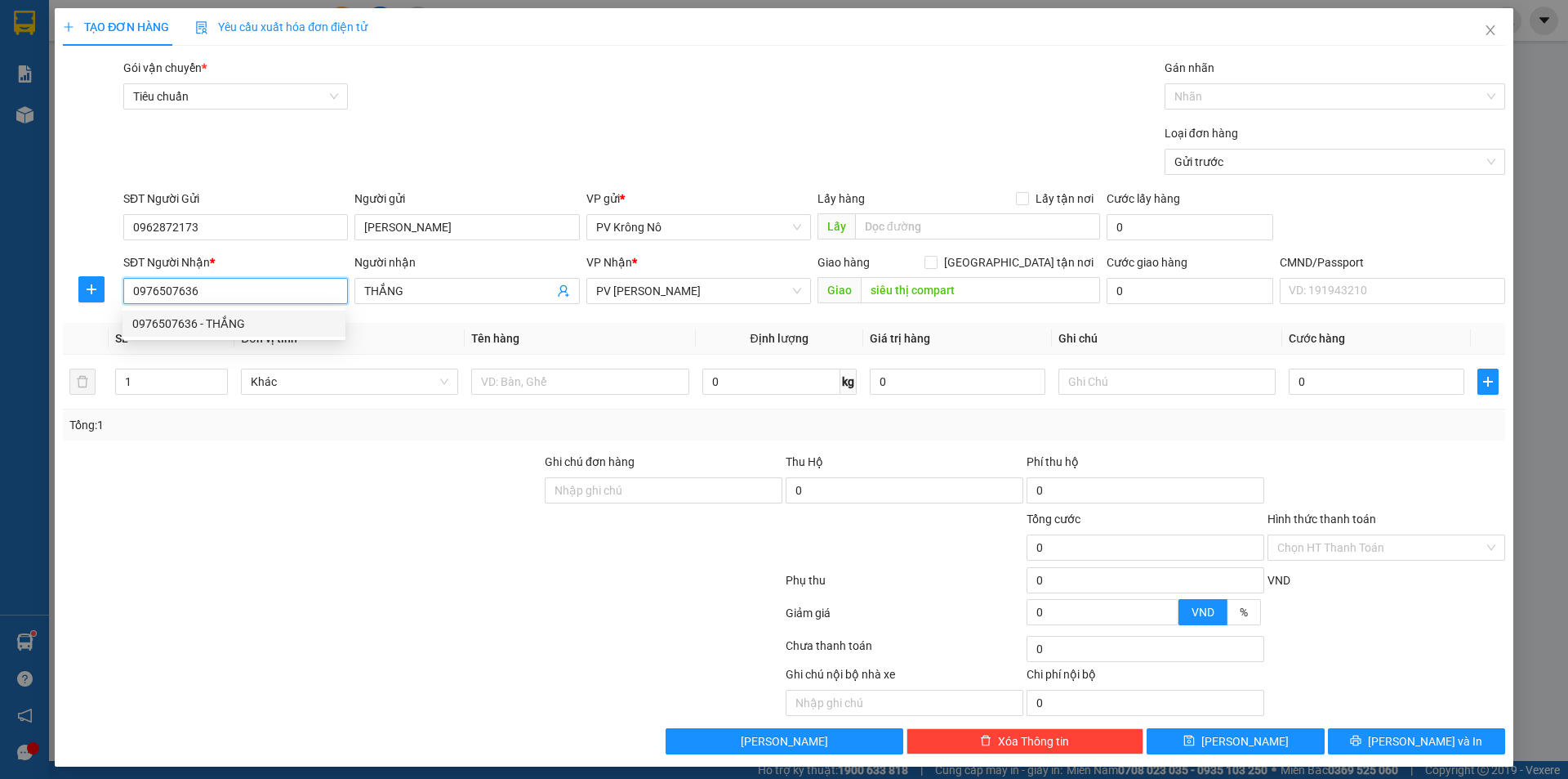
drag, startPoint x: 209, startPoint y: 295, endPoint x: 37, endPoint y: 299, distance: 172.0
click at [37, 299] on div "TẠO ĐƠN HÀNG Yêu cầu xuất hóa đơn điện tử Transit Pickup Surcharge Ids Transit …" at bounding box center [784, 389] width 1568 height 779
type input "0888756126"
click at [553, 367] on div at bounding box center [580, 381] width 217 height 32
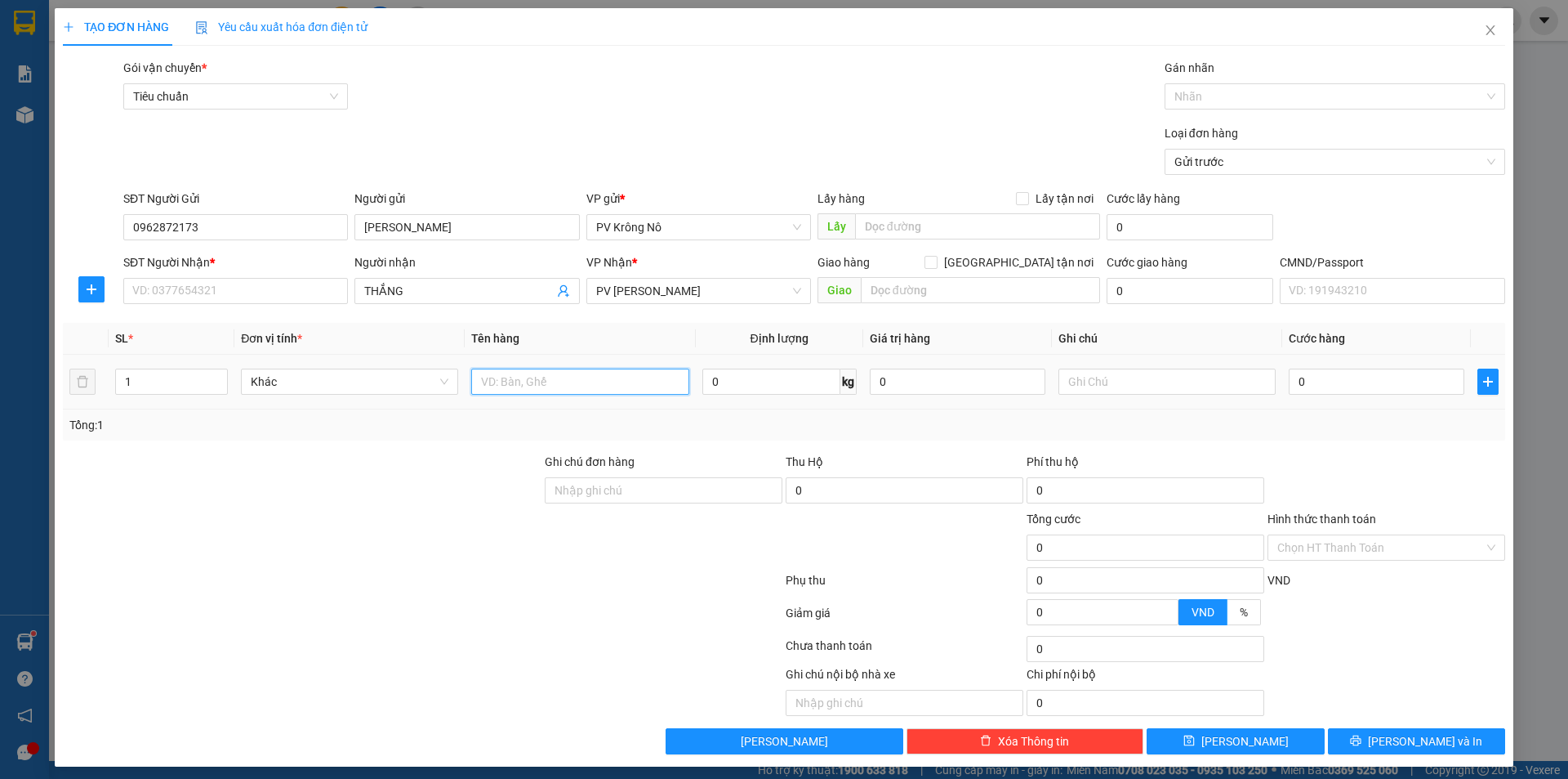
click at [522, 370] on input "text" at bounding box center [580, 382] width 217 height 27
type input "gạo (k bao ướt)"
click at [1128, 377] on input "text" at bounding box center [1168, 382] width 217 height 27
type input "bao xanh"
type input "005"
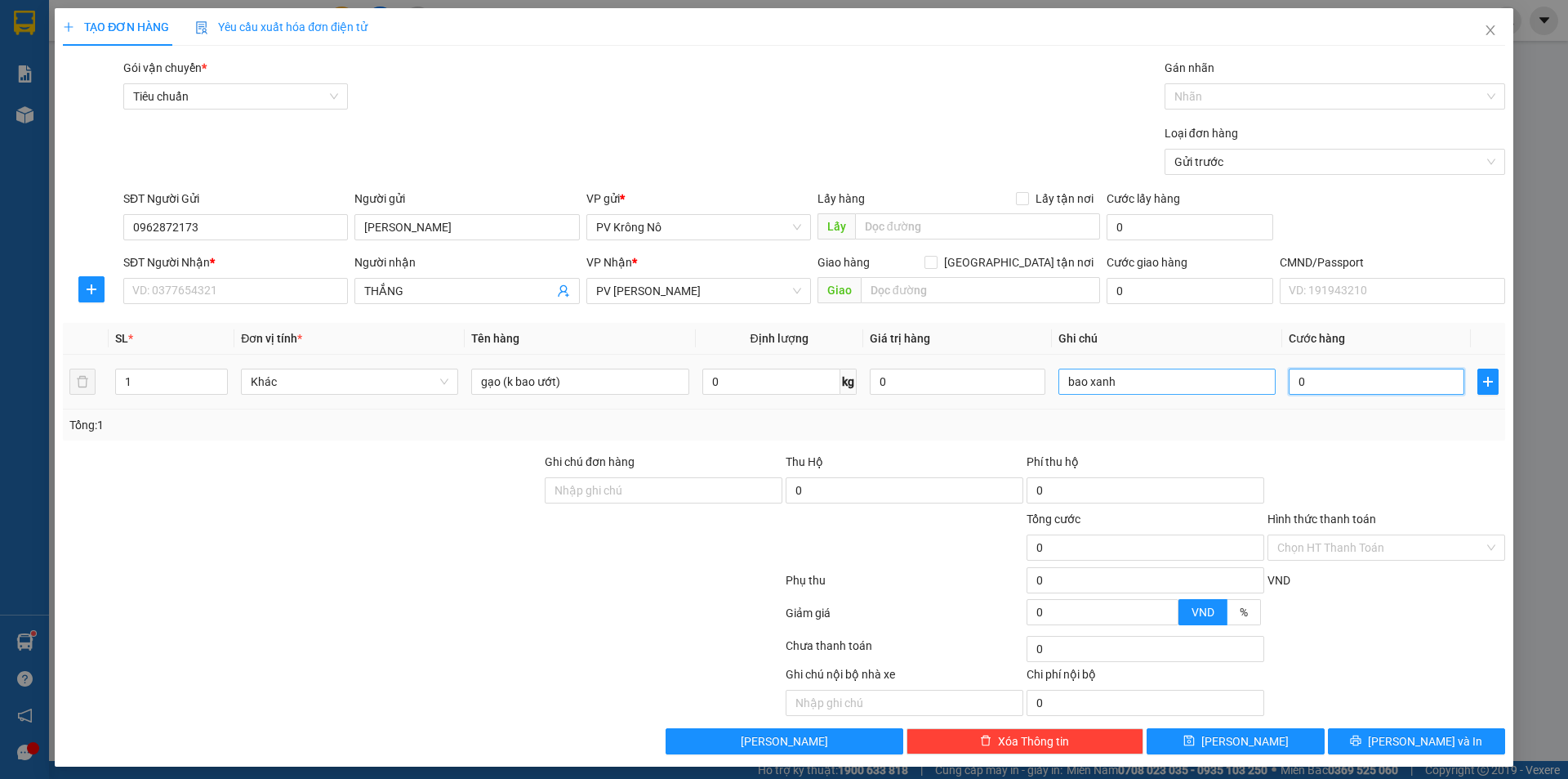
type input "5"
type input "0.050"
type input "50"
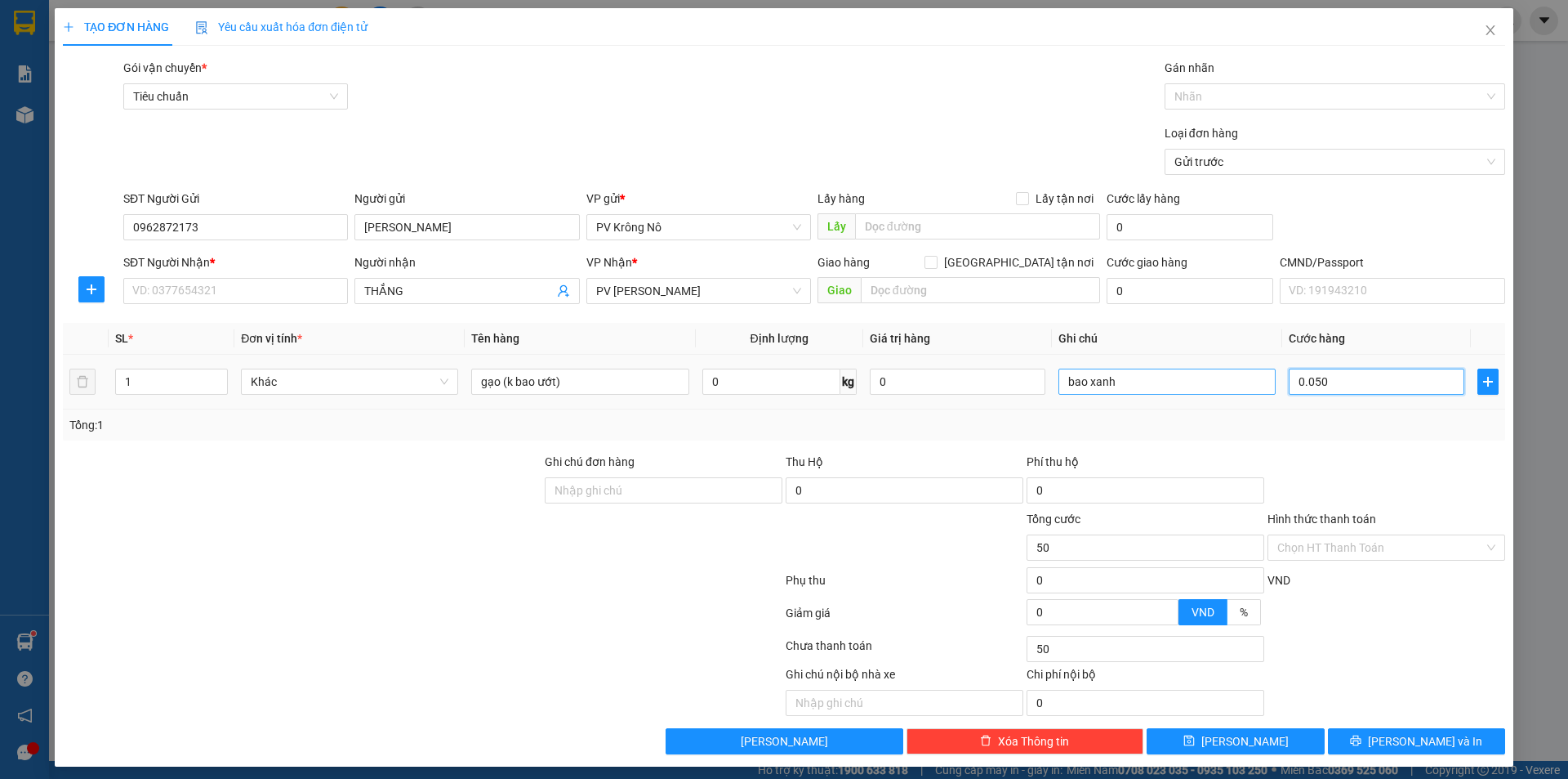
type input "00.500"
type input "500"
type input "0.005.000"
type input "5.000"
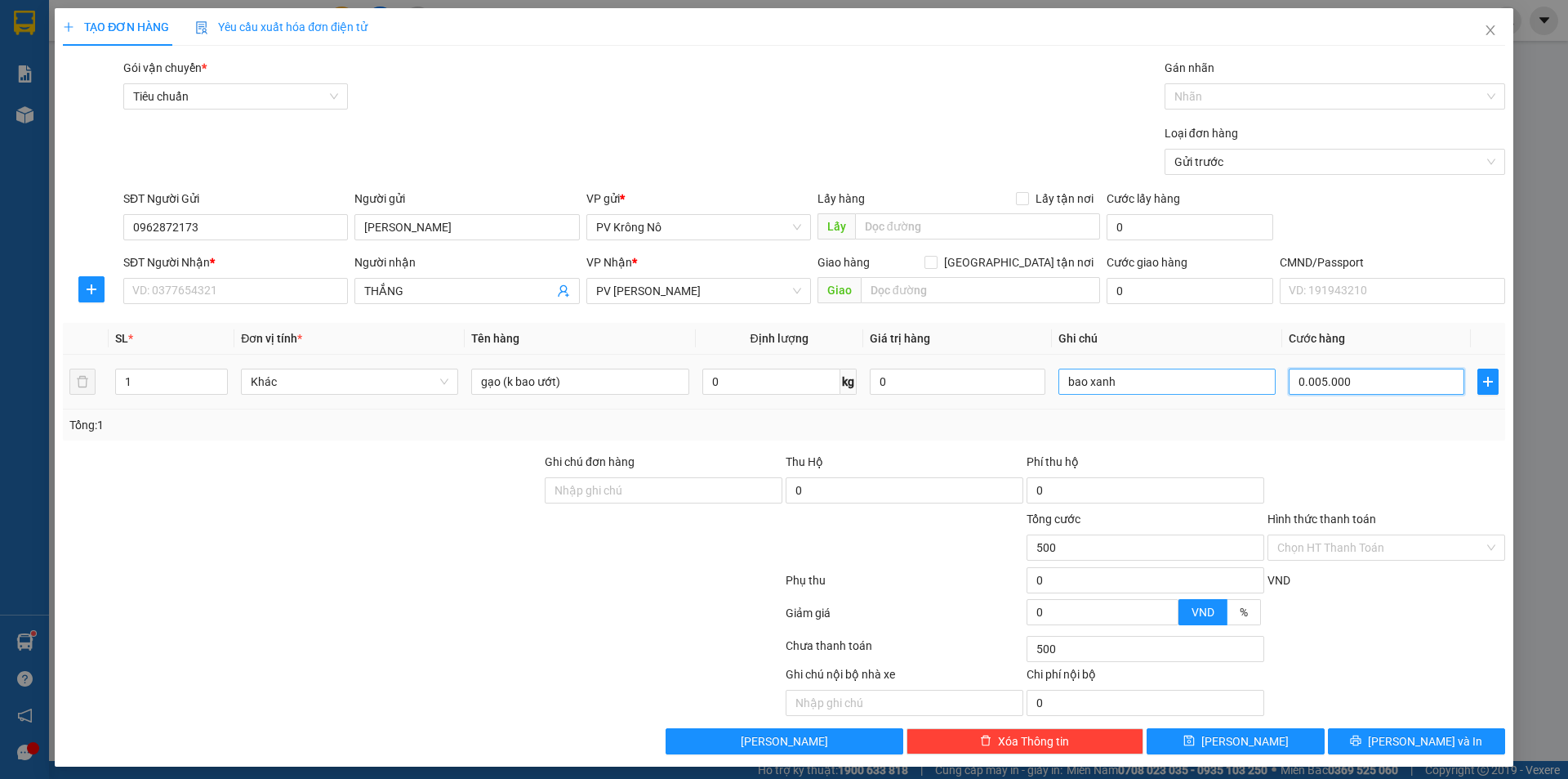
type input "5.000"
type input "000.050.000"
type input "50.000"
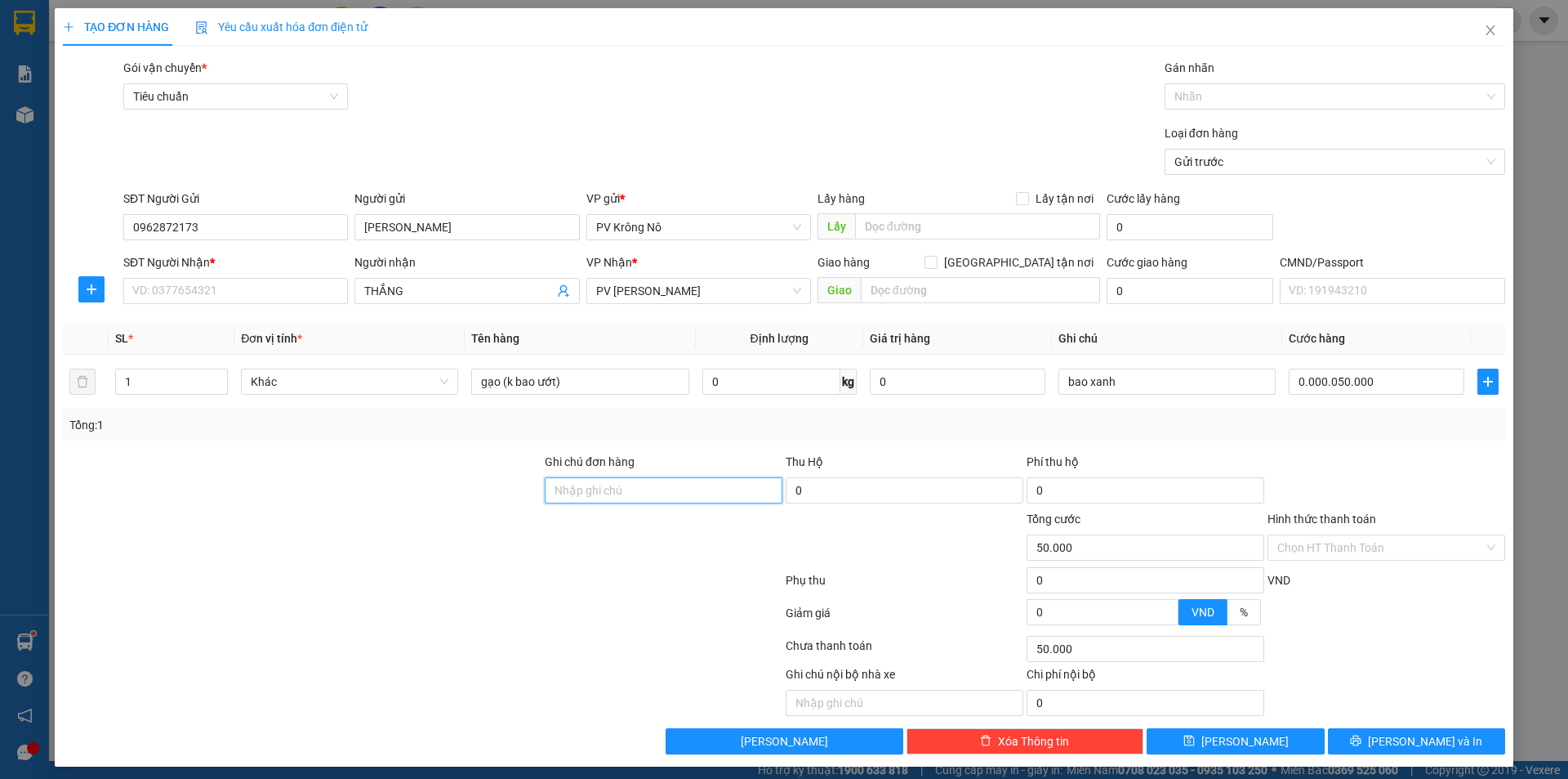
type input "50.000"
drag, startPoint x: 1374, startPoint y: 737, endPoint x: 1361, endPoint y: 739, distance: 13.2
click at [1362, 737] on icon "printer" at bounding box center [1356, 740] width 12 height 12
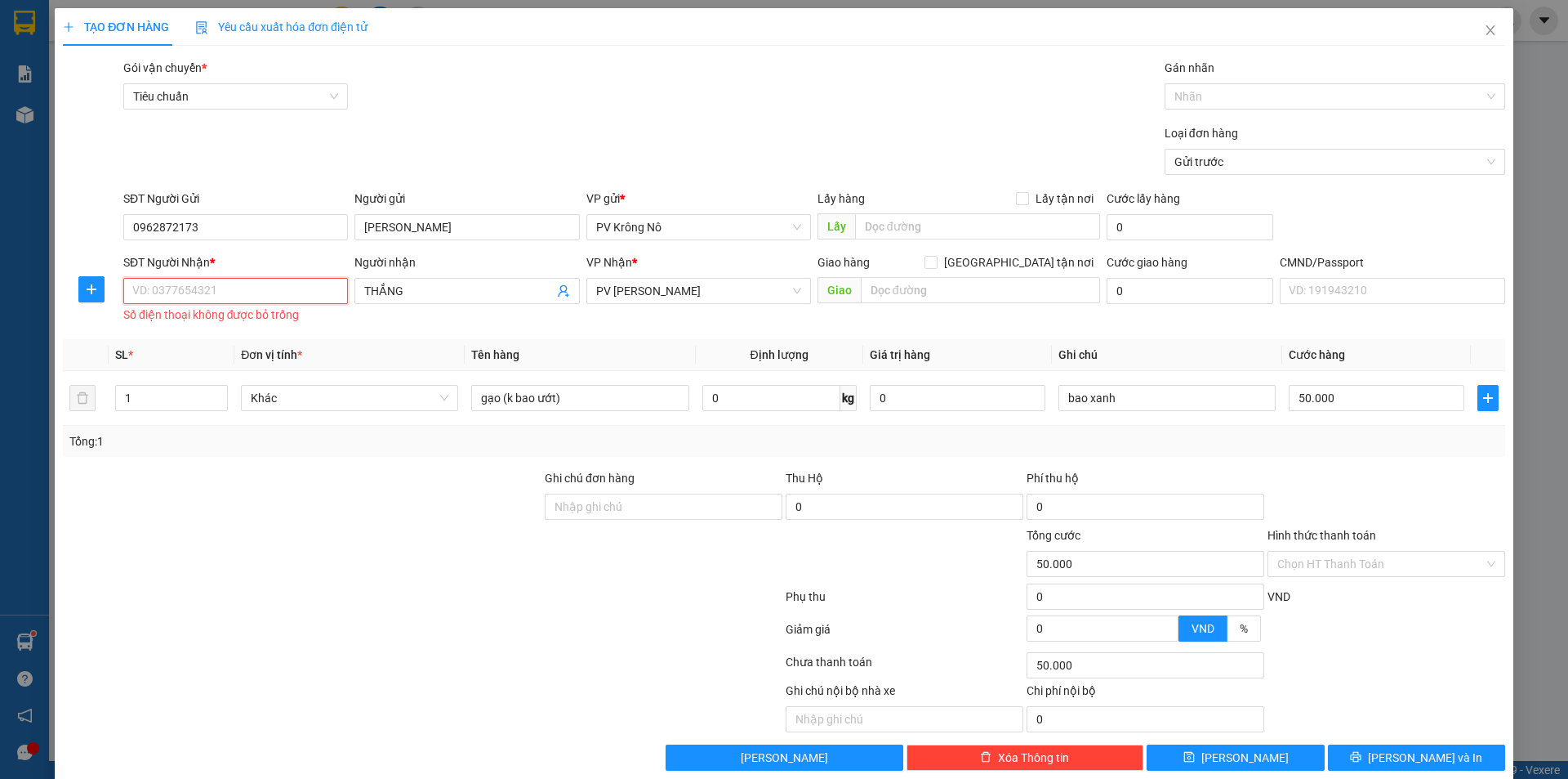
click at [204, 286] on input "SĐT Người Nhận *" at bounding box center [235, 291] width 225 height 27
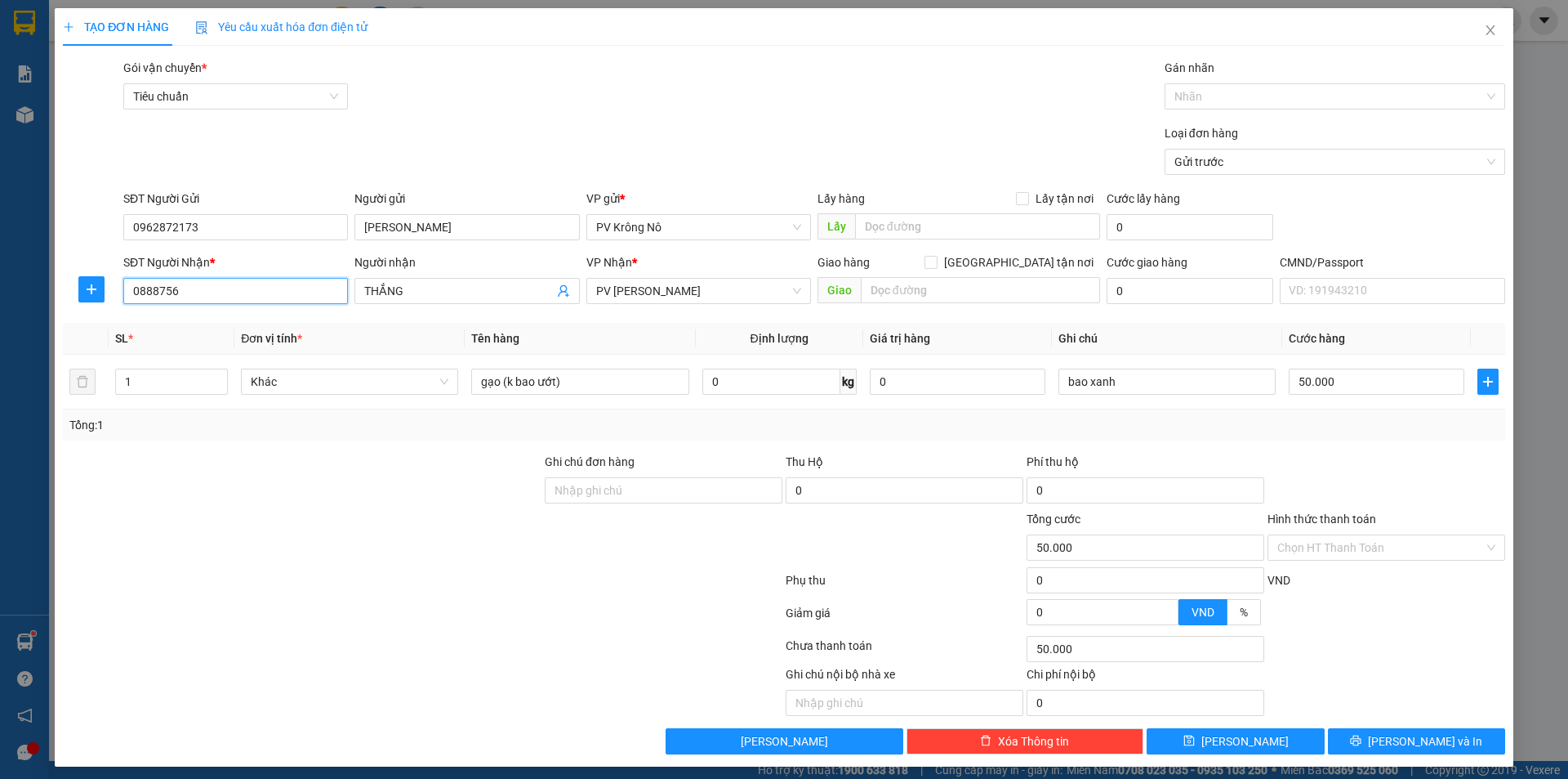
type input "0888756"
click at [146, 299] on input "SĐT Người Nhận *" at bounding box center [235, 291] width 225 height 27
type input "0888756126"
click at [421, 295] on input "THẮNG" at bounding box center [459, 291] width 189 height 18
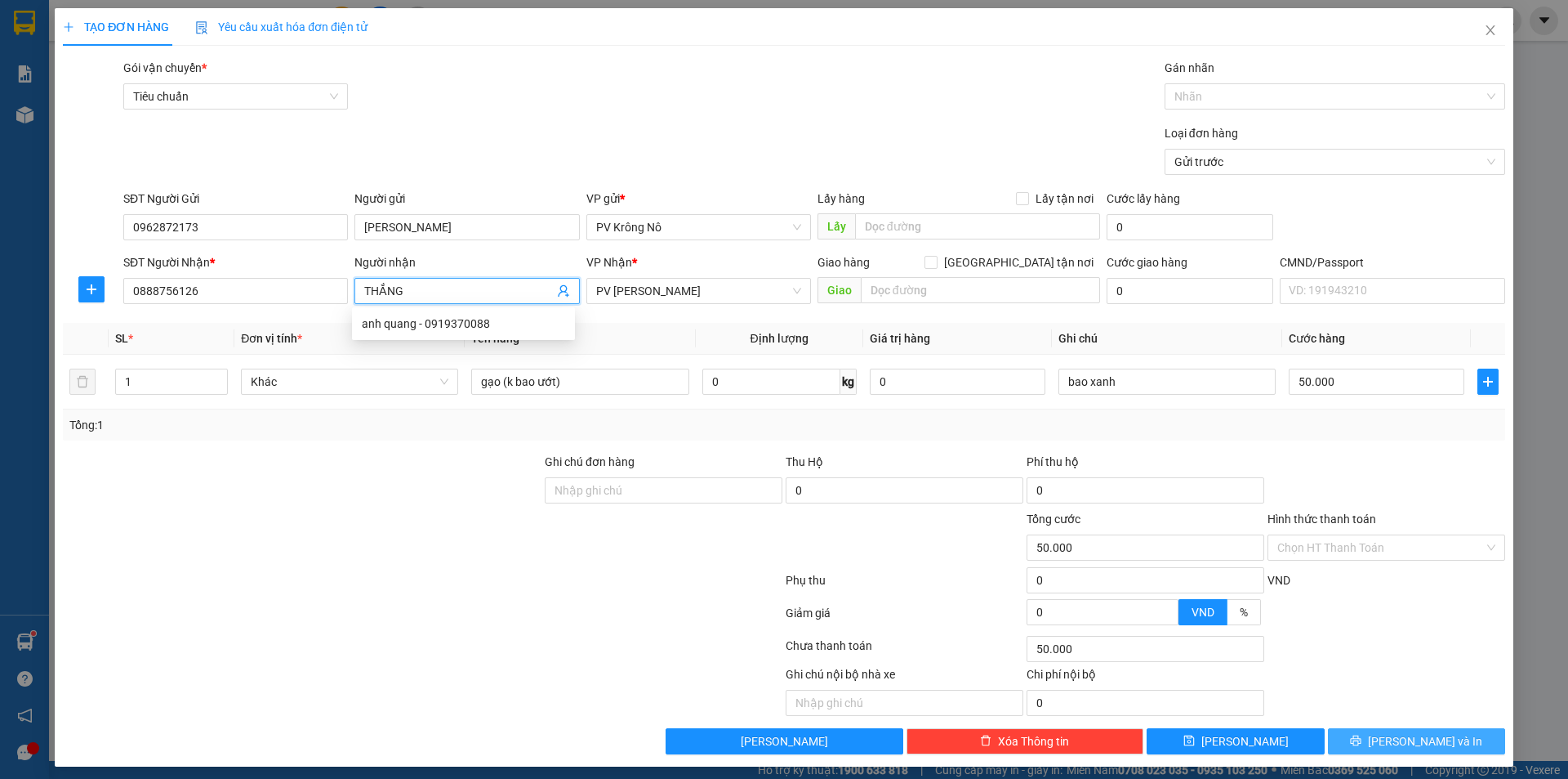
drag, startPoint x: 1425, startPoint y: 733, endPoint x: 1421, endPoint y: 718, distance: 15.5
click at [1427, 732] on button "[PERSON_NAME] và In" at bounding box center [1417, 742] width 177 height 27
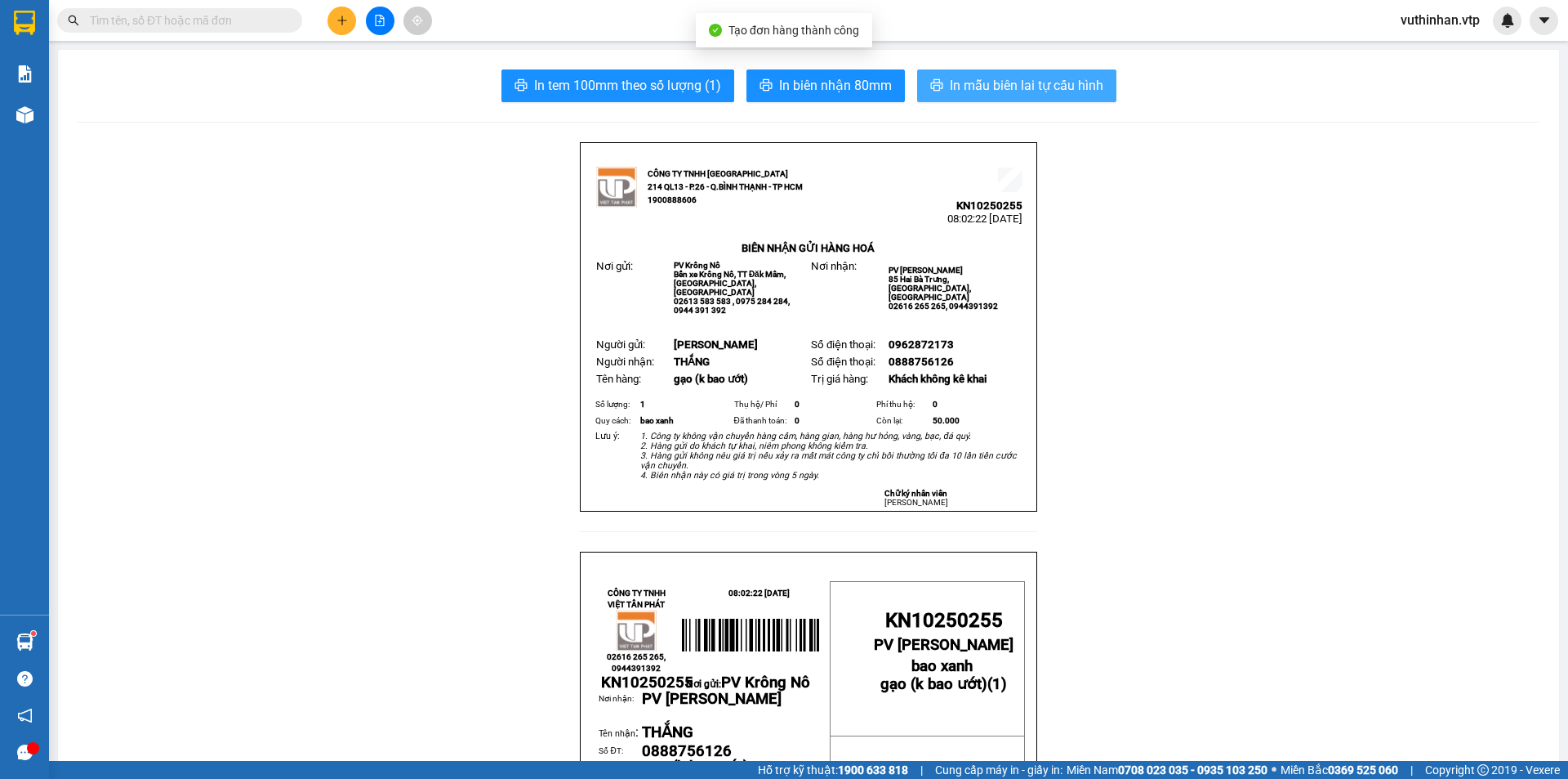
drag, startPoint x: 986, startPoint y: 80, endPoint x: 991, endPoint y: 128, distance: 48.3
click at [987, 80] on span "In mẫu biên lai tự cấu hình" at bounding box center [1027, 85] width 153 height 21
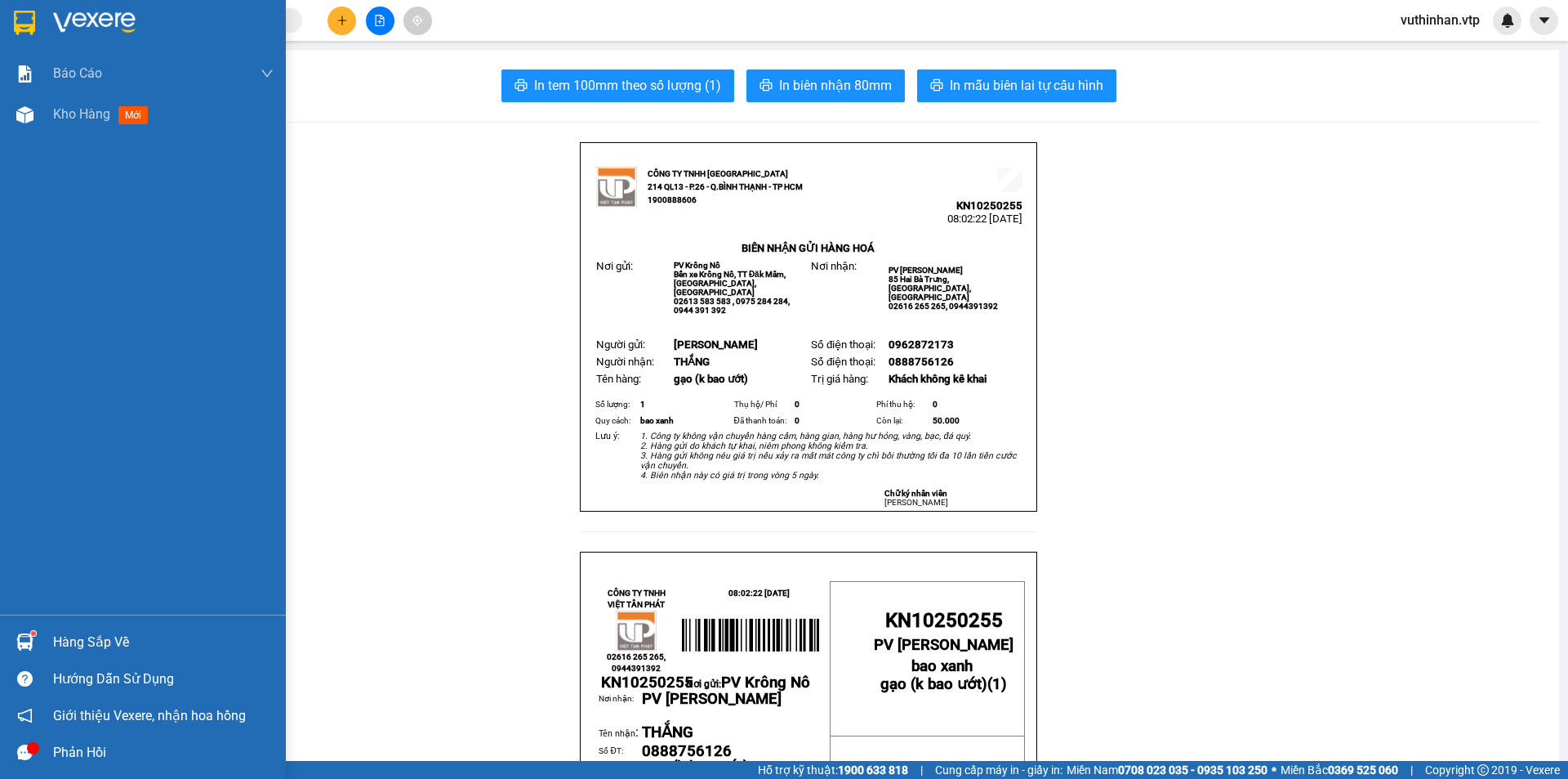
click at [75, 118] on span "Kho hàng" at bounding box center [81, 114] width 57 height 16
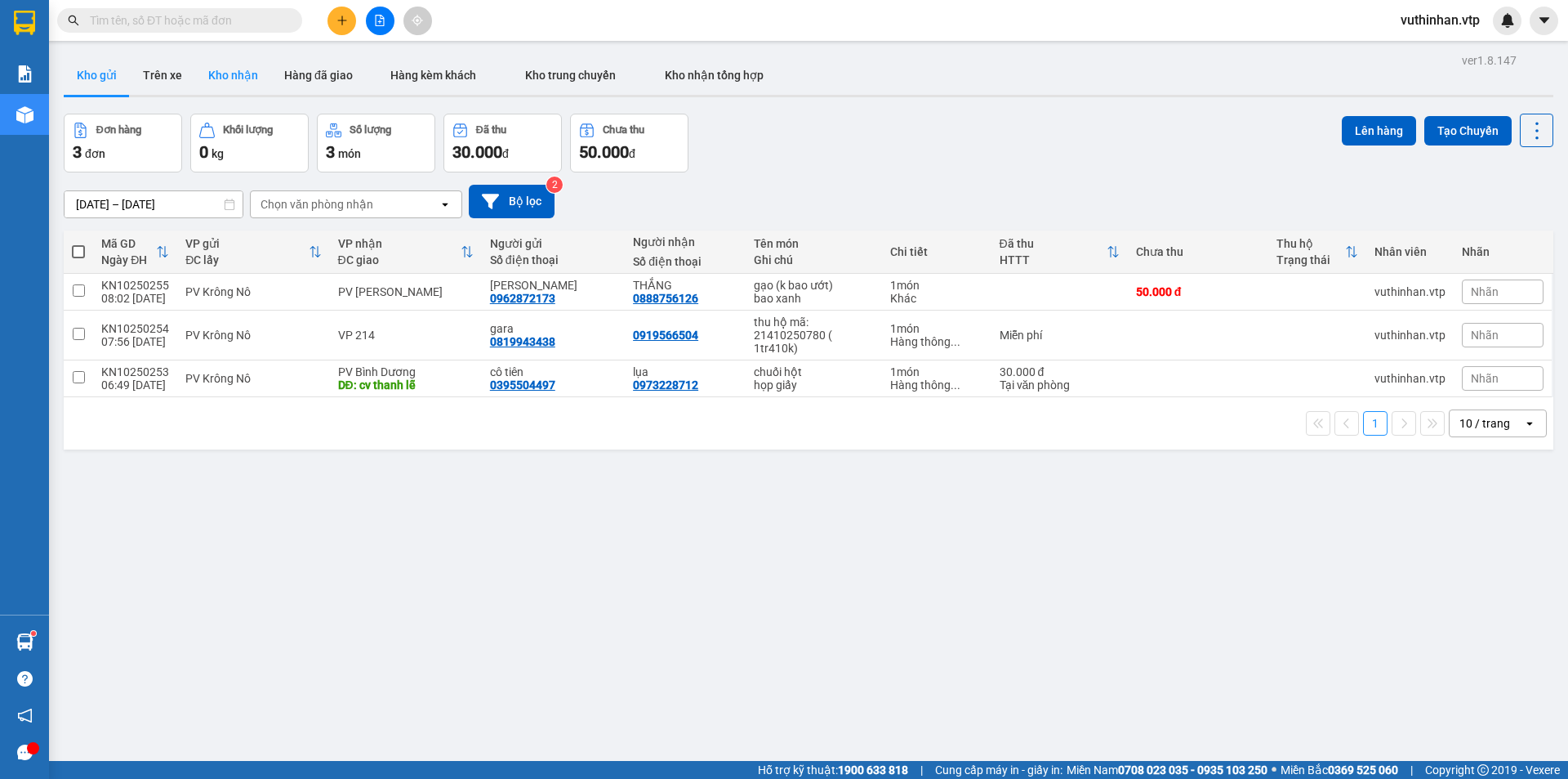
click at [201, 70] on button "Kho nhận" at bounding box center [233, 75] width 76 height 39
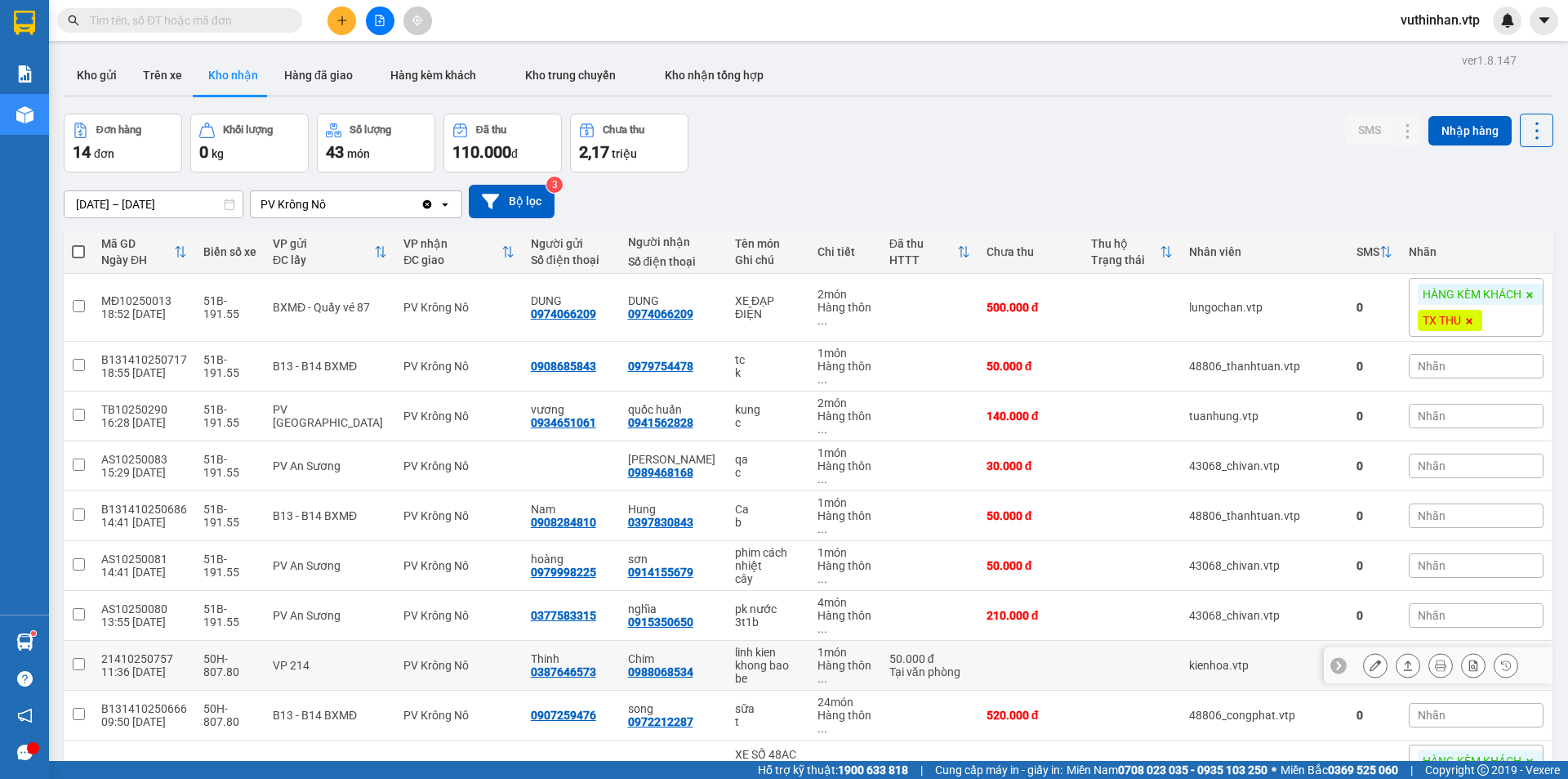
click at [676, 674] on div "0988068534" at bounding box center [660, 672] width 66 height 13
click at [1370, 669] on icon at bounding box center [1376, 665] width 12 height 12
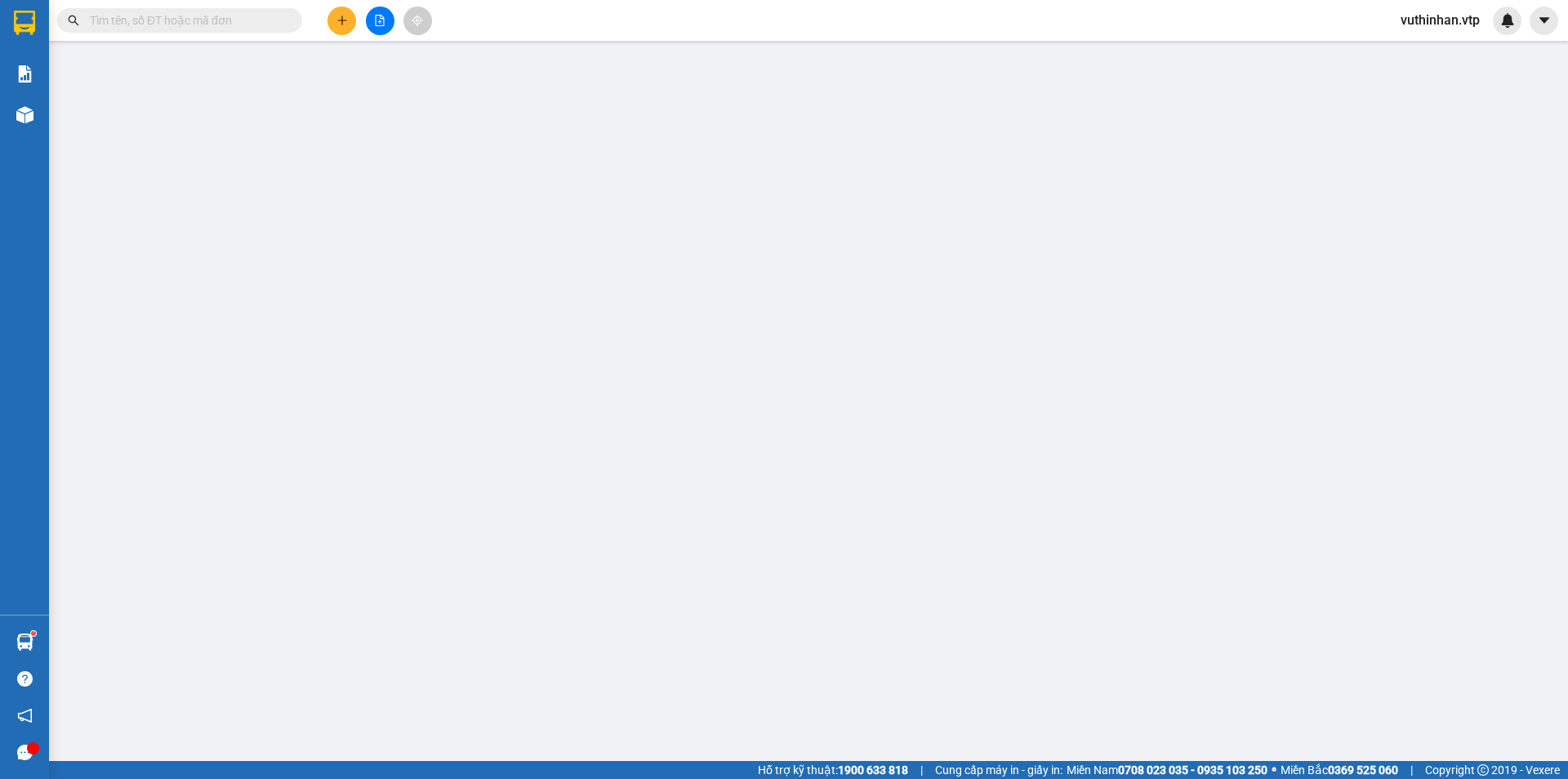
type input "0387646573"
type input "Thinh"
type input "0988068534"
type input "Chim"
type input "0"
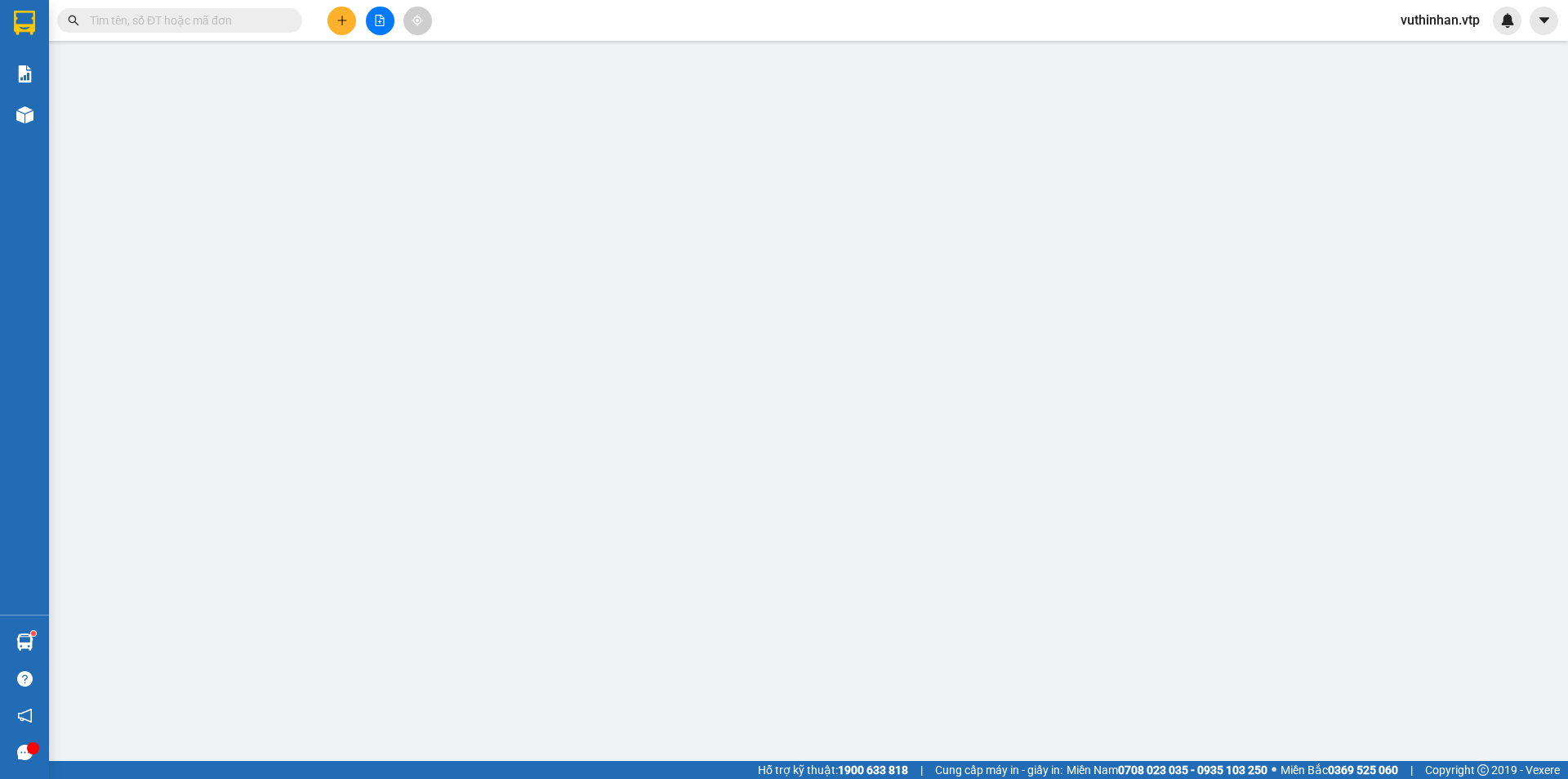
type input "50.000"
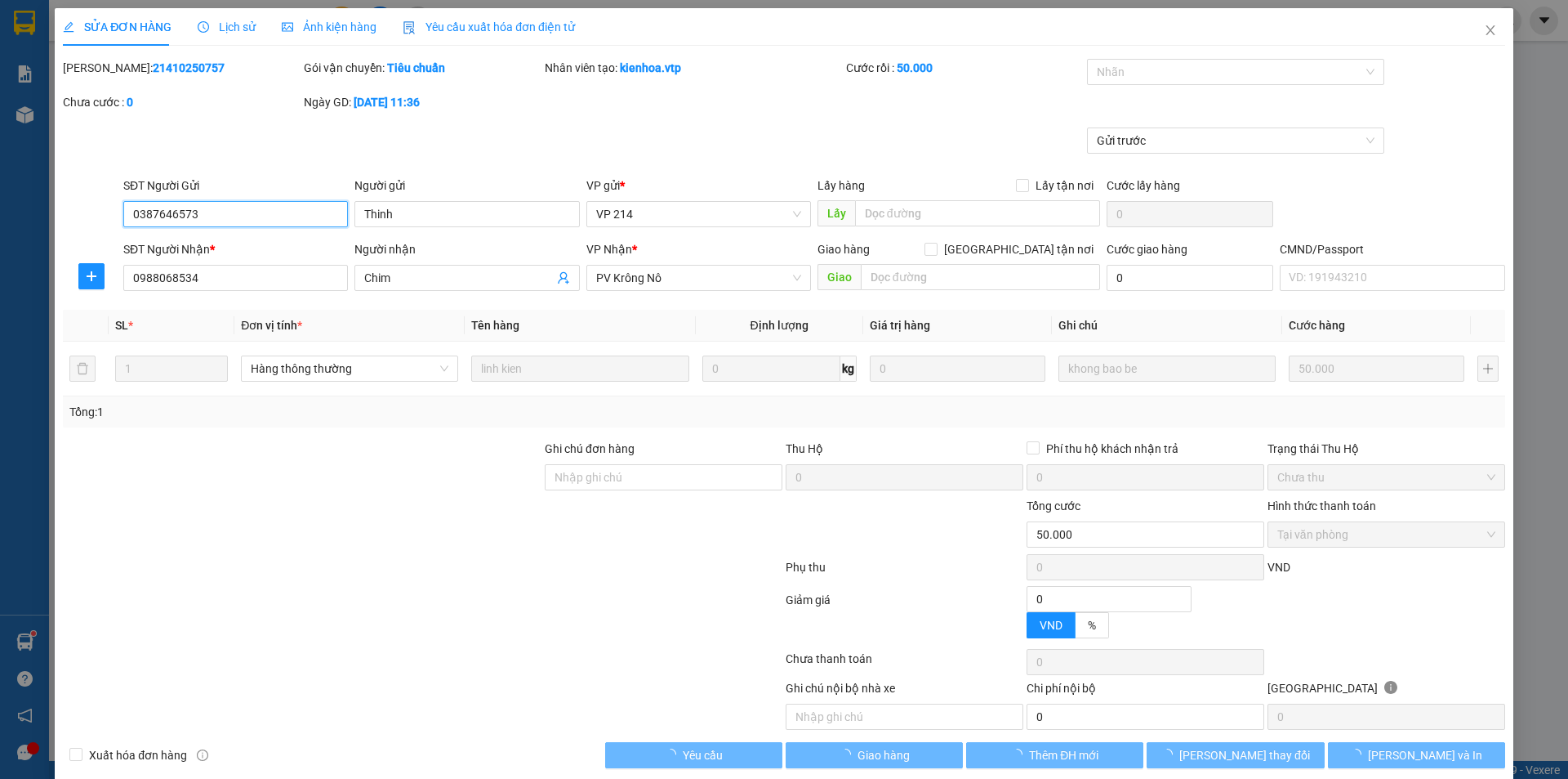
type input "2.500"
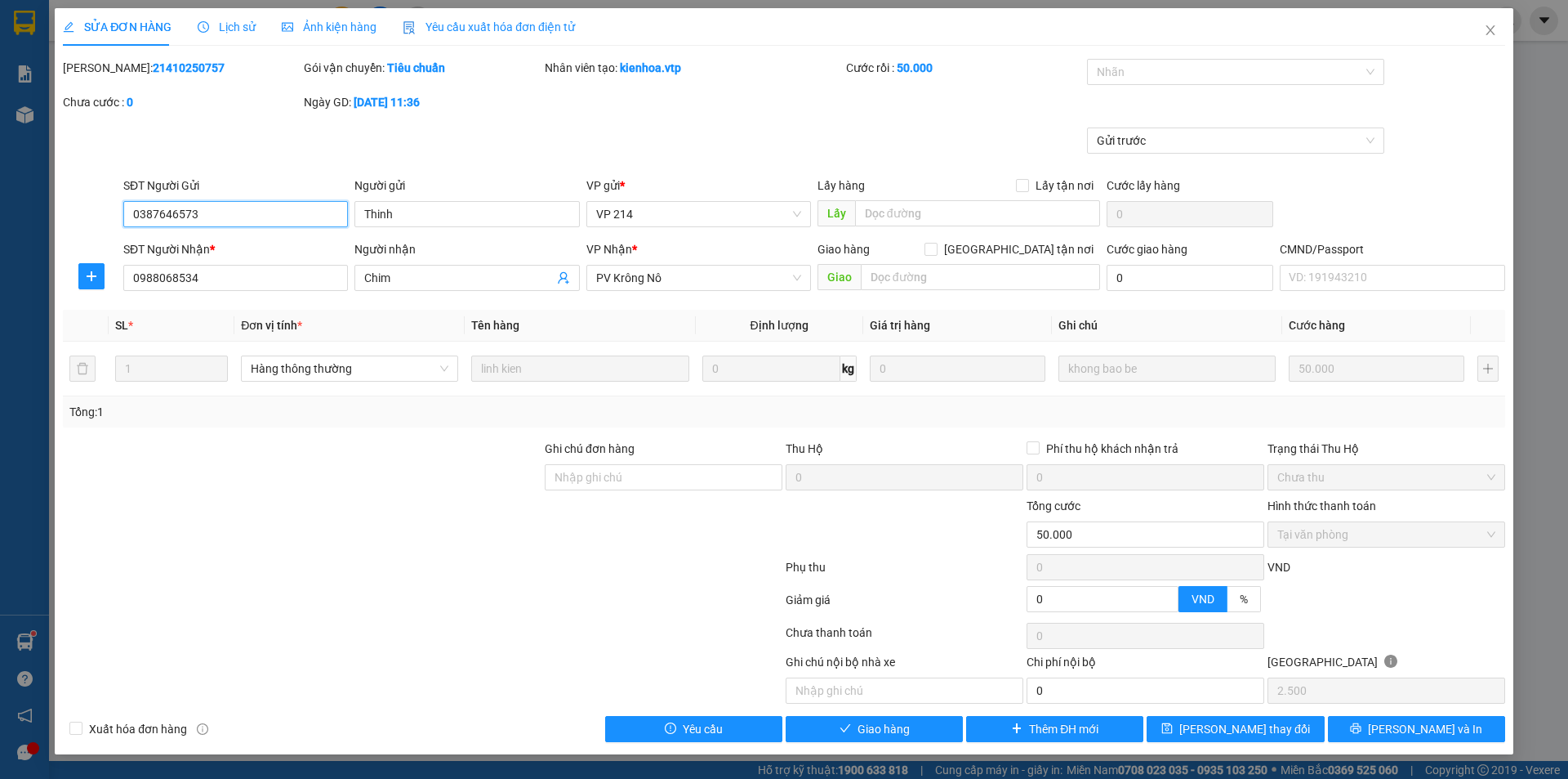
click at [1370, 522] on span "Tại văn phòng" at bounding box center [1386, 534] width 218 height 25
click at [884, 711] on div "Total Paid Fee 50.000 Total UnPaid Fee 0 Cash Collection Total Fee Mã ĐH: 21410…" at bounding box center [784, 400] width 1442 height 683
click at [864, 721] on span "Giao hàng" at bounding box center [883, 729] width 52 height 18
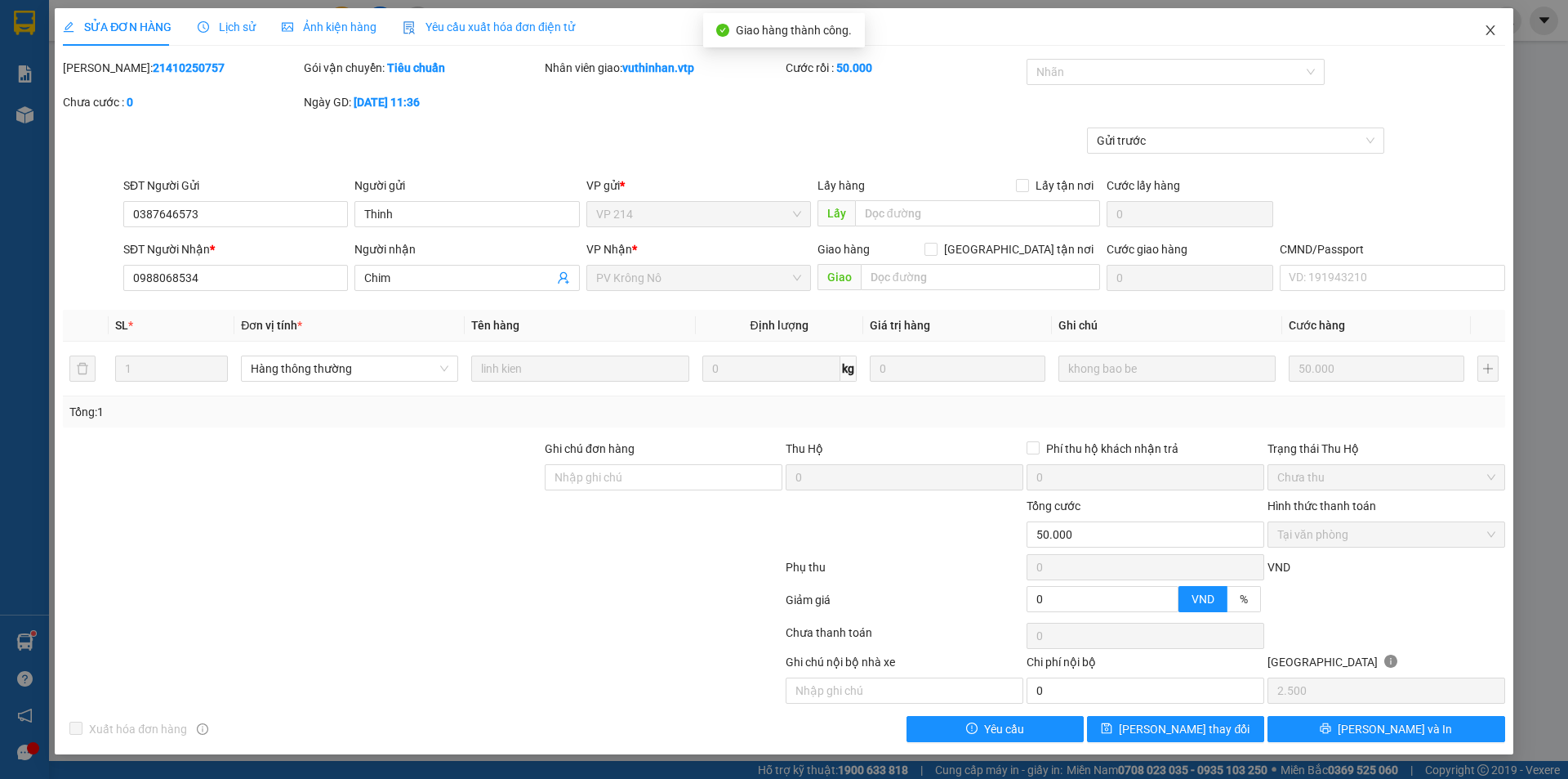
click at [1493, 31] on icon "close" at bounding box center [1491, 31] width 13 height 13
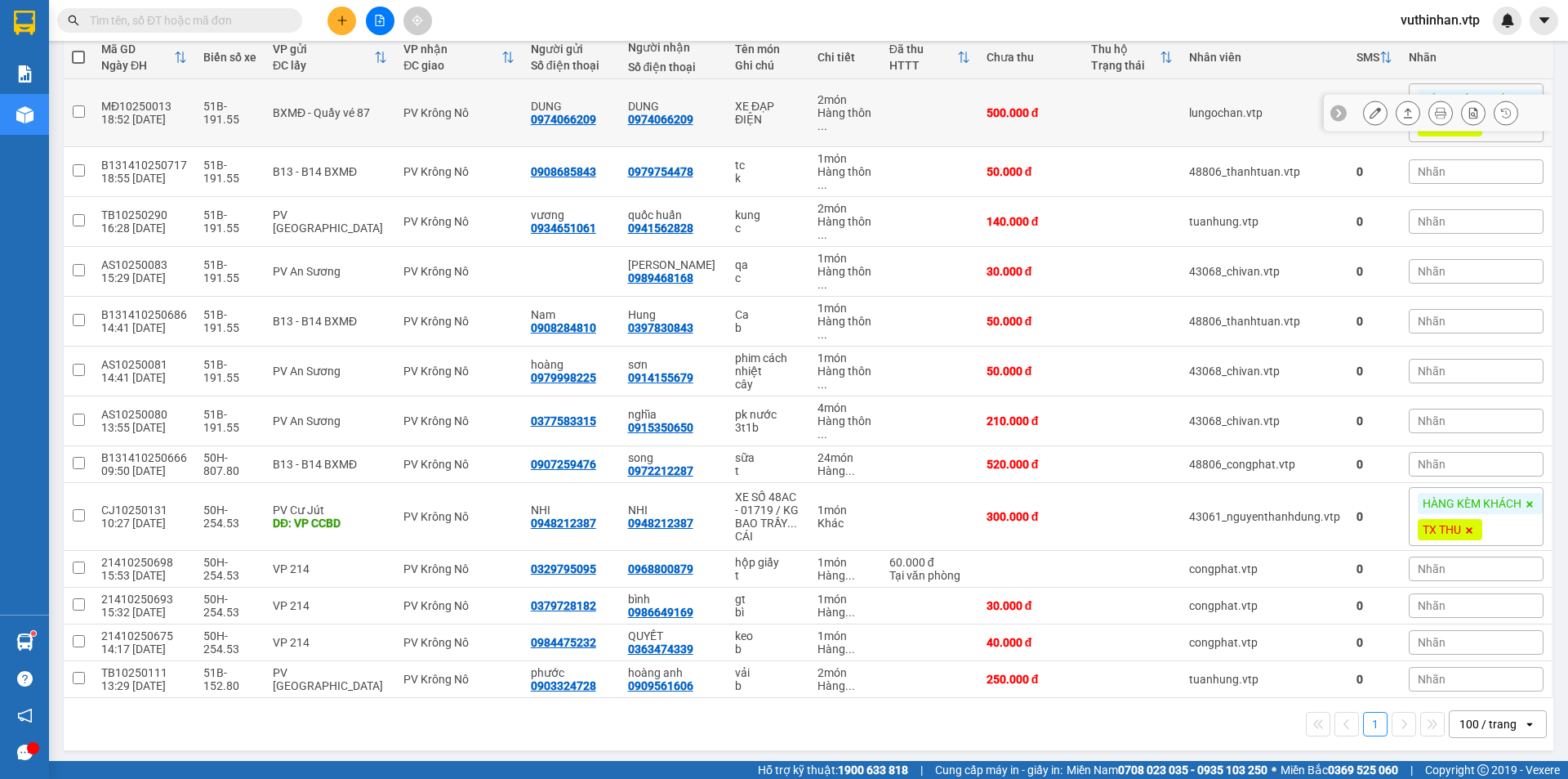
scroll to position [198, 0]
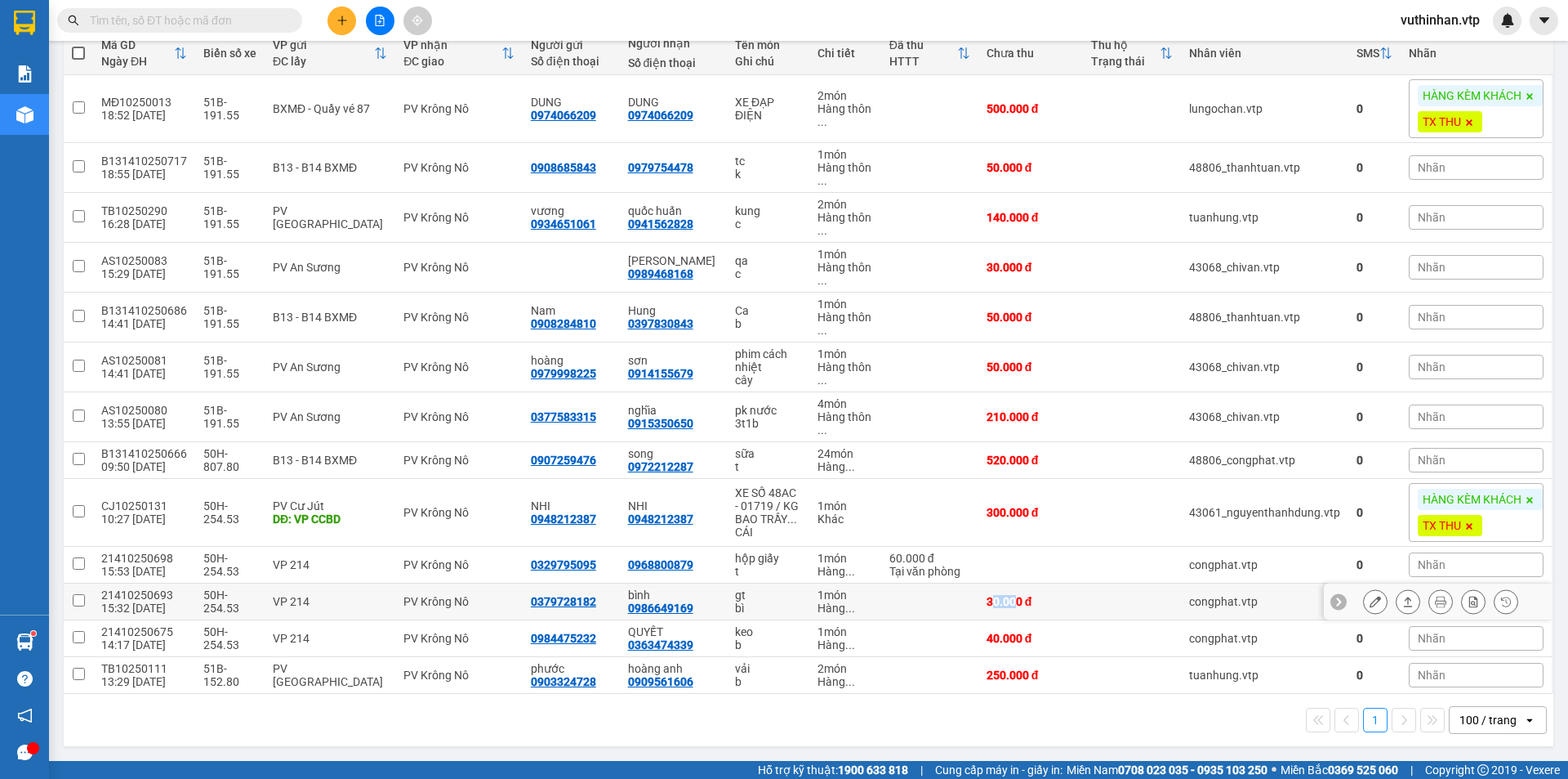
drag, startPoint x: 984, startPoint y: 606, endPoint x: 1012, endPoint y: 595, distance: 30.1
click at [1012, 595] on div "30.000 đ" at bounding box center [1031, 601] width 88 height 13
checkbox input "true"
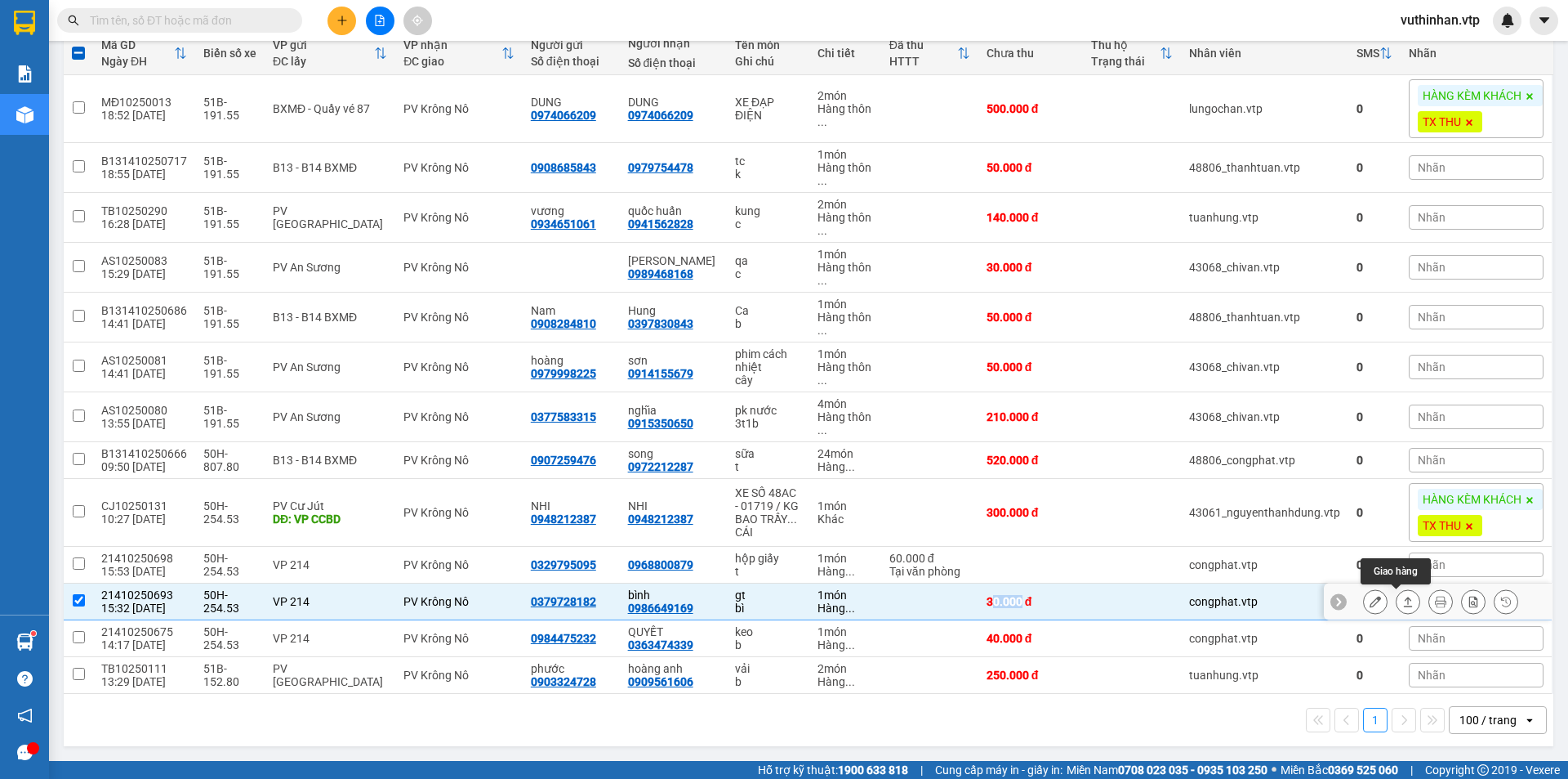
click at [1402, 605] on icon at bounding box center [1408, 601] width 12 height 12
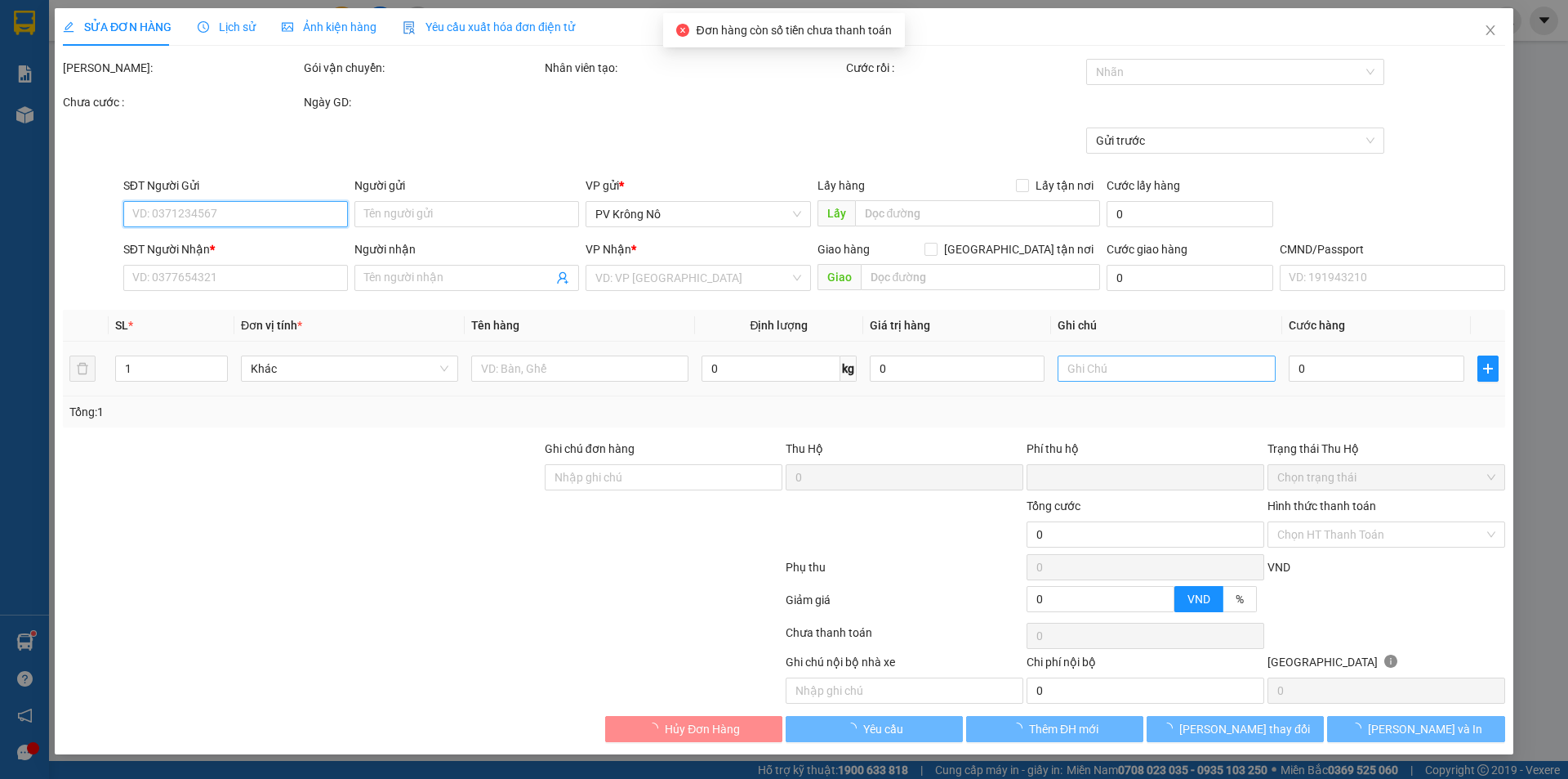
type input "1.500"
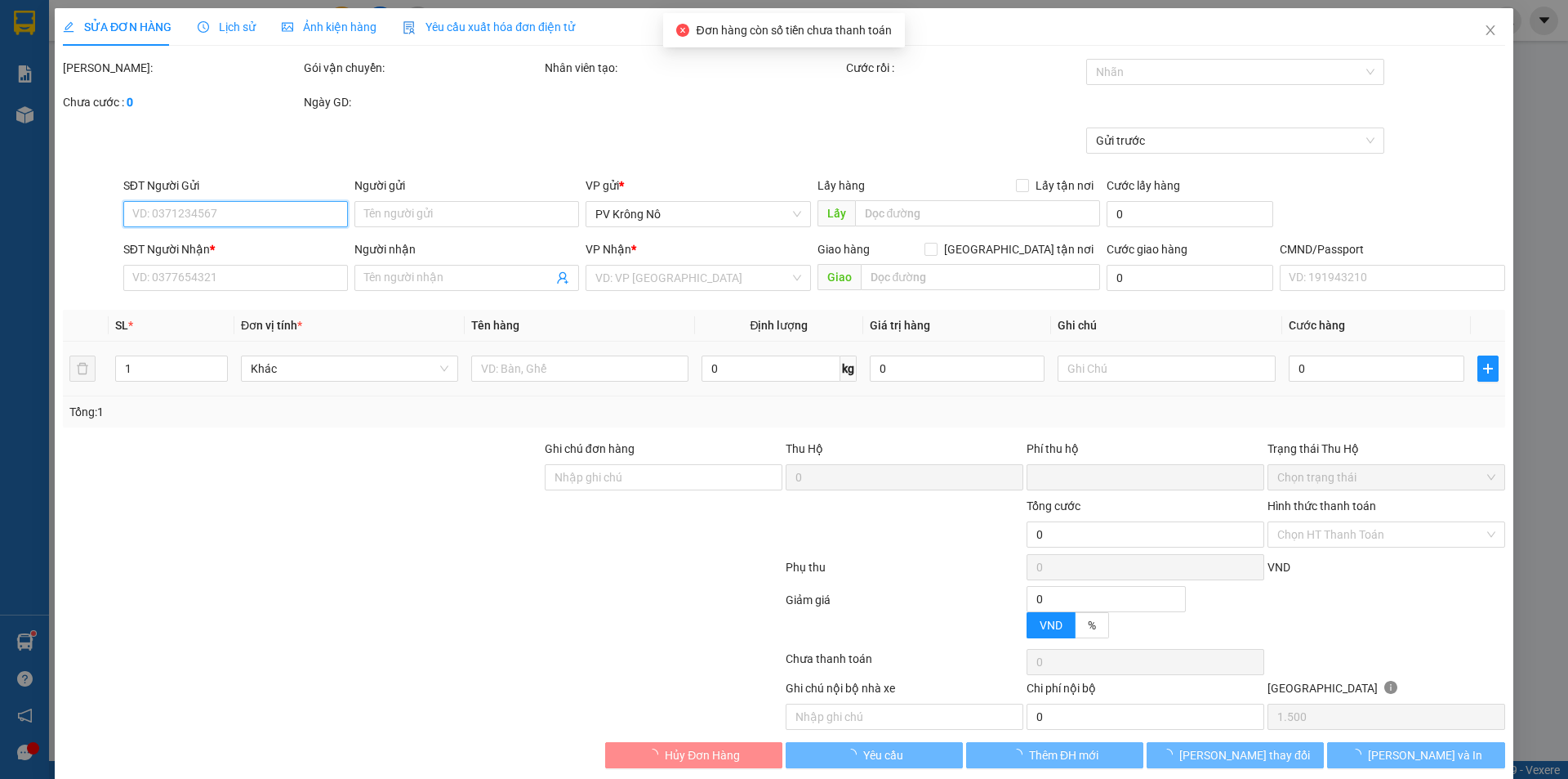
type input "0379728182"
type input "0986649169"
type input "bình"
type input "0"
type input "30.000"
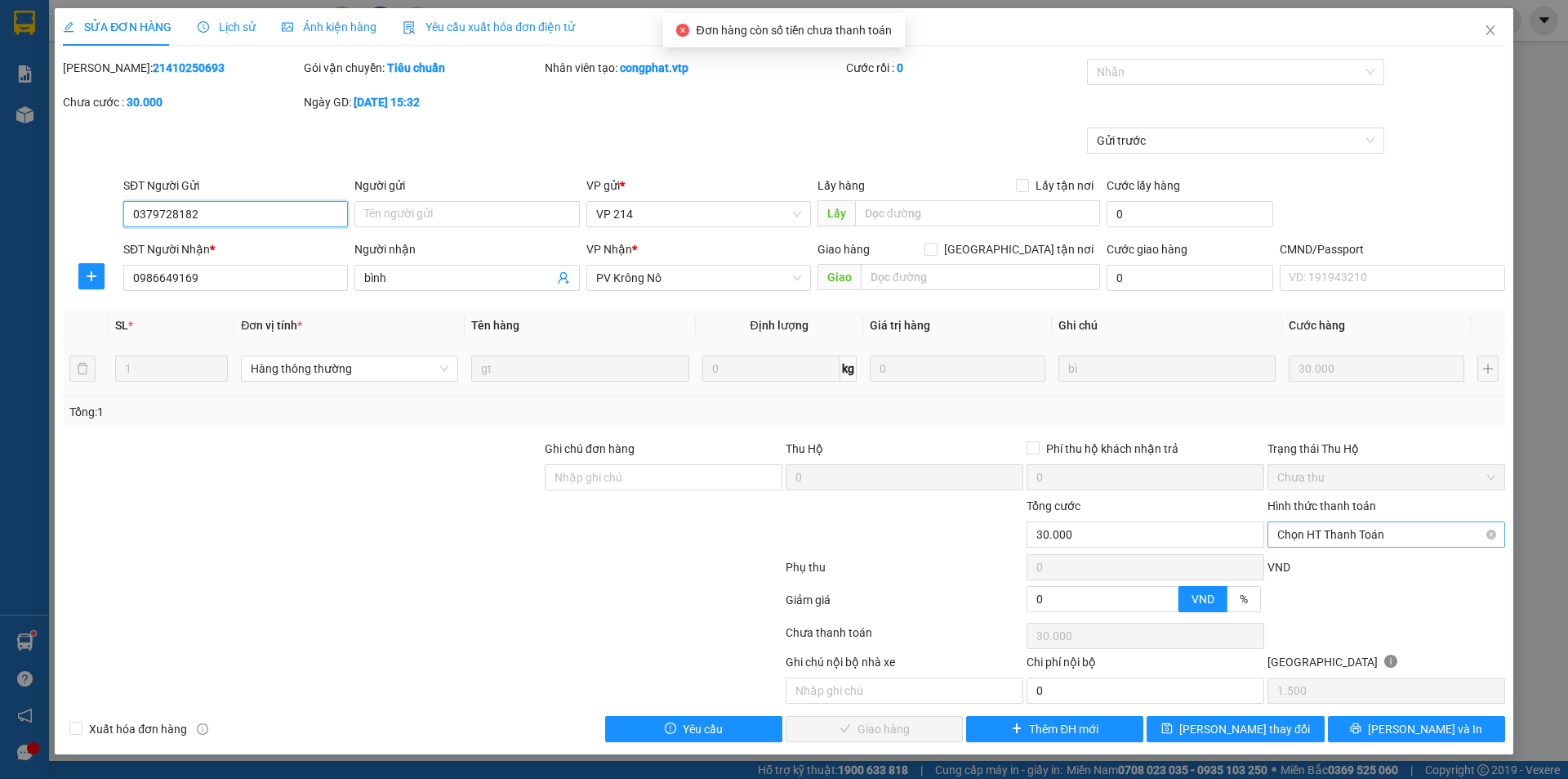
click at [1344, 539] on span "Chọn HT Thanh Toán" at bounding box center [1386, 534] width 218 height 25
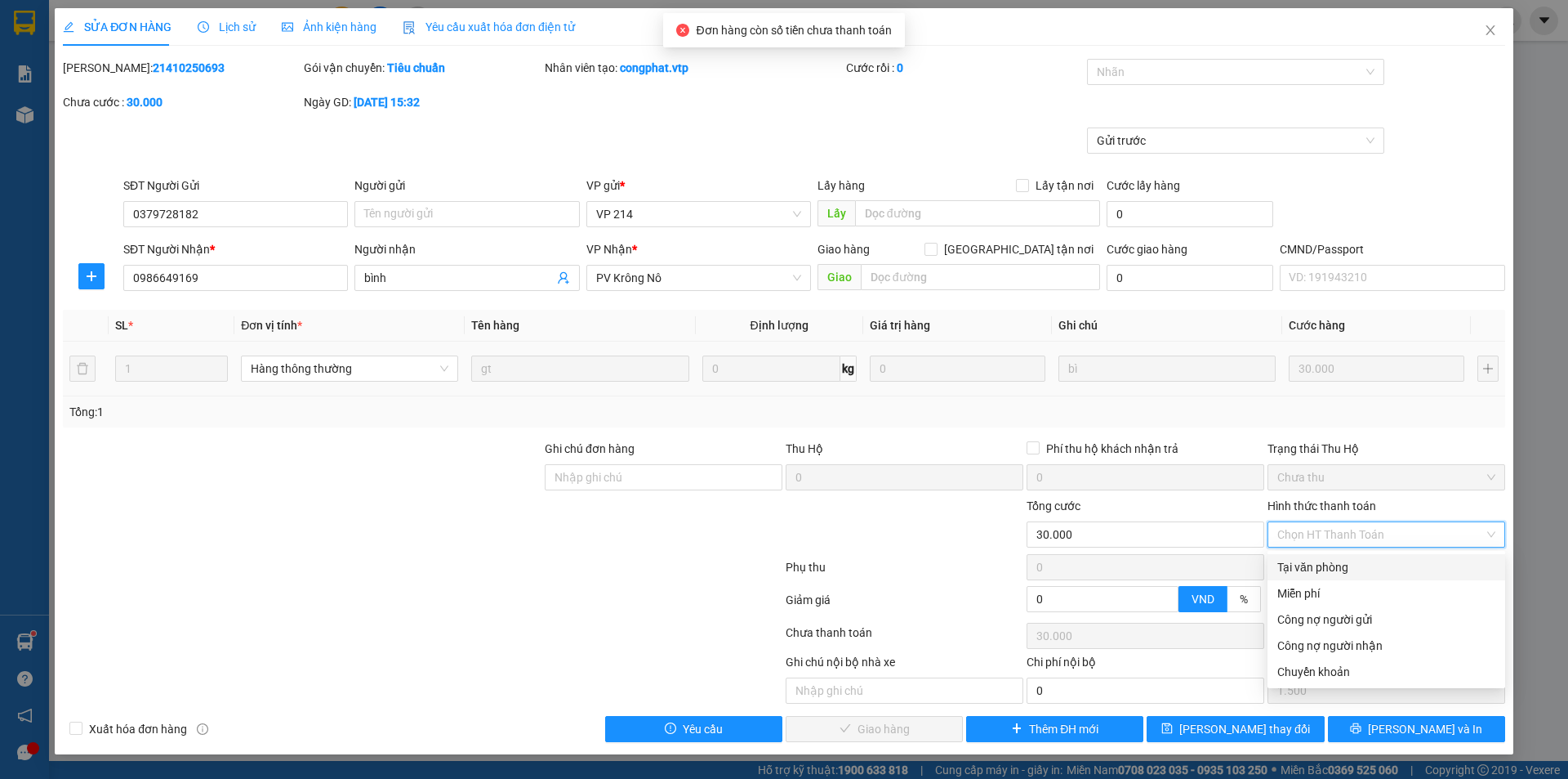
click at [1337, 571] on div "Tại văn phòng" at bounding box center [1386, 567] width 218 height 18
type input "0"
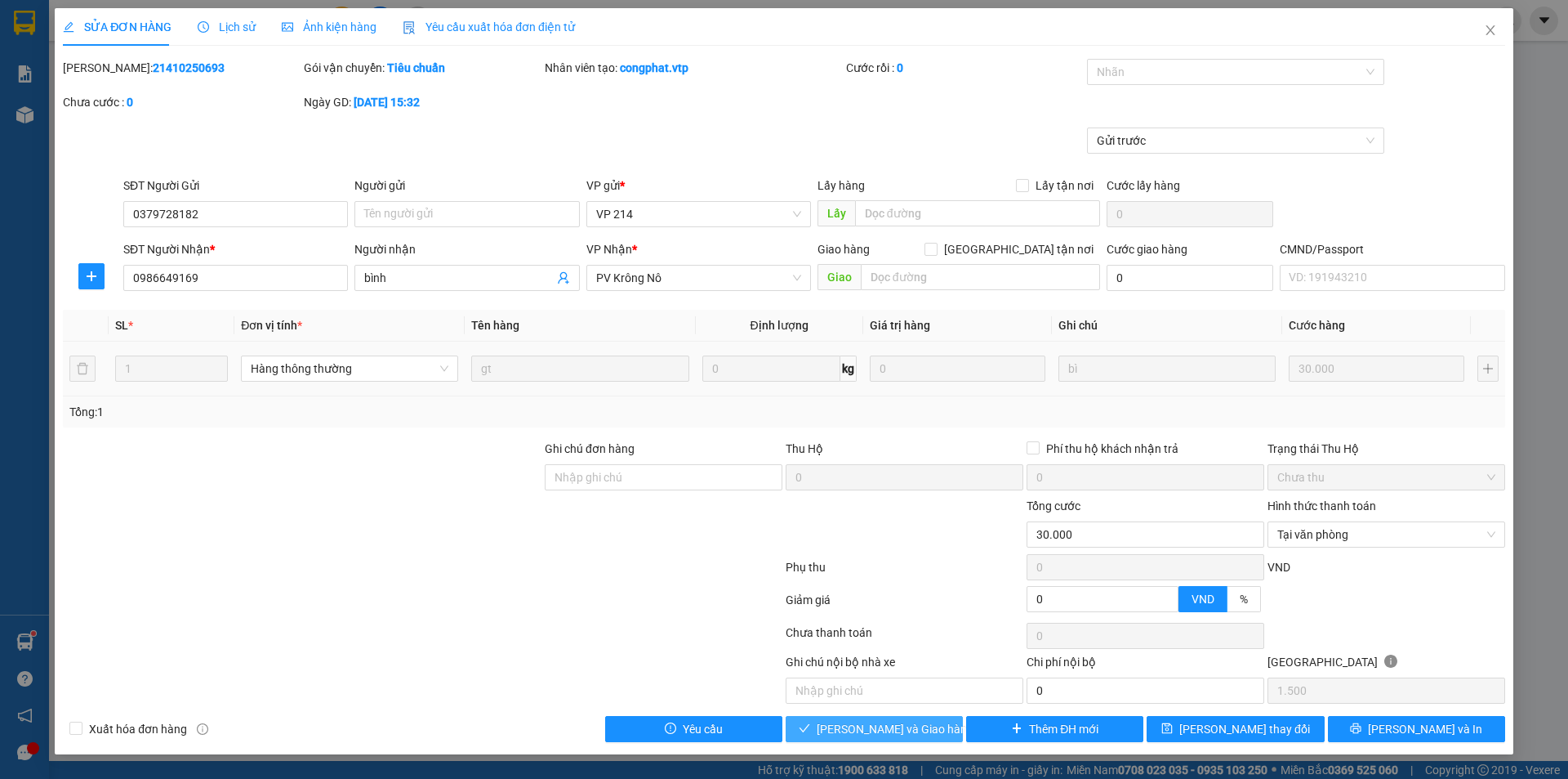
click at [871, 740] on button "[PERSON_NAME] và Giao hàng" at bounding box center [875, 729] width 177 height 27
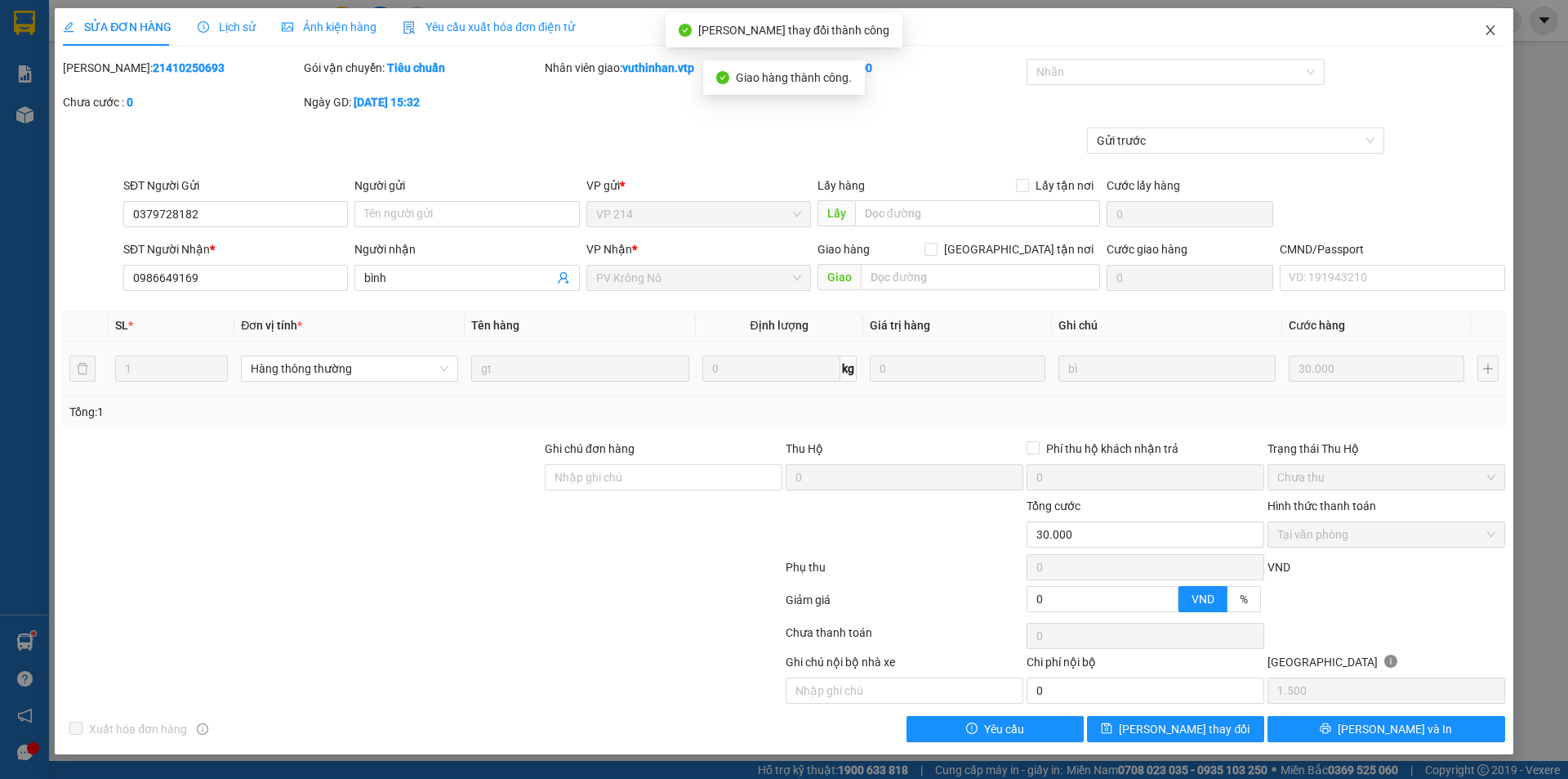
click at [1497, 23] on span "Close" at bounding box center [1490, 31] width 46 height 46
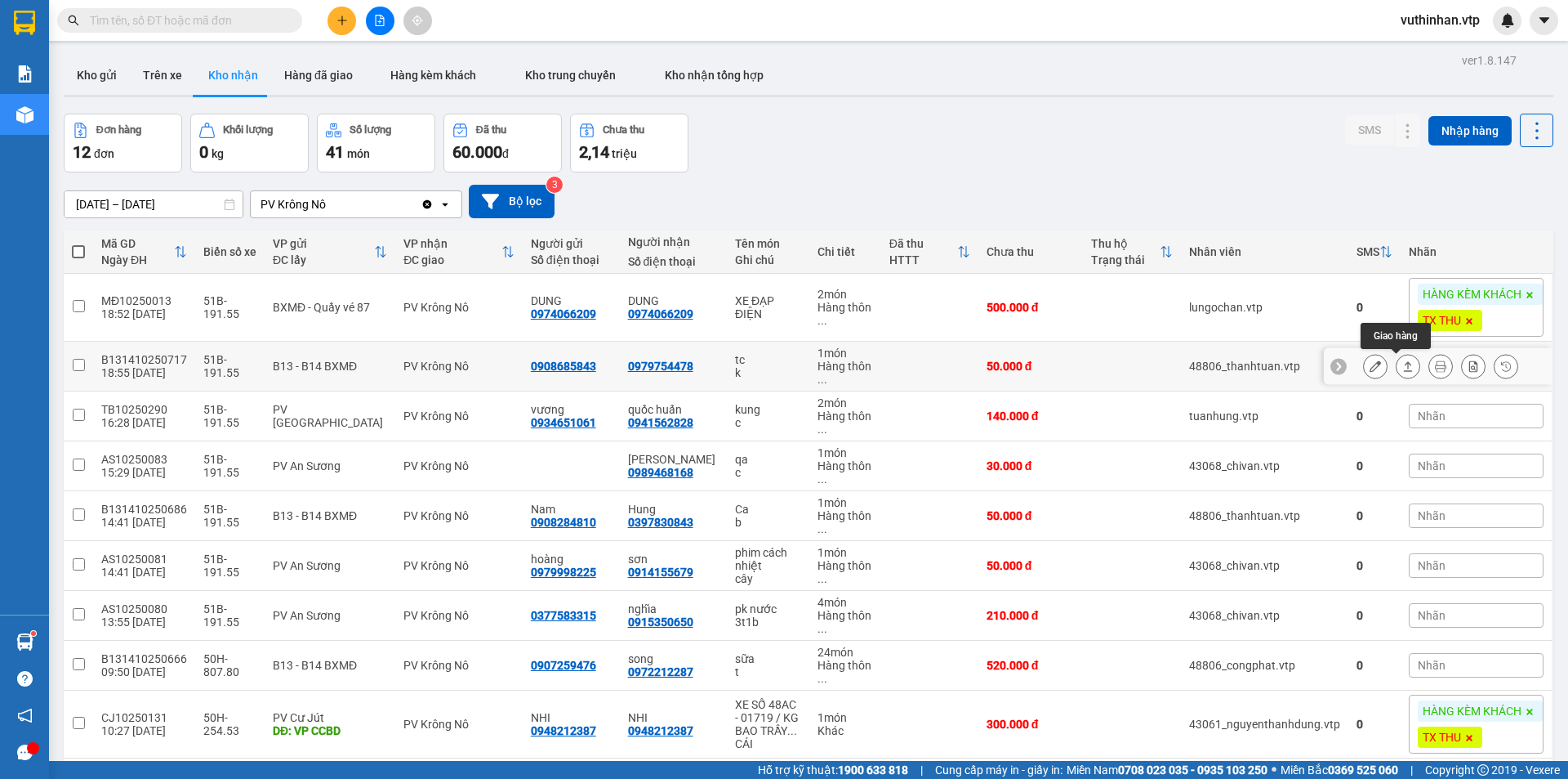
click at [1404, 362] on icon at bounding box center [1408, 366] width 9 height 10
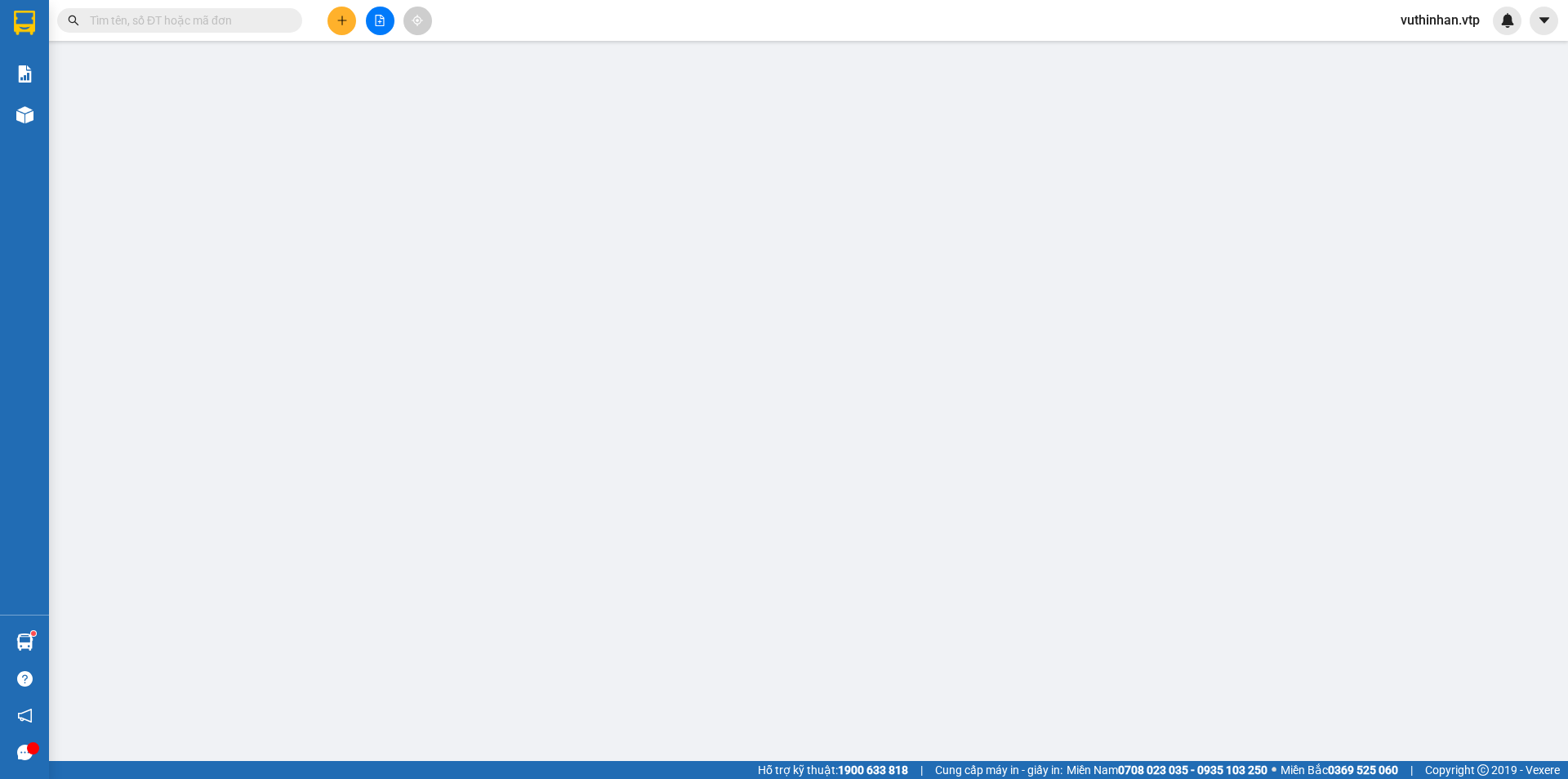
type input "0908685843"
type input "0979754478"
type input "0"
type input "50.000"
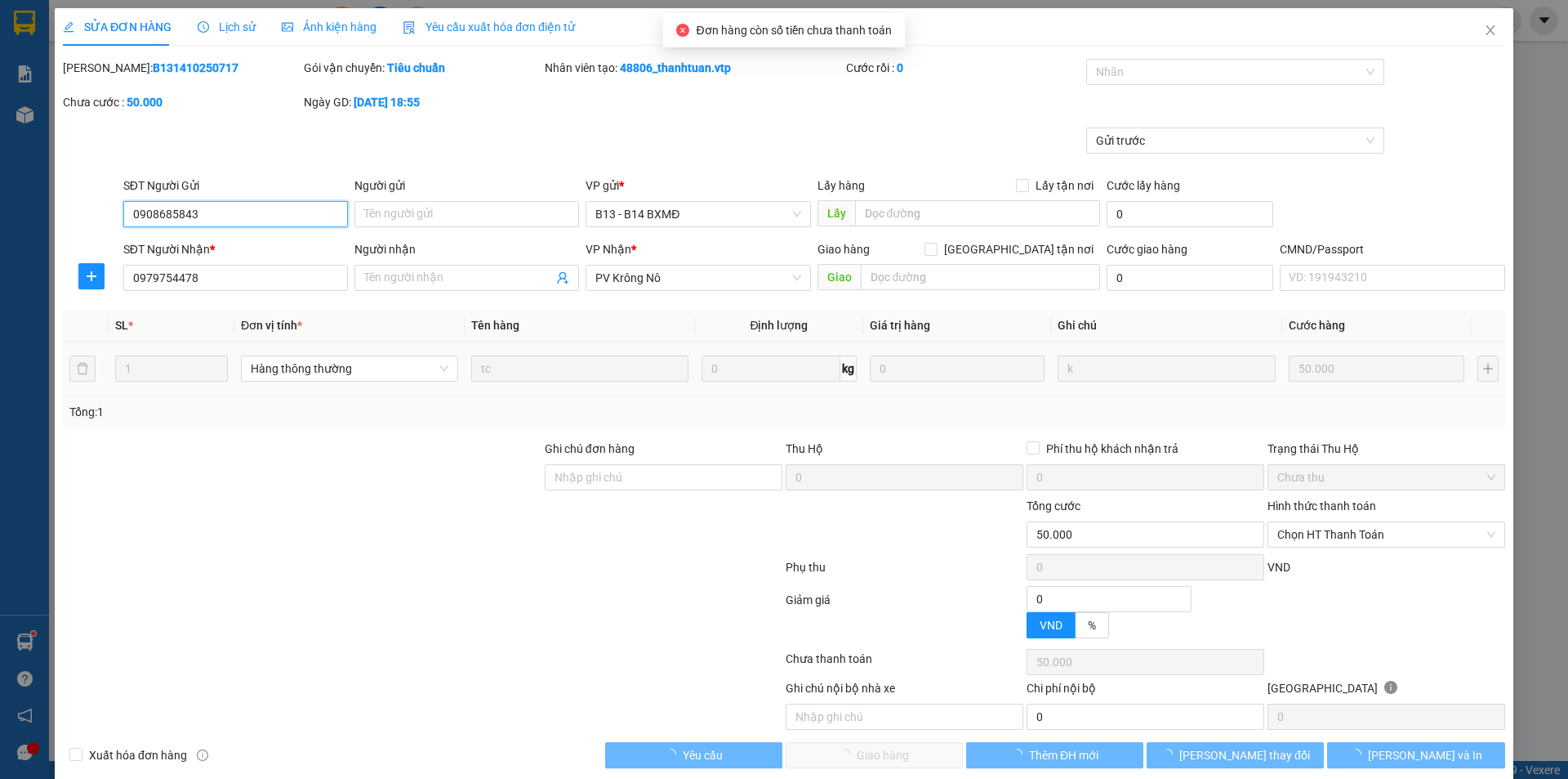
type input "2.500"
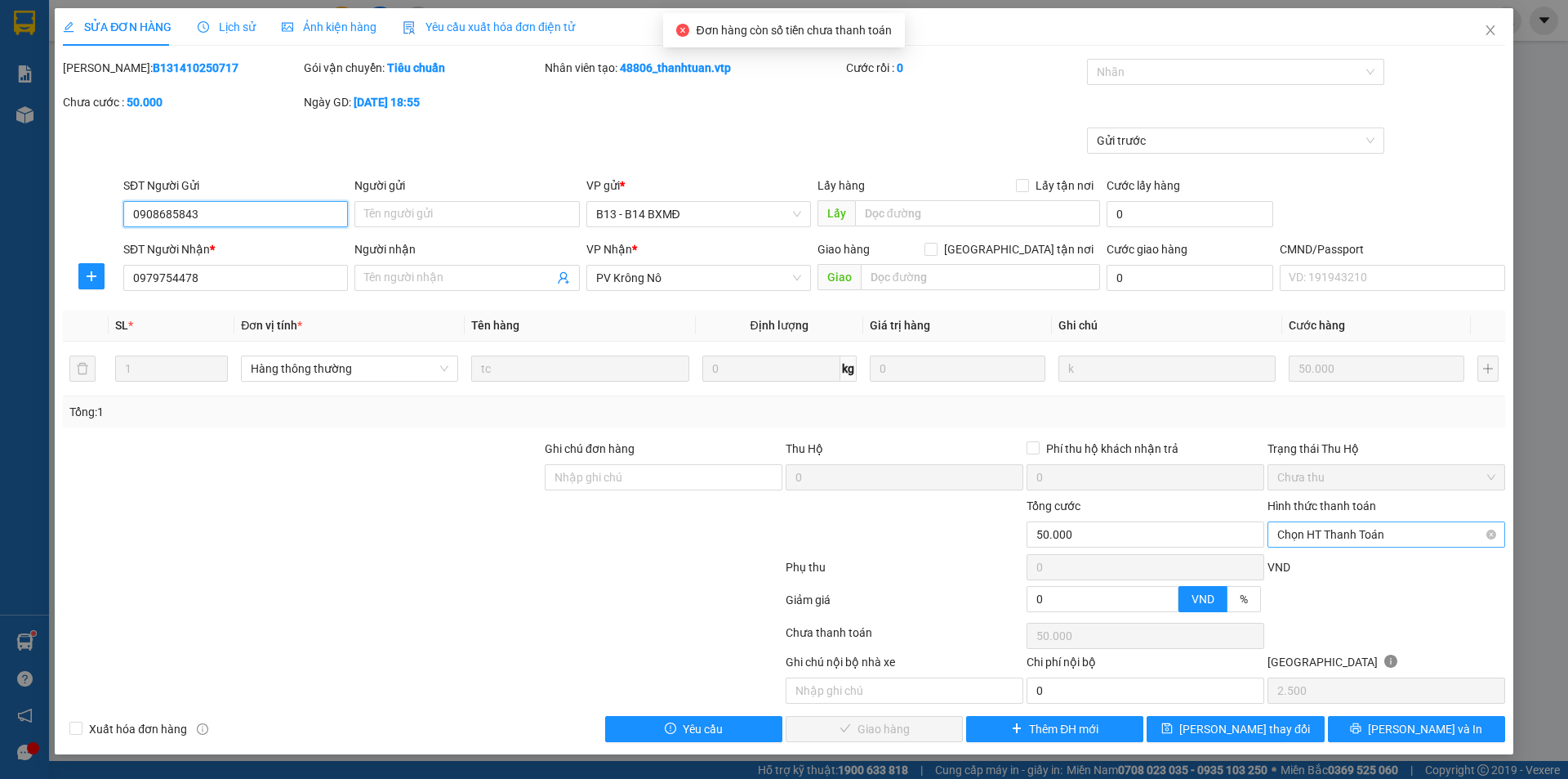
click at [1289, 526] on span "Chọn HT Thanh Toán" at bounding box center [1386, 534] width 218 height 25
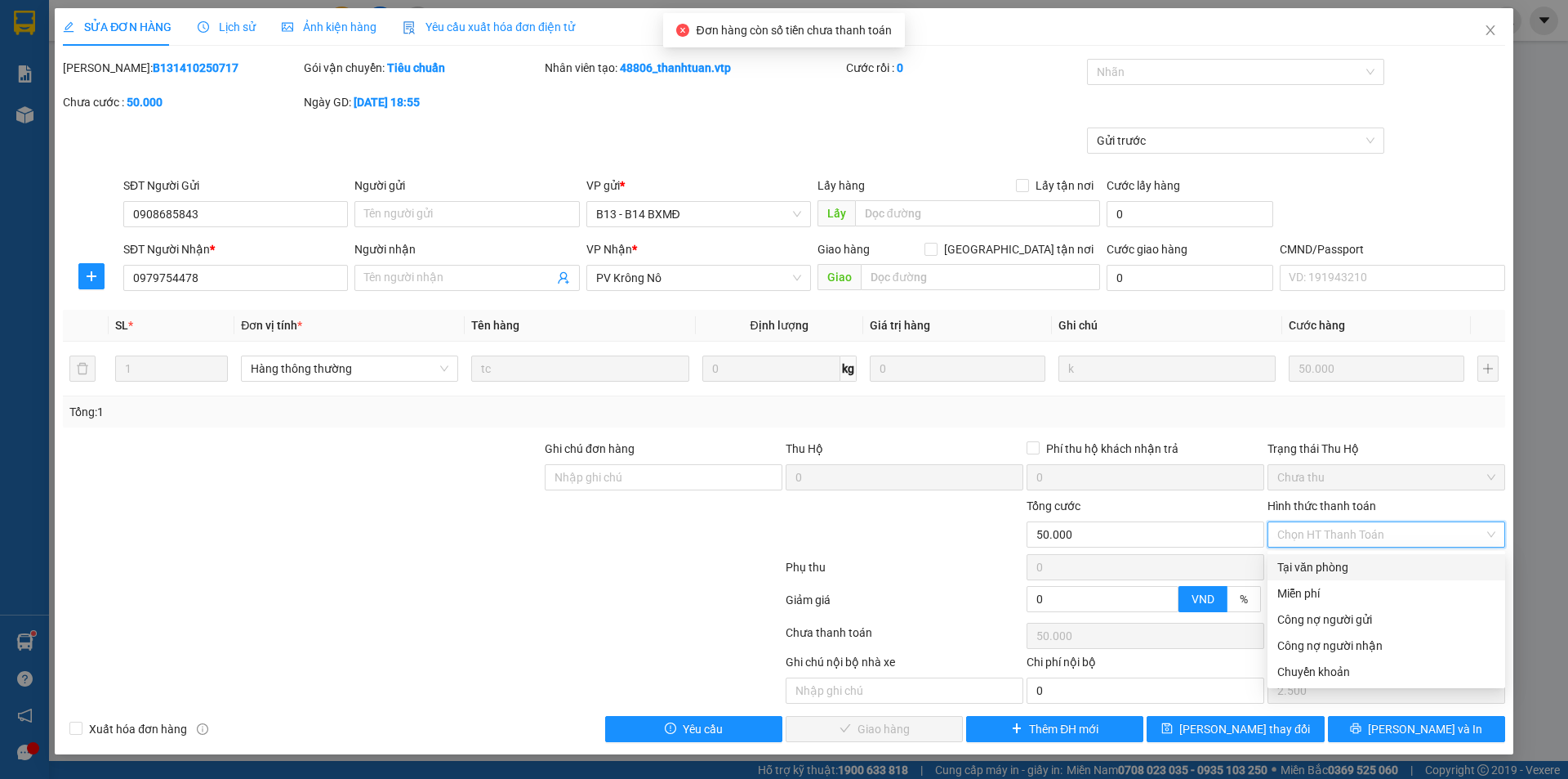
click at [1293, 567] on div "Tại văn phòng" at bounding box center [1386, 567] width 218 height 18
type input "0"
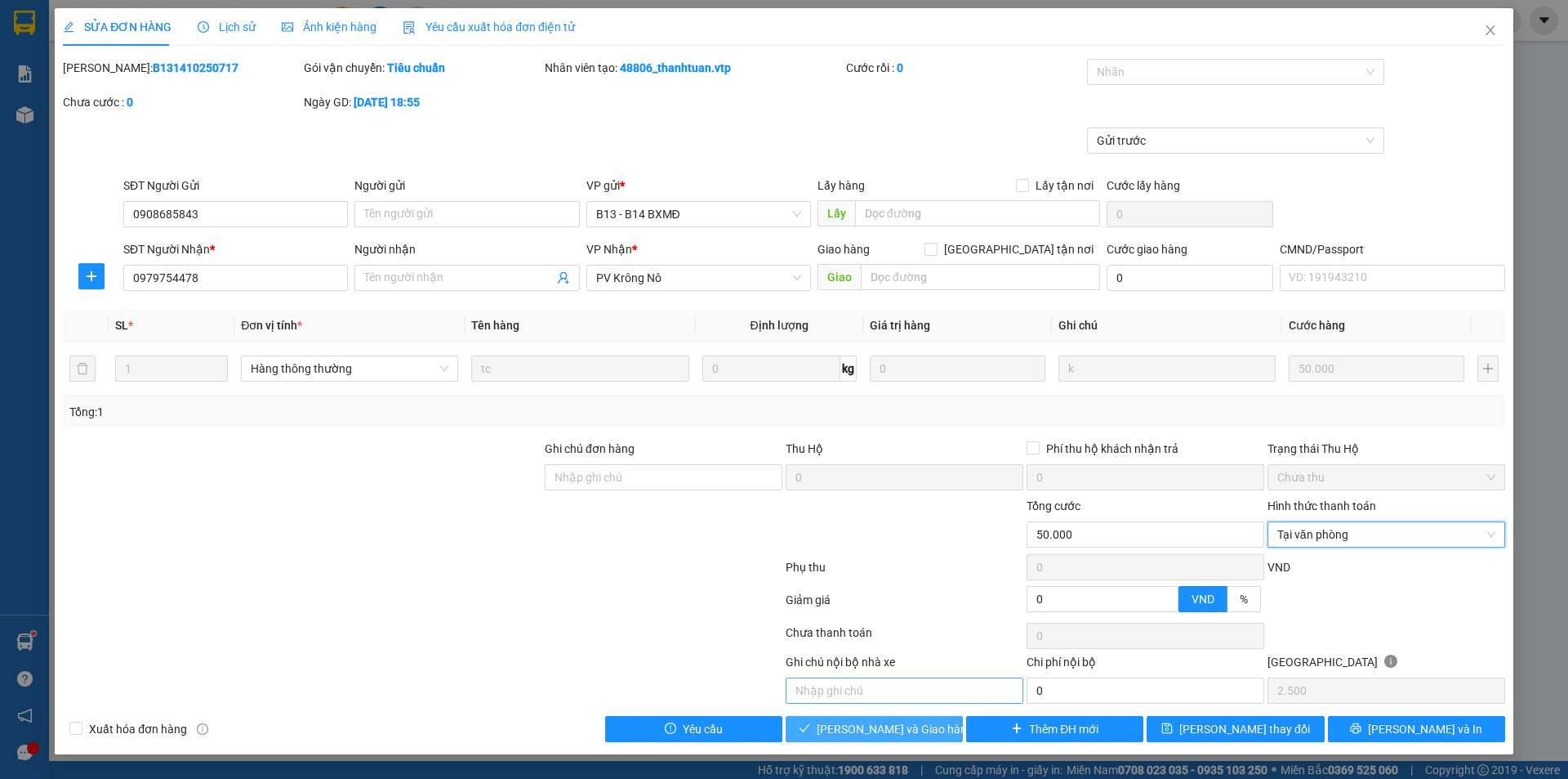
drag, startPoint x: 864, startPoint y: 733, endPoint x: 881, endPoint y: 684, distance: 51.9
click at [865, 728] on span "[PERSON_NAME] và Giao hàng" at bounding box center [895, 729] width 157 height 18
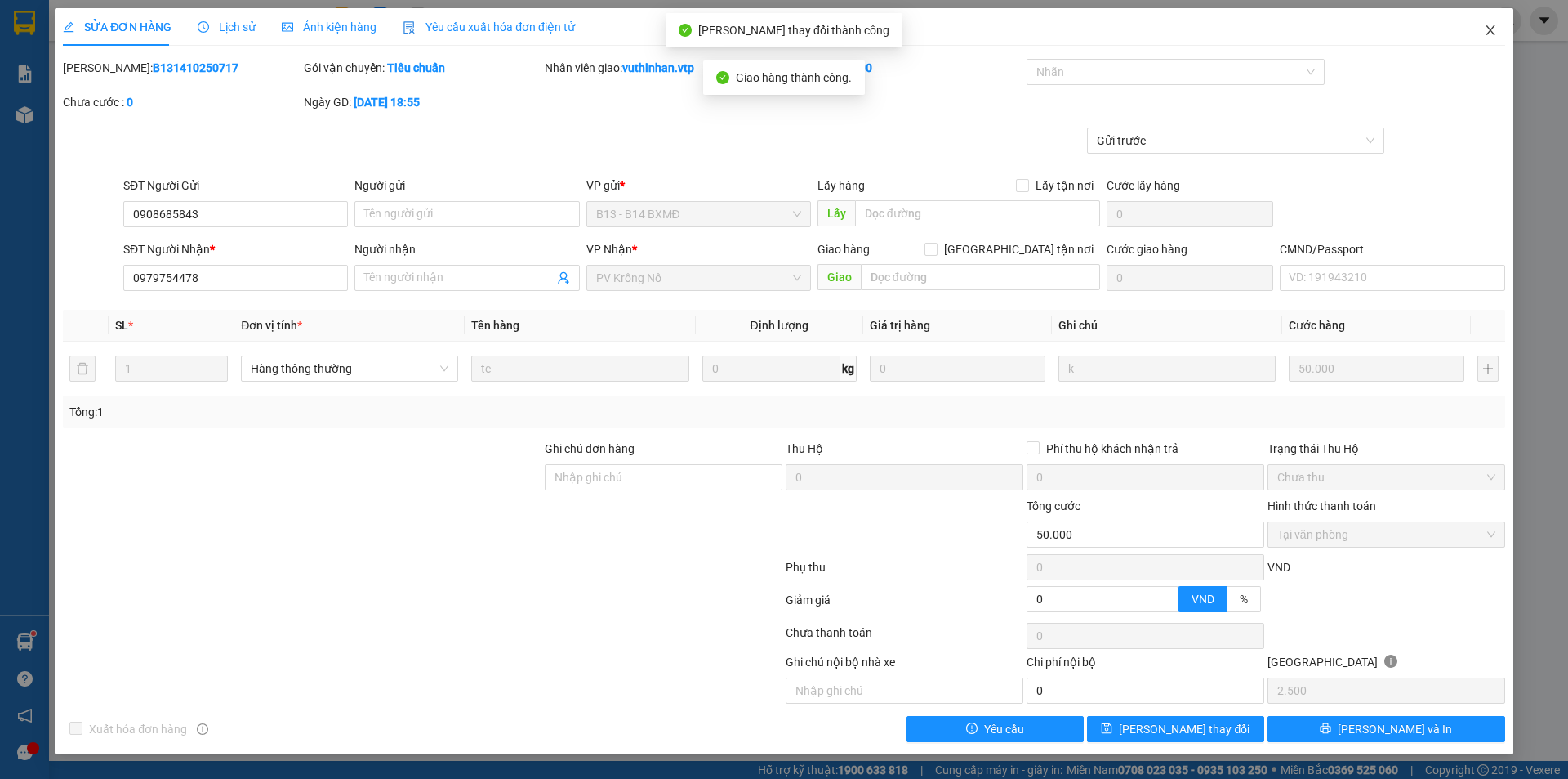
click at [1493, 23] on span "Close" at bounding box center [1490, 31] width 46 height 46
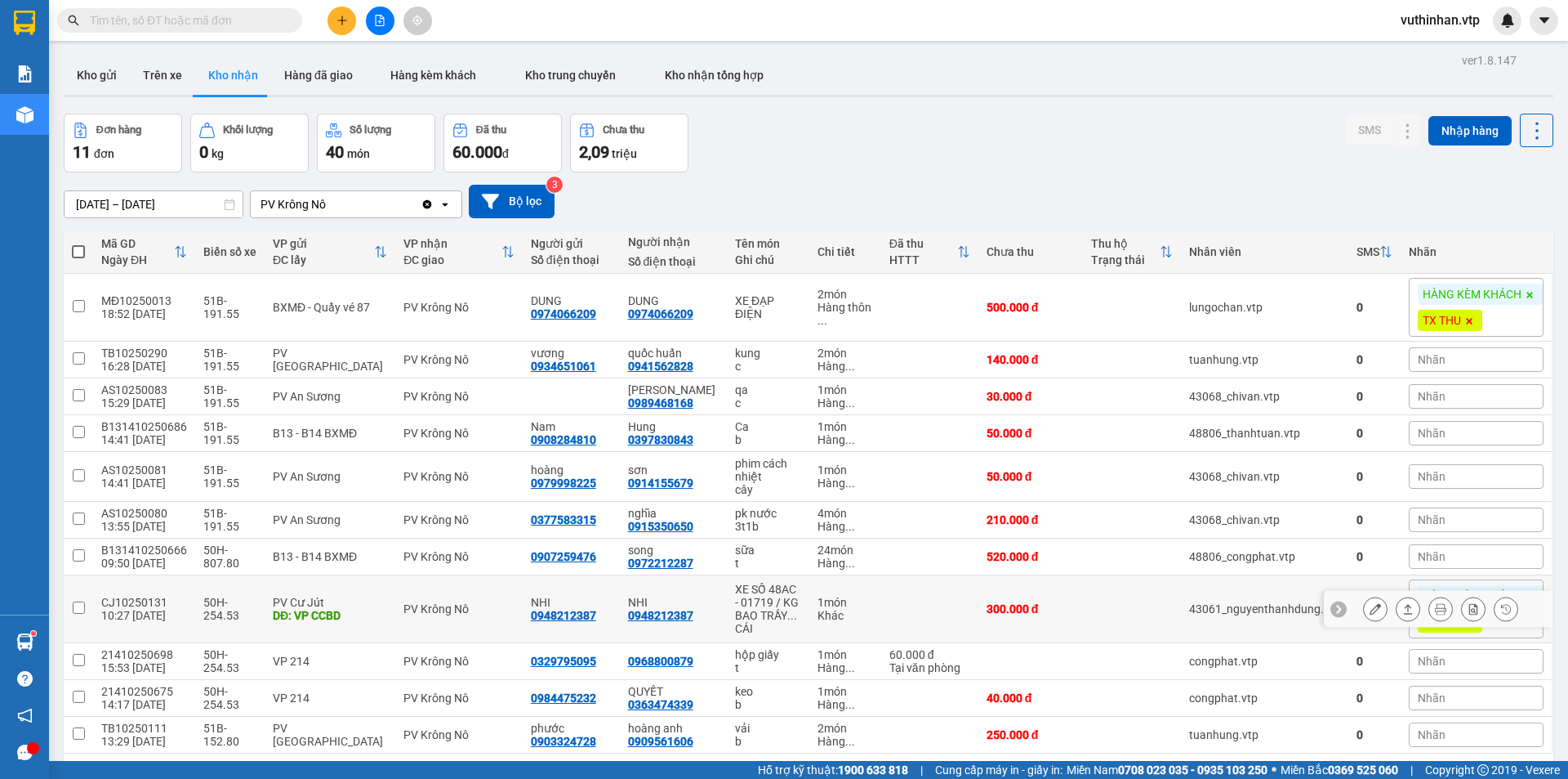
scroll to position [75, 0]
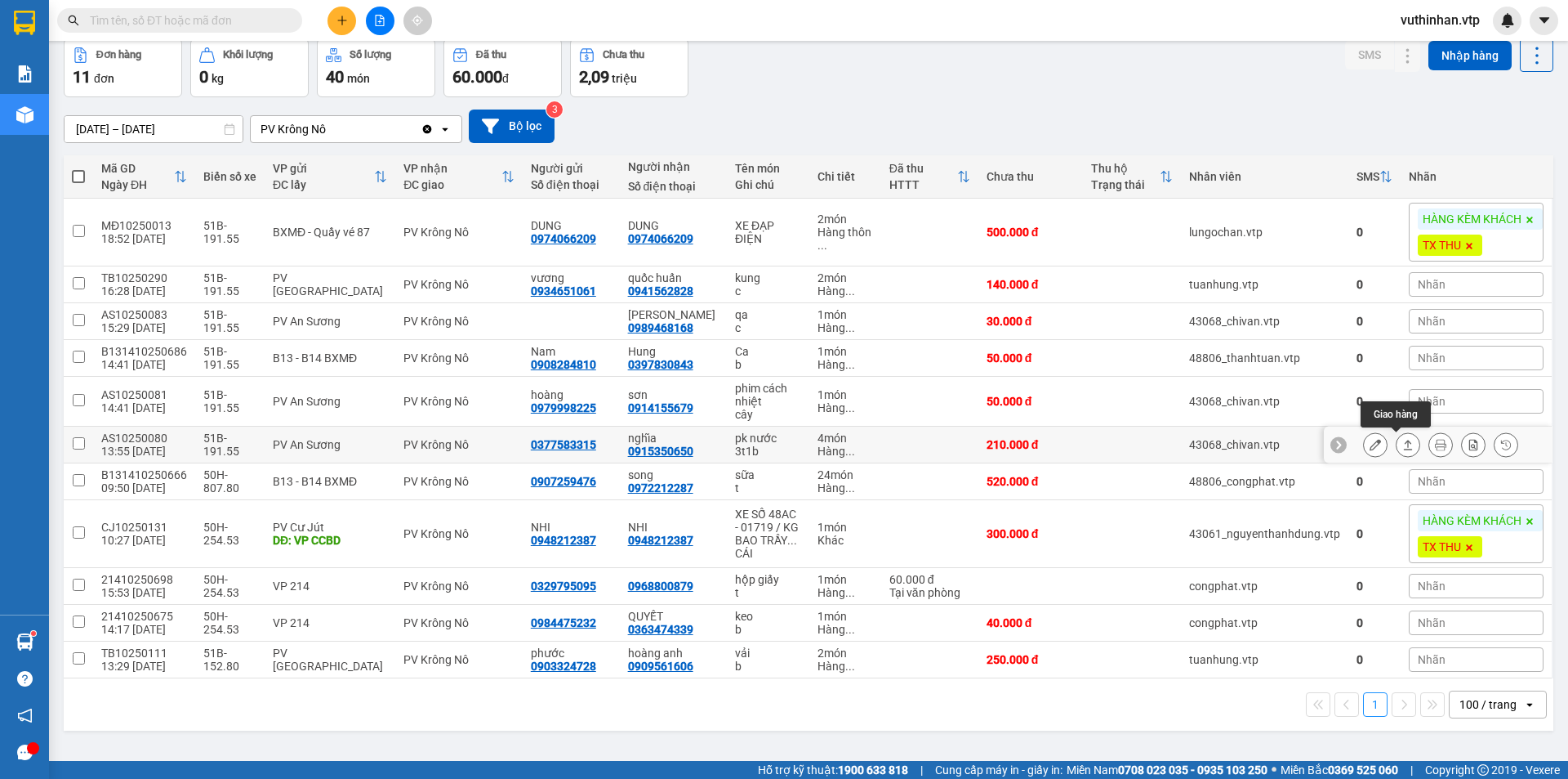
click at [1404, 445] on icon at bounding box center [1408, 445] width 9 height 10
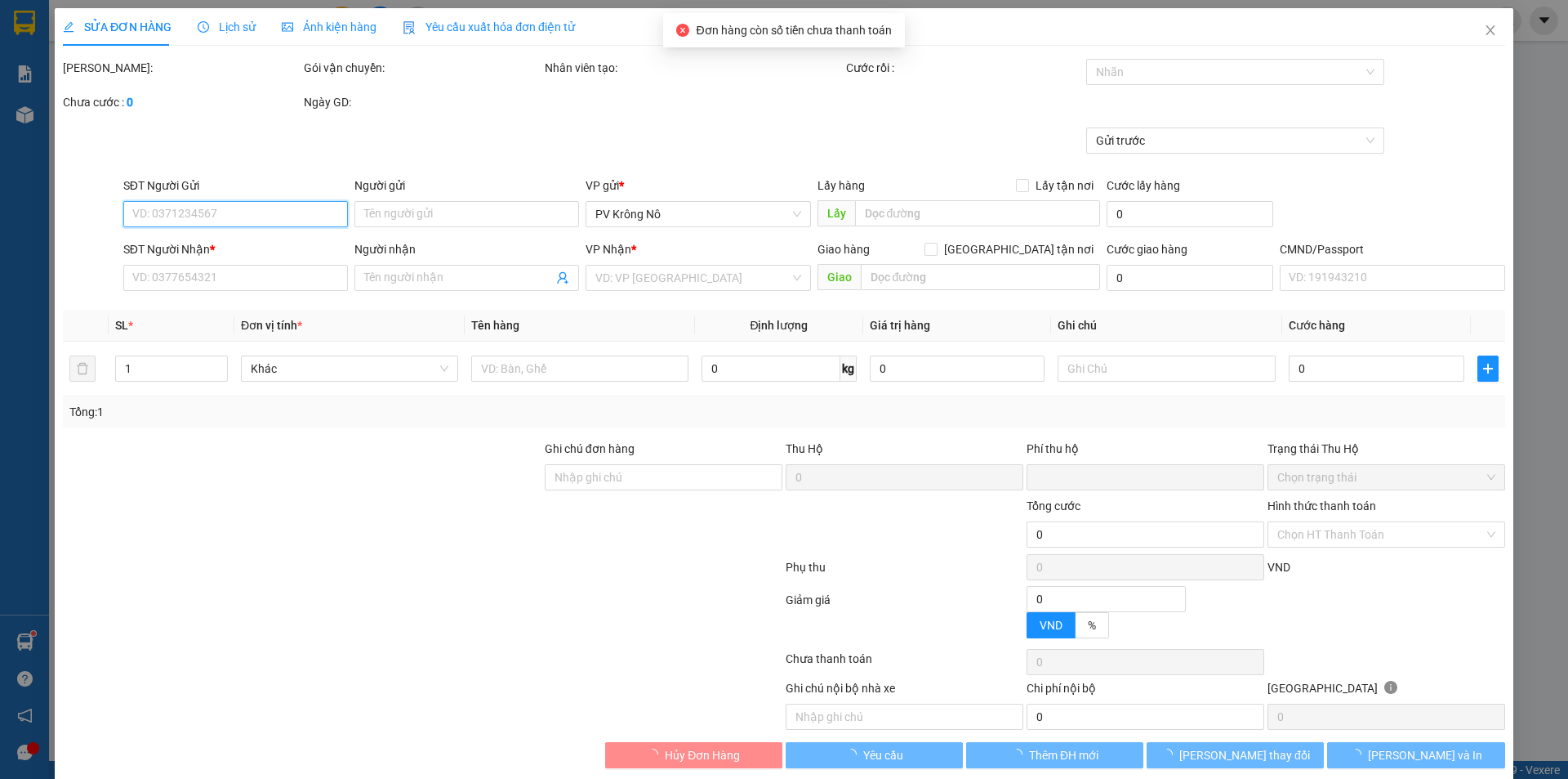
type input "10.500"
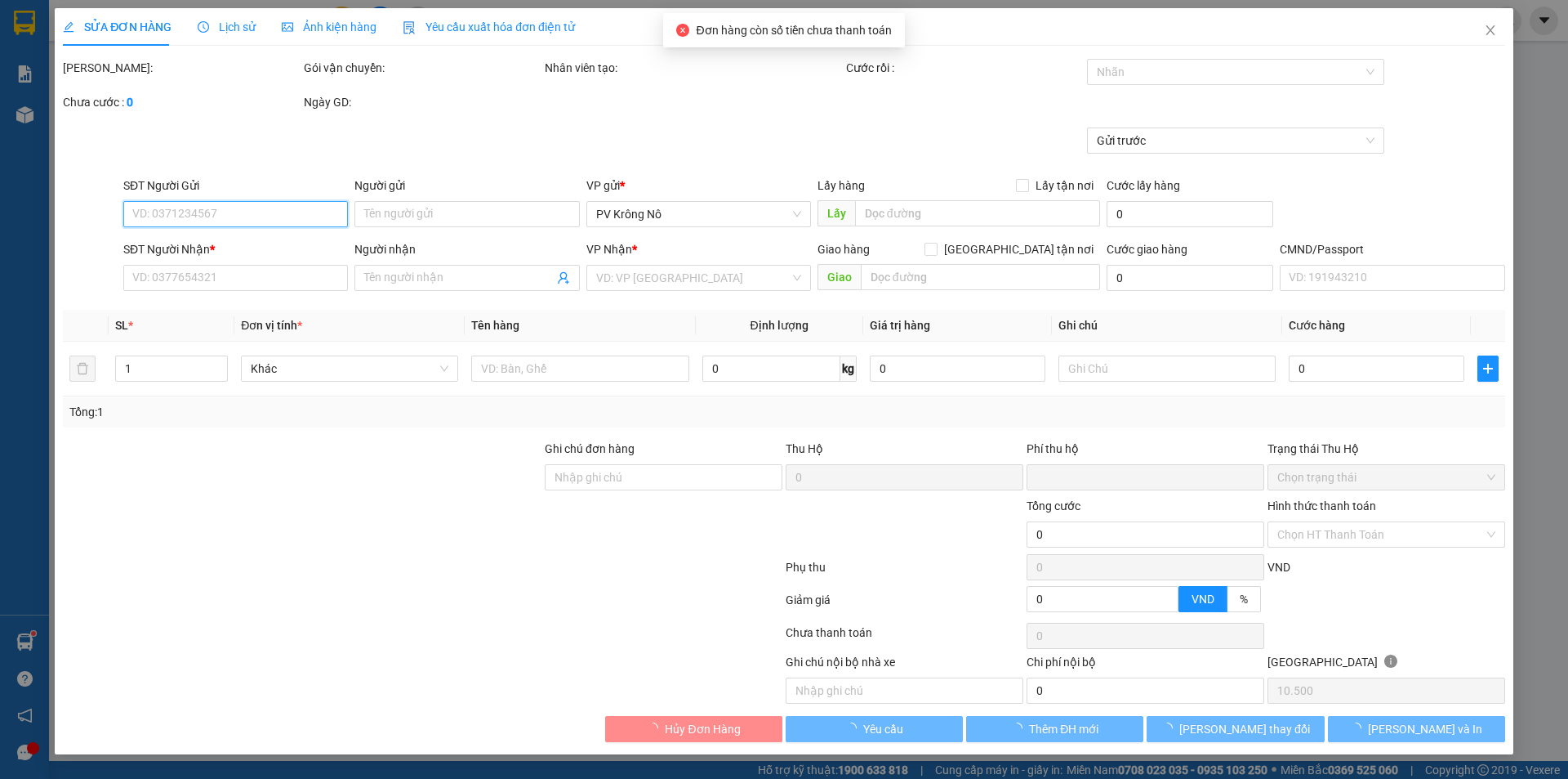
type input "0377583315"
type input "0915350650"
type input "nghĩa"
type input "0"
type input "210.000"
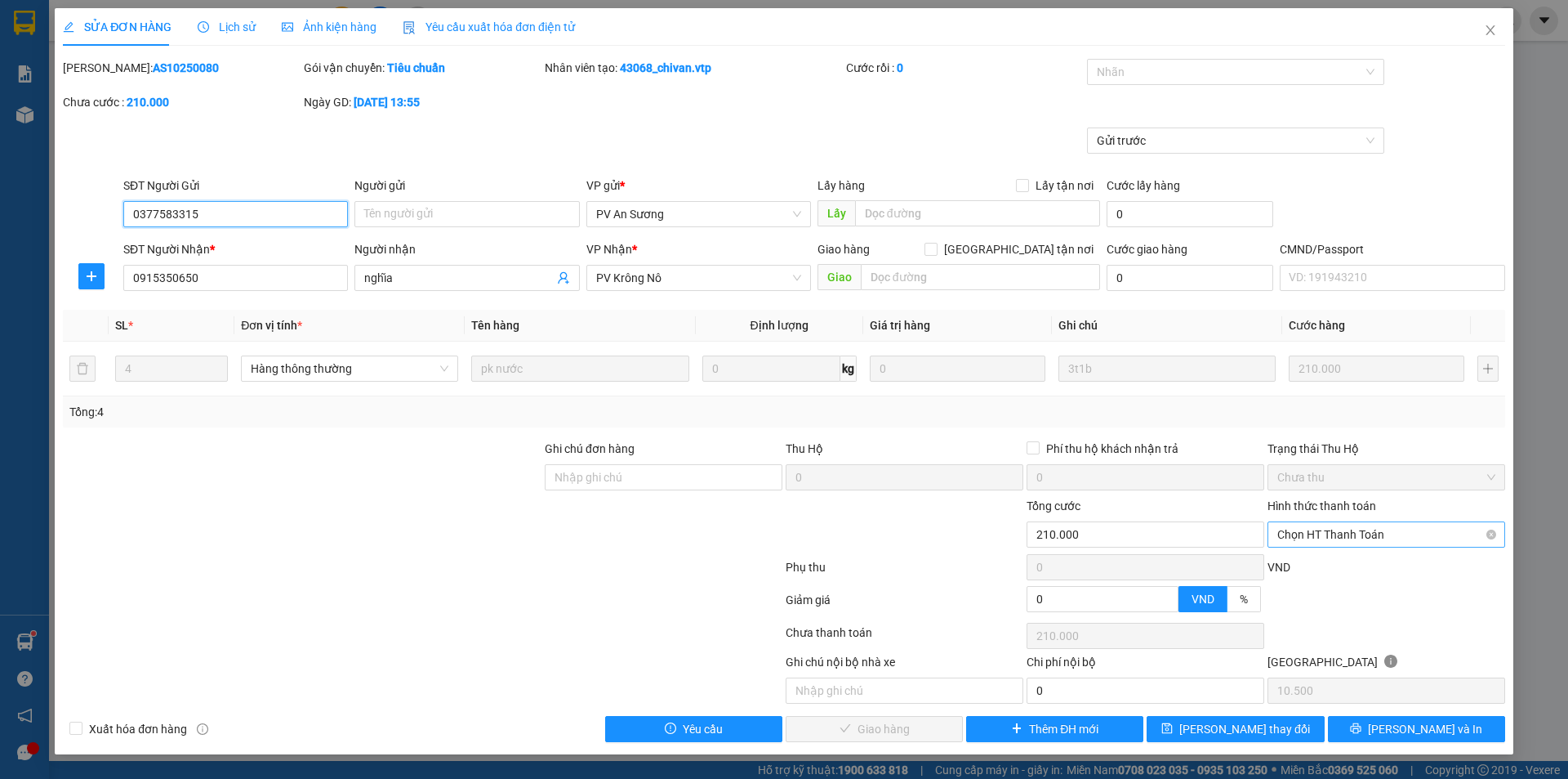
click at [1338, 532] on span "Chọn HT Thanh Toán" at bounding box center [1386, 534] width 218 height 25
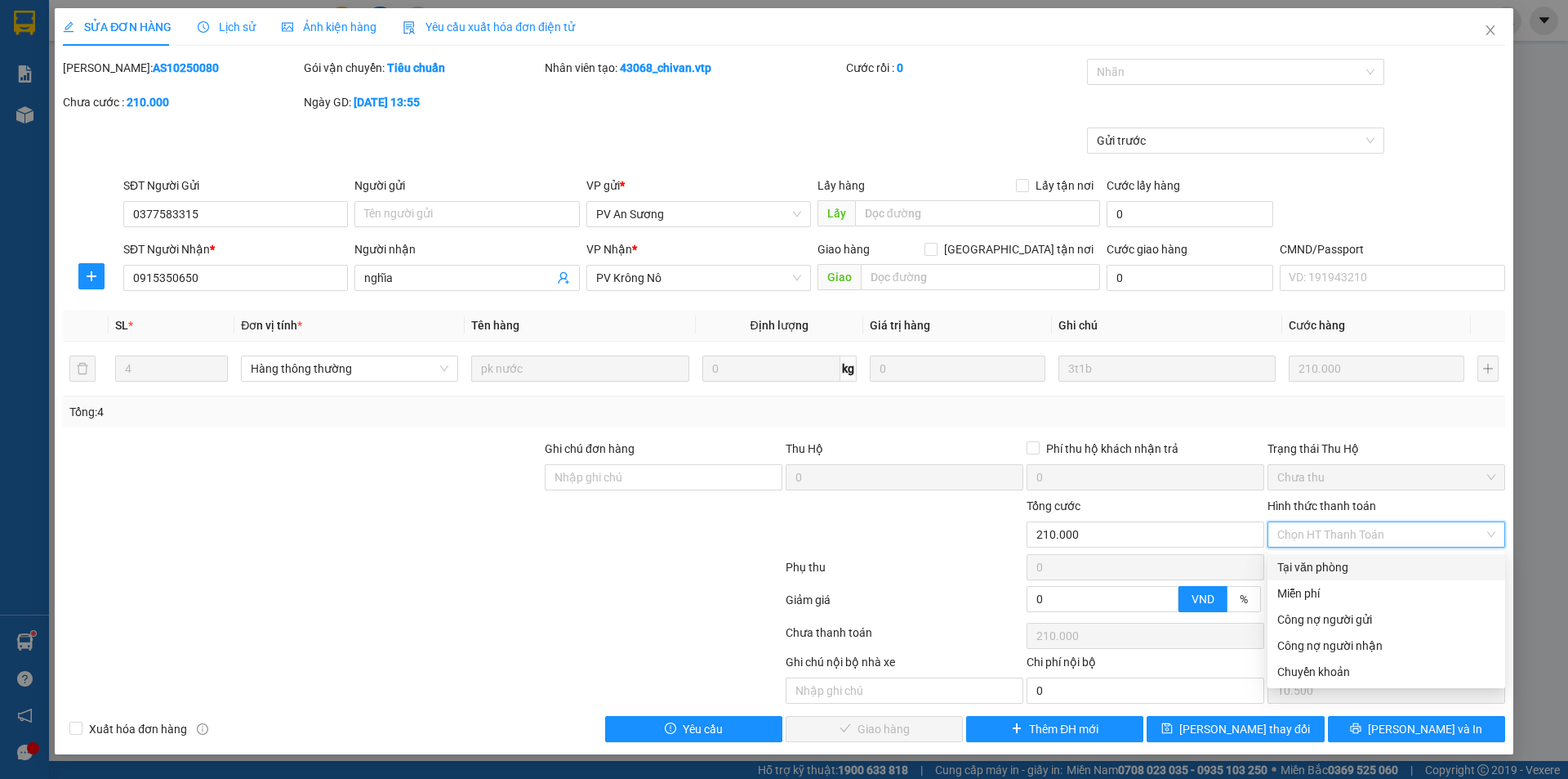
click at [1313, 564] on div "Tại văn phòng" at bounding box center [1386, 567] width 218 height 18
type input "0"
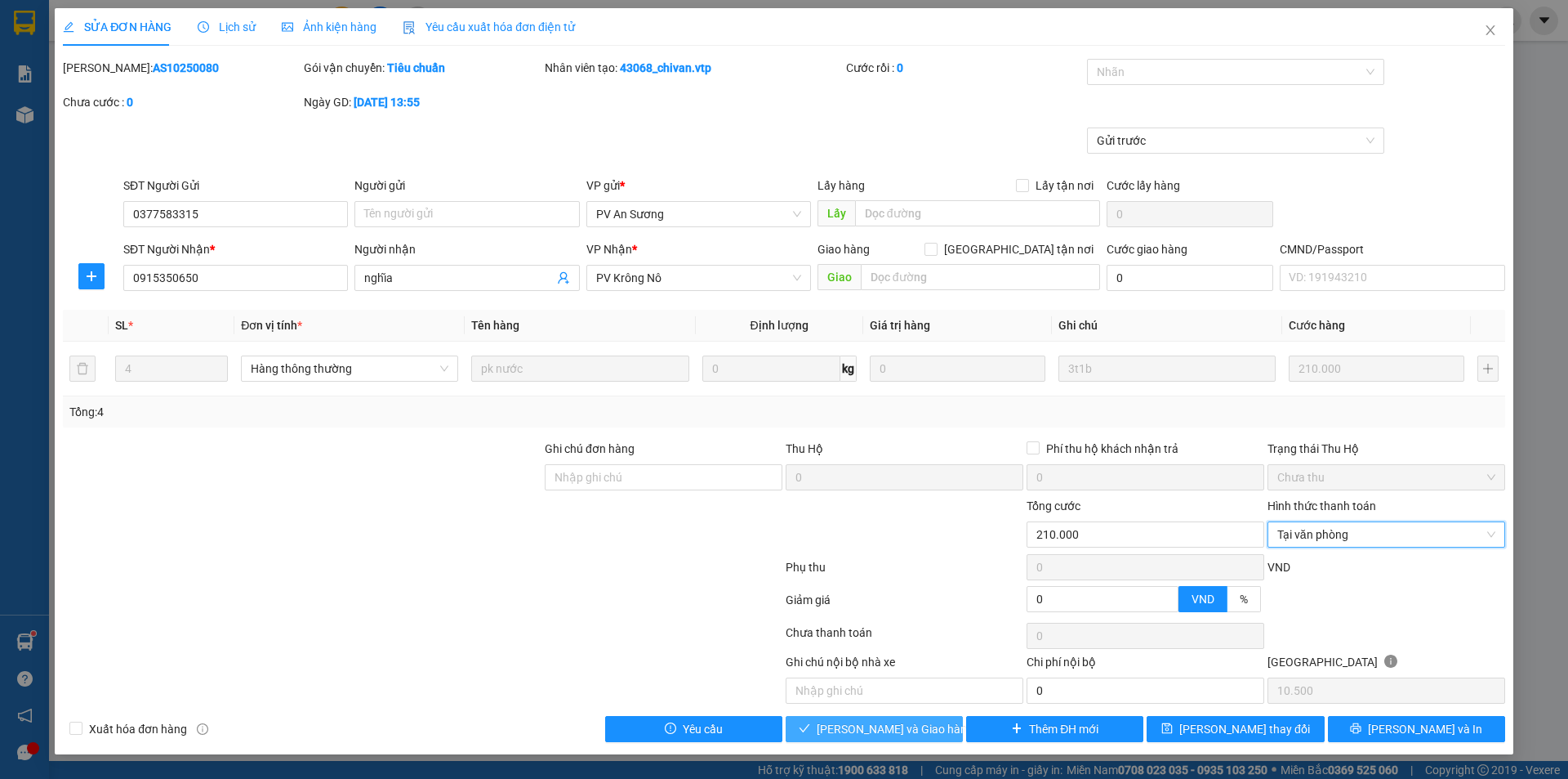
drag, startPoint x: 874, startPoint y: 727, endPoint x: 795, endPoint y: 630, distance: 125.1
click at [873, 728] on span "[PERSON_NAME] và Giao hàng" at bounding box center [895, 729] width 157 height 18
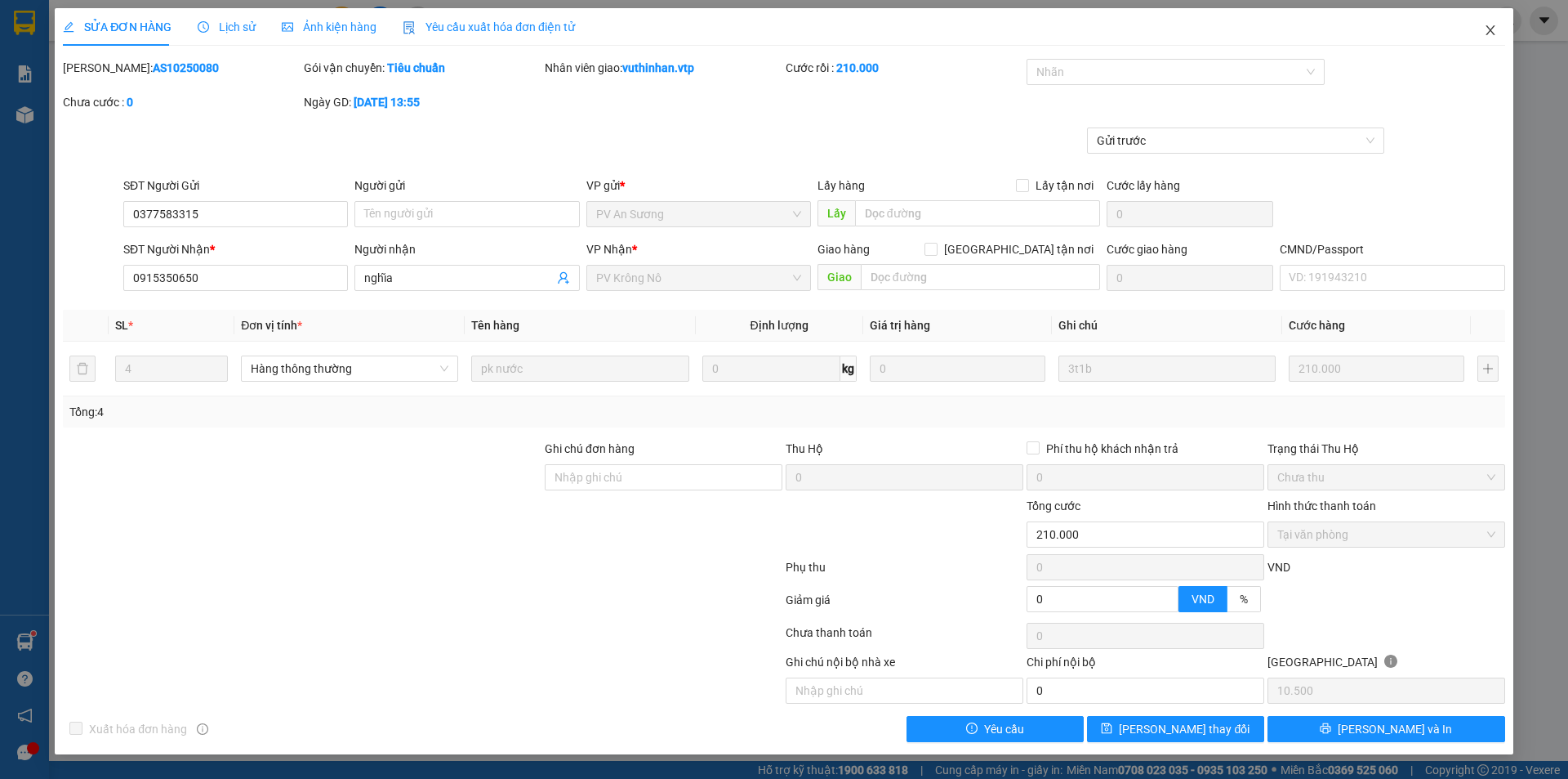
click at [1488, 36] on icon "close" at bounding box center [1491, 31] width 13 height 13
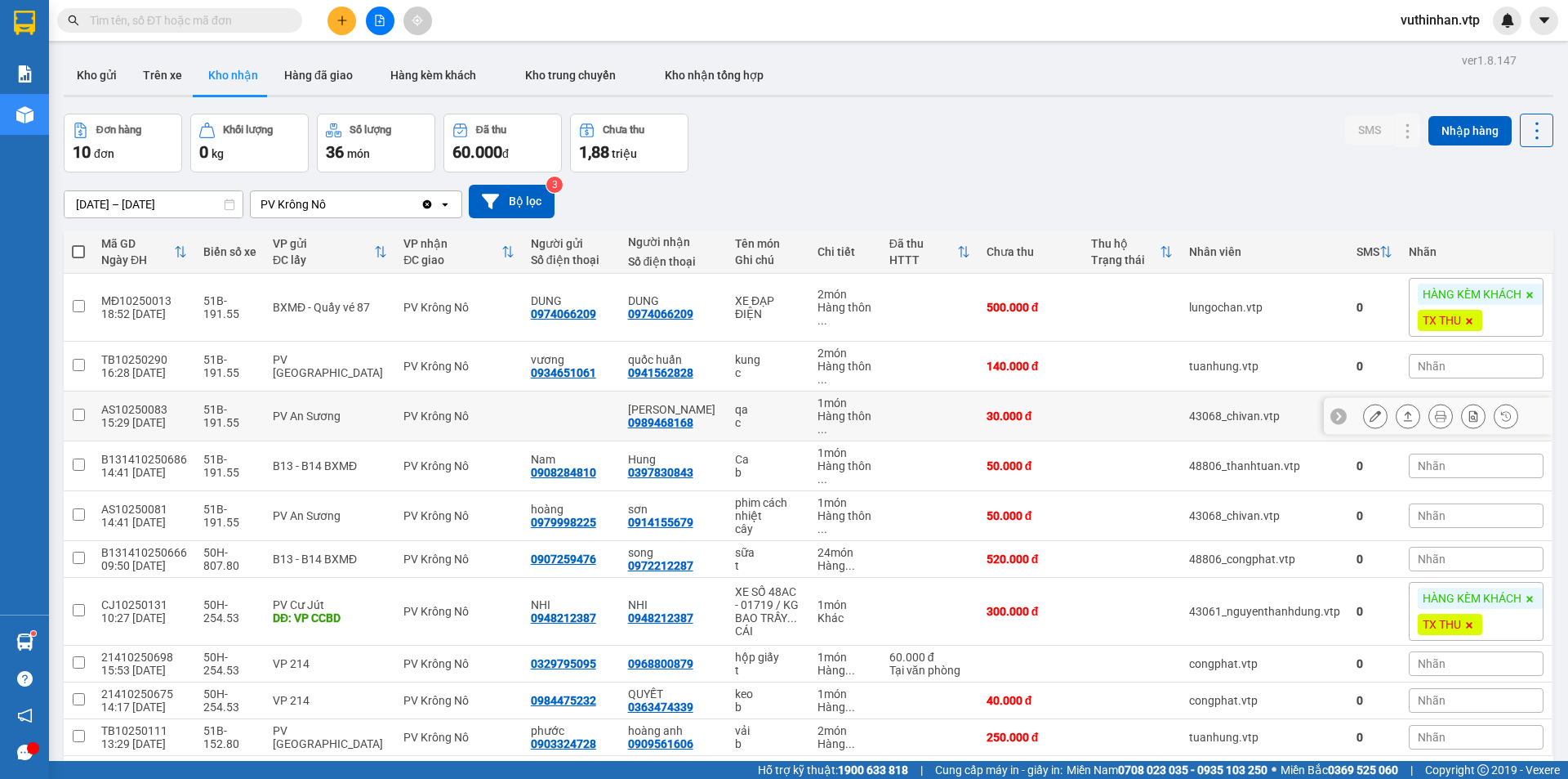
click at [731, 402] on td "qa c" at bounding box center [768, 416] width 81 height 50
checkbox input "true"
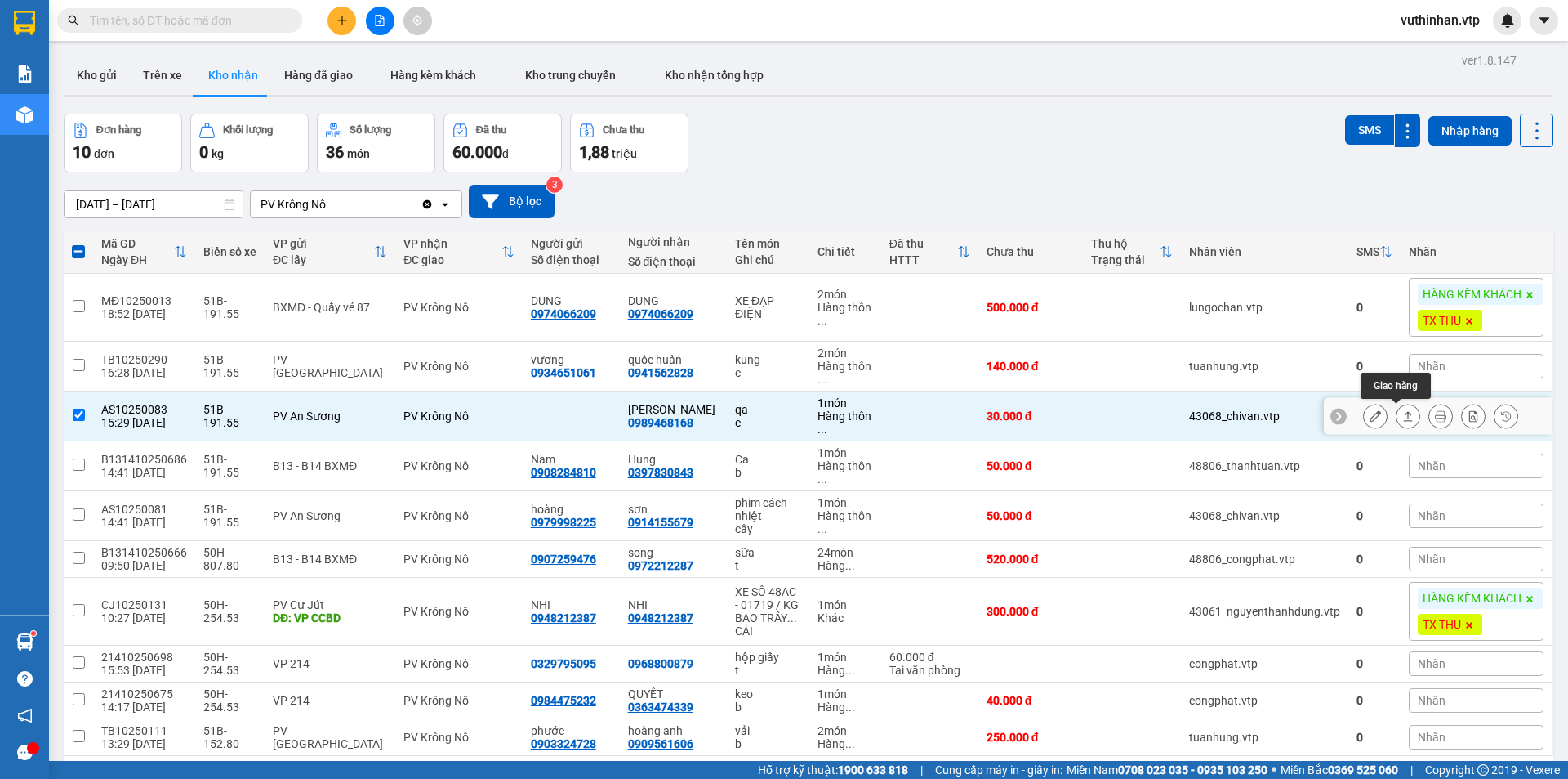
click at [1402, 419] on icon at bounding box center [1408, 416] width 12 height 12
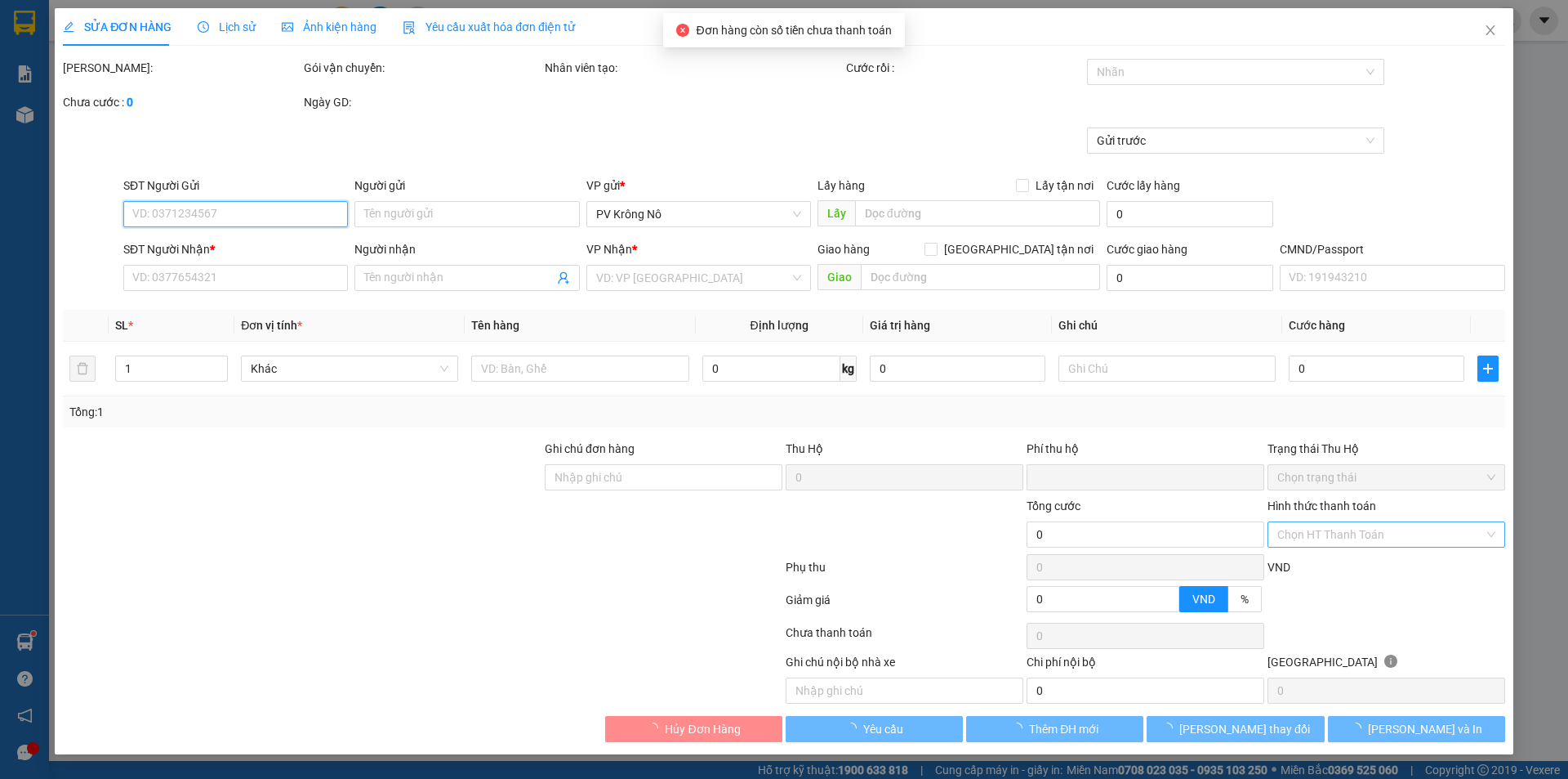
type input "0989468168"
type input "[PERSON_NAME]"
type input "0"
type input "30.000"
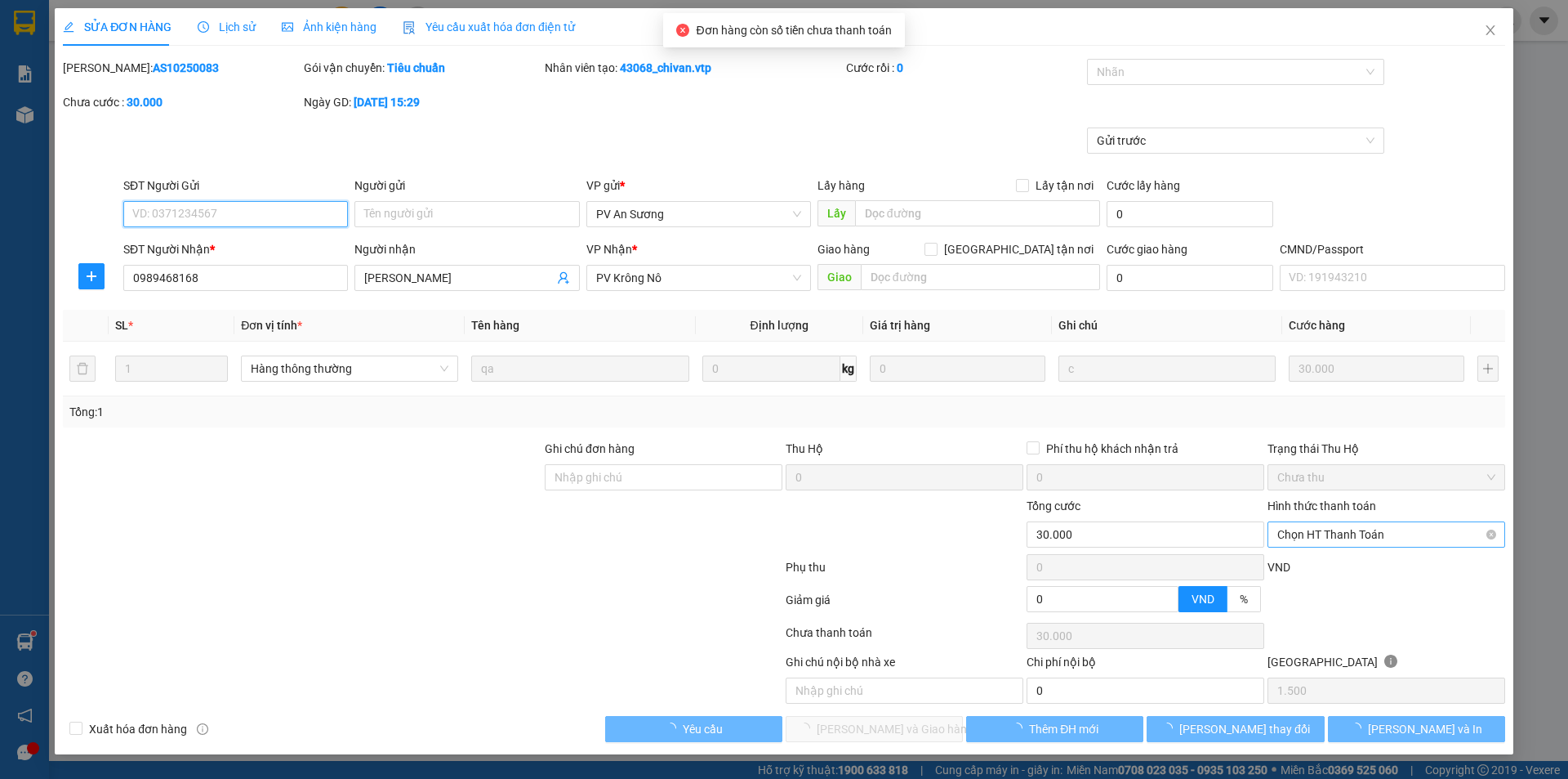
type input "1.500"
click at [1327, 527] on span "Chọn HT Thanh Toán" at bounding box center [1386, 534] width 218 height 25
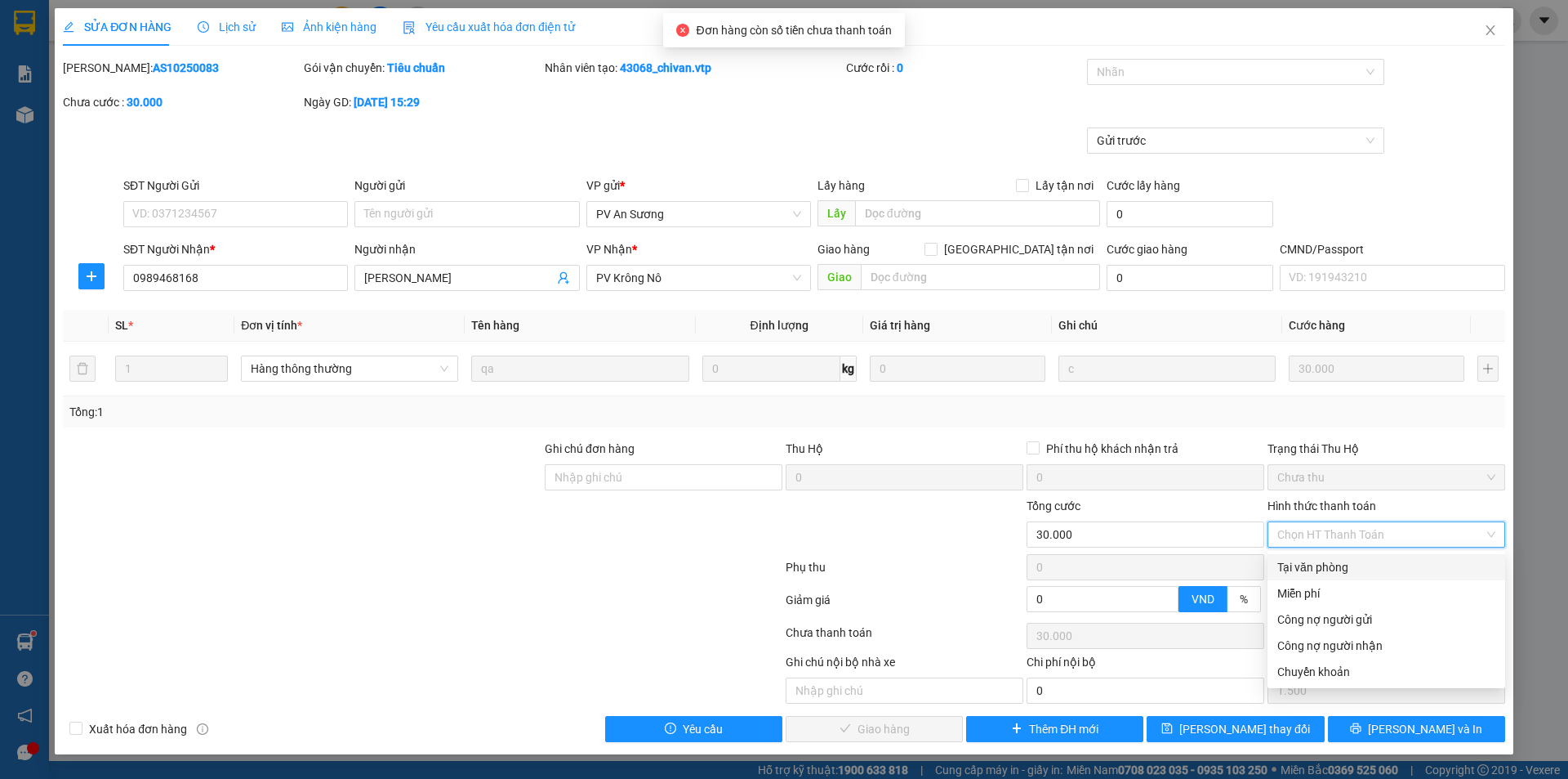
click at [1311, 567] on div "Tại văn phòng" at bounding box center [1386, 567] width 218 height 18
type input "0"
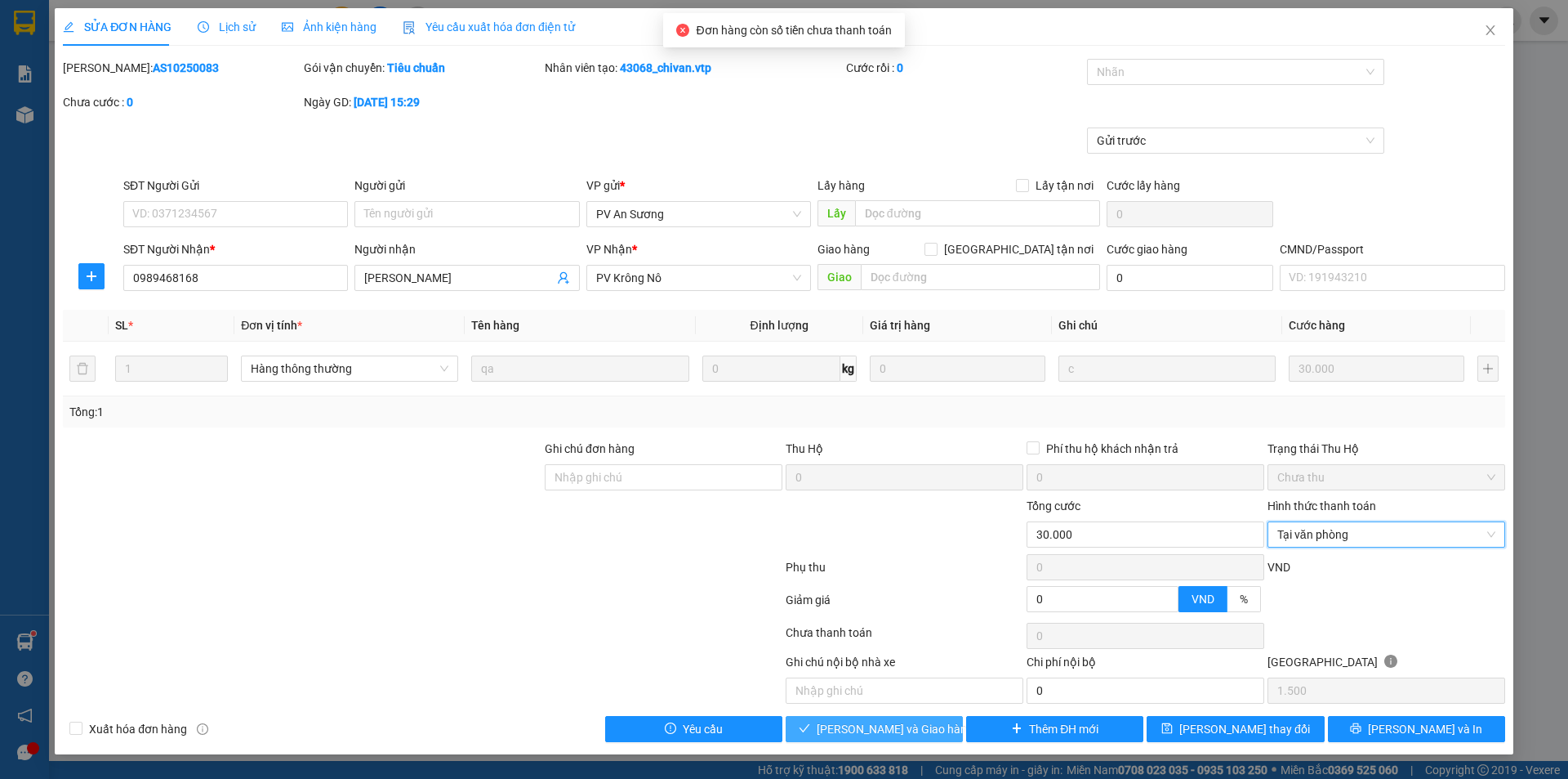
drag, startPoint x: 925, startPoint y: 729, endPoint x: 945, endPoint y: 693, distance: 41.2
click at [925, 729] on span "[PERSON_NAME] và Giao hàng" at bounding box center [895, 729] width 157 height 18
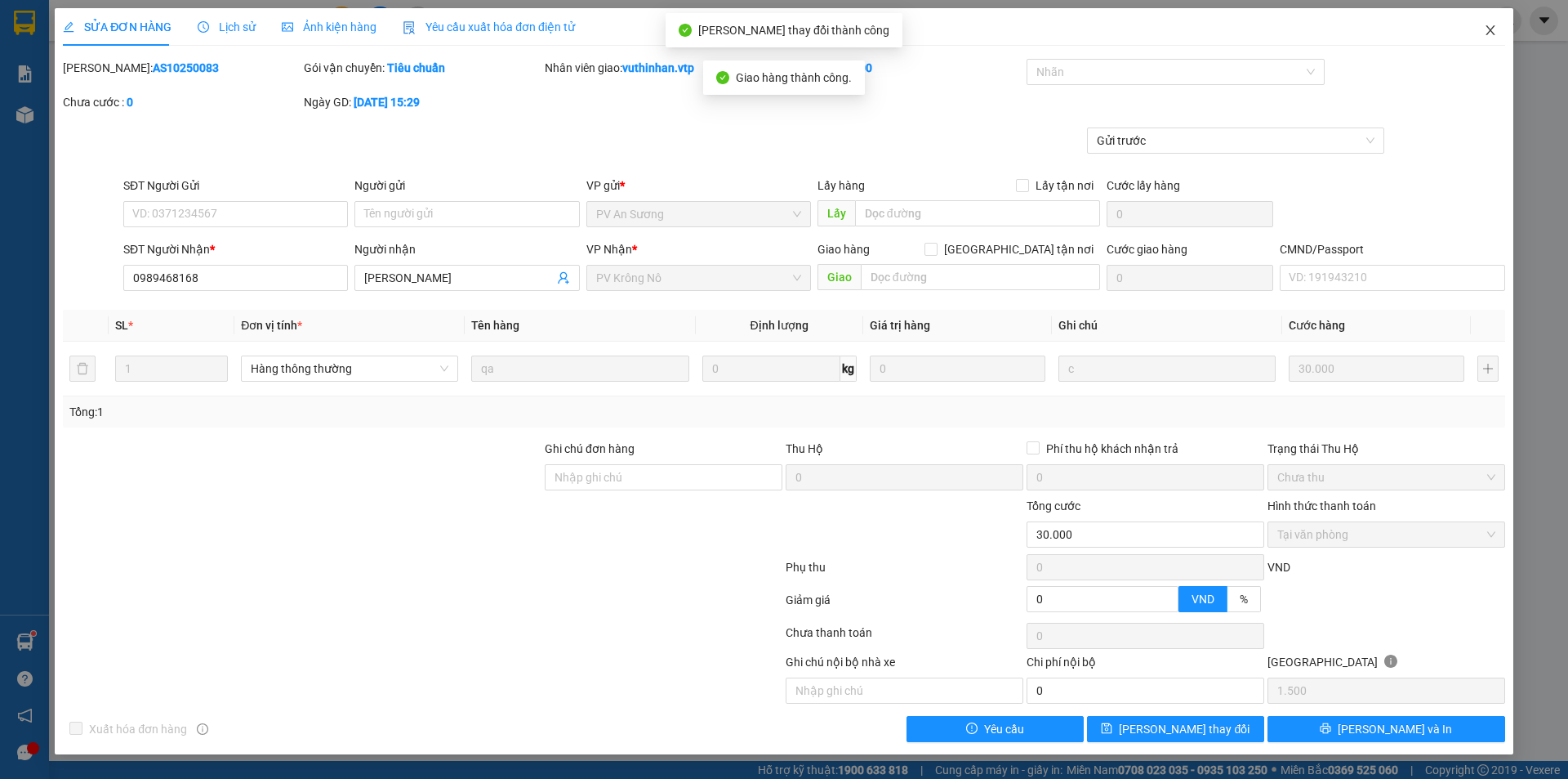
drag, startPoint x: 1491, startPoint y: 29, endPoint x: 469, endPoint y: 2, distance: 1022.4
click at [1489, 28] on icon "close" at bounding box center [1491, 31] width 13 height 13
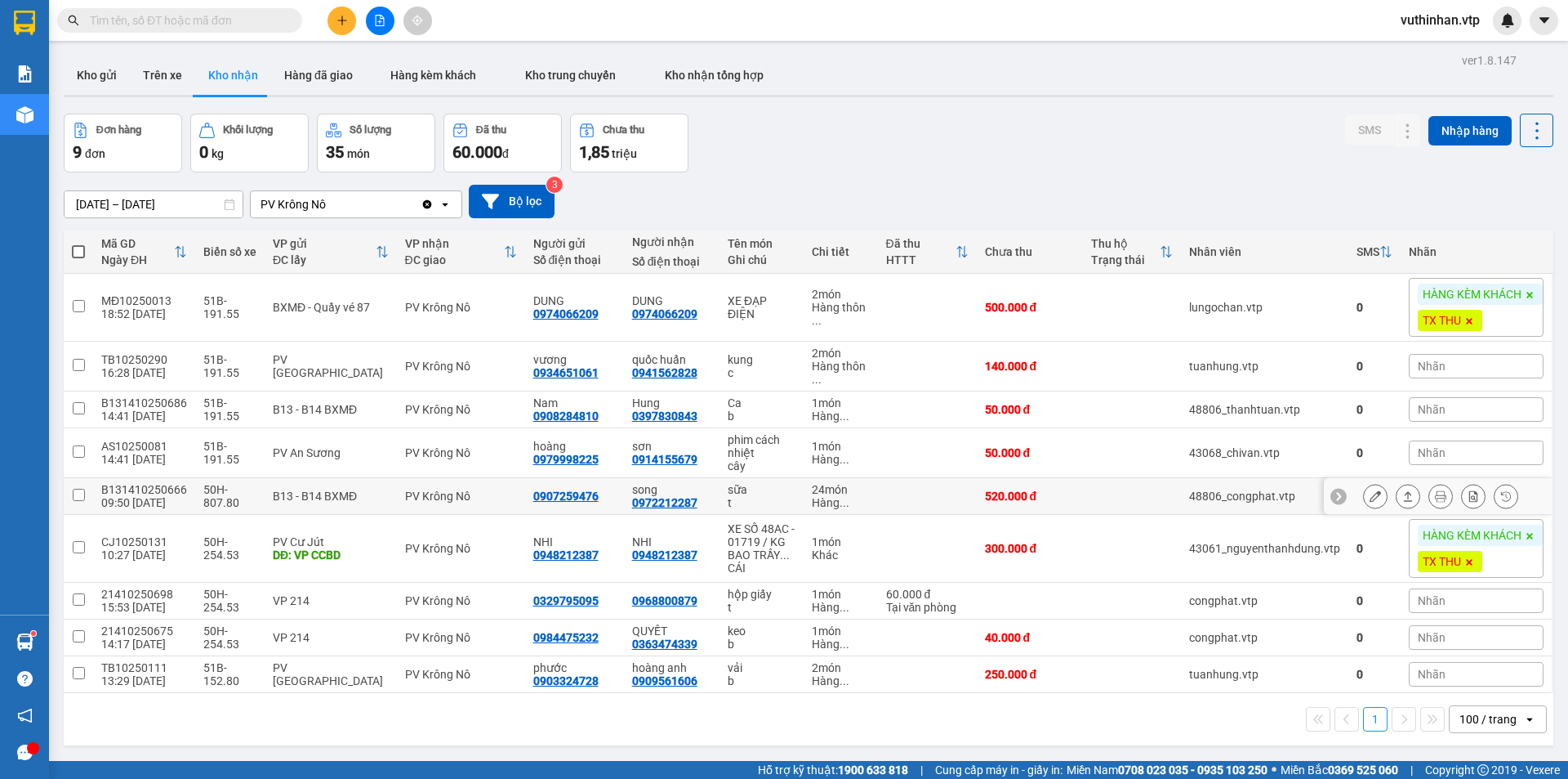
click at [882, 501] on td at bounding box center [927, 496] width 99 height 37
checkbox input "true"
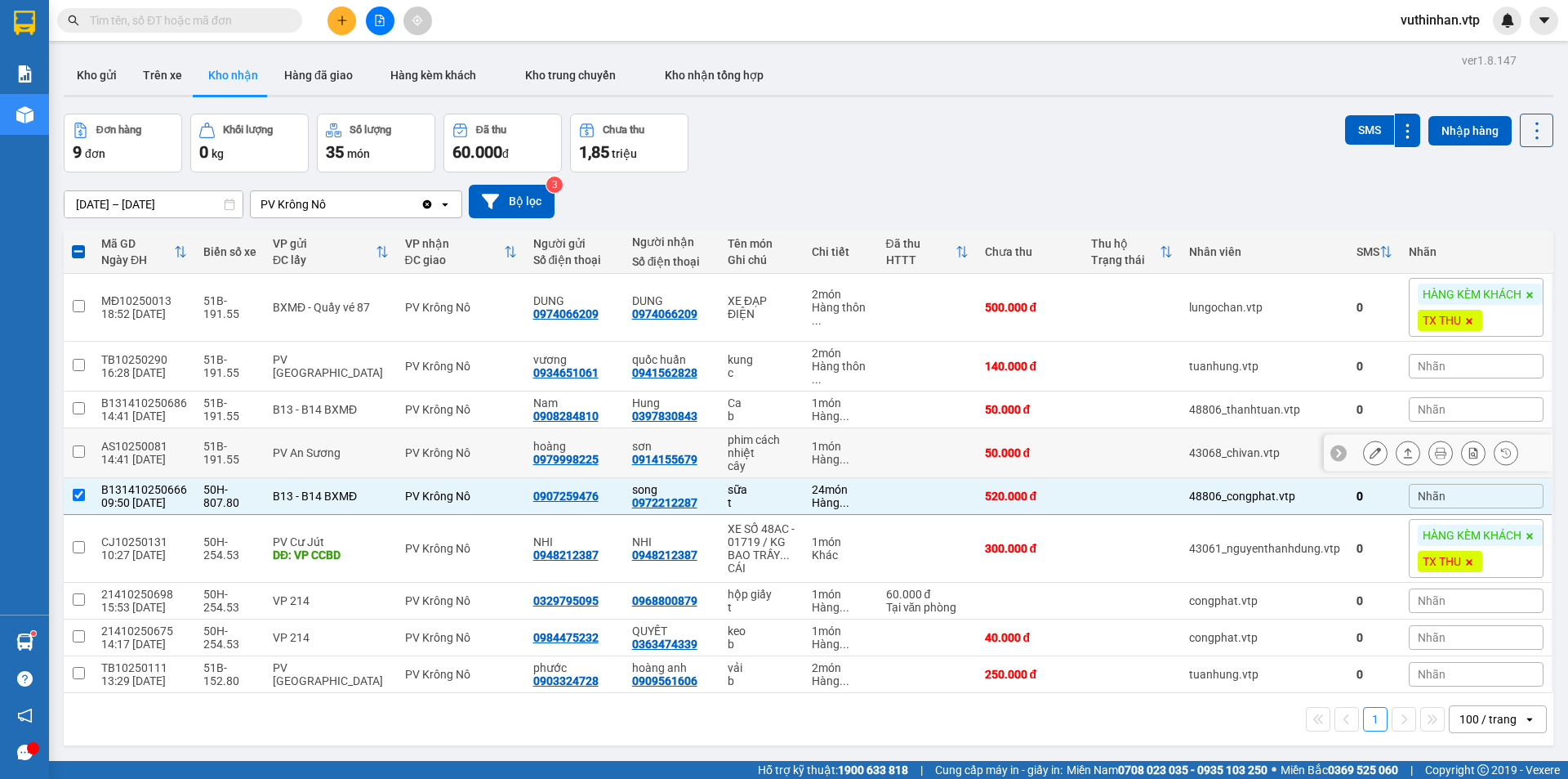
click at [650, 452] on div "sơn 0914155679" at bounding box center [672, 453] width 80 height 27
checkbox input "true"
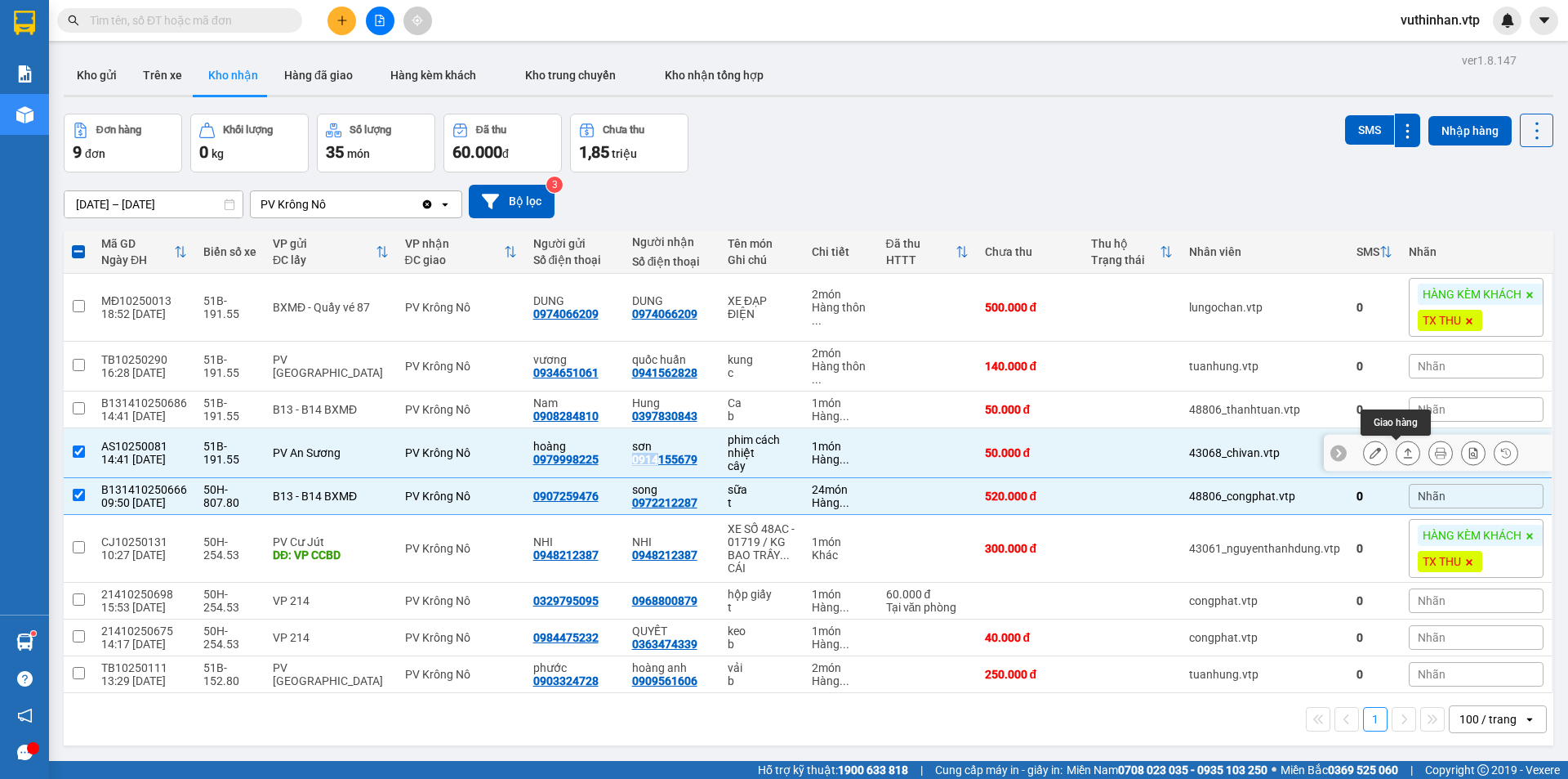
click at [1402, 457] on icon at bounding box center [1408, 453] width 12 height 12
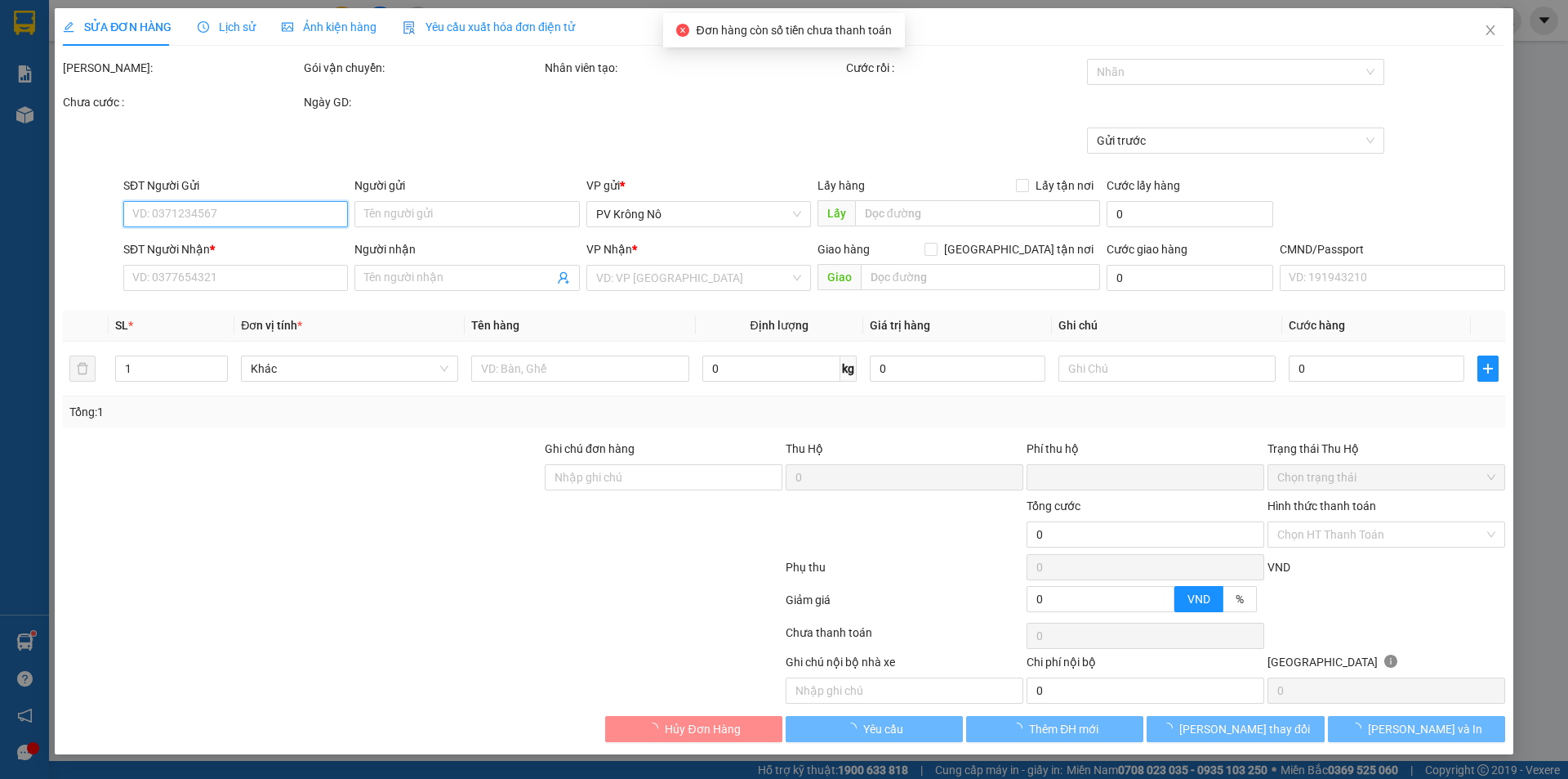
type input "2.500"
type input "0979998225"
type input "hoàng"
type input "0914155679"
type input "sơn"
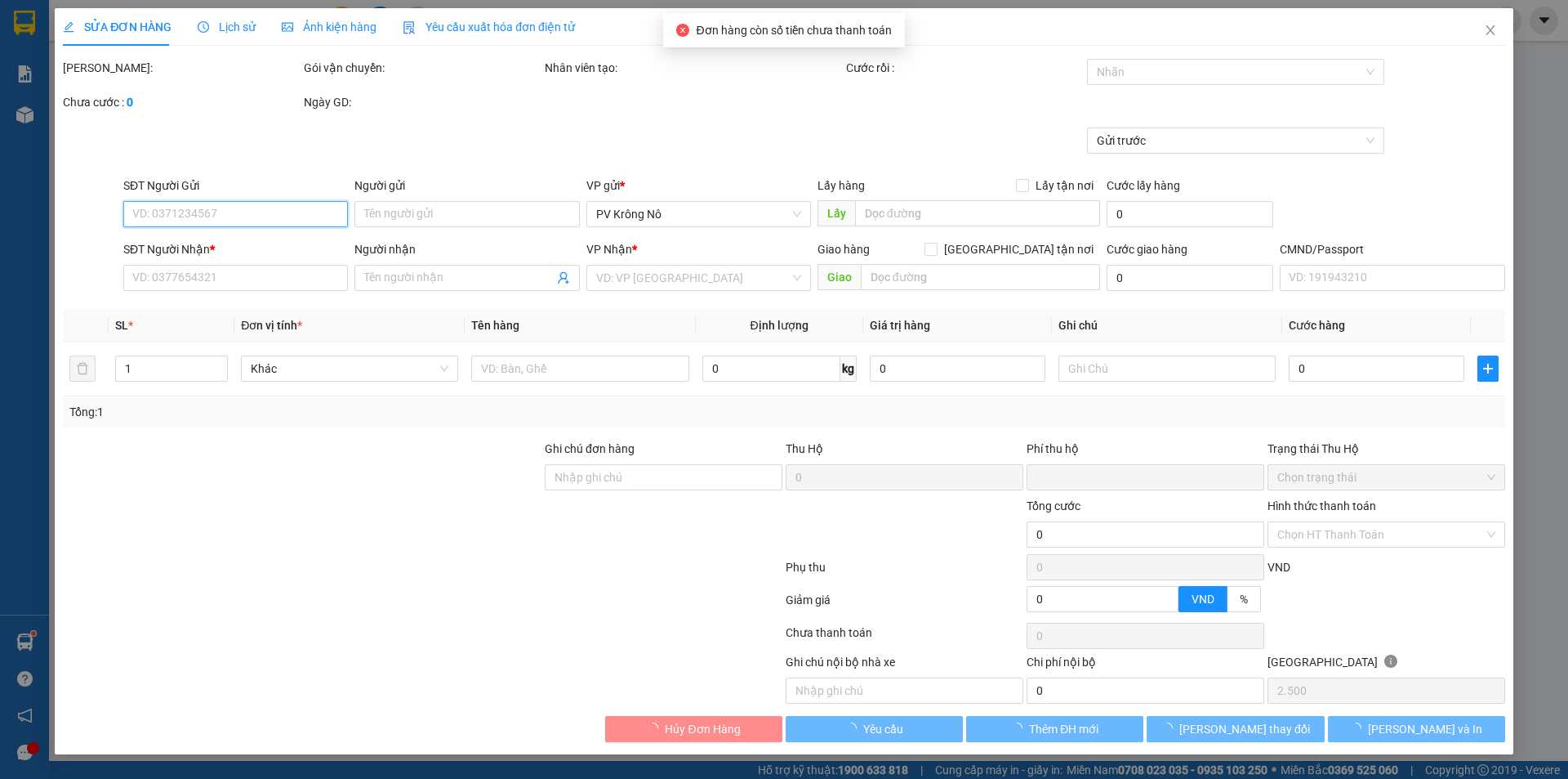
type input "0"
type input "50.000"
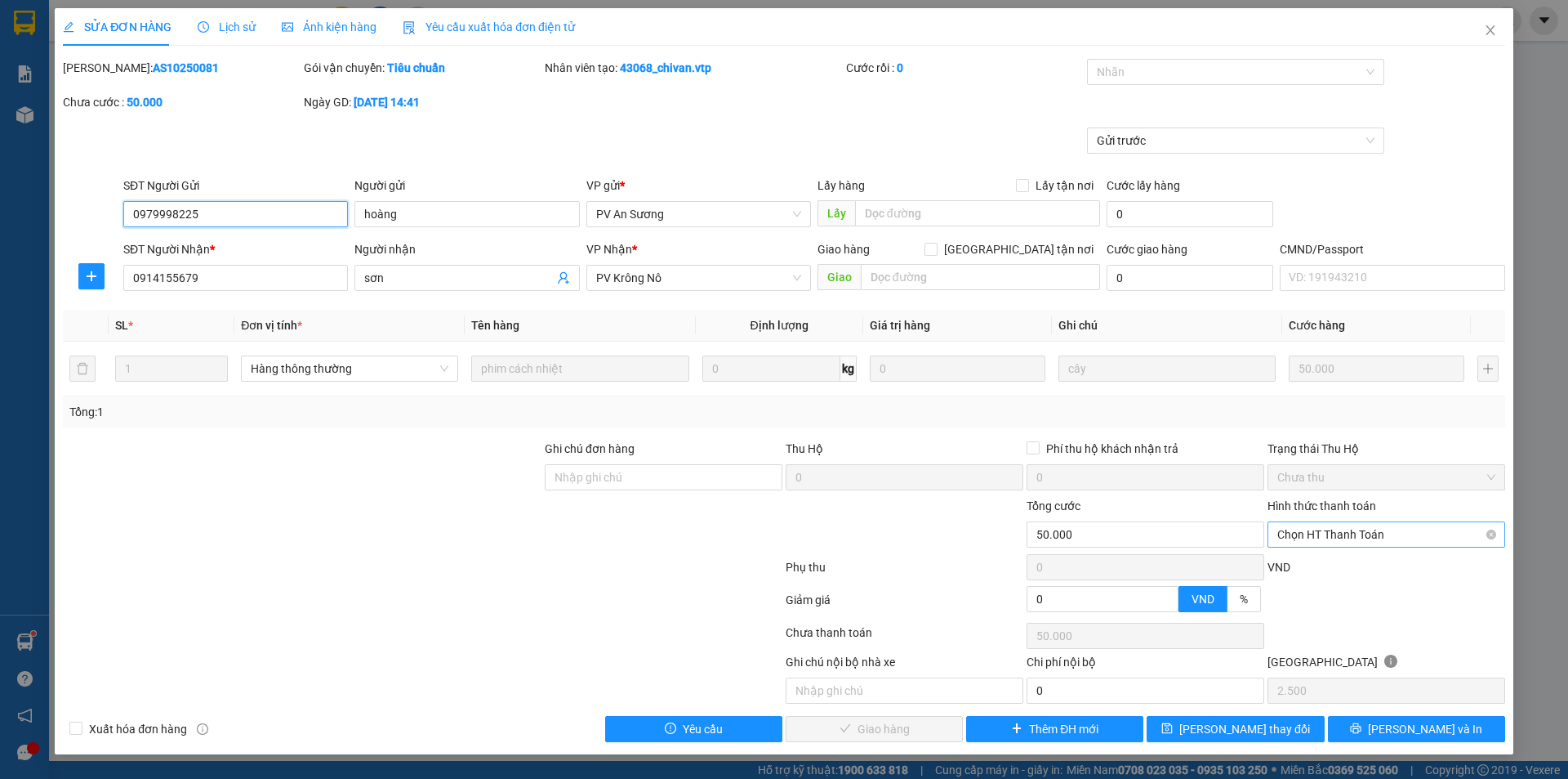
click at [1364, 540] on span "Chọn HT Thanh Toán" at bounding box center [1386, 534] width 218 height 25
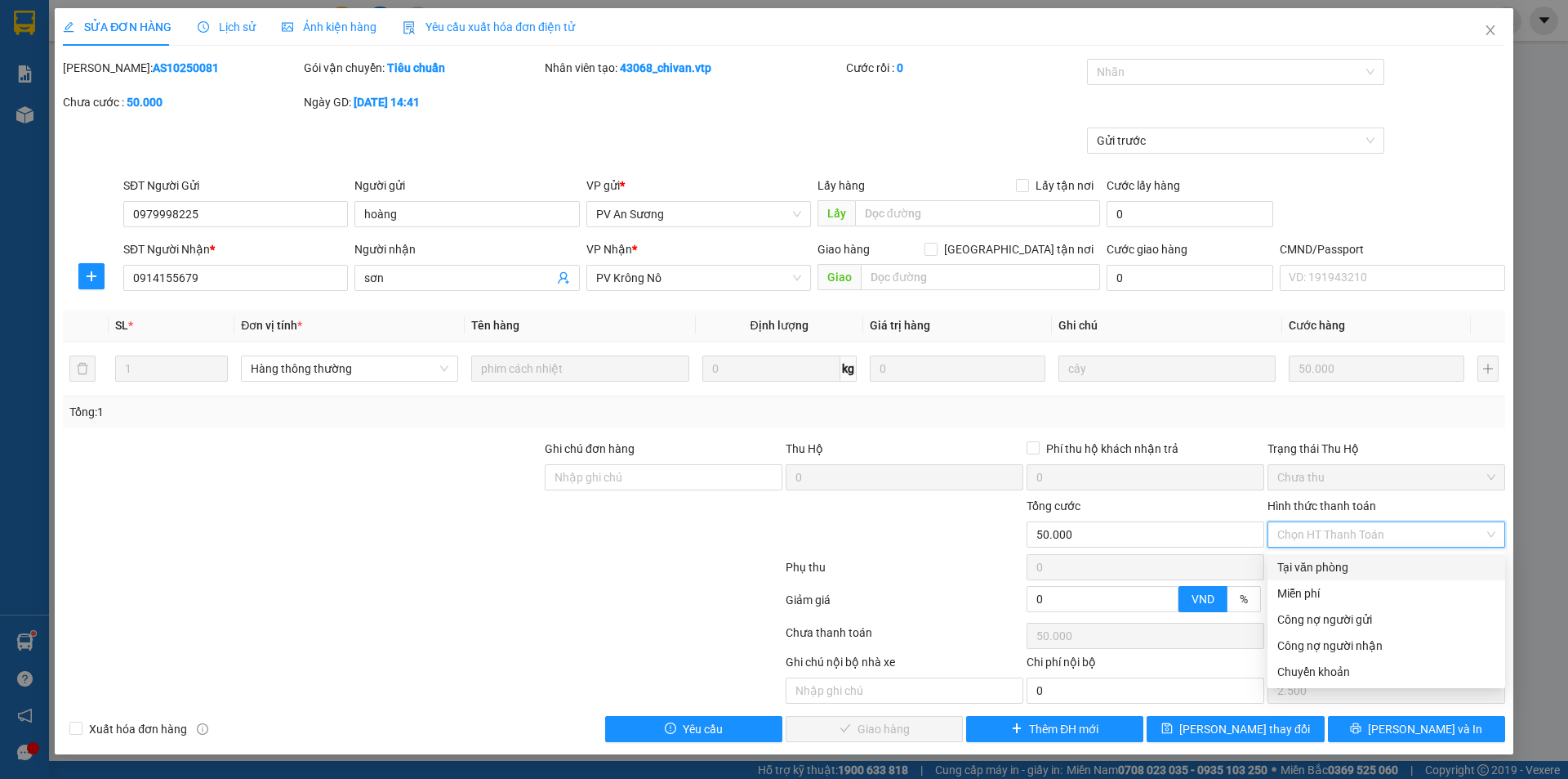
drag, startPoint x: 1329, startPoint y: 563, endPoint x: 1143, endPoint y: 618, distance: 194.0
click at [1328, 564] on div "Tại văn phòng" at bounding box center [1386, 567] width 218 height 18
type input "0"
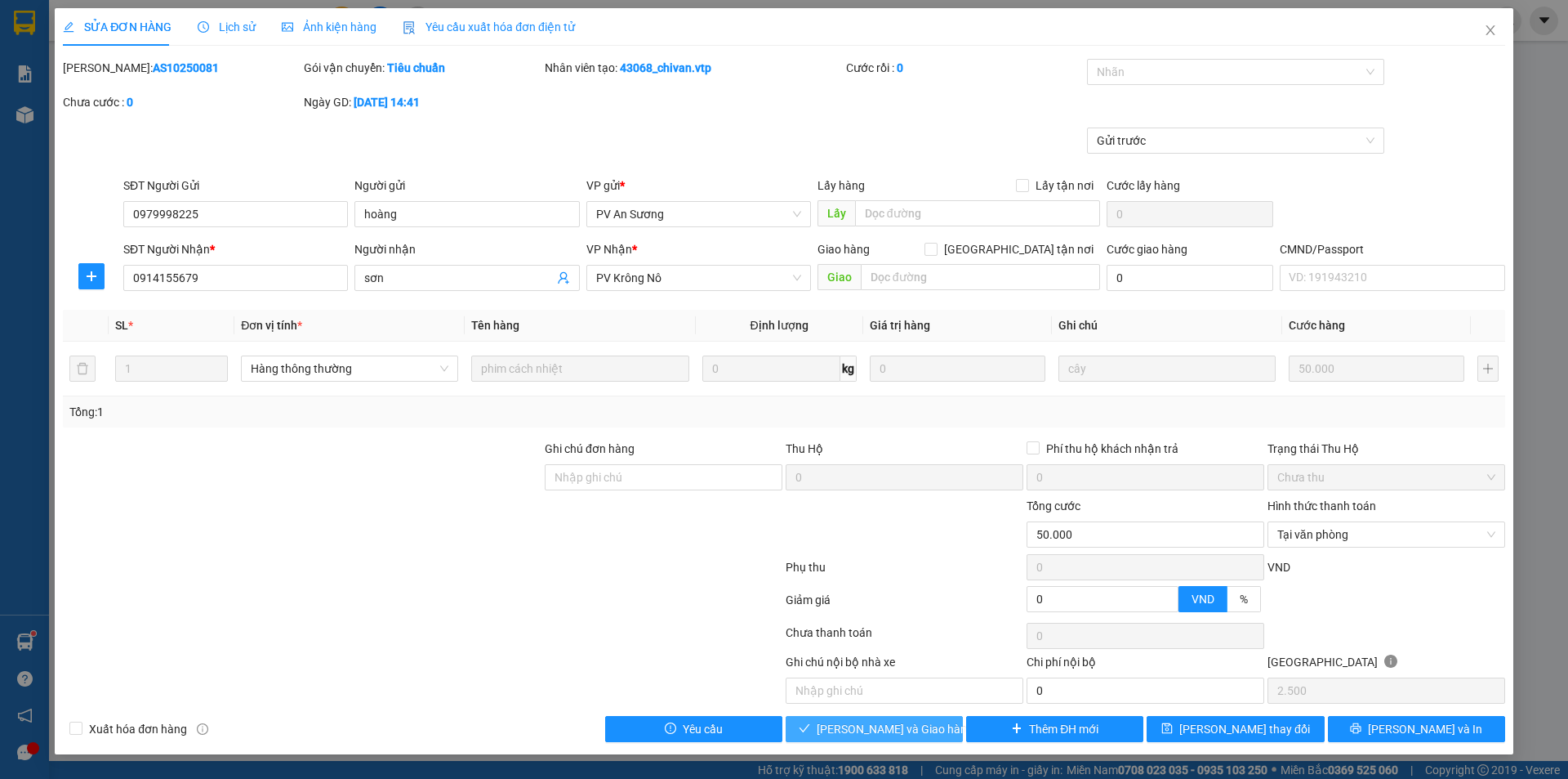
click at [890, 723] on span "[PERSON_NAME] và Giao hàng" at bounding box center [895, 729] width 157 height 18
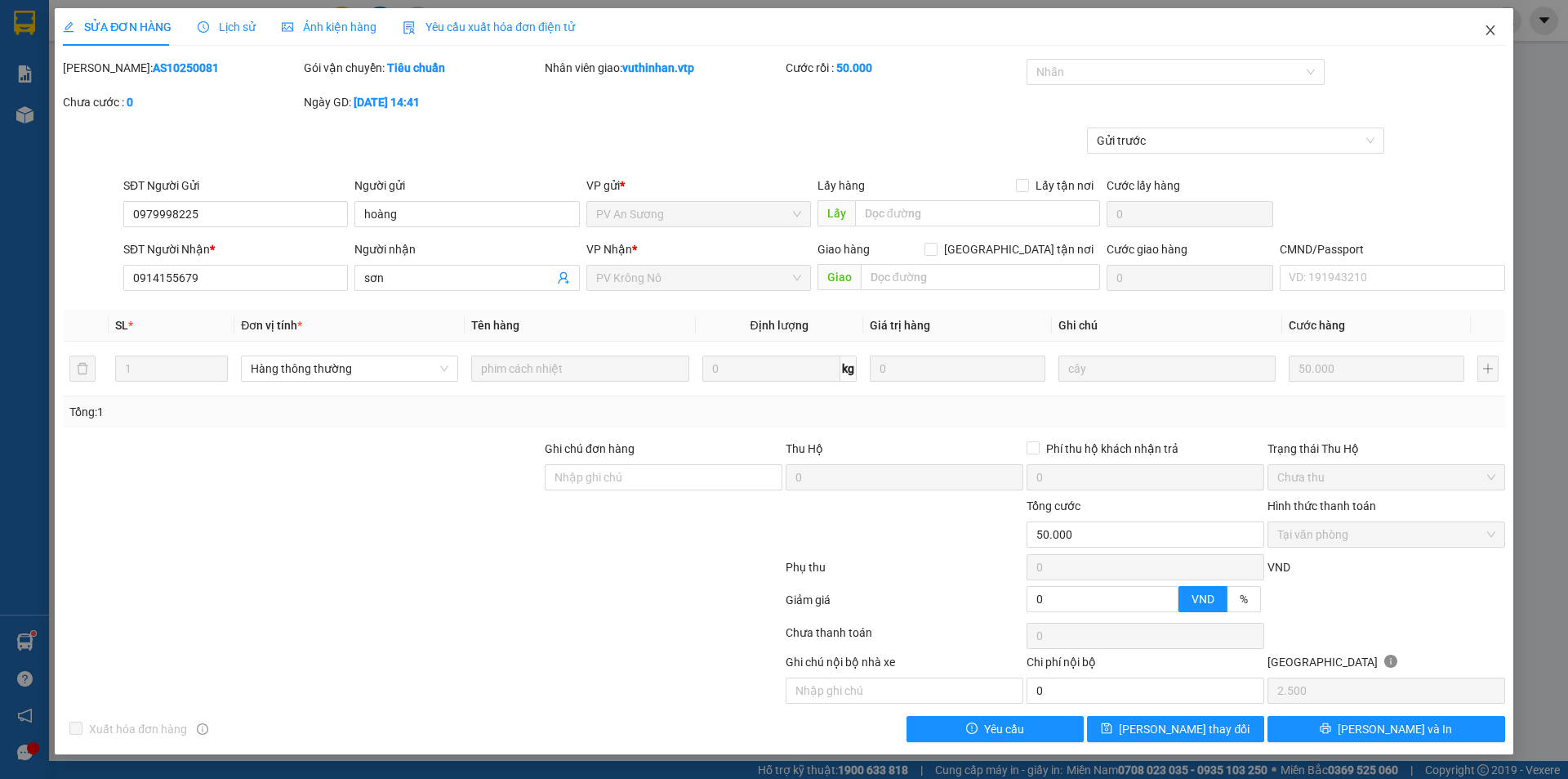
click at [1494, 30] on icon "close" at bounding box center [1491, 31] width 13 height 13
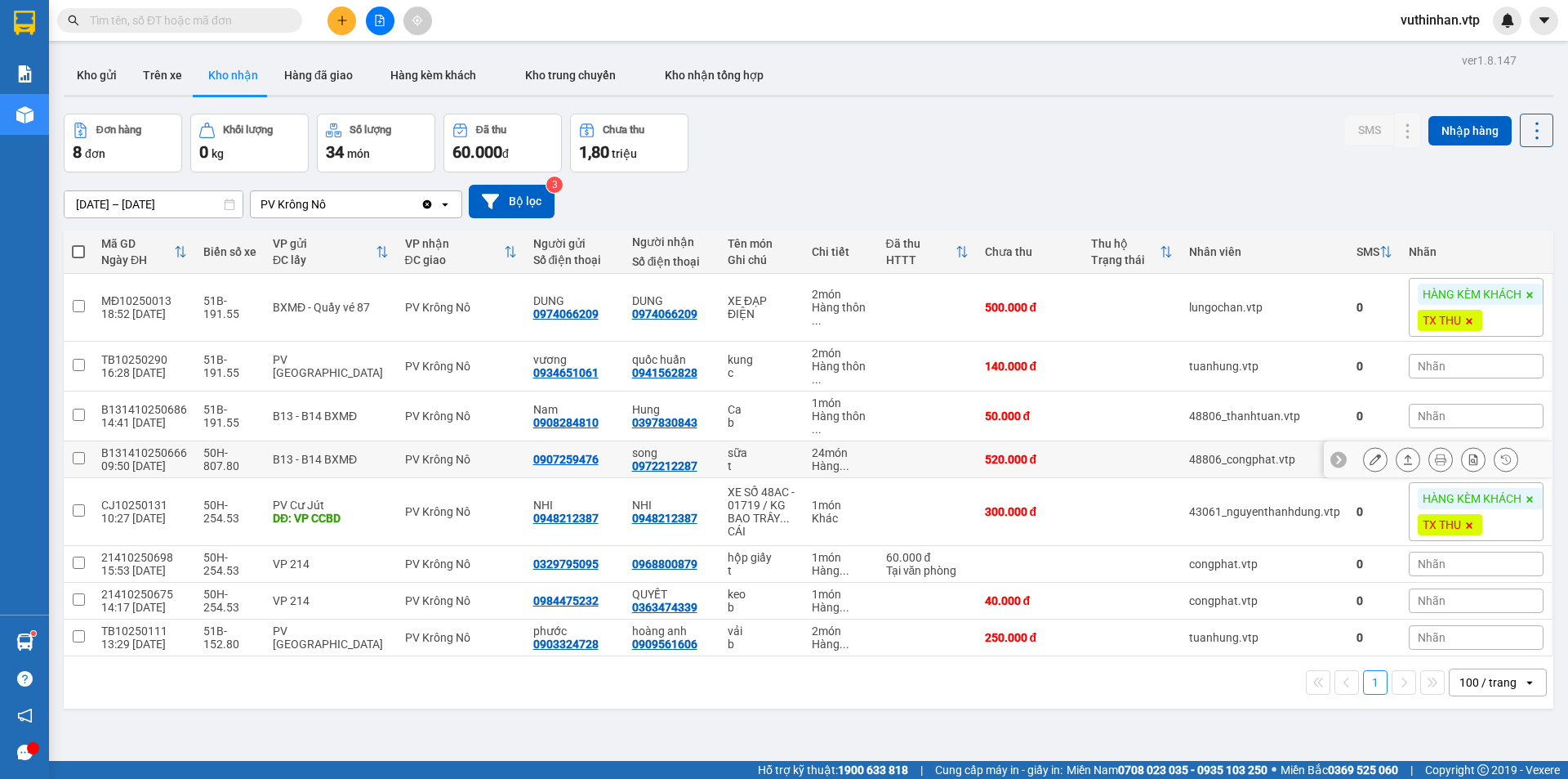
click at [951, 460] on td at bounding box center [927, 460] width 99 height 37
checkbox input "true"
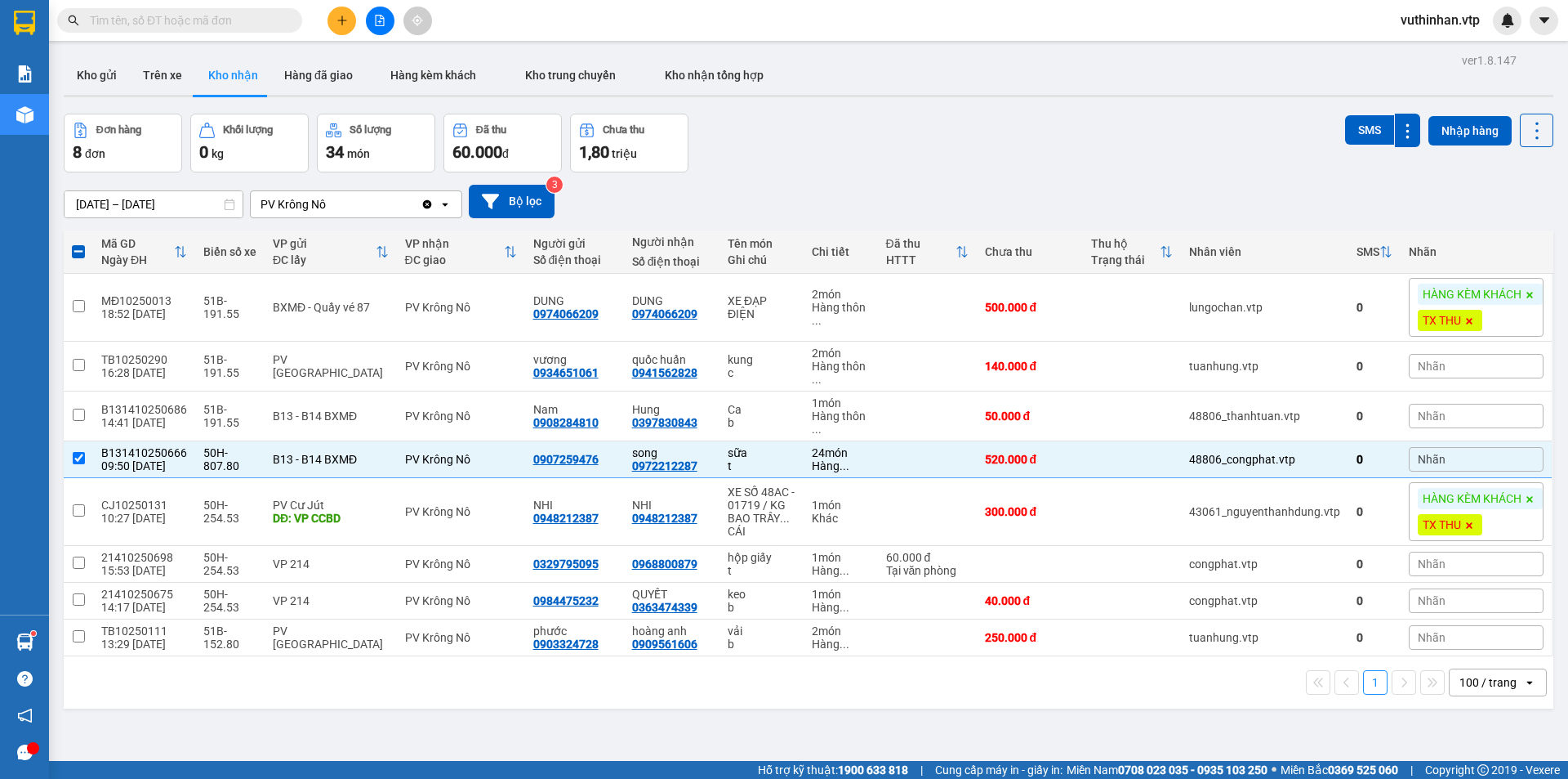
click at [186, 7] on div "Kết quả tìm kiếm ( 1 ) Bộ lọc Mã ĐH Trạng thái Món hàng Thu hộ Tổng cước Chưa c…" at bounding box center [159, 21] width 318 height 28
click at [187, 5] on div "Kết quả tìm kiếm ( 1 ) Bộ lọc Mã ĐH Trạng thái Món hàng Thu hộ Tổng cước Chưa c…" at bounding box center [784, 20] width 1568 height 41
click at [167, 16] on input "text" at bounding box center [186, 21] width 192 height 18
click at [165, 18] on input "text" at bounding box center [186, 21] width 192 height 18
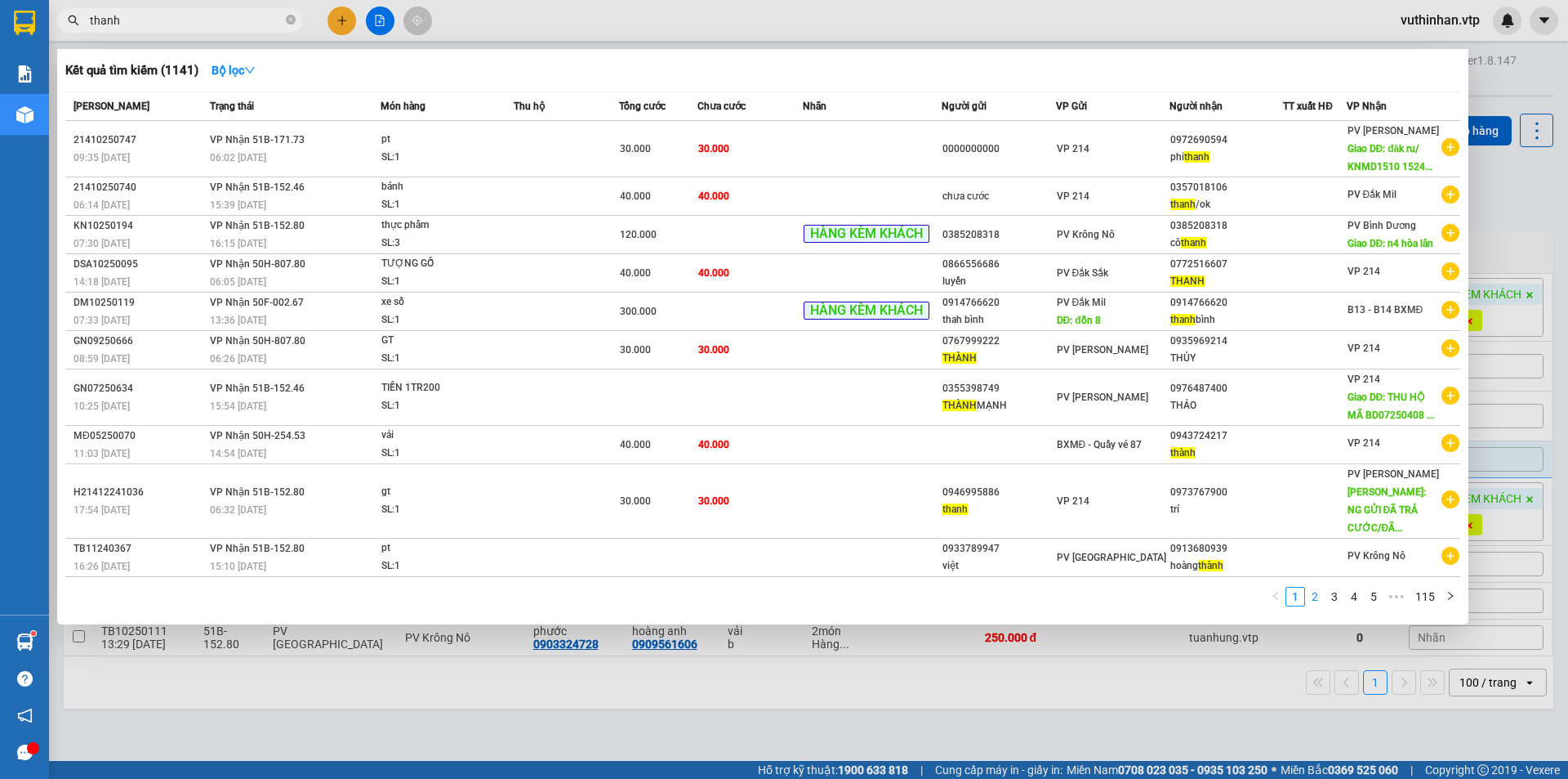
type input "thanh"
click at [1337, 587] on link "3" at bounding box center [1335, 596] width 18 height 18
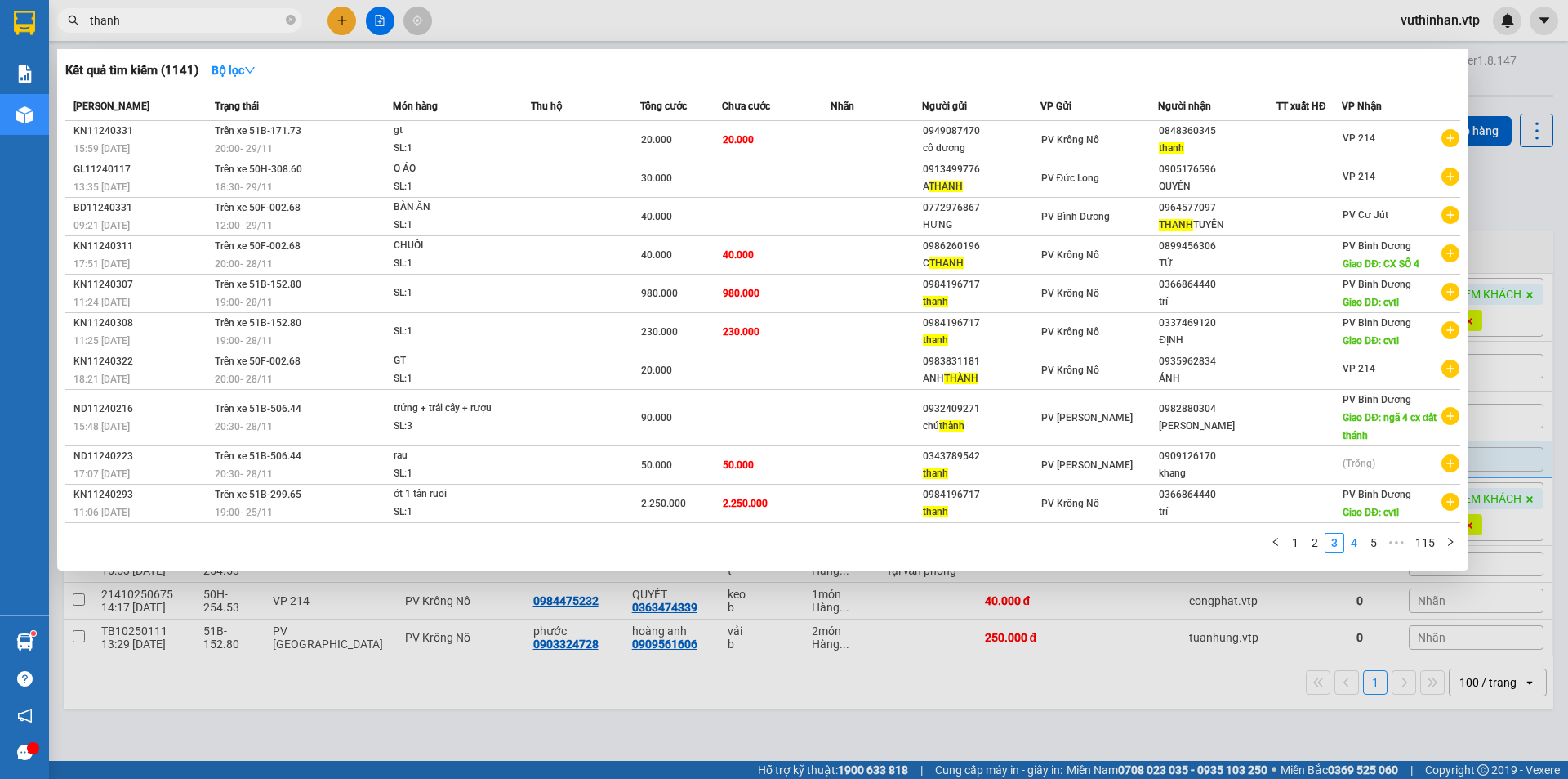
click at [1352, 549] on link "4" at bounding box center [1354, 543] width 18 height 18
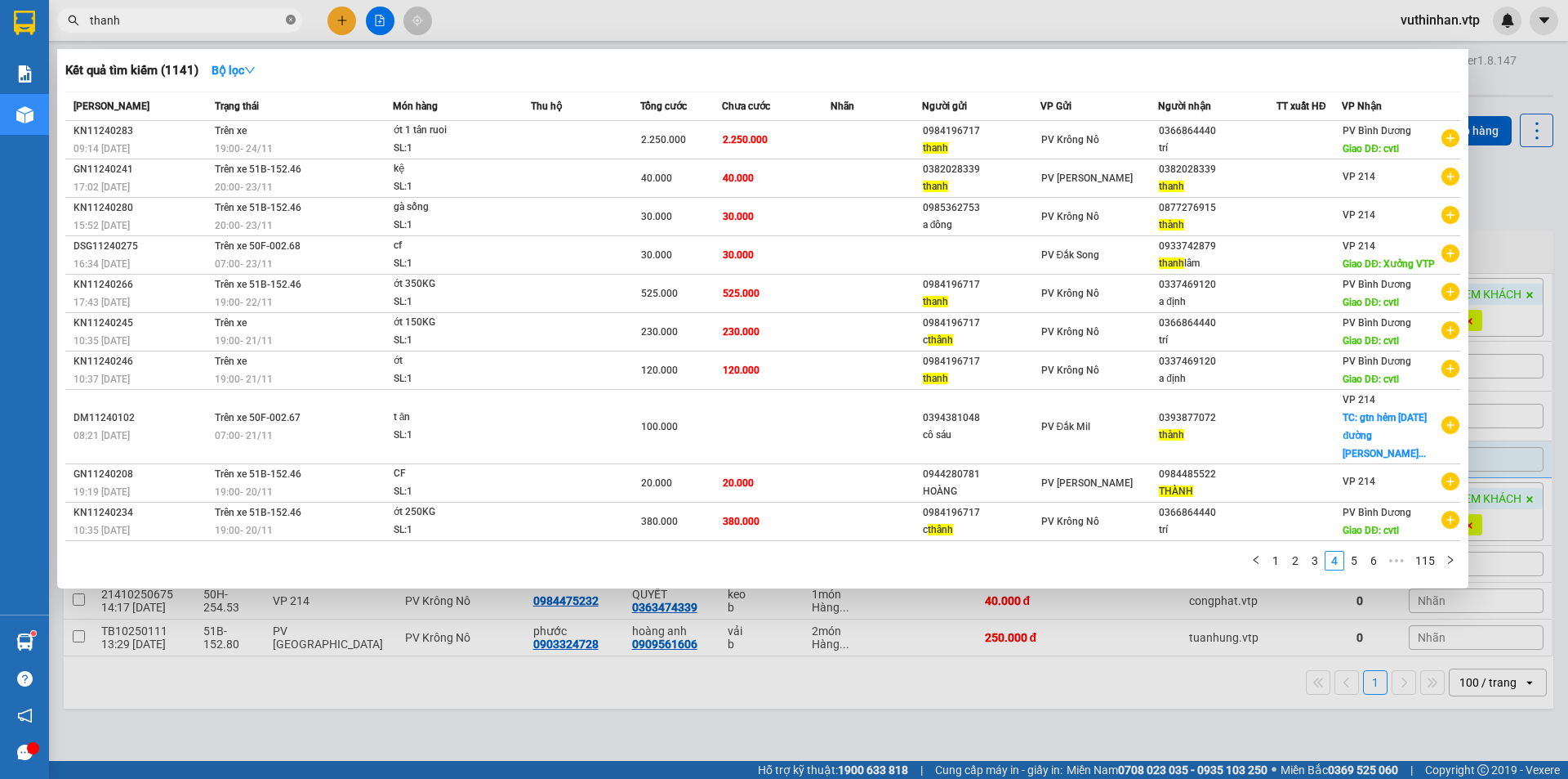
click at [289, 21] on icon "close-circle" at bounding box center [291, 20] width 10 height 10
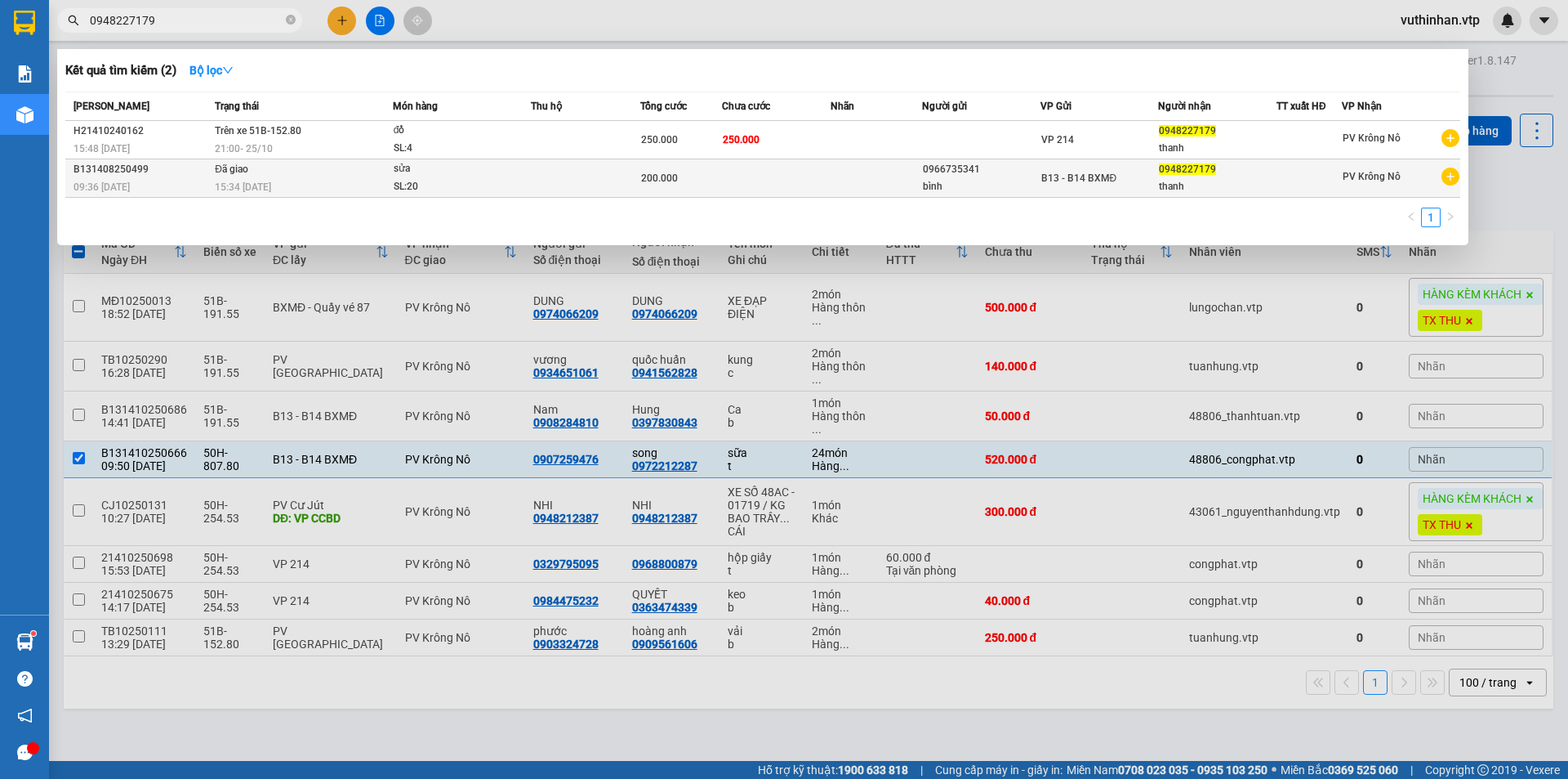
type input "0948227179"
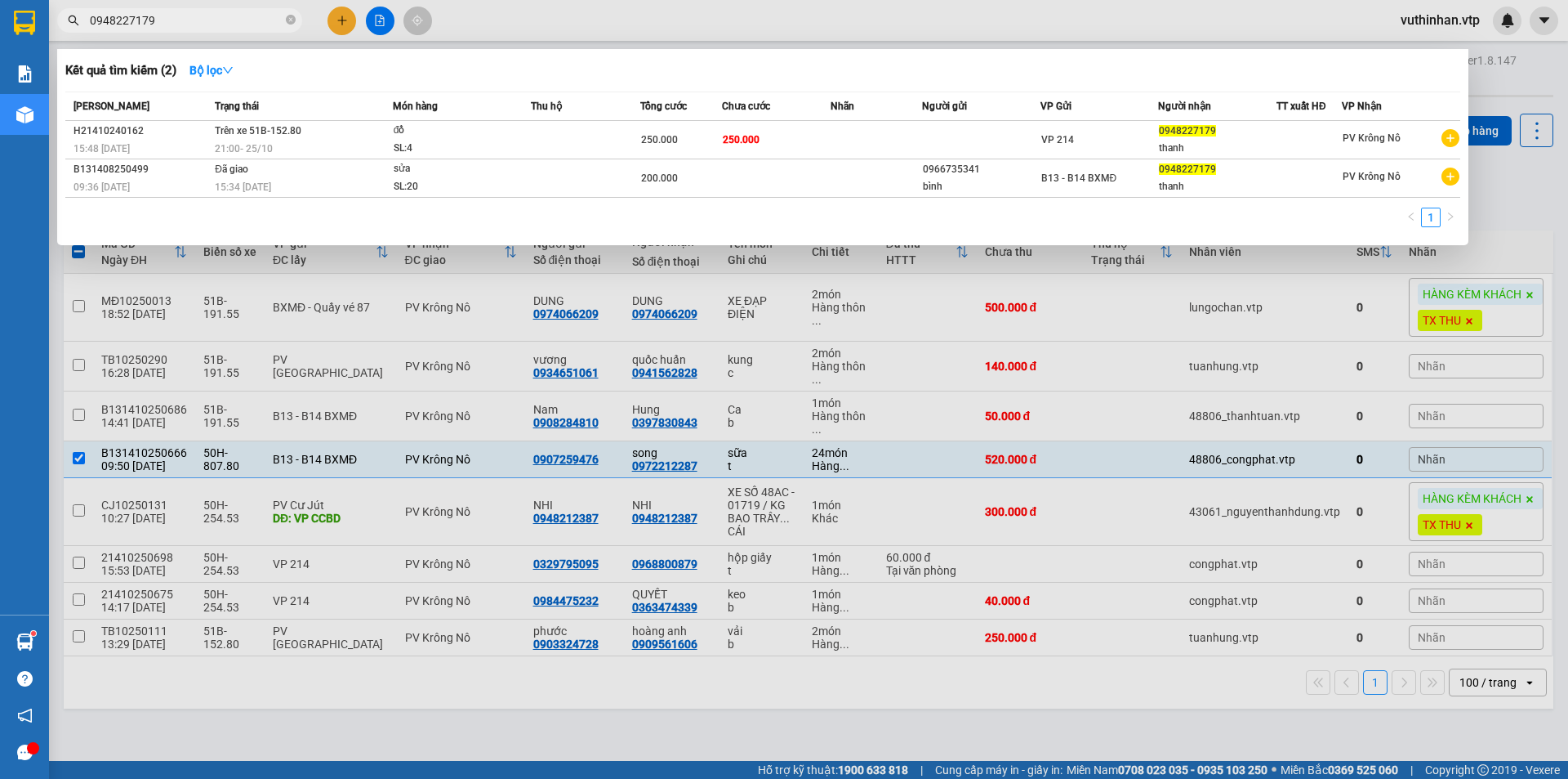
click at [487, 169] on div "sửa" at bounding box center [455, 169] width 123 height 18
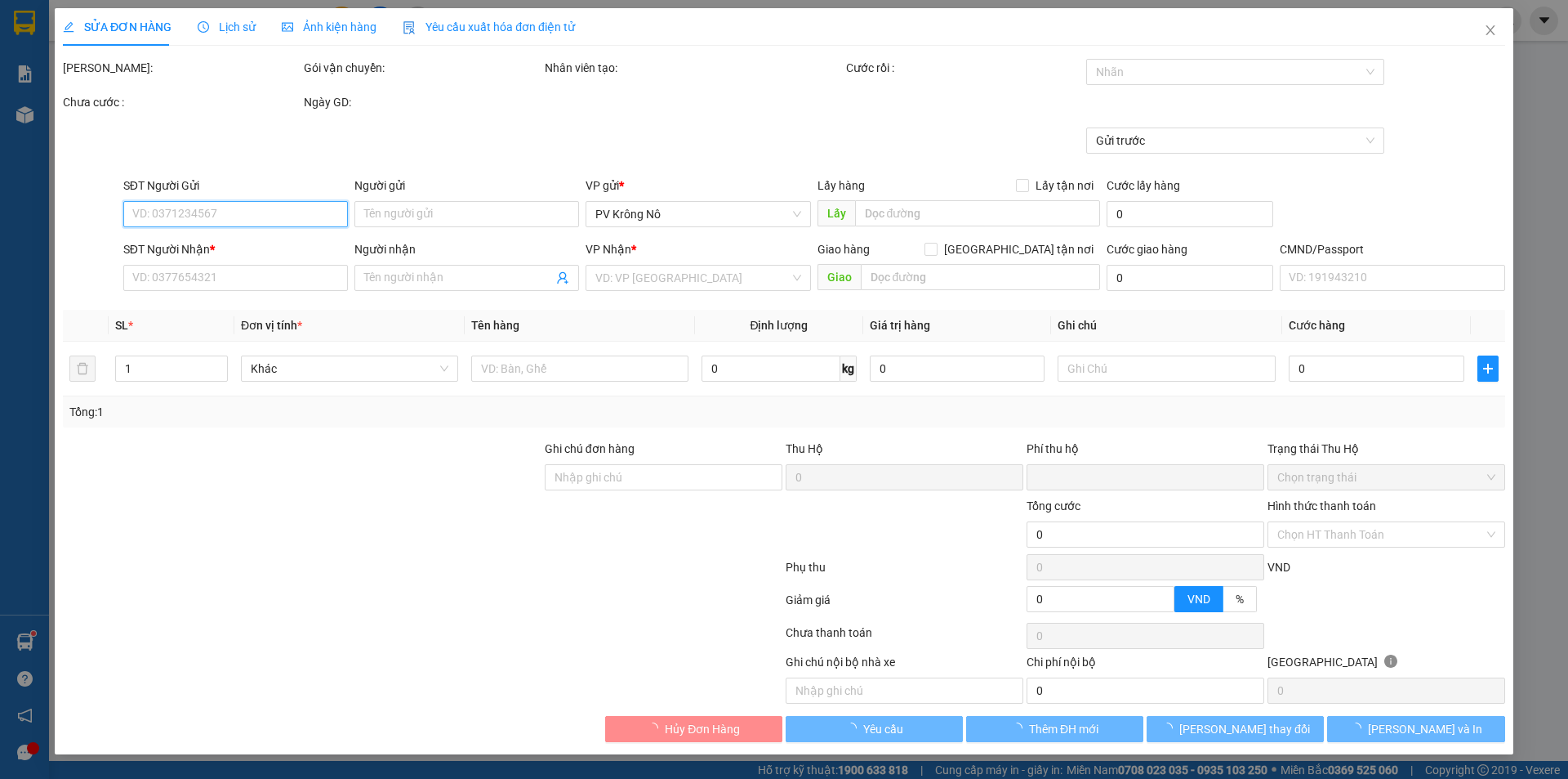
type input "10.000"
type input "0966735341"
type input "bình"
type input "0948227179"
type input "thanh"
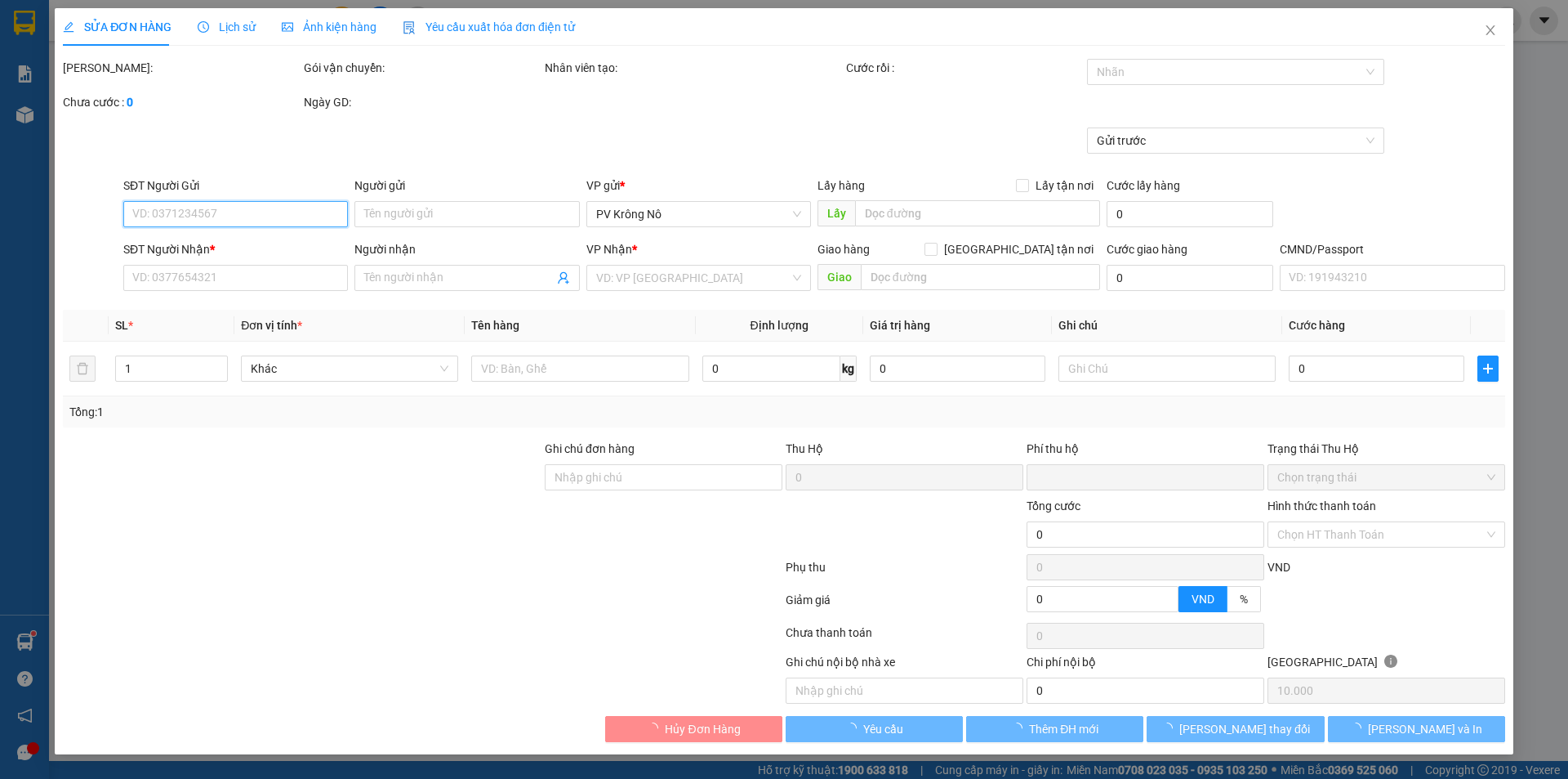
type input "0"
type input "200.000"
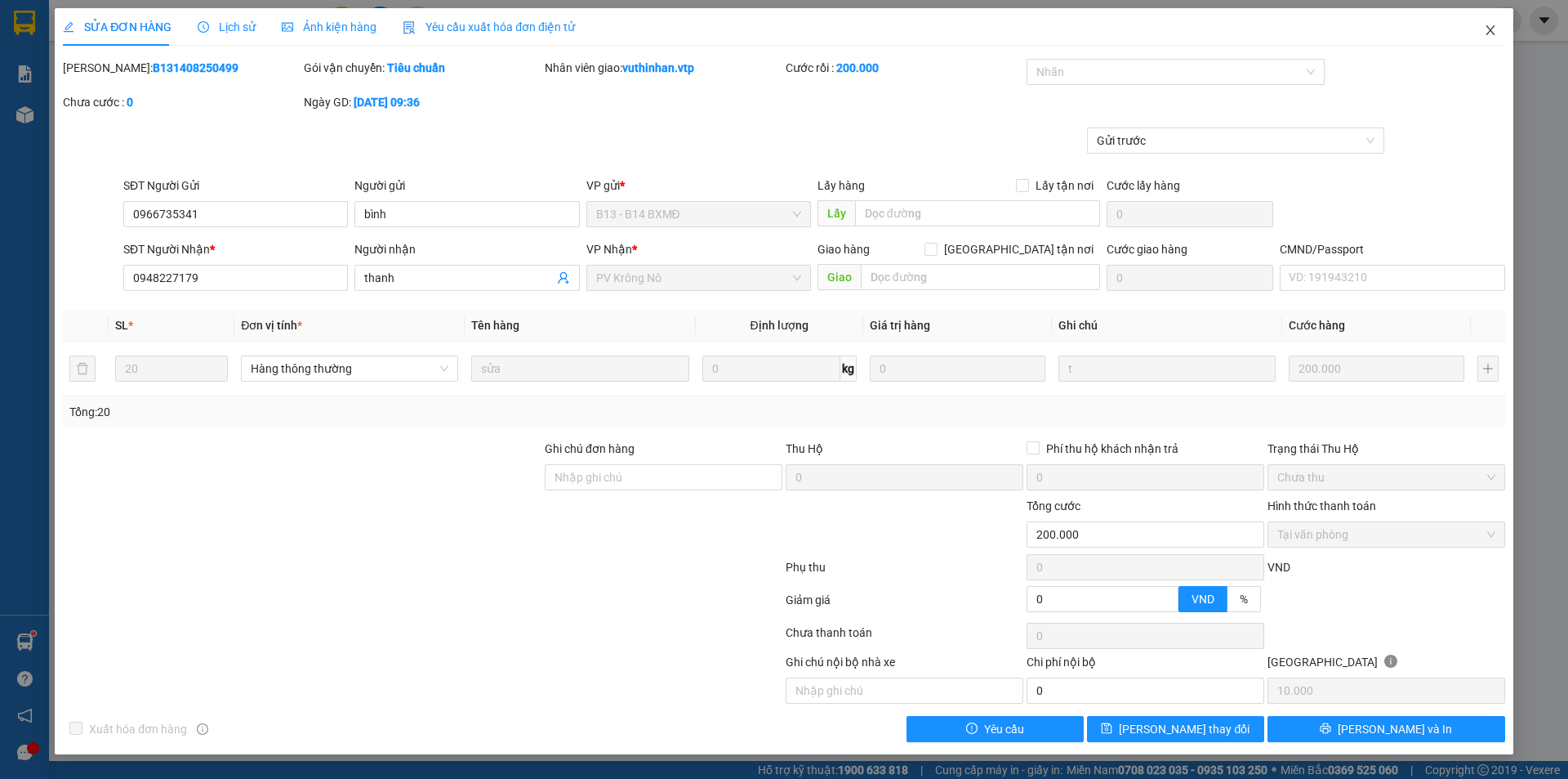
click at [1496, 22] on span "Close" at bounding box center [1490, 31] width 46 height 46
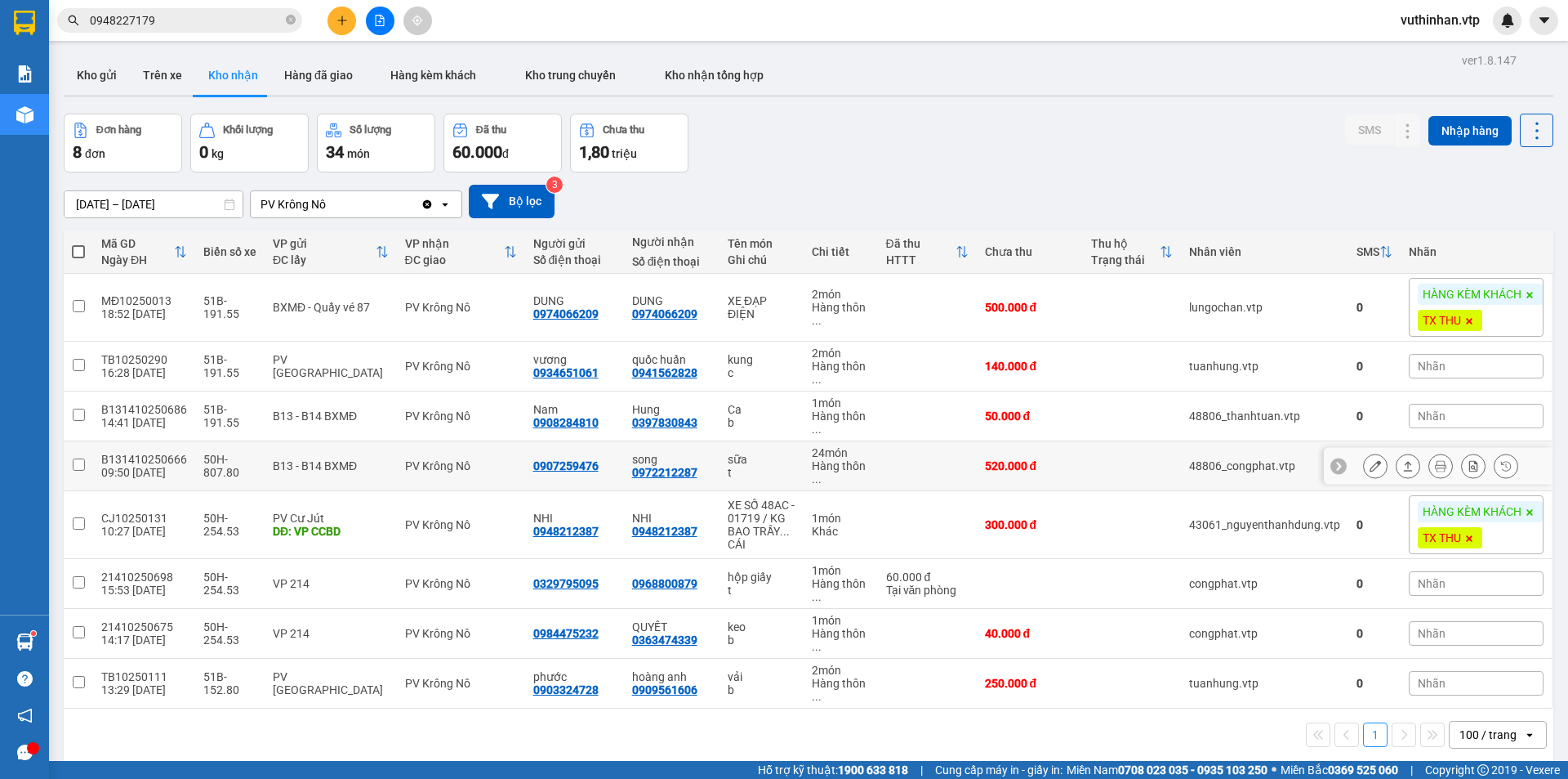
click at [916, 475] on td at bounding box center [927, 466] width 99 height 50
checkbox input "true"
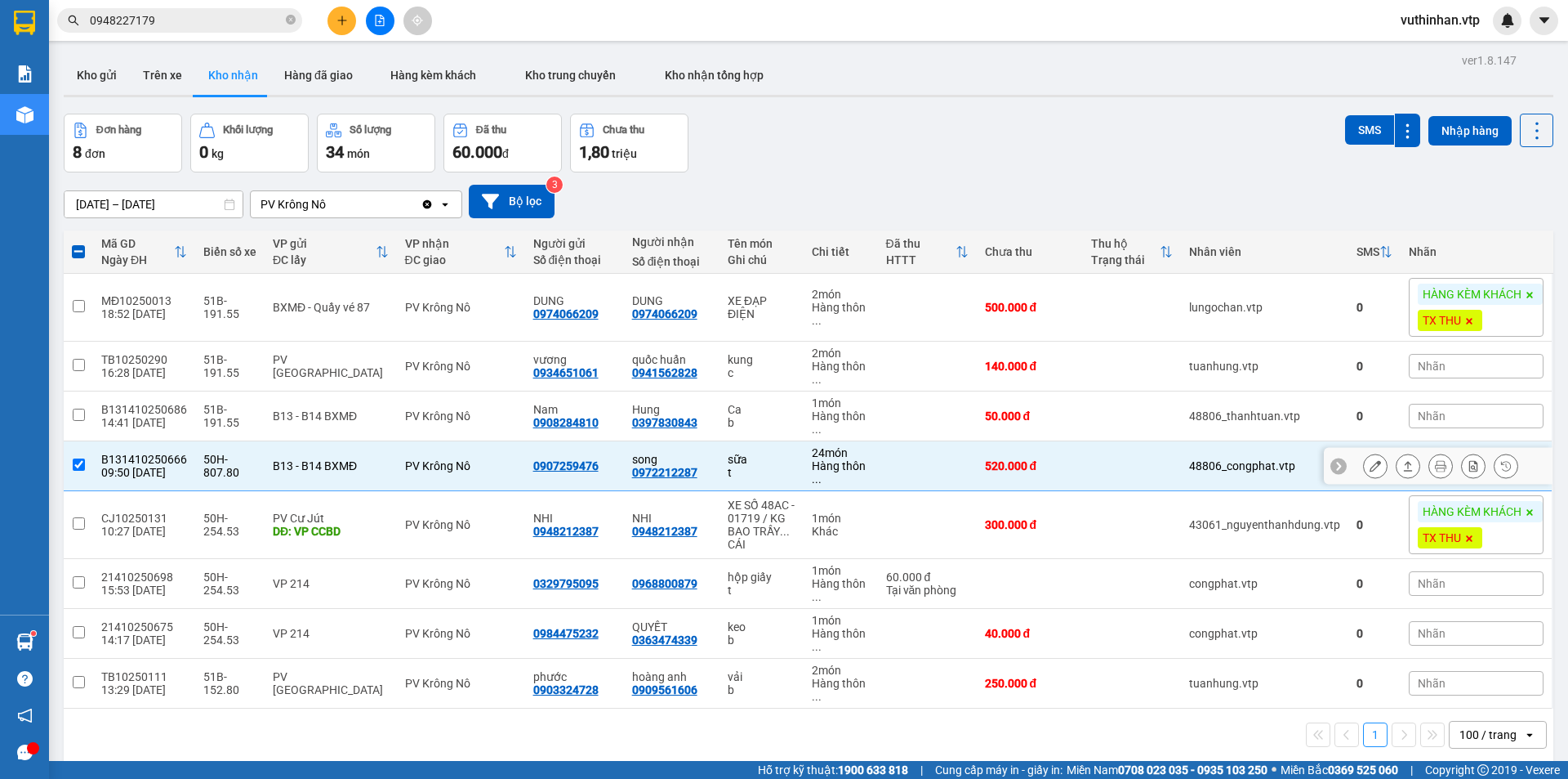
click at [1370, 463] on icon at bounding box center [1376, 466] width 12 height 12
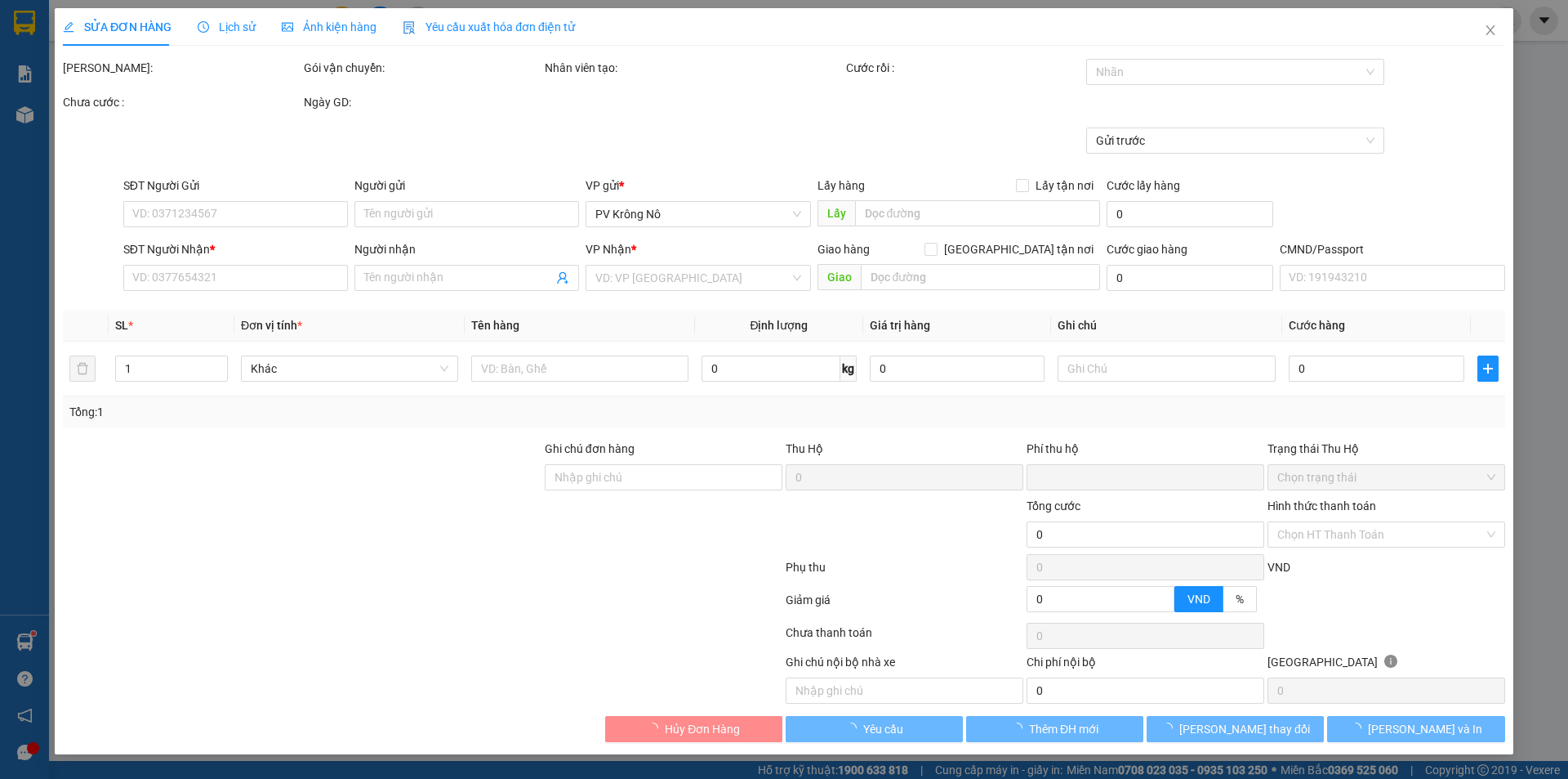
type input "26.000"
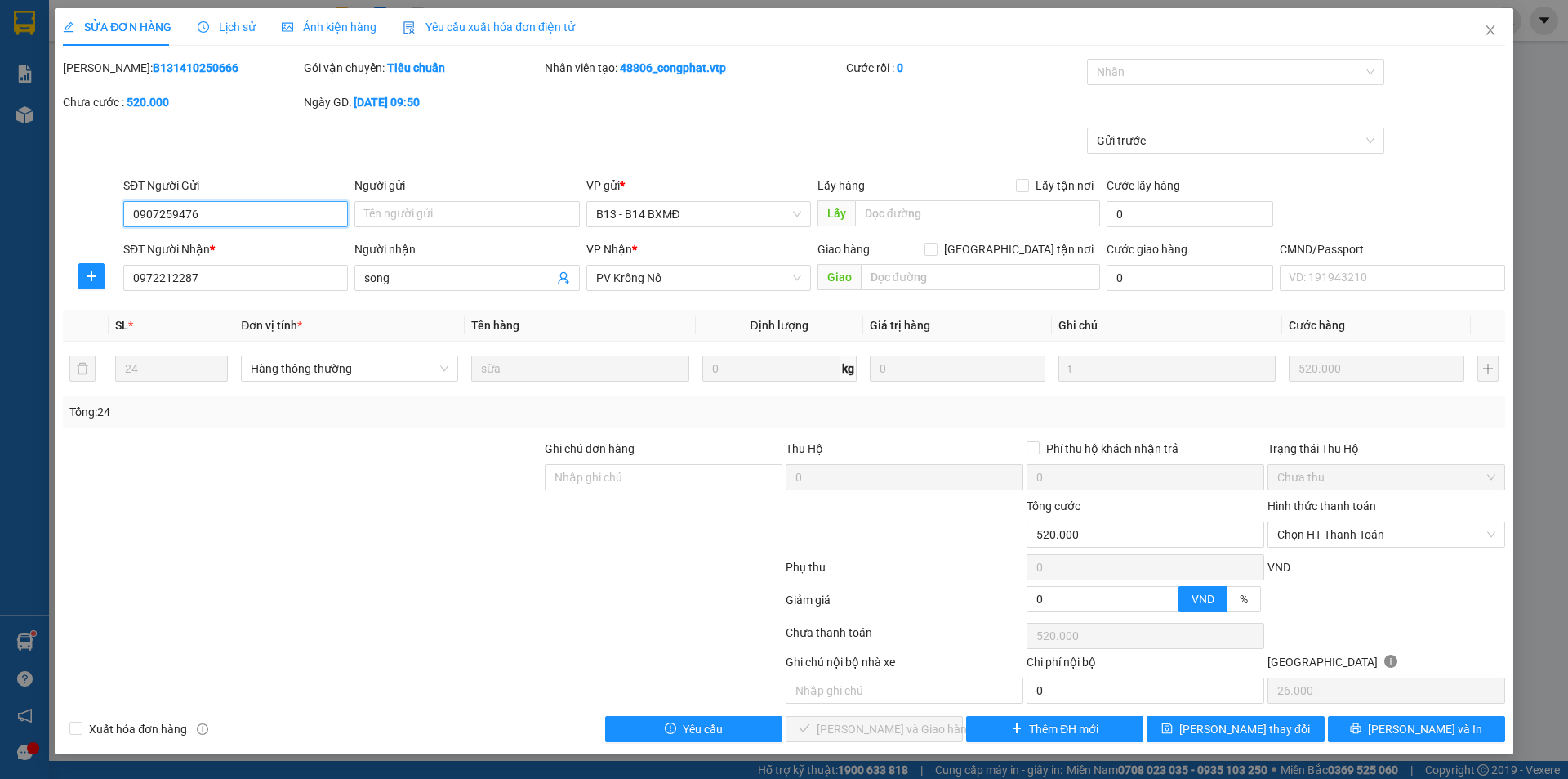
type input "0907259476"
type input "0972212287"
type input "song"
type input "0"
type input "520.000"
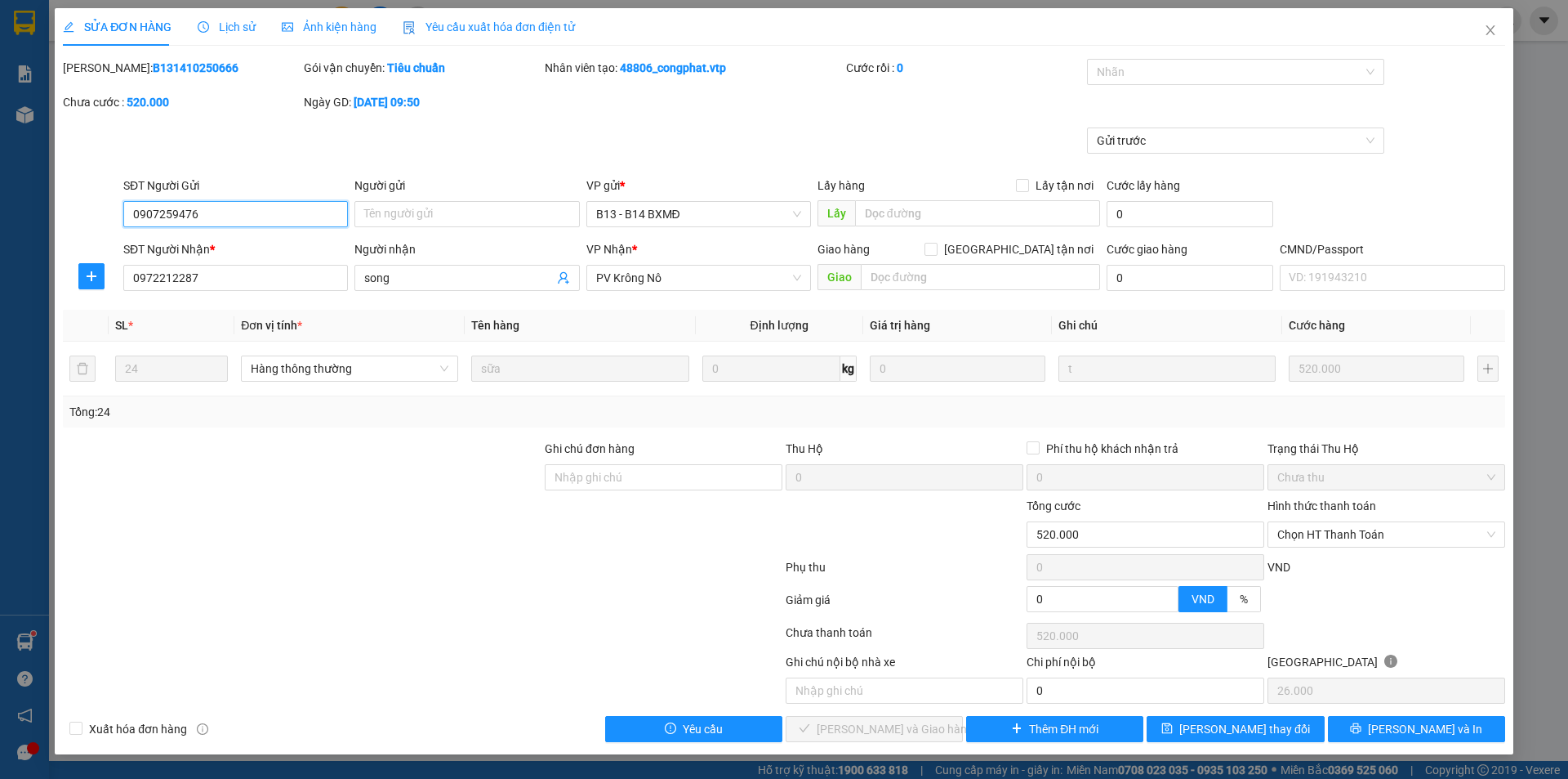
type input "520.000"
click at [721, 736] on button "Yêu cầu" at bounding box center [694, 729] width 177 height 27
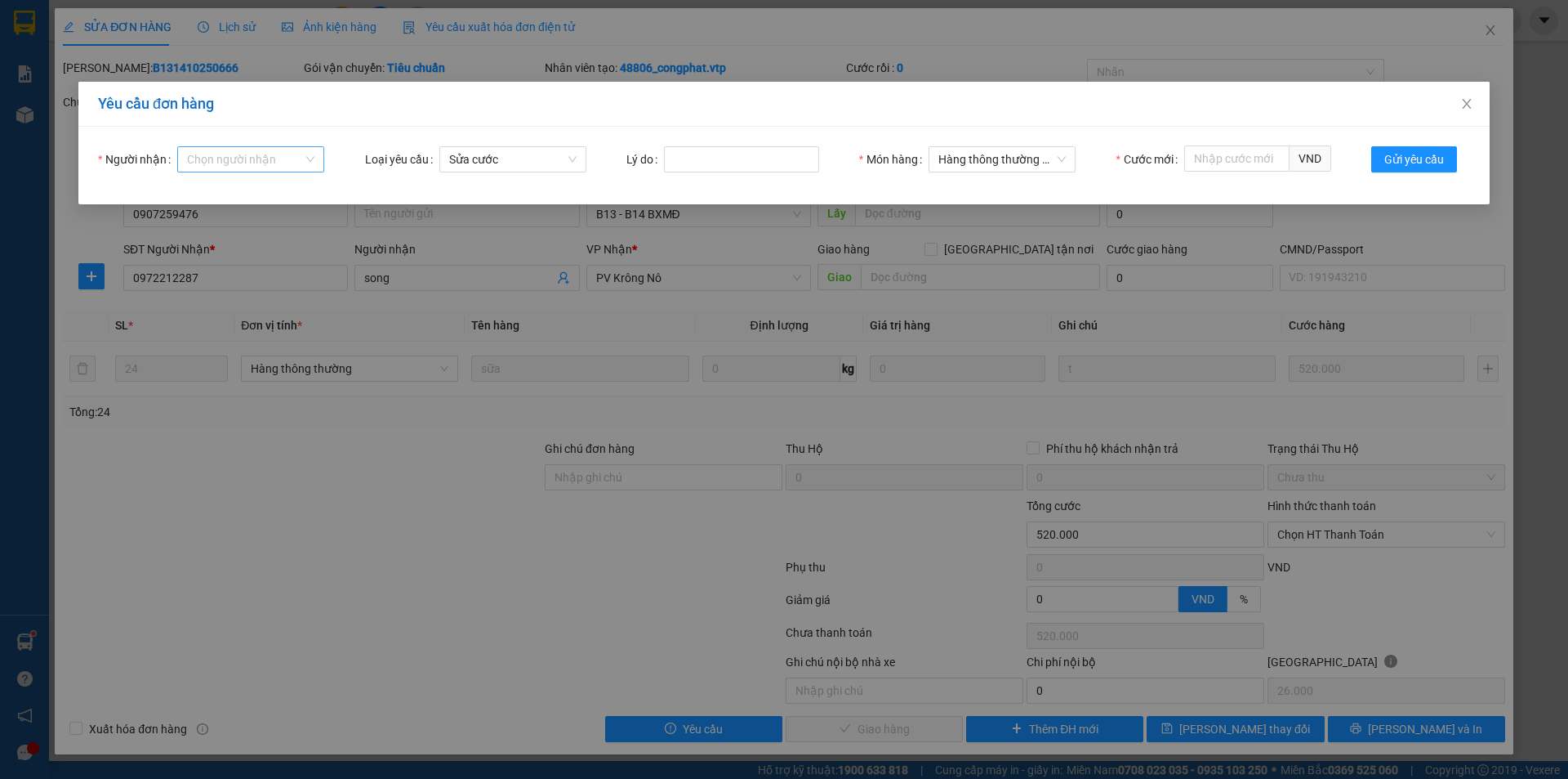
click at [269, 163] on input "Người nhận" at bounding box center [245, 159] width 116 height 25
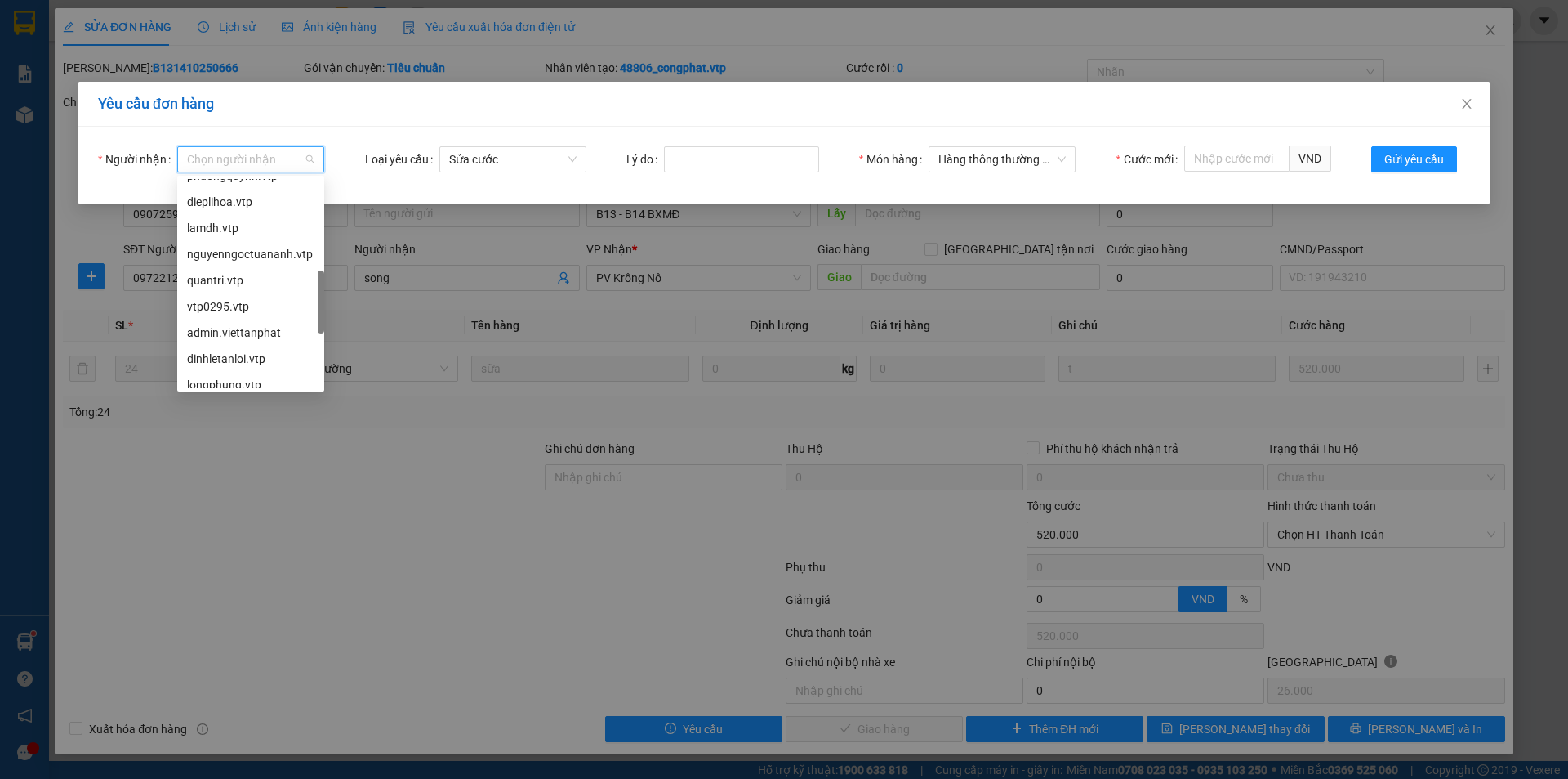
scroll to position [163, 0]
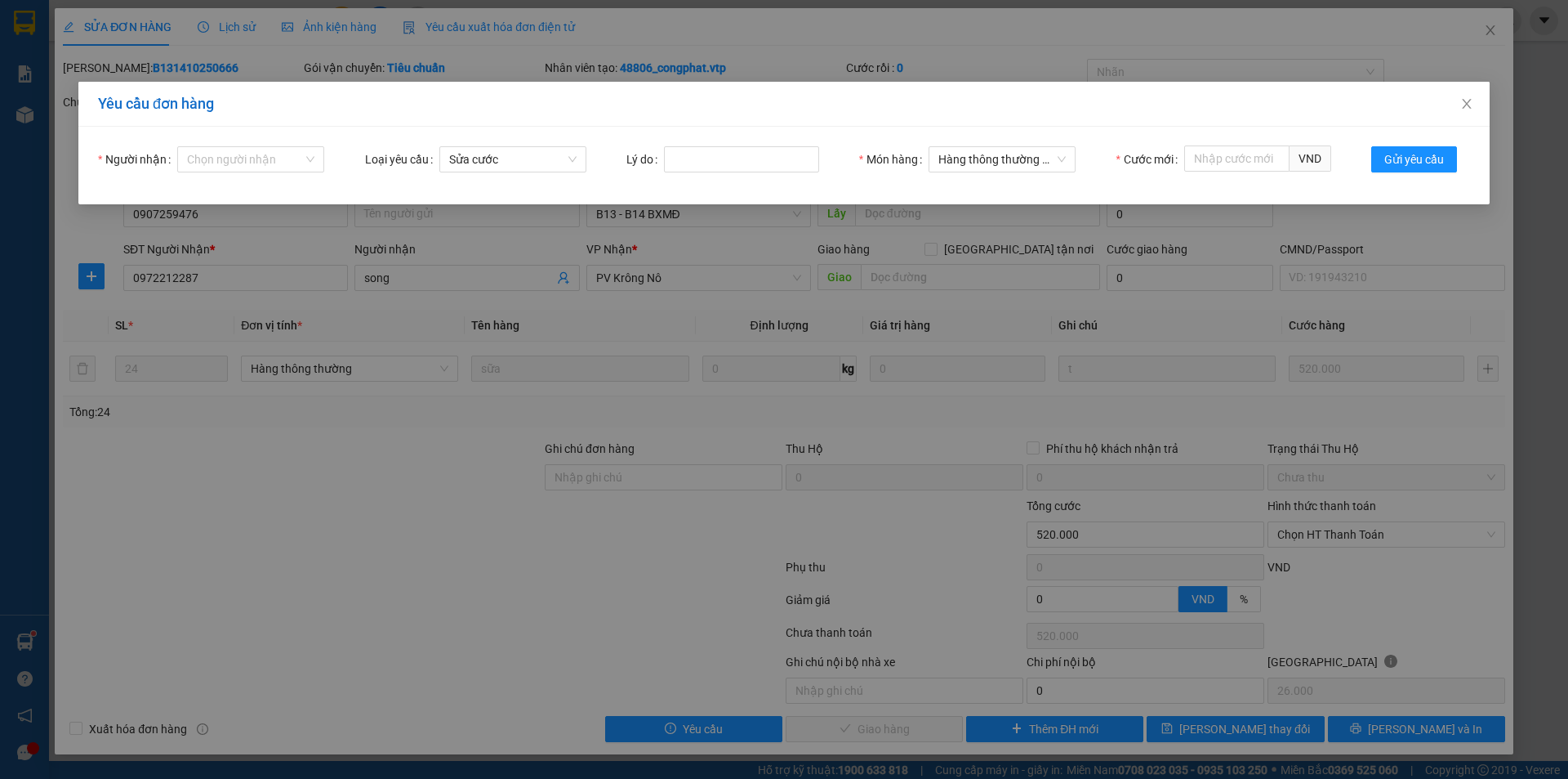
drag, startPoint x: 369, startPoint y: 456, endPoint x: 410, endPoint y: 371, distance: 94.4
click at [369, 455] on div "Yêu cầu đơn hàng Người nhận Chọn người nhận Loại yêu cầu Sửa cước Lý do Món hàn…" at bounding box center [784, 389] width 1568 height 779
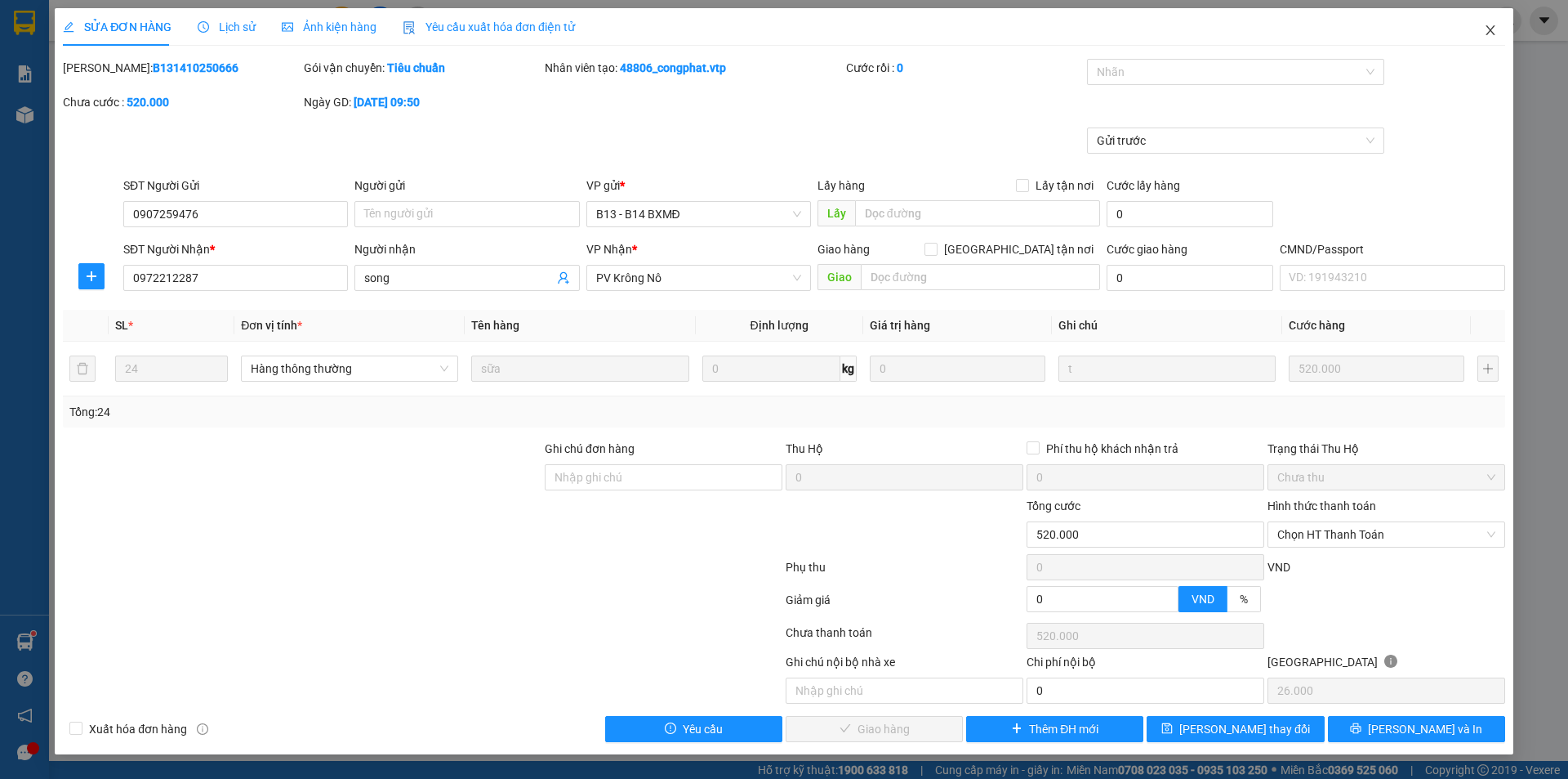
click at [1496, 27] on icon "close" at bounding box center [1491, 31] width 13 height 13
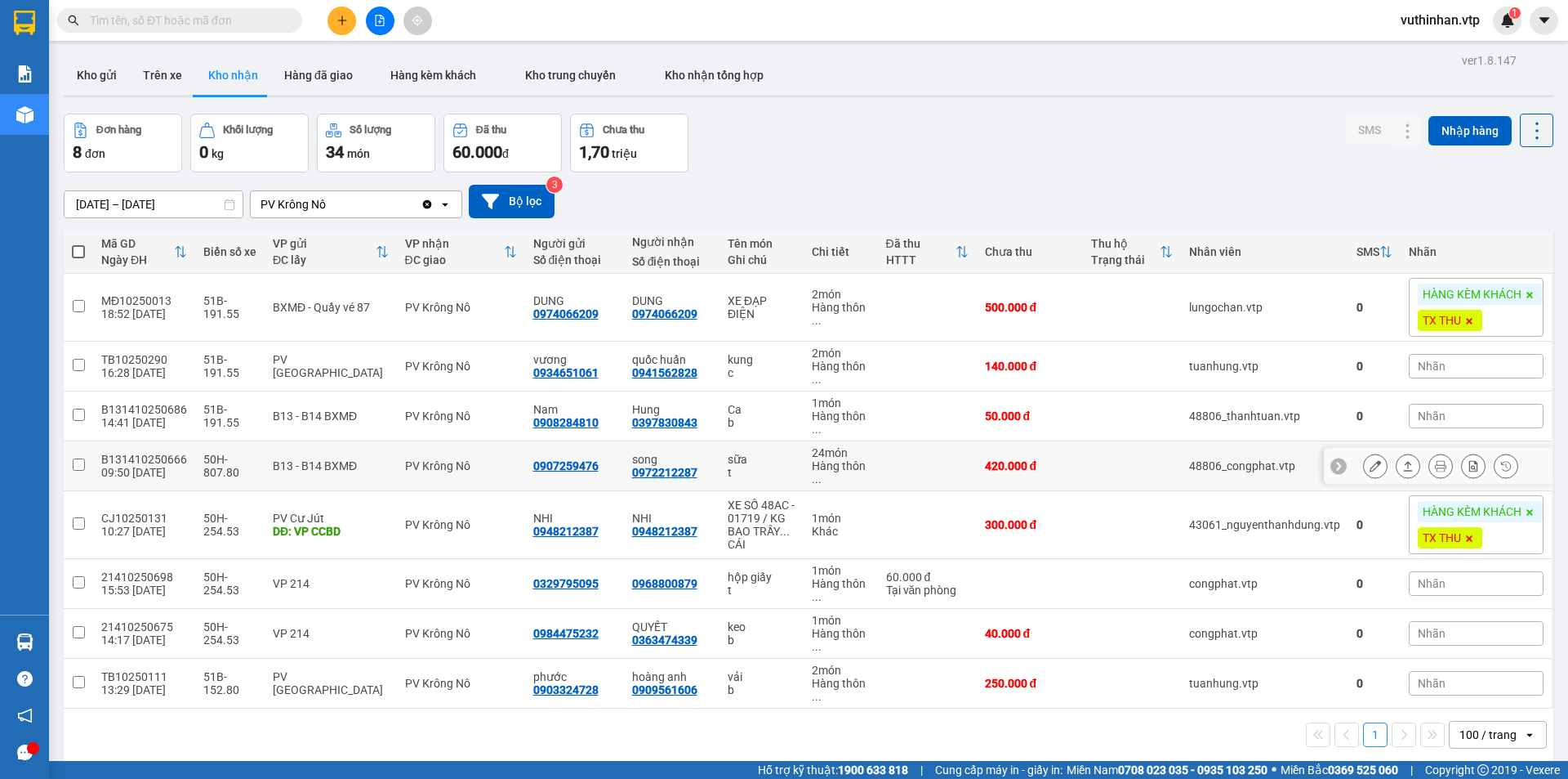
drag, startPoint x: 896, startPoint y: 462, endPoint x: 916, endPoint y: 464, distance: 20.1
click at [896, 462] on td at bounding box center [927, 466] width 99 height 50
checkbox input "true"
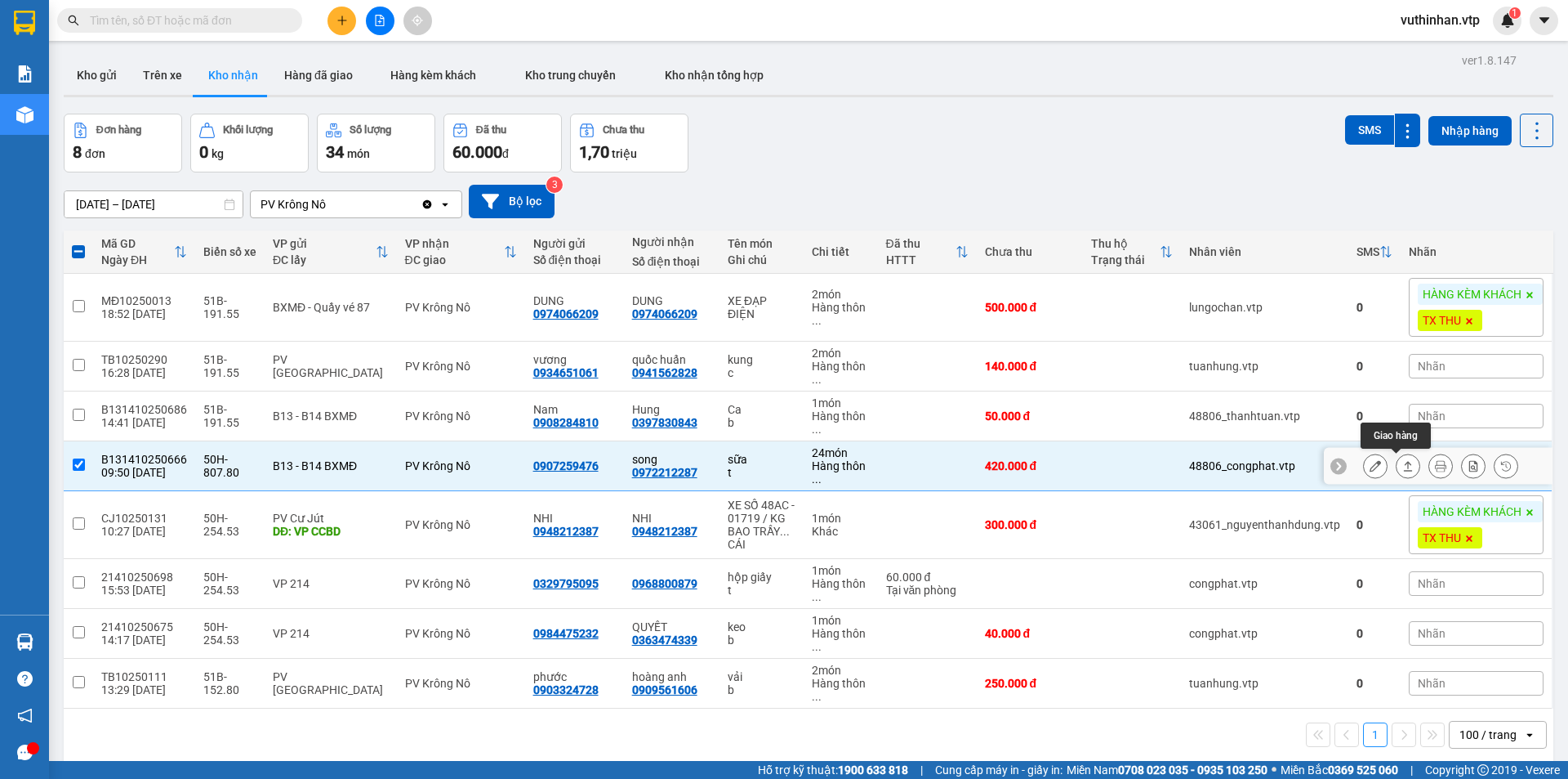
click at [1396, 462] on button at bounding box center [1408, 466] width 23 height 28
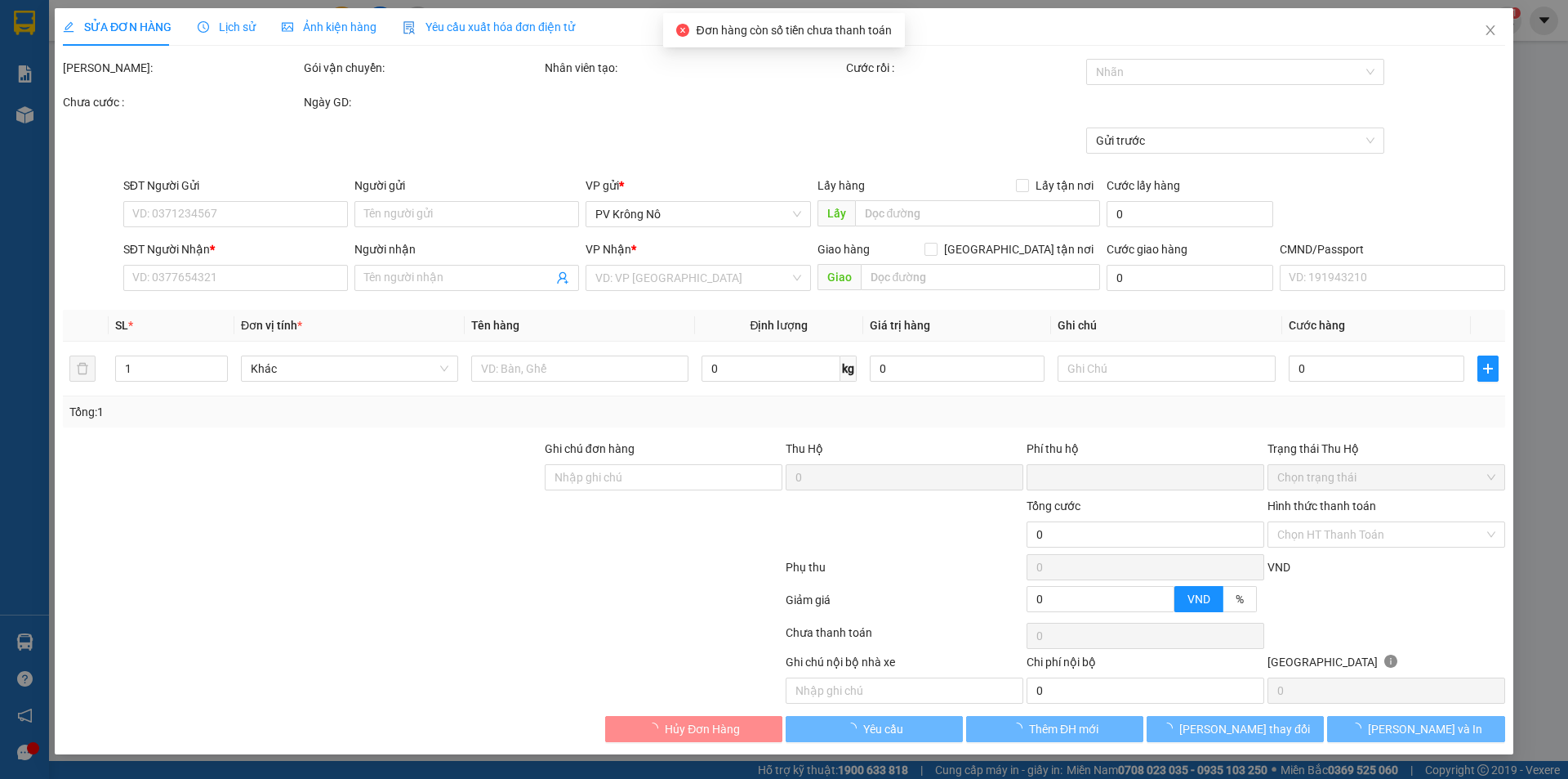
type input "21.000"
type input "0907259476"
type input "0972212287"
type input "song"
type input "0"
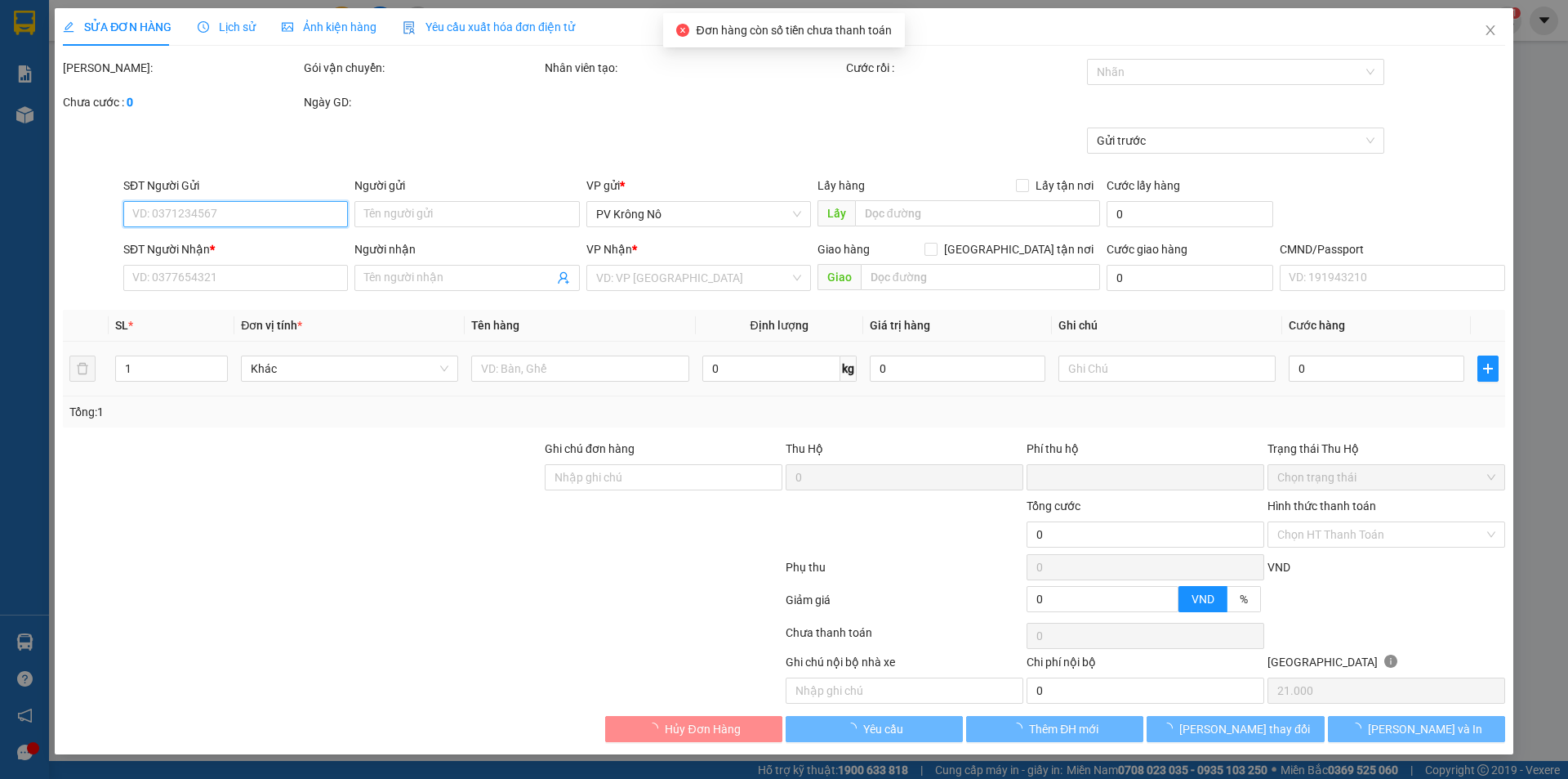
type input "420.000"
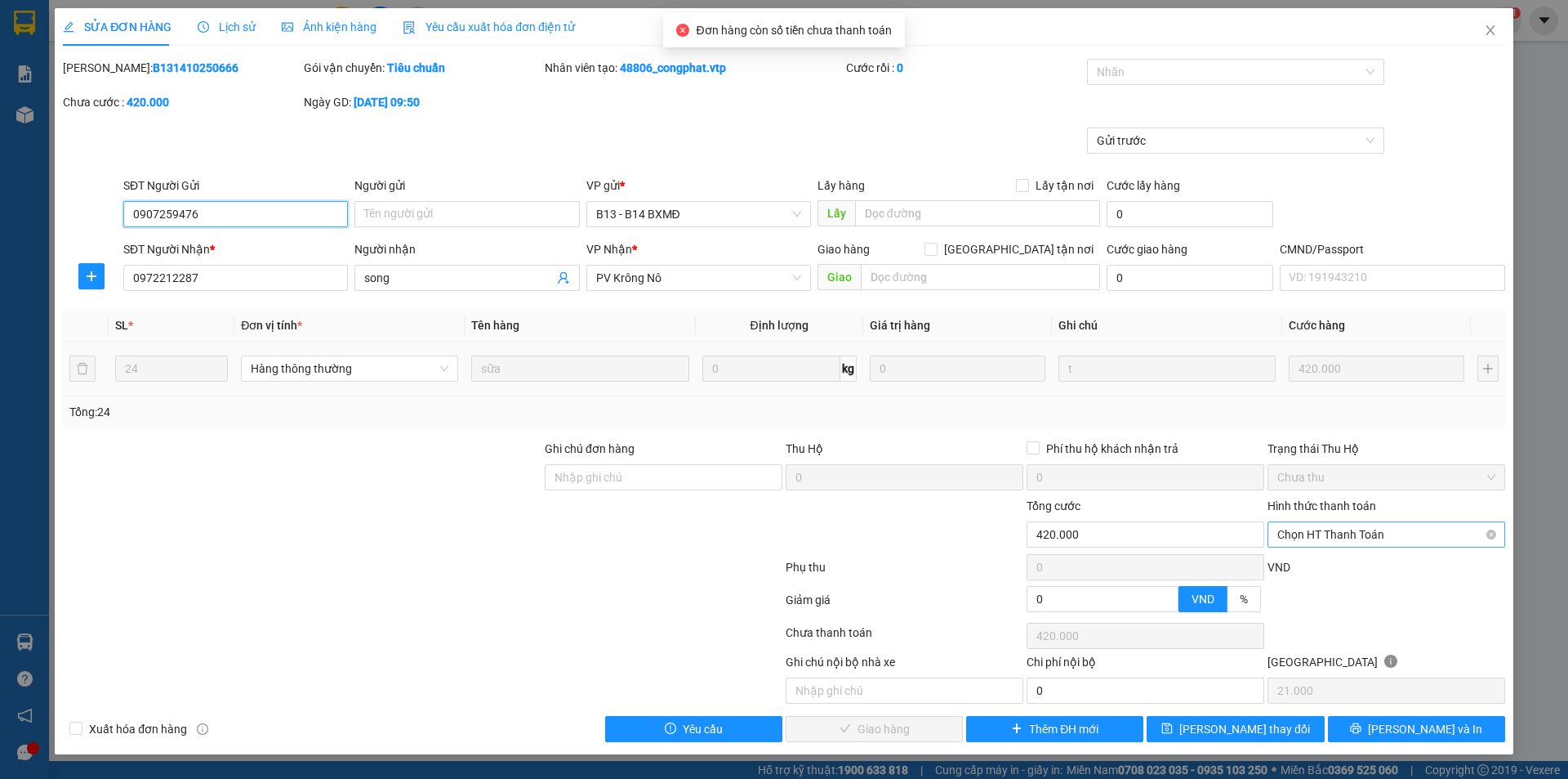
click at [1330, 540] on span "Chọn HT Thanh Toán" at bounding box center [1386, 534] width 218 height 25
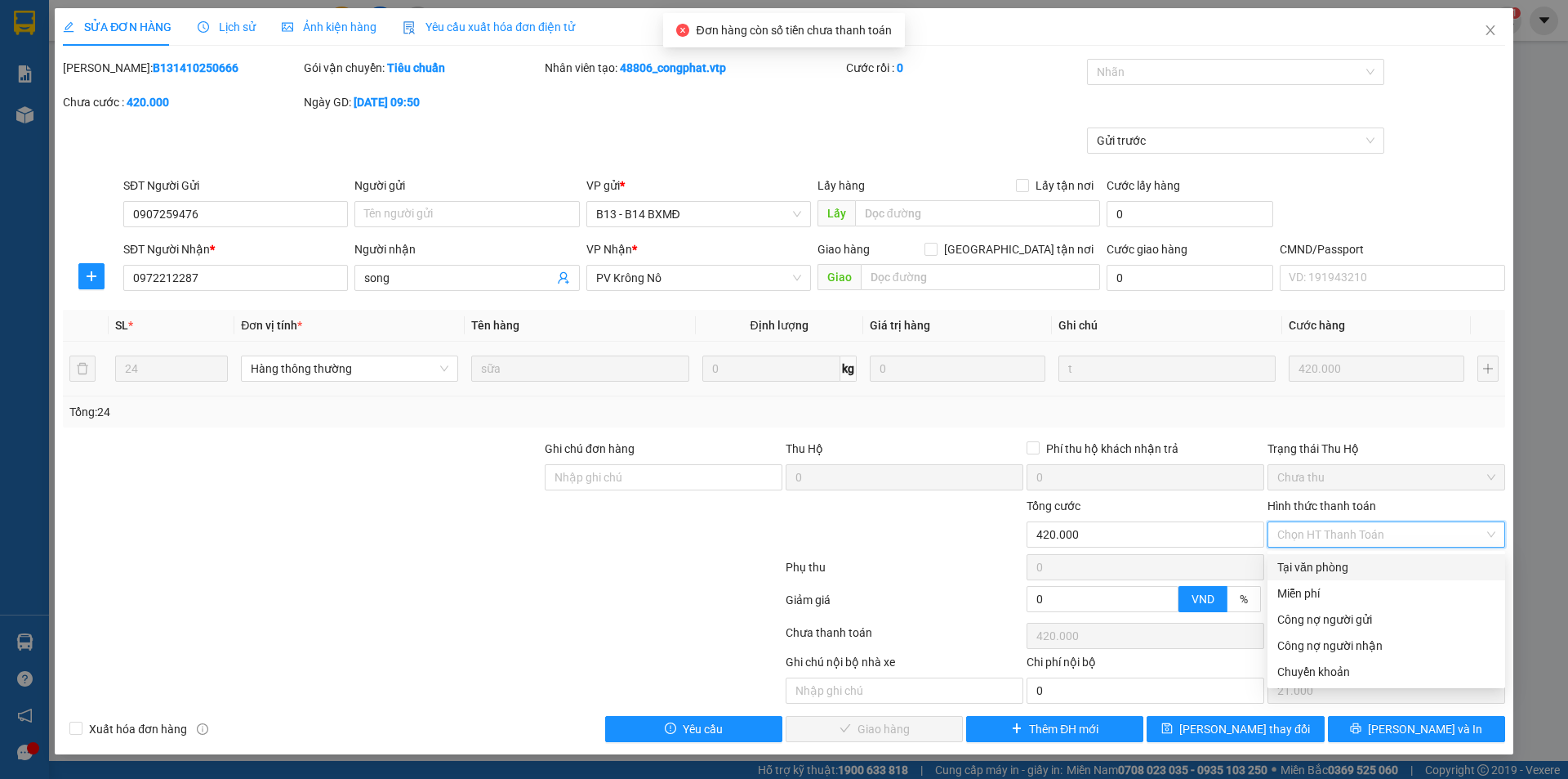
click at [1322, 569] on div "Tại văn phòng" at bounding box center [1386, 567] width 218 height 18
type input "0"
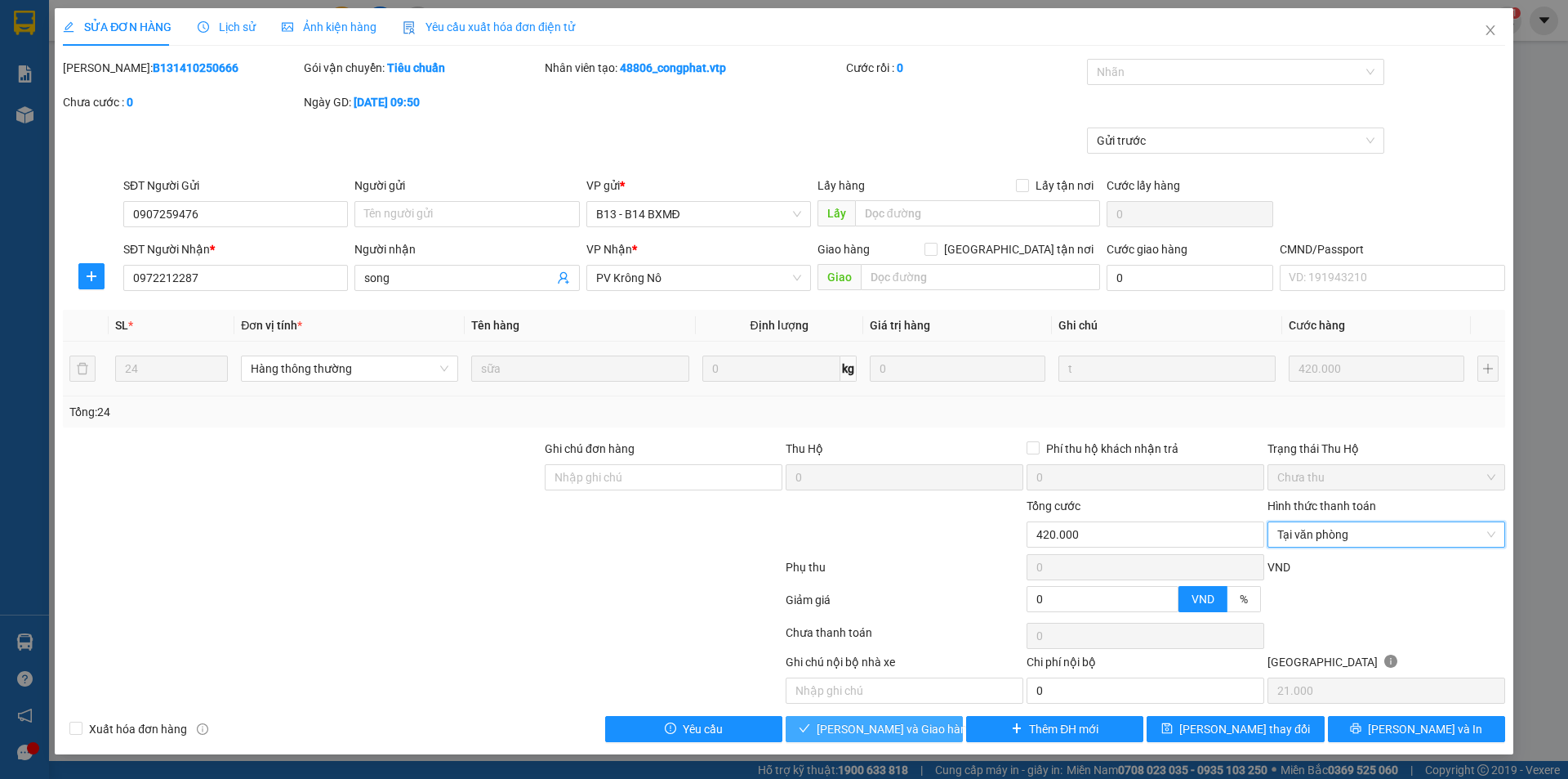
click at [888, 721] on span "[PERSON_NAME] và Giao hàng" at bounding box center [895, 729] width 157 height 18
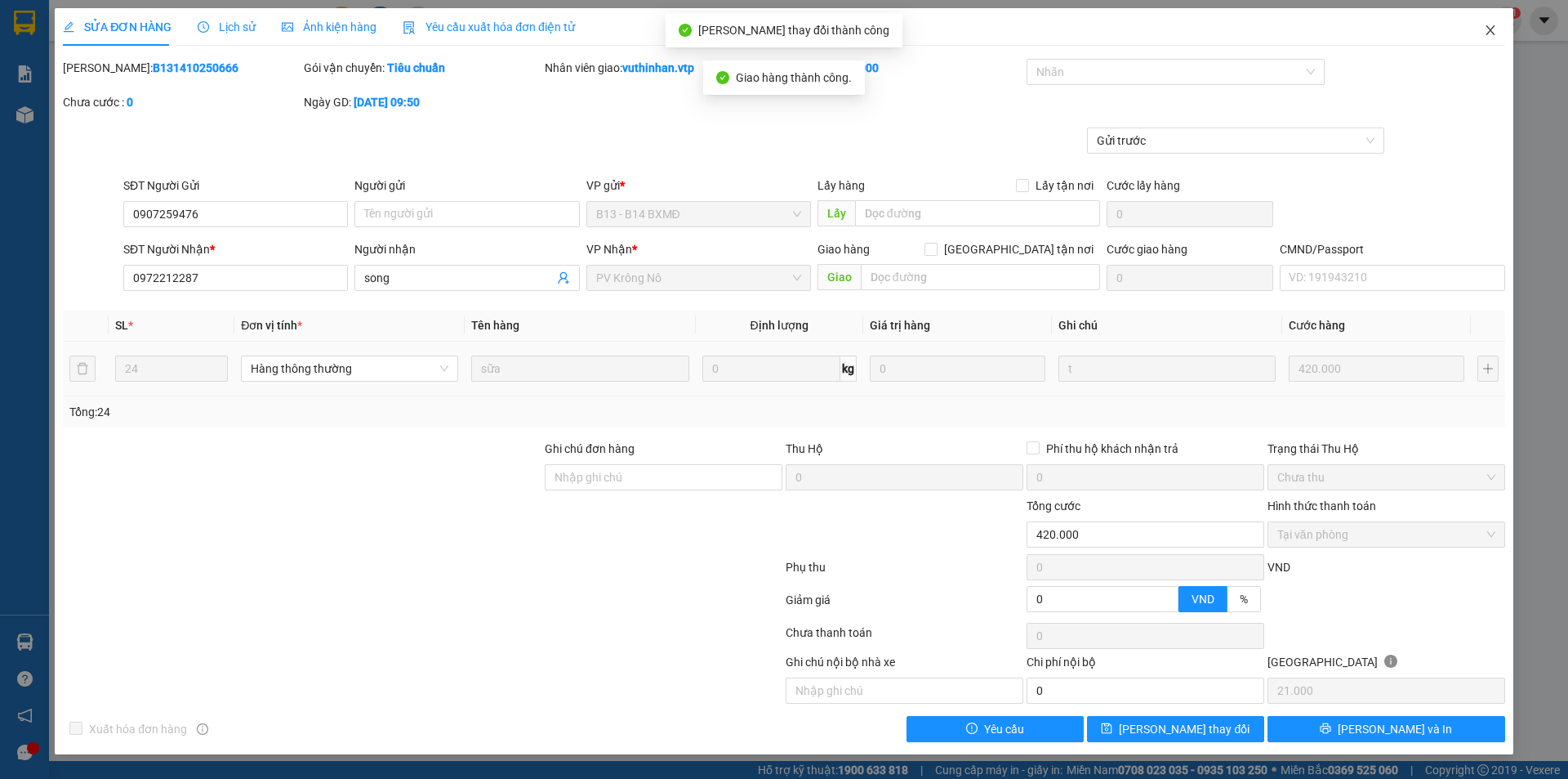
click at [1487, 27] on icon "close" at bounding box center [1491, 31] width 13 height 13
